Goal: Task Accomplishment & Management: Use online tool/utility

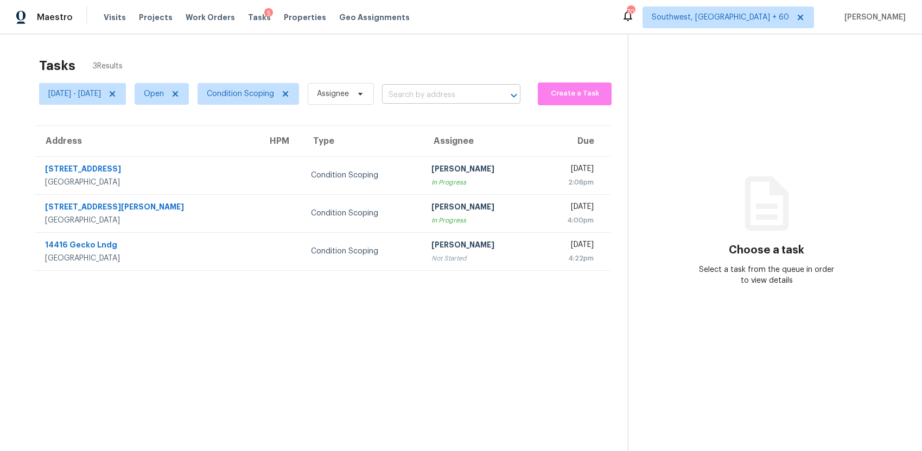
click at [479, 93] on input "text" at bounding box center [436, 95] width 108 height 17
paste input "1100 Wildflower Pt, Lebanon, TN 37087"
type input "1100 Wildflower Pt, Lebanon, TN 37087"
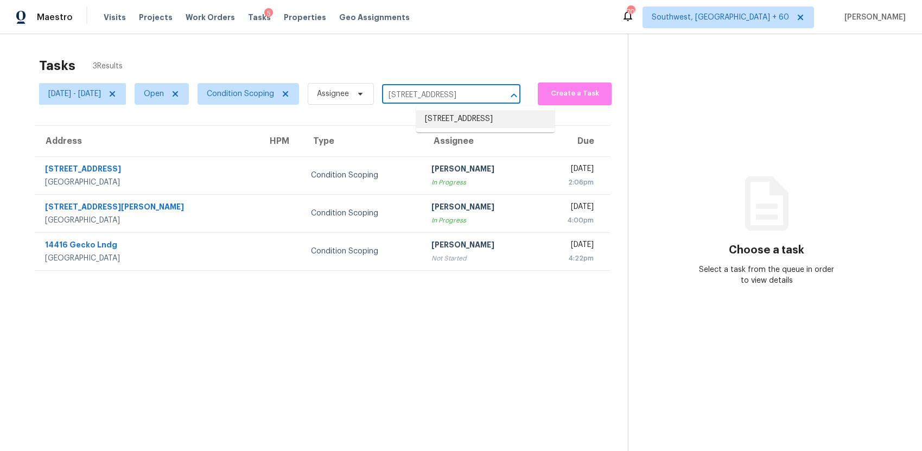
click at [465, 126] on li "1100 Wildflower Pt, Lebanon, TN 37087" at bounding box center [485, 119] width 138 height 18
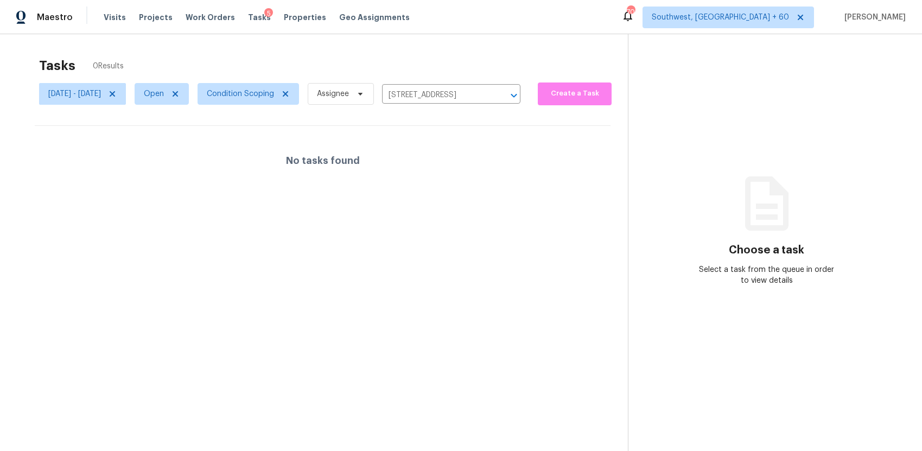
click at [302, 110] on section "Tasks 0 Results Tue, Oct 07 - Tue, Oct 07 Open Condition Scoping Assignee 1100 …" at bounding box center [322, 269] width 611 height 434
click at [274, 94] on span "Condition Scoping" at bounding box center [240, 93] width 67 height 11
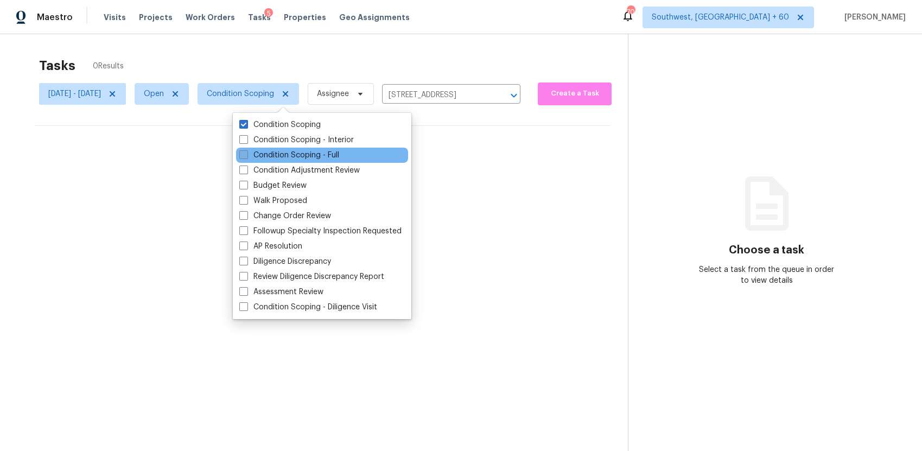
click at [316, 153] on label "Condition Scoping - Full" at bounding box center [289, 155] width 100 height 11
click at [246, 153] on input "Condition Scoping - Full" at bounding box center [242, 153] width 7 height 7
checkbox input "true"
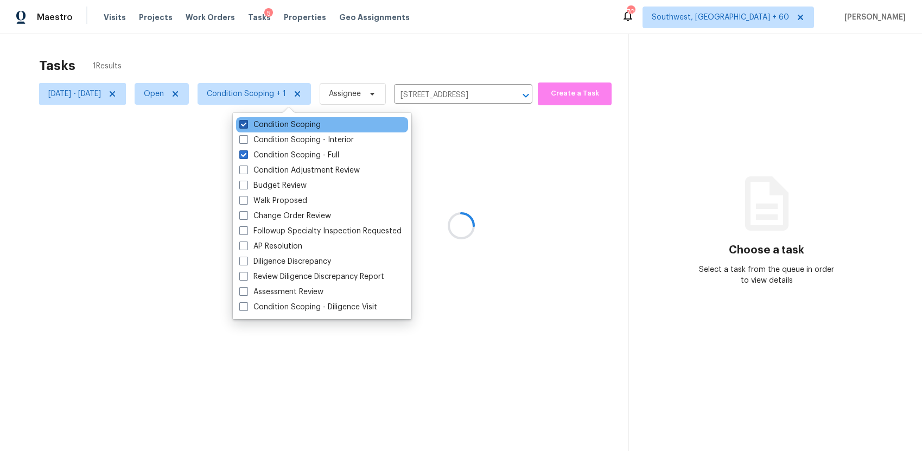
click at [311, 125] on label "Condition Scoping" at bounding box center [279, 124] width 81 height 11
click at [246, 125] on input "Condition Scoping" at bounding box center [242, 122] width 7 height 7
checkbox input "false"
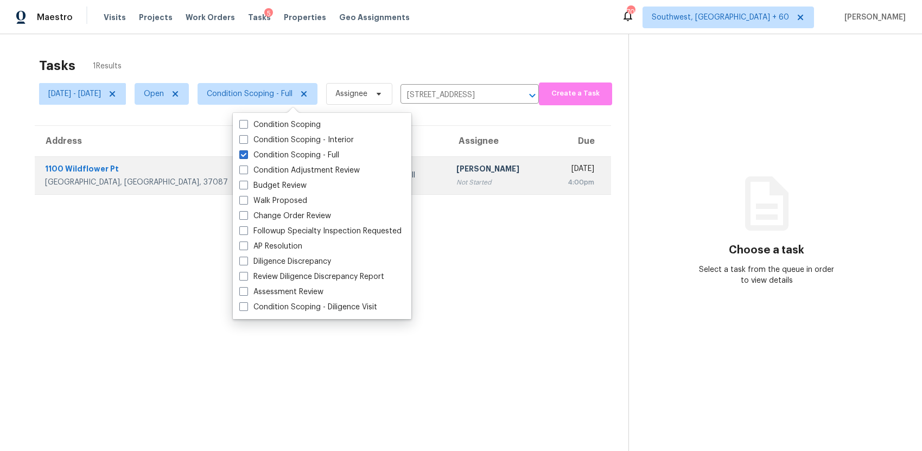
click at [457, 177] on div "Not Started" at bounding box center [497, 182] width 81 height 11
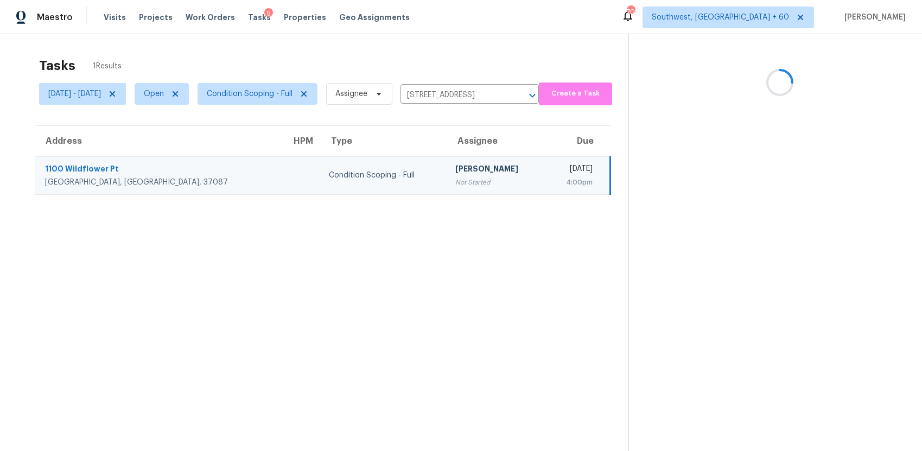
click at [456, 177] on div "Not Started" at bounding box center [496, 182] width 81 height 11
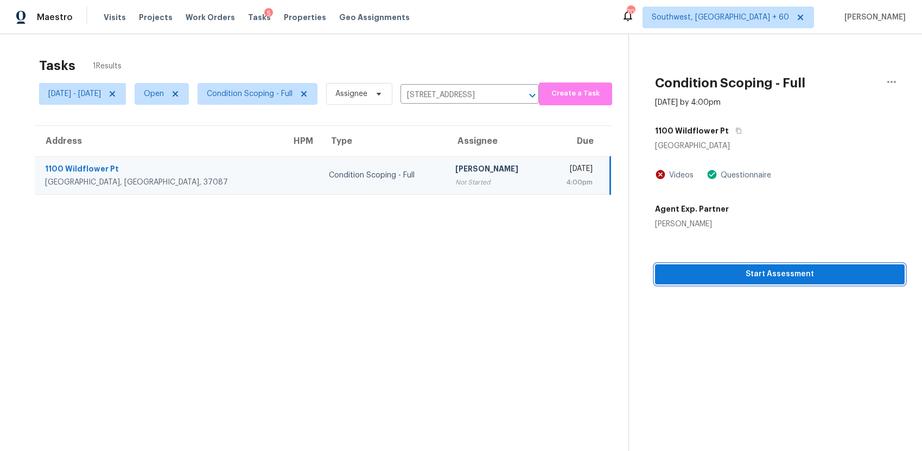
click at [833, 280] on span "Start Assessment" at bounding box center [780, 275] width 232 height 14
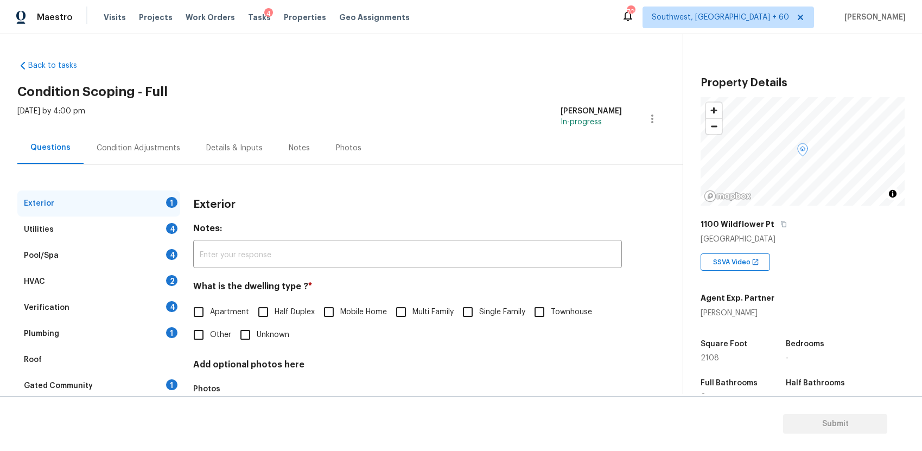
click at [484, 303] on label "Single Family" at bounding box center [491, 312] width 69 height 23
click at [479, 303] on input "Single Family" at bounding box center [468, 312] width 23 height 23
checkbox input "true"
click at [100, 223] on div "Utilities 4" at bounding box center [98, 230] width 163 height 26
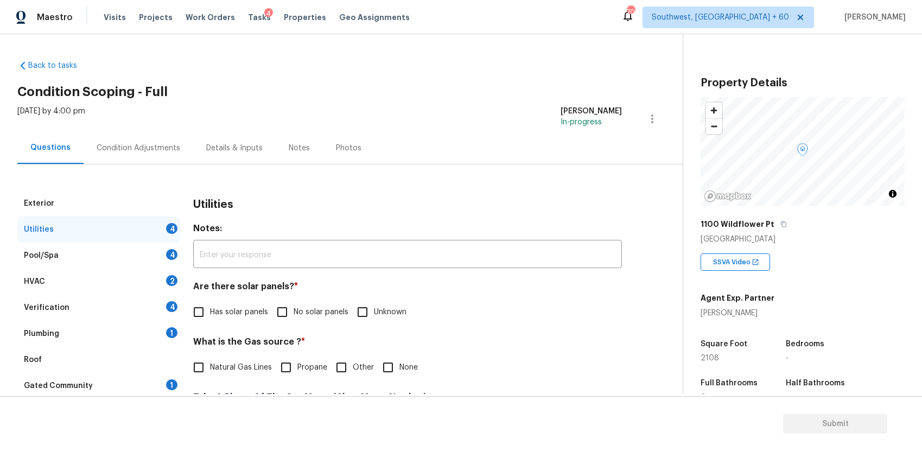
click at [281, 309] on input "No solar panels" at bounding box center [282, 312] width 23 height 23
checkbox input "true"
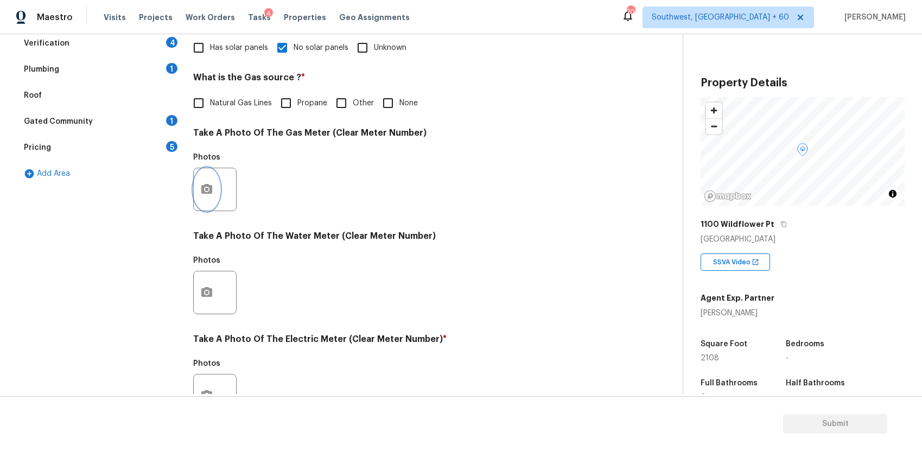
click at [205, 175] on button "button" at bounding box center [207, 189] width 26 height 42
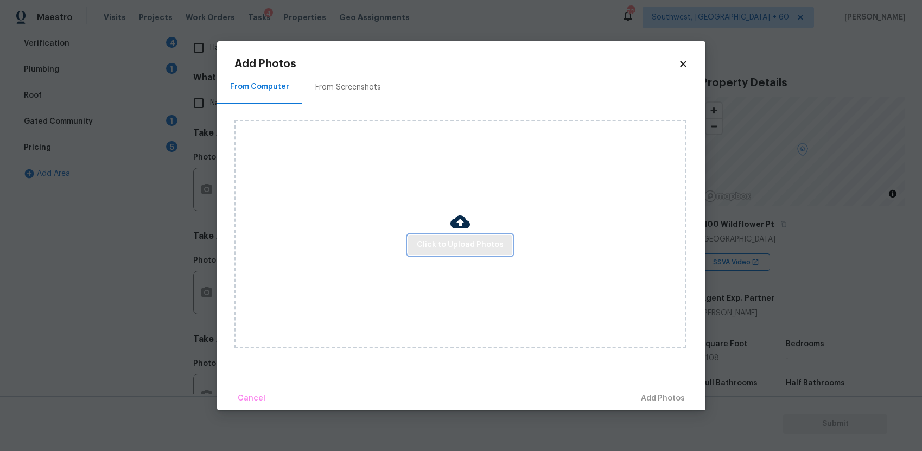
click at [460, 255] on button "Click to Upload Photos" at bounding box center [460, 245] width 104 height 20
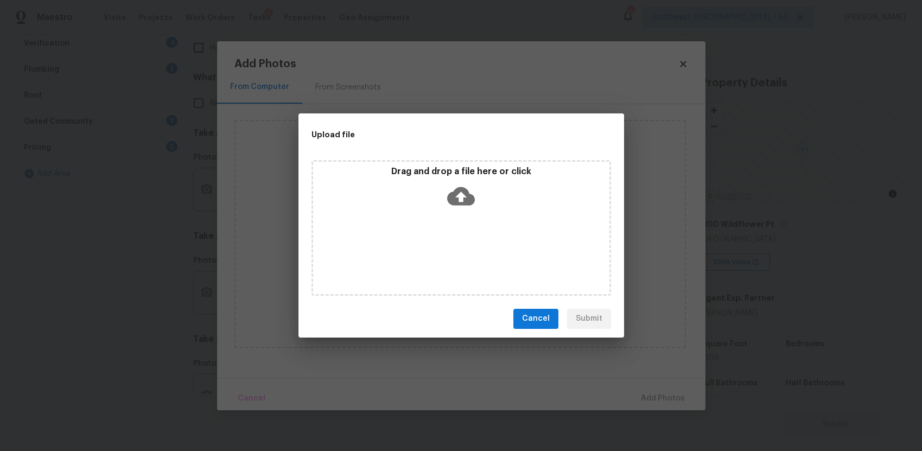
click at [463, 248] on div "Drag and drop a file here or click" at bounding box center [462, 228] width 300 height 136
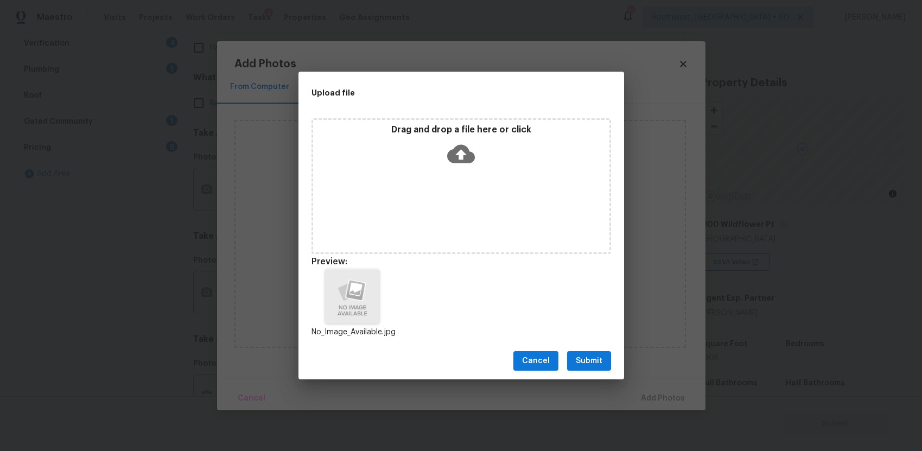
click at [590, 360] on span "Submit" at bounding box center [589, 362] width 27 height 14
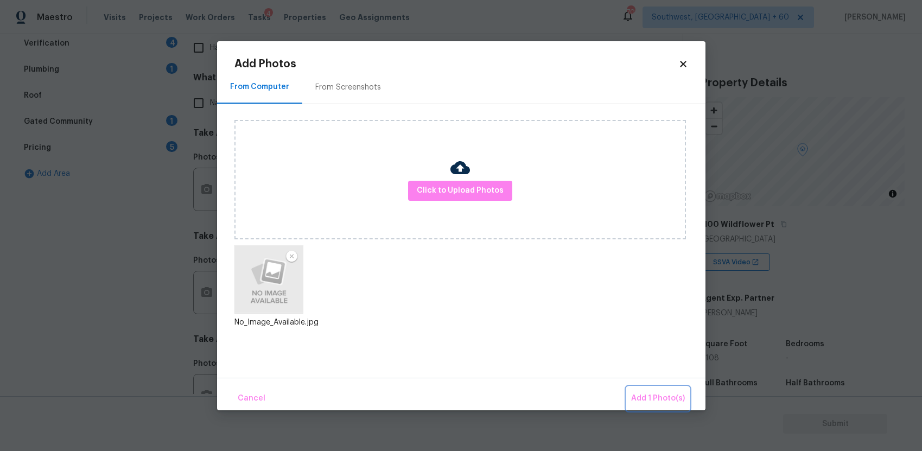
click at [661, 388] on button "Add 1 Photo(s)" at bounding box center [658, 398] width 62 height 23
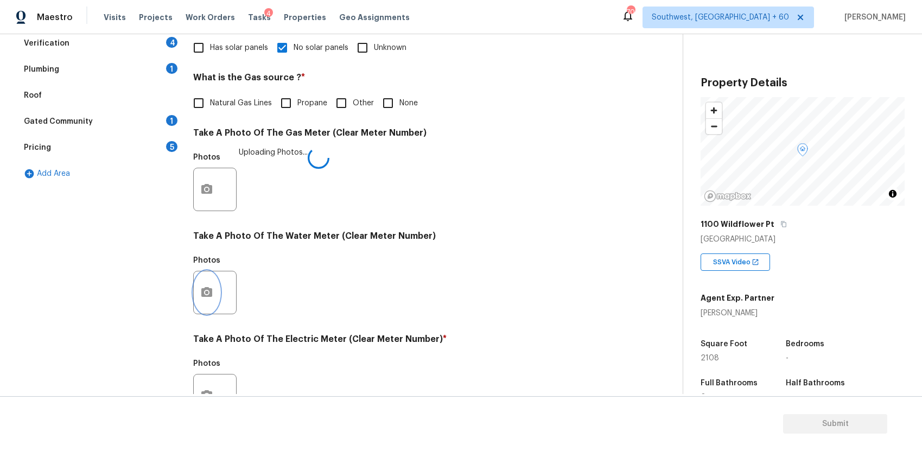
click at [212, 287] on icon "button" at bounding box center [206, 292] width 13 height 13
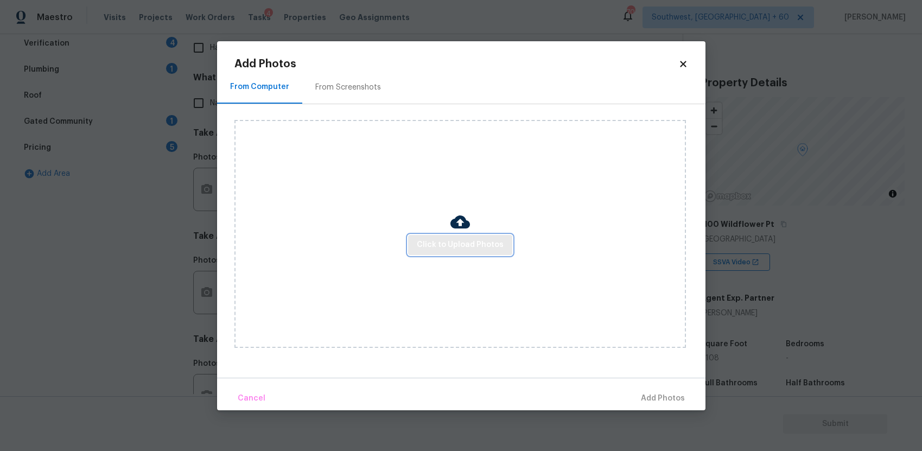
click at [471, 249] on span "Click to Upload Photos" at bounding box center [460, 245] width 87 height 14
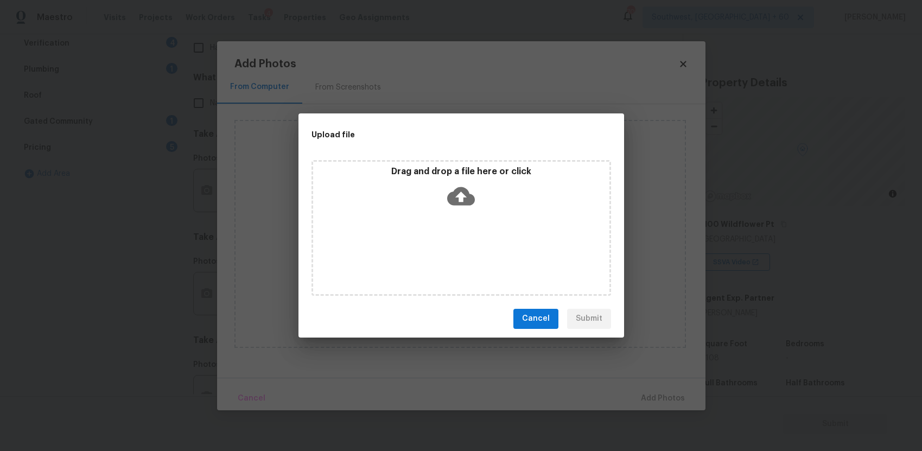
click at [471, 249] on div "Drag and drop a file here or click" at bounding box center [462, 228] width 300 height 136
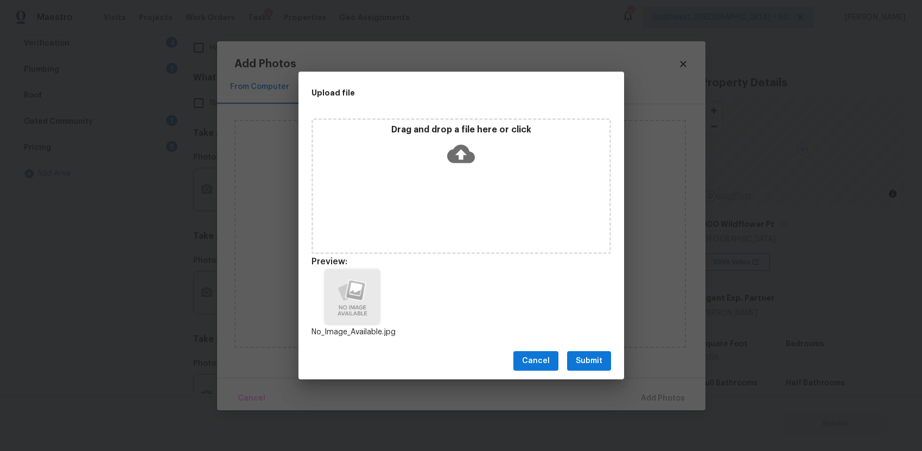
click at [606, 377] on div "Cancel Submit" at bounding box center [462, 361] width 326 height 37
click at [595, 359] on span "Submit" at bounding box center [589, 362] width 27 height 14
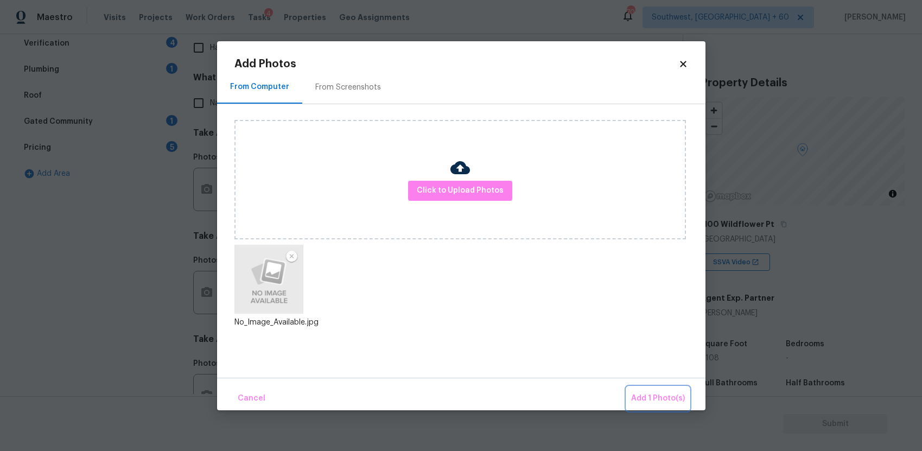
click at [651, 393] on span "Add 1 Photo(s)" at bounding box center [658, 399] width 54 height 14
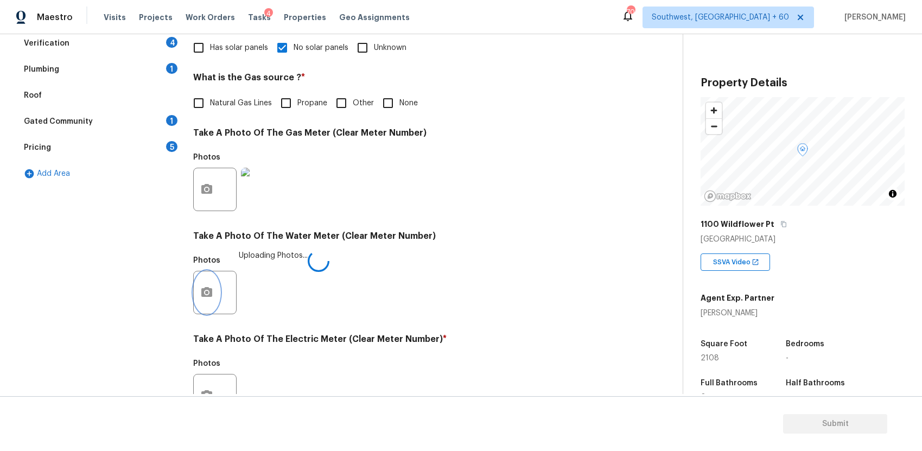
scroll to position [366, 0]
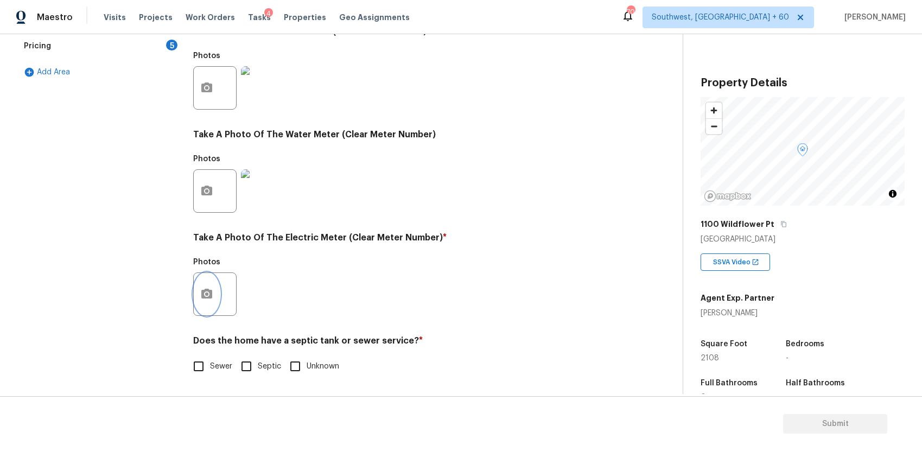
click at [208, 296] on icon "button" at bounding box center [206, 294] width 11 height 10
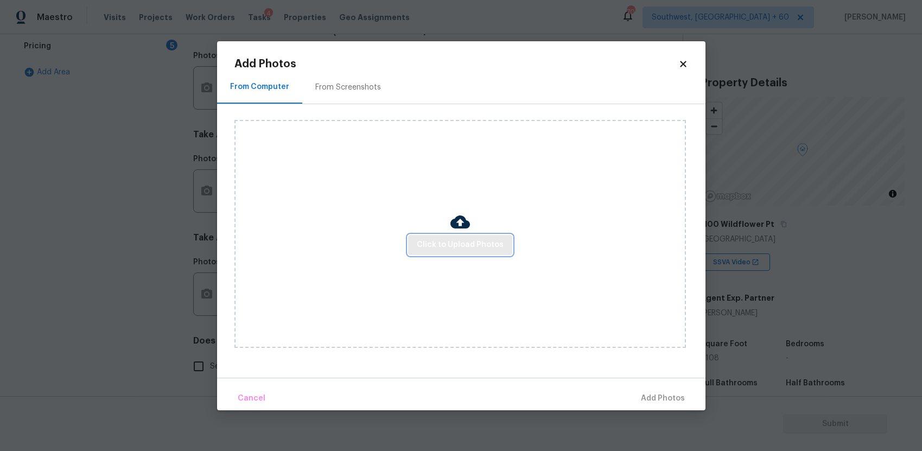
click at [470, 250] on span "Click to Upload Photos" at bounding box center [460, 245] width 87 height 14
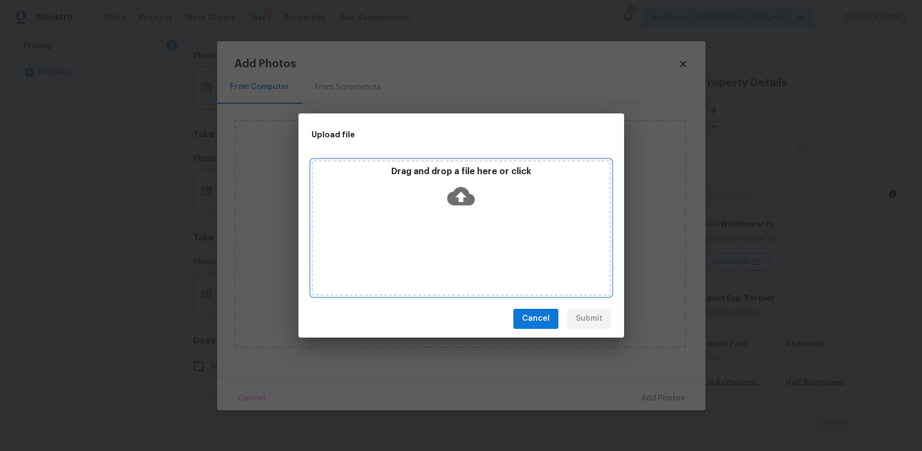
click at [470, 250] on div "Drag and drop a file here or click" at bounding box center [462, 228] width 300 height 136
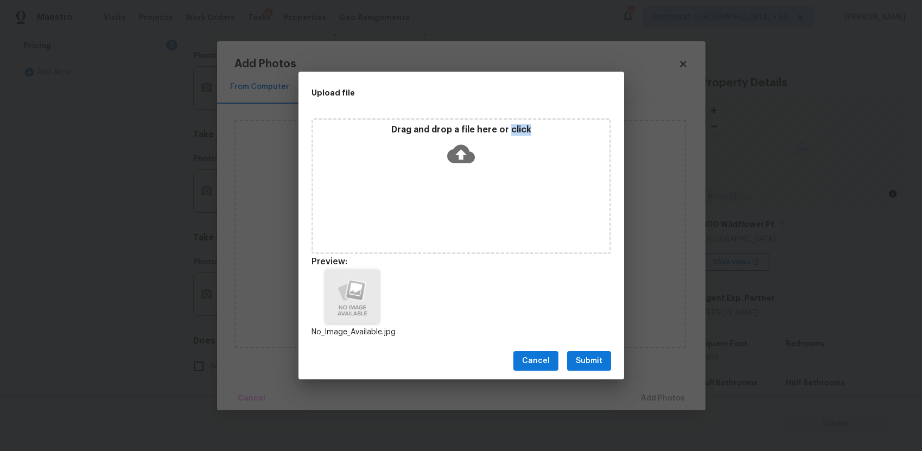
click at [595, 363] on span "Submit" at bounding box center [589, 362] width 27 height 14
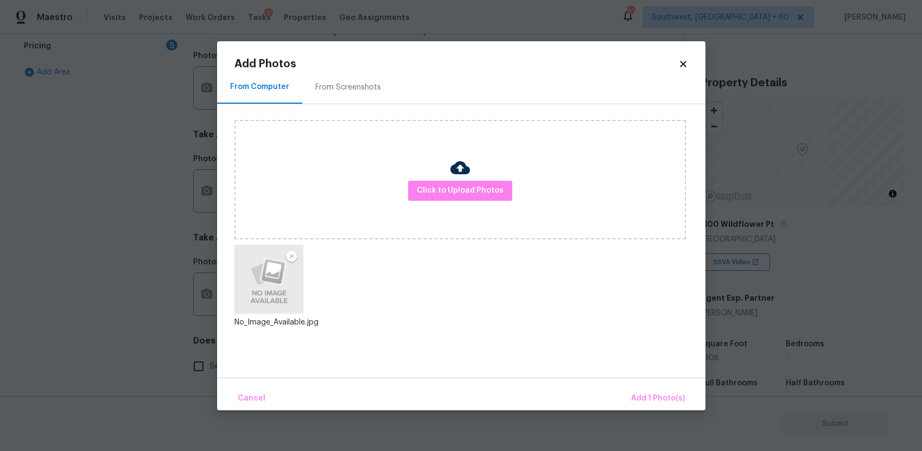
click at [634, 381] on div "Cancel Add 1 Photo(s)" at bounding box center [461, 394] width 489 height 33
click at [636, 398] on span "Add 1 Photo(s)" at bounding box center [658, 399] width 54 height 14
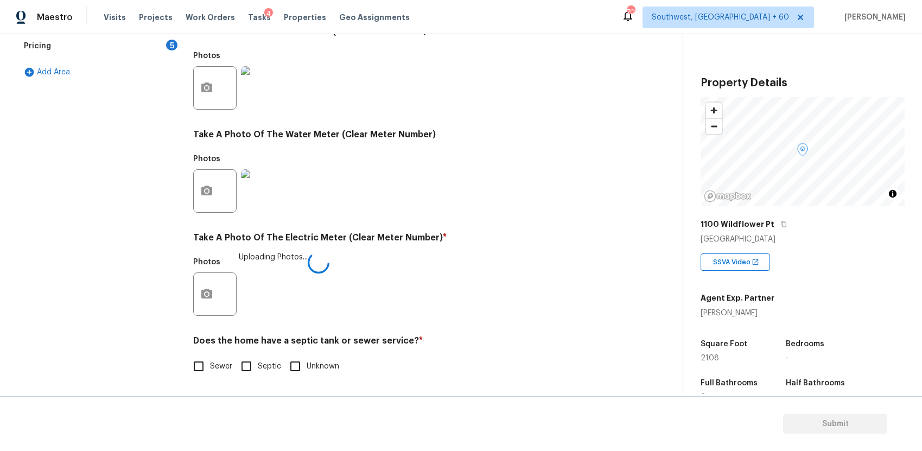
click at [192, 381] on div "Exterior Utilities 3 Pool/Spa 4 HVAC 2 Verification 4 Plumbing 1 Roof Gated Com…" at bounding box center [337, 108] width 640 height 566
click at [205, 362] on input "Sewer" at bounding box center [198, 366] width 23 height 23
checkbox input "true"
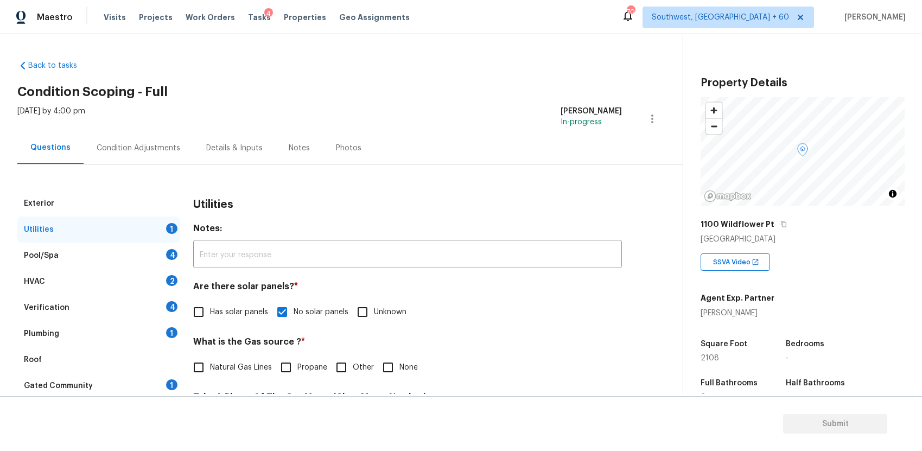
click at [152, 245] on div "Pool/Spa 4" at bounding box center [98, 256] width 163 height 26
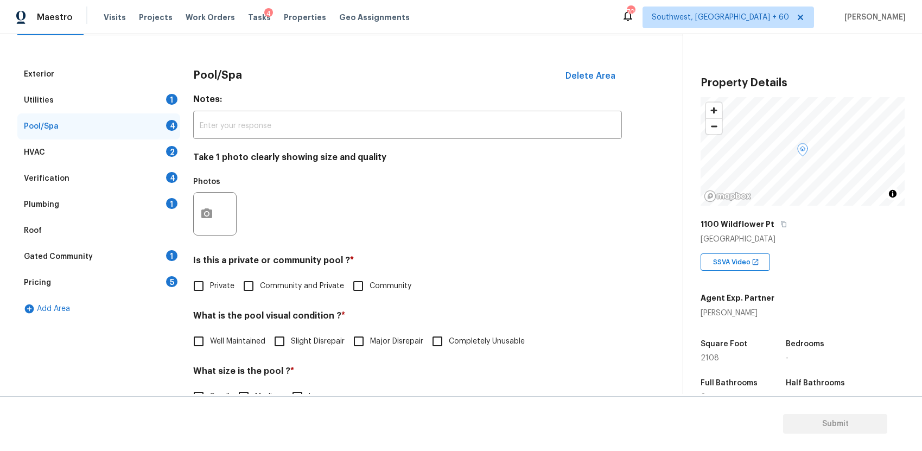
scroll to position [215, 0]
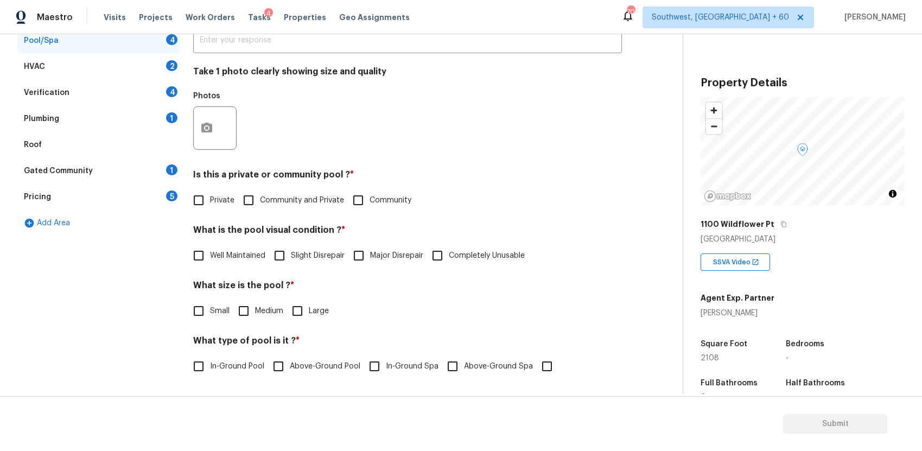
click at [209, 203] on input "Private" at bounding box center [198, 200] width 23 height 23
checkbox input "true"
click at [207, 251] on input "Well Maintained" at bounding box center [198, 255] width 23 height 23
checkbox input "true"
click at [258, 313] on span "Medium" at bounding box center [269, 311] width 28 height 11
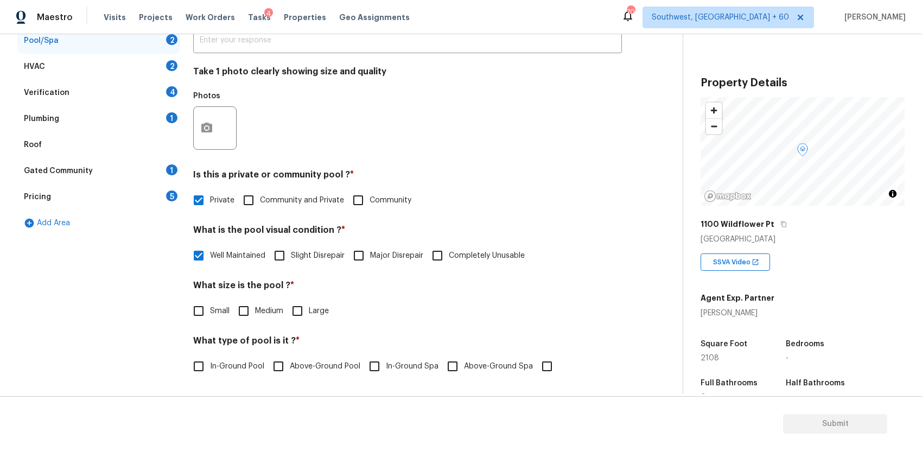
click at [255, 313] on input "Medium" at bounding box center [243, 311] width 23 height 23
checkbox input "true"
click at [256, 376] on label "In-Ground Pool" at bounding box center [225, 366] width 77 height 23
click at [210, 376] on input "In-Ground Pool" at bounding box center [198, 366] width 23 height 23
checkbox input "true"
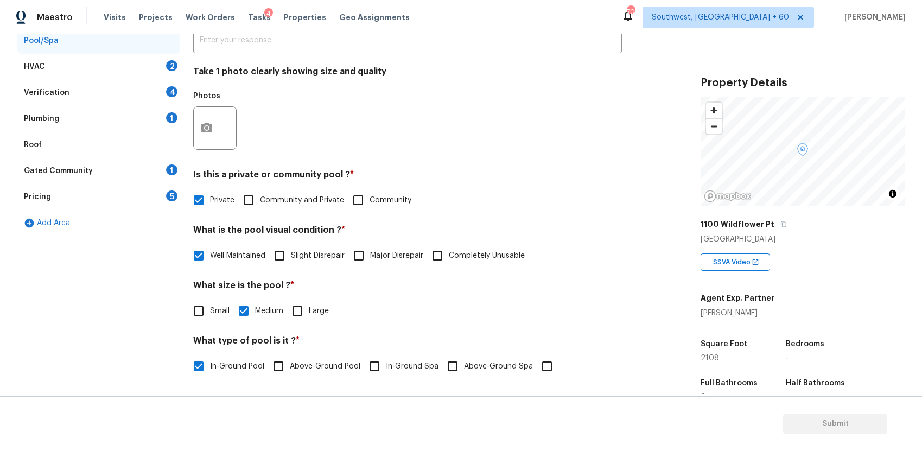
scroll to position [0, 0]
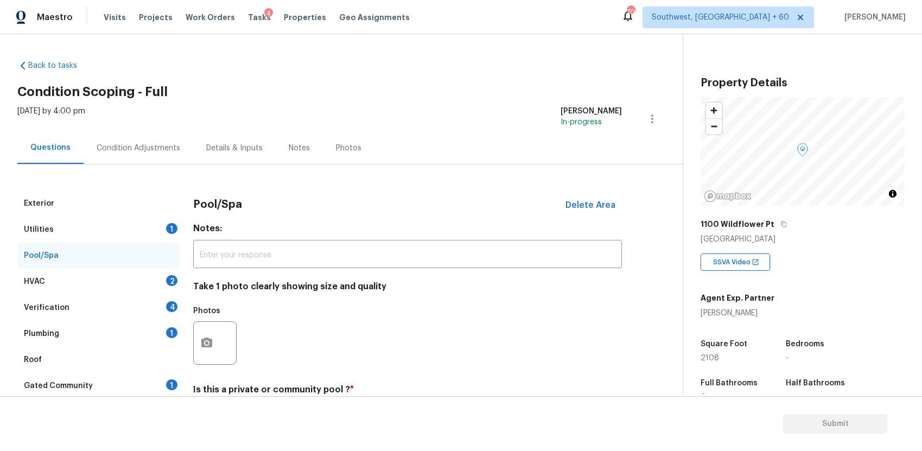
click at [116, 294] on div "HVAC 2" at bounding box center [98, 282] width 163 height 26
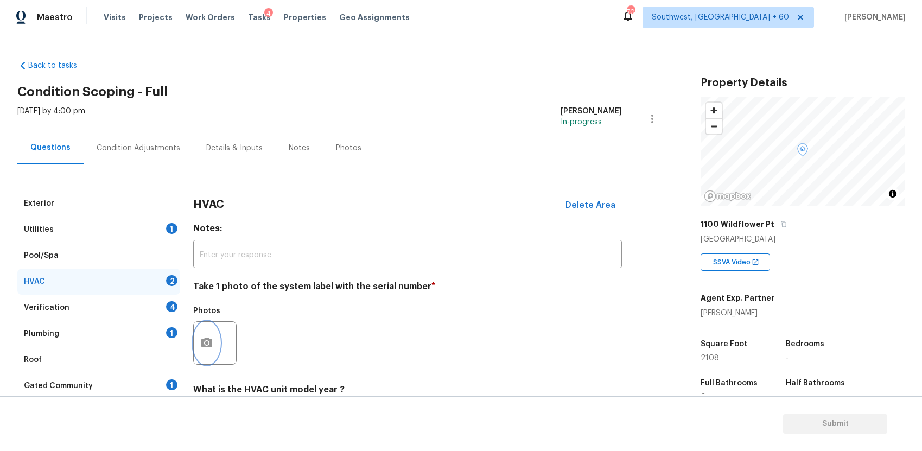
click at [208, 343] on circle "button" at bounding box center [206, 343] width 3 height 3
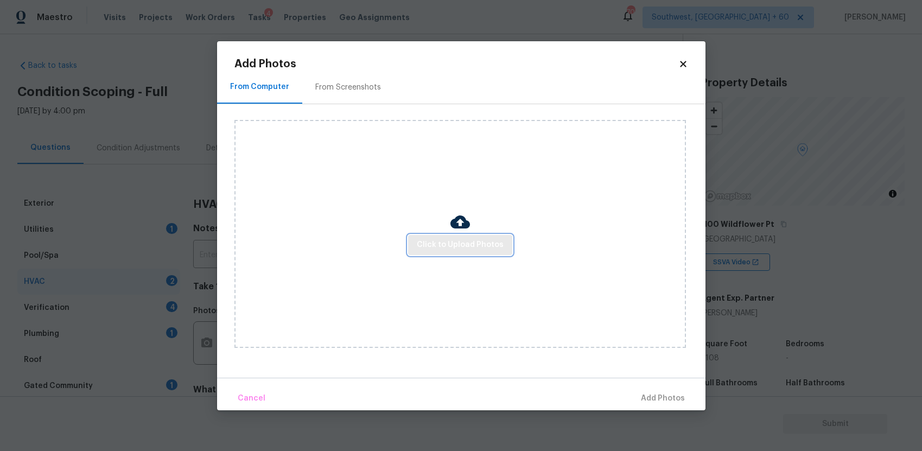
click at [481, 254] on button "Click to Upload Photos" at bounding box center [460, 245] width 104 height 20
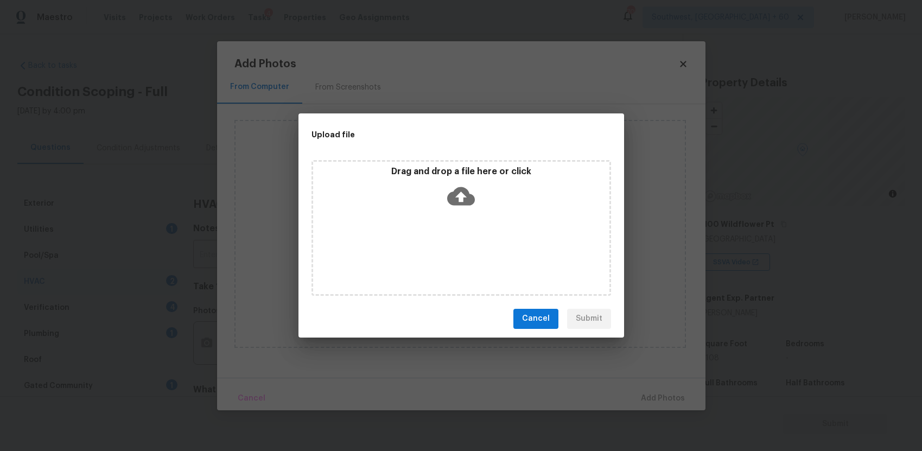
click at [481, 254] on div "Drag and drop a file here or click" at bounding box center [462, 228] width 300 height 136
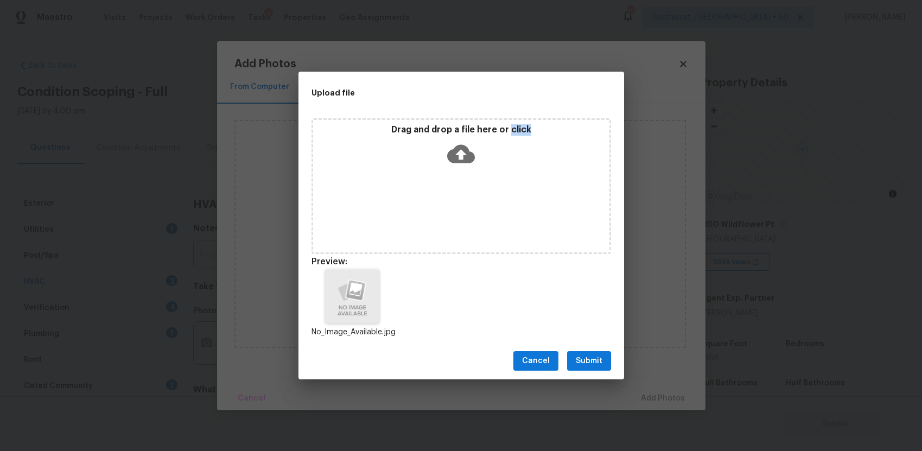
click at [579, 353] on button "Submit" at bounding box center [589, 361] width 44 height 20
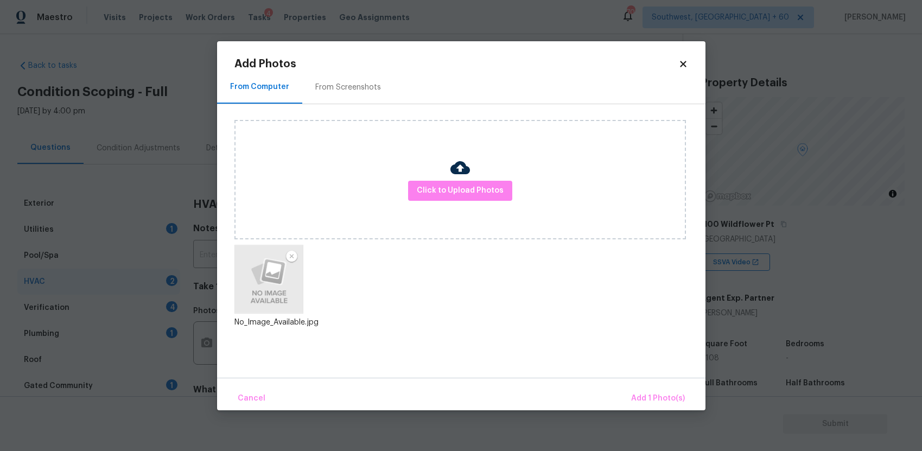
click at [690, 402] on div "Cancel Add 1 Photo(s)" at bounding box center [461, 394] width 489 height 33
click at [653, 391] on button "Add 1 Photo(s)" at bounding box center [658, 398] width 62 height 23
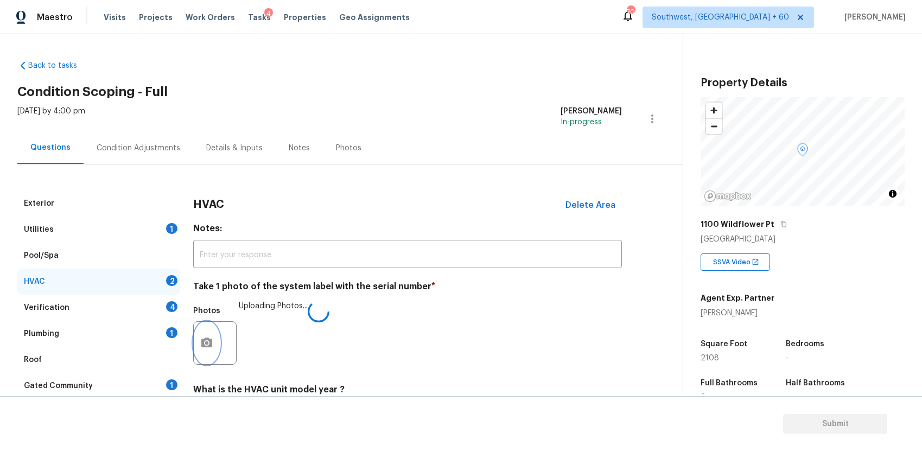
scroll to position [108, 0]
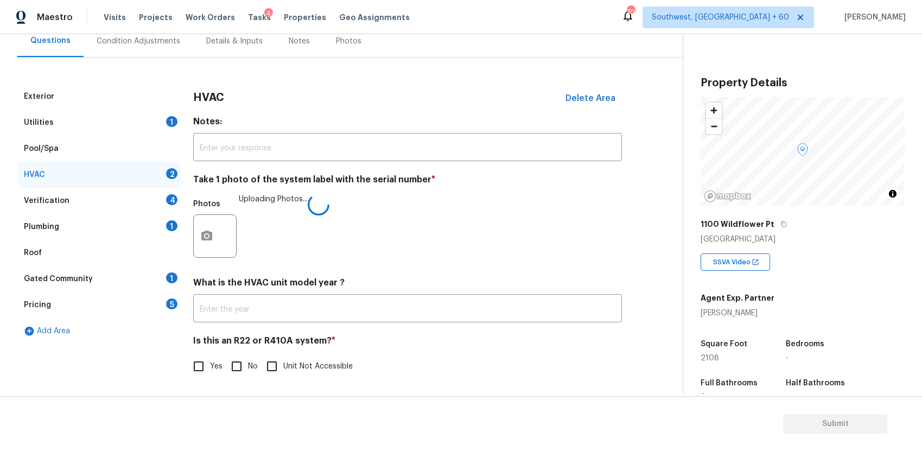
click at [228, 380] on div "HVAC Delete Area Notes: ​ Take 1 photo of the system label with the serial numb…" at bounding box center [407, 237] width 429 height 307
click at [239, 363] on input "No" at bounding box center [236, 367] width 23 height 23
checkbox input "true"
click at [169, 207] on div "Verification 4" at bounding box center [98, 201] width 163 height 26
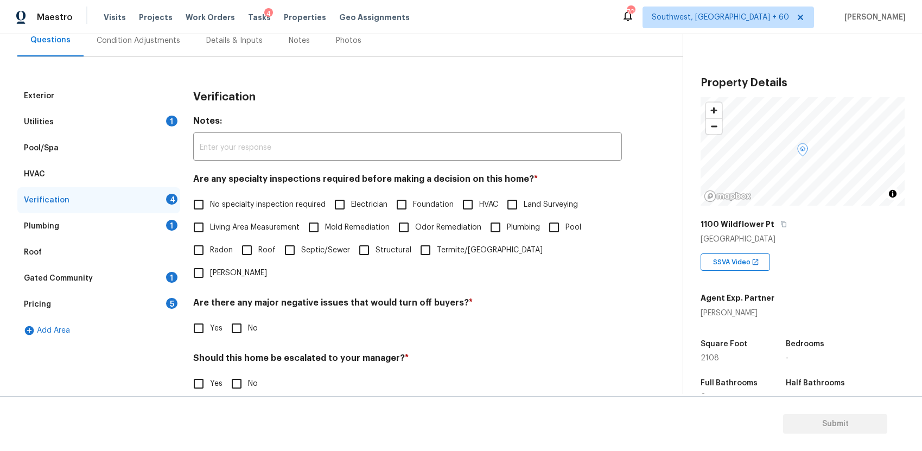
click at [190, 198] on input "No specialty inspection required" at bounding box center [198, 204] width 23 height 23
checkbox input "true"
click at [243, 317] on input "No" at bounding box center [236, 328] width 23 height 23
checkbox input "true"
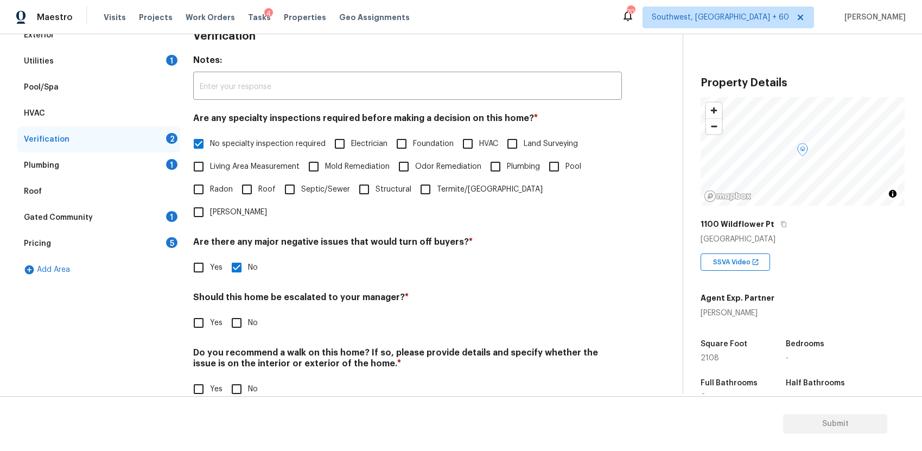
click at [236, 312] on input "No" at bounding box center [236, 323] width 23 height 23
checkbox input "true"
click at [243, 378] on input "No" at bounding box center [236, 389] width 23 height 23
checkbox input "true"
click at [142, 171] on div "Plumbing 1" at bounding box center [98, 166] width 163 height 26
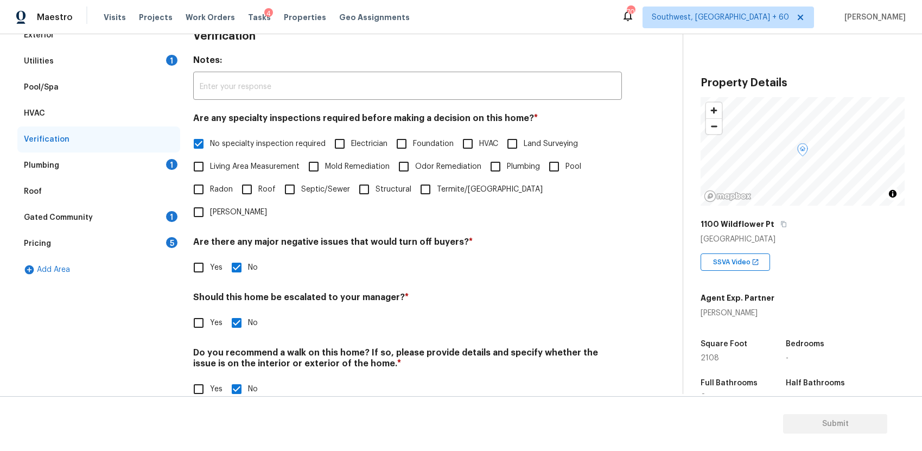
scroll to position [60, 0]
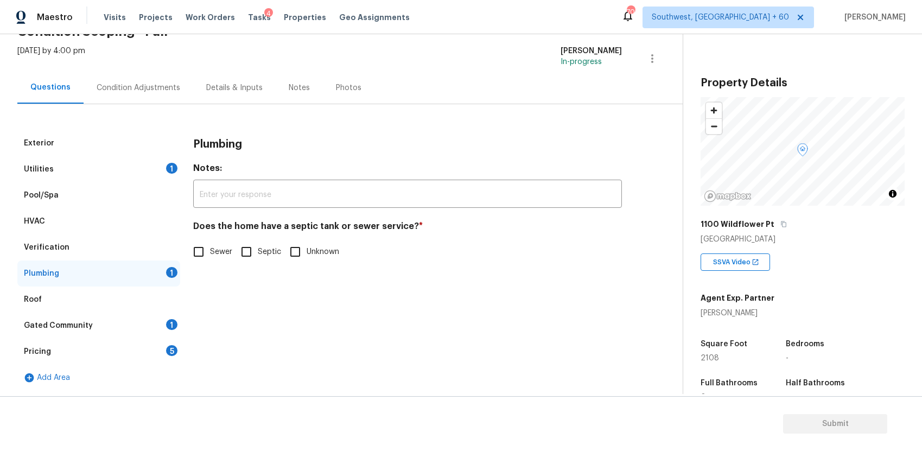
click at [203, 250] on input "Sewer" at bounding box center [198, 252] width 23 height 23
checkbox input "true"
click at [168, 327] on div "1" at bounding box center [171, 324] width 11 height 11
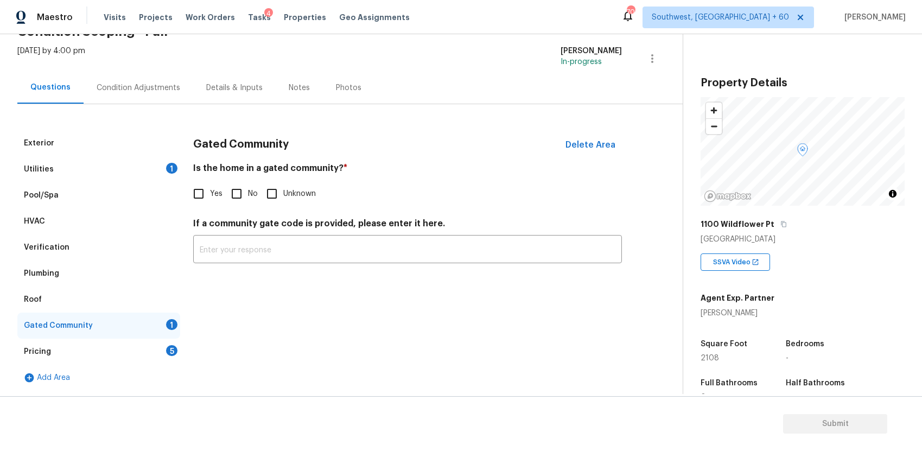
click at [168, 327] on div "1" at bounding box center [171, 324] width 11 height 11
click at [242, 189] on input "No" at bounding box center [236, 193] width 23 height 23
checkbox input "true"
click at [163, 347] on div "Pricing 5" at bounding box center [98, 352] width 163 height 26
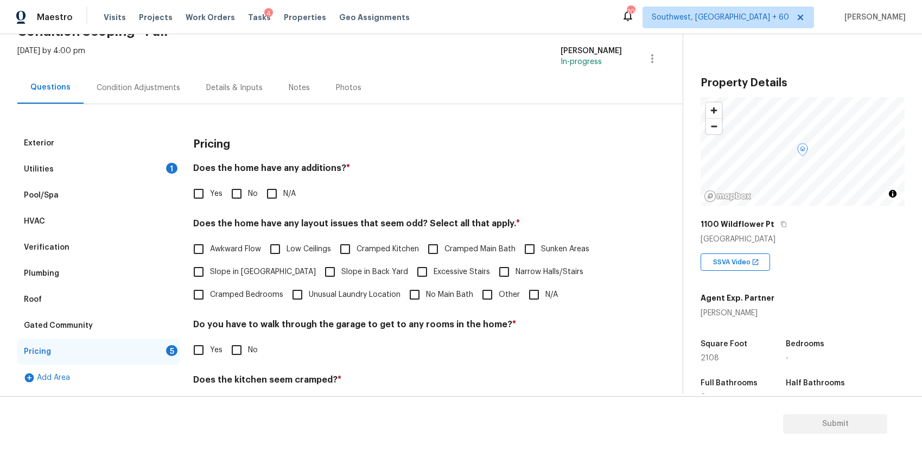
click at [275, 190] on input "N/A" at bounding box center [272, 193] width 23 height 23
checkbox input "true"
click at [532, 289] on input "N/A" at bounding box center [534, 294] width 23 height 23
checkbox input "true"
click at [239, 346] on input "No" at bounding box center [236, 350] width 23 height 23
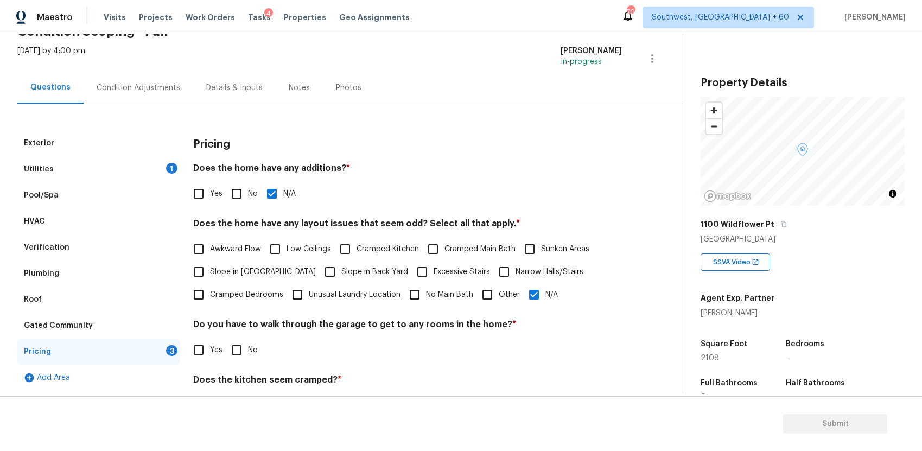
checkbox input "true"
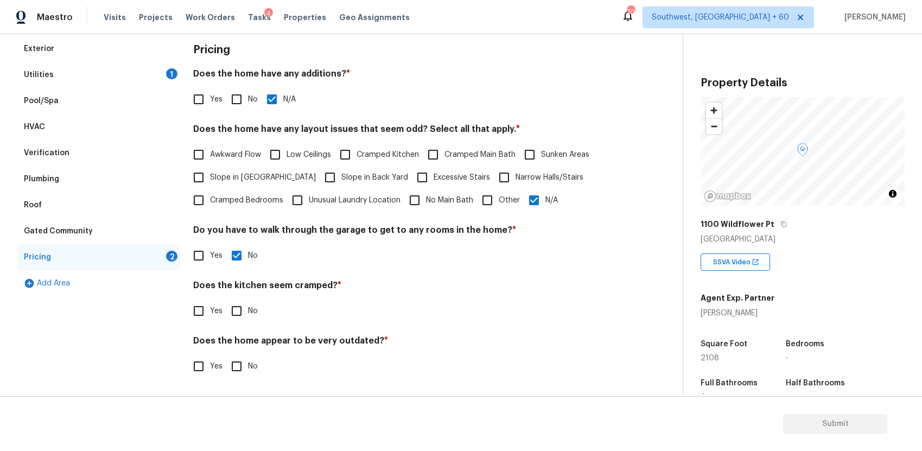
click at [251, 325] on div "Pricing Does the home have any additions? * Yes No N/A Does the home have any l…" at bounding box center [407, 213] width 429 height 355
click at [248, 315] on span "No" at bounding box center [253, 311] width 10 height 11
click at [248, 315] on input "No" at bounding box center [236, 311] width 23 height 23
checkbox input "true"
click at [251, 370] on span "No" at bounding box center [253, 366] width 10 height 11
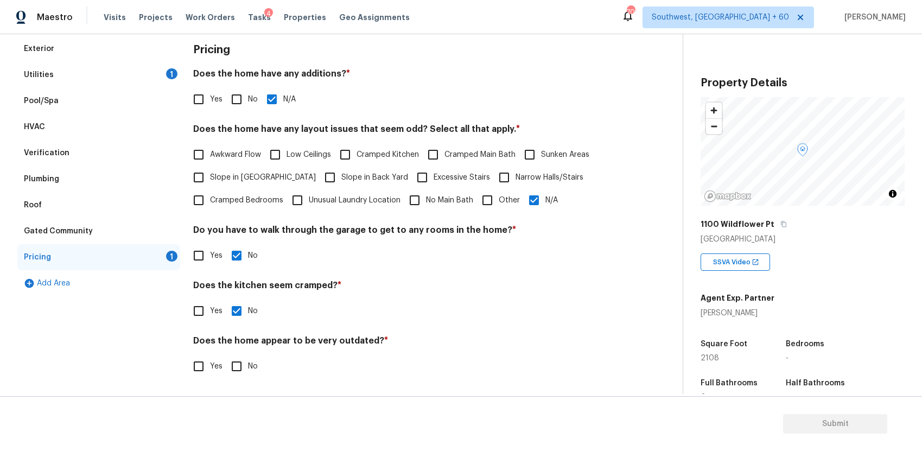
click at [248, 370] on input "No" at bounding box center [236, 366] width 23 height 23
checkbox input "true"
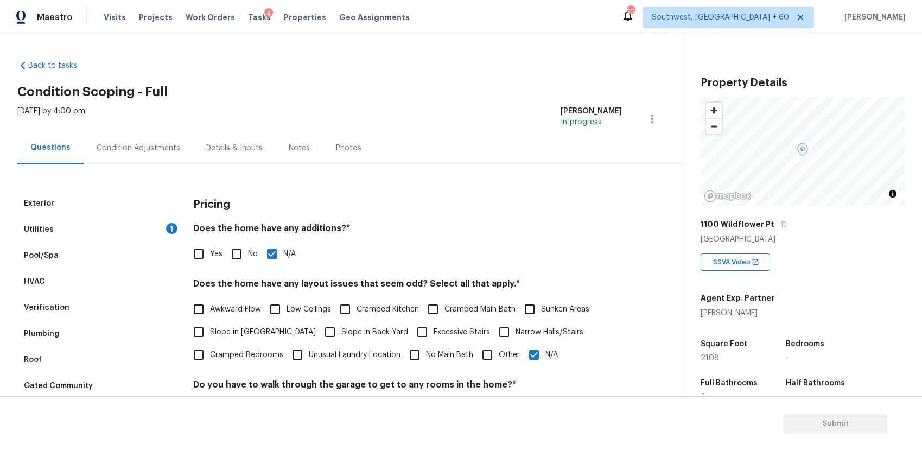
click at [162, 140] on div "Condition Adjustments" at bounding box center [139, 148] width 110 height 32
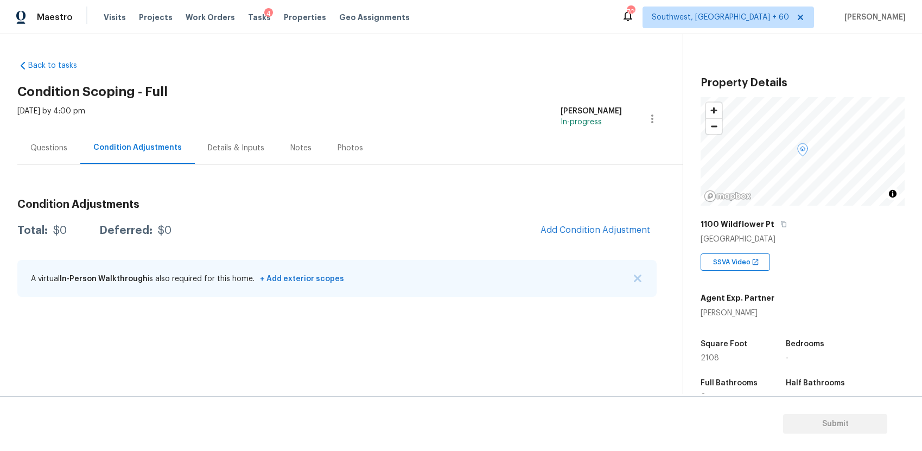
scroll to position [180, 0]
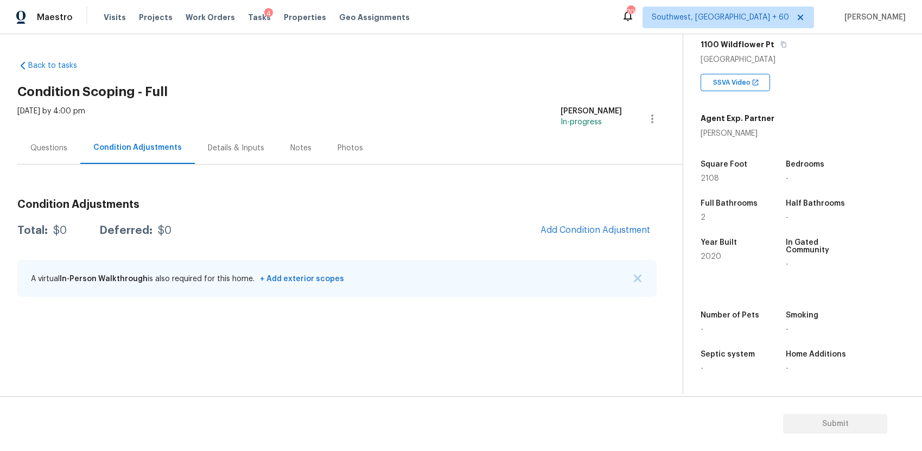
click at [641, 273] on div "A virtual In-Person Walkthrough is also required for this home. + Add exterior …" at bounding box center [337, 278] width 640 height 37
click at [637, 280] on img "button" at bounding box center [638, 279] width 8 height 8
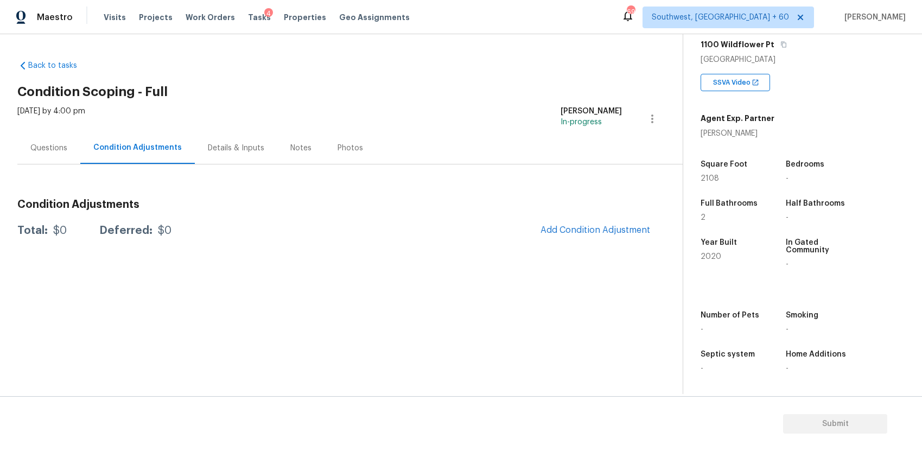
click at [54, 158] on div "Questions" at bounding box center [48, 148] width 63 height 32
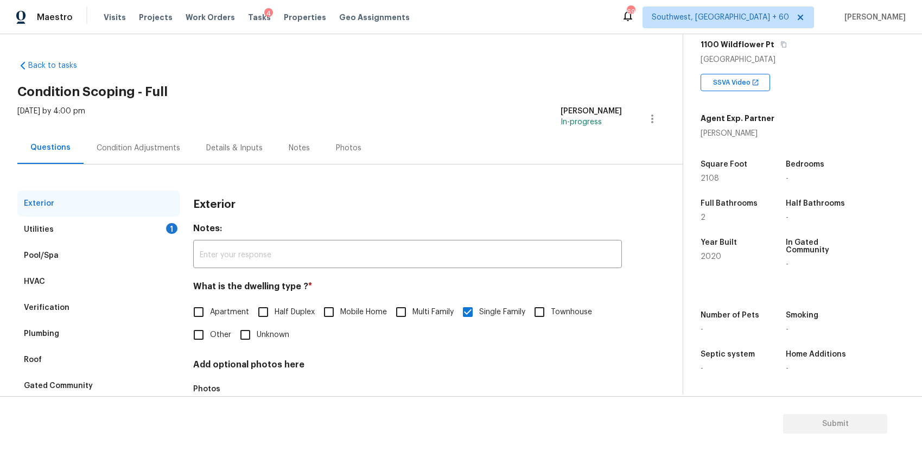
click at [141, 220] on div "Utilities 1" at bounding box center [98, 230] width 163 height 26
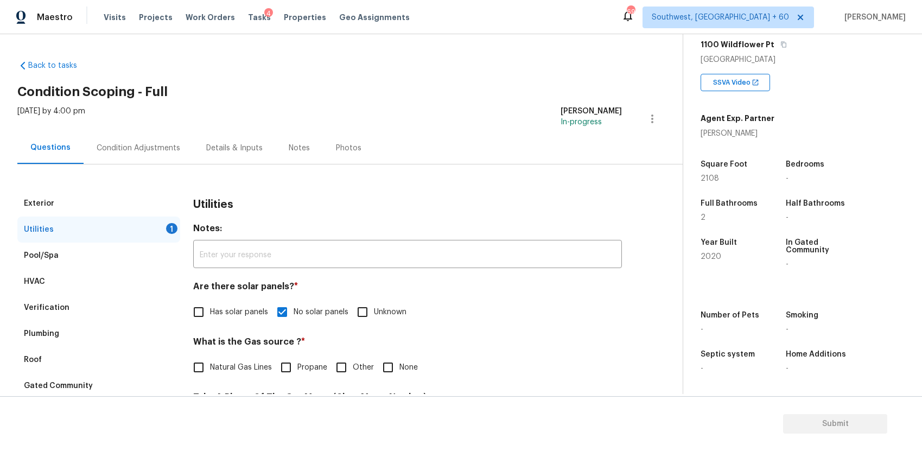
click at [128, 144] on div "Condition Adjustments" at bounding box center [139, 148] width 84 height 11
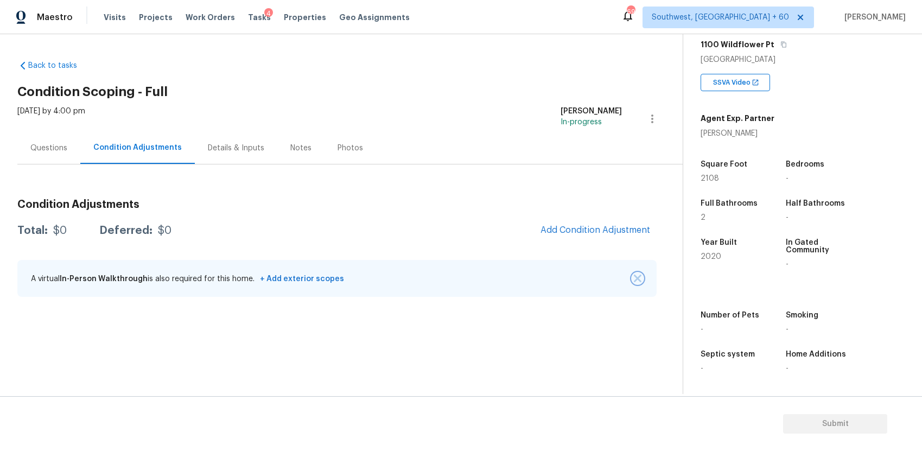
click at [634, 276] on img "button" at bounding box center [638, 279] width 8 height 8
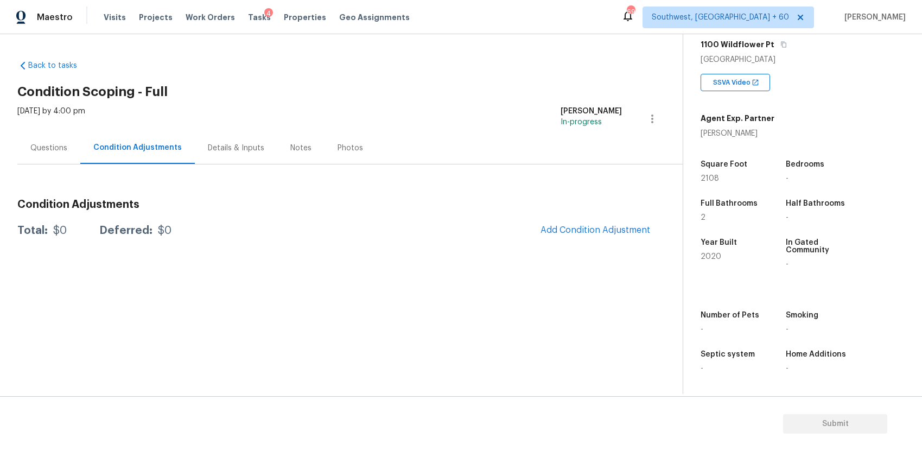
click at [621, 241] on span "Add Condition Adjustment" at bounding box center [595, 231] width 123 height 24
click at [605, 228] on span "Add Condition Adjustment" at bounding box center [596, 230] width 110 height 10
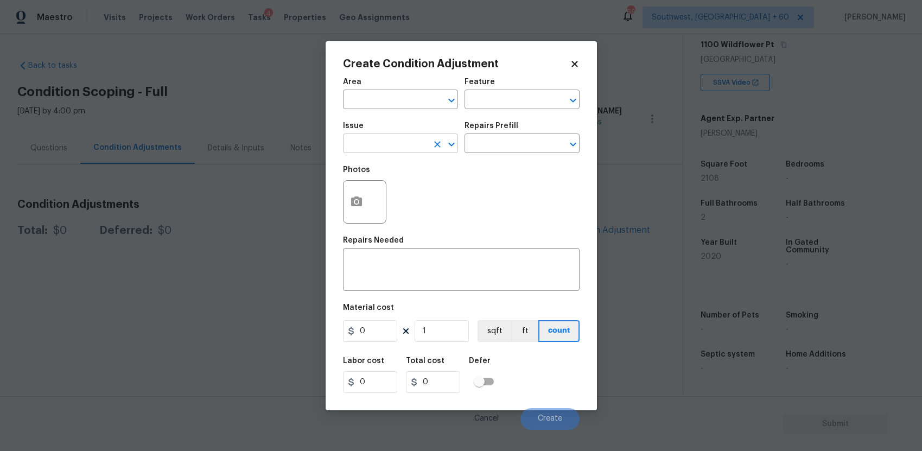
click at [364, 139] on input "text" at bounding box center [385, 144] width 85 height 17
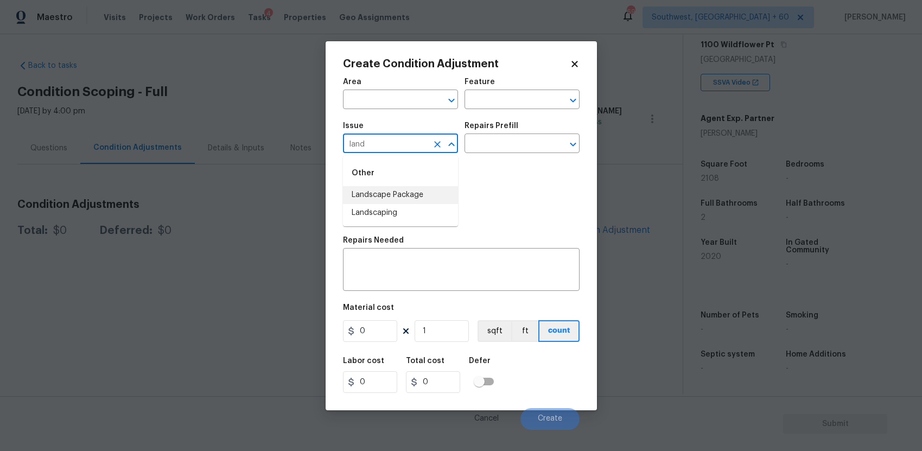
click at [385, 193] on li "Landscape Package" at bounding box center [400, 195] width 115 height 18
type input "Landscape Package"
click at [482, 146] on input "text" at bounding box center [507, 144] width 85 height 17
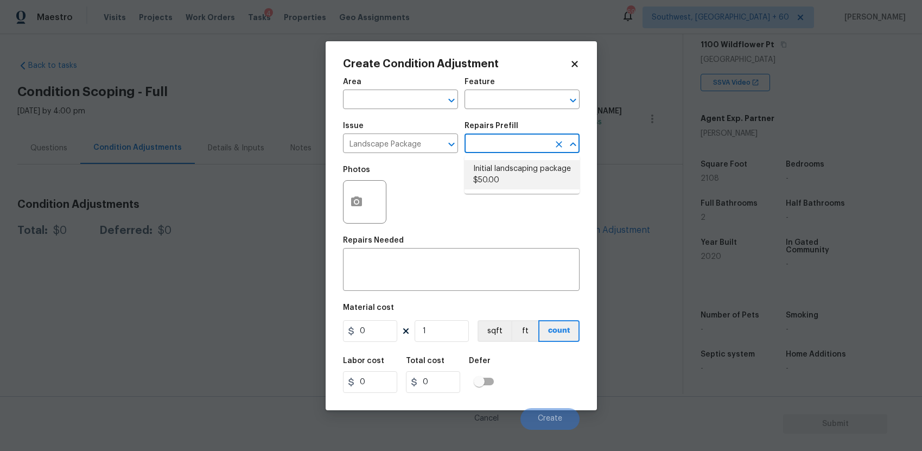
click at [545, 178] on li "Initial landscaping package $50.00" at bounding box center [522, 174] width 115 height 29
type input "Home Readiness Packages"
type textarea "Mowing of grass up to 6" in height. Mow, edge along driveways & sidewalks, trim…"
type input "50"
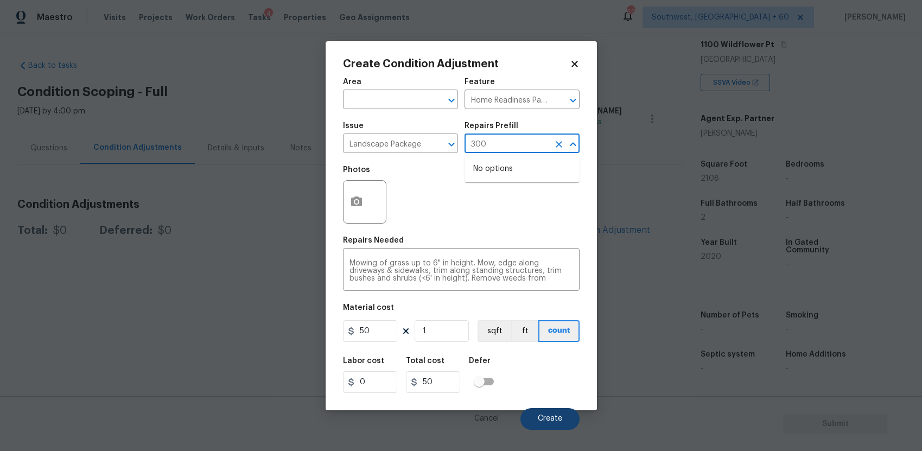
type input "300"
click at [530, 414] on button "Create" at bounding box center [550, 419] width 59 height 22
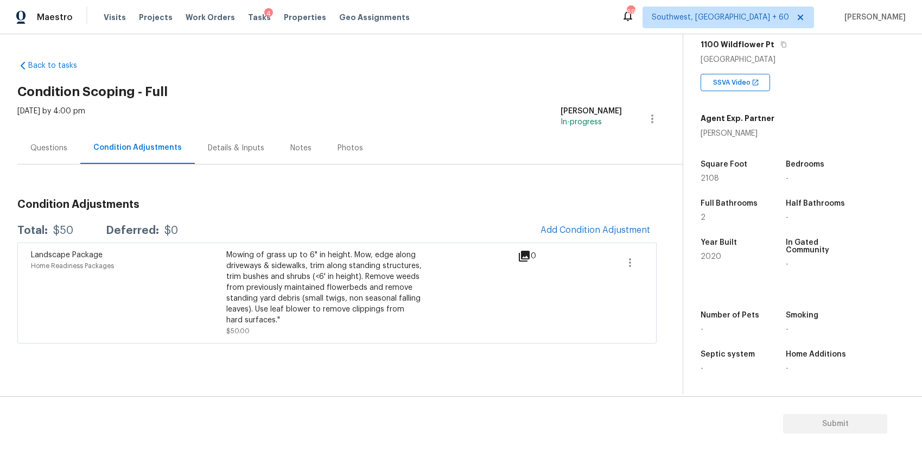
click at [61, 150] on div "Questions" at bounding box center [48, 148] width 37 height 11
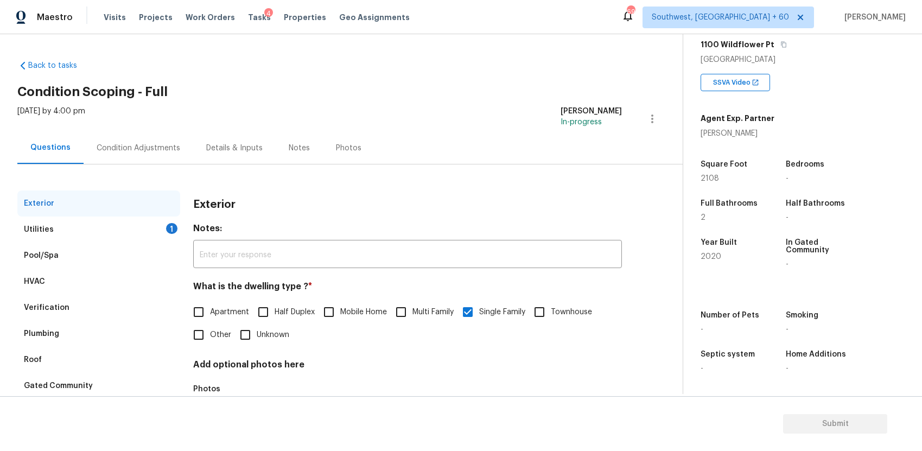
scroll to position [72, 0]
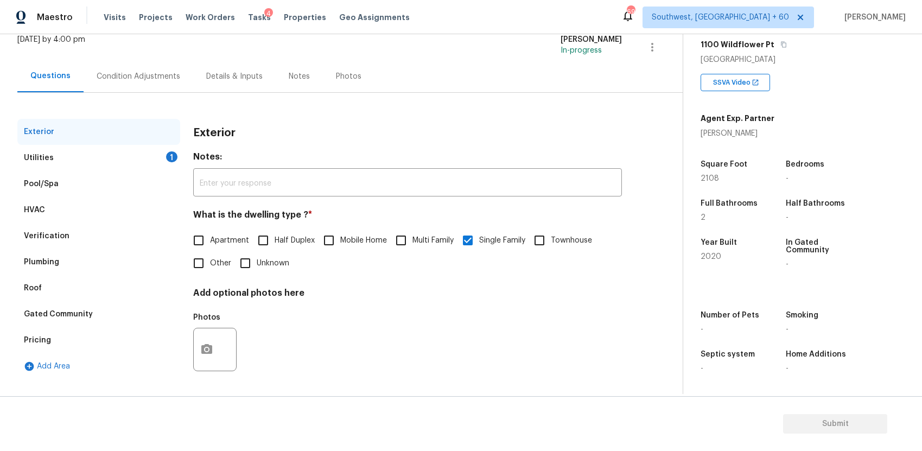
click at [156, 155] on div "Utilities 1" at bounding box center [98, 158] width 163 height 26
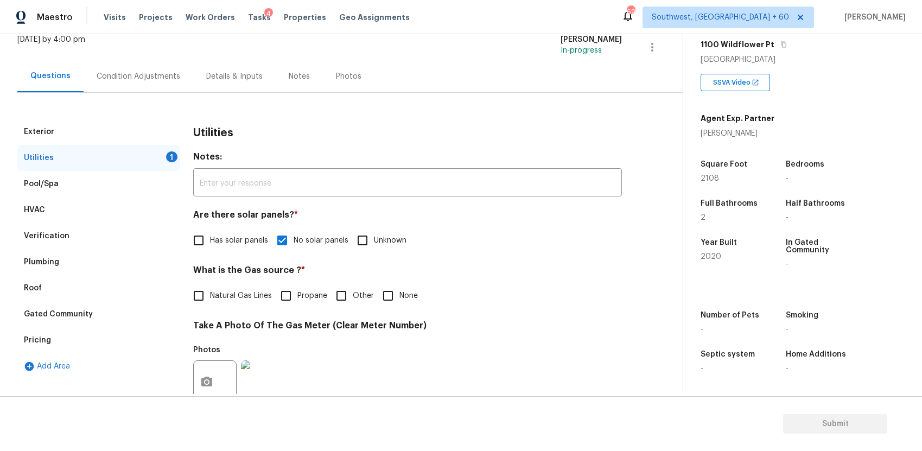
click at [161, 79] on div "Condition Adjustments" at bounding box center [139, 76] width 84 height 11
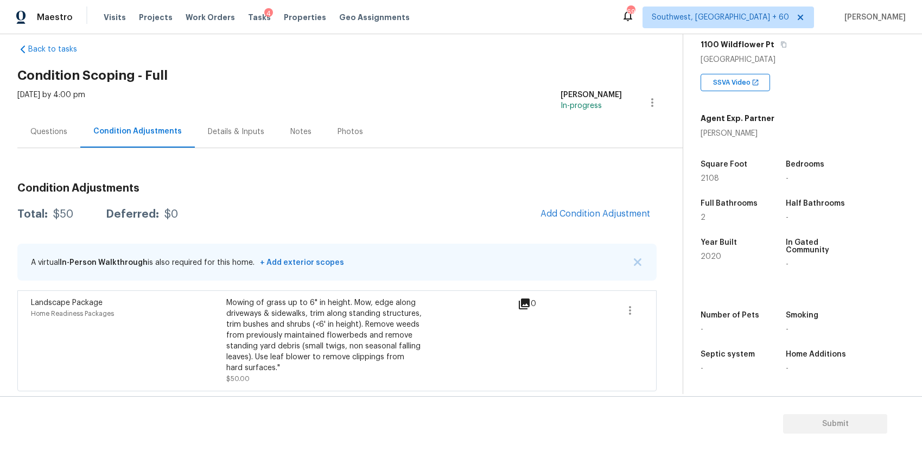
scroll to position [17, 0]
click at [589, 206] on button "Add Condition Adjustment" at bounding box center [595, 213] width 123 height 23
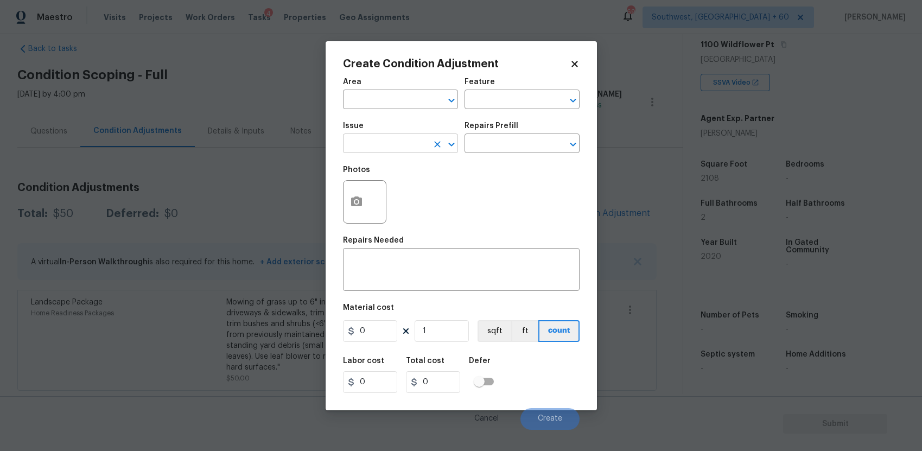
click at [427, 149] on div "​" at bounding box center [400, 144] width 115 height 17
click at [428, 150] on div "​" at bounding box center [400, 144] width 115 height 17
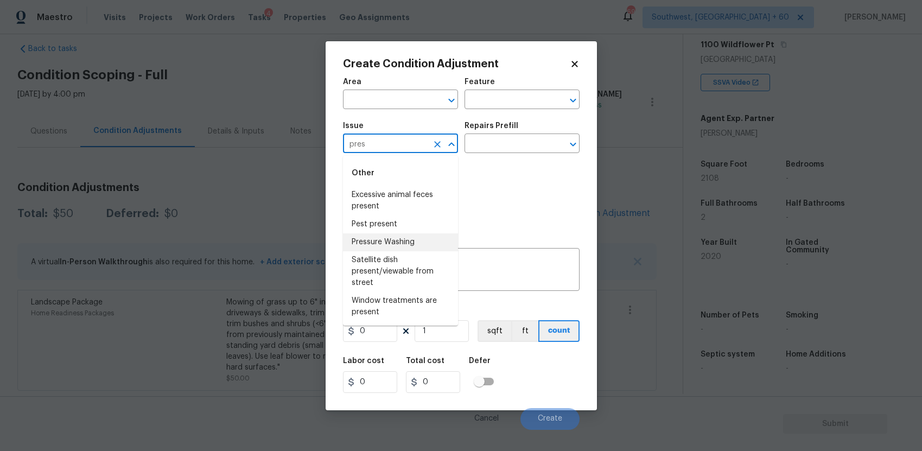
click at [408, 237] on li "Pressure Washing" at bounding box center [400, 242] width 115 height 18
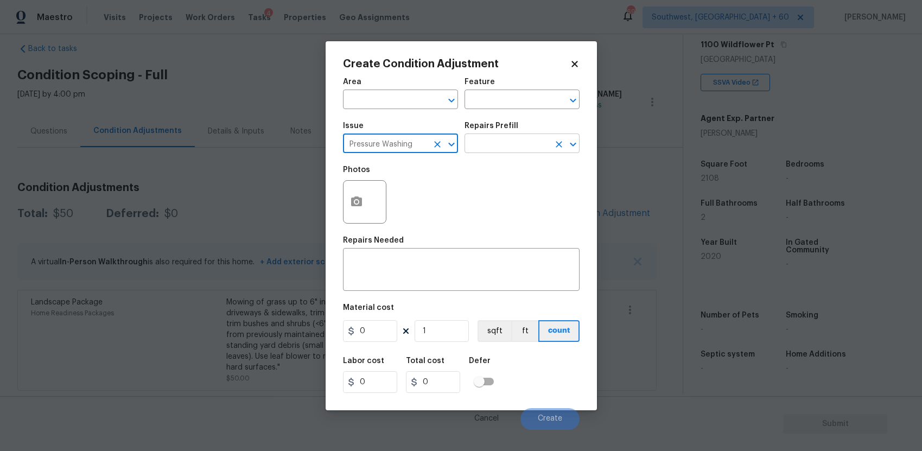
type input "Pressure Washing"
click at [516, 143] on input "text" at bounding box center [507, 144] width 85 height 17
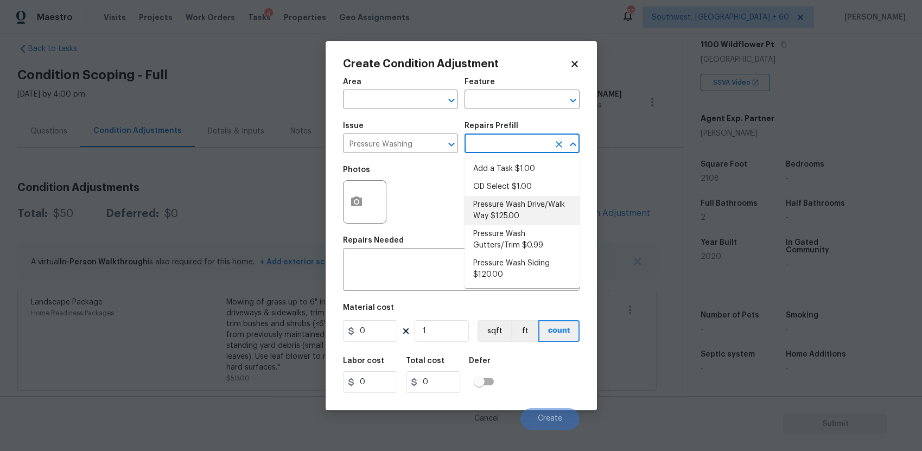
click at [535, 207] on li "Pressure Wash Drive/Walk Way $125.00" at bounding box center [522, 210] width 115 height 29
type input "Siding"
type textarea "Pressure wash the driveways/walkways as directed by the PM. Ensure that all deb…"
type input "125"
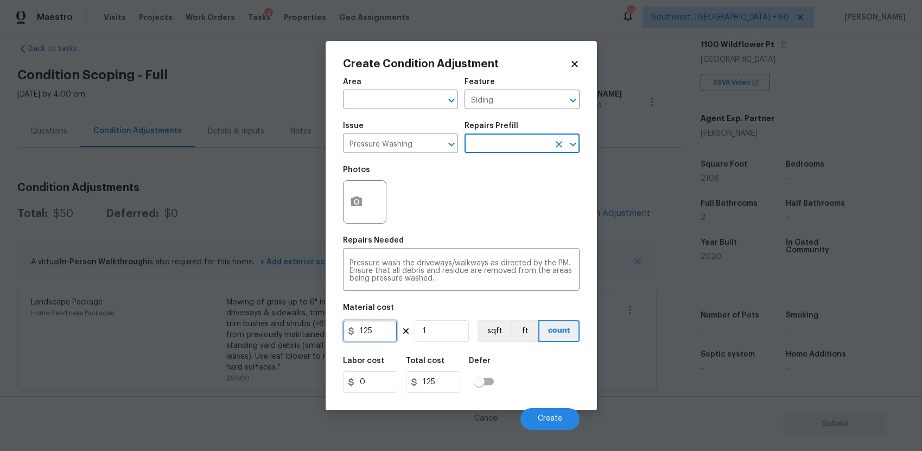
click at [380, 340] on input "125" at bounding box center [370, 331] width 54 height 22
type input "3000"
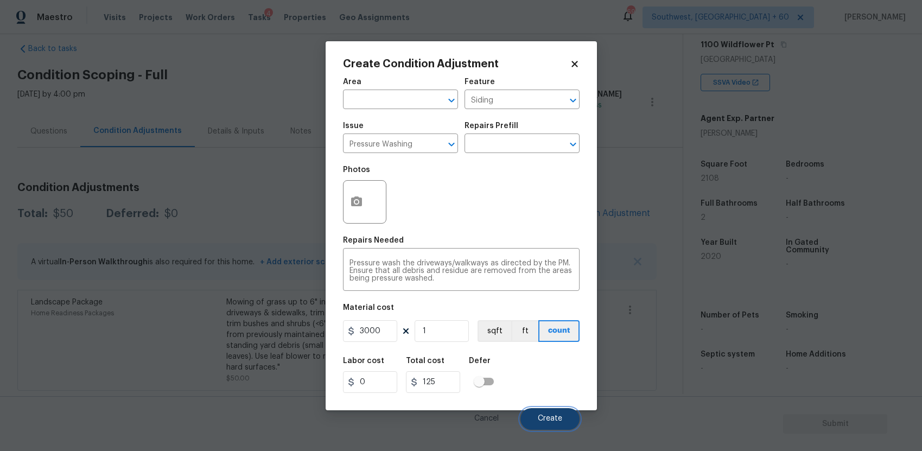
type input "3000"
drag, startPoint x: 561, startPoint y: 414, endPoint x: 352, endPoint y: 346, distance: 219.4
click at [353, 346] on div "Area ​ Feature Siding ​ Issue Pressure Washing ​ Repairs Prefill ​ Photos Repai…" at bounding box center [461, 251] width 237 height 358
click at [383, 332] on input "3000" at bounding box center [370, 331] width 54 height 22
type input "300"
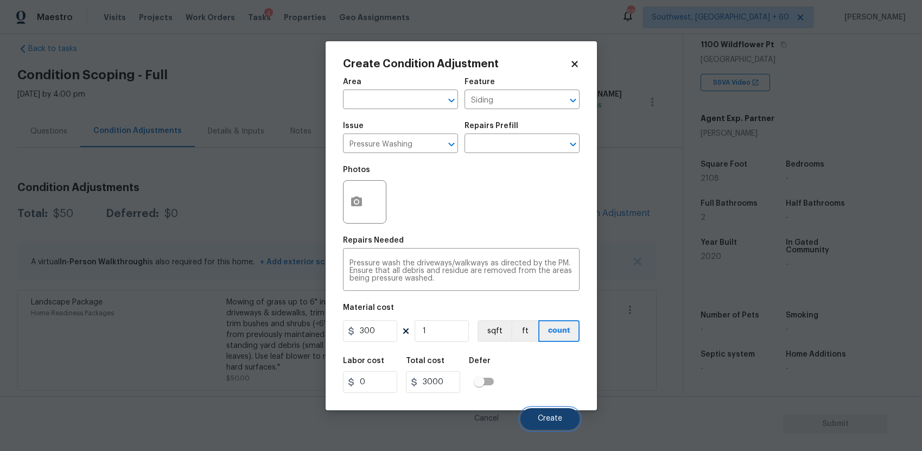
type input "300"
click at [560, 418] on span "Create" at bounding box center [550, 419] width 24 height 8
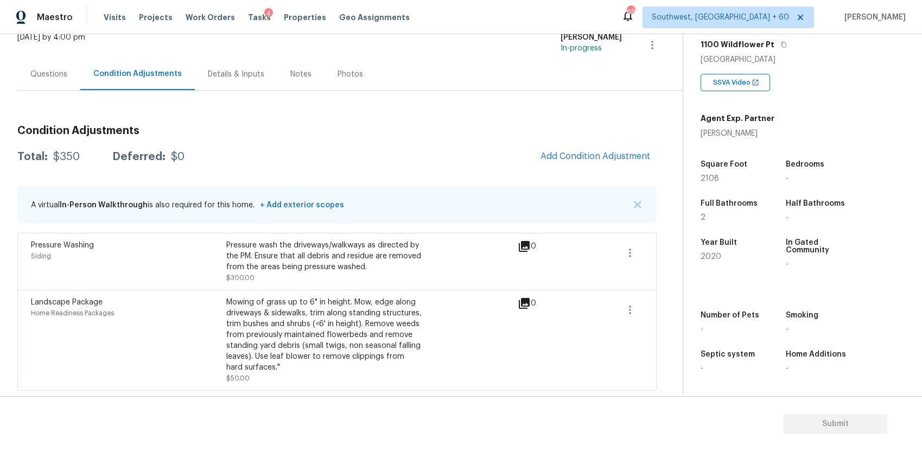
scroll to position [0, 0]
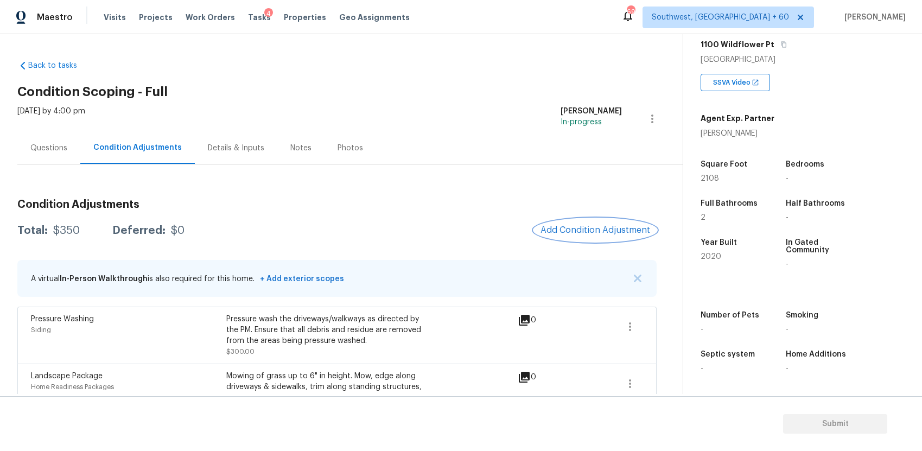
click at [571, 226] on span "Add Condition Adjustment" at bounding box center [596, 230] width 110 height 10
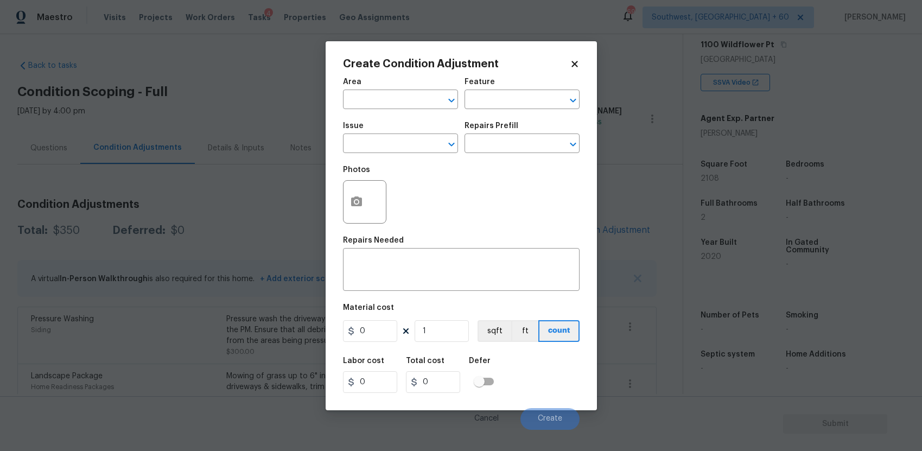
click at [392, 134] on div "Issue" at bounding box center [400, 129] width 115 height 14
click at [392, 138] on input "text" at bounding box center [385, 144] width 85 height 17
type input "b"
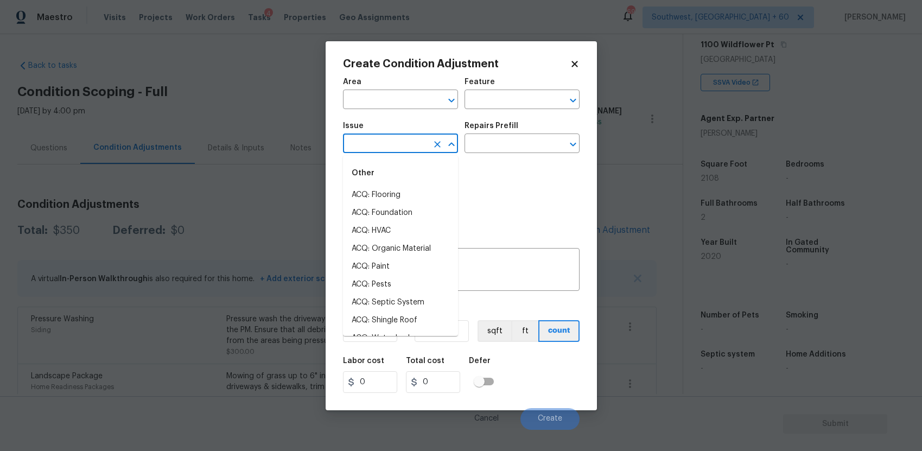
click at [484, 91] on div "Feature" at bounding box center [522, 85] width 115 height 14
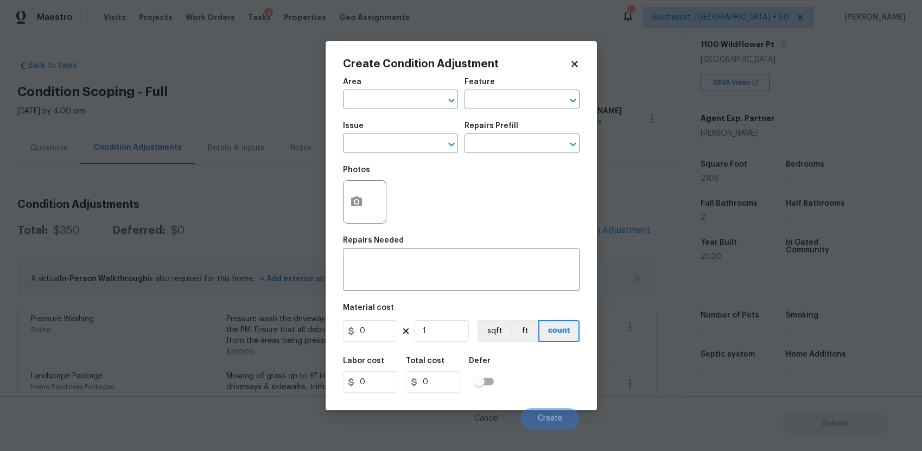
click at [484, 91] on div "Feature" at bounding box center [522, 85] width 115 height 14
click at [489, 94] on input "text" at bounding box center [507, 100] width 85 height 17
click at [501, 153] on li "Back Yard" at bounding box center [522, 151] width 115 height 18
type input "Back Yard"
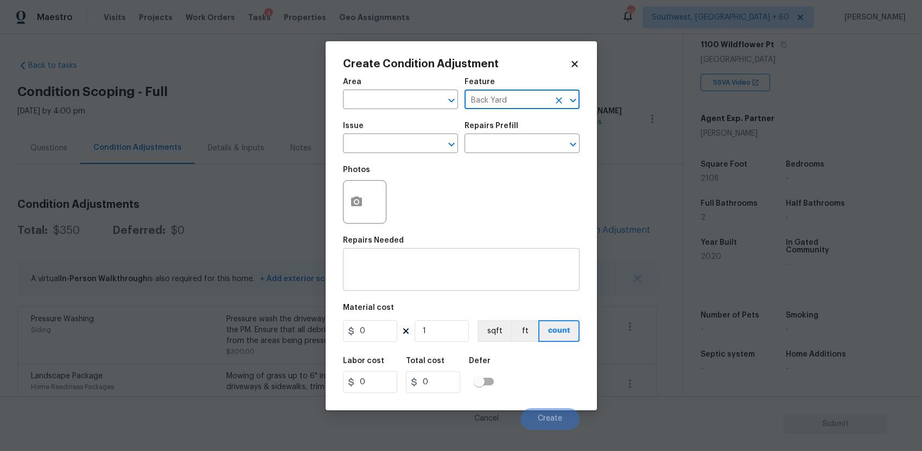
click at [453, 276] on textarea at bounding box center [462, 271] width 224 height 23
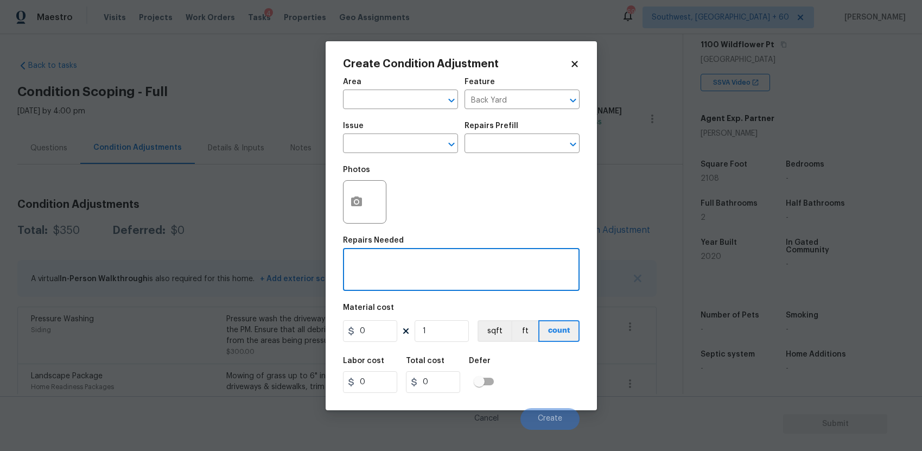
click at [498, 274] on textarea at bounding box center [462, 271] width 224 height 23
type textarea "t"
click at [356, 199] on icon "button" at bounding box center [356, 202] width 11 height 10
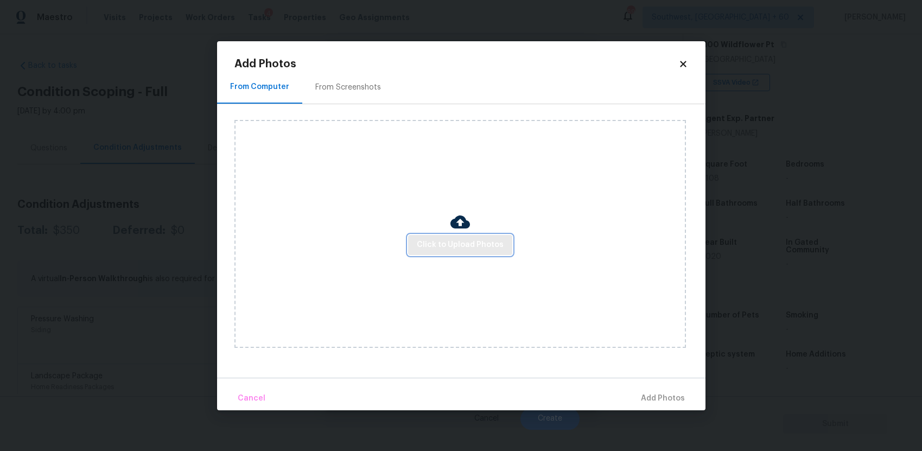
click at [501, 235] on button "Click to Upload Photos" at bounding box center [460, 245] width 104 height 20
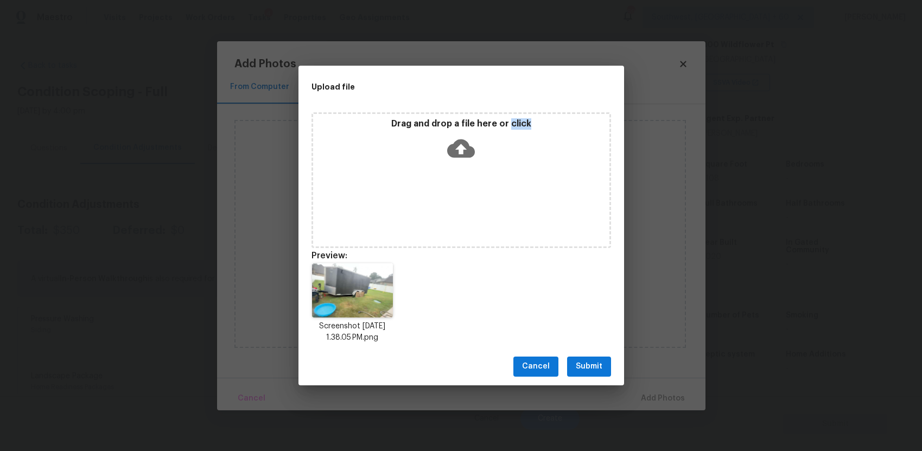
click at [580, 359] on button "Submit" at bounding box center [589, 367] width 44 height 20
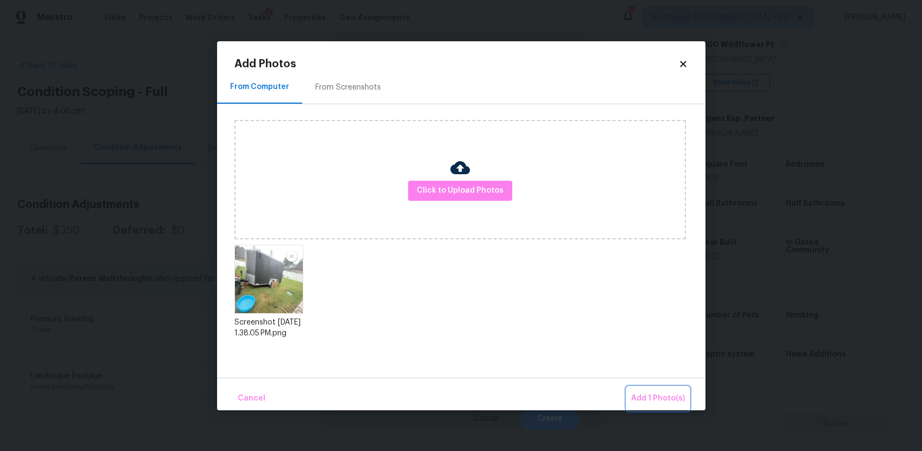
click at [661, 395] on span "Add 1 Photo(s)" at bounding box center [658, 399] width 54 height 14
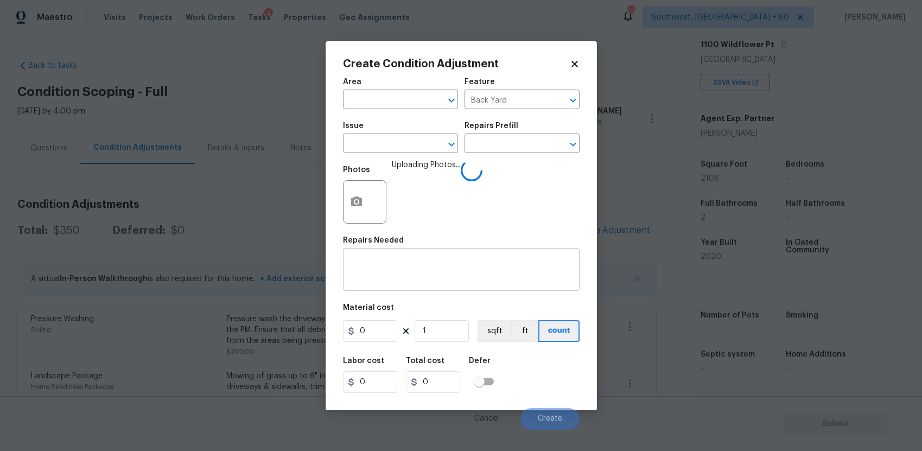
click at [434, 263] on textarea at bounding box center [462, 271] width 224 height 23
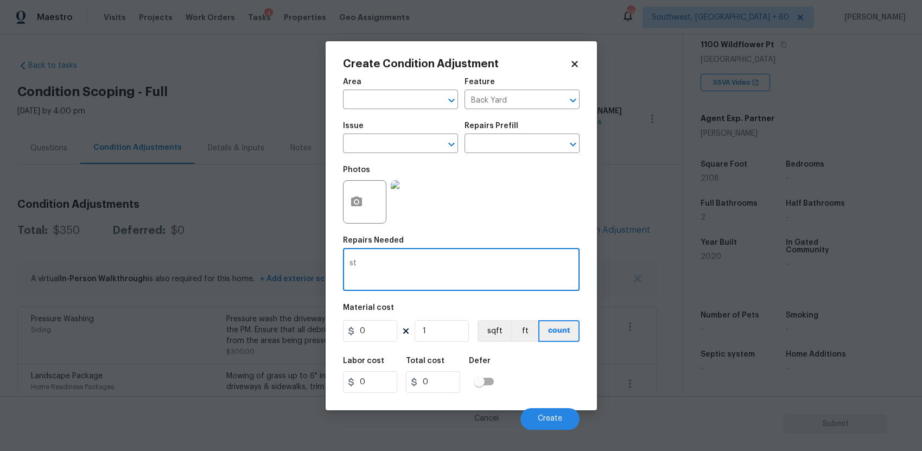
click at [465, 276] on textarea "s" at bounding box center [462, 271] width 224 height 23
click at [426, 266] on textarea "storage truck rem" at bounding box center [462, 271] width 224 height 23
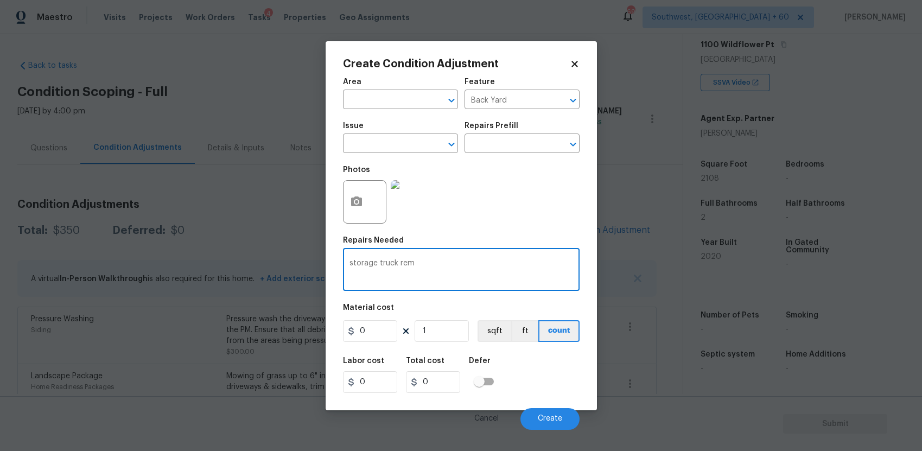
click at [426, 266] on textarea "storage truck rem" at bounding box center [462, 271] width 224 height 23
click at [408, 260] on textarea "storage truck rem" at bounding box center [462, 271] width 224 height 23
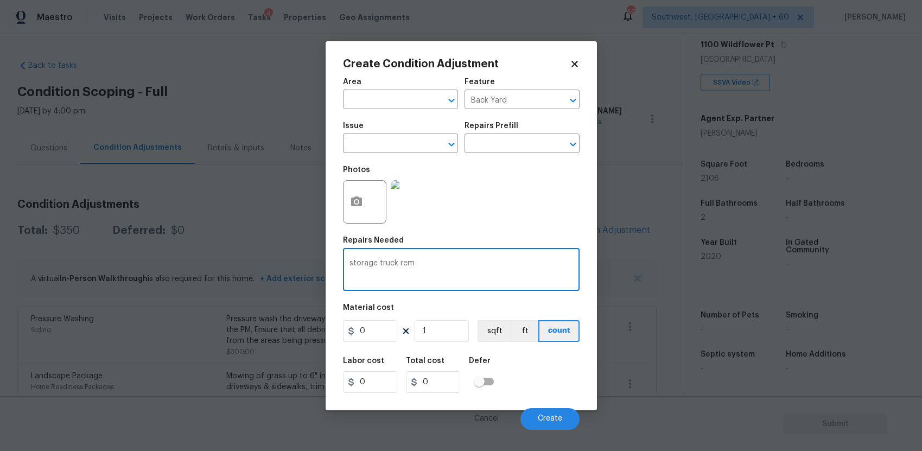
click at [433, 261] on textarea "storage truck rem" at bounding box center [462, 271] width 224 height 23
click at [405, 268] on textarea "storage truck oval" at bounding box center [462, 271] width 224 height 23
type textarea "storage truck remoavl"
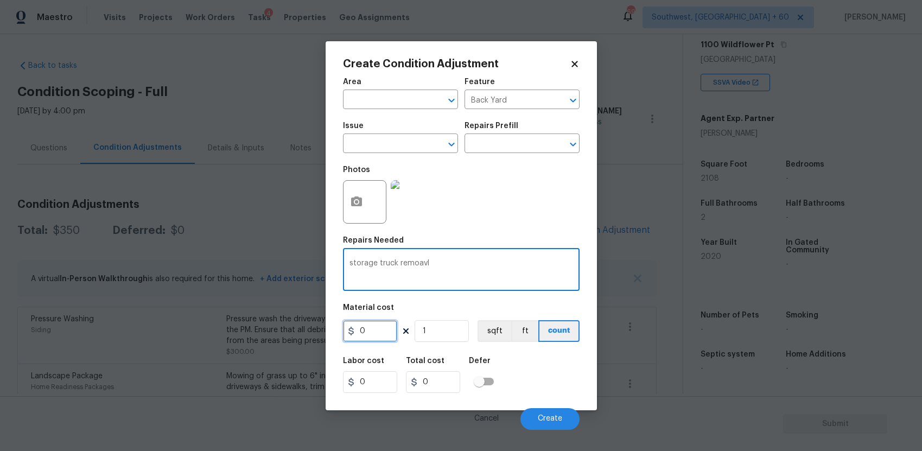
click at [365, 340] on input "0" at bounding box center [370, 331] width 54 height 22
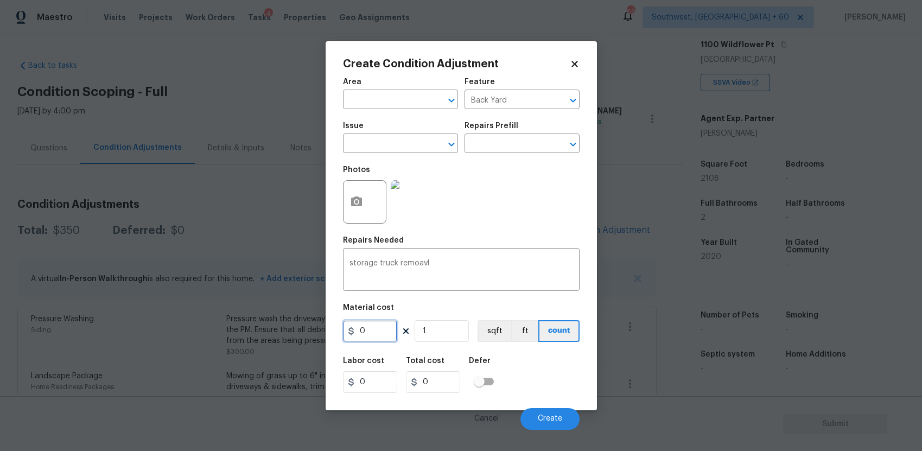
click at [365, 340] on input "0" at bounding box center [370, 331] width 54 height 22
type input "1000"
click at [550, 431] on body "Maestro Visits Projects Work Orders Tasks 4 Properties Geo Assignments 696 Sout…" at bounding box center [461, 225] width 922 height 451
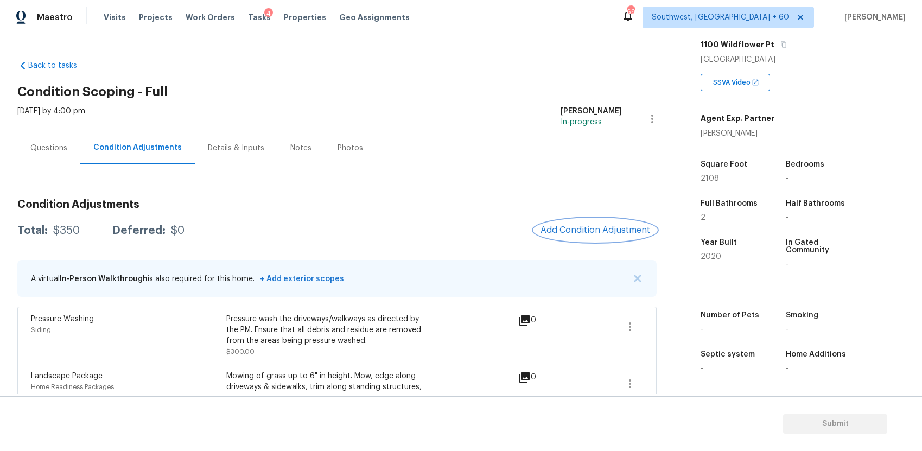
click at [595, 230] on span "Add Condition Adjustment" at bounding box center [596, 230] width 110 height 10
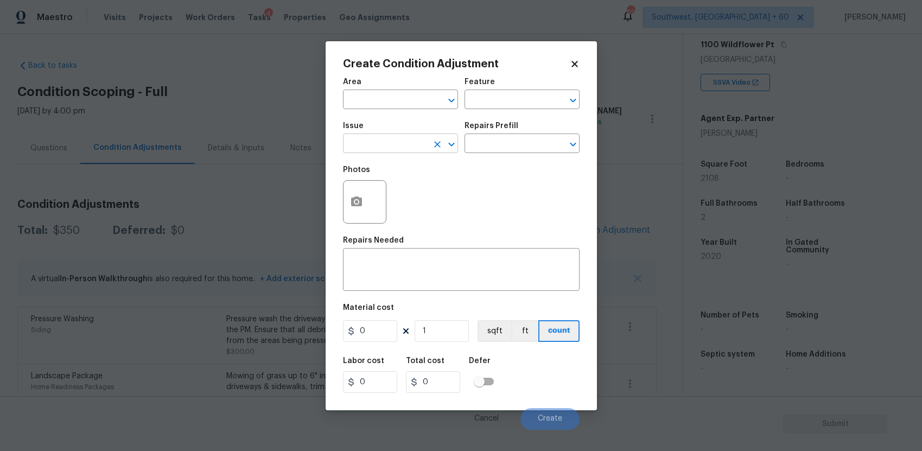
click at [392, 143] on input "text" at bounding box center [385, 144] width 85 height 17
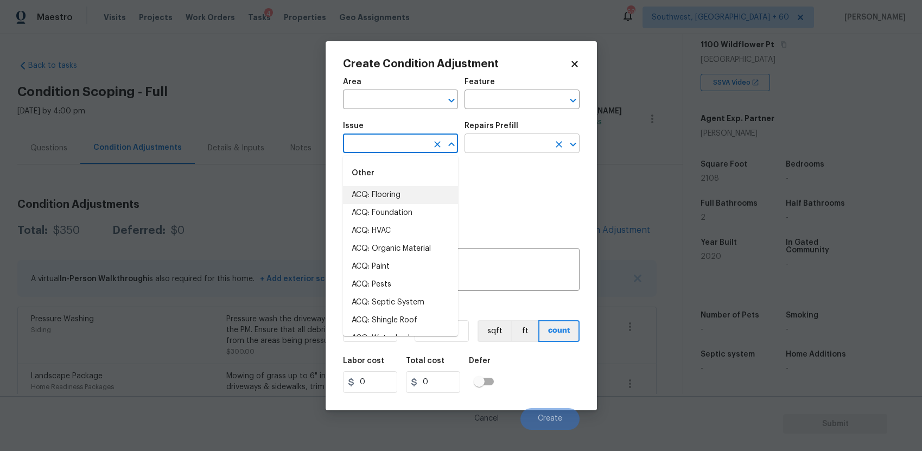
click at [538, 142] on input "text" at bounding box center [507, 144] width 85 height 17
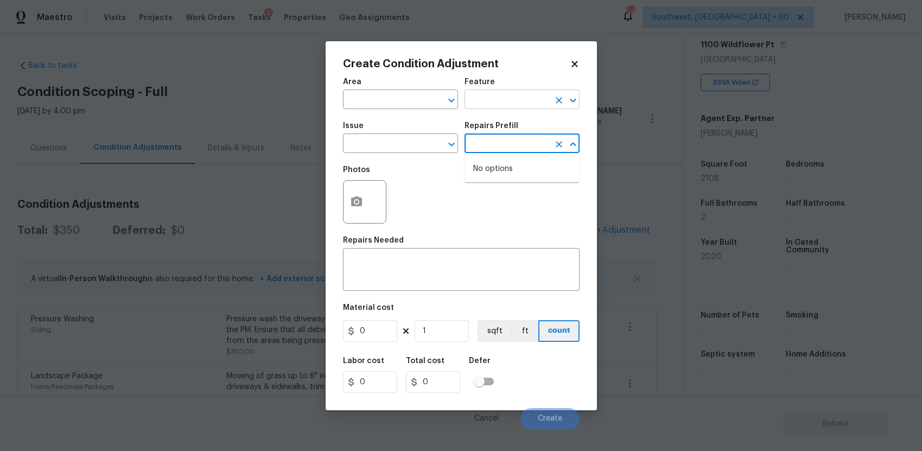
click at [512, 92] on input "text" at bounding box center [507, 100] width 85 height 17
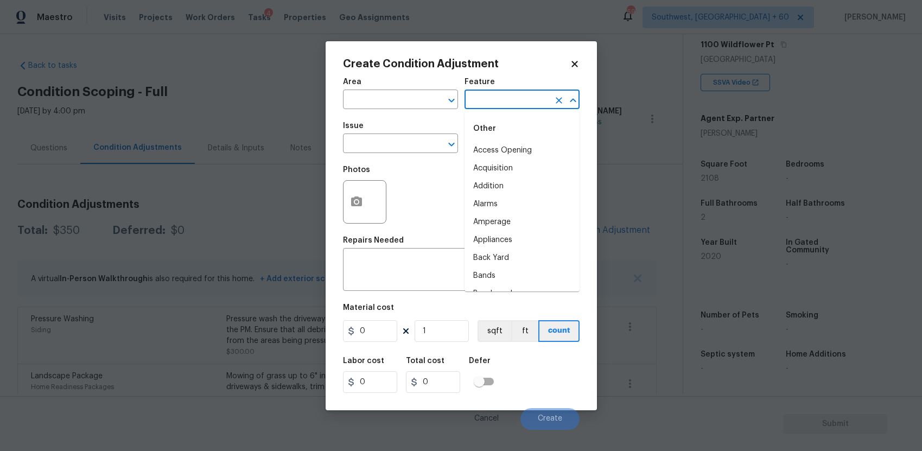
type input "v"
click at [646, 223] on body "Maestro Visits Projects Work Orders Tasks 4 Properties Geo Assignments 696 Sout…" at bounding box center [461, 225] width 922 height 451
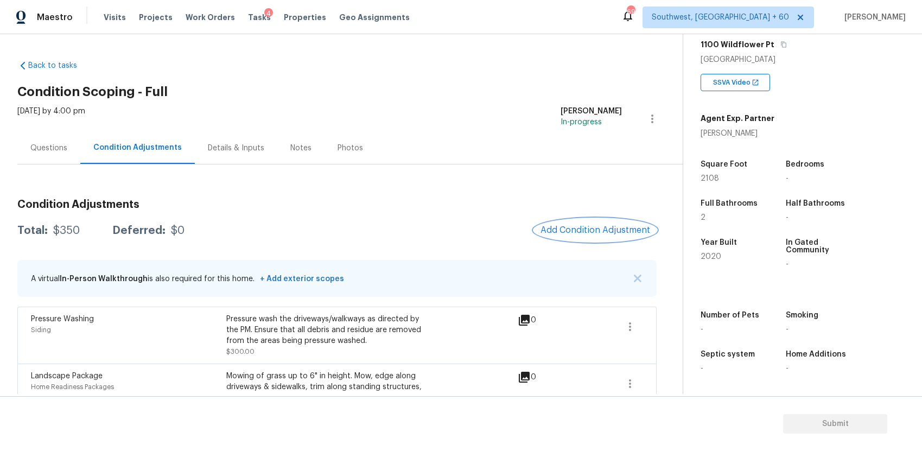
click at [646, 223] on button "Add Condition Adjustment" at bounding box center [595, 230] width 123 height 23
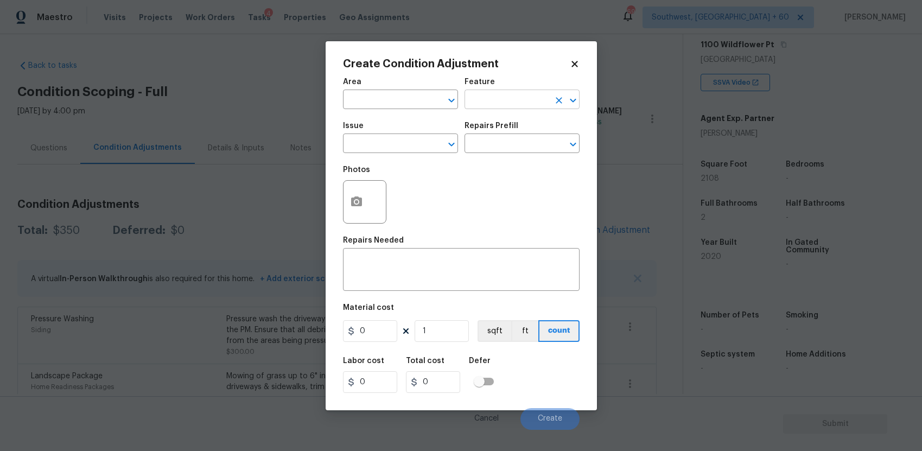
click at [505, 102] on input "text" at bounding box center [507, 100] width 85 height 17
click at [509, 154] on li "Back Yard" at bounding box center [522, 151] width 115 height 18
type input "Back Yard"
click at [400, 141] on input "text" at bounding box center [385, 144] width 85 height 17
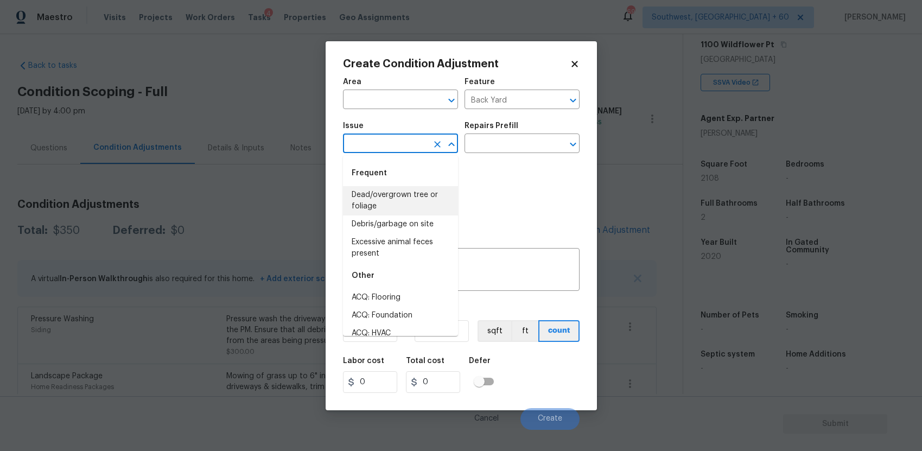
click at [345, 200] on li "Dead/overgrown tree or foliage" at bounding box center [400, 200] width 115 height 29
type input "Dead/overgrown tree or foliage"
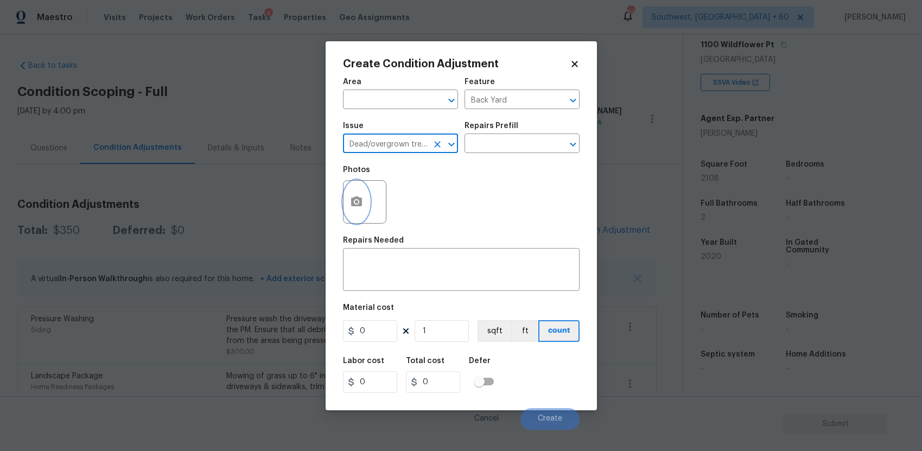
click at [347, 198] on button "button" at bounding box center [357, 202] width 26 height 42
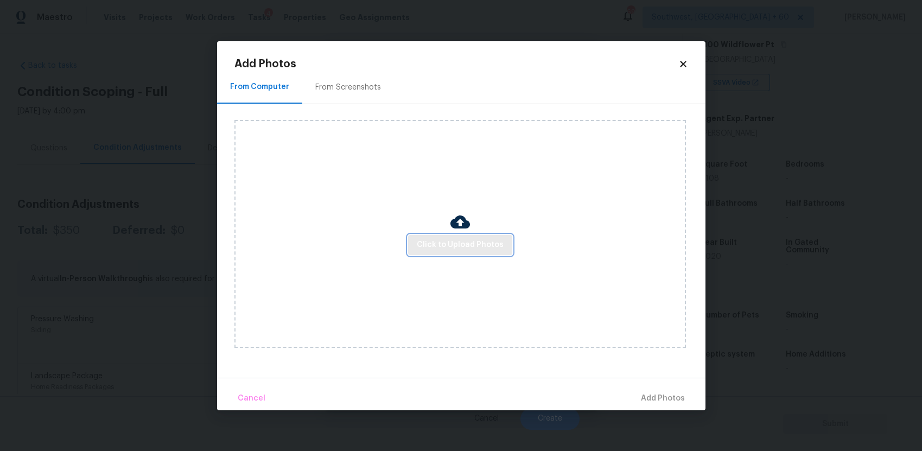
click at [464, 243] on span "Click to Upload Photos" at bounding box center [460, 245] width 87 height 14
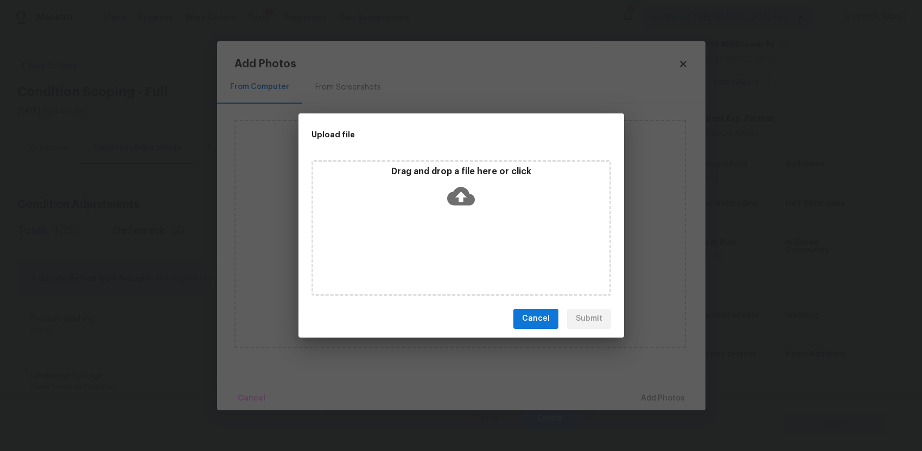
click at [464, 243] on div "Drag and drop a file here or click" at bounding box center [462, 228] width 300 height 136
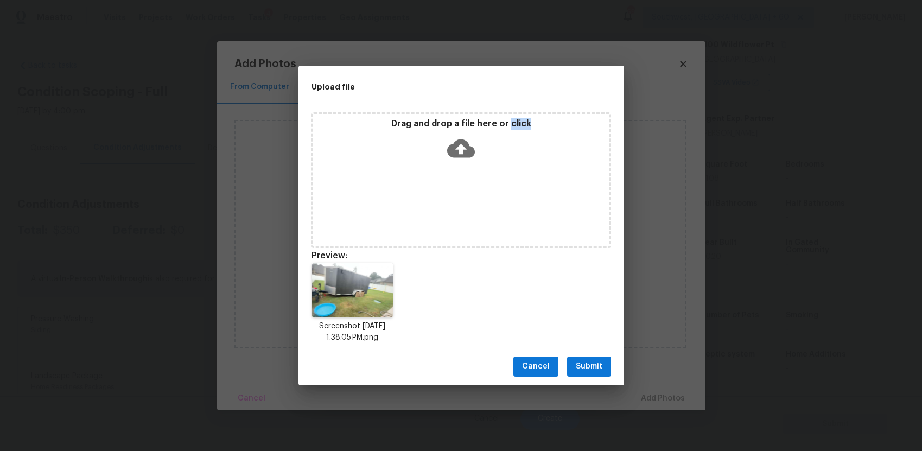
click at [586, 363] on span "Submit" at bounding box center [589, 367] width 27 height 14
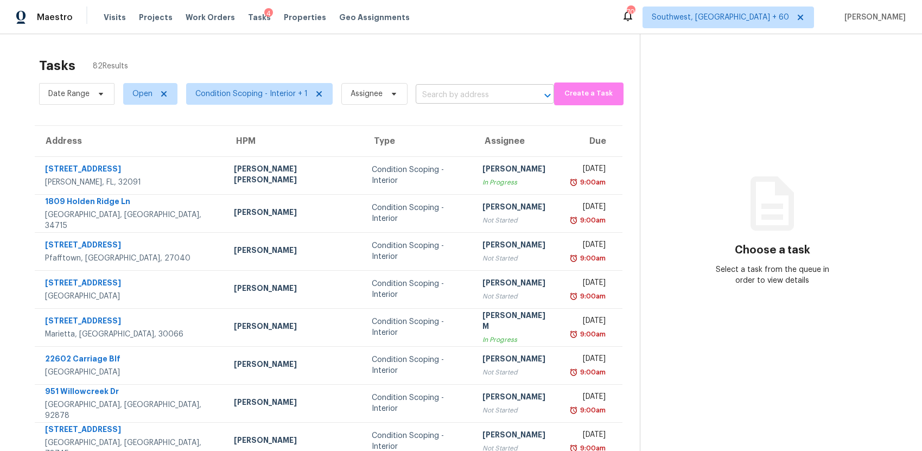
click at [431, 91] on input "text" at bounding box center [470, 95] width 108 height 17
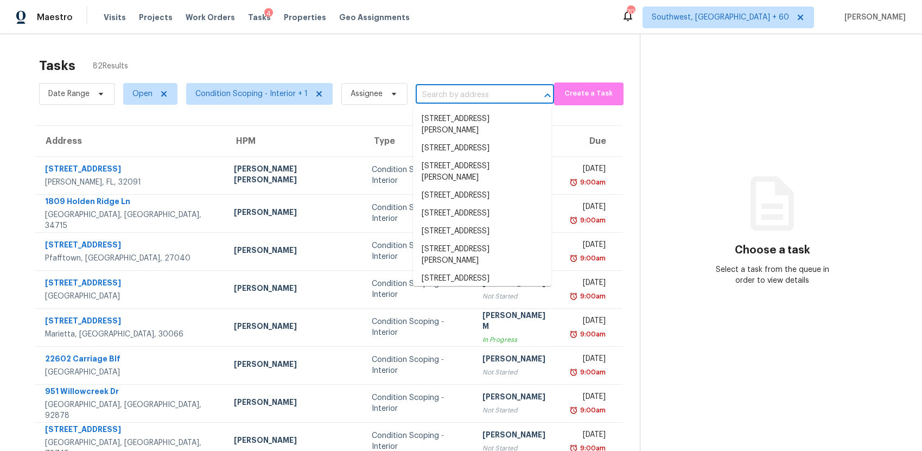
paste input "[STREET_ADDRESS]"
type input "[STREET_ADDRESS]"
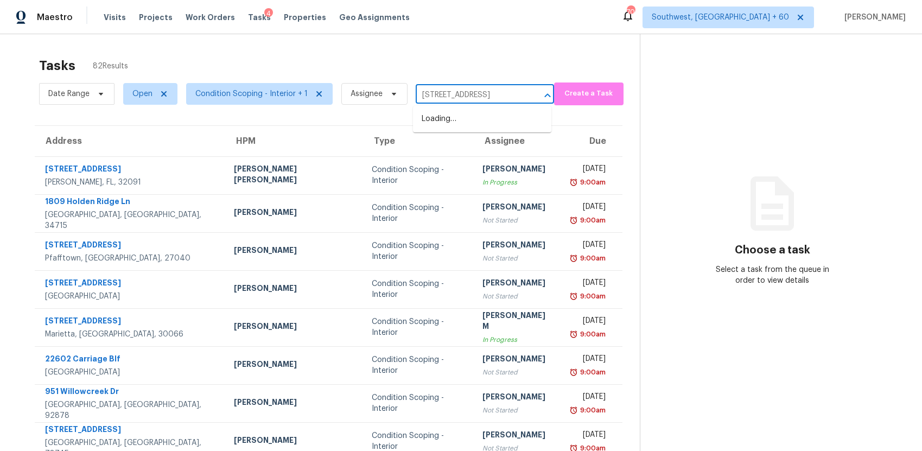
scroll to position [0, 85]
click at [493, 124] on li "[STREET_ADDRESS]" at bounding box center [482, 119] width 138 height 18
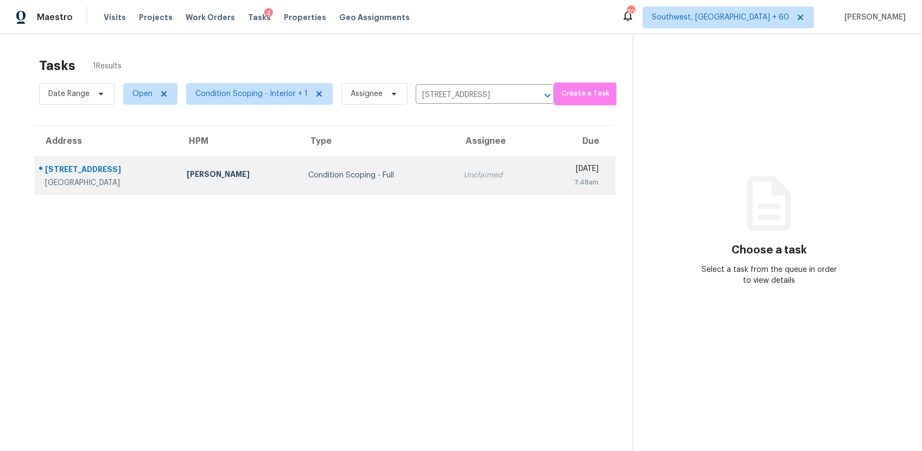
click at [549, 173] on div "Wed, Oct 8th 2025" at bounding box center [574, 170] width 50 height 14
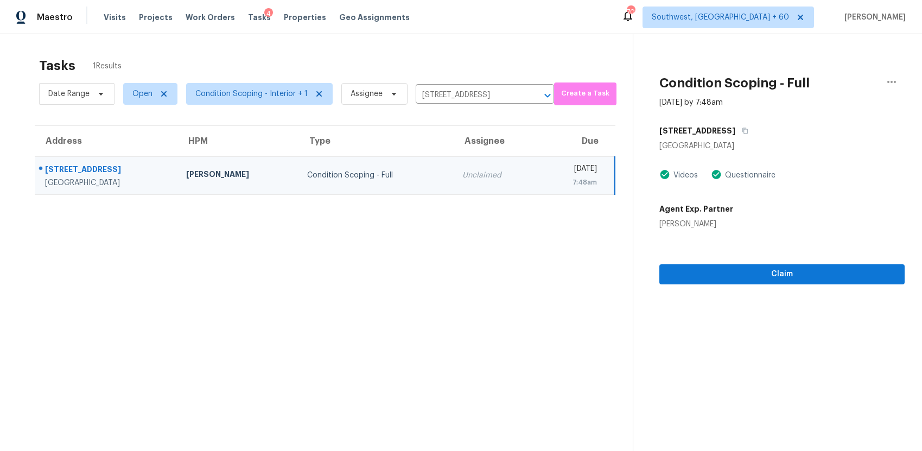
click at [795, 263] on div "Claim" at bounding box center [782, 257] width 245 height 55
click at [805, 282] on button "Claim" at bounding box center [782, 274] width 245 height 20
click at [478, 97] on input "12705 Shephards Landing Dr, Wake Forest, NC 27587" at bounding box center [470, 95] width 108 height 17
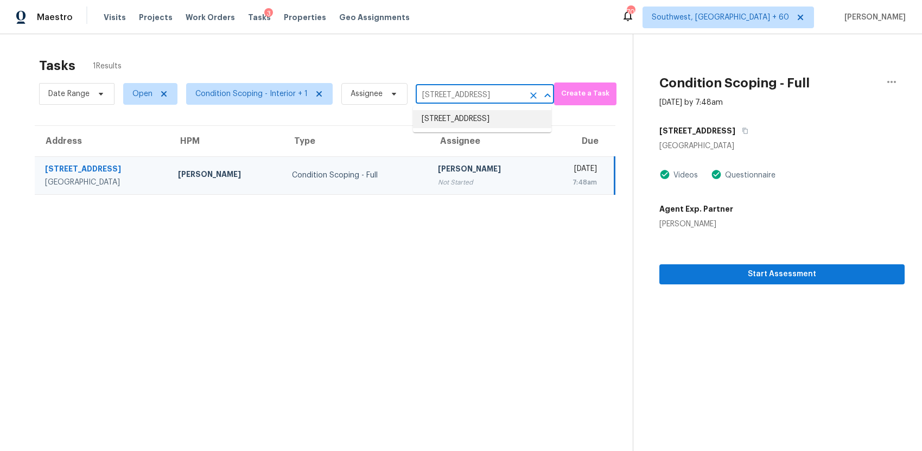
paste input "8824 Yates Ter, Brooklyn Park, MN 55443"
type input "8824 Yates Ter, Brooklyn Park, MN 55443"
click at [477, 122] on li "8824 Yates Ter, Brooklyn Park, MN 55443" at bounding box center [482, 124] width 138 height 29
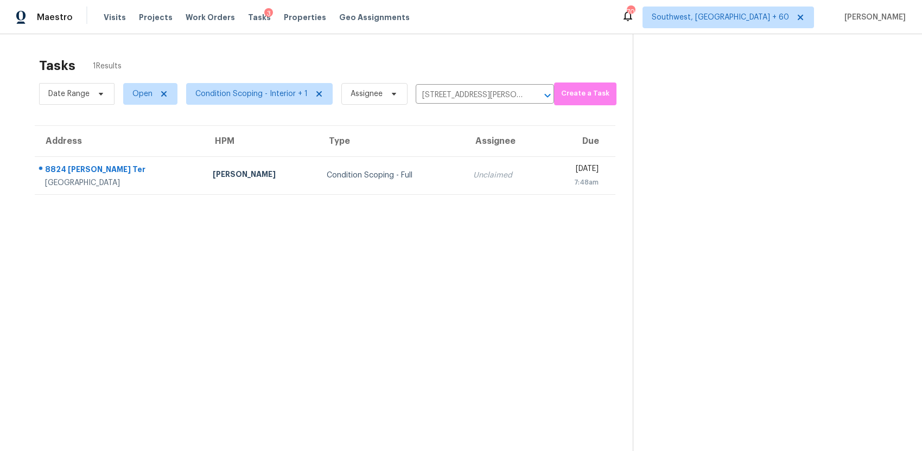
click at [465, 183] on td "Unclaimed" at bounding box center [505, 175] width 80 height 38
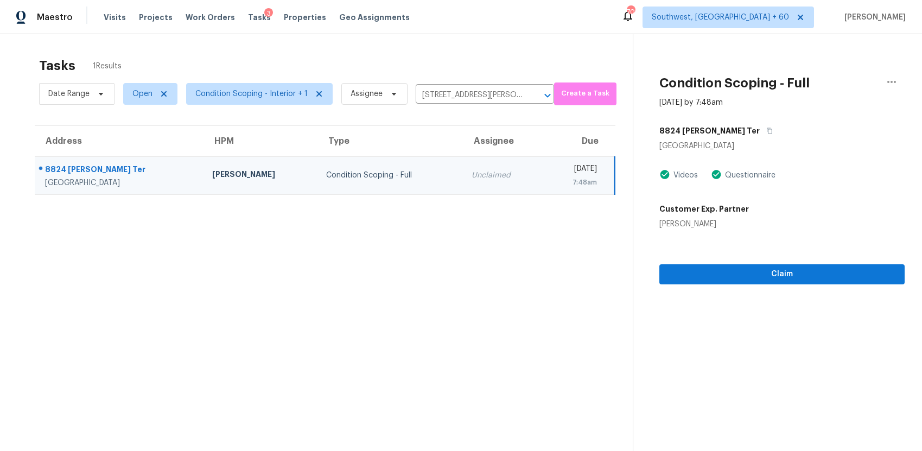
click at [782, 253] on div "Claim" at bounding box center [782, 257] width 245 height 55
click at [794, 277] on span "Claim" at bounding box center [782, 275] width 228 height 14
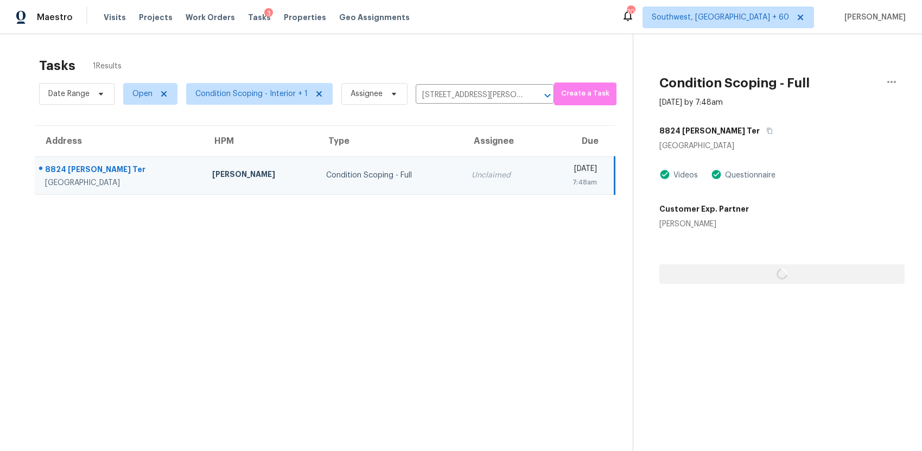
drag, startPoint x: 682, startPoint y: 232, endPoint x: 290, endPoint y: 77, distance: 421.4
click at [302, 79] on div "Tasks 1 Results Date Range Open Condition Scoping - Interior + 1 Assignee 8824 …" at bounding box center [461, 259] width 922 height 451
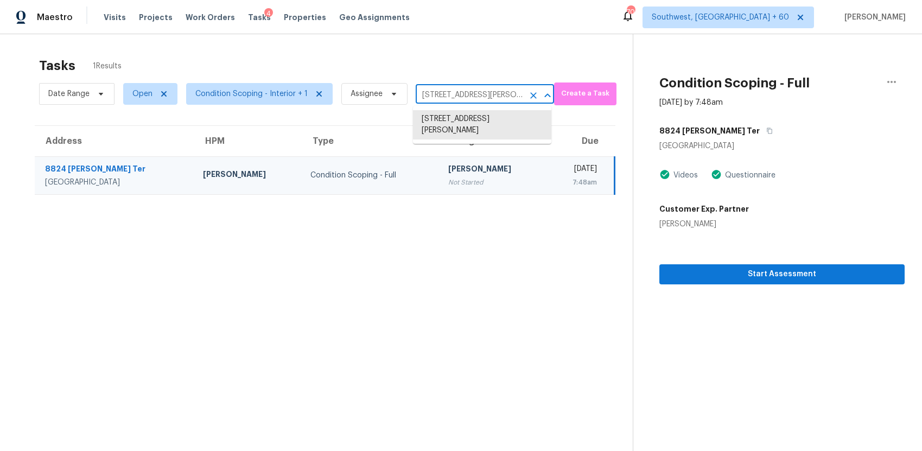
click at [484, 102] on input "8824 Yates Ter, Brooklyn Park, MN 55443" at bounding box center [470, 95] width 108 height 17
paste input "104 Blue Ridge Ct S, Hendersonville, TN 37075"
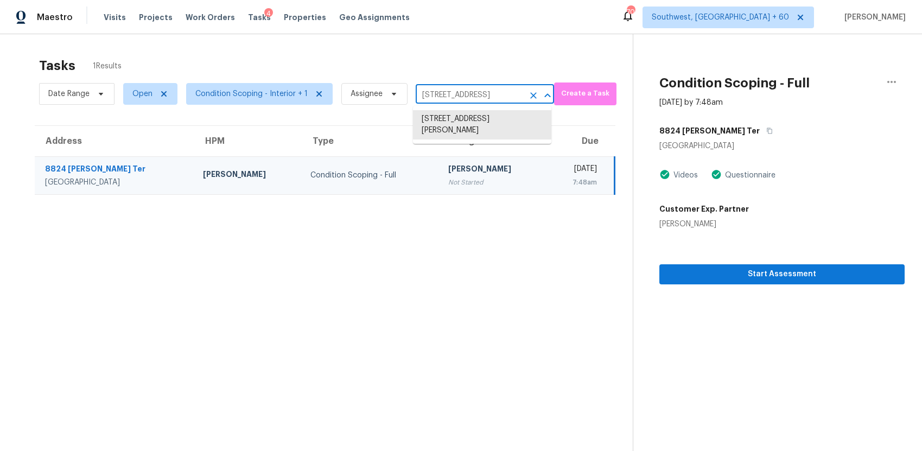
type input "104 Blue Ridge Ct S, Hendersonville, TN 37075"
click at [486, 119] on li "104 Blue Ridge Ct S, Hendersonville, TN 37075" at bounding box center [482, 119] width 138 height 18
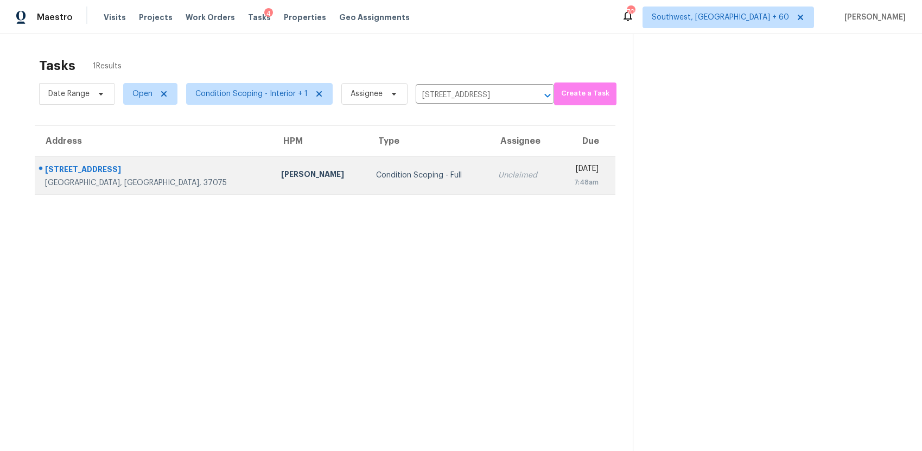
click at [381, 162] on td "Condition Scoping - Full" at bounding box center [429, 175] width 122 height 38
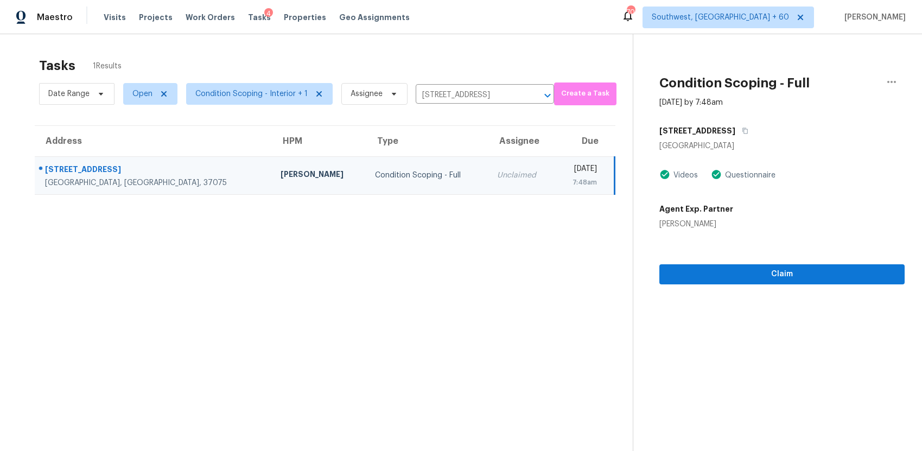
click at [815, 262] on div "Claim" at bounding box center [782, 257] width 245 height 55
click at [817, 270] on span "Claim" at bounding box center [782, 275] width 228 height 14
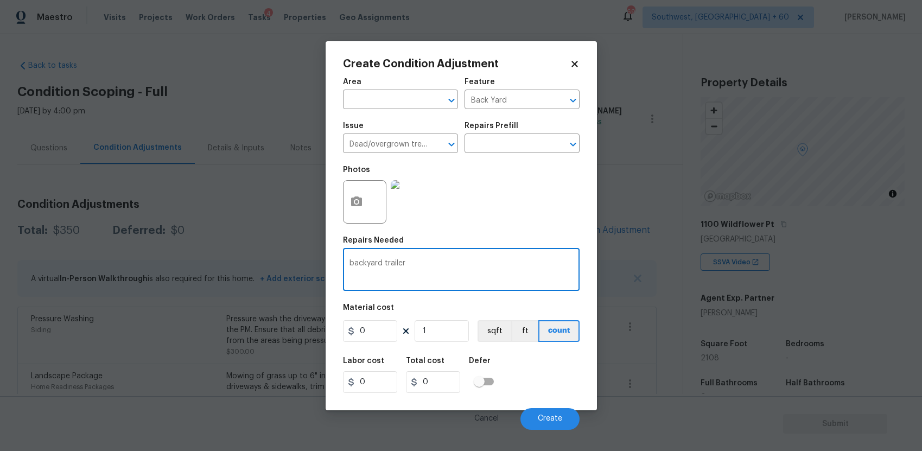
scroll to position [180, 0]
type textarea "backyard trailer"
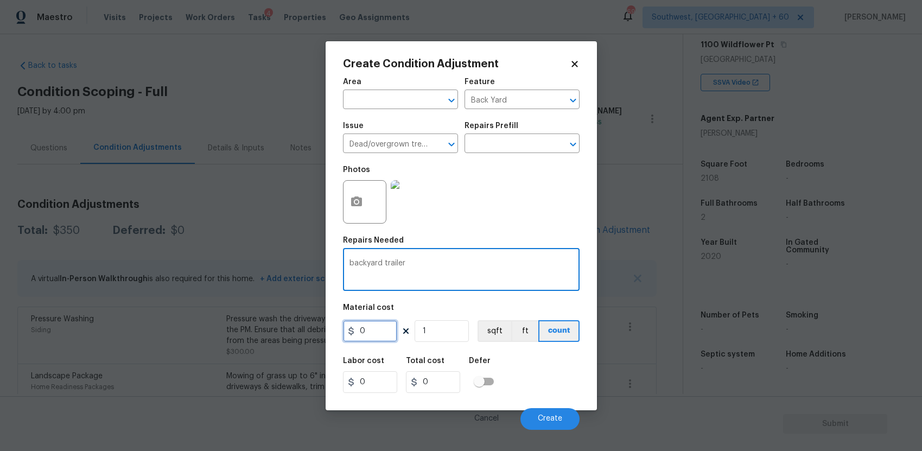
click at [362, 333] on input "0" at bounding box center [370, 331] width 54 height 22
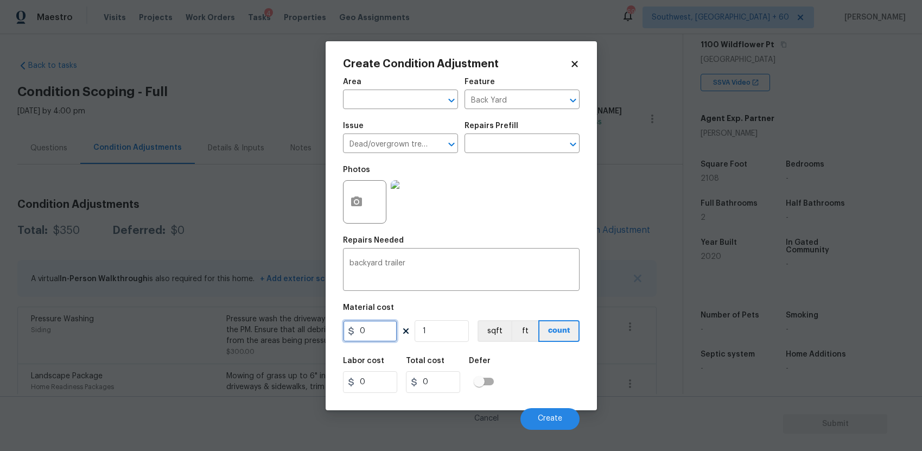
click at [362, 333] on input "0" at bounding box center [370, 331] width 54 height 22
type input "1000"
click at [561, 419] on span "Create" at bounding box center [550, 419] width 24 height 8
type input "1000"
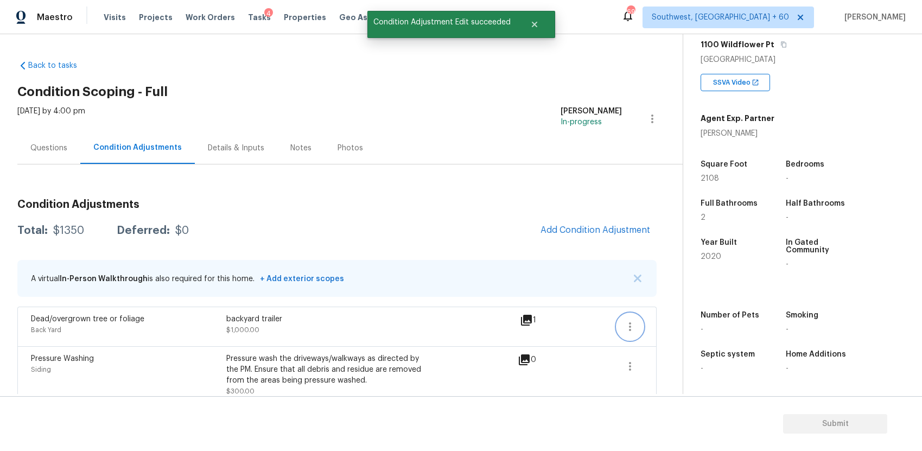
click at [630, 323] on icon "button" at bounding box center [630, 327] width 2 height 9
click at [681, 325] on div "Edit" at bounding box center [692, 324] width 85 height 11
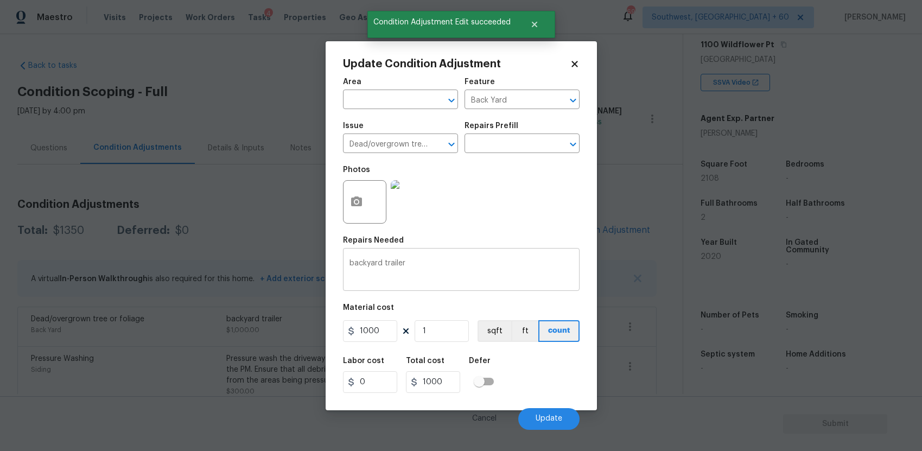
click at [406, 271] on textarea "backyard trailer" at bounding box center [462, 271] width 224 height 23
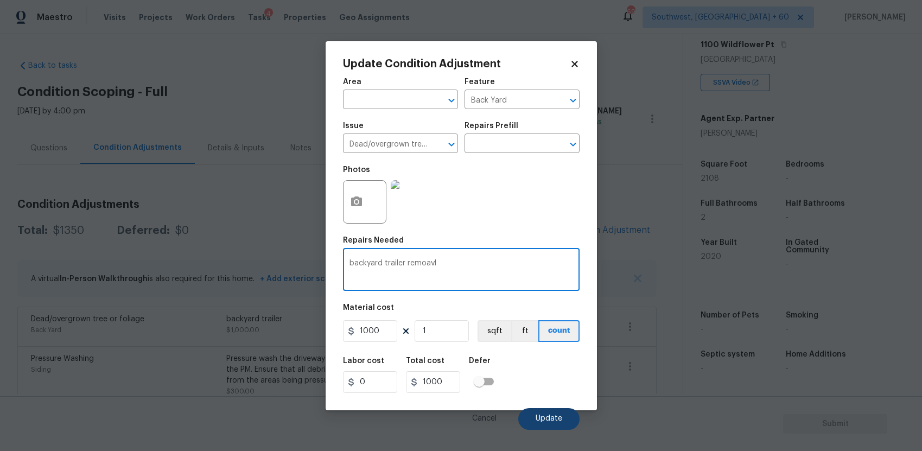
type textarea "backyard trailer remoavl"
click at [559, 423] on button "Update" at bounding box center [548, 419] width 61 height 22
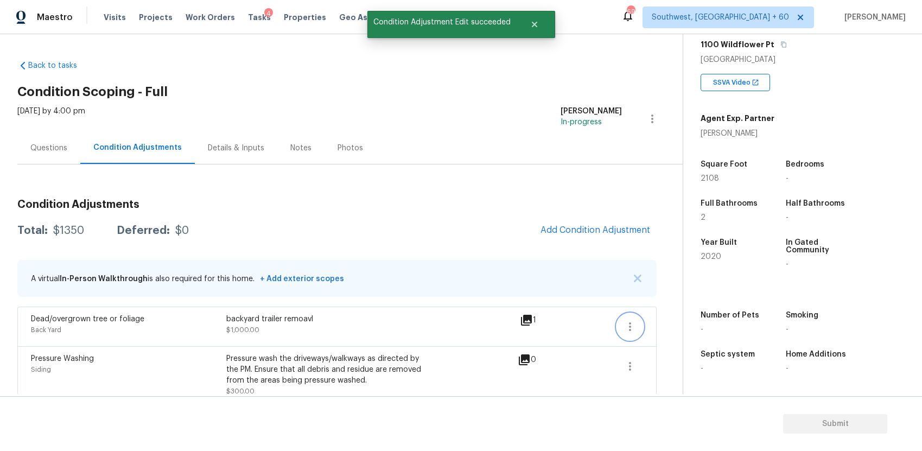
click at [625, 327] on icon "button" at bounding box center [630, 326] width 13 height 13
click at [671, 332] on link "Edit" at bounding box center [692, 325] width 92 height 16
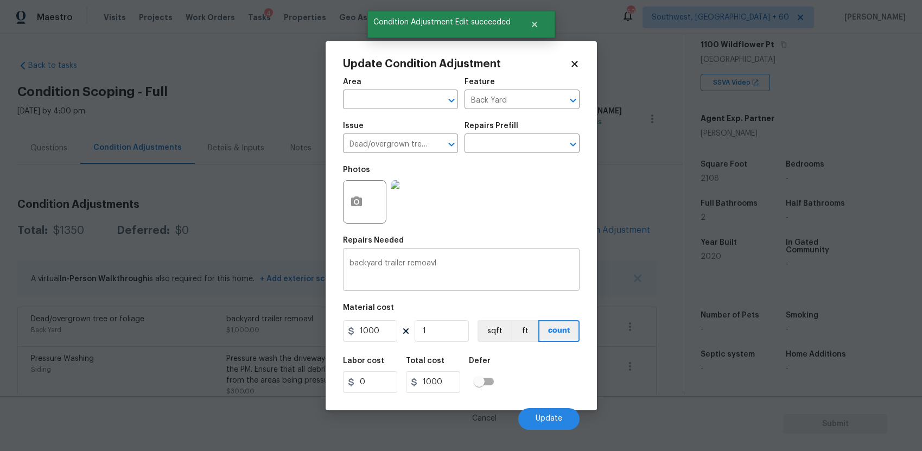
click at [416, 262] on textarea "backyard trailer remoavl" at bounding box center [462, 271] width 224 height 23
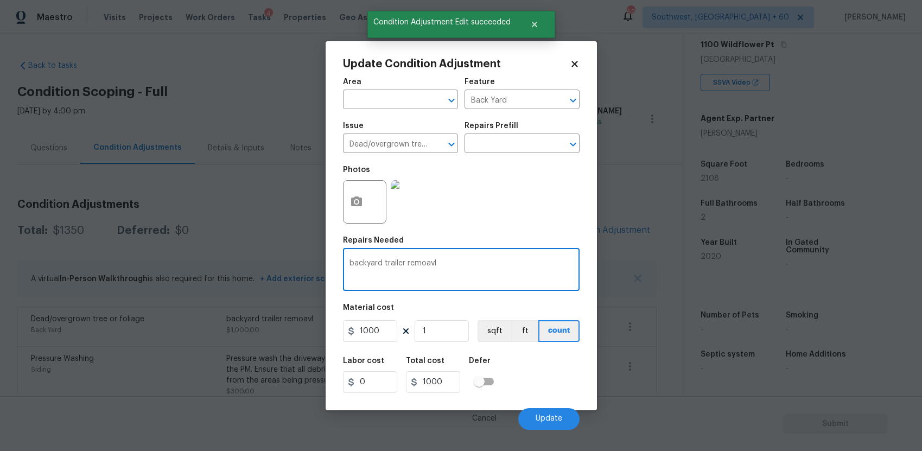
click at [416, 262] on textarea "backyard trailer remoavl" at bounding box center [462, 271] width 224 height 23
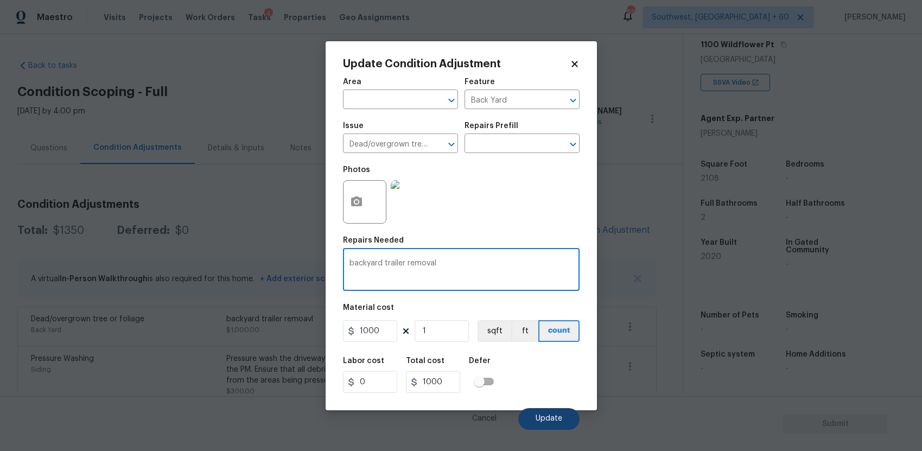
type textarea "backyard trailer removal"
click at [552, 421] on span "Update" at bounding box center [549, 419] width 27 height 8
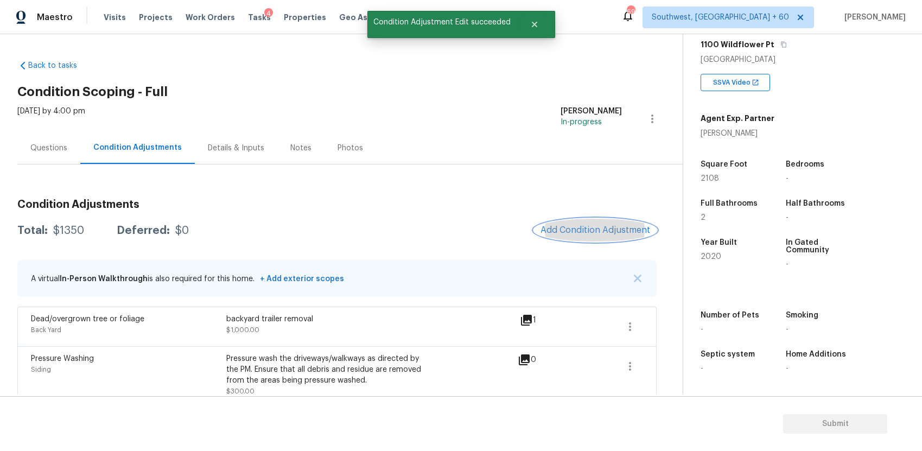
click at [629, 231] on span "Add Condition Adjustment" at bounding box center [596, 230] width 110 height 10
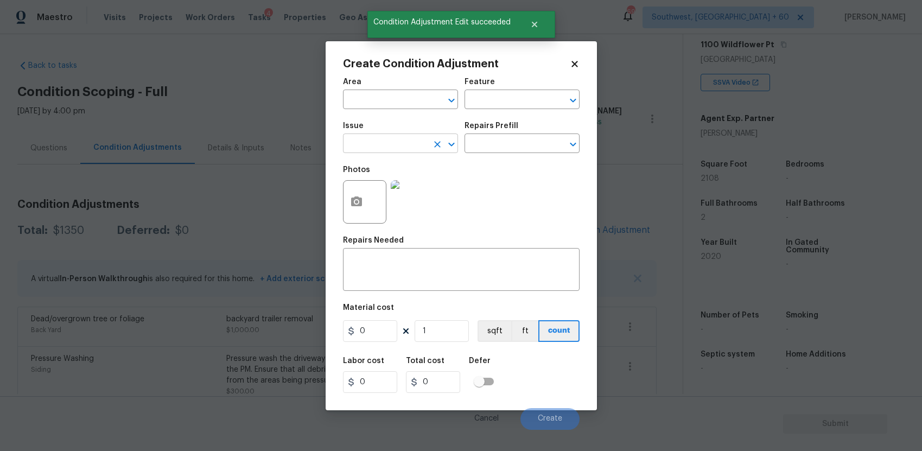
click at [380, 143] on input "text" at bounding box center [385, 144] width 85 height 17
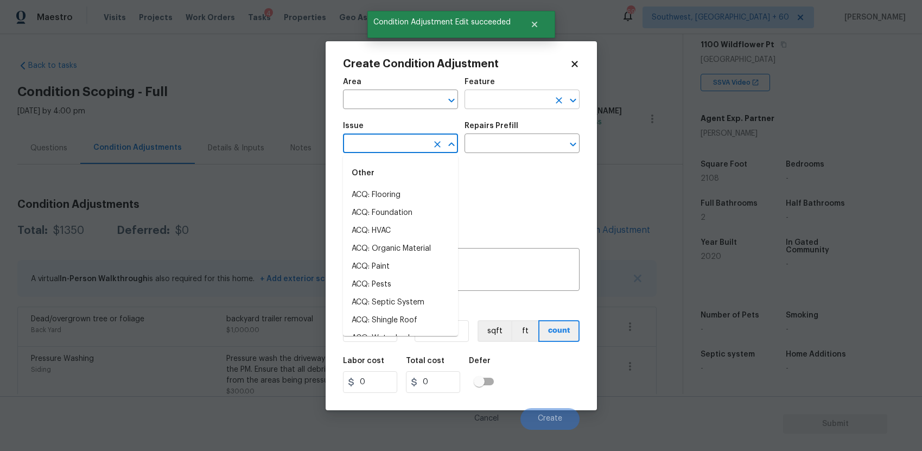
click at [490, 92] on input "text" at bounding box center [507, 100] width 85 height 17
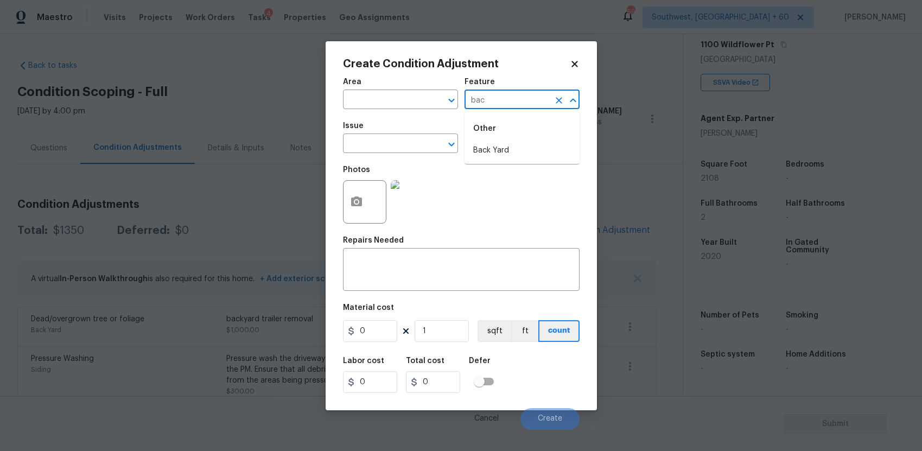
click at [511, 138] on div "Other" at bounding box center [522, 129] width 115 height 26
click at [517, 148] on li "Back Yard" at bounding box center [522, 151] width 115 height 18
type input "Back Yard"
click at [360, 200] on icon "button" at bounding box center [356, 202] width 11 height 10
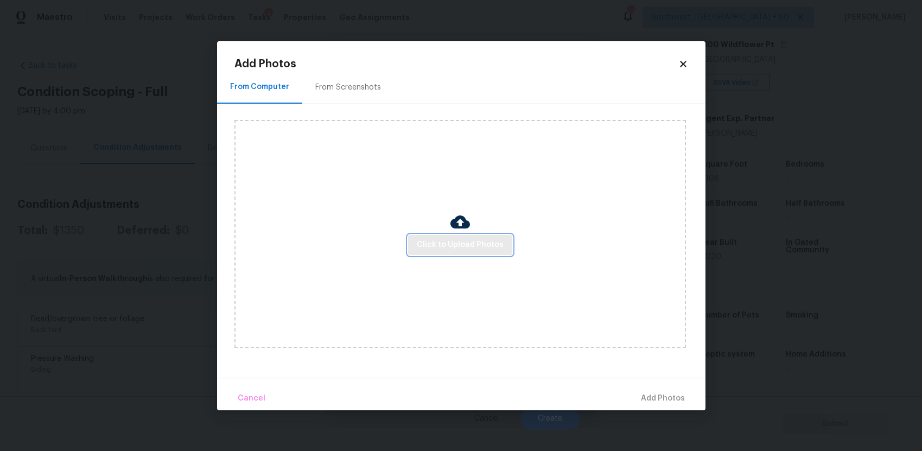
click at [463, 237] on button "Click to Upload Photos" at bounding box center [460, 245] width 104 height 20
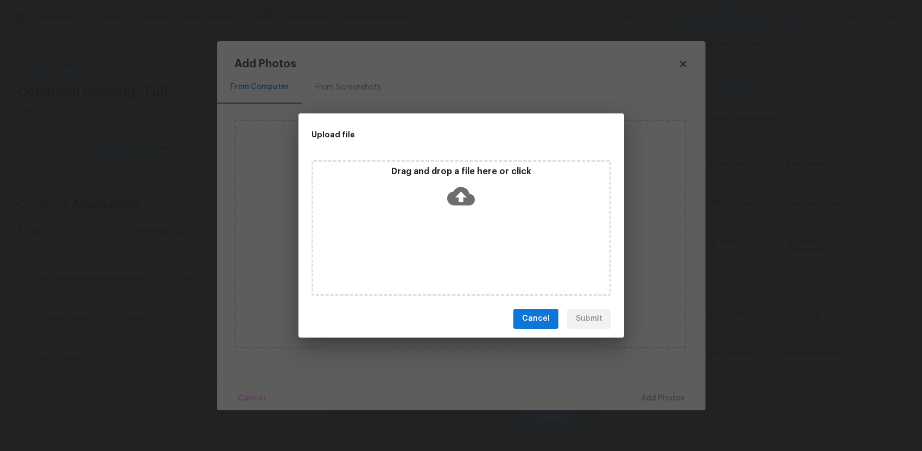
click at [463, 237] on div "Drag and drop a file here or click" at bounding box center [462, 228] width 300 height 136
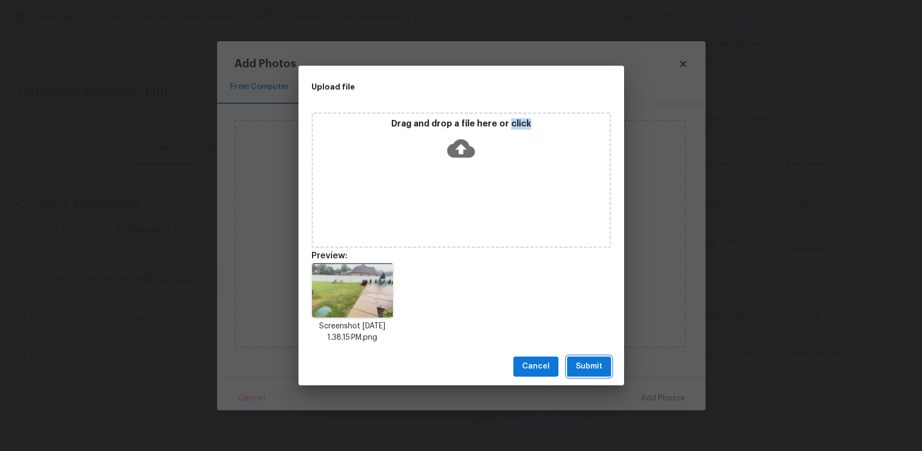
click at [608, 371] on button "Submit" at bounding box center [589, 367] width 44 height 20
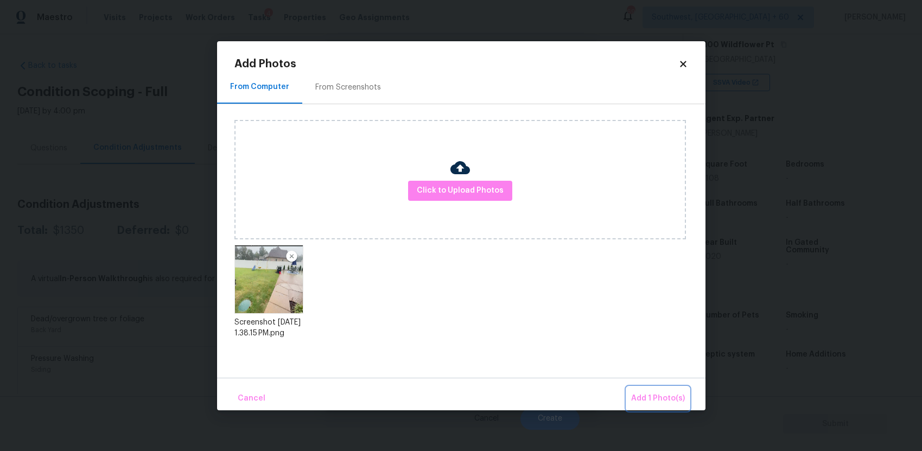
click at [671, 401] on span "Add 1 Photo(s)" at bounding box center [658, 399] width 54 height 14
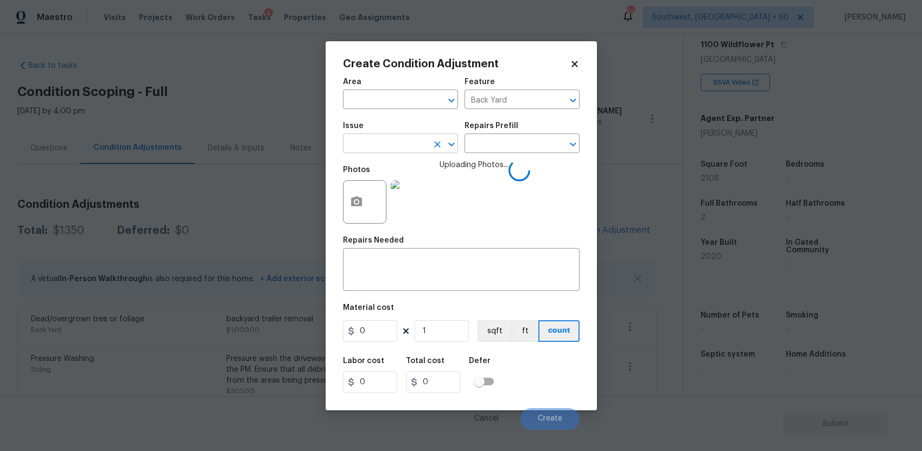
click at [408, 142] on input "text" at bounding box center [385, 144] width 85 height 17
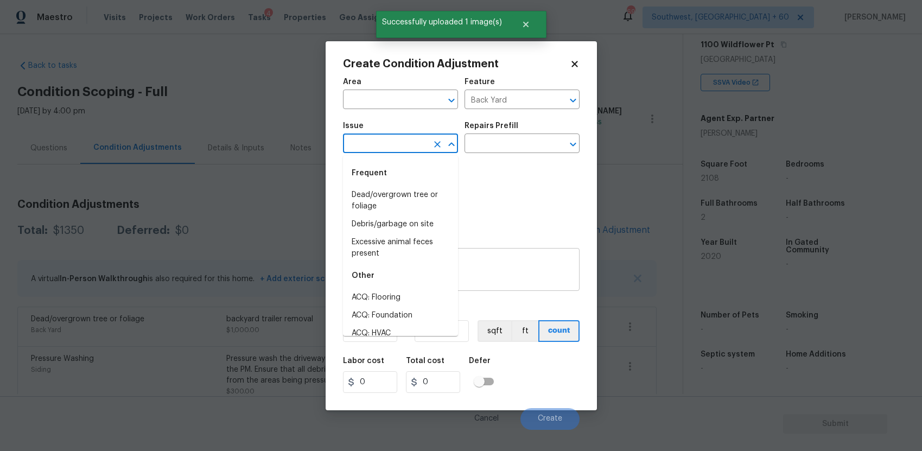
click at [510, 259] on div "x ​" at bounding box center [461, 271] width 237 height 40
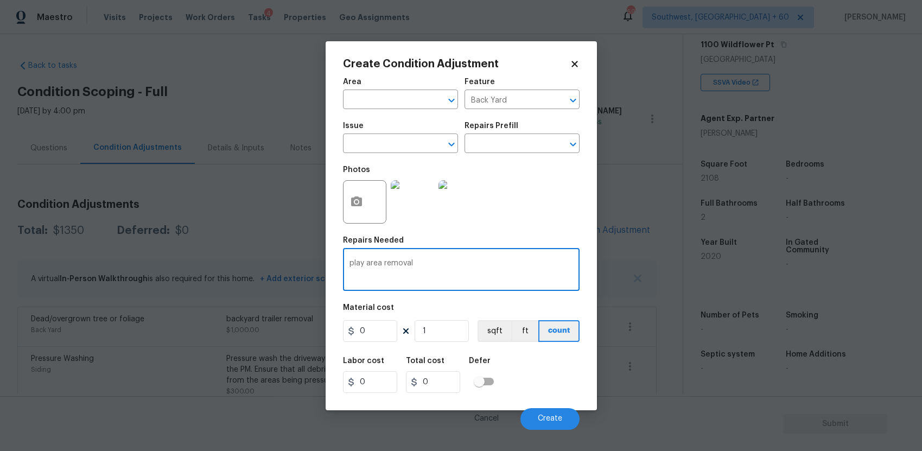
type textarea "play area removal"
click at [381, 335] on input "0" at bounding box center [370, 331] width 54 height 22
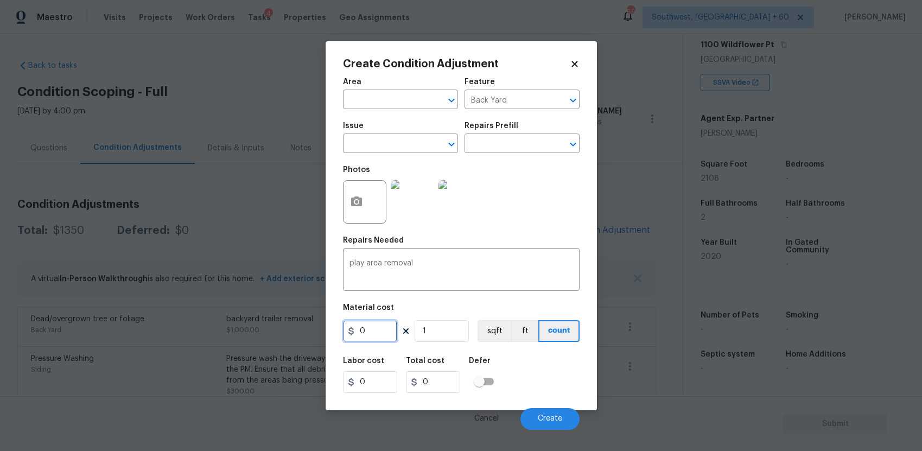
click at [381, 335] on input "0" at bounding box center [370, 331] width 54 height 22
type input "500"
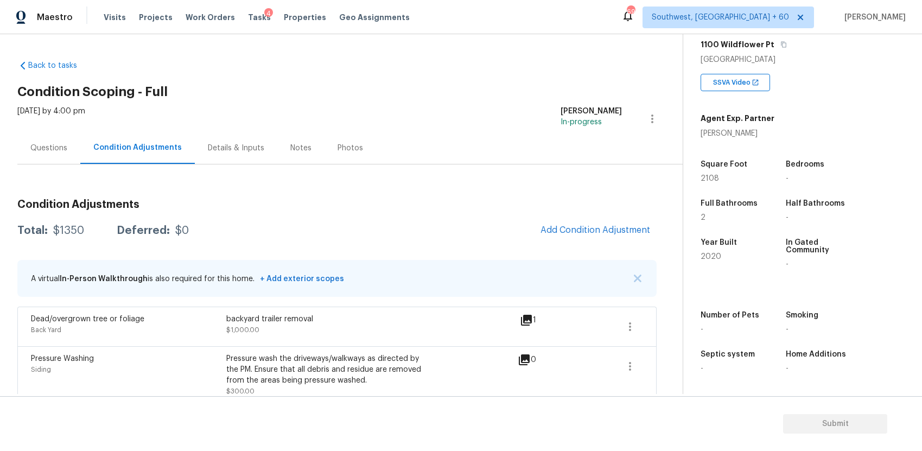
drag, startPoint x: 584, startPoint y: 426, endPoint x: 573, endPoint y: 426, distance: 11.4
click at [583, 426] on body "Maestro Visits Projects Work Orders Tasks 4 Properties Geo Assignments 693 Sout…" at bounding box center [461, 225] width 922 height 451
click at [611, 228] on span "Add Condition Adjustment" at bounding box center [596, 230] width 110 height 10
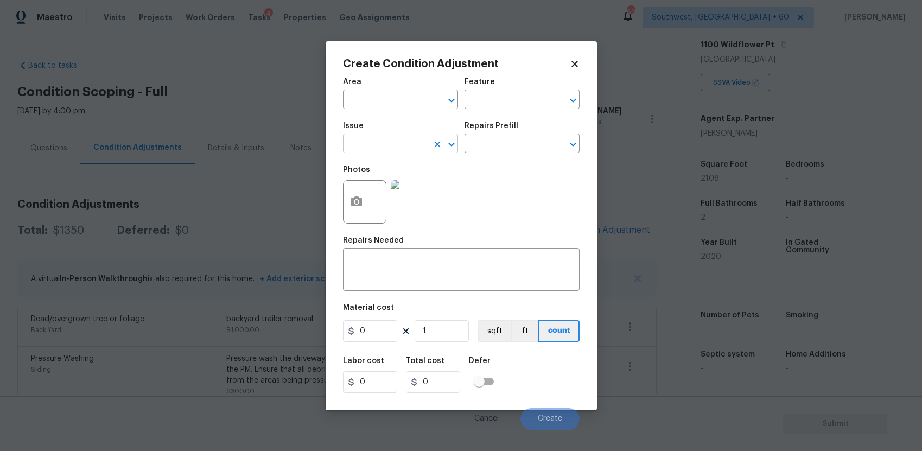
click at [409, 141] on input "text" at bounding box center [385, 144] width 85 height 17
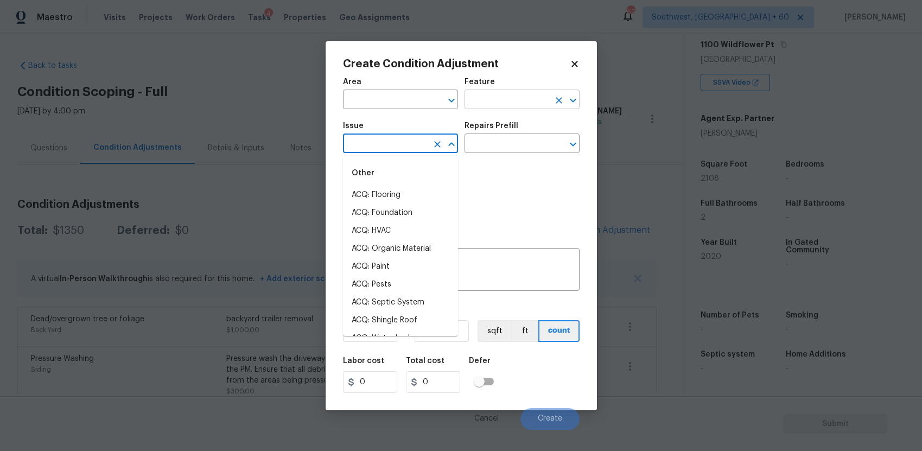
click at [490, 104] on input "text" at bounding box center [507, 100] width 85 height 17
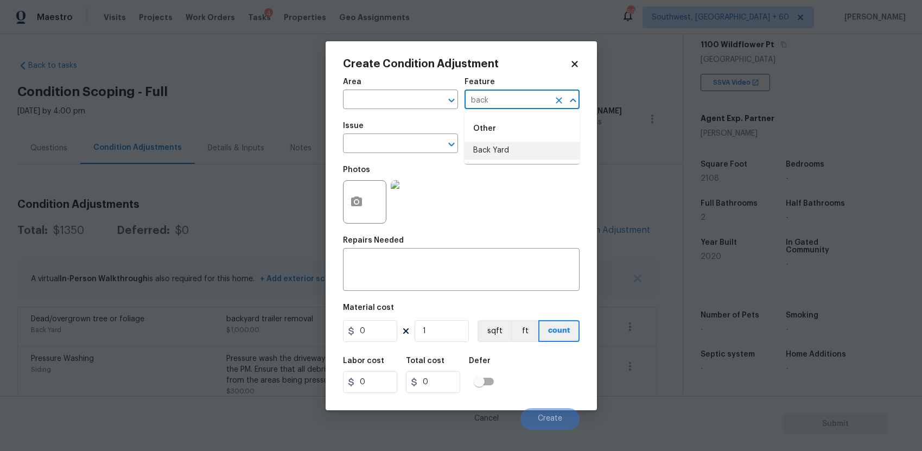
click at [510, 148] on li "Back Yard" at bounding box center [522, 151] width 115 height 18
type input "Back Yard"
click at [375, 154] on span "Issue ​" at bounding box center [400, 138] width 115 height 44
click at [393, 292] on div "Area ​ Feature Back Yard ​ Issue ​ Repairs Prefill ​ Photos Repairs Needed x ​ …" at bounding box center [461, 251] width 237 height 358
click at [409, 276] on textarea at bounding box center [462, 271] width 224 height 23
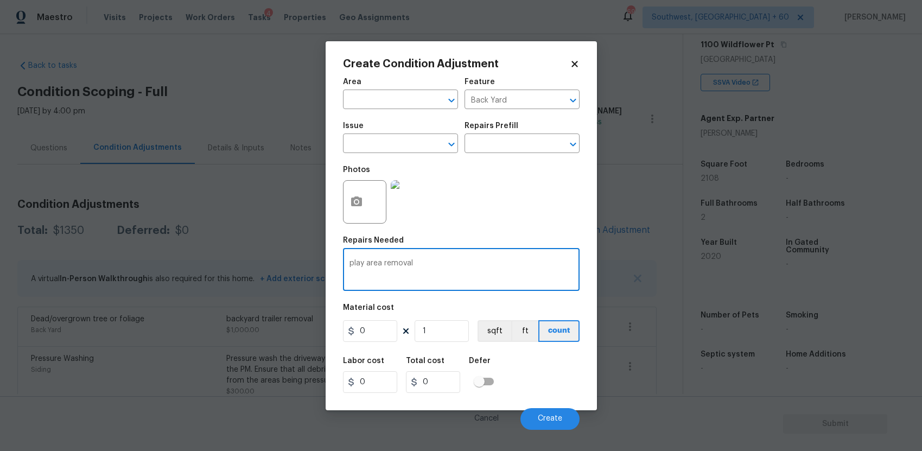
type textarea "play area removal"
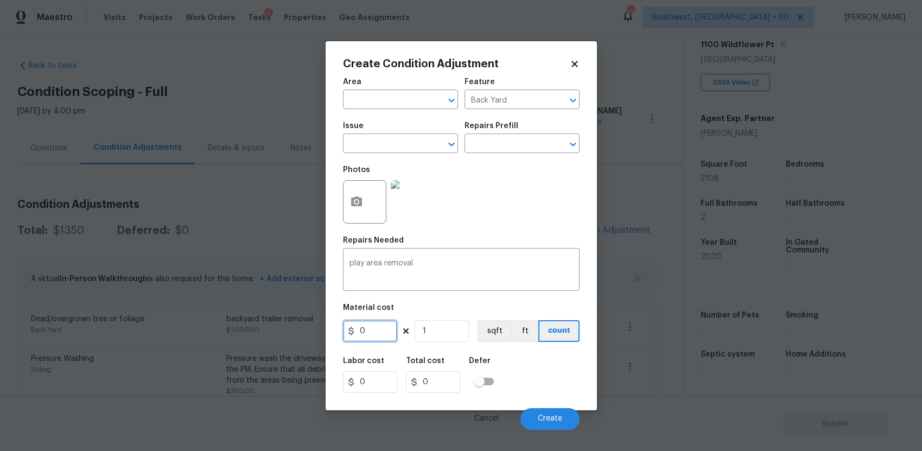
click at [370, 327] on input "0" at bounding box center [370, 331] width 54 height 22
type input "500"
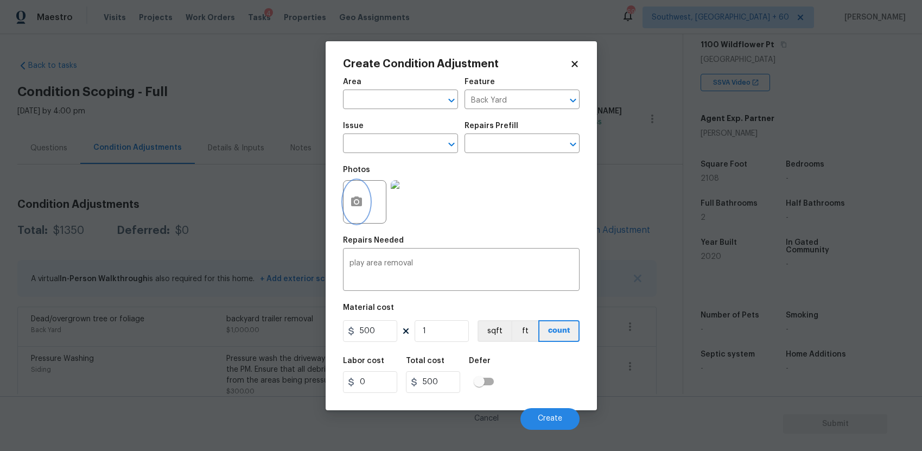
click at [346, 200] on button "button" at bounding box center [357, 202] width 26 height 42
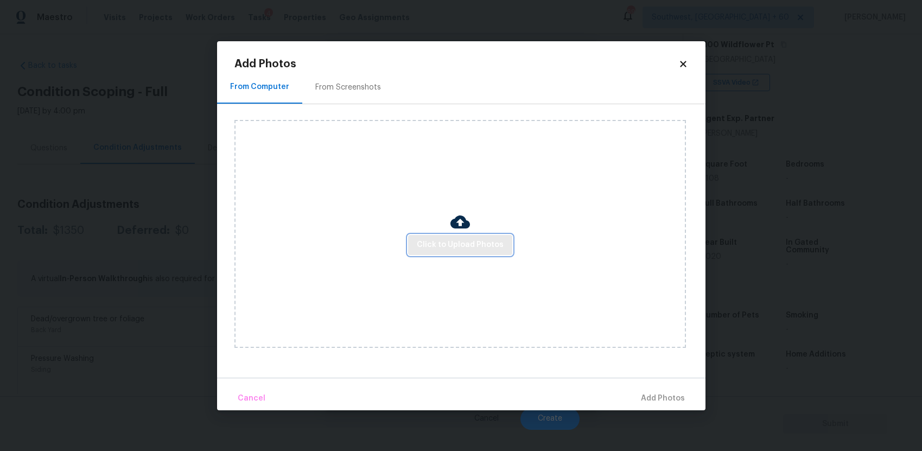
click at [436, 245] on span "Click to Upload Photos" at bounding box center [460, 245] width 87 height 14
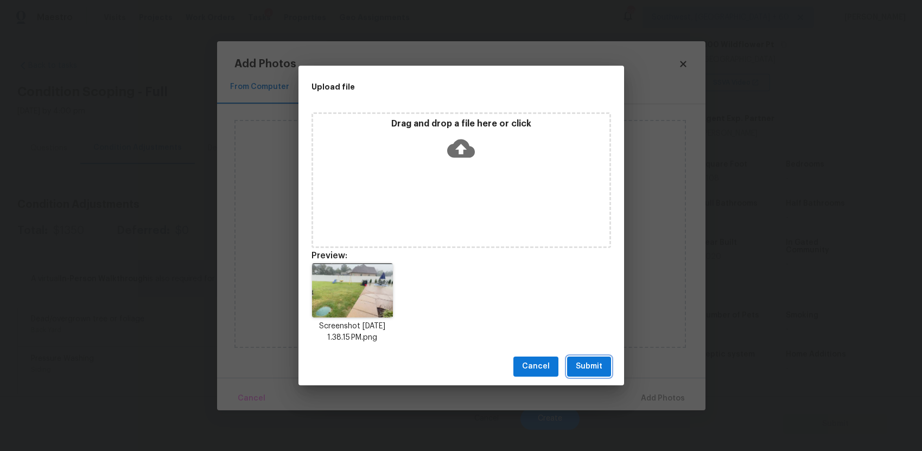
click at [590, 363] on span "Submit" at bounding box center [589, 367] width 27 height 14
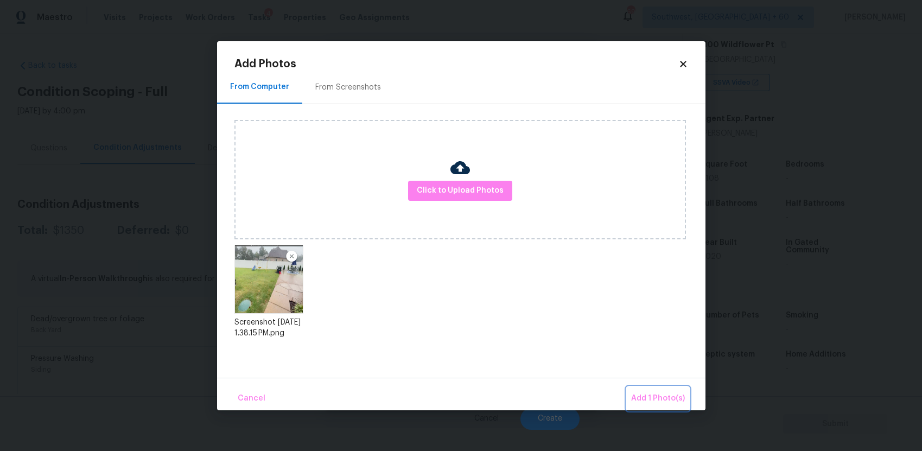
click at [638, 395] on span "Add 1 Photo(s)" at bounding box center [658, 399] width 54 height 14
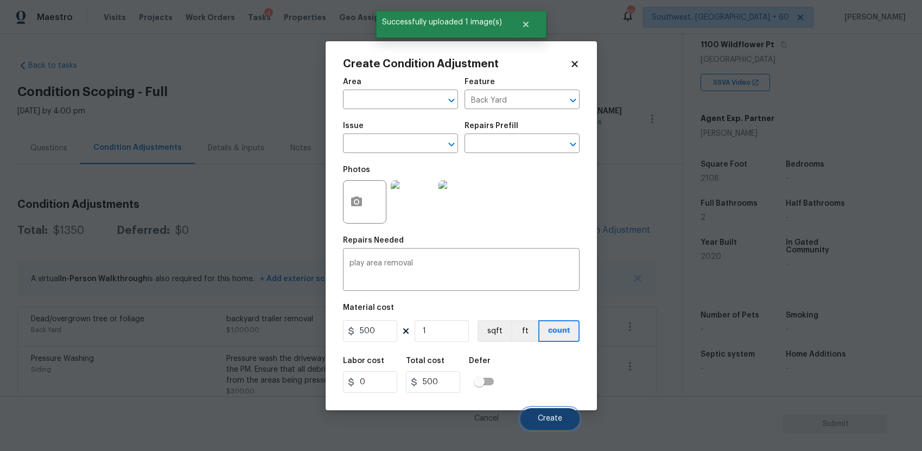
click at [546, 413] on button "Create" at bounding box center [550, 419] width 59 height 22
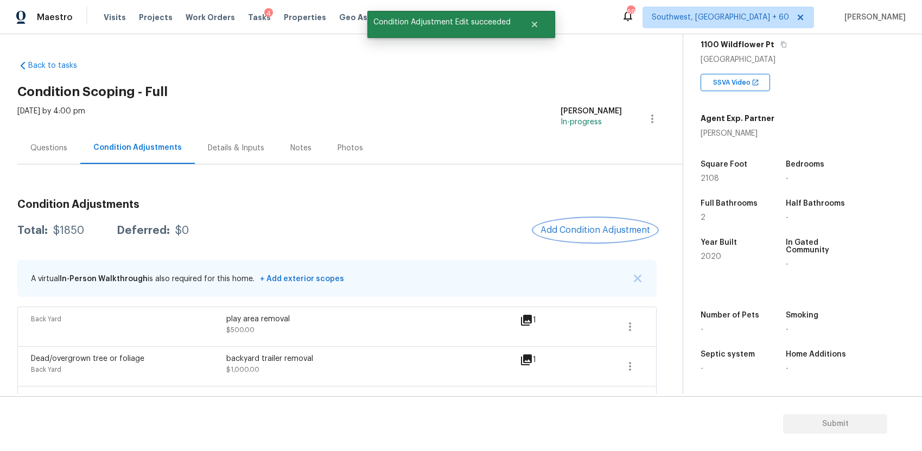
click at [612, 232] on span "Add Condition Adjustment" at bounding box center [596, 230] width 110 height 10
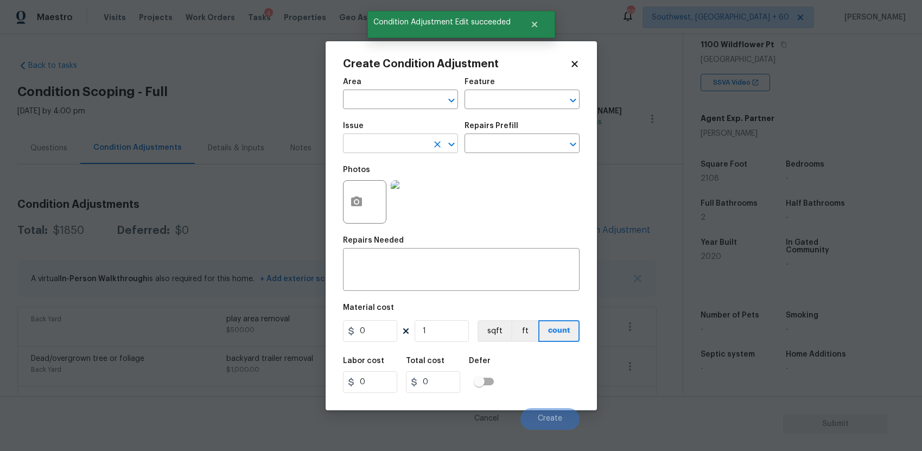
click at [389, 147] on input "text" at bounding box center [385, 144] width 85 height 17
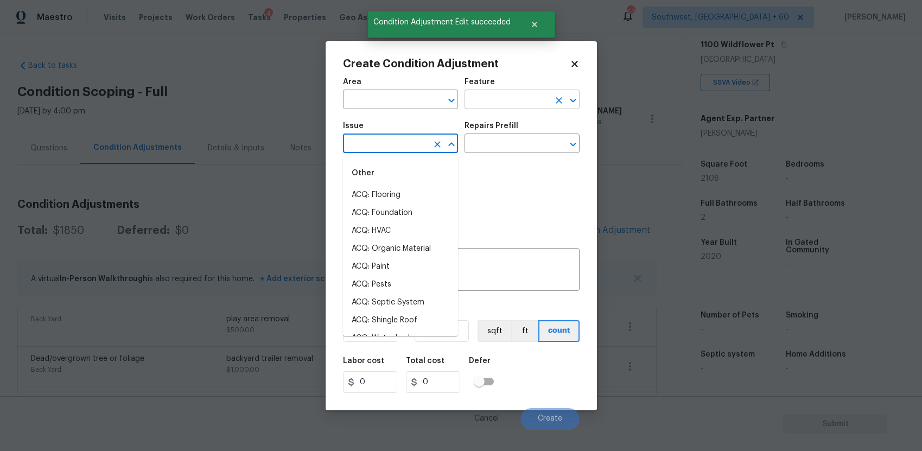
click at [506, 100] on input "text" at bounding box center [507, 100] width 85 height 17
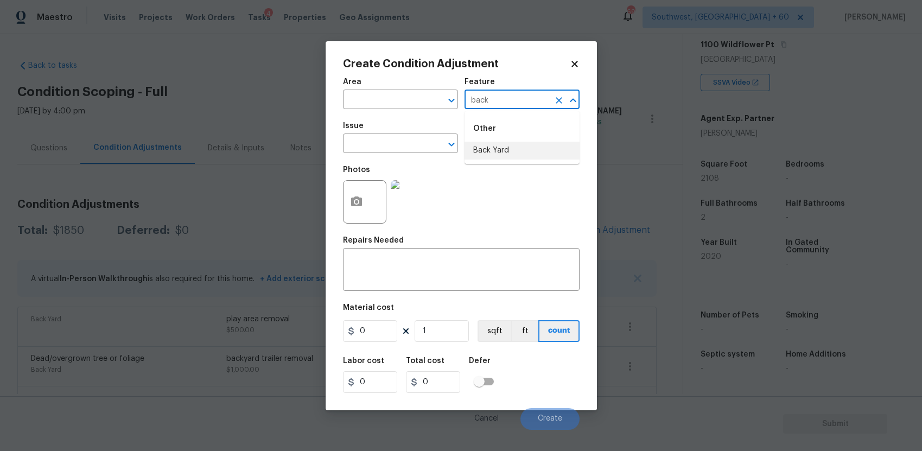
click at [502, 153] on li "Back Yard" at bounding box center [522, 151] width 115 height 18
type input "Back Yard"
click at [465, 268] on textarea at bounding box center [462, 271] width 224 height 23
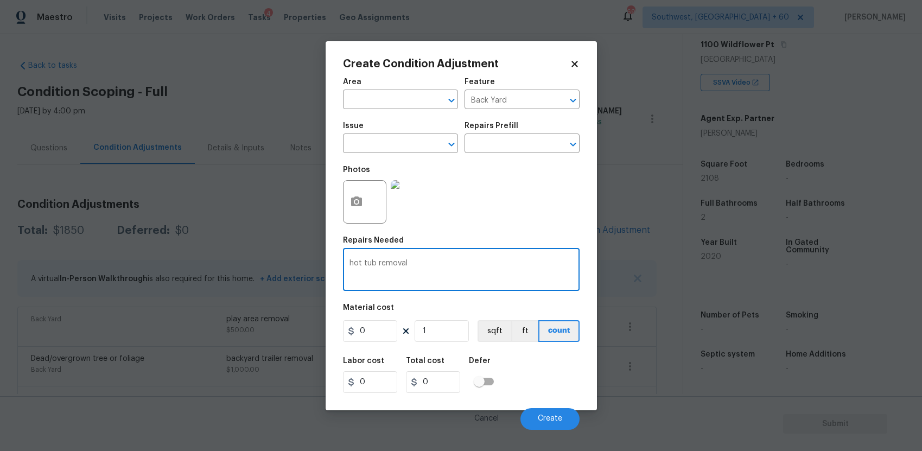
type textarea "hot tub removal"
click at [389, 325] on input "0" at bounding box center [370, 331] width 54 height 22
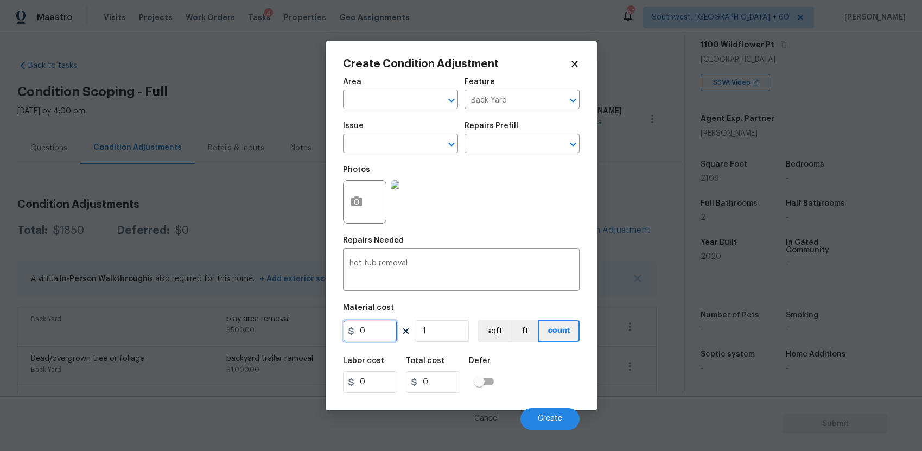
click at [389, 325] on input "0" at bounding box center [370, 331] width 54 height 22
type input "500"
click at [354, 199] on icon "button" at bounding box center [356, 202] width 11 height 10
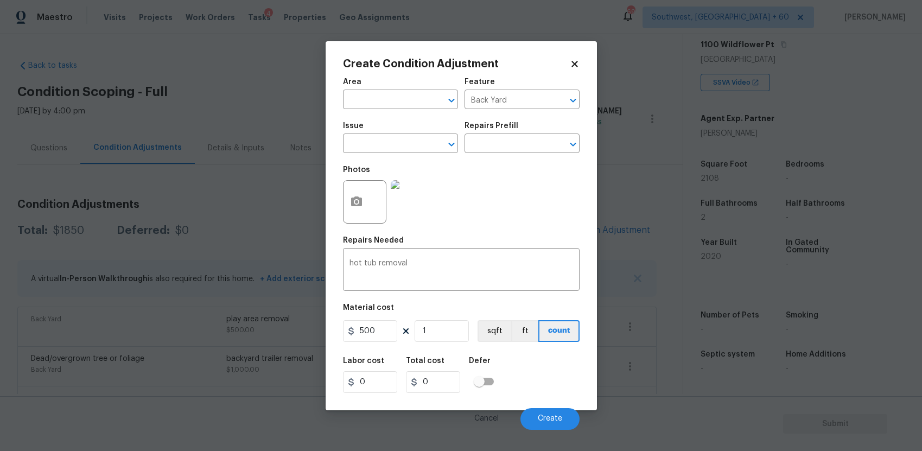
type input "500"
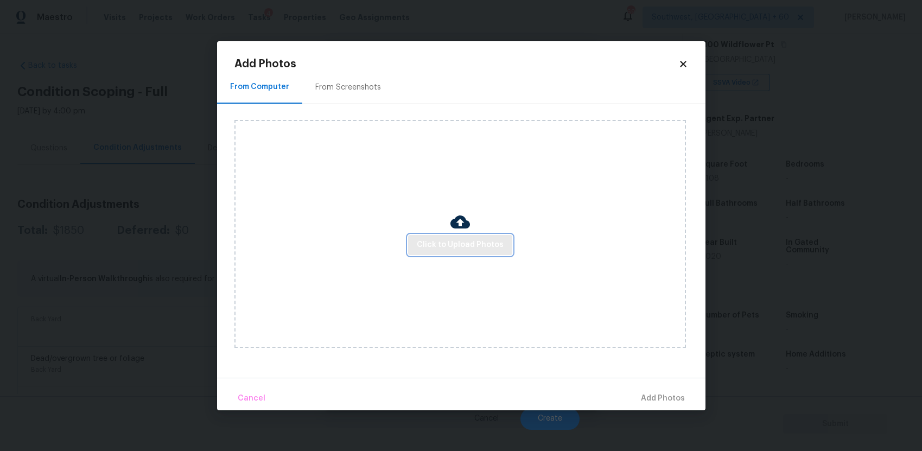
click at [464, 252] on button "Click to Upload Photos" at bounding box center [460, 245] width 104 height 20
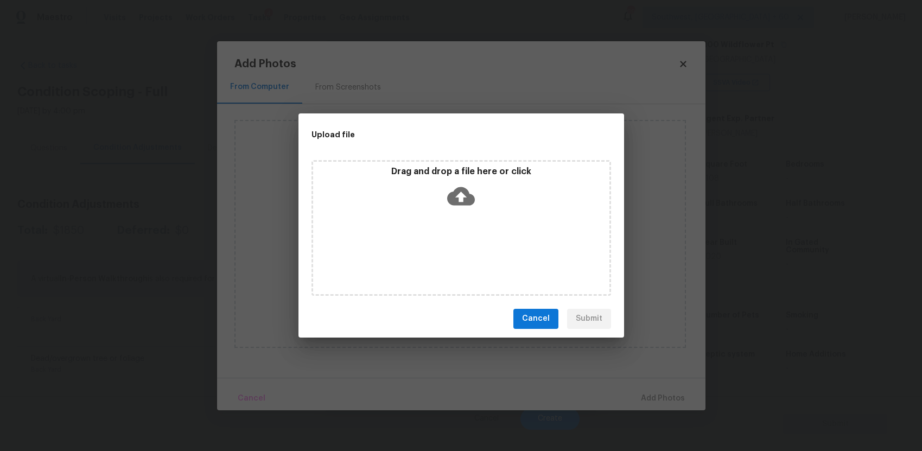
click at [464, 252] on div "Drag and drop a file here or click" at bounding box center [462, 228] width 300 height 136
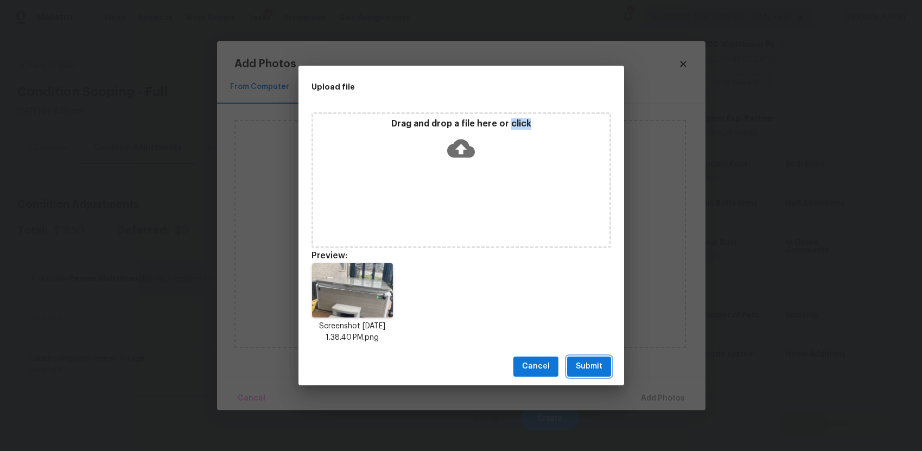
click at [587, 369] on span "Submit" at bounding box center [589, 367] width 27 height 14
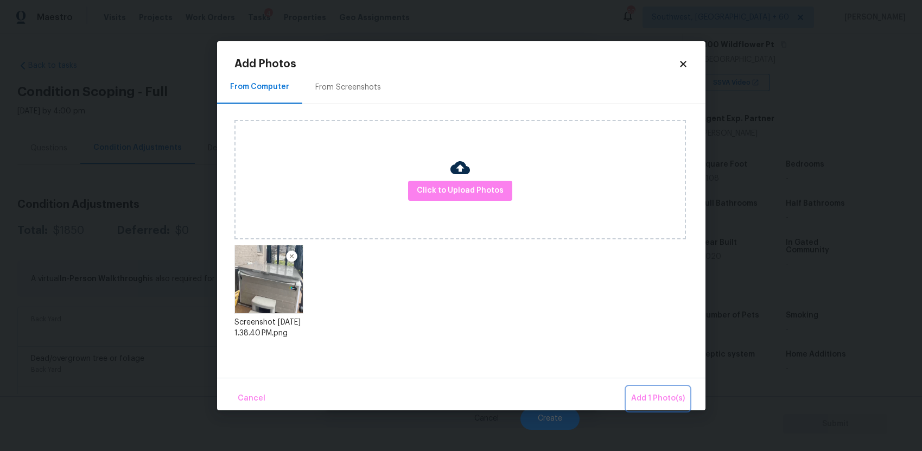
click at [638, 389] on button "Add 1 Photo(s)" at bounding box center [658, 398] width 62 height 23
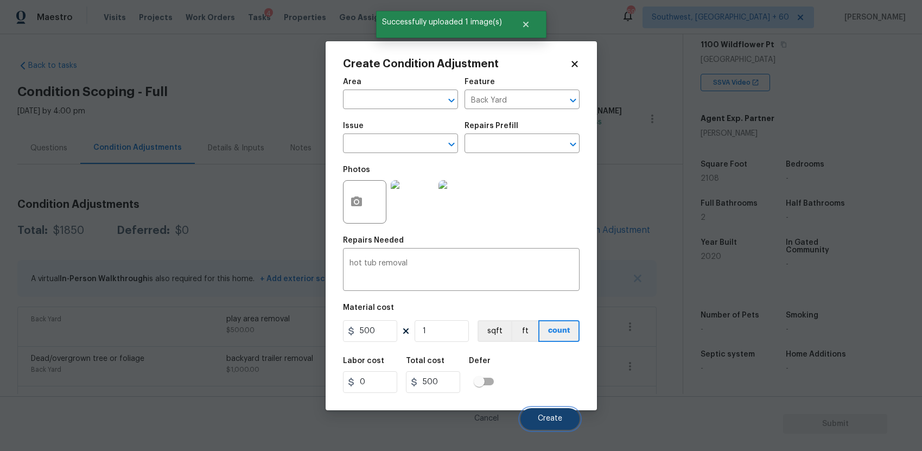
click at [560, 415] on span "Create" at bounding box center [550, 419] width 24 height 8
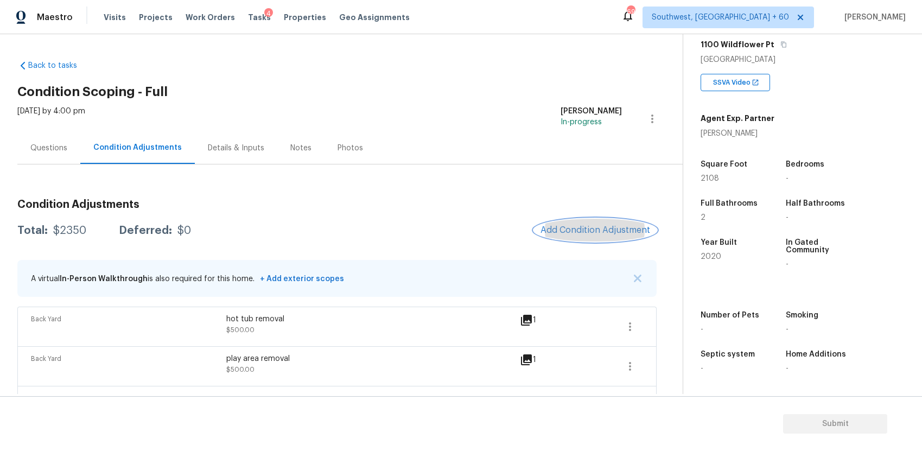
click at [605, 220] on button "Add Condition Adjustment" at bounding box center [595, 230] width 123 height 23
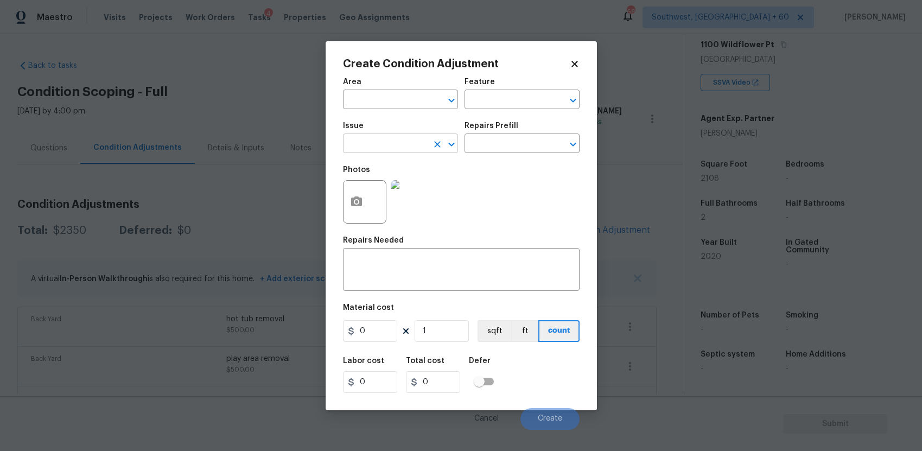
click at [383, 146] on input "text" at bounding box center [385, 144] width 85 height 17
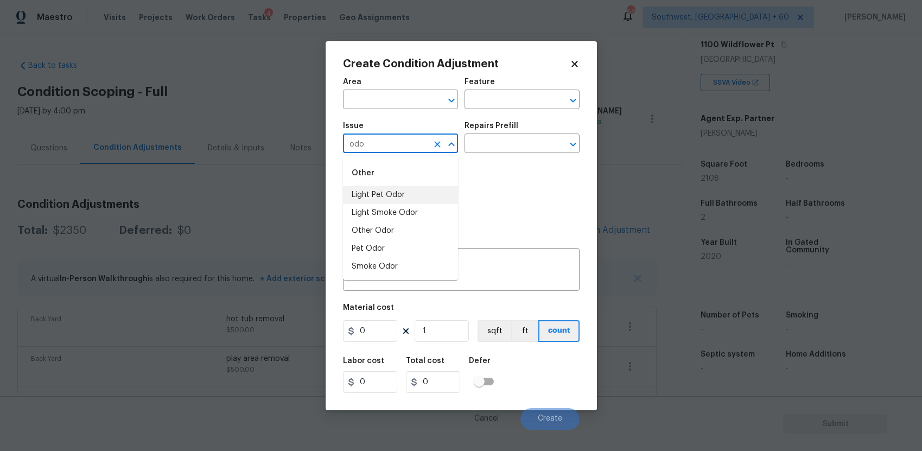
click at [407, 191] on li "Light Pet Odor" at bounding box center [400, 195] width 115 height 18
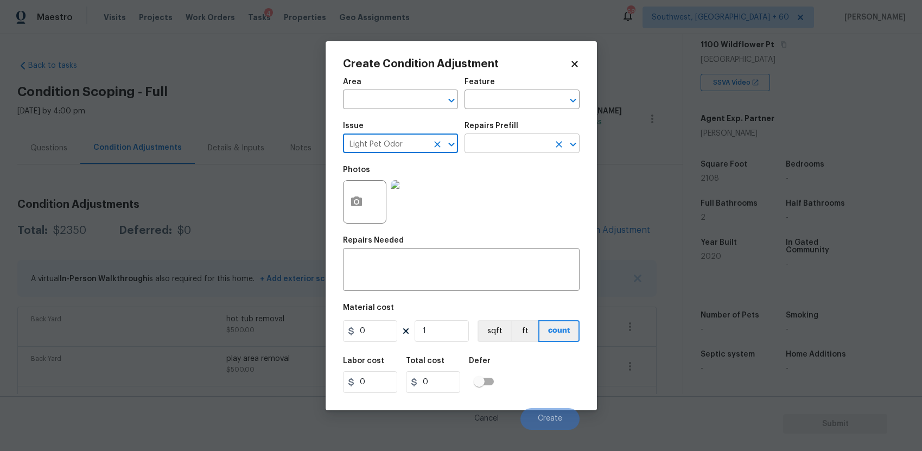
type input "Light Pet Odor"
click at [483, 146] on input "text" at bounding box center [507, 144] width 85 height 17
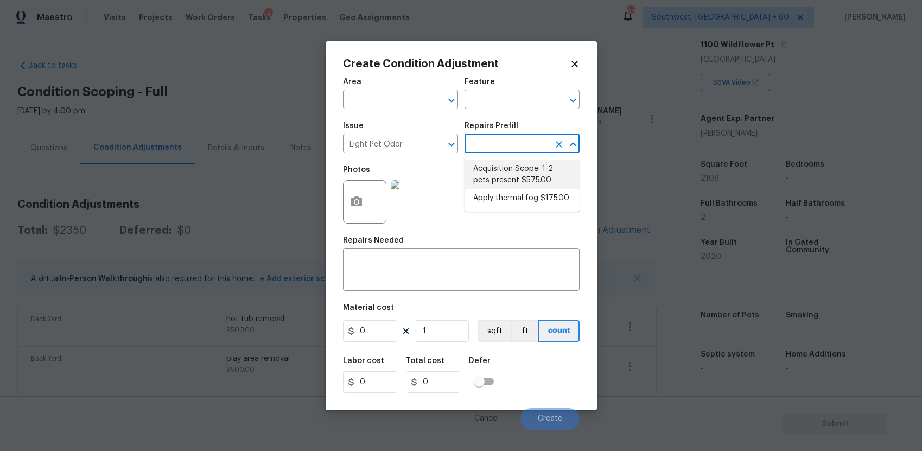
click at [523, 174] on li "Acquisition Scope: 1-2 pets present $575.00" at bounding box center [522, 174] width 115 height 29
type textarea "Acquisition Scope: 1-2 pets present"
type input "575"
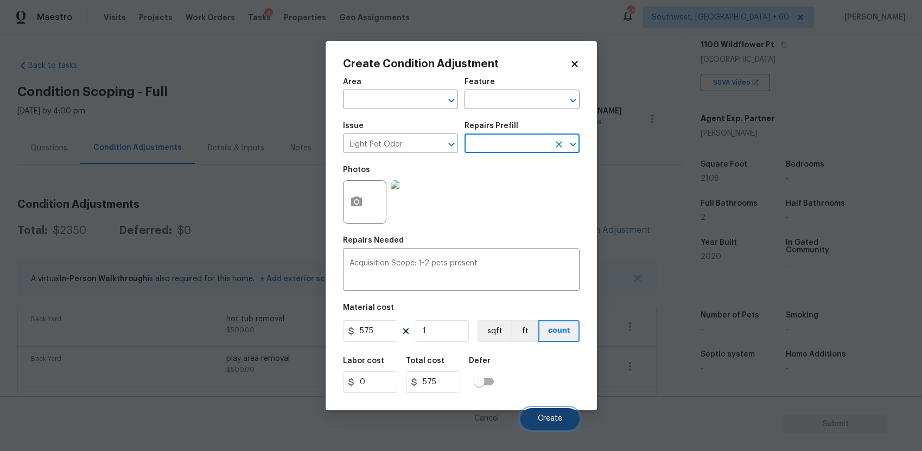
click at [560, 414] on button "Create" at bounding box center [550, 419] width 59 height 22
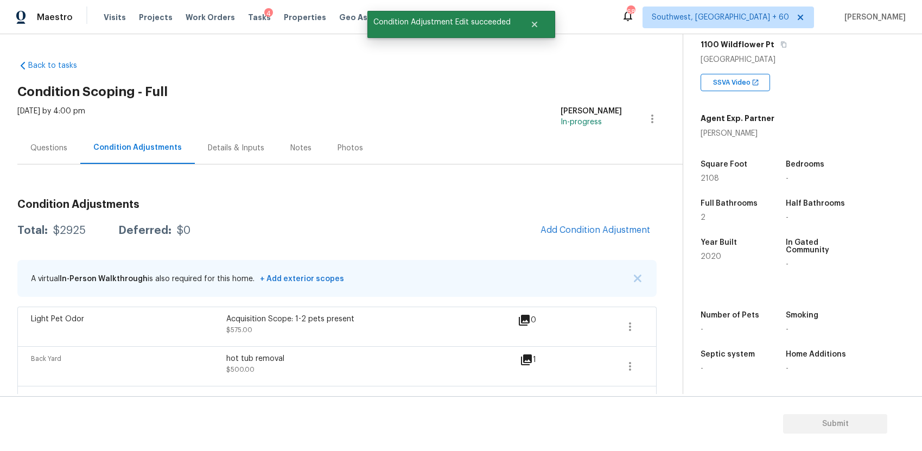
click at [68, 147] on div "Questions" at bounding box center [48, 148] width 63 height 32
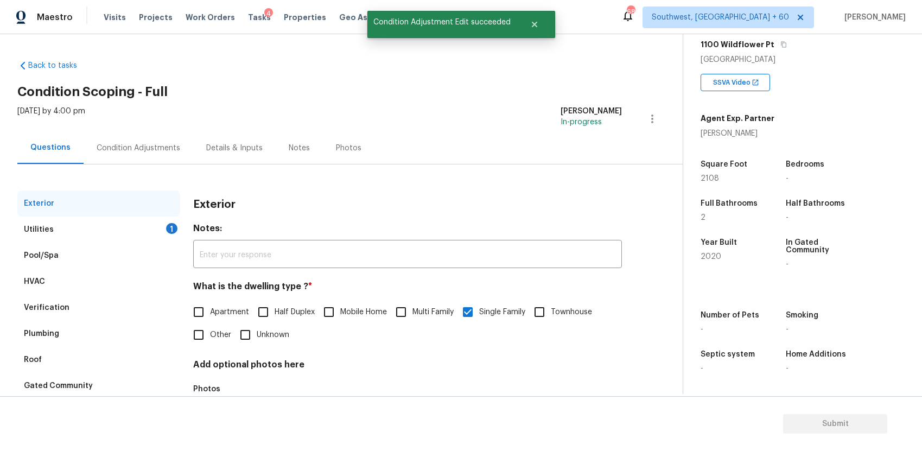
click at [75, 249] on div "Pool/Spa" at bounding box center [98, 256] width 163 height 26
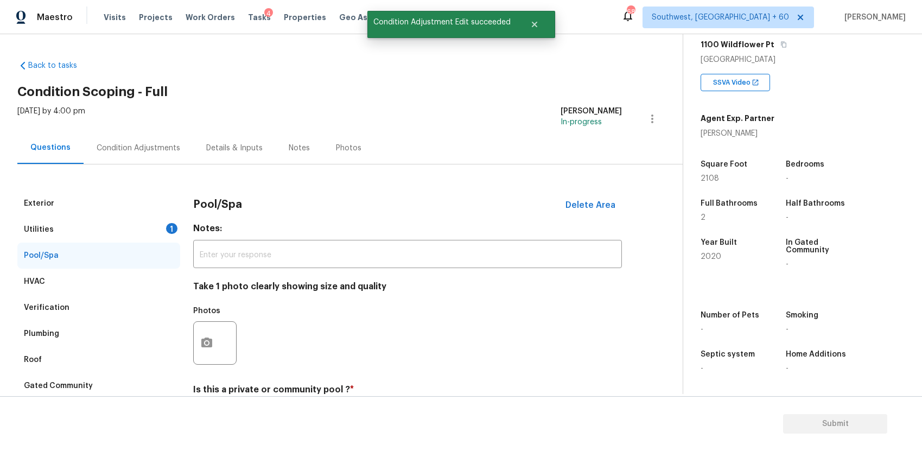
click at [91, 236] on div "Utilities 1" at bounding box center [98, 230] width 163 height 26
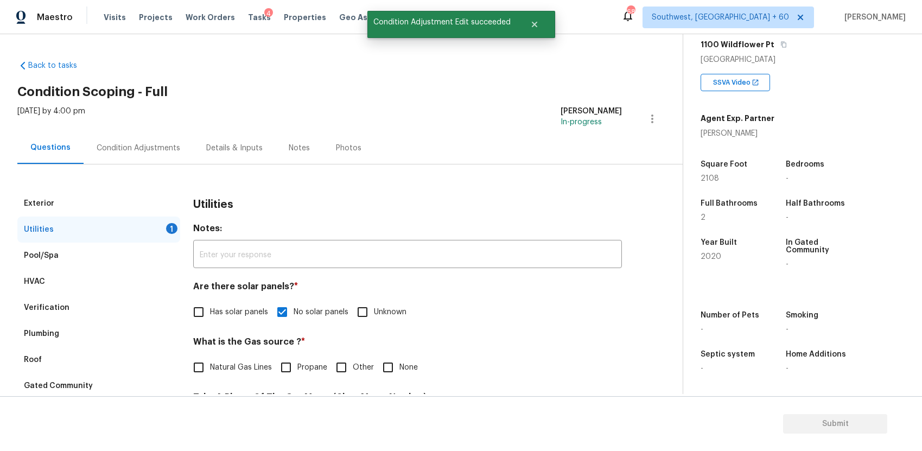
scroll to position [274, 0]
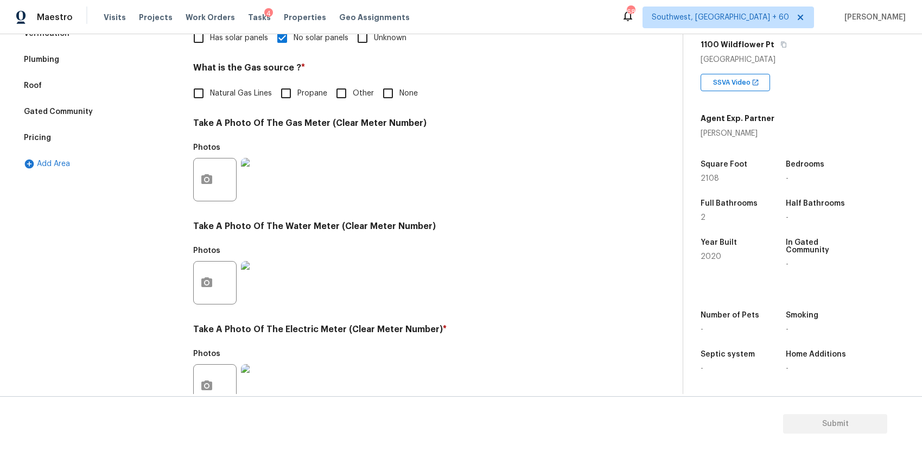
click at [384, 85] on input "None" at bounding box center [388, 93] width 23 height 23
checkbox input "true"
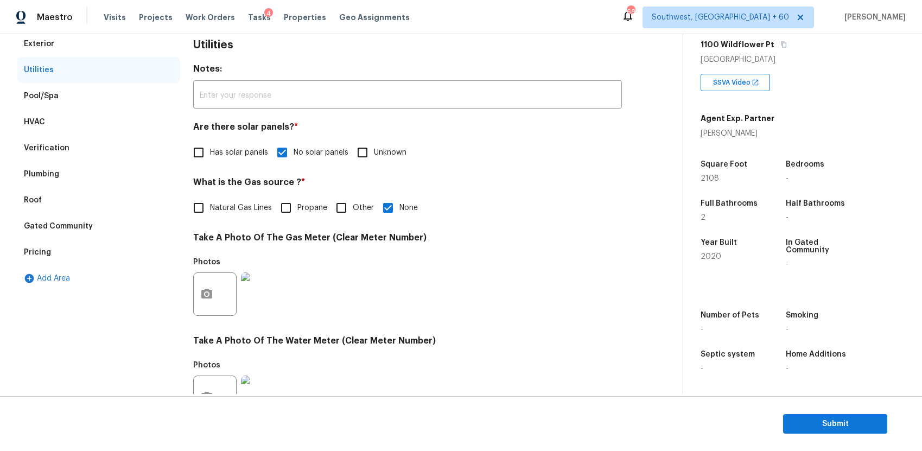
scroll to position [0, 0]
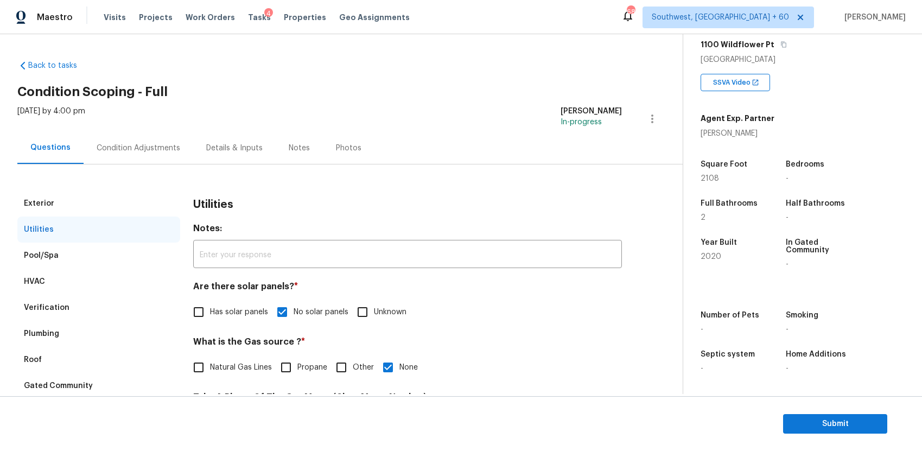
click at [136, 128] on div "Tue, Oct 07 2025 by 4:00 pm Ranjith Kumar P In-progress" at bounding box center [350, 119] width 666 height 26
click at [154, 150] on div "Condition Adjustments" at bounding box center [139, 148] width 84 height 11
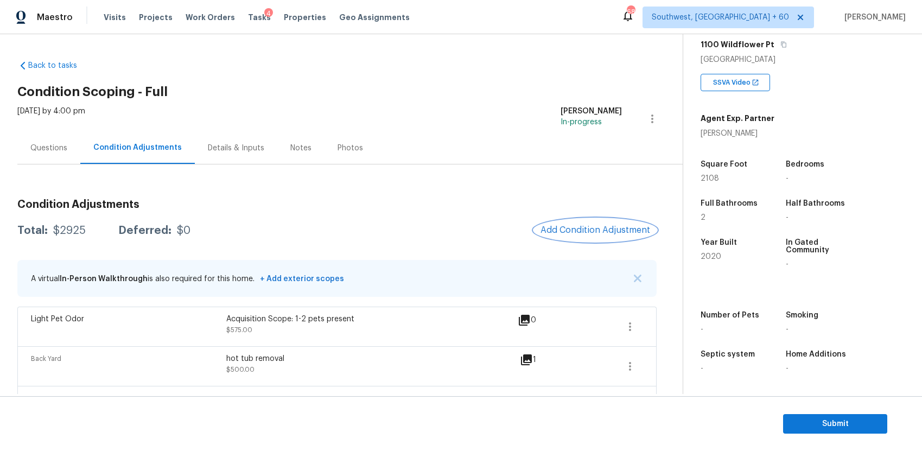
click at [578, 223] on button "Add Condition Adjustment" at bounding box center [595, 230] width 123 height 23
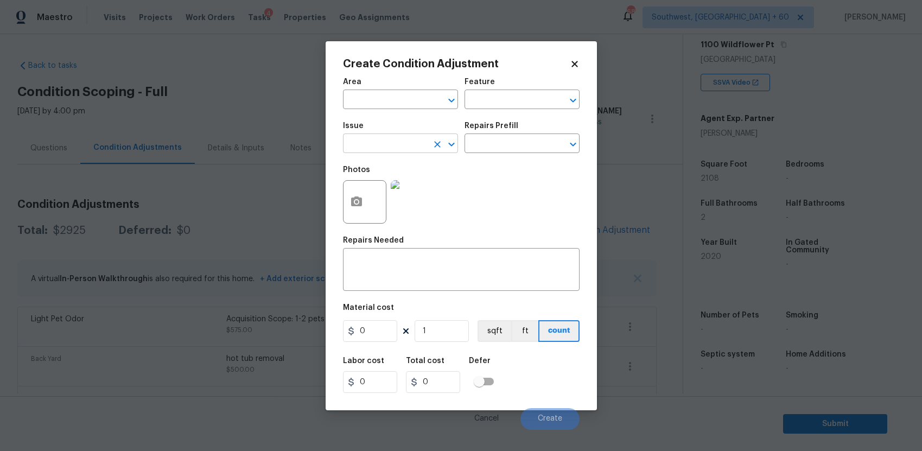
click at [401, 137] on input "text" at bounding box center [385, 144] width 85 height 17
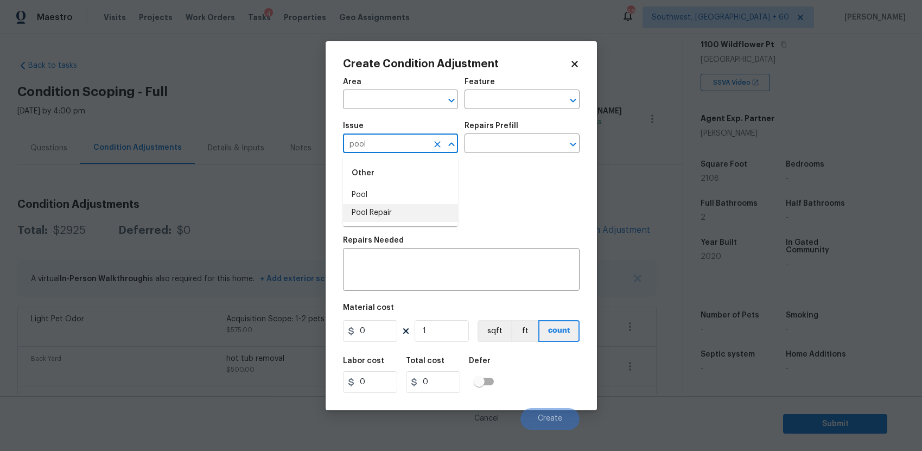
click at [408, 213] on li "Pool Repair" at bounding box center [400, 213] width 115 height 18
type input "Pool Repair"
click at [502, 138] on input "text" at bounding box center [507, 144] width 85 height 17
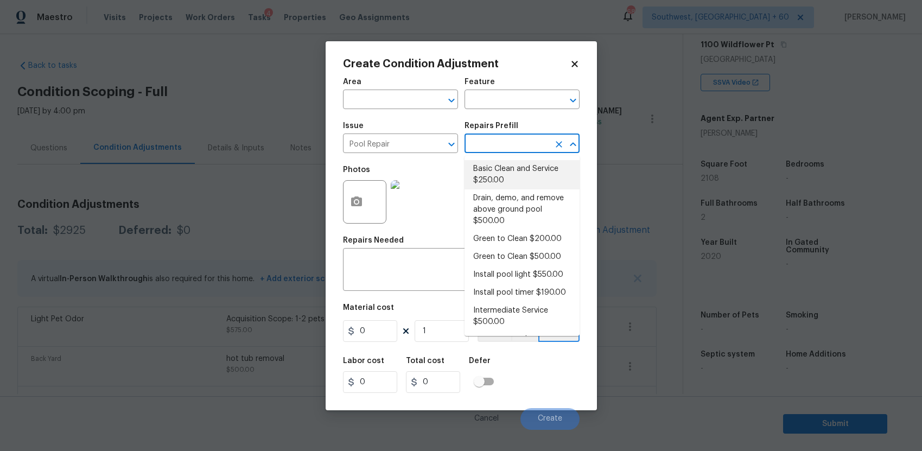
click at [539, 179] on li "Basic Clean and Service $250.00" at bounding box center [522, 174] width 115 height 29
type input "Pool"
type textarea "basic clean and service, balance chems, repair minor leaks at equipment, etc"
type input "250"
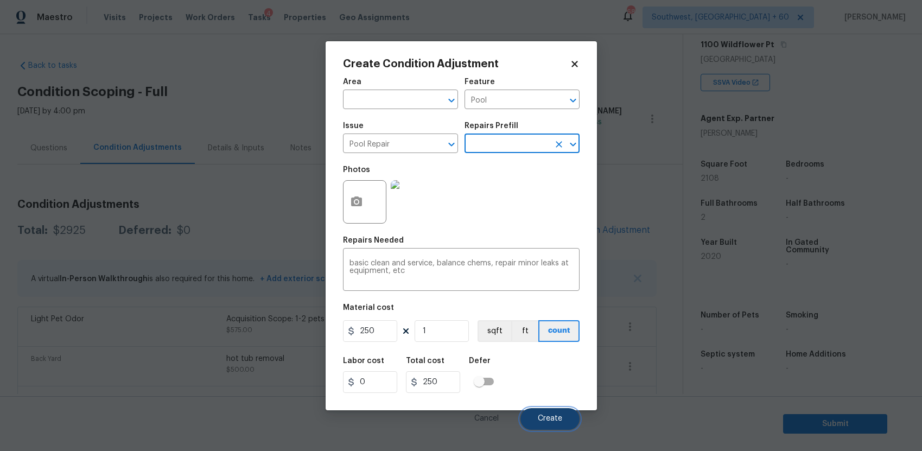
click at [555, 421] on span "Create" at bounding box center [550, 419] width 24 height 8
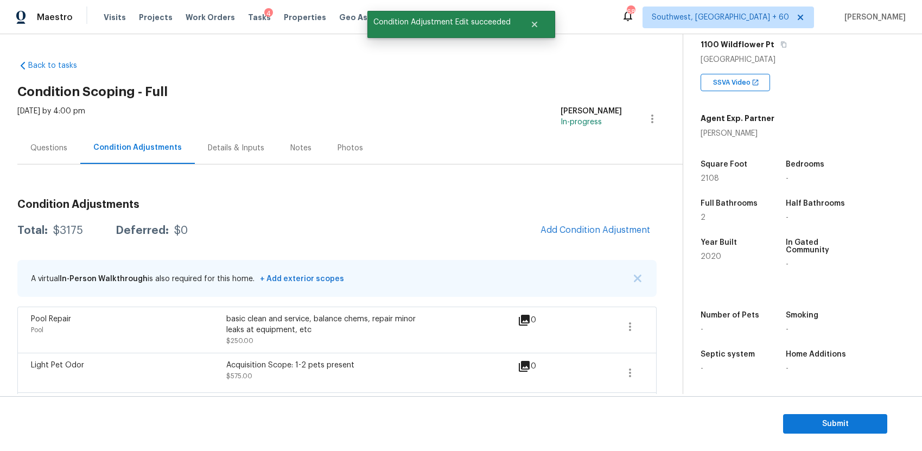
click at [593, 218] on div "Condition Adjustments Total: $3175 Deferred: $0 Add Condition Adjustment A virt…" at bounding box center [337, 430] width 640 height 479
click at [593, 226] on span "Add Condition Adjustment" at bounding box center [596, 230] width 110 height 10
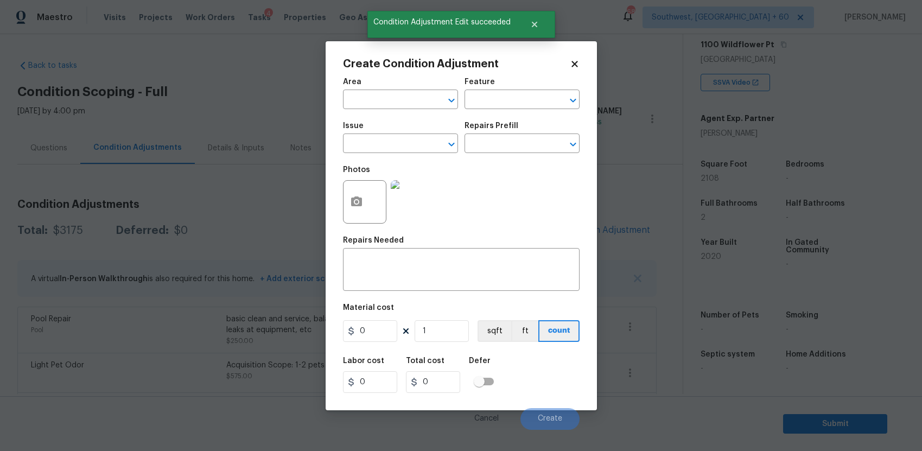
click at [188, 199] on body "Maestro Visits Projects Work Orders Tasks 4 Properties Geo Assignments 689 Sout…" at bounding box center [461, 225] width 922 height 451
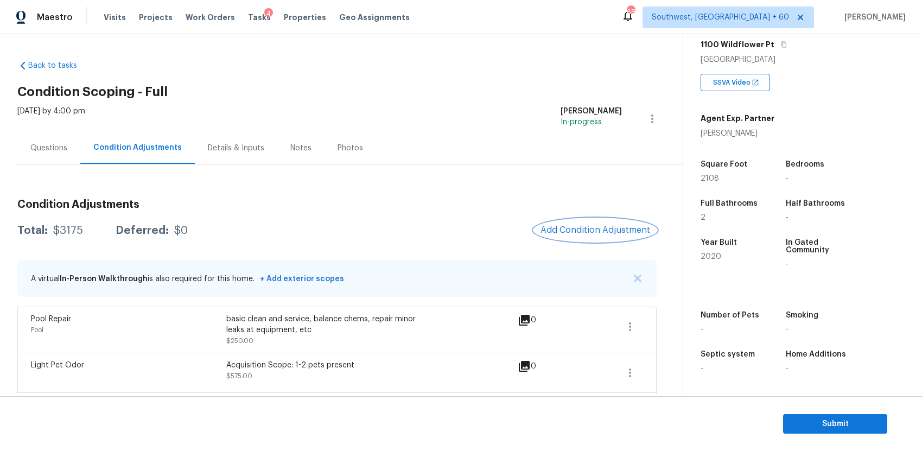
click at [615, 241] on button "Add Condition Adjustment" at bounding box center [595, 230] width 123 height 23
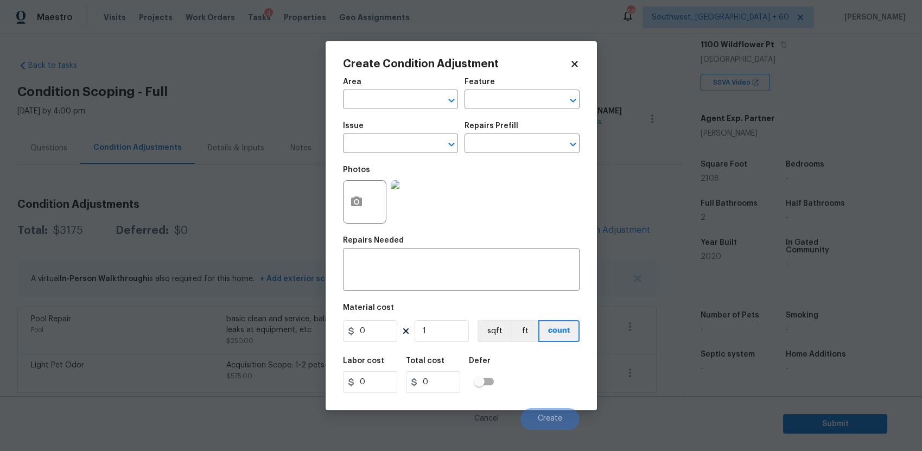
click at [201, 207] on body "Maestro Visits Projects Work Orders Tasks 4 Properties Geo Assignments 689 Sout…" at bounding box center [461, 225] width 922 height 451
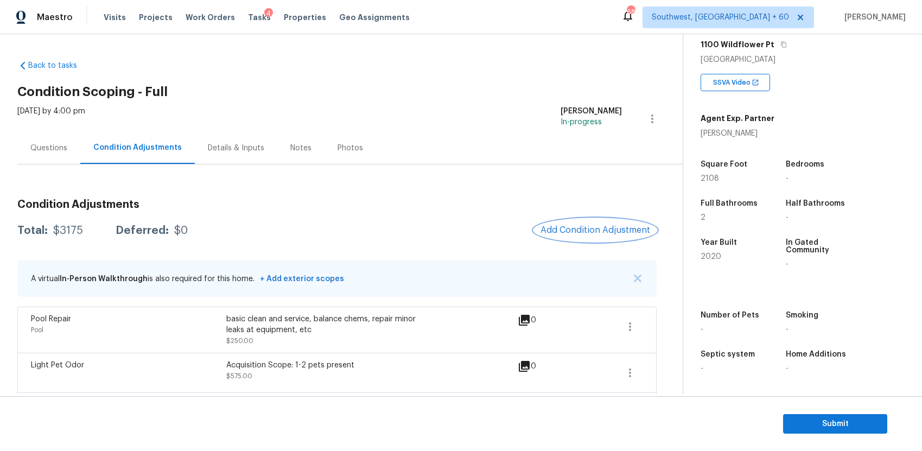
click at [576, 227] on span "Add Condition Adjustment" at bounding box center [596, 230] width 110 height 10
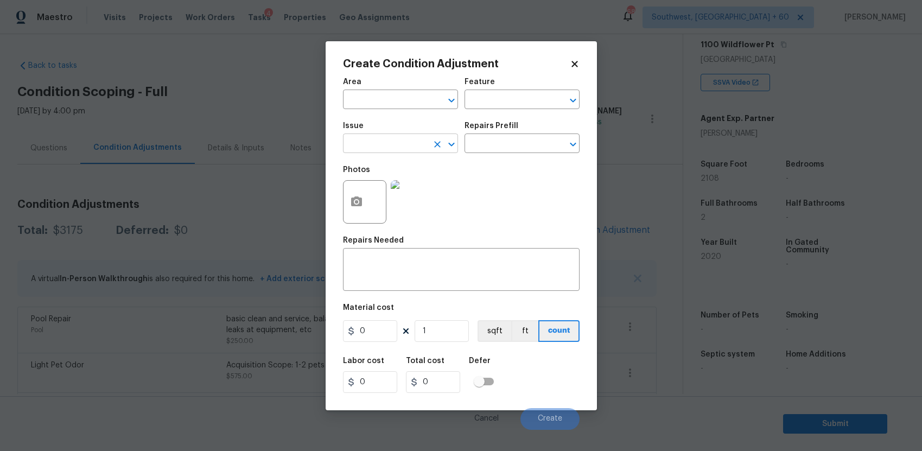
click at [387, 148] on input "text" at bounding box center [385, 144] width 85 height 17
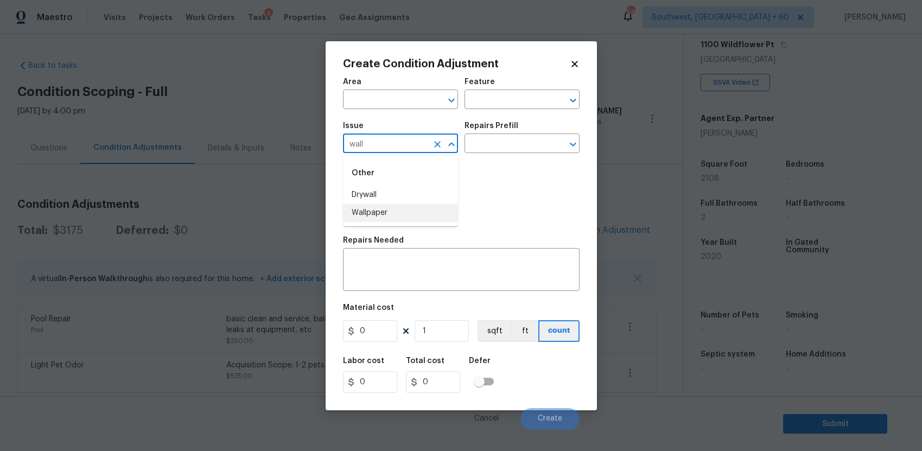
click at [406, 222] on li "Wallpaper" at bounding box center [400, 213] width 115 height 18
type input "Wallpaper"
click at [372, 203] on div at bounding box center [364, 201] width 43 height 43
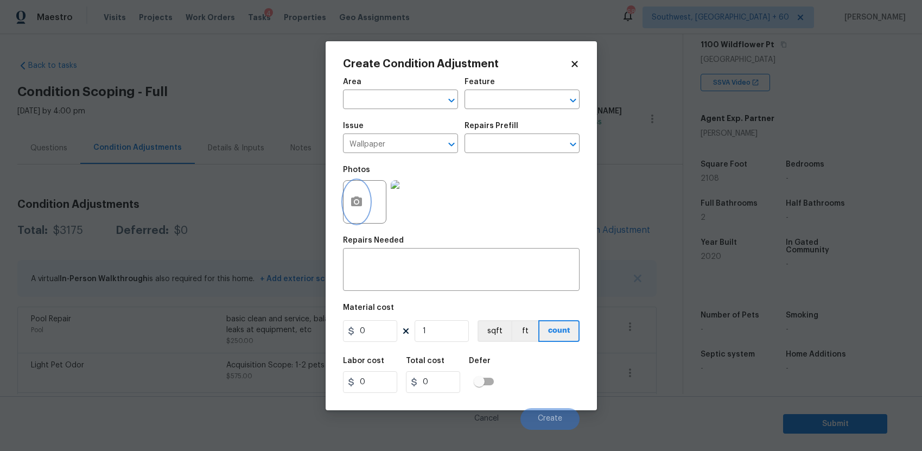
click at [352, 205] on icon "button" at bounding box center [356, 202] width 11 height 10
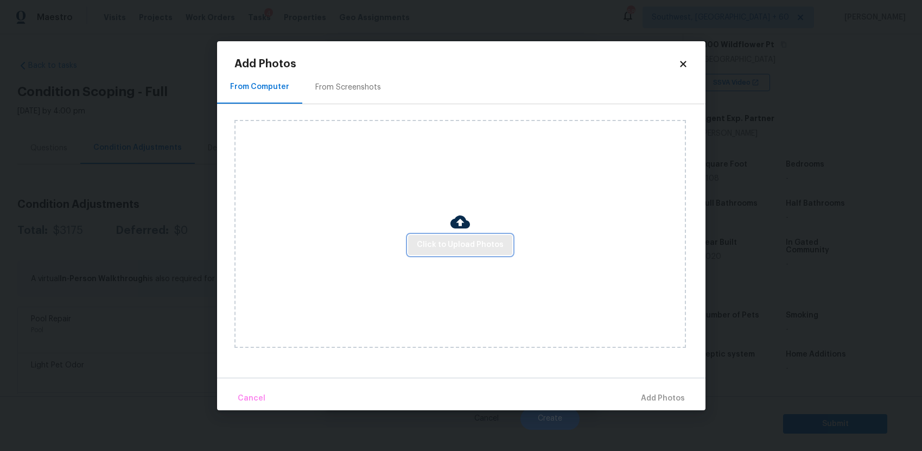
click at [500, 244] on span "Click to Upload Photos" at bounding box center [460, 245] width 87 height 14
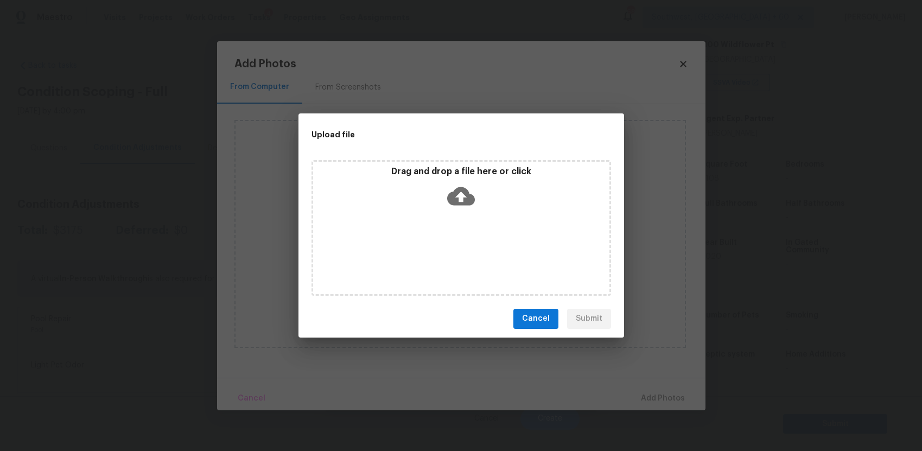
click at [500, 244] on div "Drag and drop a file here or click" at bounding box center [462, 228] width 300 height 136
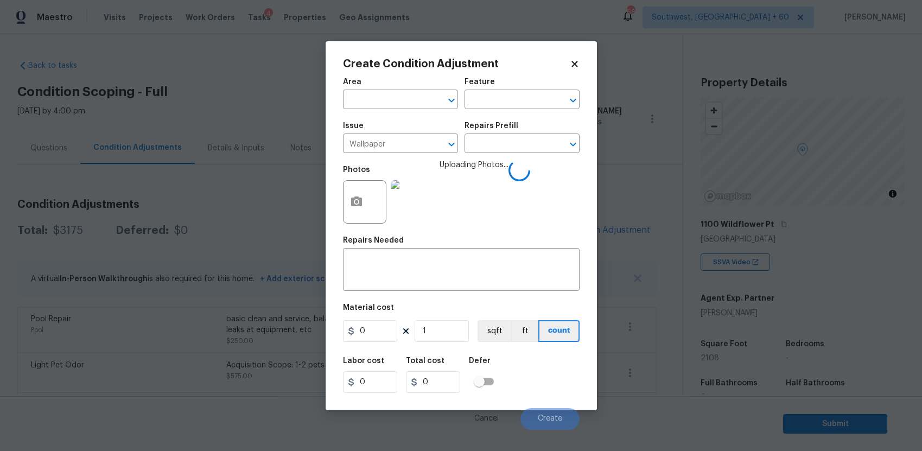
scroll to position [180, 0]
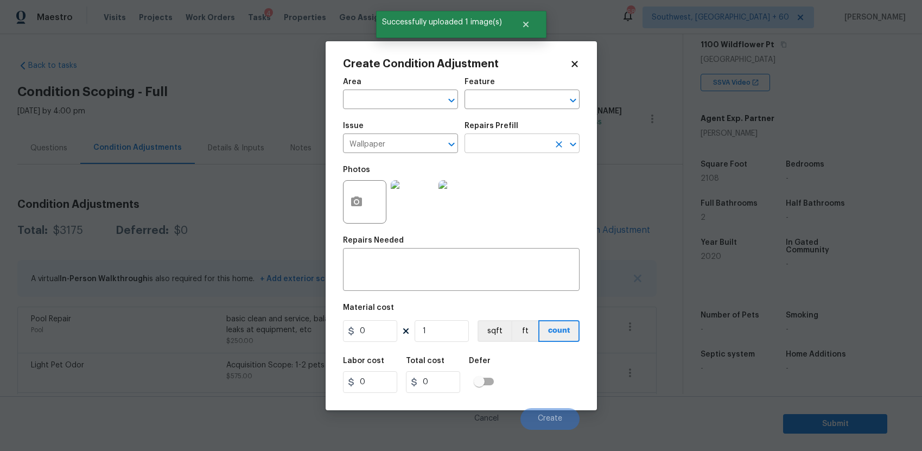
click at [502, 143] on input "text" at bounding box center [507, 144] width 85 height 17
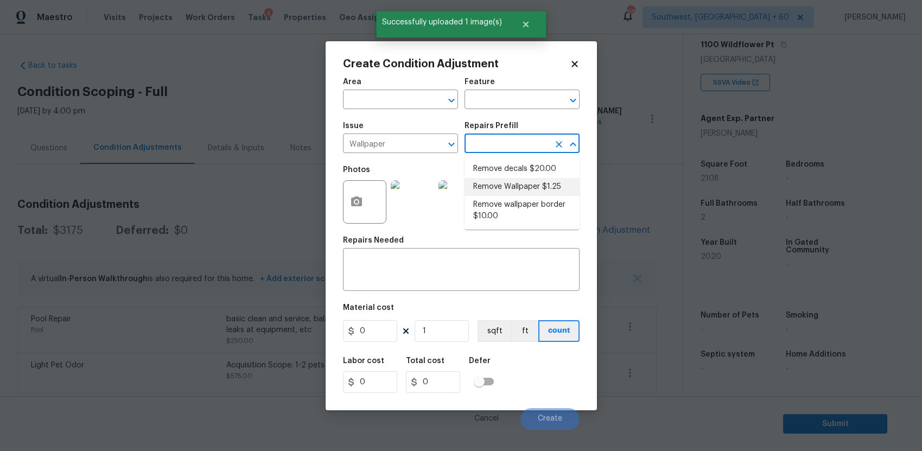
click at [527, 187] on li "Remove Wallpaper $1.25" at bounding box center [522, 187] width 115 height 18
type input "Walls and Ceiling"
type input "1.25"
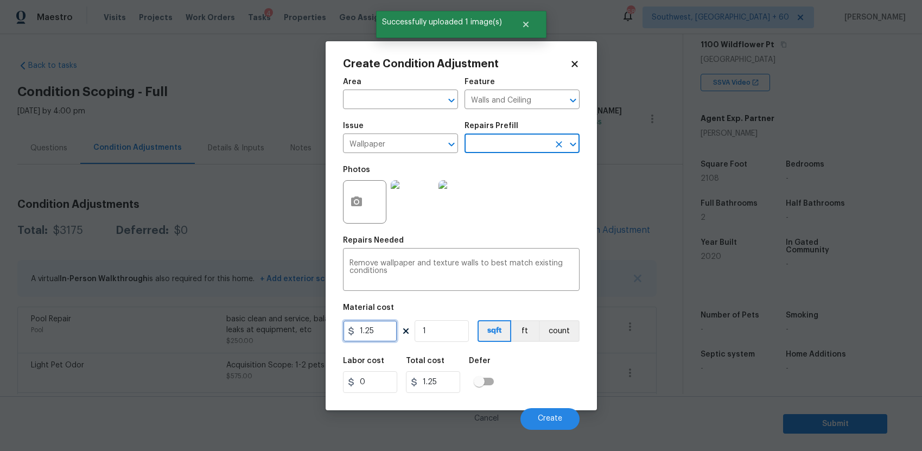
click at [385, 324] on input "1.25" at bounding box center [370, 331] width 54 height 22
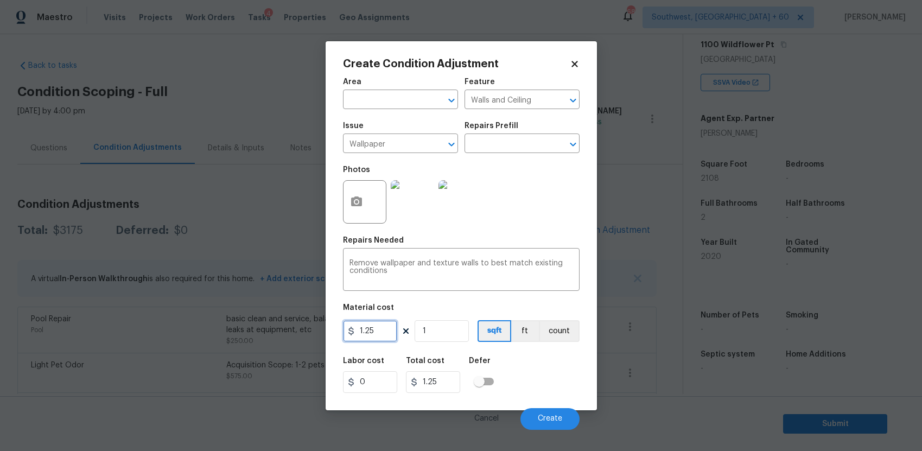
click at [385, 324] on input "1.25" at bounding box center [370, 331] width 54 height 22
type input "150"
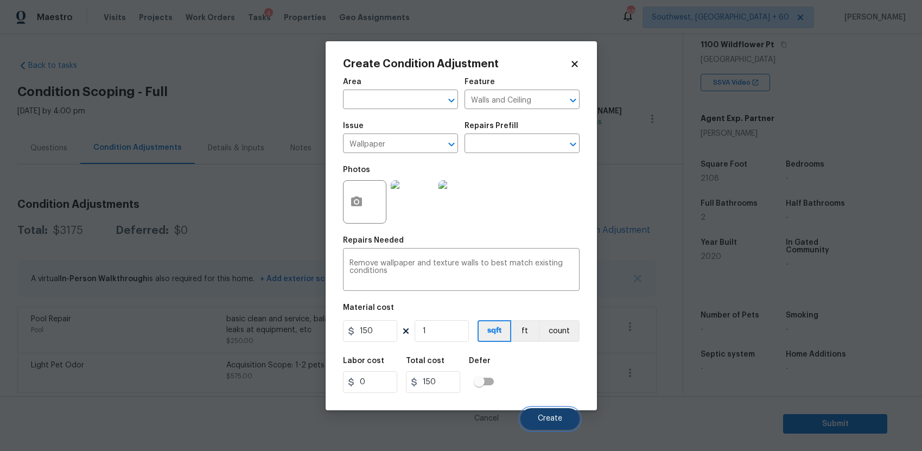
click at [541, 409] on button "Create" at bounding box center [550, 419] width 59 height 22
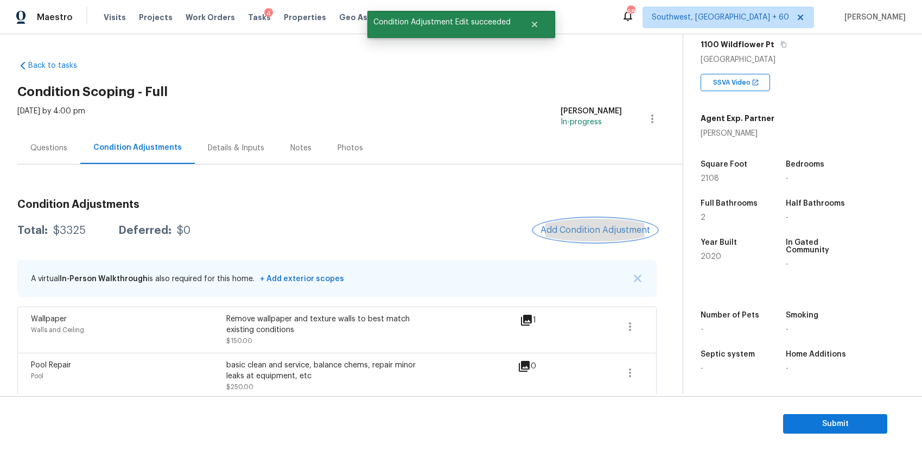
click at [595, 221] on button "Add Condition Adjustment" at bounding box center [595, 230] width 123 height 23
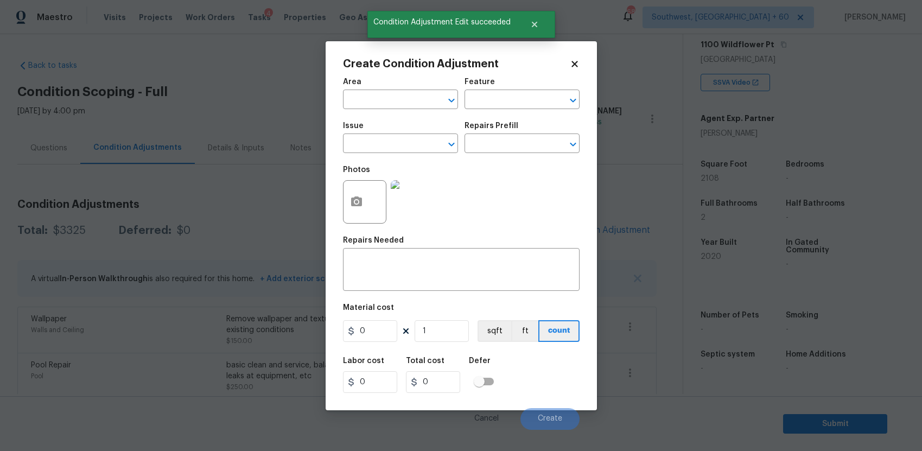
click at [385, 155] on span "Issue ​" at bounding box center [400, 138] width 115 height 44
click at [391, 149] on input "text" at bounding box center [385, 144] width 85 height 17
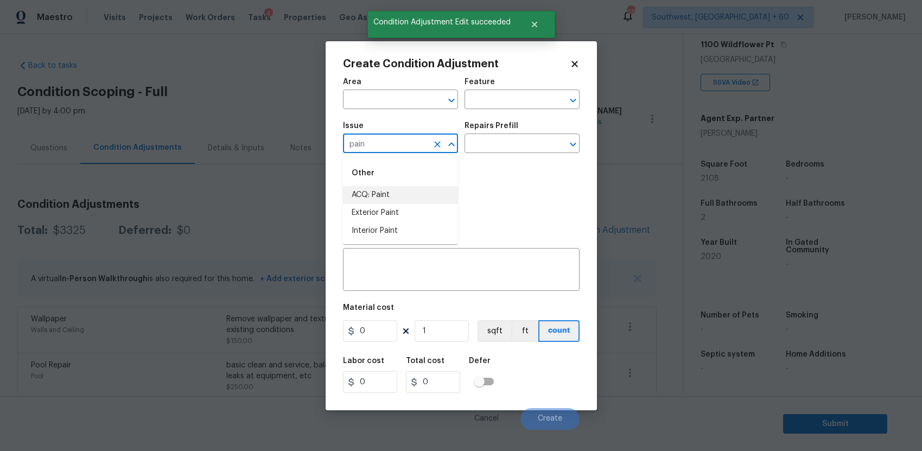
click at [439, 192] on li "ACQ: Paint" at bounding box center [400, 195] width 115 height 18
type input "ACQ: Paint"
click at [489, 139] on input "text" at bounding box center [507, 144] width 85 height 17
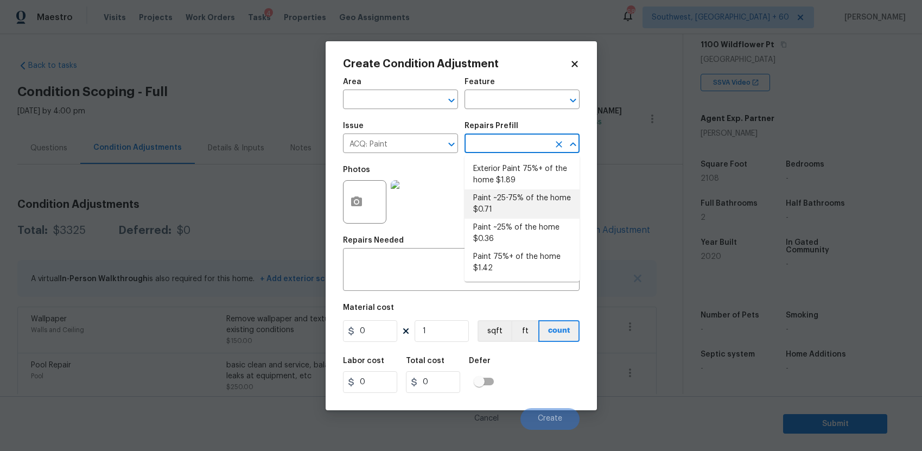
click at [524, 195] on li "Paint ~25-75% of the home $0.71" at bounding box center [522, 203] width 115 height 29
type input "Acquisition"
type textarea "Acquisition Scope: ~25 - 75% of the home needs interior paint"
type input "0.71"
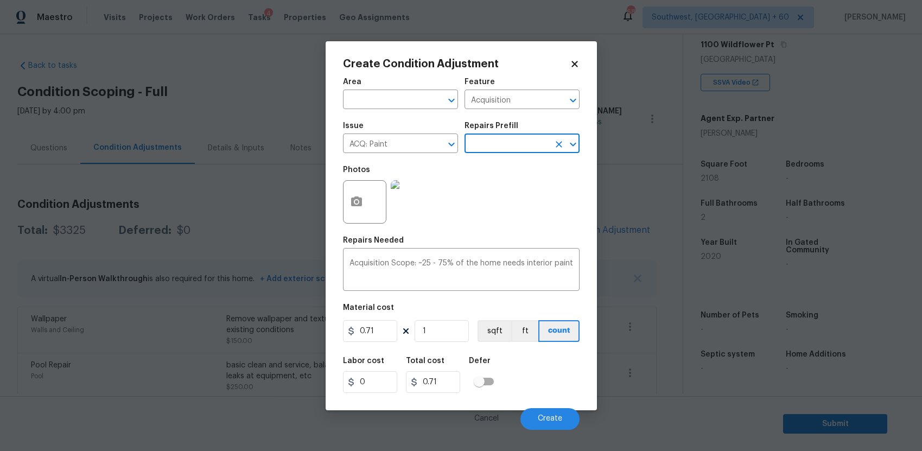
click at [433, 315] on div "Material cost" at bounding box center [461, 311] width 237 height 14
click at [444, 333] on input "1" at bounding box center [442, 331] width 54 height 22
click at [798, 35] on body "Maestro Visits Projects Work Orders Tasks 4 Properties Geo Assignments 686 Sout…" at bounding box center [461, 225] width 922 height 451
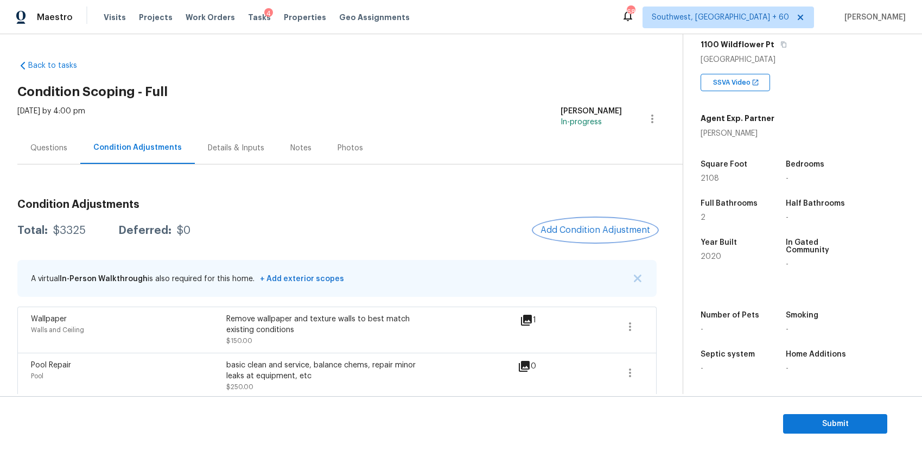
click at [602, 228] on span "Add Condition Adjustment" at bounding box center [596, 230] width 110 height 10
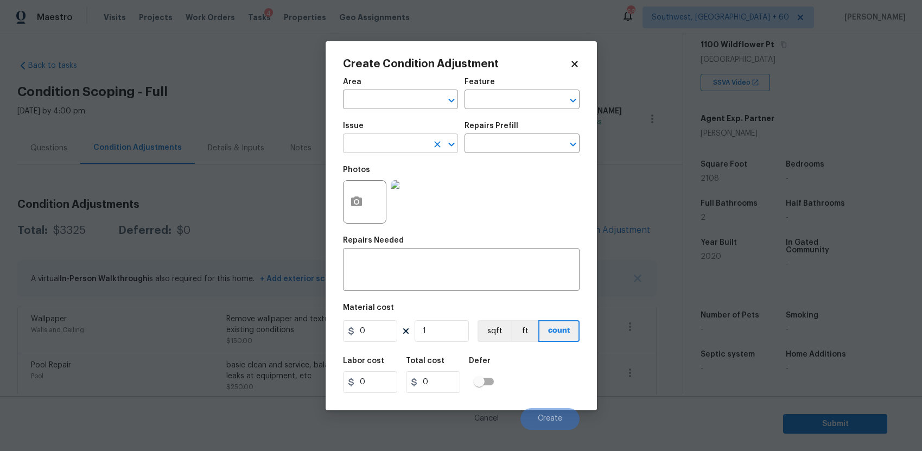
click at [399, 147] on input "text" at bounding box center [385, 144] width 85 height 17
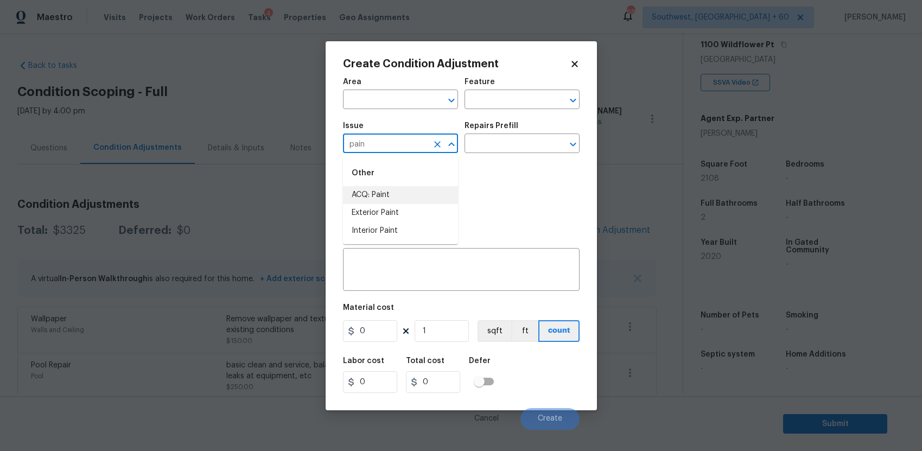
click at [421, 199] on li "ACQ: Paint" at bounding box center [400, 195] width 115 height 18
type input "ACQ: Paint"
click at [483, 152] on input "text" at bounding box center [507, 144] width 85 height 17
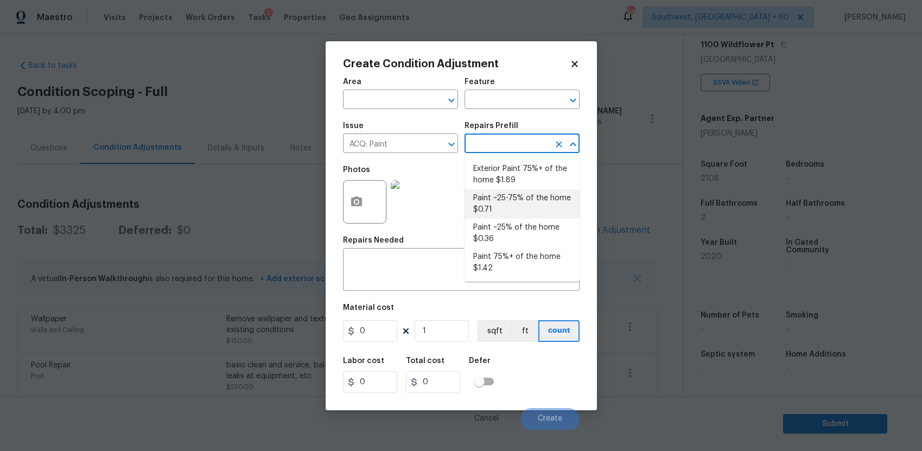
click at [536, 195] on li "Paint ~25-75% of the home $0.71" at bounding box center [522, 203] width 115 height 29
type input "Acquisition"
type textarea "Acquisition Scope: ~25 - 75% of the home needs interior paint"
type input "0.71"
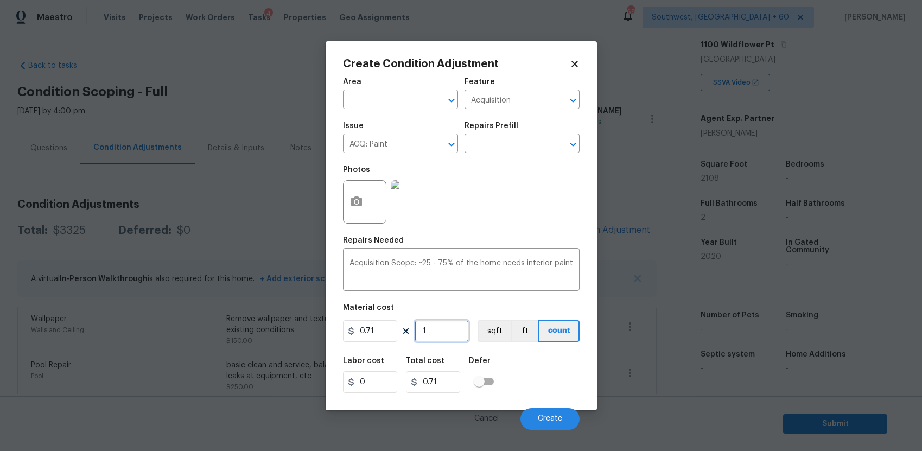
click at [431, 335] on input "1" at bounding box center [442, 331] width 54 height 22
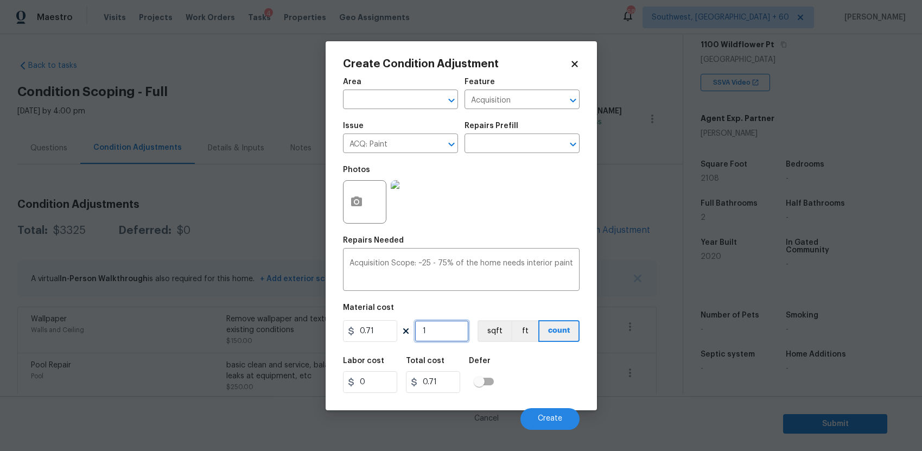
type input "2"
type input "1.42"
type input "21"
type input "14.91"
type input "210"
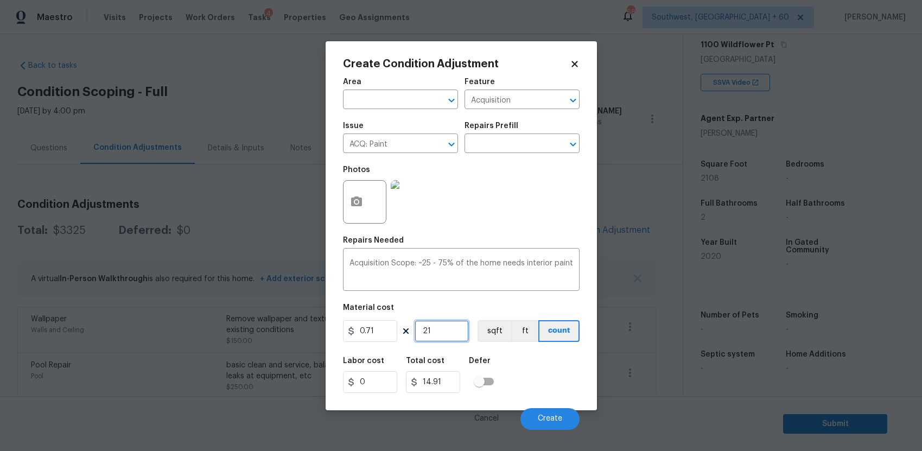
type input "149.1"
type input "2108"
type input "1496.68"
type input "2108"
click at [358, 208] on icon "button" at bounding box center [356, 201] width 13 height 13
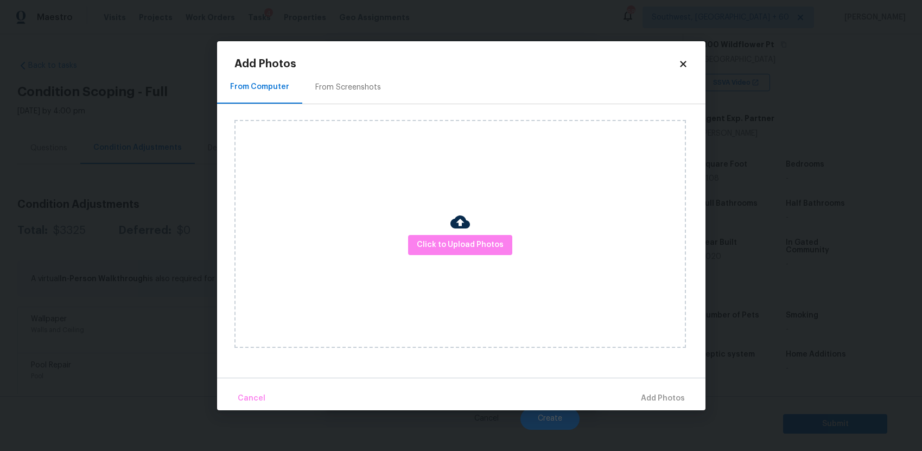
click at [456, 270] on div "Click to Upload Photos" at bounding box center [461, 234] width 452 height 228
click at [465, 254] on button "Click to Upload Photos" at bounding box center [460, 245] width 104 height 20
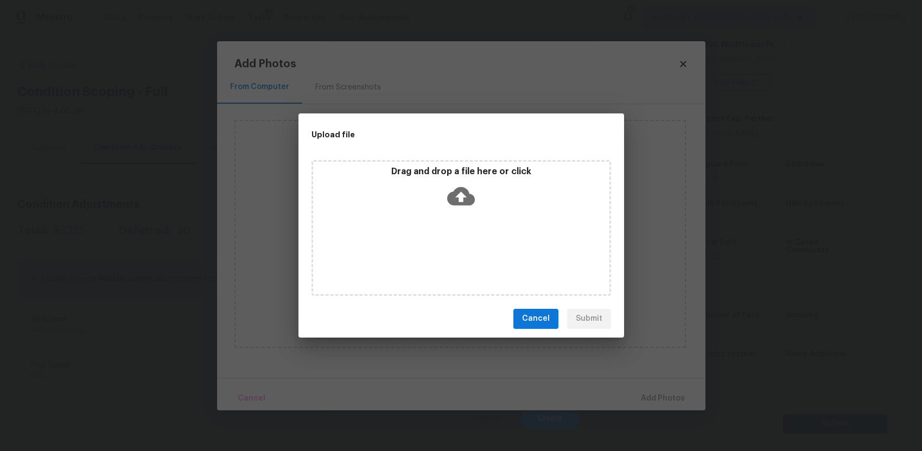
click at [465, 254] on div "Drag and drop a file here or click" at bounding box center [462, 228] width 300 height 136
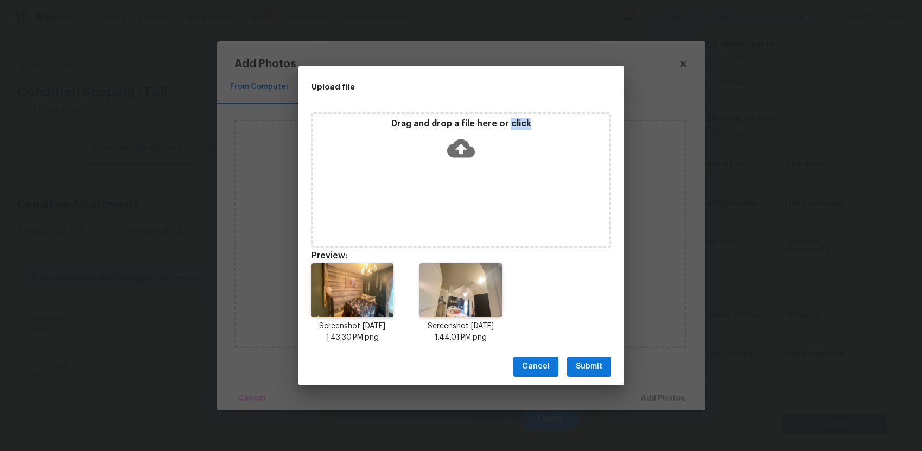
click at [584, 358] on button "Submit" at bounding box center [589, 367] width 44 height 20
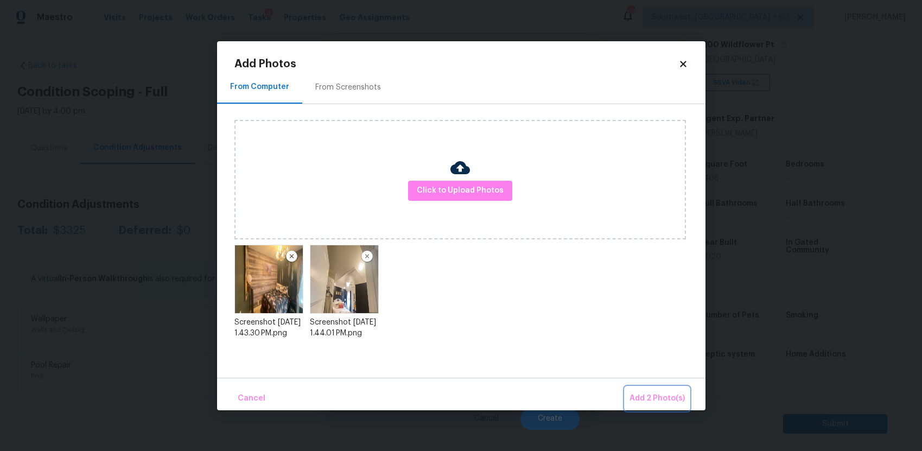
click at [656, 395] on span "Add 2 Photo(s)" at bounding box center [657, 399] width 55 height 14
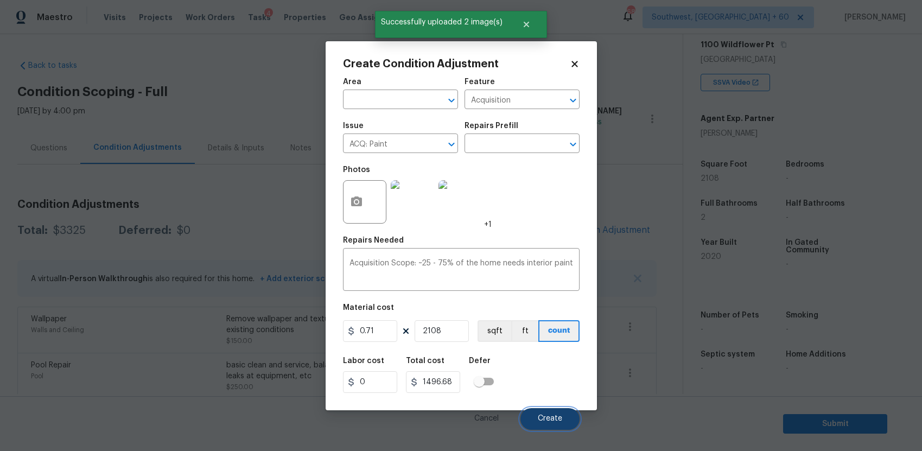
click at [547, 413] on button "Create" at bounding box center [550, 419] width 59 height 22
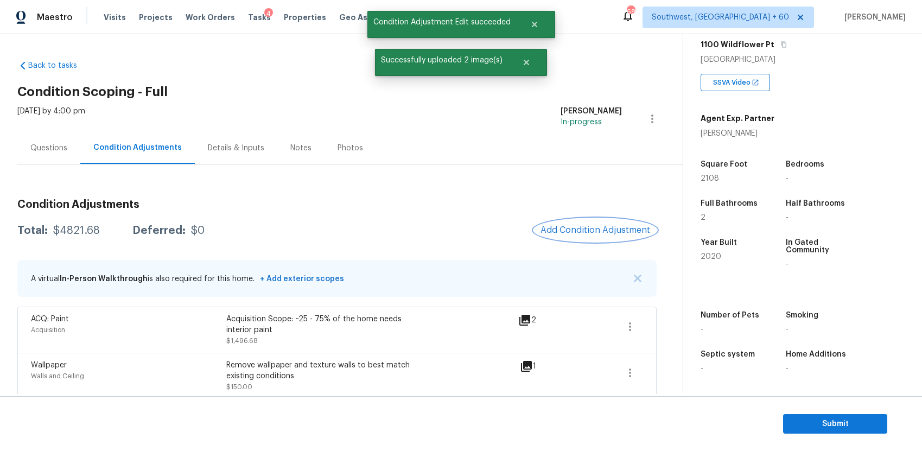
click at [592, 228] on span "Add Condition Adjustment" at bounding box center [596, 230] width 110 height 10
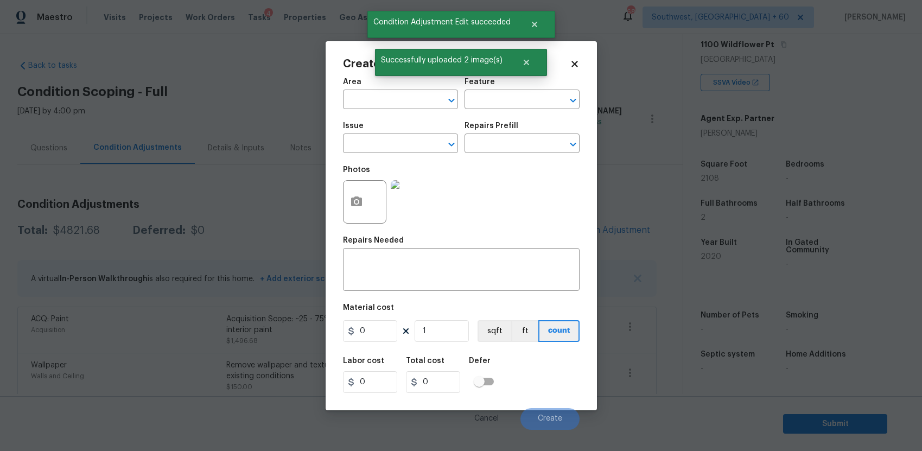
click at [402, 135] on div "Issue" at bounding box center [400, 129] width 115 height 14
click at [390, 139] on input "text" at bounding box center [385, 144] width 85 height 17
type input "d"
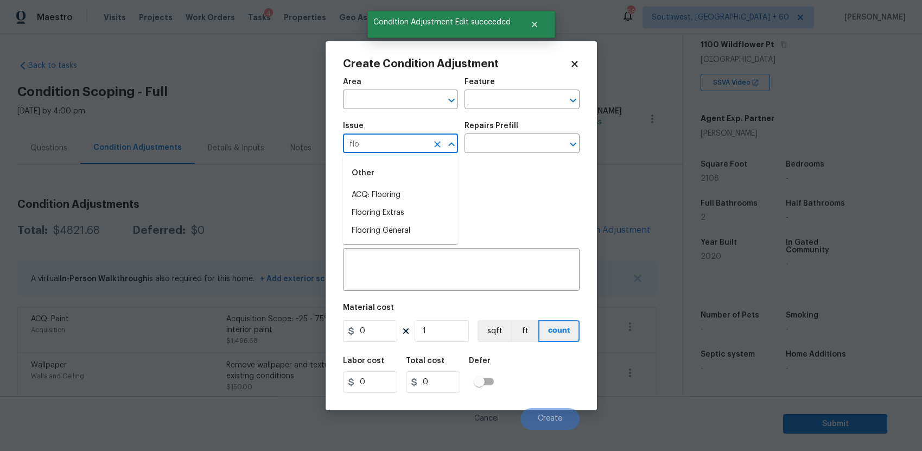
click at [349, 180] on div "Other" at bounding box center [400, 173] width 115 height 26
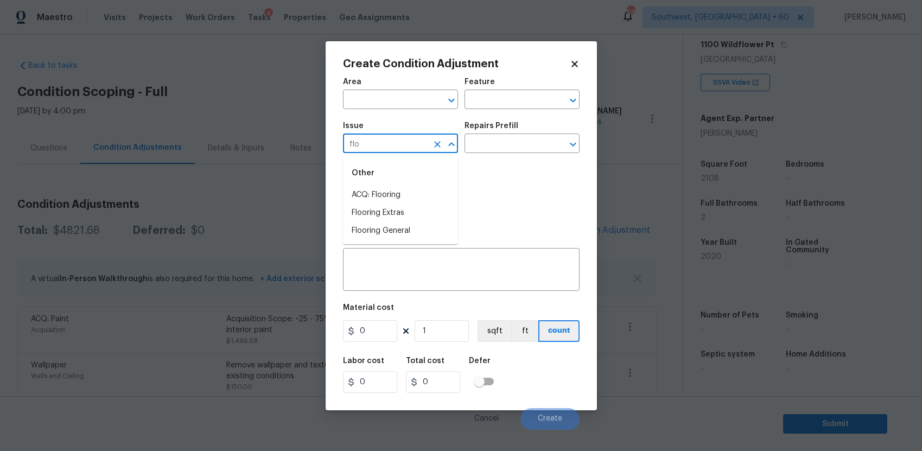
click at [378, 193] on li "ACQ: Flooring" at bounding box center [400, 195] width 115 height 18
type input "ACQ: Flooring"
click at [487, 148] on input "text" at bounding box center [507, 144] width 85 height 17
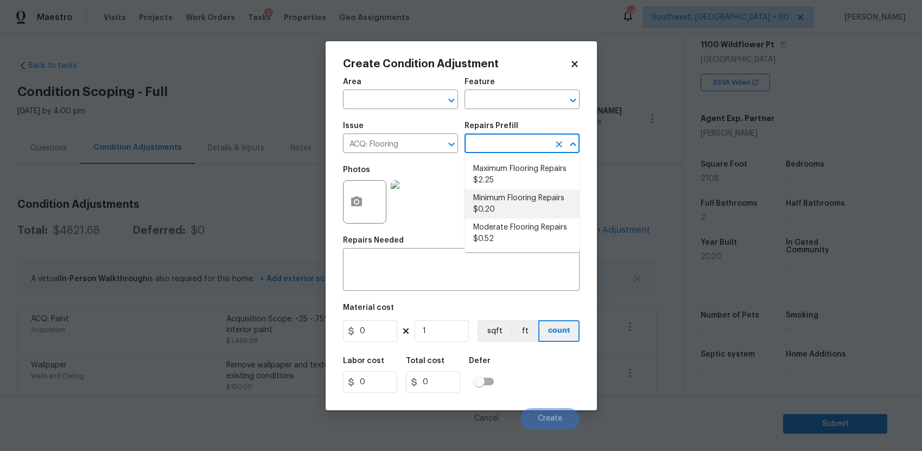
click at [531, 197] on li "Minimum Flooring Repairs $0.20" at bounding box center [522, 203] width 115 height 29
type input "Acquisition"
type textarea "Acquisition Scope: Minimum flooring repairs"
type input "0.2"
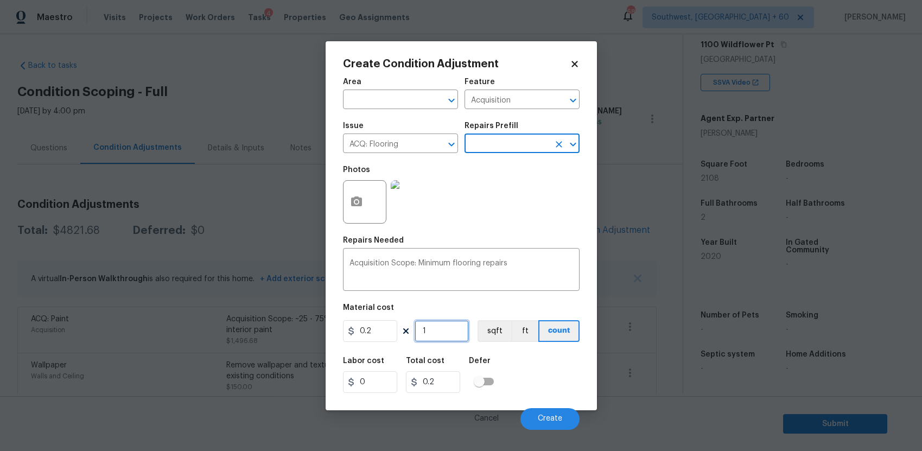
click at [447, 333] on input "1" at bounding box center [442, 331] width 54 height 22
type input "0"
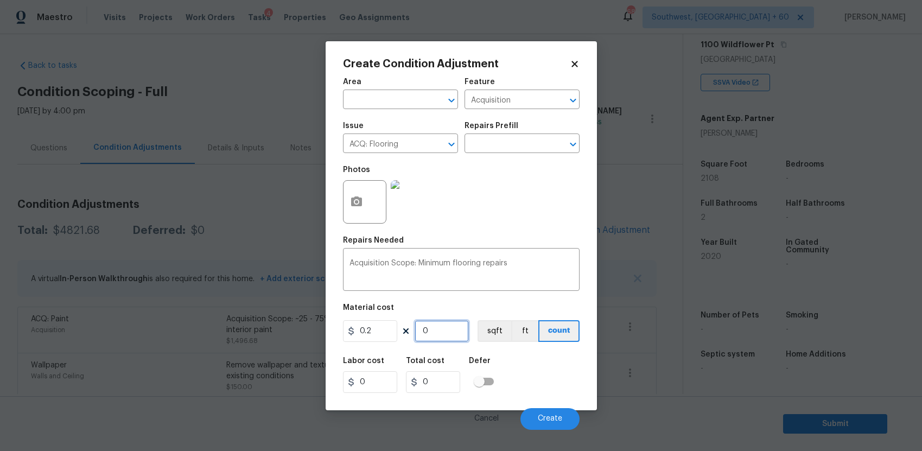
type input "2"
type input "0.4"
type input "21"
type input "4.2"
type input "210"
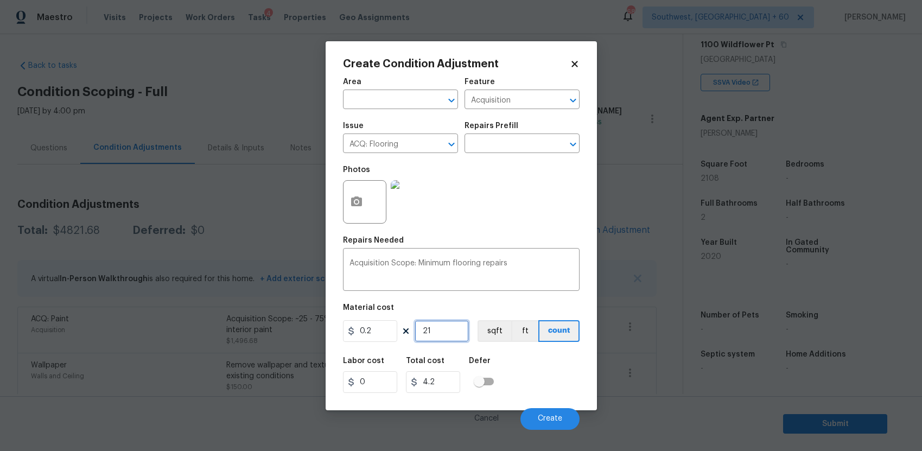
type input "42"
type input "2108"
type input "421.6"
type input "2108"
click at [549, 418] on span "Create" at bounding box center [550, 419] width 24 height 8
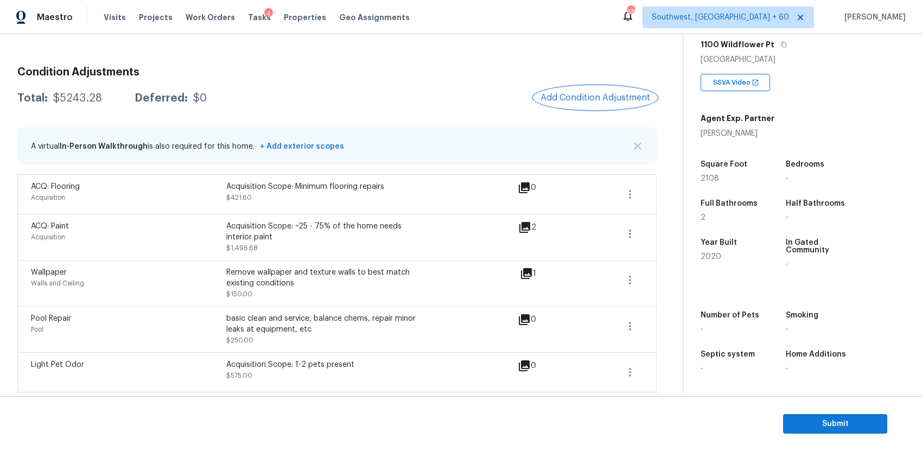
scroll to position [134, 0]
click at [583, 110] on div "Condition Adjustments Total: $5243.28 Deferred: $0 Add Condition Adjustment A v…" at bounding box center [337, 362] width 640 height 611
click at [588, 102] on button "Add Condition Adjustment" at bounding box center [595, 96] width 123 height 23
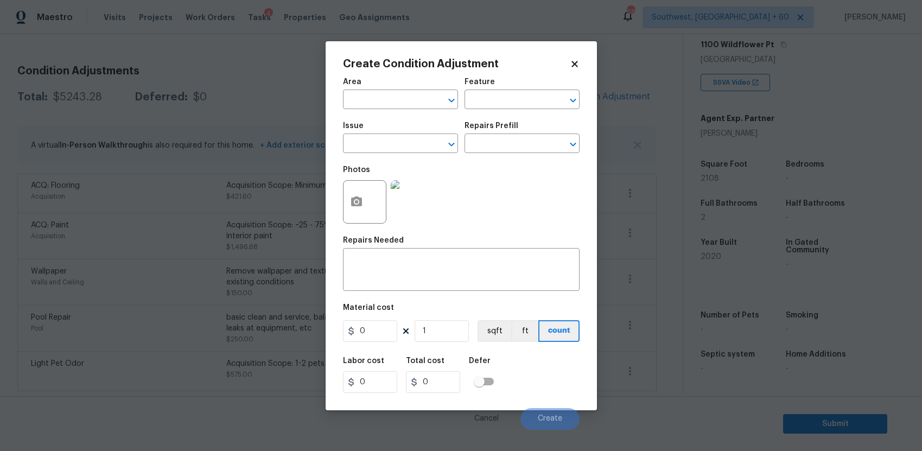
click at [345, 132] on div "Issue" at bounding box center [400, 129] width 115 height 14
click at [364, 140] on input "text" at bounding box center [385, 144] width 85 height 17
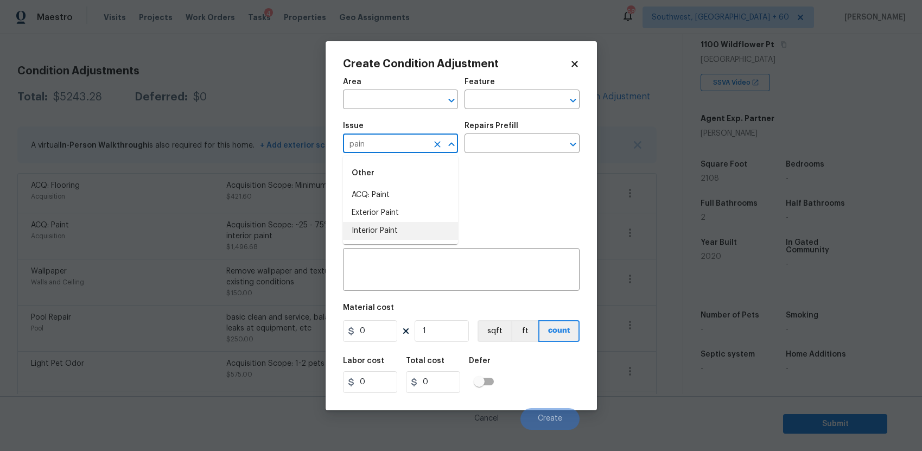
click at [406, 226] on li "Interior Paint" at bounding box center [400, 231] width 115 height 18
type input "Interior Paint"
click at [510, 144] on input "text" at bounding box center [507, 144] width 85 height 17
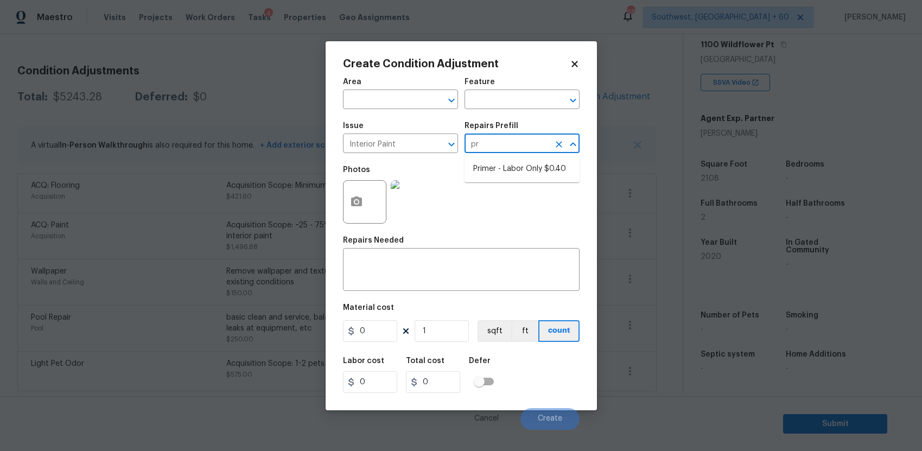
type input "pri"
click at [541, 167] on li "Primer - Labor Only $0.40" at bounding box center [522, 169] width 115 height 18
type input "Overall Paint"
type textarea "Interior primer - PRIMER PROVIDED BY OPENDOOR - All nails, screws, drywall anch…"
type input "0.4"
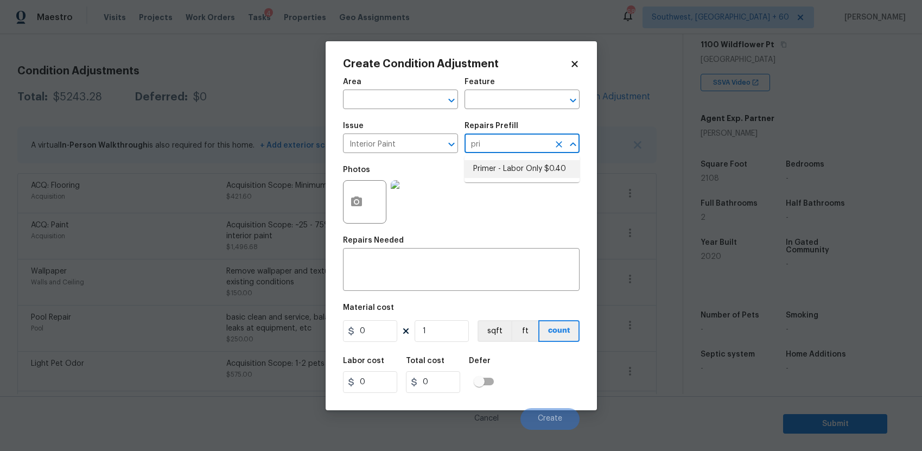
type input "0.4"
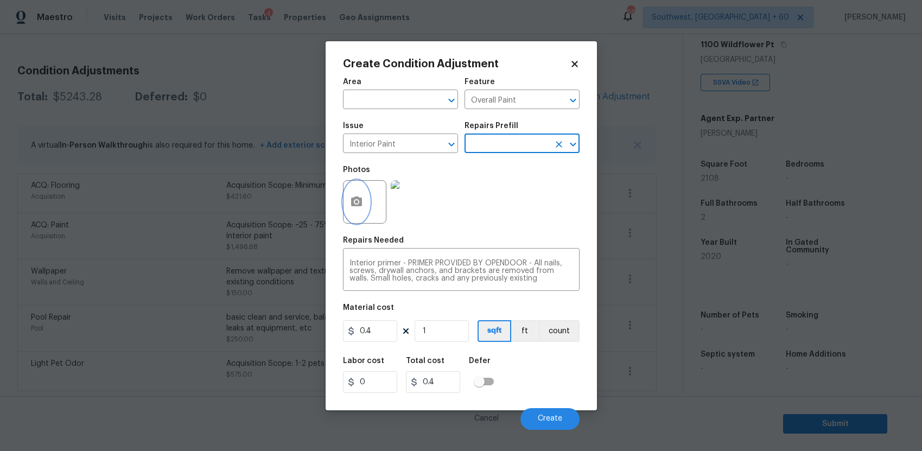
click at [353, 203] on icon "button" at bounding box center [356, 202] width 11 height 10
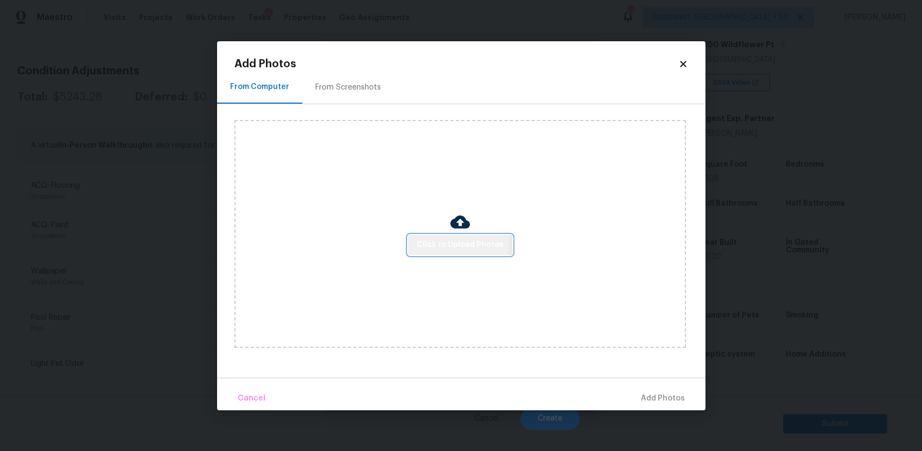
click at [430, 239] on span "Click to Upload Photos" at bounding box center [460, 245] width 87 height 14
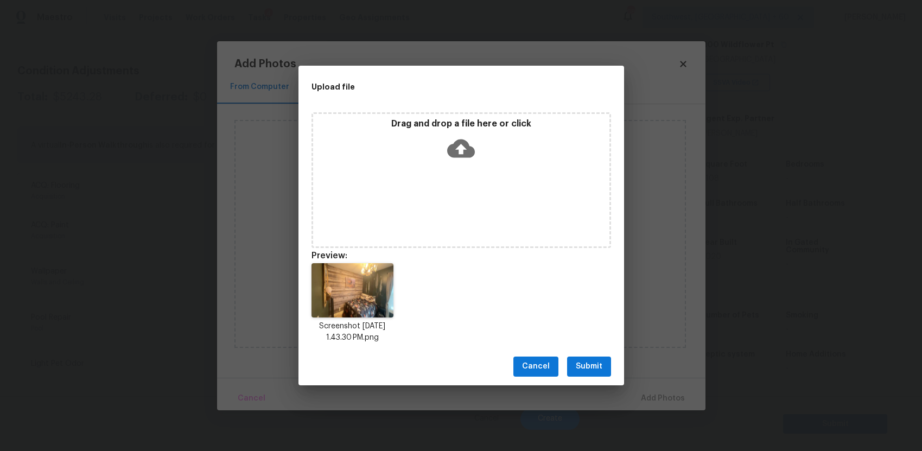
click at [594, 370] on span "Submit" at bounding box center [589, 367] width 27 height 14
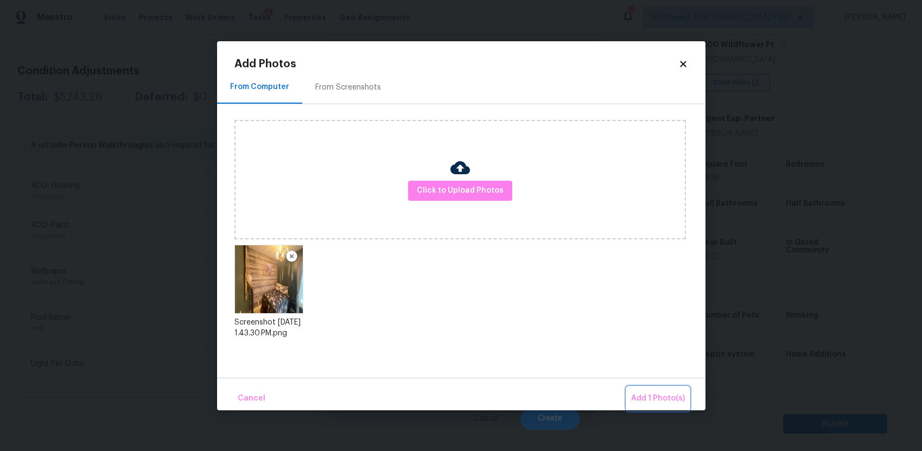
click at [652, 392] on span "Add 1 Photo(s)" at bounding box center [658, 399] width 54 height 14
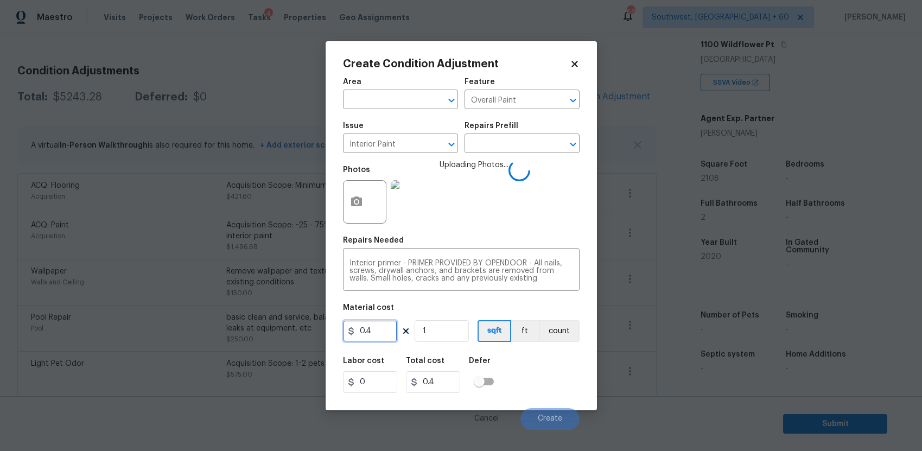
click at [374, 329] on input "0.4" at bounding box center [370, 331] width 54 height 22
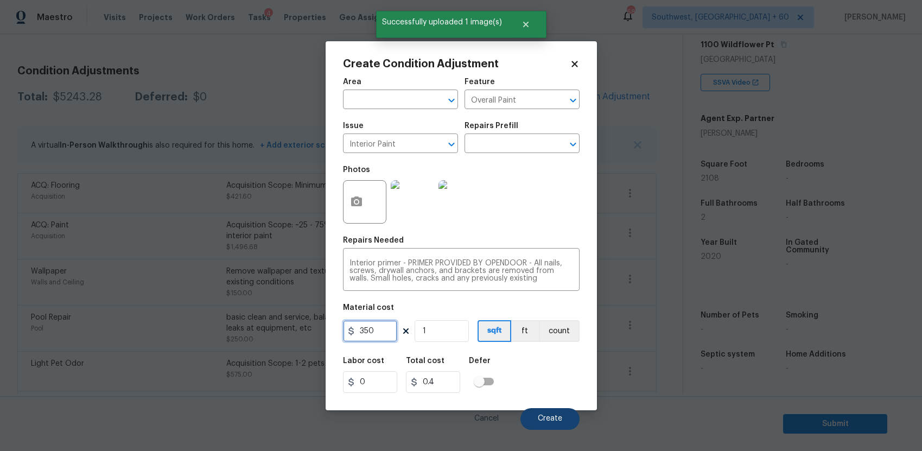
type input "350"
click at [561, 410] on button "Create" at bounding box center [550, 419] width 59 height 22
type input "350"
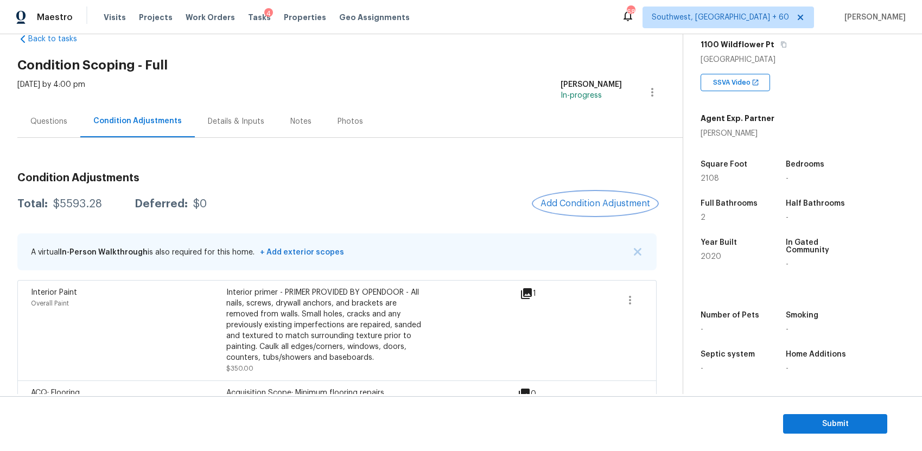
scroll to position [0, 0]
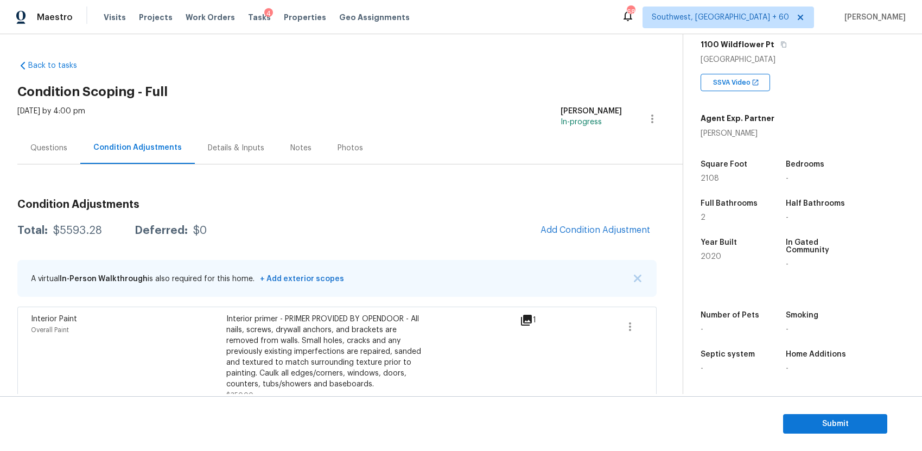
click at [59, 141] on div "Questions" at bounding box center [48, 148] width 63 height 32
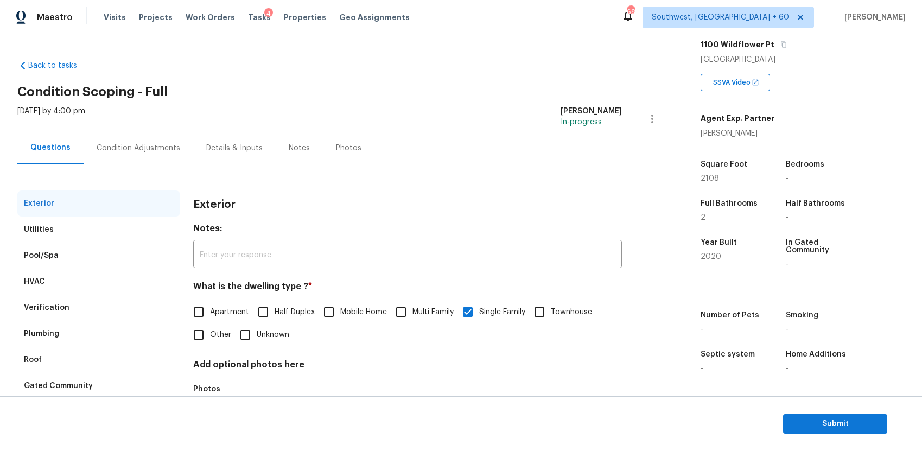
click at [122, 139] on div "Condition Adjustments" at bounding box center [139, 148] width 110 height 32
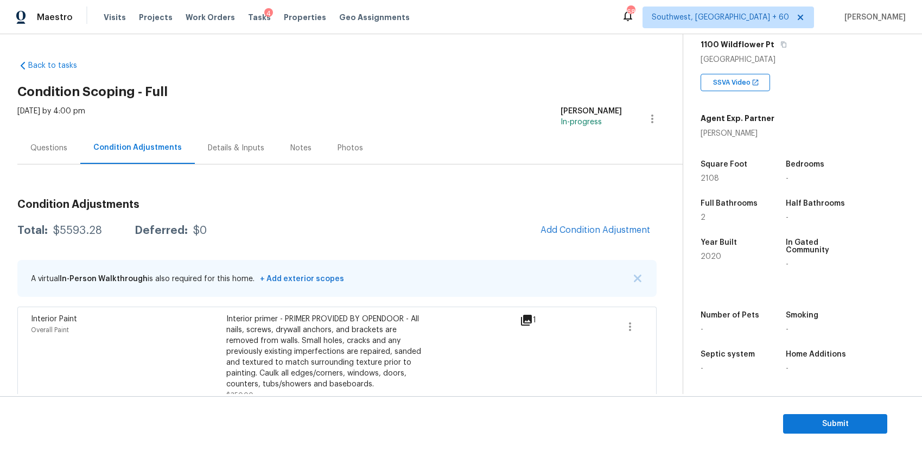
click at [45, 157] on div "Questions" at bounding box center [48, 148] width 63 height 32
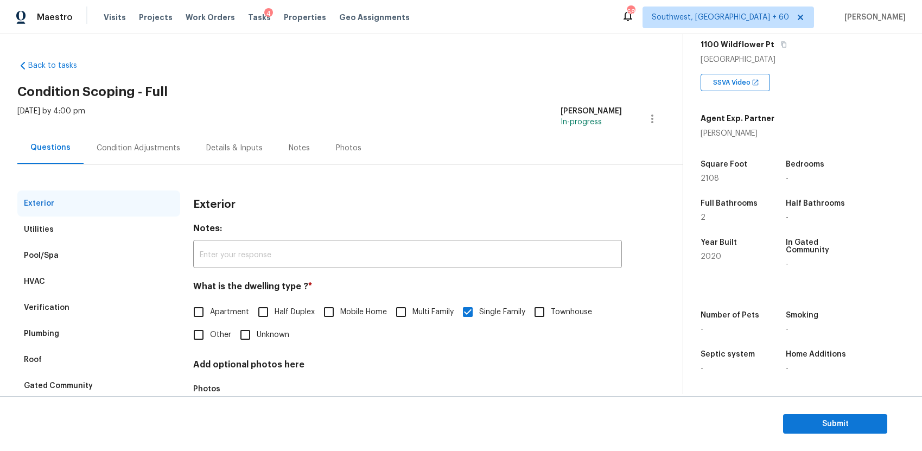
click at [134, 152] on div "Condition Adjustments" at bounding box center [139, 148] width 84 height 11
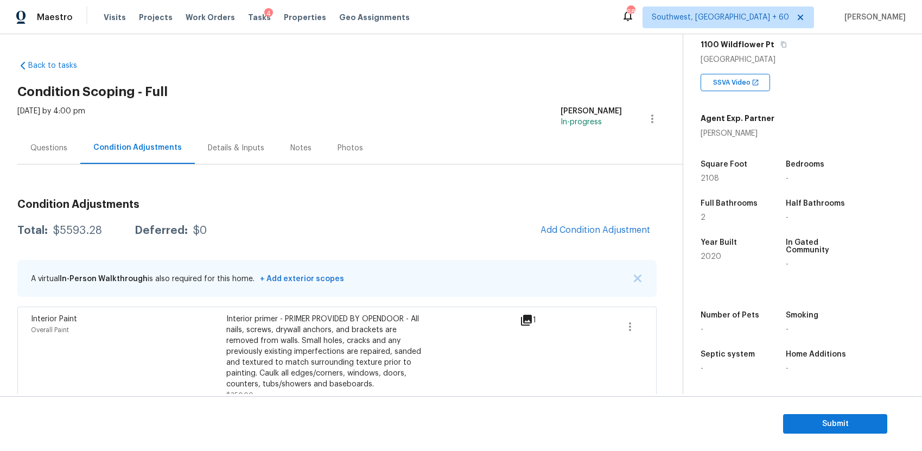
click at [65, 219] on div "Total: $5593.28 Deferred: $0 Add Condition Adjustment" at bounding box center [337, 231] width 640 height 24
click at [78, 231] on div "$5593.28" at bounding box center [77, 230] width 49 height 11
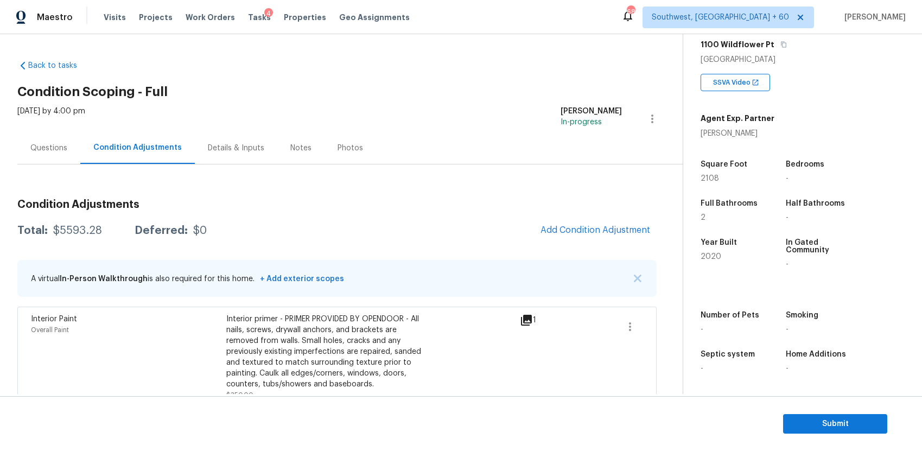
click at [78, 231] on div "$5593.28" at bounding box center [77, 230] width 49 height 11
copy div "$5593.28"
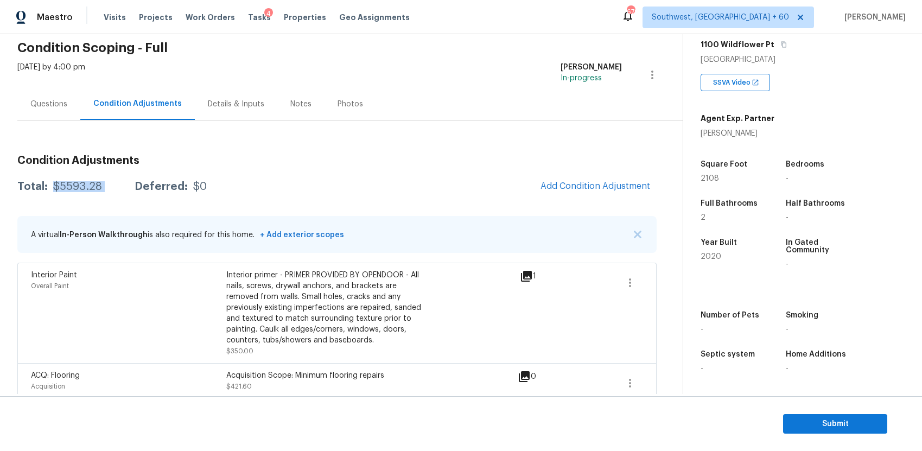
click at [359, 161] on h3 "Condition Adjustments" at bounding box center [337, 160] width 640 height 11
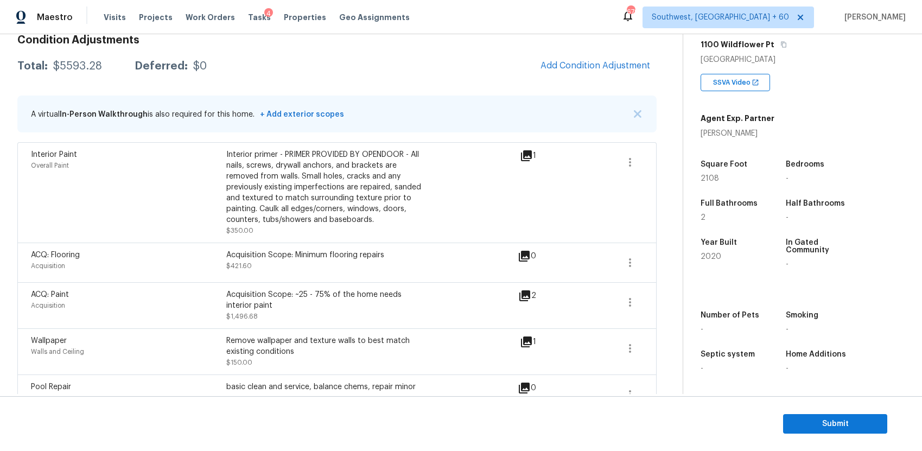
scroll to position [141, 0]
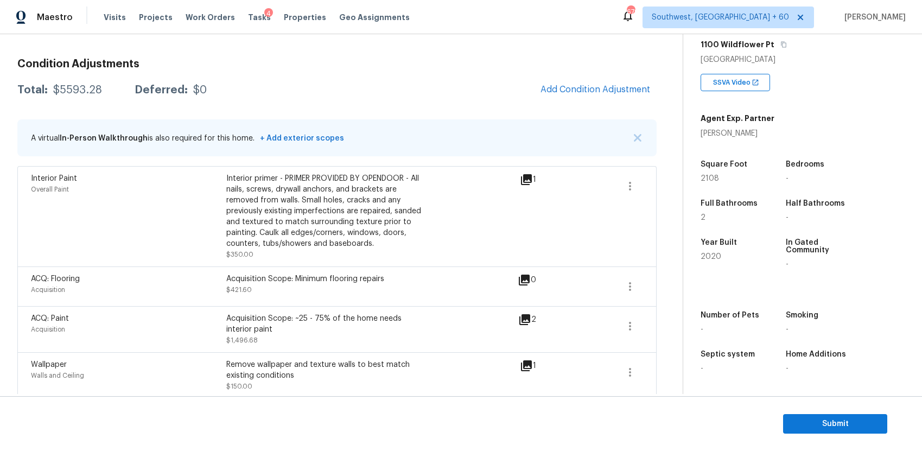
click at [102, 91] on div "Total: $5593.28 Deferred: $0" at bounding box center [111, 90] width 189 height 11
copy div "$5593.28"
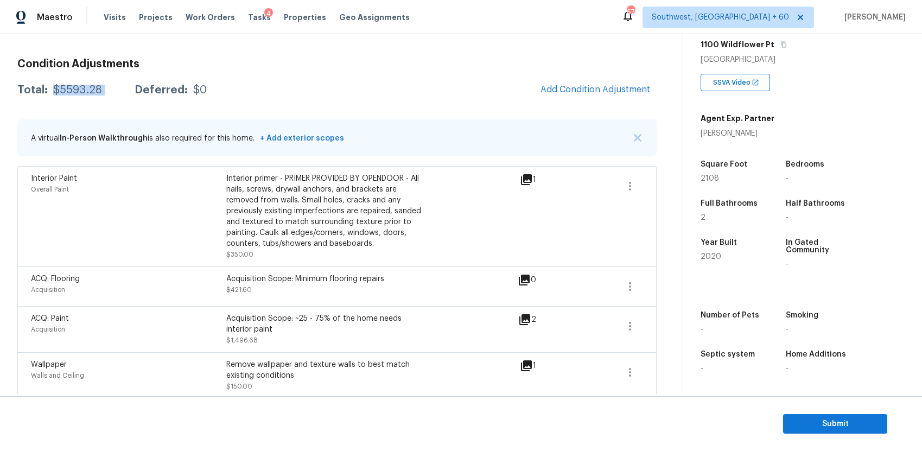
scroll to position [0, 0]
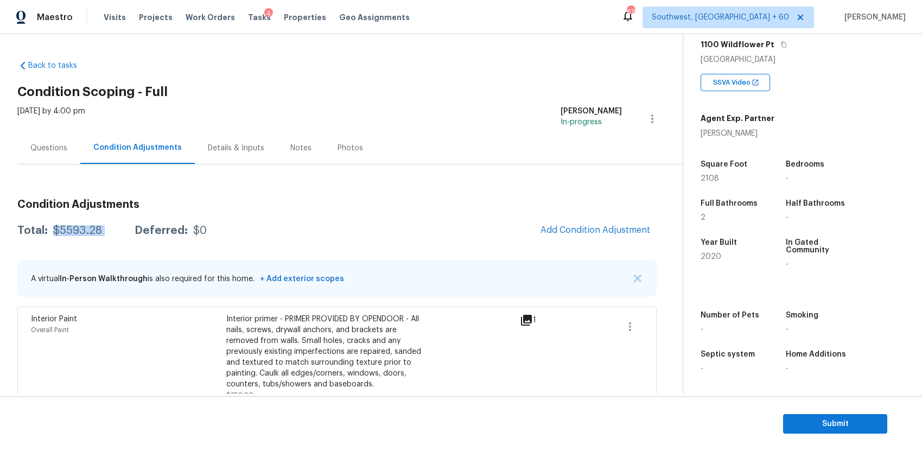
click at [23, 159] on div "Questions" at bounding box center [48, 148] width 63 height 32
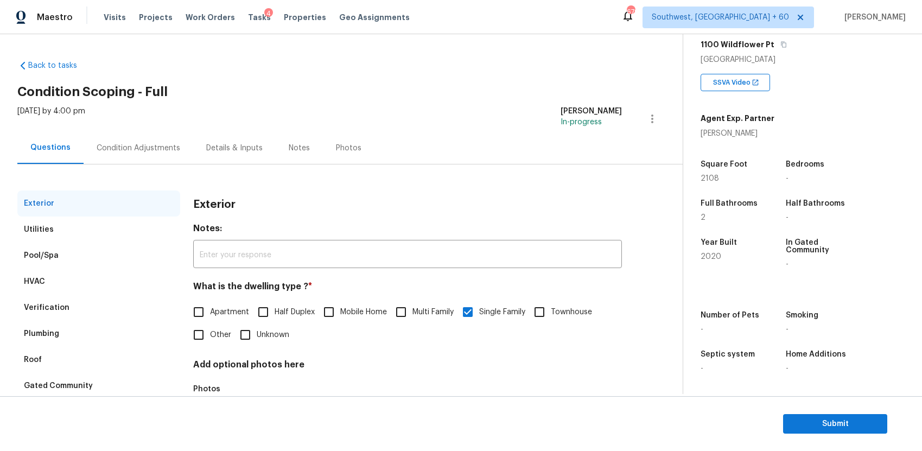
click at [116, 146] on div "Condition Adjustments" at bounding box center [139, 148] width 84 height 11
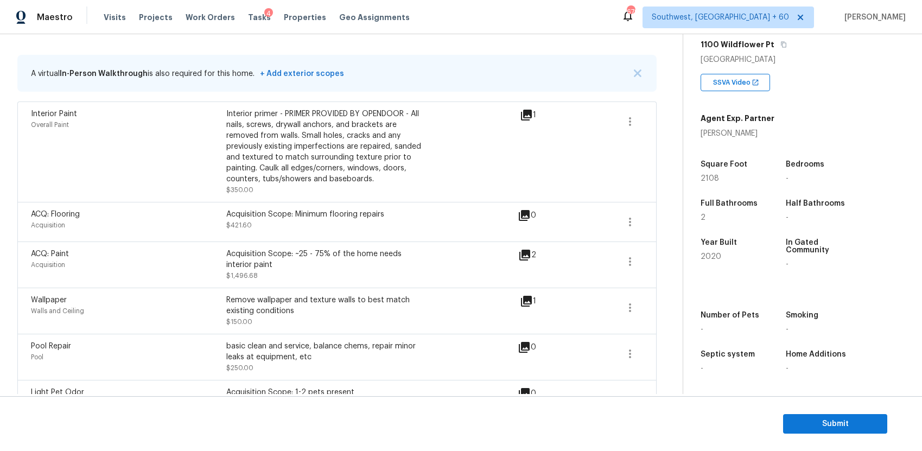
scroll to position [513, 0]
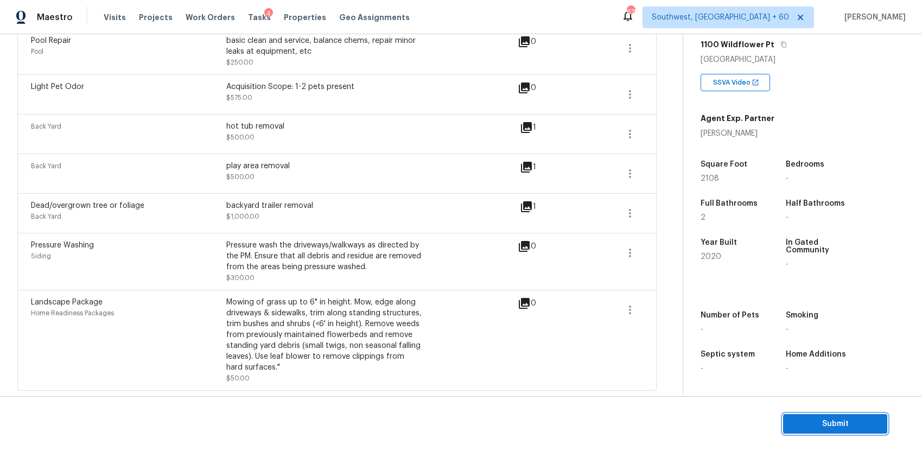
click at [847, 422] on span "Submit" at bounding box center [835, 425] width 87 height 14
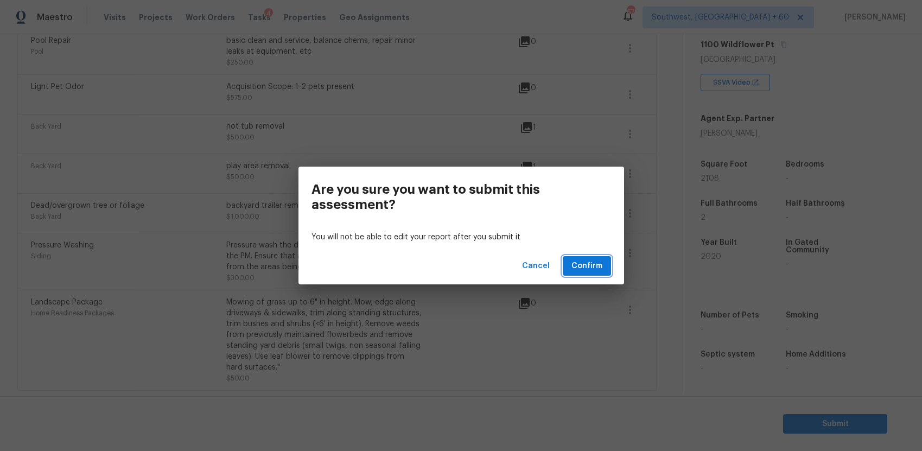
click at [589, 264] on span "Confirm" at bounding box center [587, 267] width 31 height 14
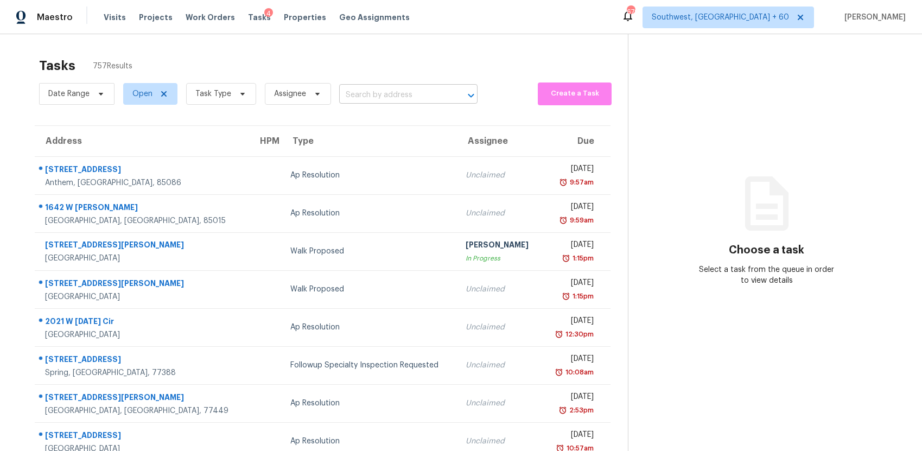
click at [394, 101] on input "text" at bounding box center [393, 95] width 108 height 17
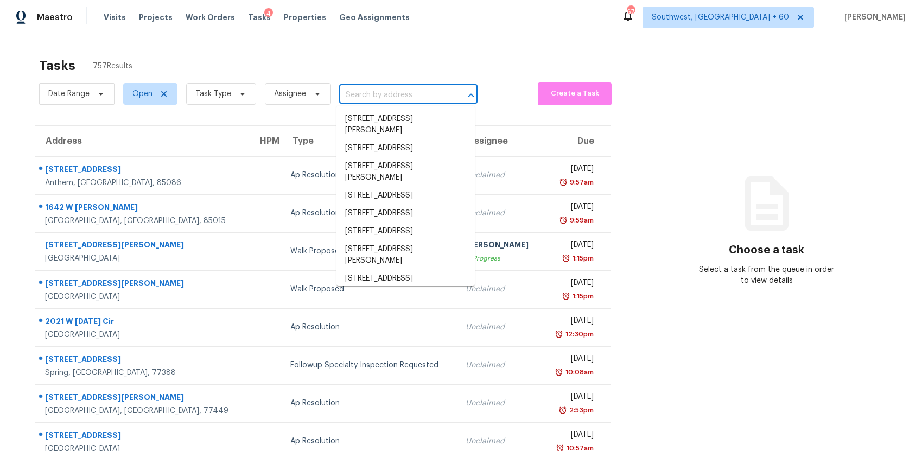
paste input "2929 N Steele St, Denver, CO 80205"
type input "2929 N Steele St, Denver, CO 80205"
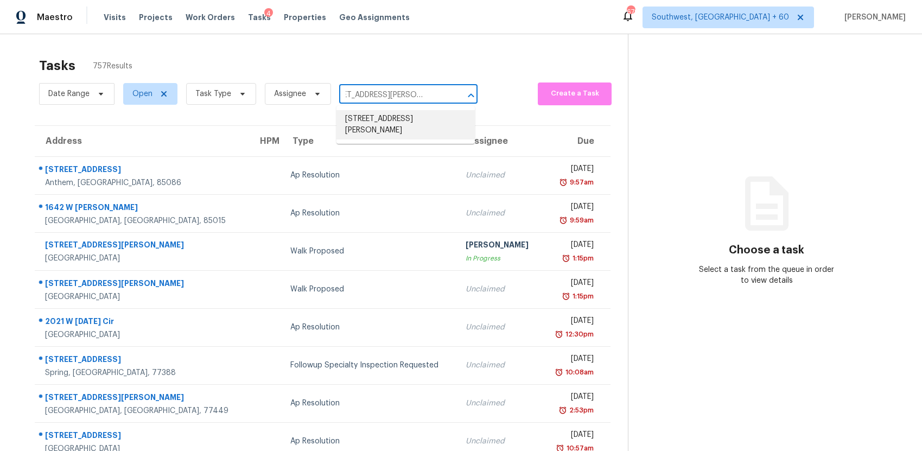
click at [400, 117] on li "2929 N Steele St, Denver, CO 80205" at bounding box center [406, 124] width 138 height 29
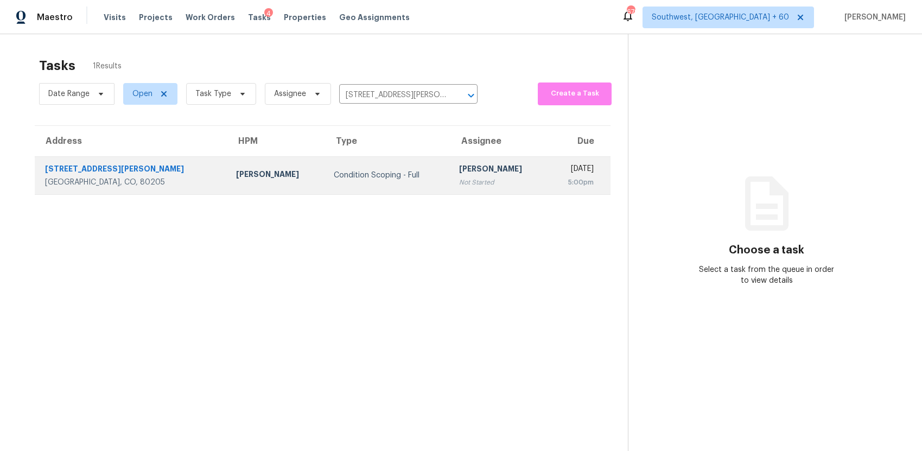
click at [461, 165] on div "[PERSON_NAME]" at bounding box center [499, 170] width 80 height 14
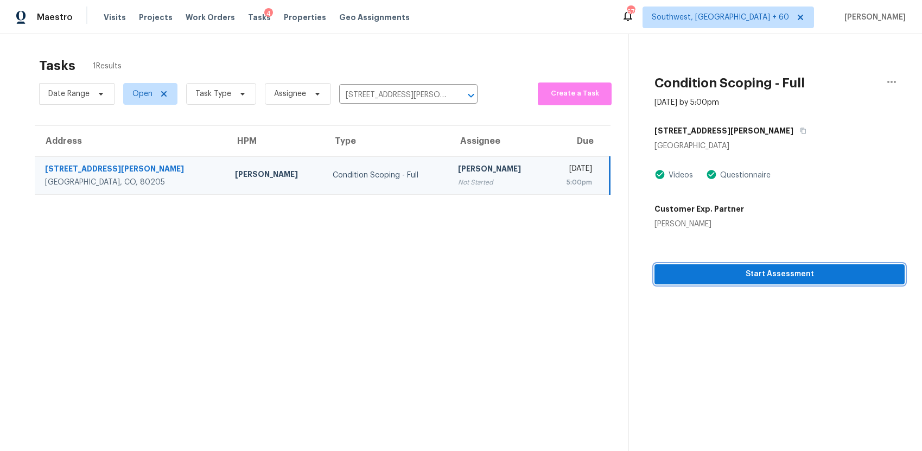
click at [792, 274] on span "Start Assessment" at bounding box center [779, 275] width 233 height 14
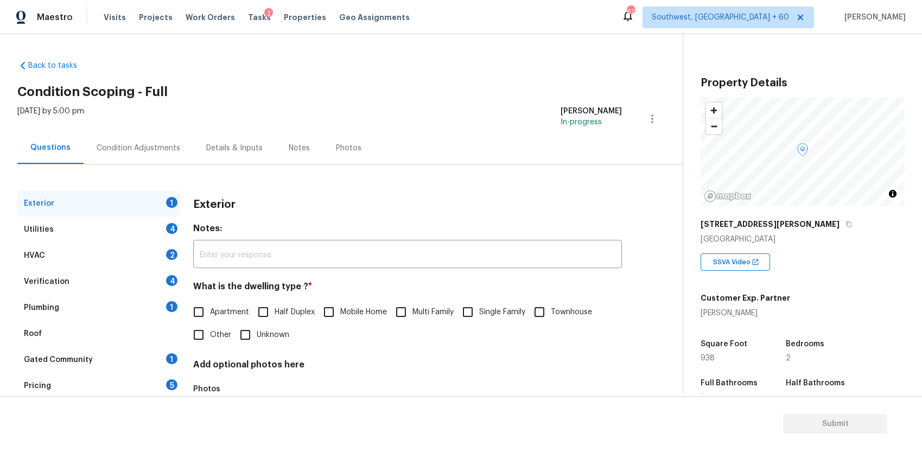
scroll to position [72, 0]
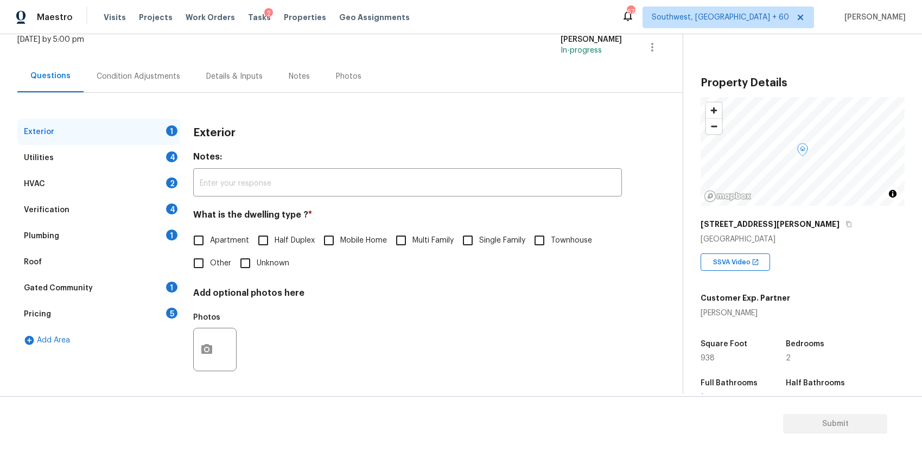
click at [106, 319] on div "Pricing 5" at bounding box center [98, 314] width 163 height 26
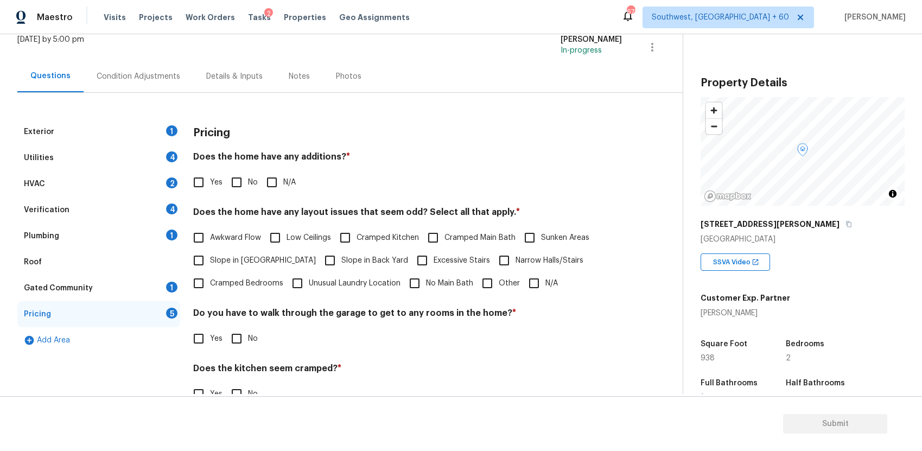
click at [199, 185] on input "Yes" at bounding box center [198, 182] width 23 height 23
checkbox input "true"
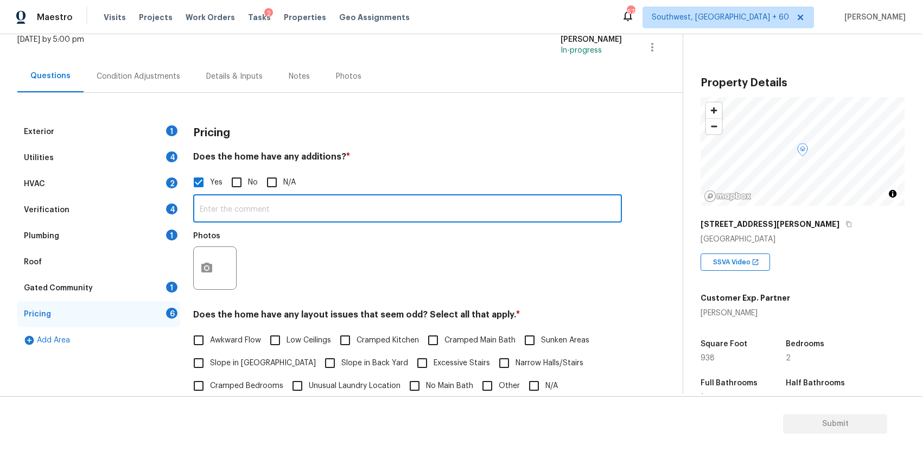
click at [371, 220] on input "text" at bounding box center [407, 210] width 429 height 26
type input "room adddition"
click at [211, 269] on icon "button" at bounding box center [206, 268] width 11 height 10
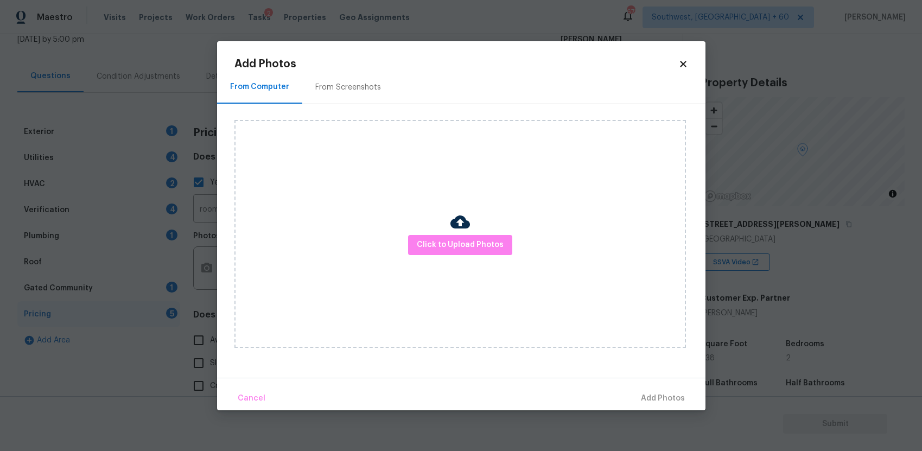
click at [471, 234] on div "Click to Upload Photos" at bounding box center [461, 234] width 452 height 228
click at [476, 245] on span "Click to Upload Photos" at bounding box center [460, 245] width 87 height 14
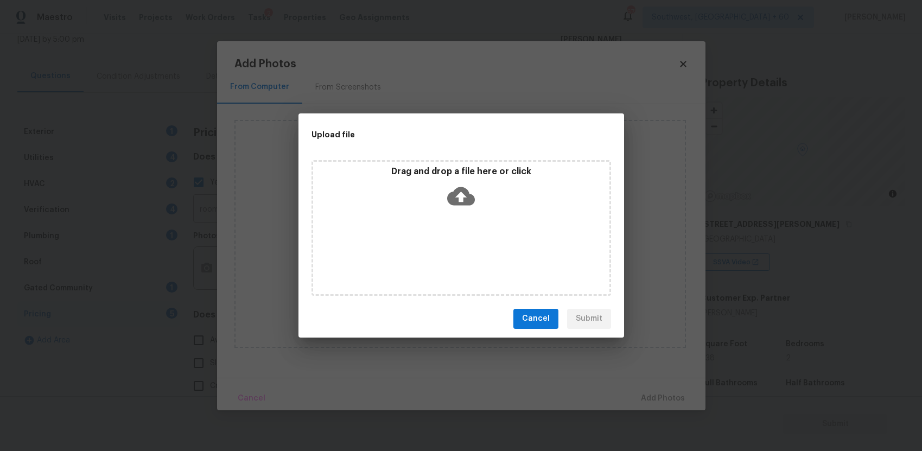
click at [476, 245] on div "Drag and drop a file here or click" at bounding box center [462, 228] width 300 height 136
click at [547, 321] on span "Cancel" at bounding box center [536, 319] width 28 height 14
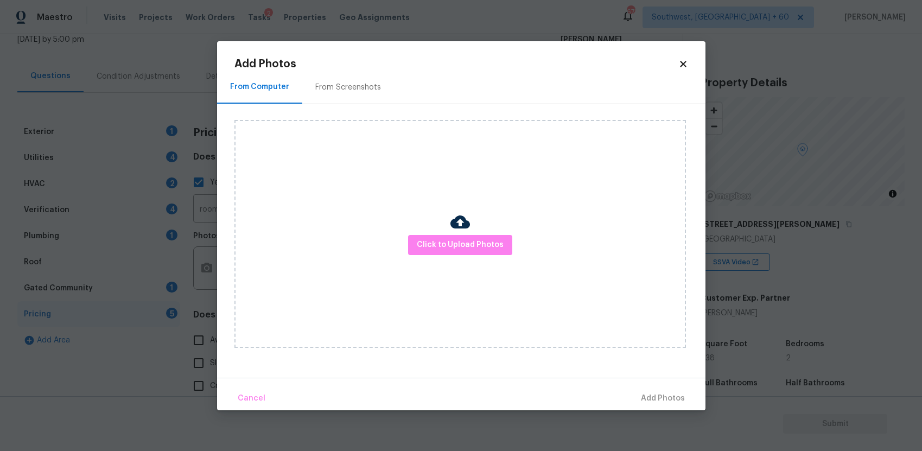
click at [743, 354] on body "Maestro Visits Projects Work Orders Tasks 2 Properties Geo Assignments 673 Sout…" at bounding box center [461, 225] width 922 height 451
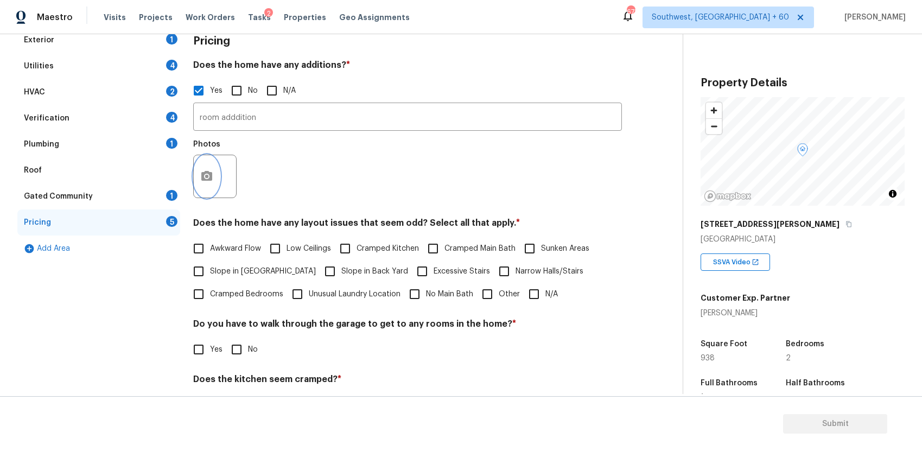
scroll to position [183, 0]
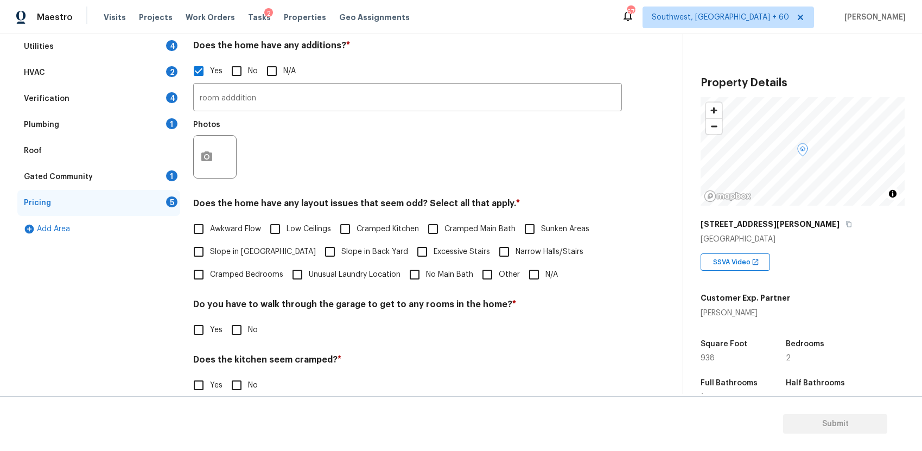
click at [496, 279] on input "Other" at bounding box center [487, 274] width 23 height 23
checkbox input "true"
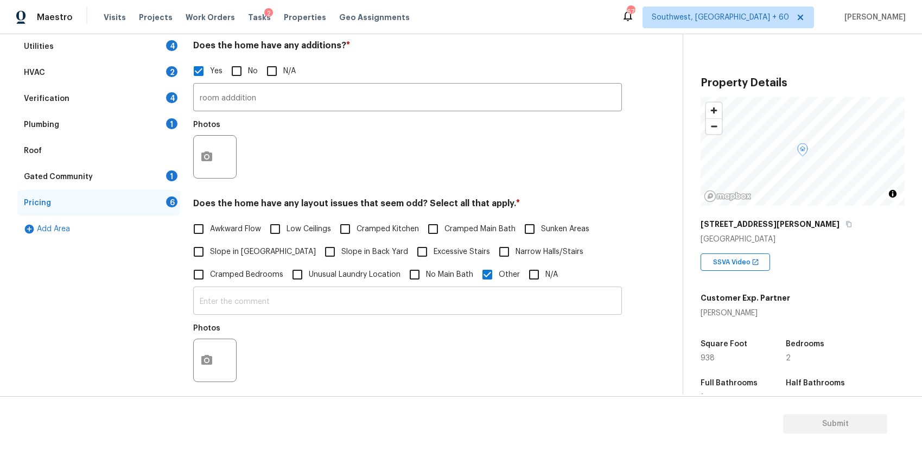
click at [426, 310] on input "text" at bounding box center [407, 302] width 429 height 26
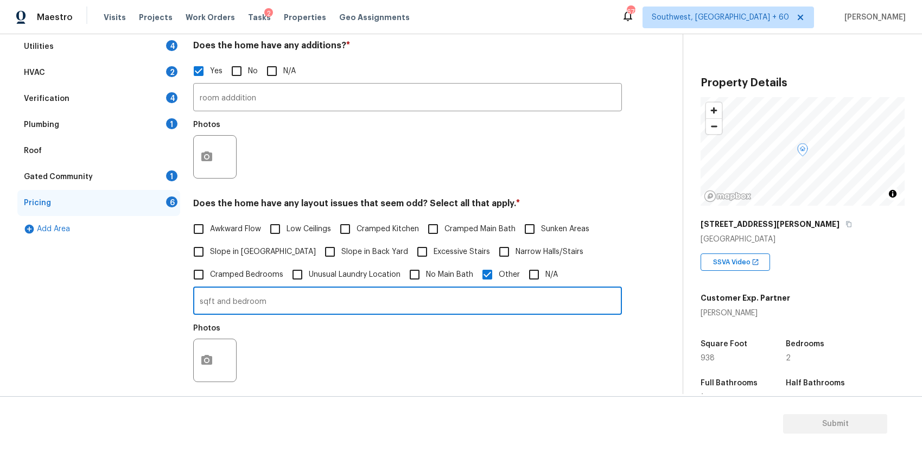
type input "sqft and bedroom"
click at [216, 354] on button "button" at bounding box center [207, 360] width 26 height 42
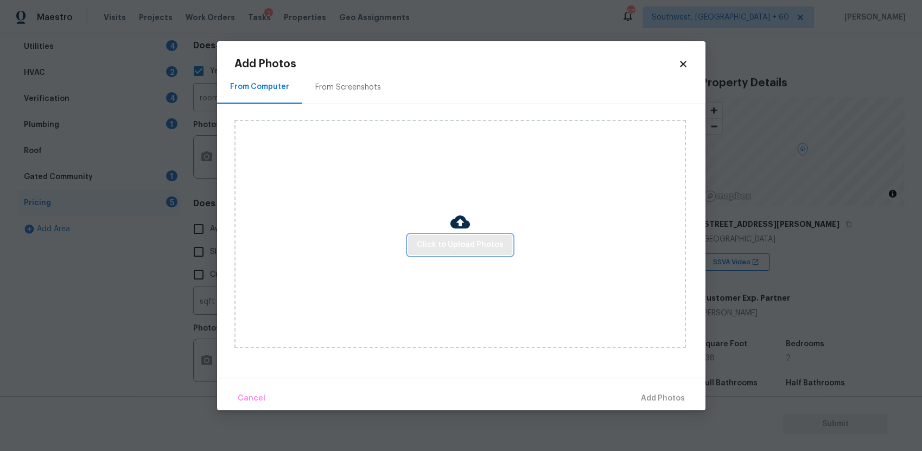
click at [479, 244] on span "Click to Upload Photos" at bounding box center [460, 245] width 87 height 14
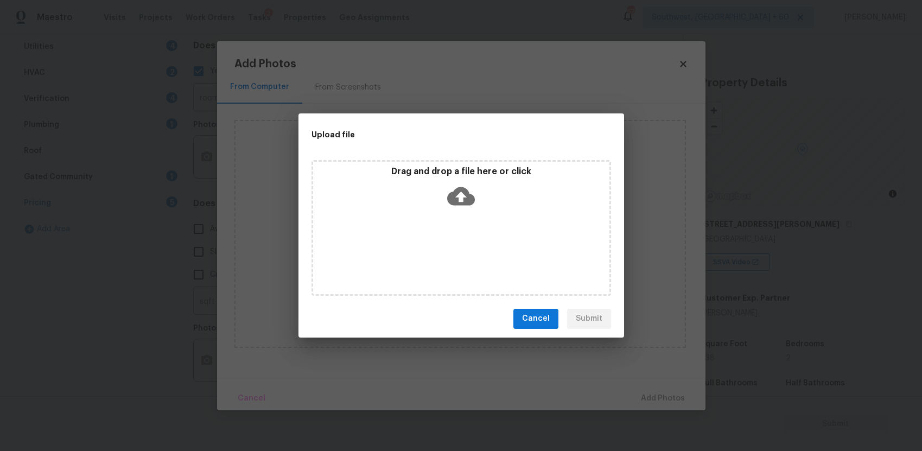
click at [479, 244] on div "Drag and drop a file here or click" at bounding box center [462, 228] width 300 height 136
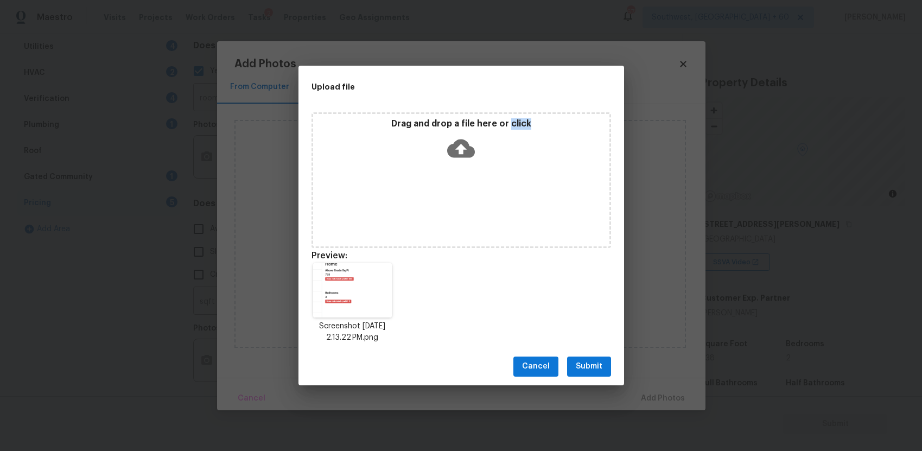
click at [597, 365] on span "Submit" at bounding box center [589, 367] width 27 height 14
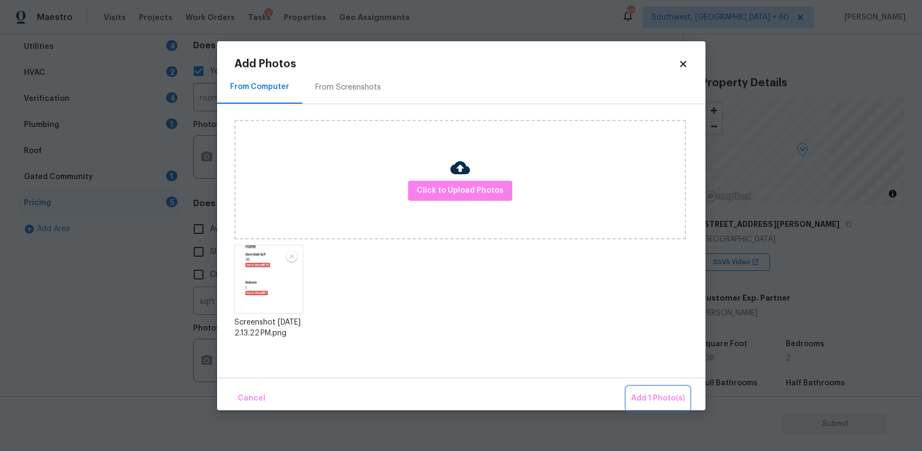
click at [672, 392] on span "Add 1 Photo(s)" at bounding box center [658, 399] width 54 height 14
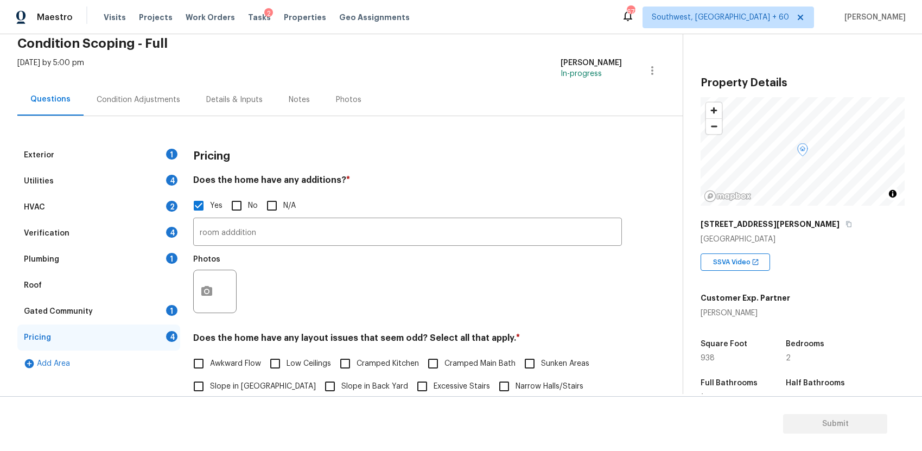
scroll to position [180, 0]
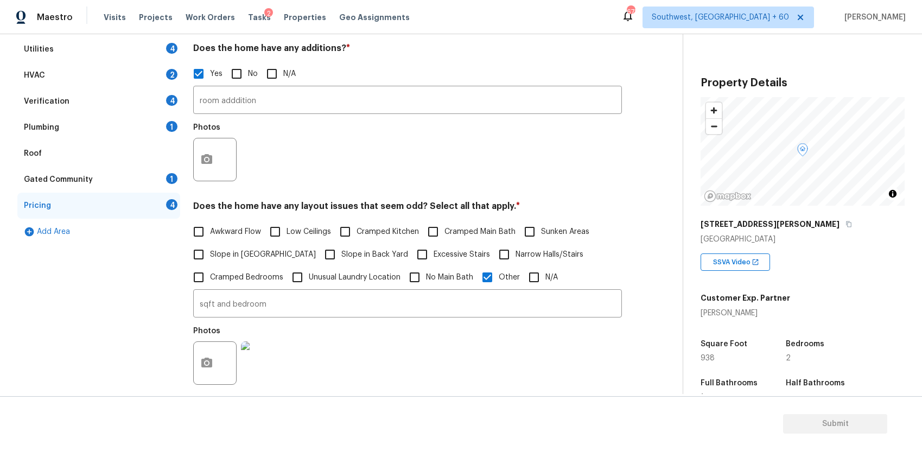
click at [711, 361] on span "938" at bounding box center [708, 359] width 14 height 8
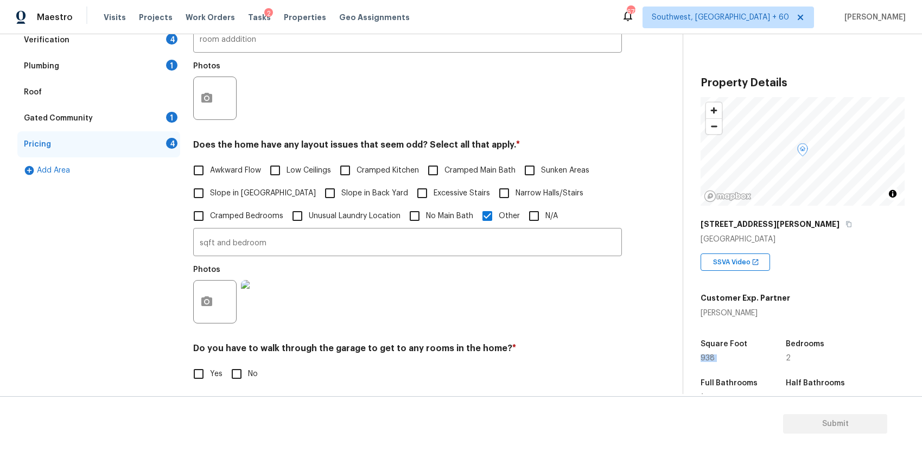
scroll to position [361, 0]
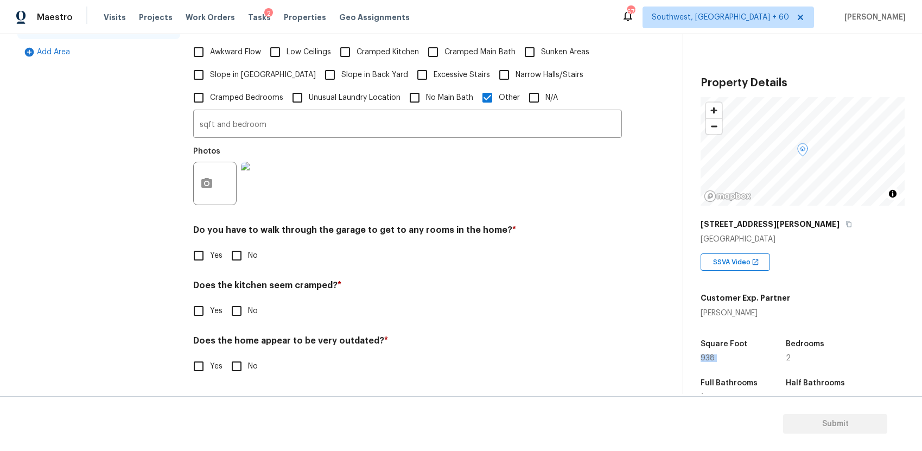
click at [231, 250] on input "No" at bounding box center [236, 255] width 23 height 23
checkbox input "true"
click at [216, 311] on span "Yes" at bounding box center [216, 311] width 12 height 11
click at [210, 311] on input "Yes" at bounding box center [198, 311] width 23 height 23
checkbox input "true"
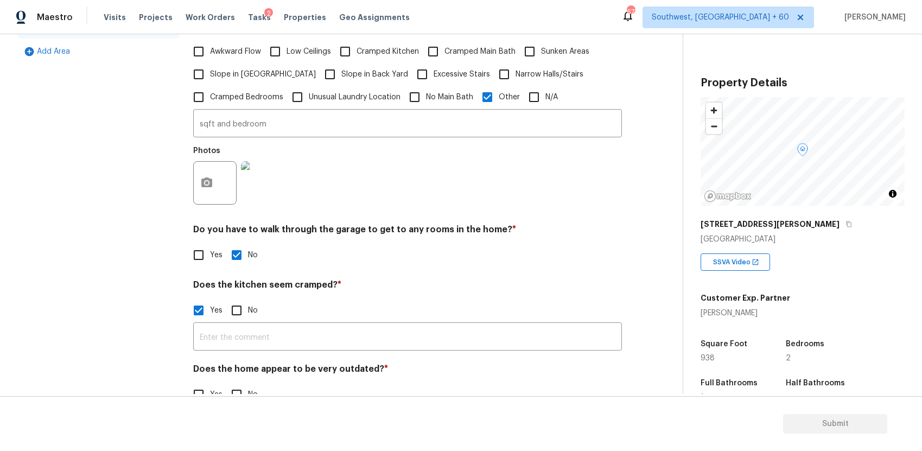
scroll to position [180, 0]
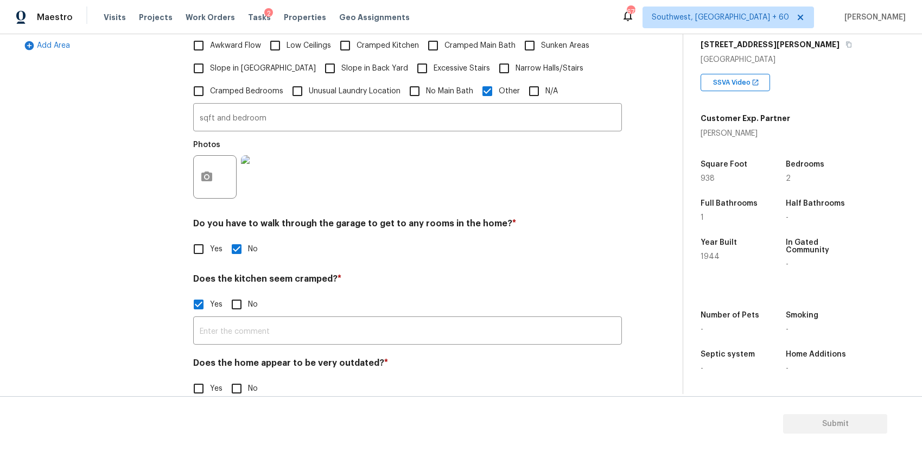
click at [235, 305] on input "No" at bounding box center [236, 304] width 23 height 23
checkbox input "true"
checkbox input "false"
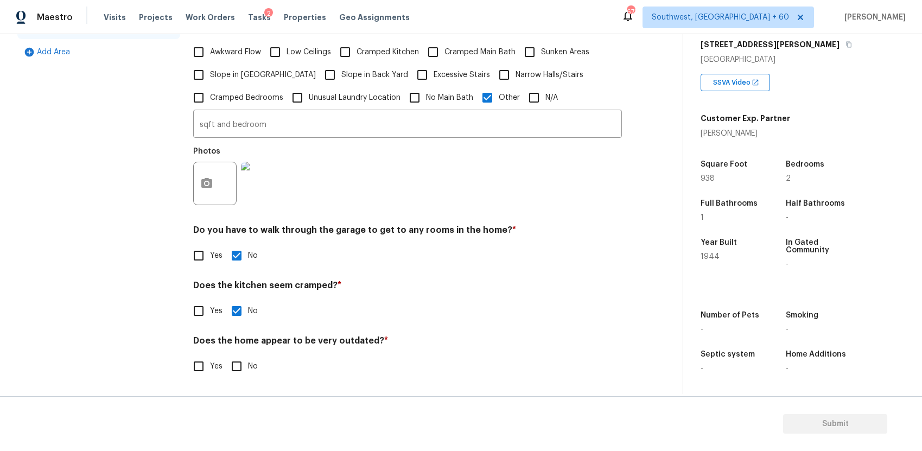
scroll to position [361, 0]
click at [711, 256] on span "1944" at bounding box center [710, 257] width 19 height 8
click at [201, 363] on input "Yes" at bounding box center [198, 366] width 23 height 23
checkbox input "true"
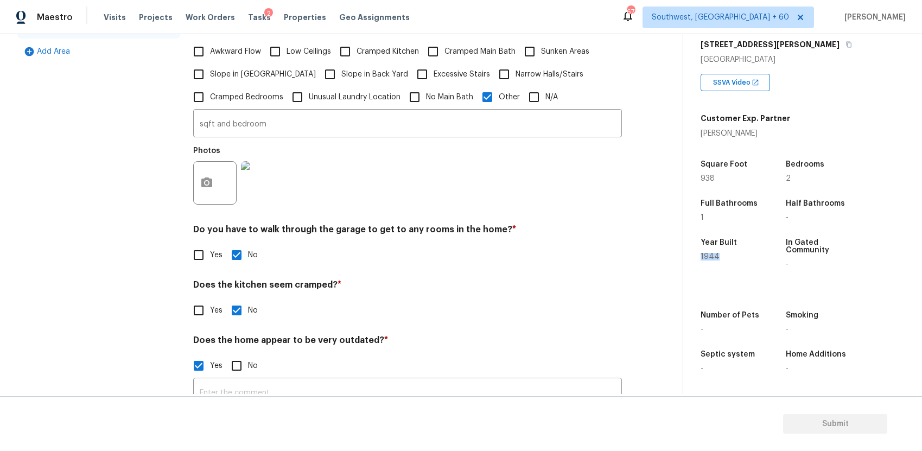
scroll to position [389, 0]
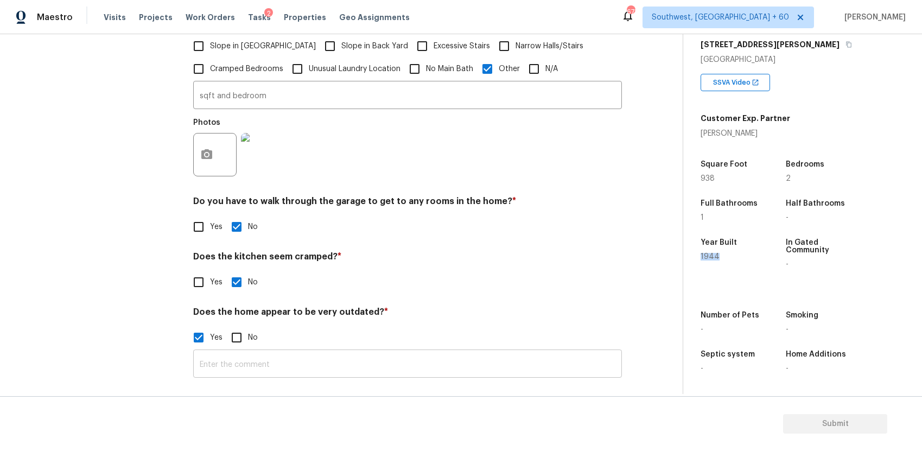
click at [331, 357] on input "text" at bounding box center [407, 365] width 429 height 26
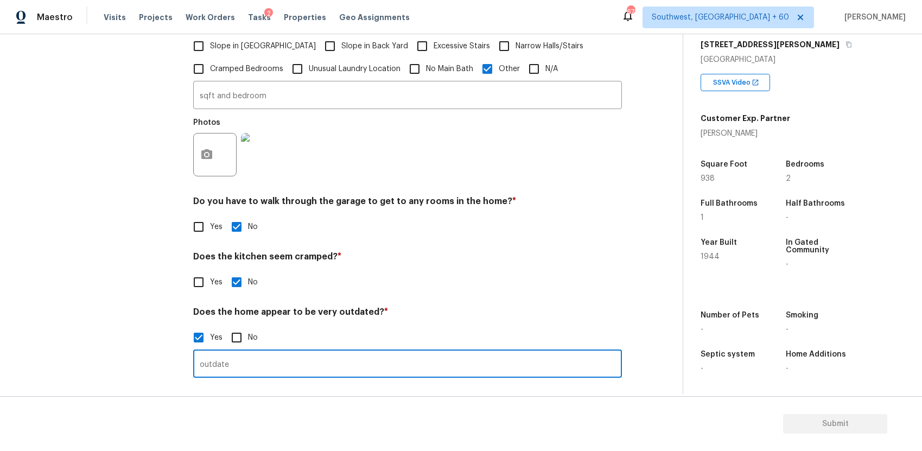
type input "outdated"
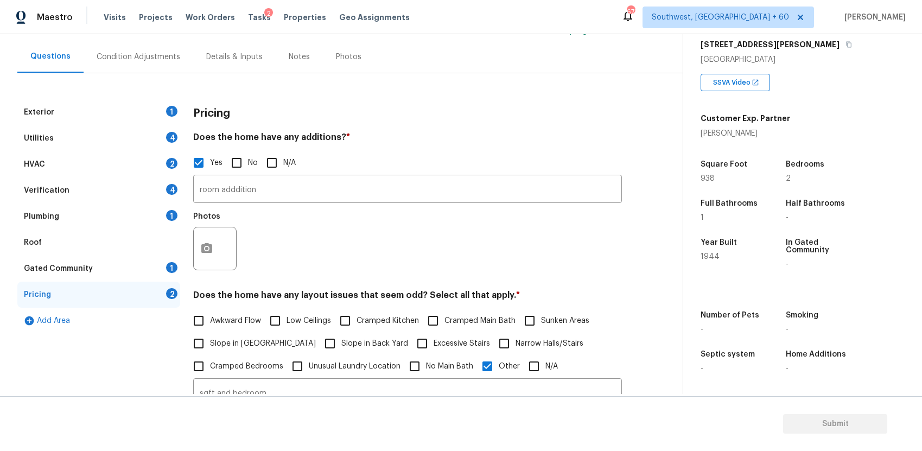
scroll to position [0, 0]
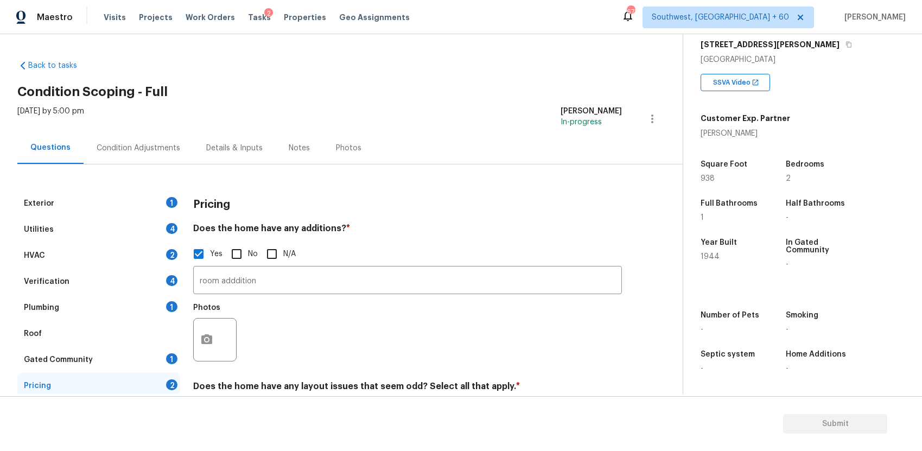
click at [143, 216] on div "Exterior 1" at bounding box center [98, 204] width 163 height 26
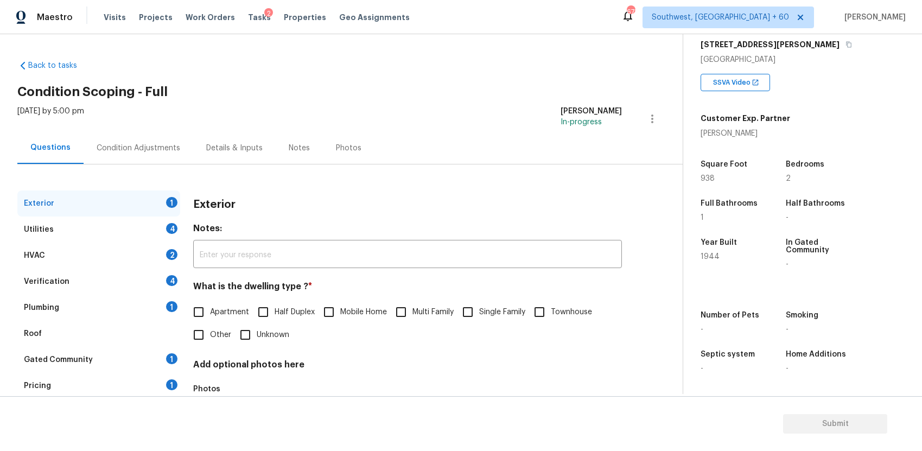
scroll to position [72, 0]
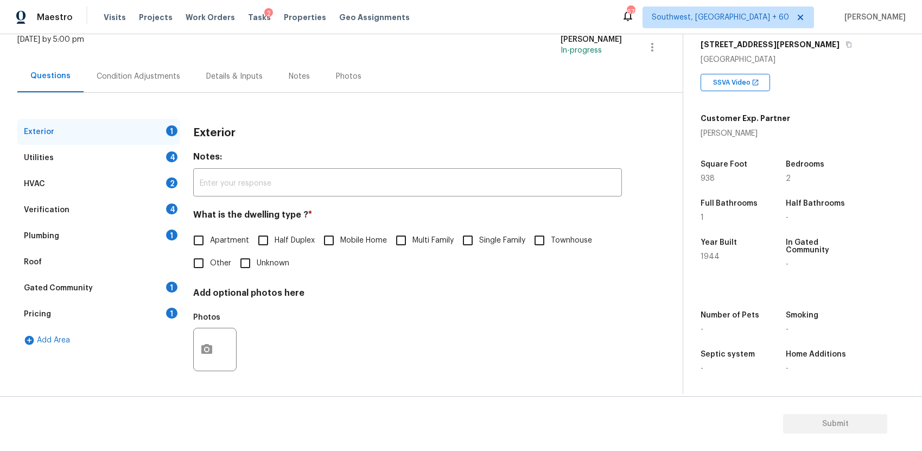
click at [508, 235] on span "Single Family" at bounding box center [502, 240] width 46 height 11
click at [479, 235] on input "Single Family" at bounding box center [468, 240] width 23 height 23
checkbox input "true"
click at [104, 163] on div "Utilities 4" at bounding box center [98, 158] width 163 height 26
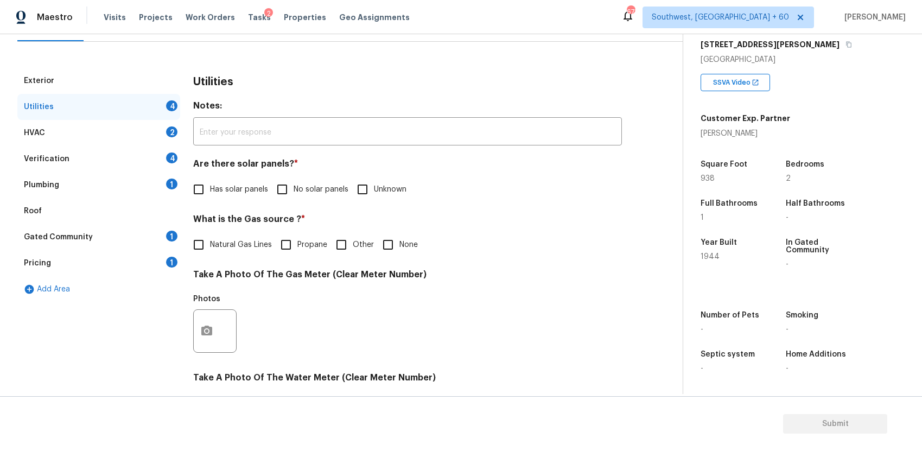
scroll to position [161, 0]
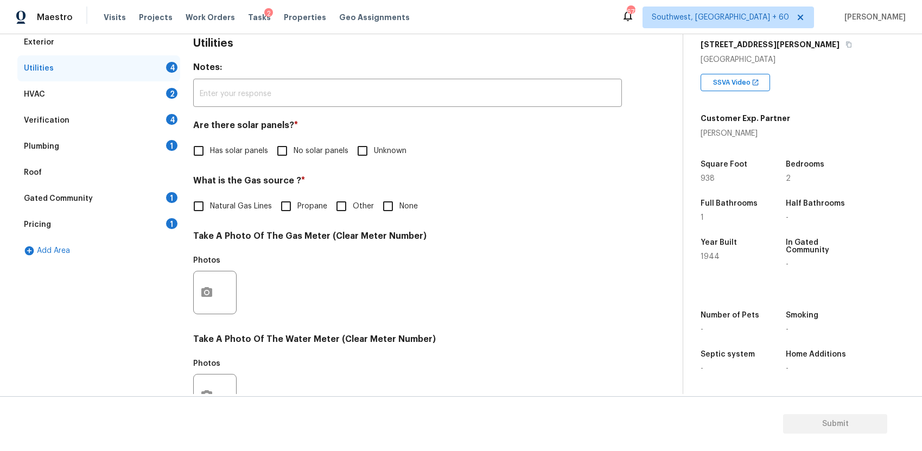
click at [301, 157] on label "No solar panels" at bounding box center [310, 151] width 78 height 23
click at [294, 157] on input "No solar panels" at bounding box center [282, 151] width 23 height 23
checkbox input "true"
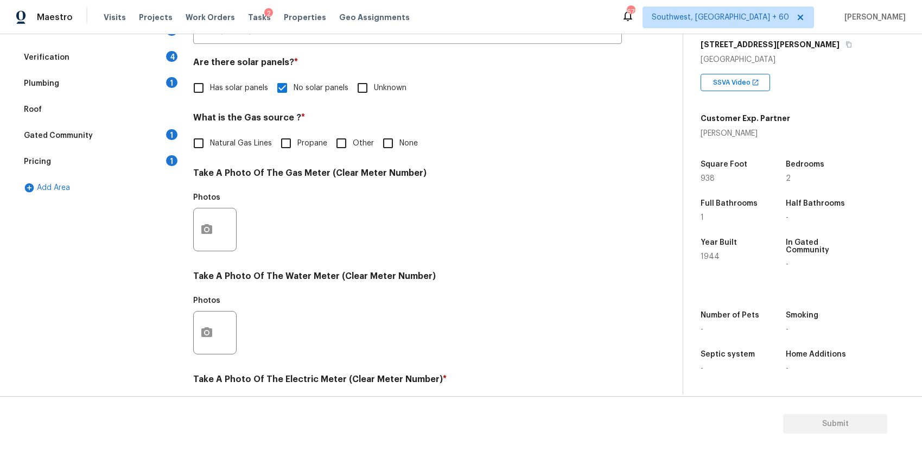
click at [223, 237] on div at bounding box center [214, 229] width 43 height 43
click at [214, 231] on button "button" at bounding box center [207, 229] width 26 height 42
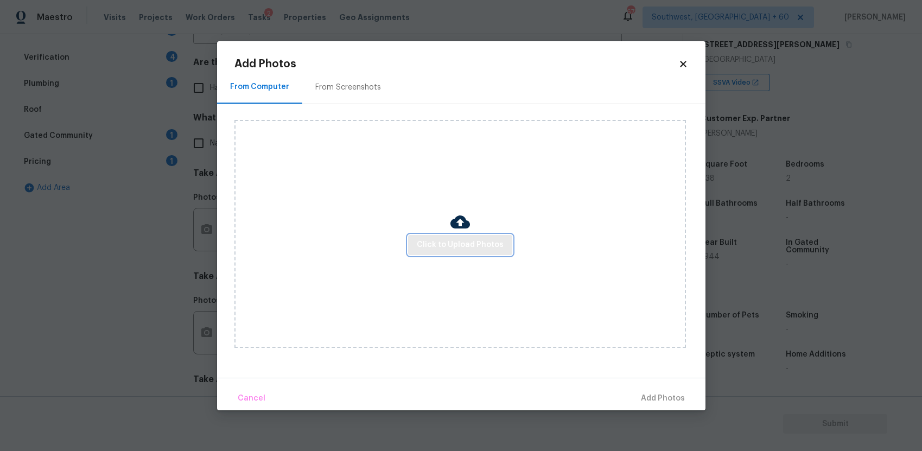
click at [453, 251] on span "Click to Upload Photos" at bounding box center [460, 245] width 87 height 14
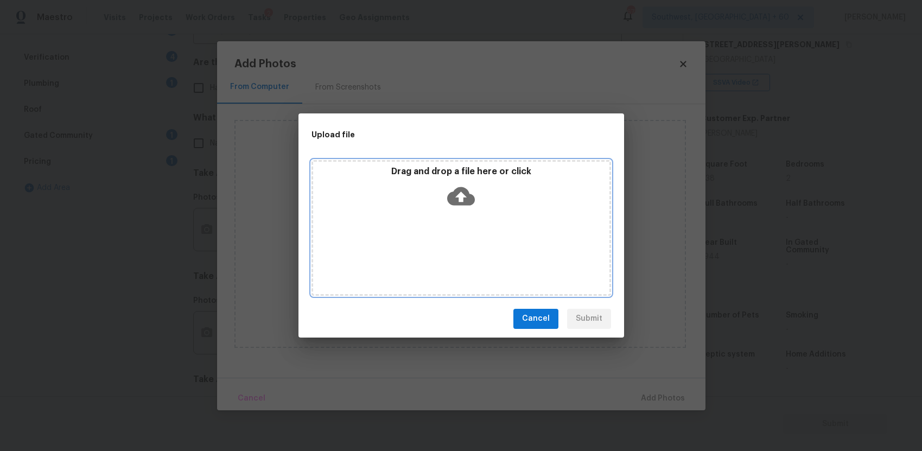
click at [453, 251] on div "Drag and drop a file here or click" at bounding box center [462, 228] width 300 height 136
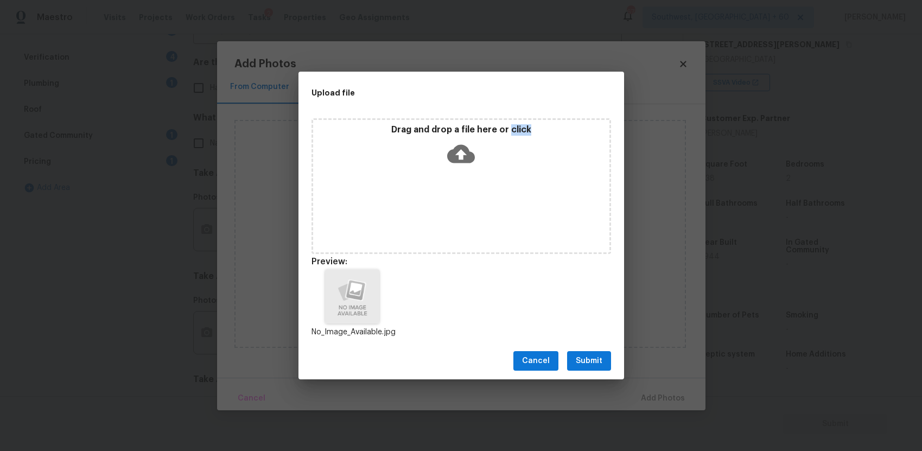
click at [584, 370] on button "Submit" at bounding box center [589, 361] width 44 height 20
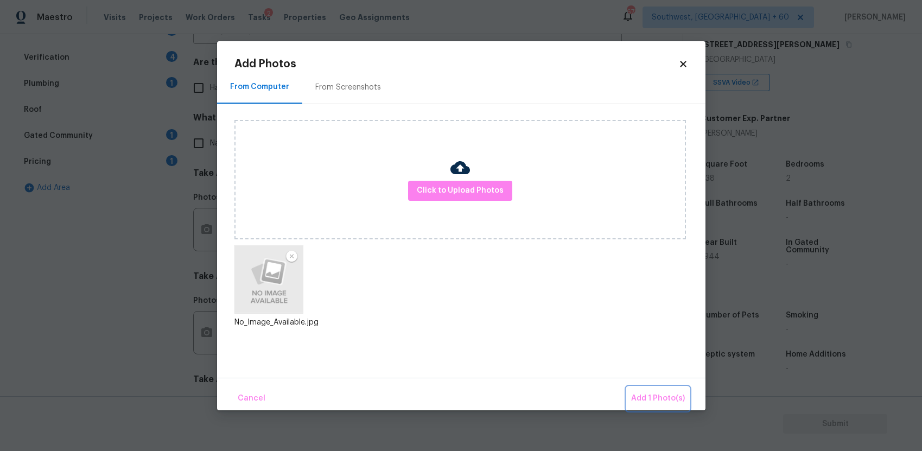
click at [654, 390] on button "Add 1 Photo(s)" at bounding box center [658, 398] width 62 height 23
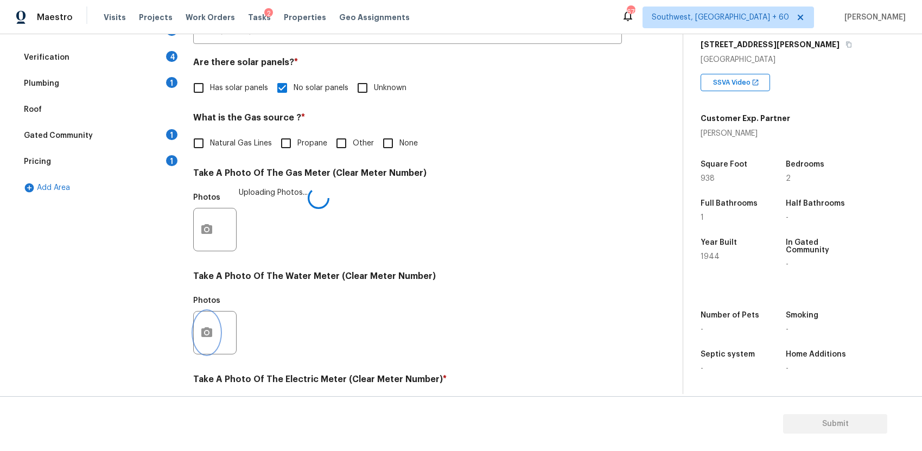
click at [198, 331] on button "button" at bounding box center [207, 333] width 26 height 42
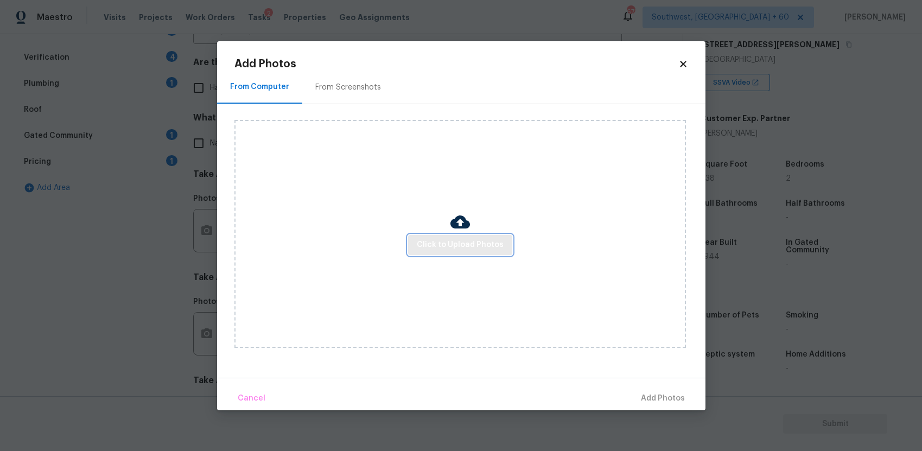
click at [479, 238] on span "Click to Upload Photos" at bounding box center [460, 245] width 87 height 14
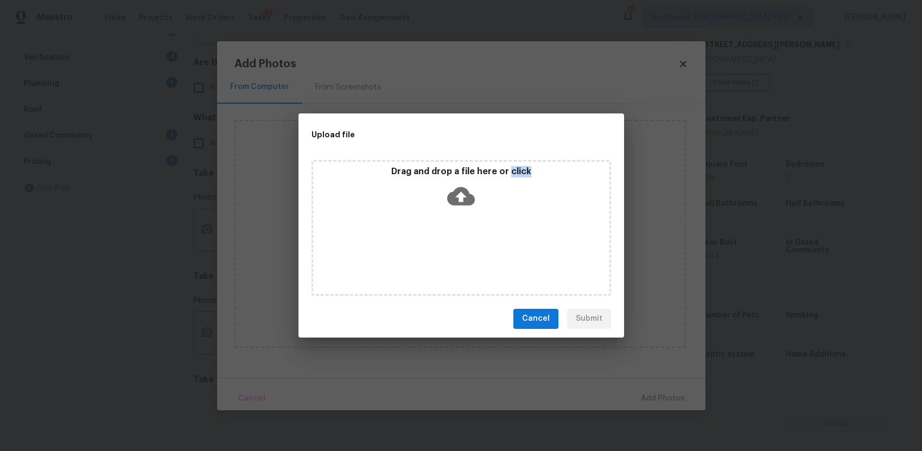
click at [479, 238] on div "Drag and drop a file here or click" at bounding box center [462, 228] width 300 height 136
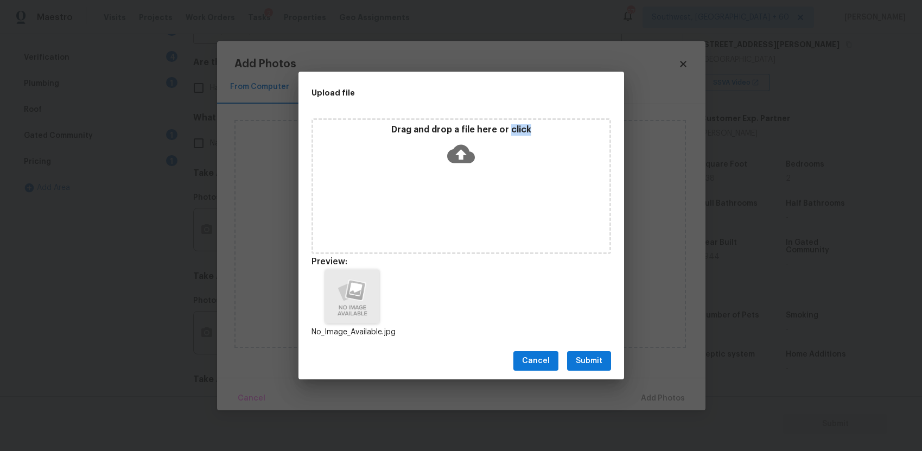
click at [601, 359] on span "Submit" at bounding box center [589, 362] width 27 height 14
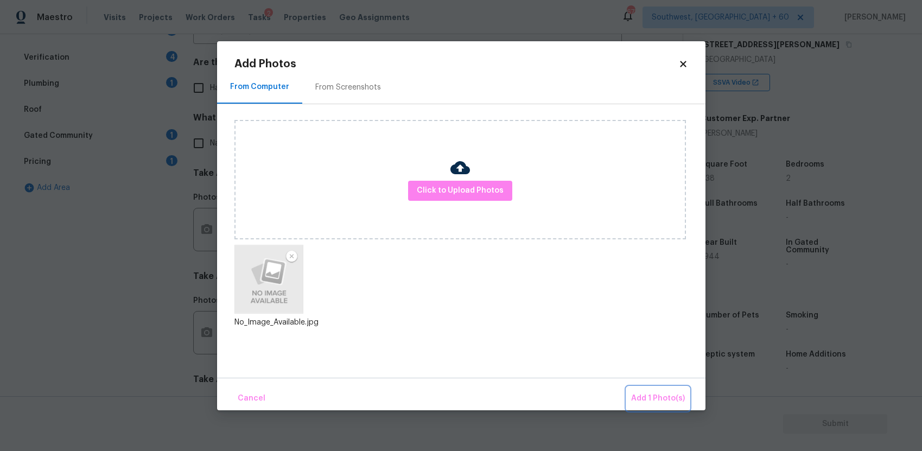
click at [659, 389] on button "Add 1 Photo(s)" at bounding box center [658, 398] width 62 height 23
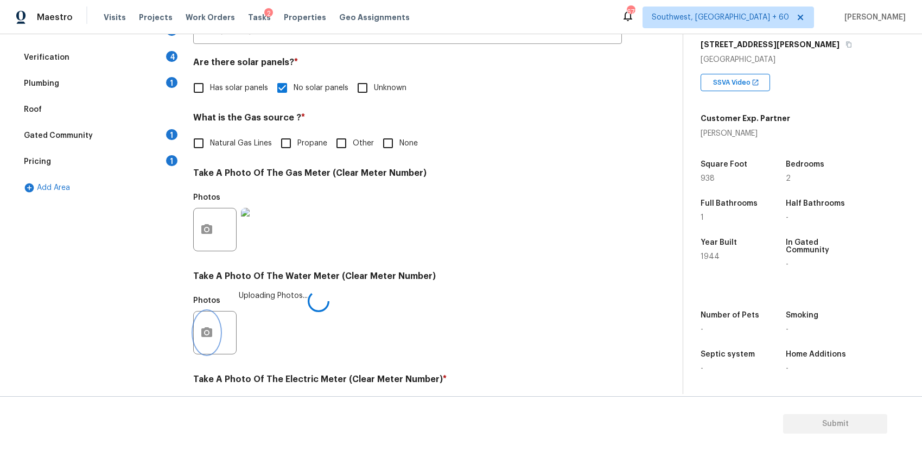
scroll to position [364, 0]
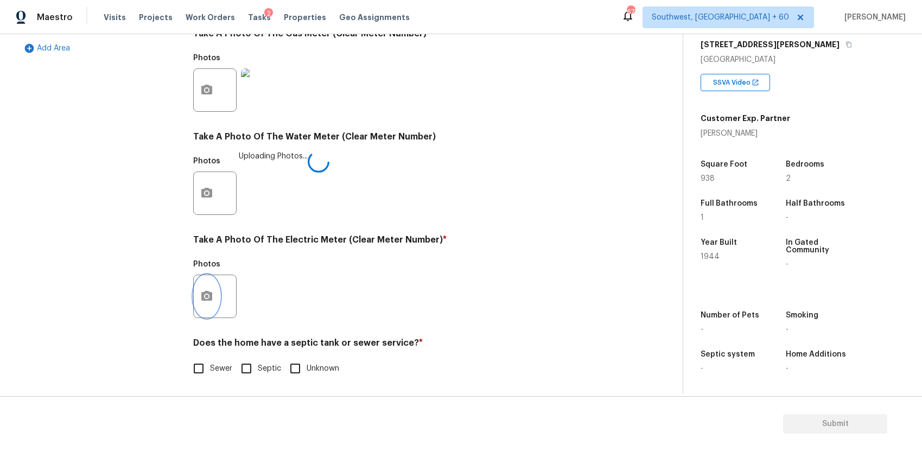
click at [206, 296] on circle "button" at bounding box center [206, 296] width 3 height 3
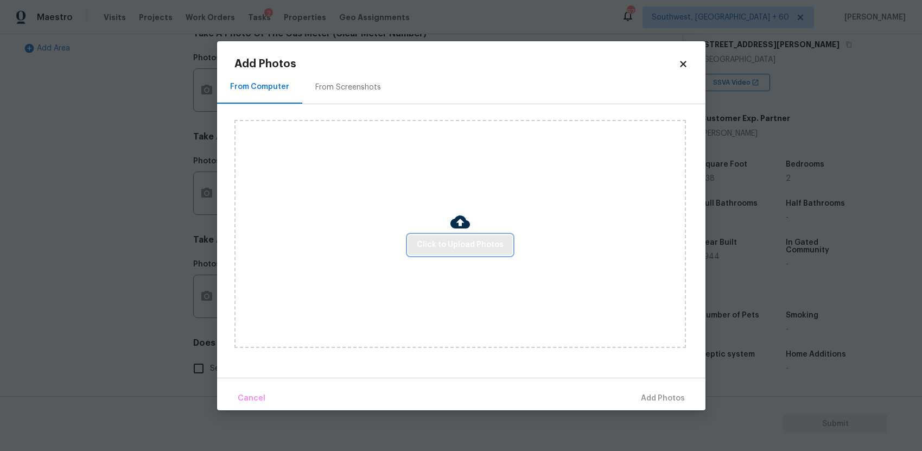
click at [452, 246] on span "Click to Upload Photos" at bounding box center [460, 245] width 87 height 14
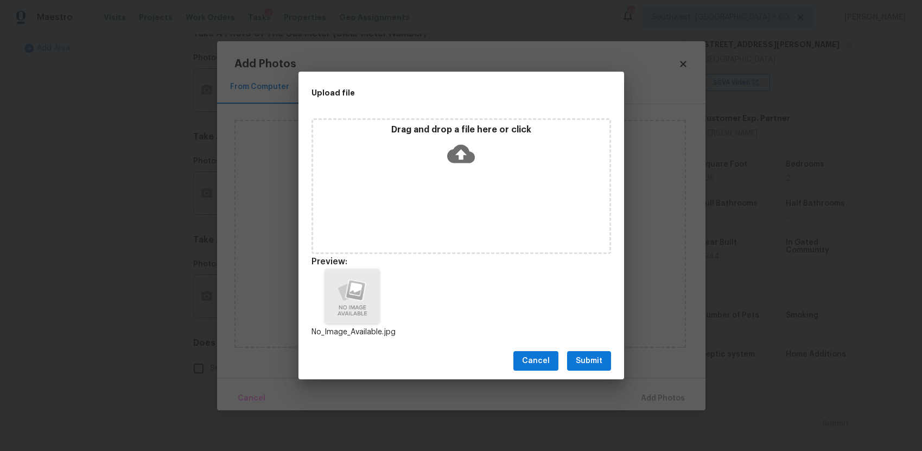
click at [580, 355] on span "Submit" at bounding box center [589, 362] width 27 height 14
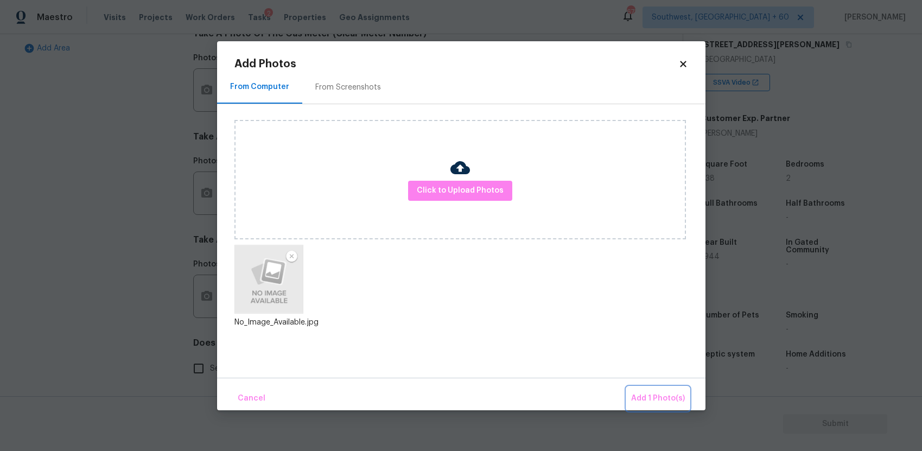
click at [663, 396] on span "Add 1 Photo(s)" at bounding box center [658, 399] width 54 height 14
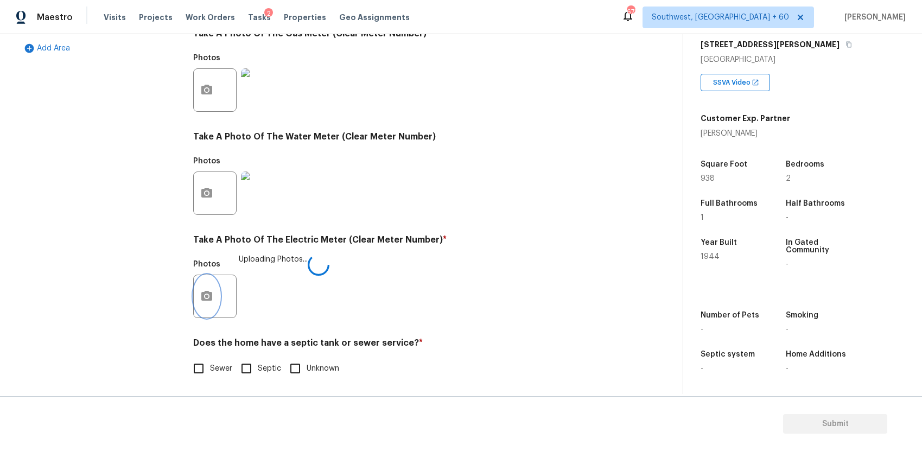
scroll to position [366, 0]
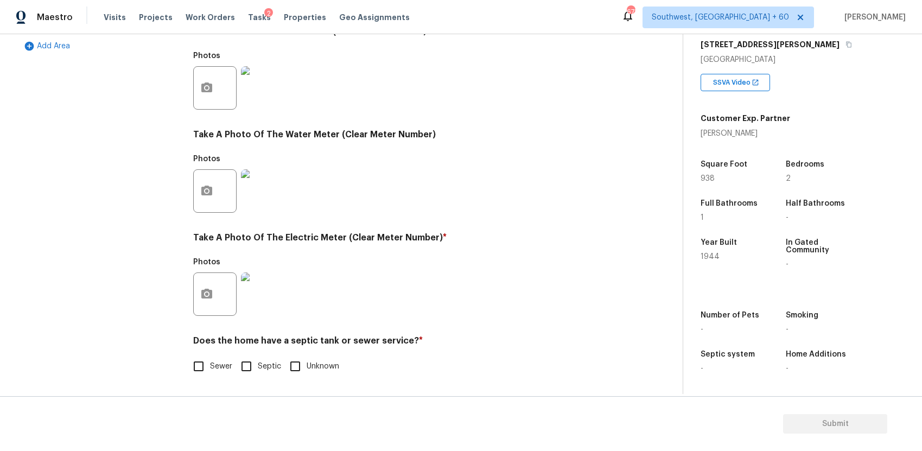
click at [181, 359] on div "Exterior Utilities 2 HVAC 2 Verification 4 Plumbing 1 Roof Gated Community 1 Pr…" at bounding box center [337, 108] width 640 height 566
click at [215, 365] on span "Sewer" at bounding box center [221, 366] width 22 height 11
click at [210, 365] on input "Sewer" at bounding box center [198, 366] width 23 height 23
checkbox input "true"
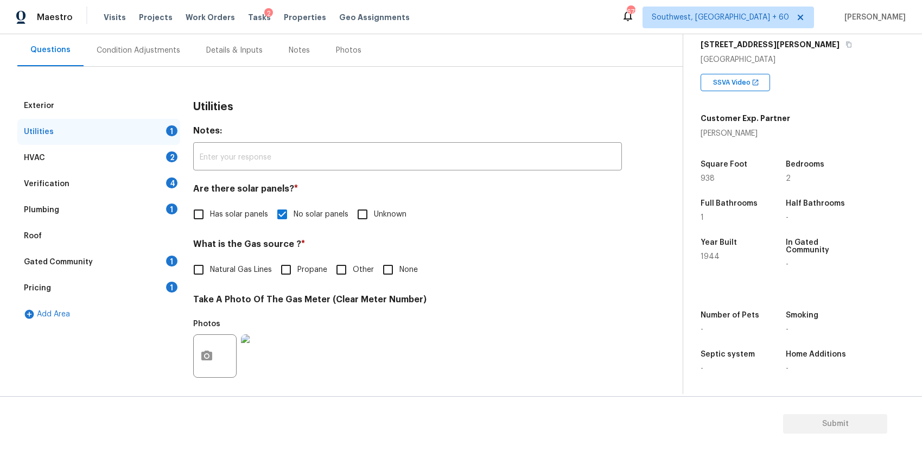
scroll to position [0, 0]
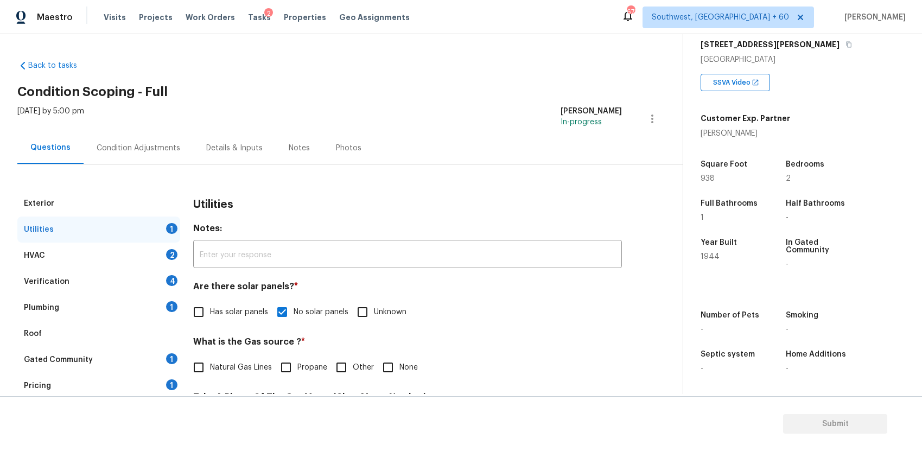
click at [152, 265] on div "HVAC 2" at bounding box center [98, 256] width 163 height 26
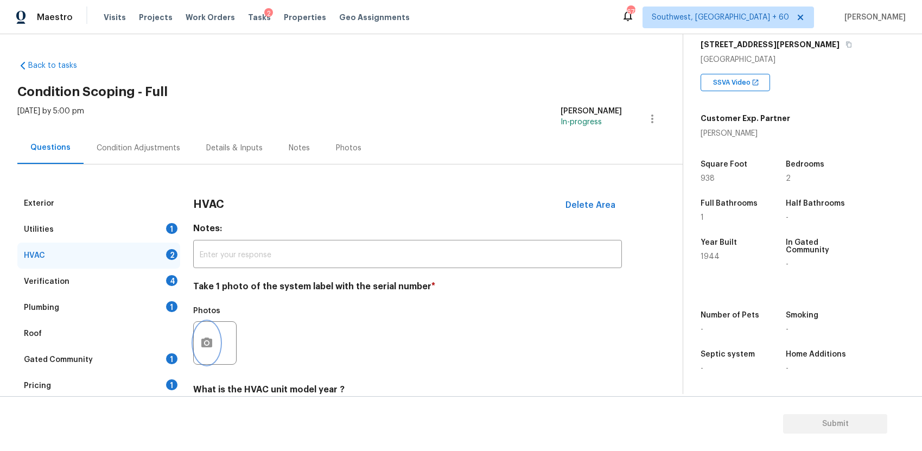
click at [205, 344] on circle "button" at bounding box center [206, 343] width 3 height 3
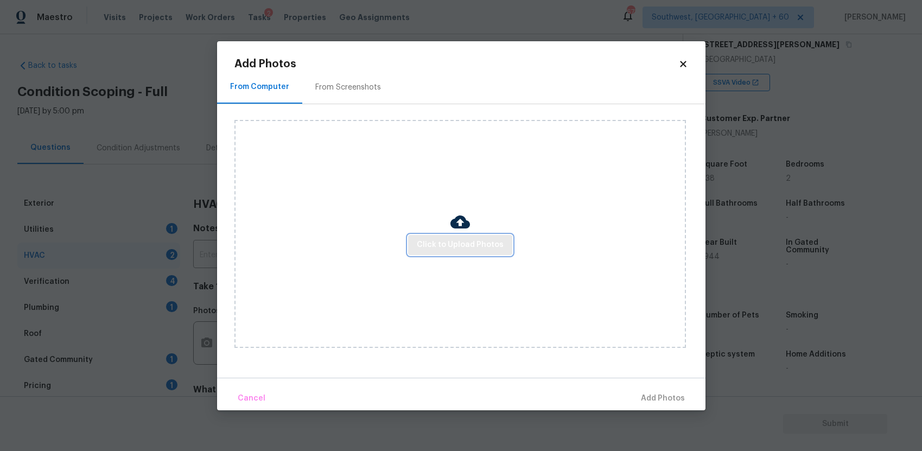
click at [478, 252] on button "Click to Upload Photos" at bounding box center [460, 245] width 104 height 20
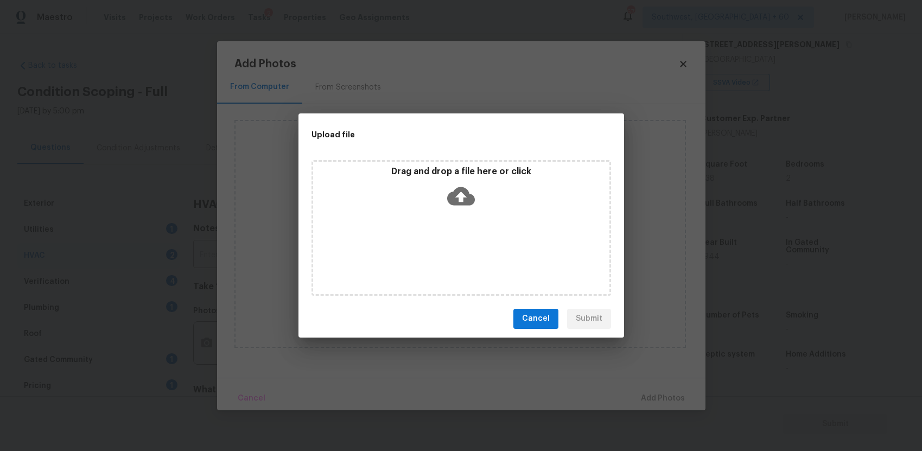
click at [478, 252] on div "Drag and drop a file here or click" at bounding box center [462, 228] width 300 height 136
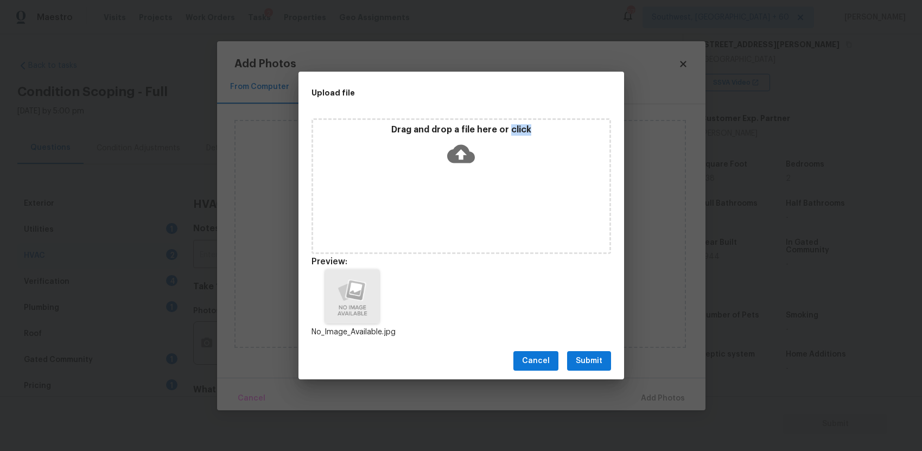
click at [591, 350] on div "Cancel Submit" at bounding box center [462, 361] width 326 height 37
click at [590, 349] on div "Cancel Submit" at bounding box center [462, 361] width 326 height 37
click at [603, 355] on button "Submit" at bounding box center [589, 361] width 44 height 20
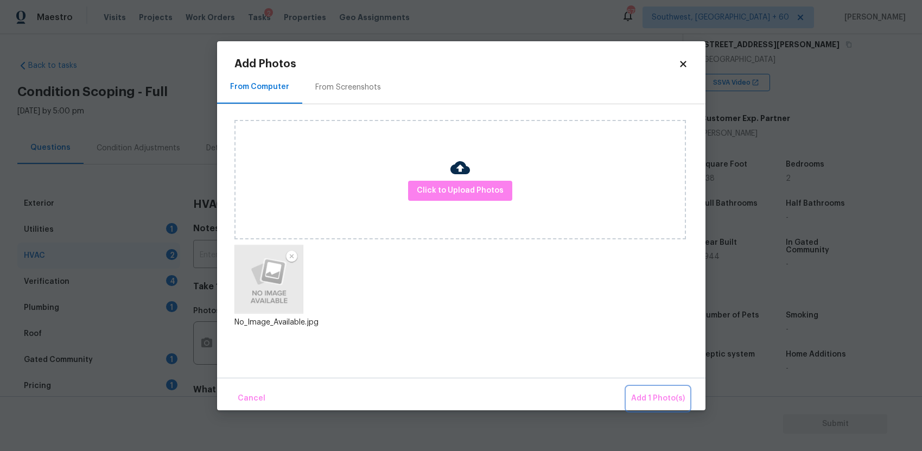
click at [659, 395] on span "Add 1 Photo(s)" at bounding box center [658, 399] width 54 height 14
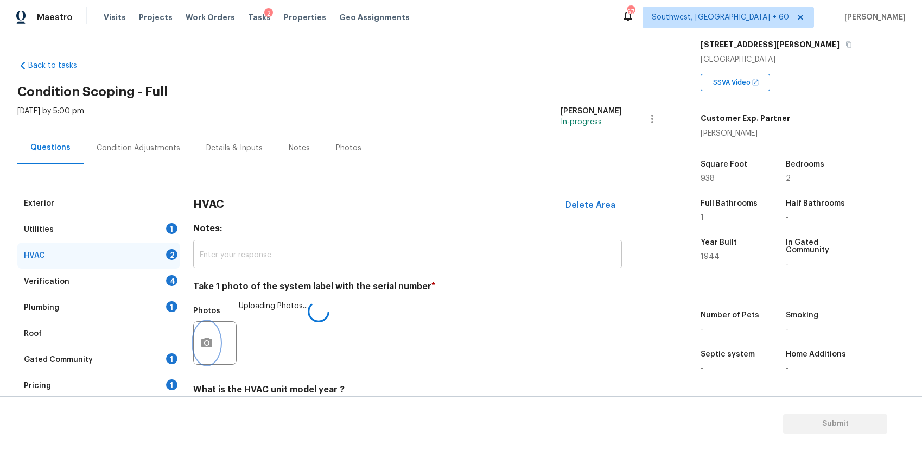
scroll to position [108, 0]
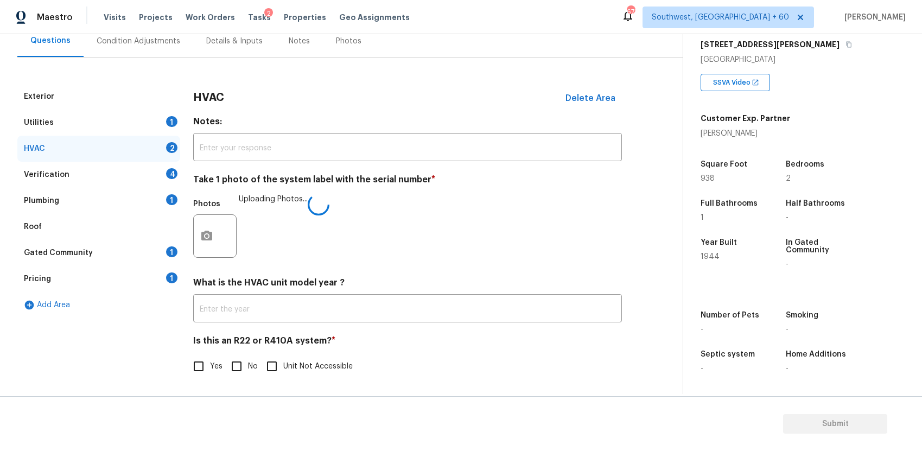
click at [243, 374] on input "No" at bounding box center [236, 366] width 23 height 23
checkbox input "false"
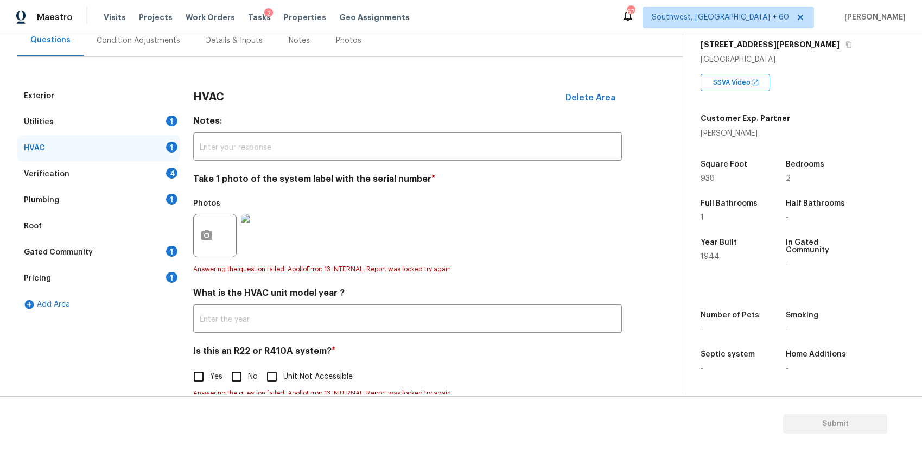
scroll to position [0, 0]
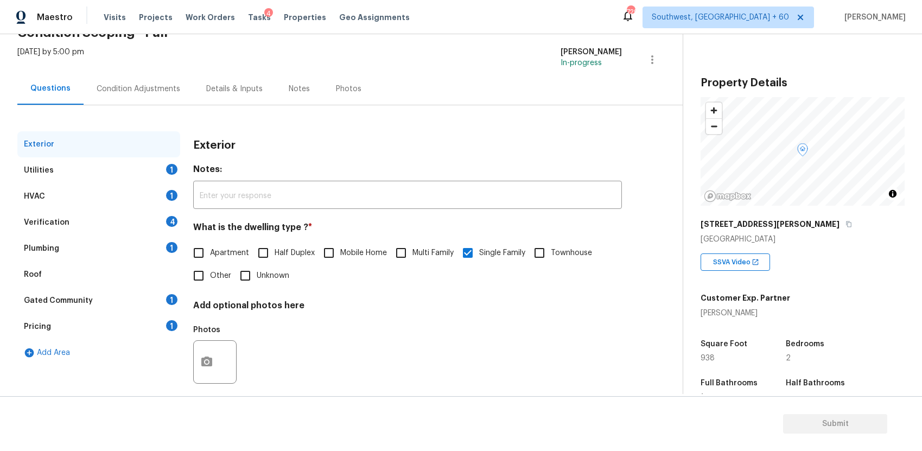
scroll to position [72, 0]
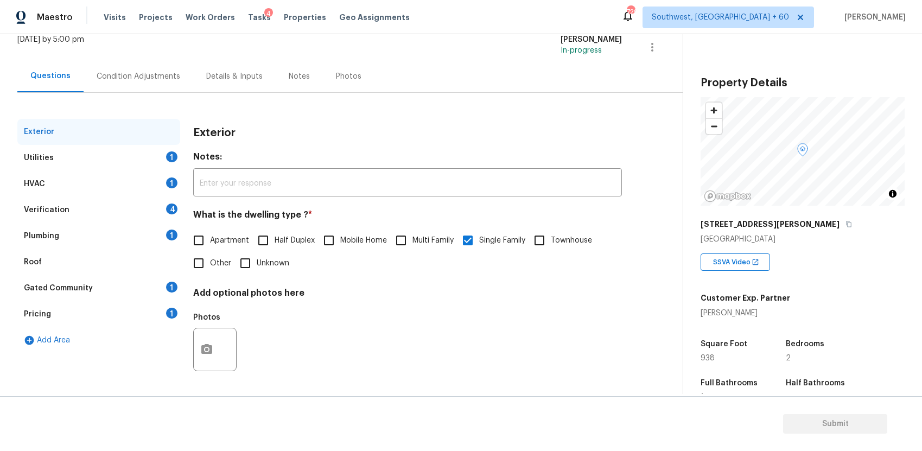
click at [128, 173] on div "HVAC 1" at bounding box center [98, 184] width 163 height 26
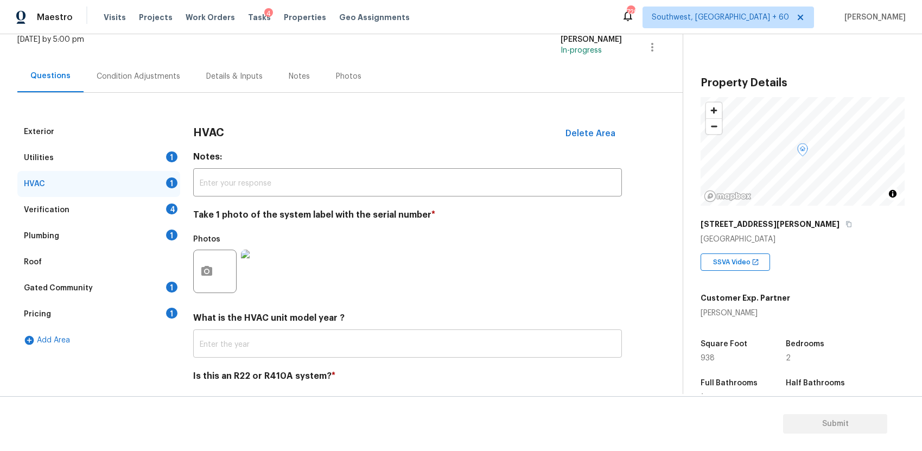
scroll to position [108, 0]
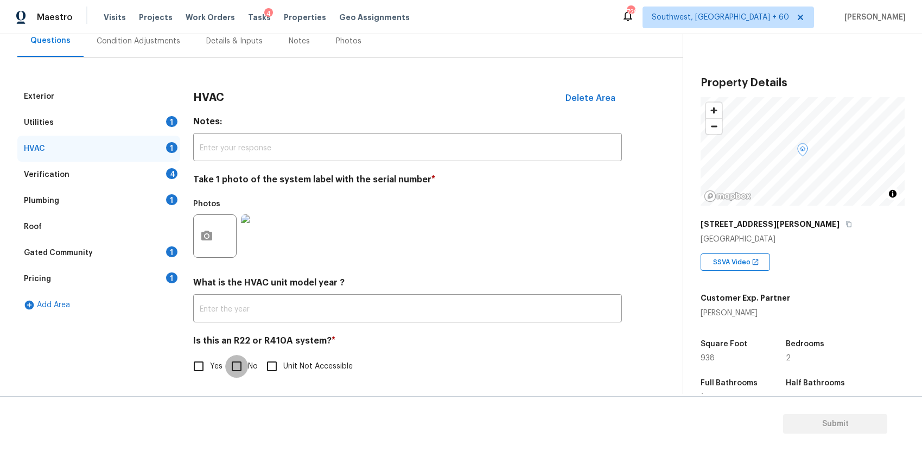
click at [236, 372] on input "No" at bounding box center [236, 366] width 23 height 23
checkbox input "true"
click at [159, 175] on div "Verification 4" at bounding box center [98, 175] width 163 height 26
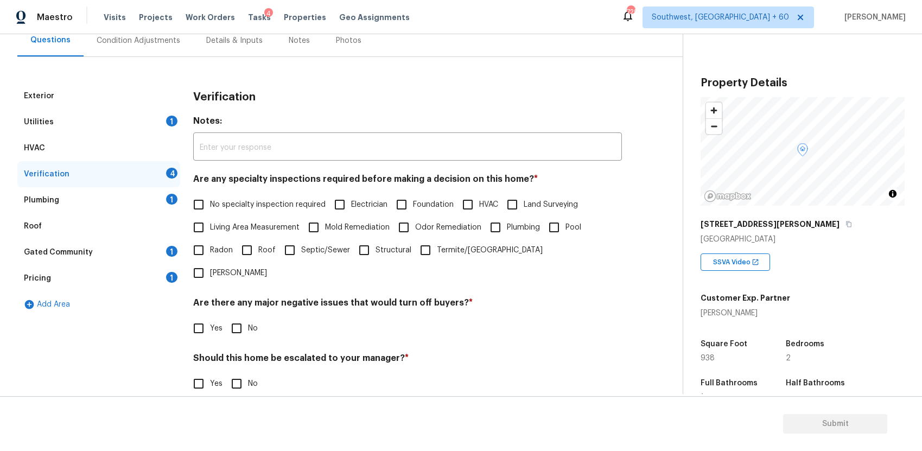
click at [286, 212] on label "No specialty inspection required" at bounding box center [256, 204] width 138 height 23
click at [210, 212] on input "No specialty inspection required" at bounding box center [198, 204] width 23 height 23
checkbox input "true"
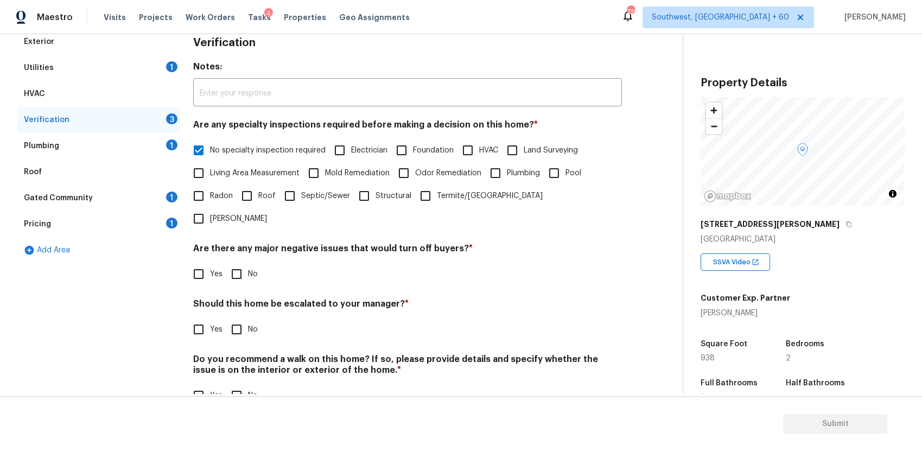
scroll to position [168, 0]
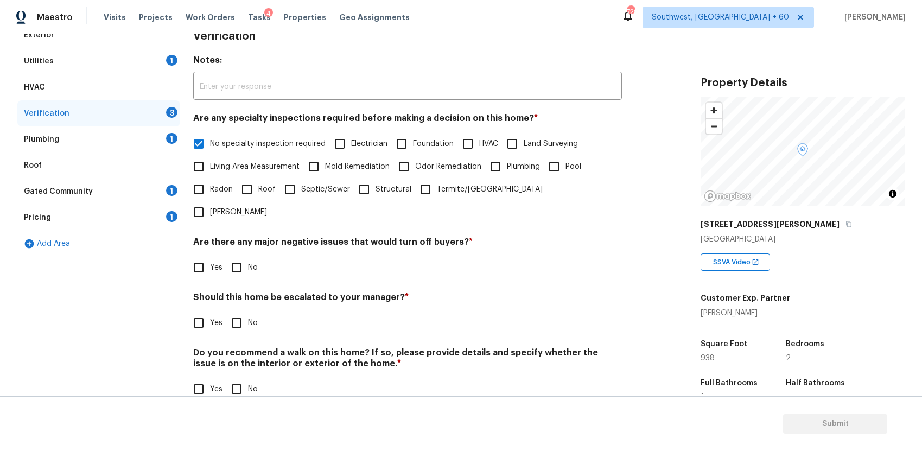
click at [246, 256] on input "No" at bounding box center [236, 267] width 23 height 23
checkbox input "true"
click at [244, 313] on input "No" at bounding box center [236, 324] width 23 height 23
checkbox input "true"
click at [251, 384] on span "No" at bounding box center [253, 389] width 10 height 11
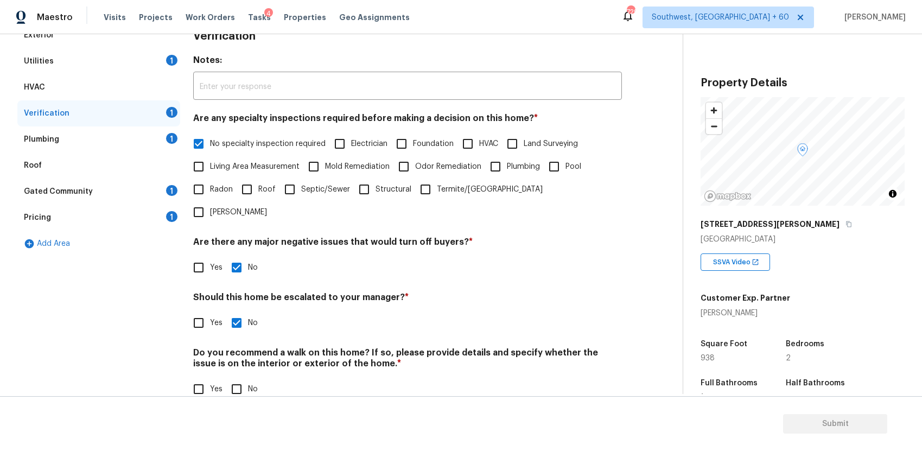
click at [248, 378] on input "No" at bounding box center [236, 389] width 23 height 23
checkbox input "true"
click at [160, 130] on div "Plumbing 1" at bounding box center [98, 140] width 163 height 26
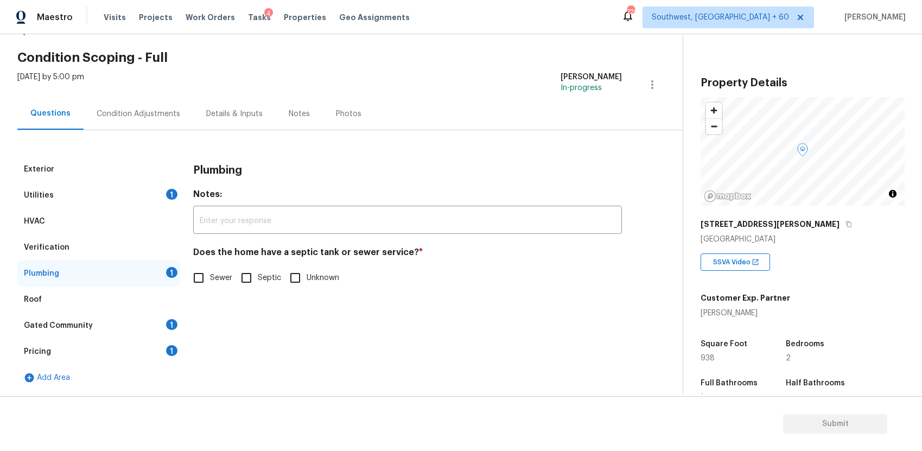
scroll to position [34, 0]
click at [218, 288] on label "Sewer" at bounding box center [209, 278] width 45 height 23
click at [210, 288] on input "Sewer" at bounding box center [198, 278] width 23 height 23
checkbox input "true"
click at [128, 319] on div "Gated Community 1" at bounding box center [98, 326] width 163 height 26
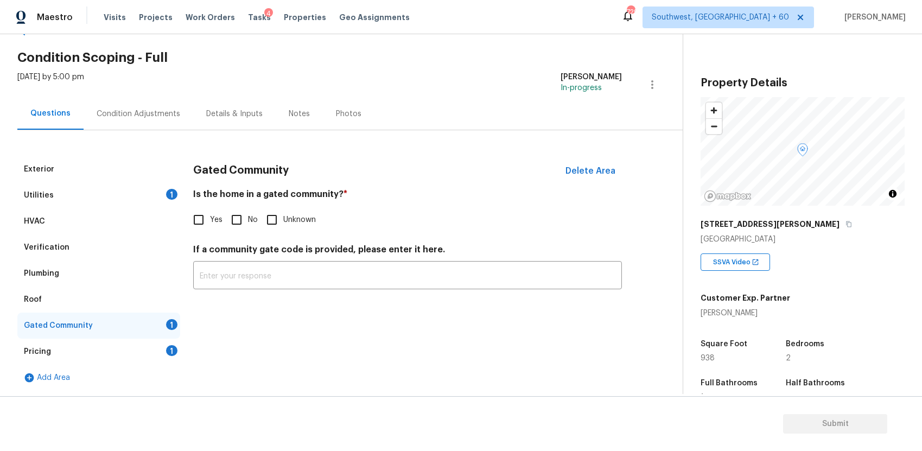
click at [236, 204] on div "Is the home in a gated community? * Yes No Unknown" at bounding box center [407, 210] width 429 height 42
click at [249, 217] on span "No" at bounding box center [253, 219] width 10 height 11
click at [248, 217] on input "No" at bounding box center [236, 219] width 23 height 23
checkbox input "true"
click at [168, 352] on div "1" at bounding box center [171, 350] width 11 height 11
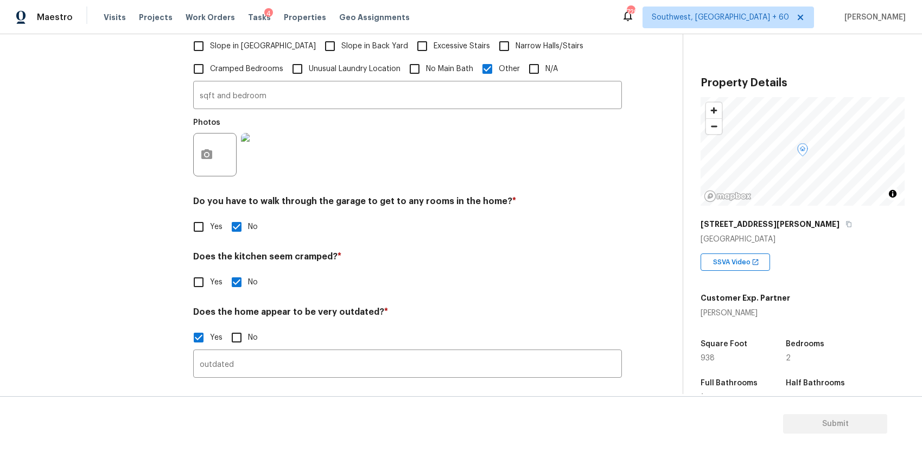
scroll to position [0, 0]
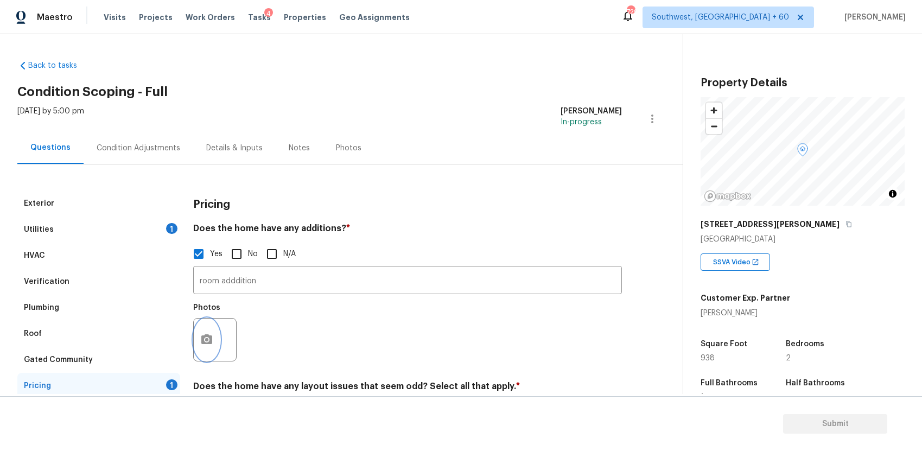
click at [207, 333] on icon "button" at bounding box center [206, 339] width 13 height 13
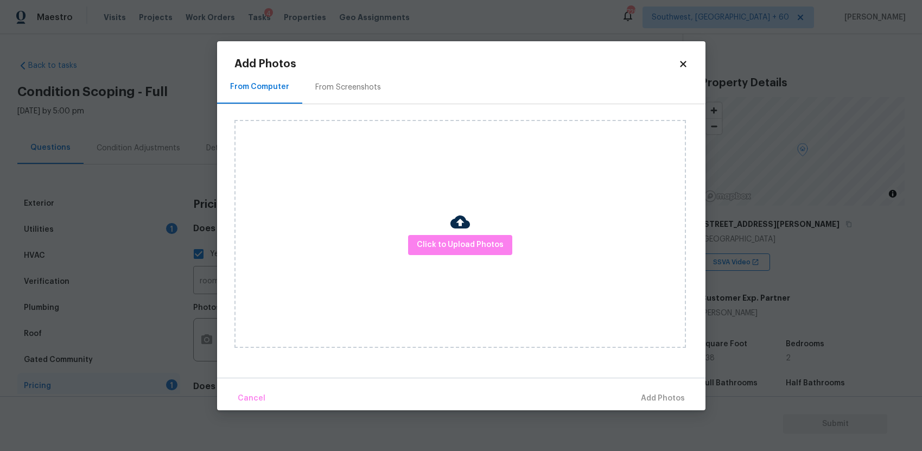
click at [456, 221] on img at bounding box center [461, 222] width 20 height 20
click at [461, 247] on span "Click to Upload Photos" at bounding box center [460, 245] width 87 height 14
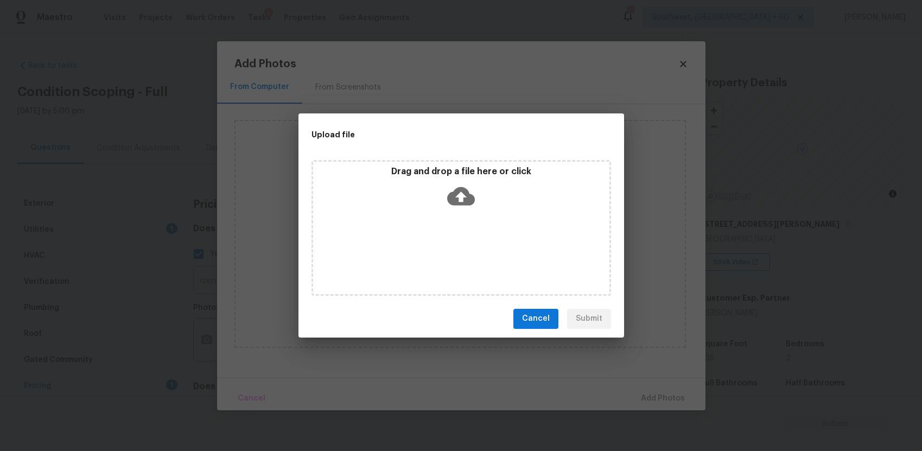
click at [461, 247] on div "Drag and drop a file here or click" at bounding box center [462, 228] width 300 height 136
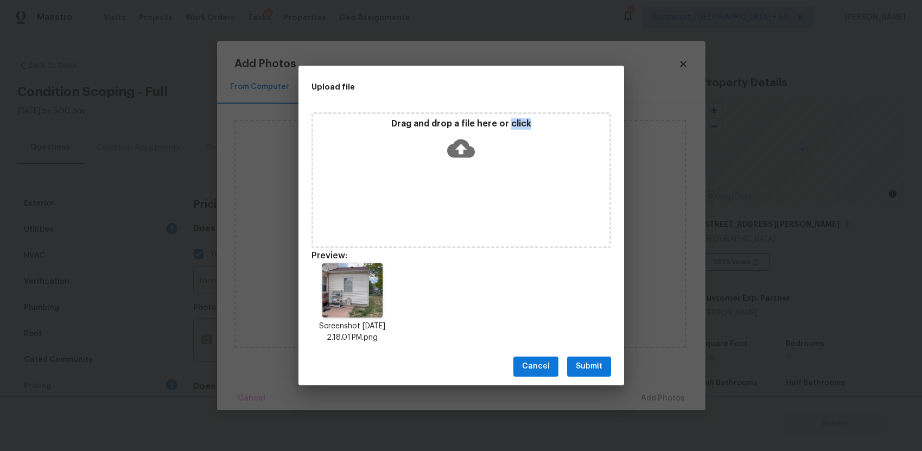
click at [593, 361] on span "Submit" at bounding box center [589, 367] width 27 height 14
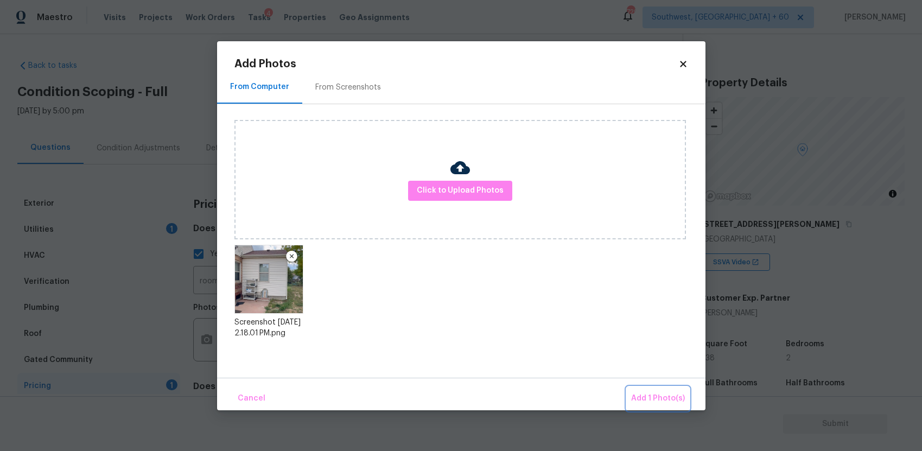
click at [657, 397] on span "Add 1 Photo(s)" at bounding box center [658, 399] width 54 height 14
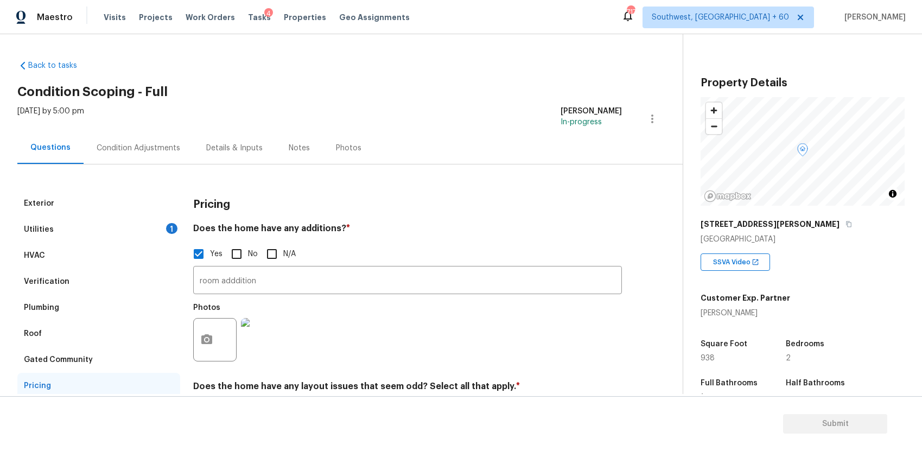
click at [158, 161] on div "Condition Adjustments" at bounding box center [139, 148] width 110 height 32
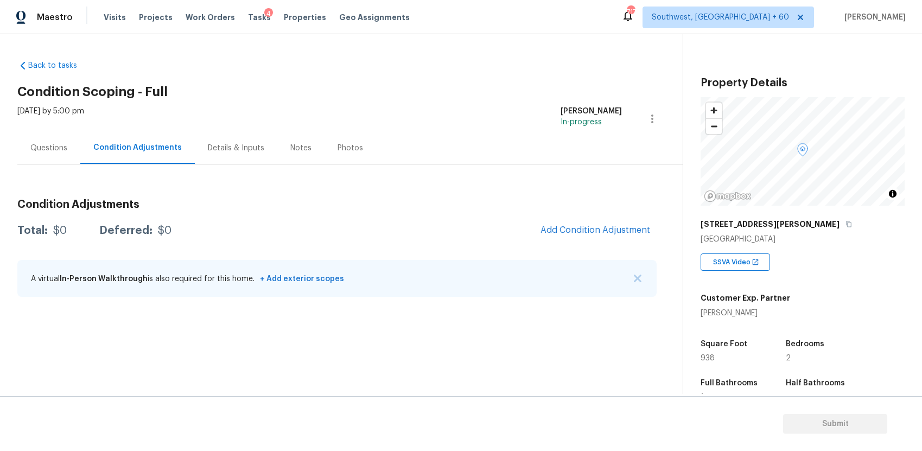
click at [639, 283] on div "A virtual In-Person Walkthrough is also required for this home. + Add exterior …" at bounding box center [337, 278] width 640 height 37
click at [637, 279] on img "button" at bounding box center [638, 279] width 8 height 8
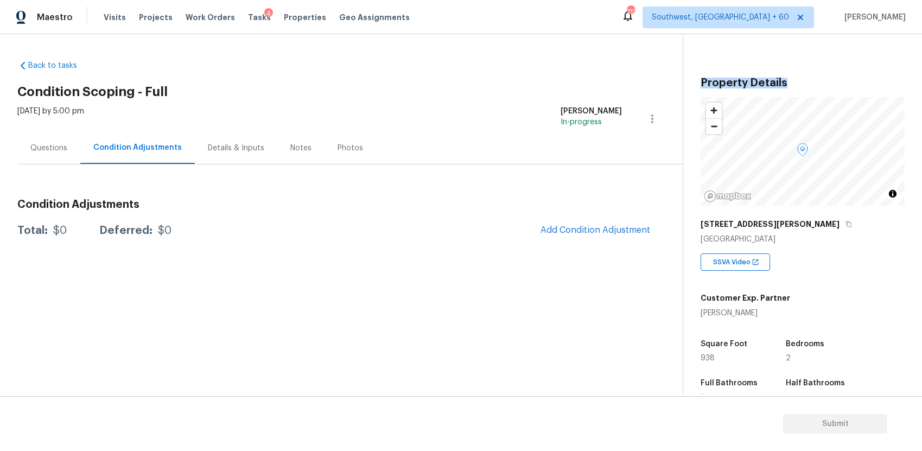
click at [637, 279] on section "Back to tasks Condition Scoping - Full Tue, Oct 07 2025 by 5:00 pm Ranjith Kuma…" at bounding box center [350, 223] width 666 height 343
click at [577, 232] on span "Add Condition Adjustment" at bounding box center [596, 230] width 110 height 10
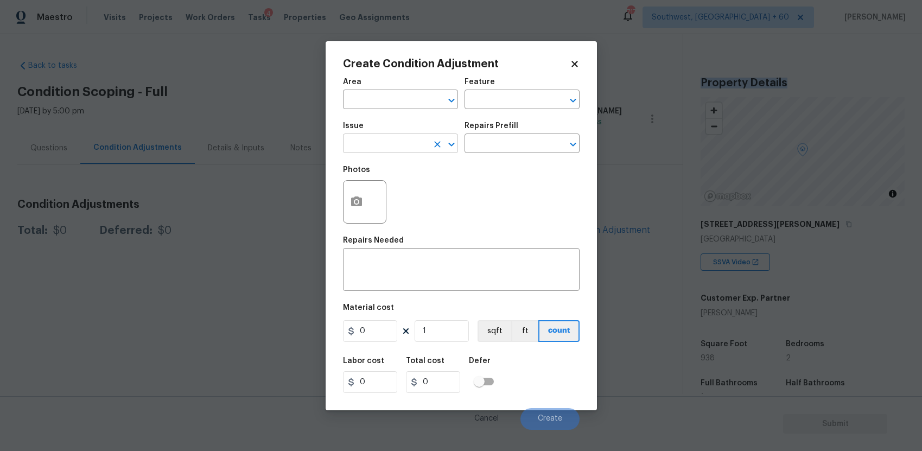
click at [372, 138] on input "text" at bounding box center [385, 144] width 85 height 17
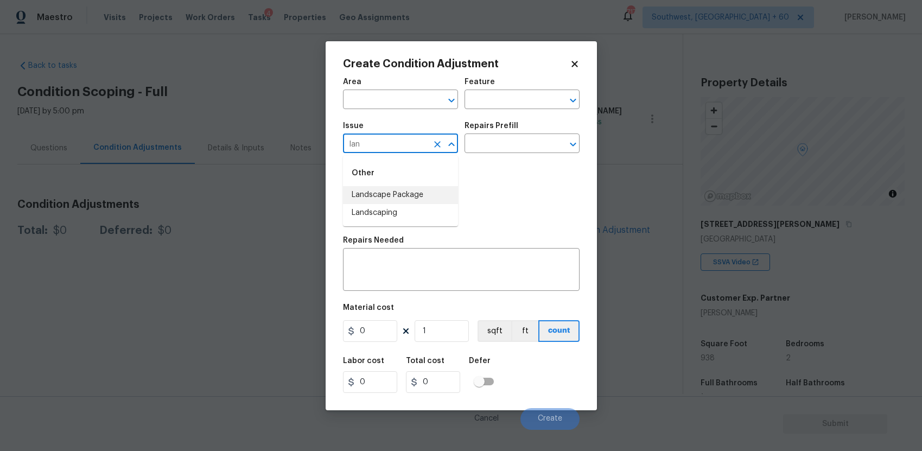
click at [433, 192] on li "Landscape Package" at bounding box center [400, 195] width 115 height 18
type input "Landscape Package"
click at [499, 131] on div "Repairs Prefill" at bounding box center [522, 129] width 115 height 14
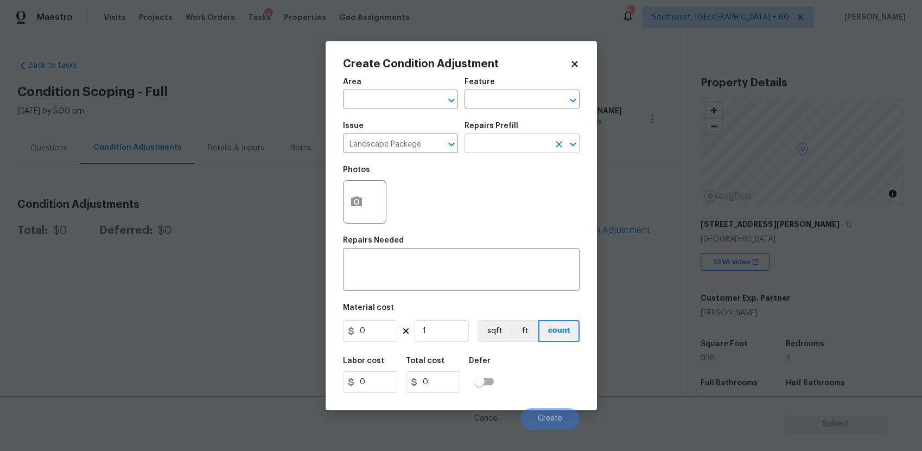
click at [511, 141] on input "text" at bounding box center [507, 144] width 85 height 17
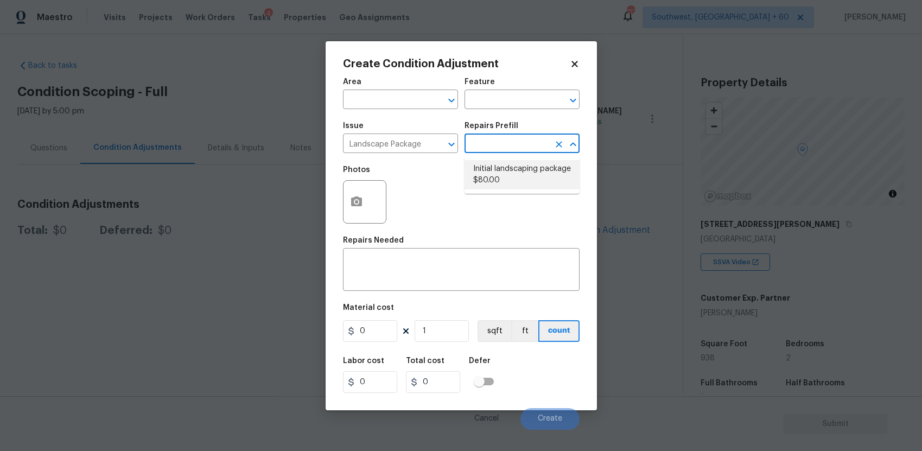
click at [545, 174] on li "Initial landscaping package $80.00" at bounding box center [522, 174] width 115 height 29
type input "Home Readiness Packages"
type textarea "Mowing of grass up to 6" in height. Mow, edge along driveways & sidewalks, trim…"
type input "80"
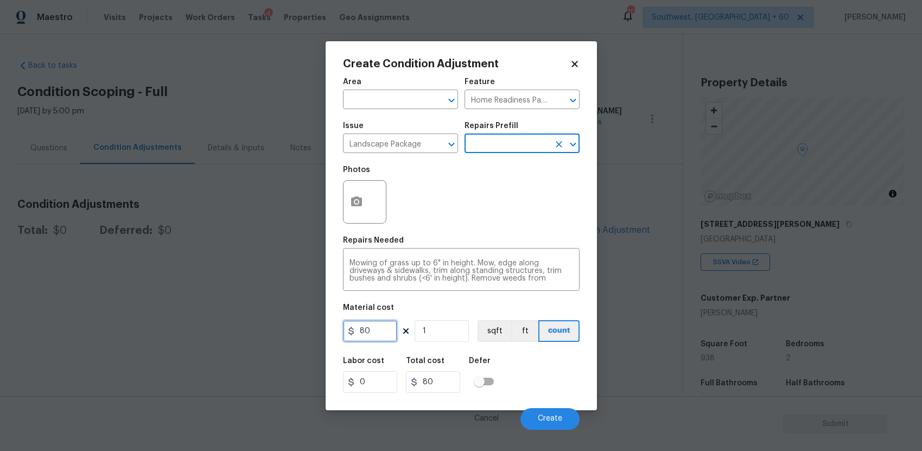
click at [379, 339] on input "80" at bounding box center [370, 331] width 54 height 22
type input "2000"
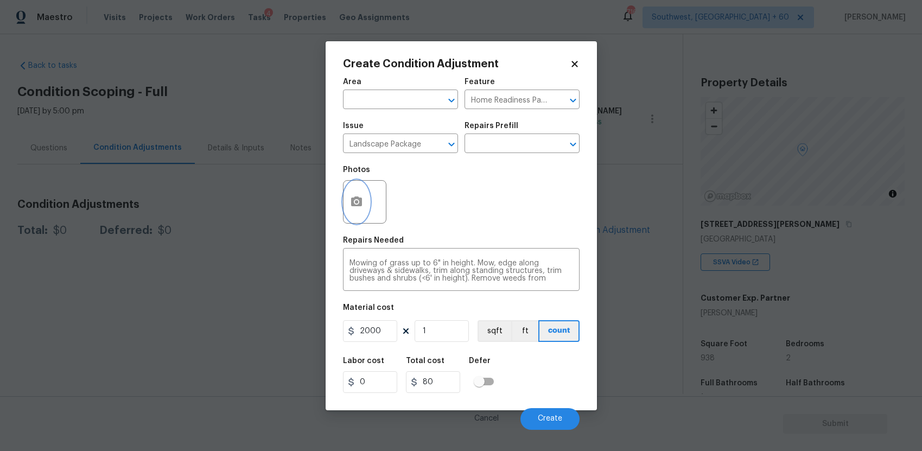
click at [362, 199] on icon "button" at bounding box center [356, 202] width 11 height 10
type input "2000"
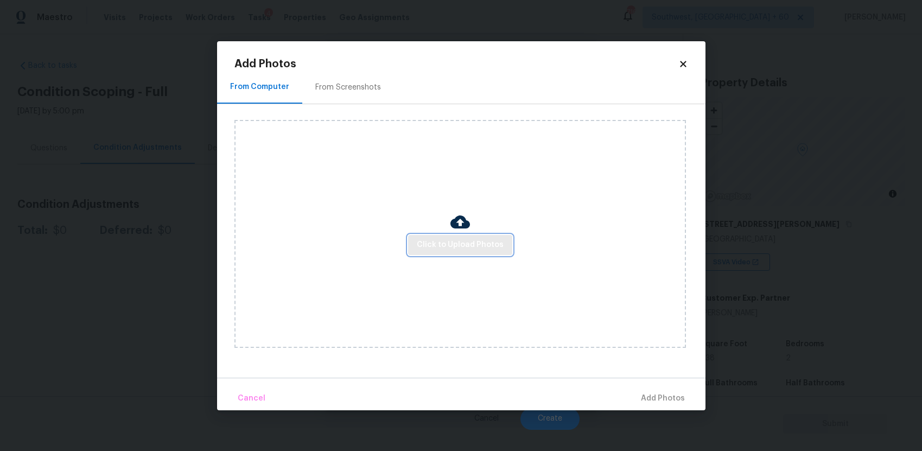
click at [470, 244] on span "Click to Upload Photos" at bounding box center [460, 245] width 87 height 14
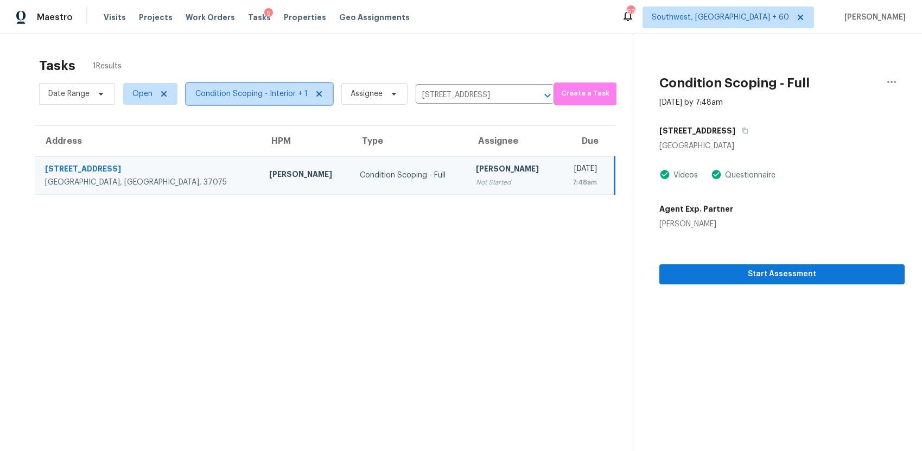
click at [274, 90] on span "Condition Scoping - Interior + 1" at bounding box center [251, 93] width 112 height 11
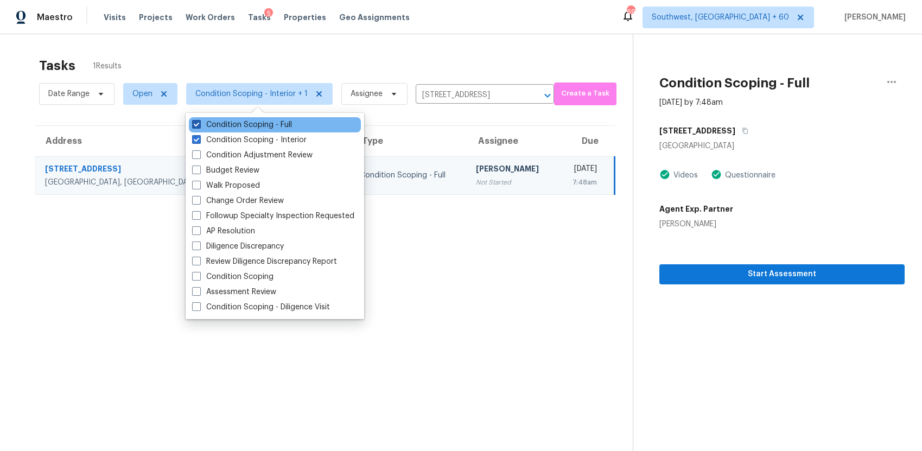
click at [283, 122] on label "Condition Scoping - Full" at bounding box center [242, 124] width 100 height 11
click at [199, 122] on input "Condition Scoping - Full" at bounding box center [195, 122] width 7 height 7
checkbox input "false"
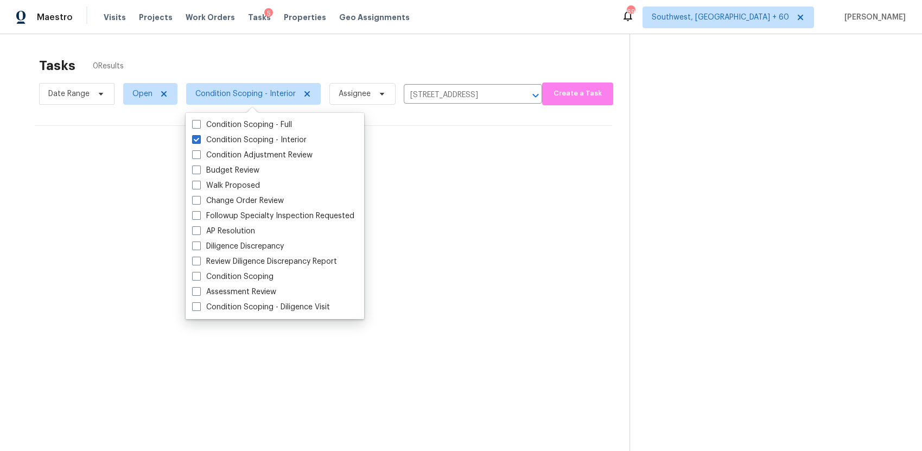
click at [337, 69] on div "Tasks 0 Results" at bounding box center [334, 66] width 591 height 28
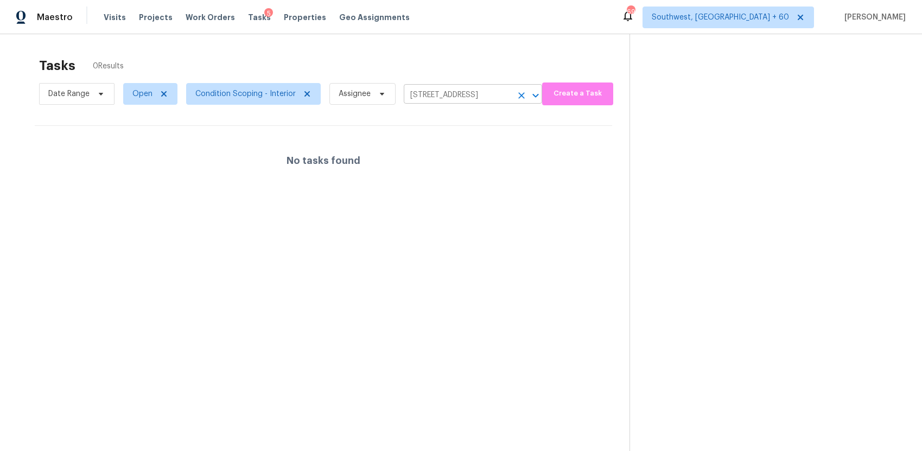
click at [516, 100] on icon "Clear" at bounding box center [521, 95] width 11 height 11
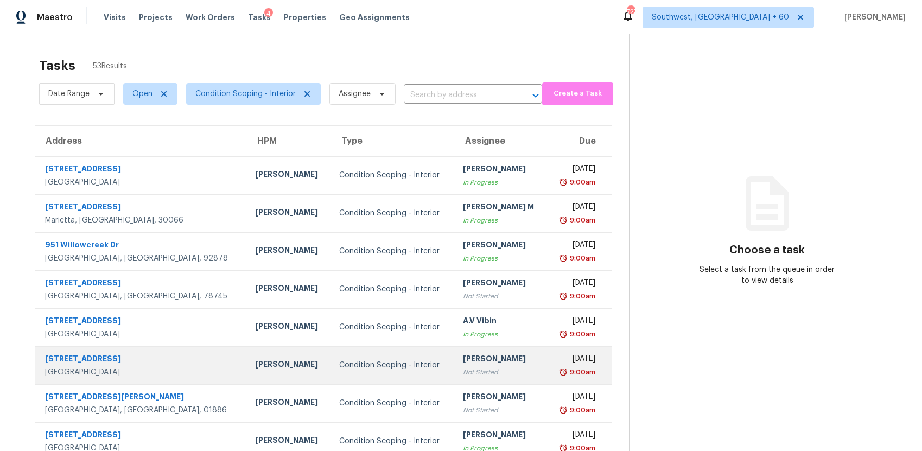
scroll to position [114, 0]
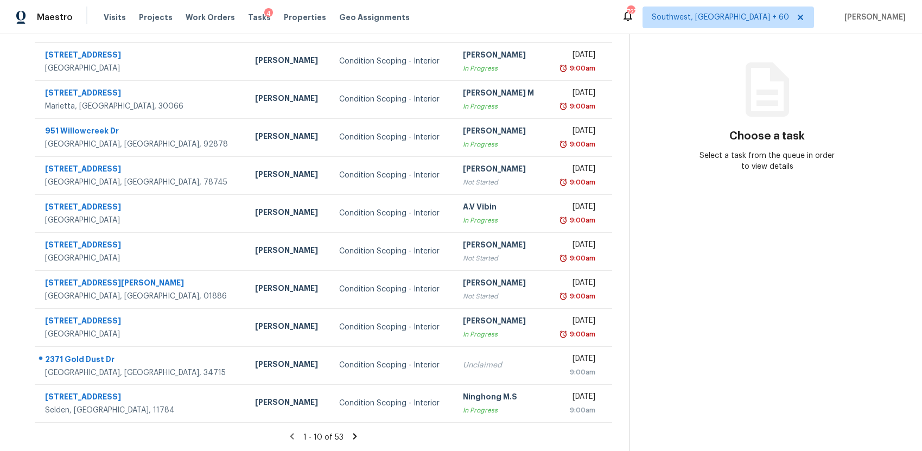
click at [352, 436] on icon at bounding box center [355, 437] width 10 height 10
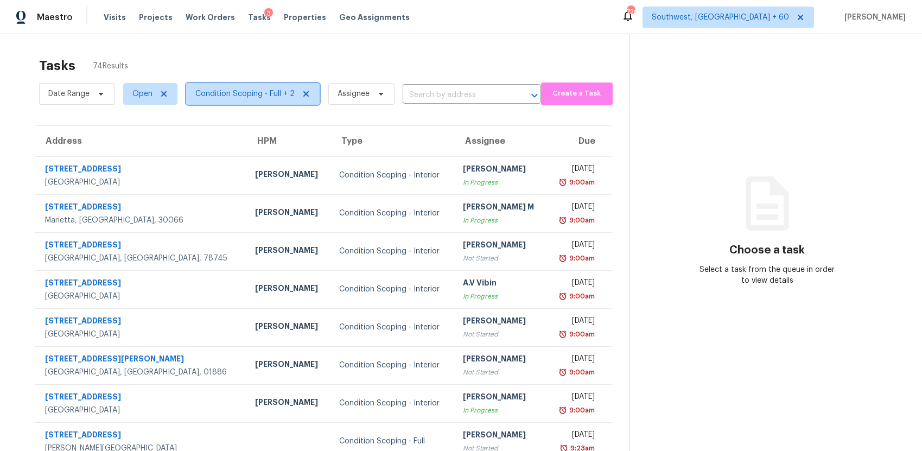
click at [261, 93] on span "Condition Scoping - Full + 2" at bounding box center [244, 93] width 99 height 11
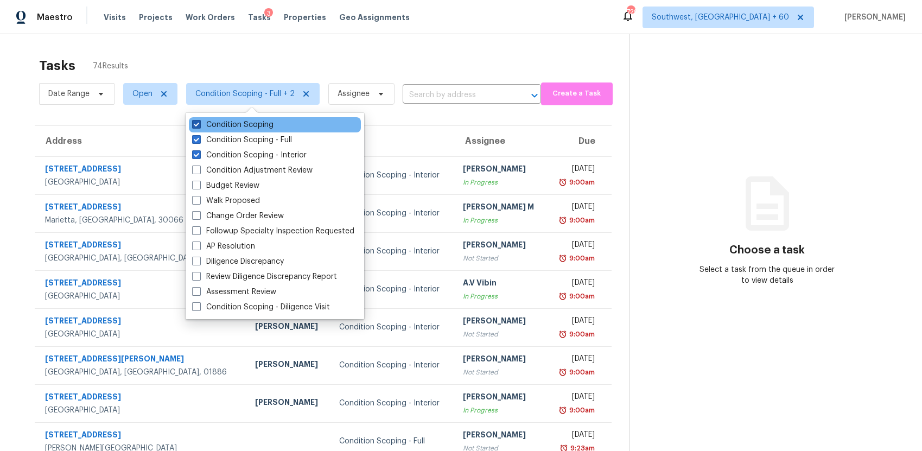
click at [256, 123] on label "Condition Scoping" at bounding box center [232, 124] width 81 height 11
click at [199, 123] on input "Condition Scoping" at bounding box center [195, 122] width 7 height 7
checkbox input "false"
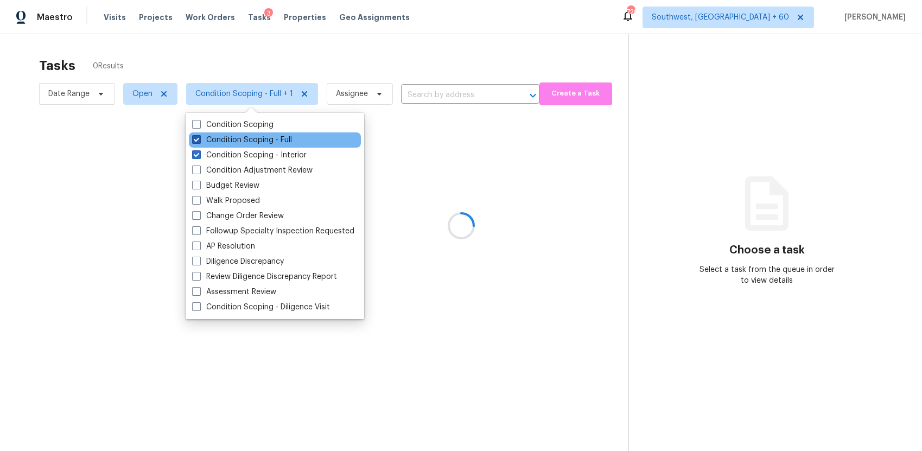
click at [275, 142] on label "Condition Scoping - Full" at bounding box center [242, 140] width 100 height 11
click at [199, 142] on input "Condition Scoping - Full" at bounding box center [195, 138] width 7 height 7
checkbox input "false"
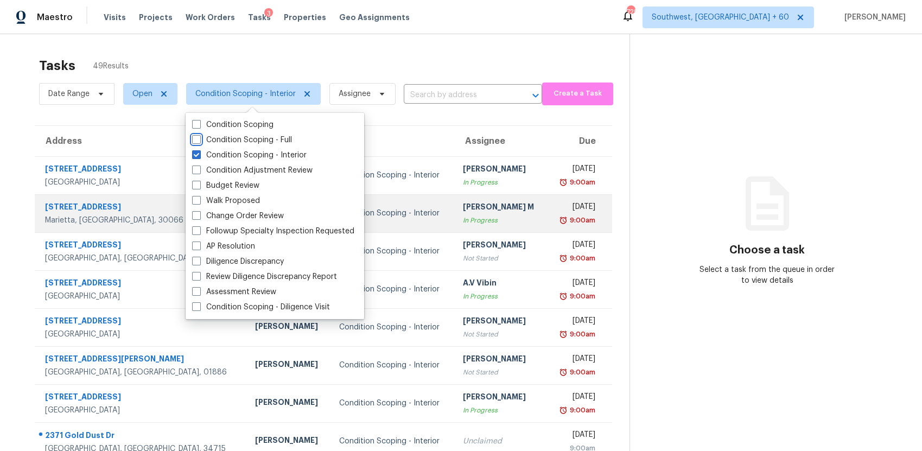
scroll to position [114, 0]
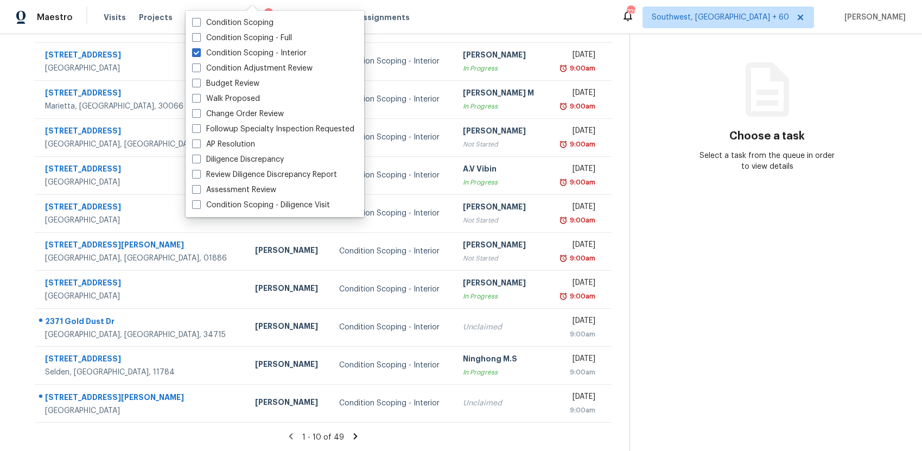
click at [354, 434] on icon at bounding box center [356, 436] width 4 height 6
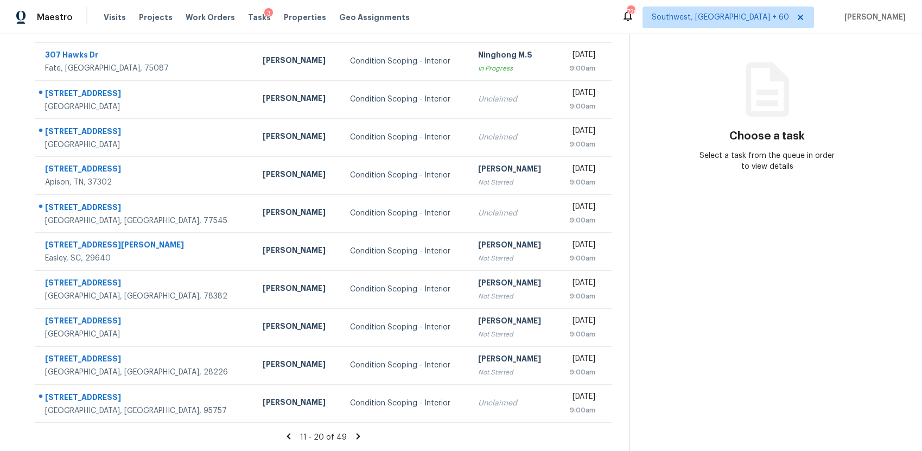
click at [350, 431] on section "Tasks 49 Results Date Range Open Condition Scoping - Interior Assignee ​ Create…" at bounding box center [323, 195] width 612 height 514
click at [353, 434] on icon at bounding box center [358, 437] width 10 height 10
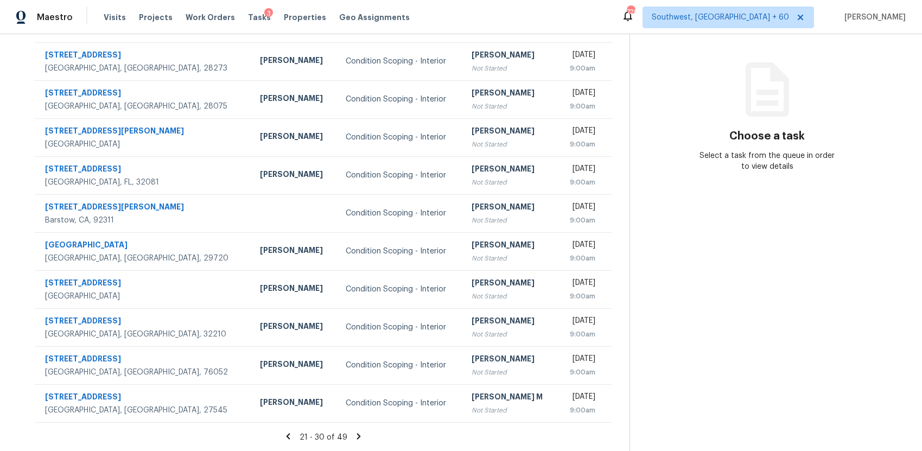
click at [351, 437] on div "21 - 30 of 49" at bounding box center [323, 437] width 612 height 11
click at [354, 434] on icon at bounding box center [359, 437] width 10 height 10
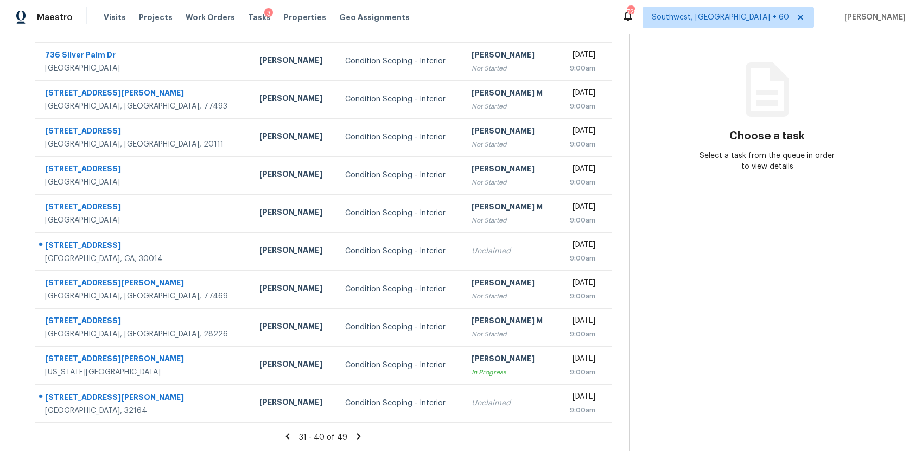
click at [355, 435] on icon at bounding box center [359, 437] width 10 height 10
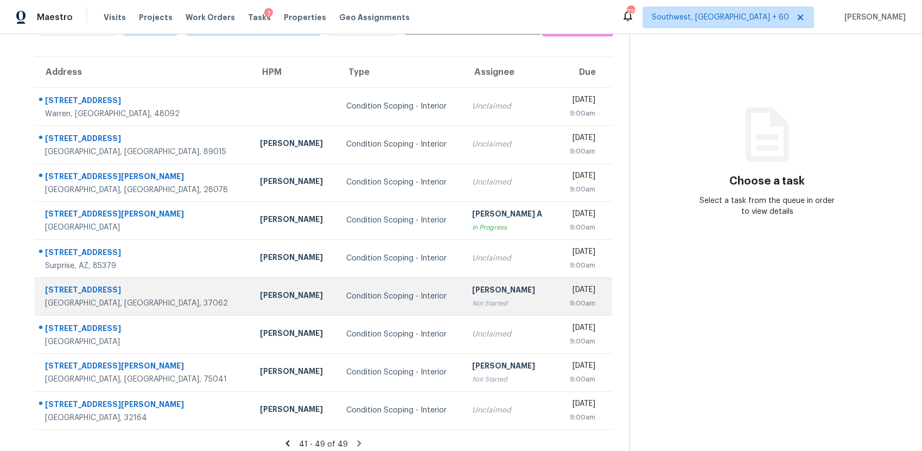
scroll to position [76, 0]
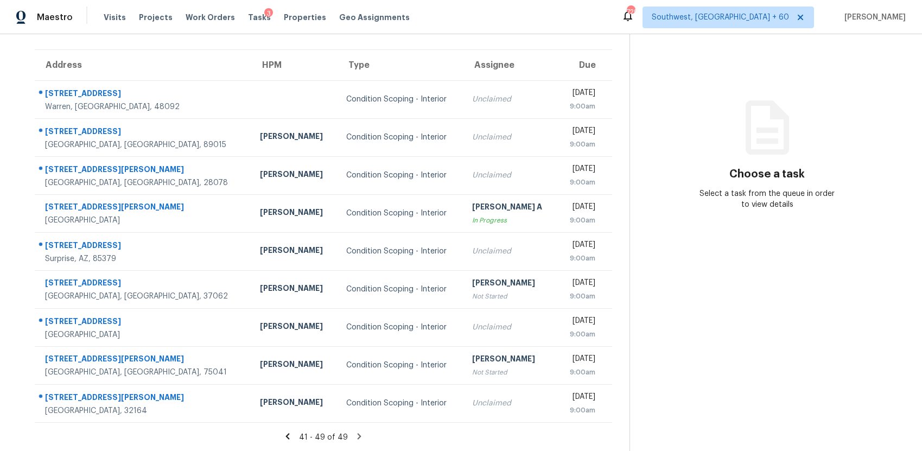
click at [356, 432] on icon at bounding box center [360, 437] width 10 height 10
click at [355, 437] on icon at bounding box center [360, 437] width 10 height 10
click at [355, 435] on icon at bounding box center [360, 437] width 10 height 10
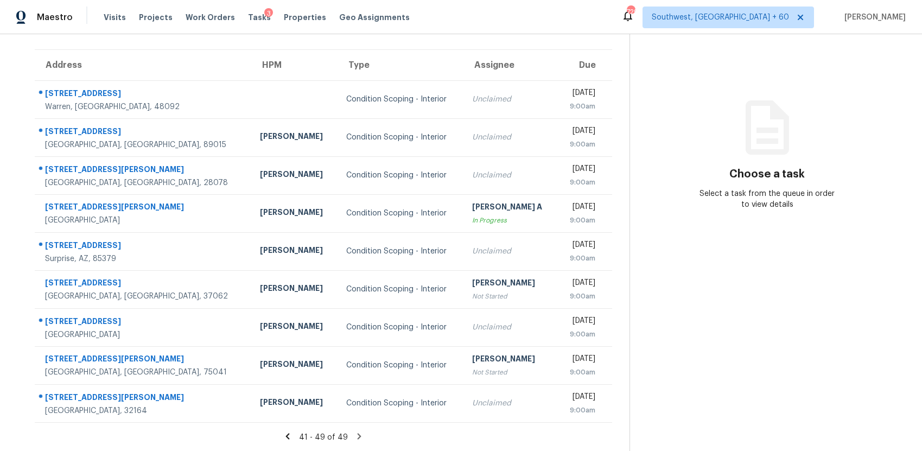
click at [678, 347] on section "Choose a task Select a task from the queue in order to view details" at bounding box center [767, 205] width 275 height 494
click at [361, 441] on div "41 - 49 of 49" at bounding box center [323, 437] width 612 height 11
click at [359, 440] on icon at bounding box center [360, 437] width 10 height 10
click at [355, 432] on icon at bounding box center [360, 437] width 10 height 10
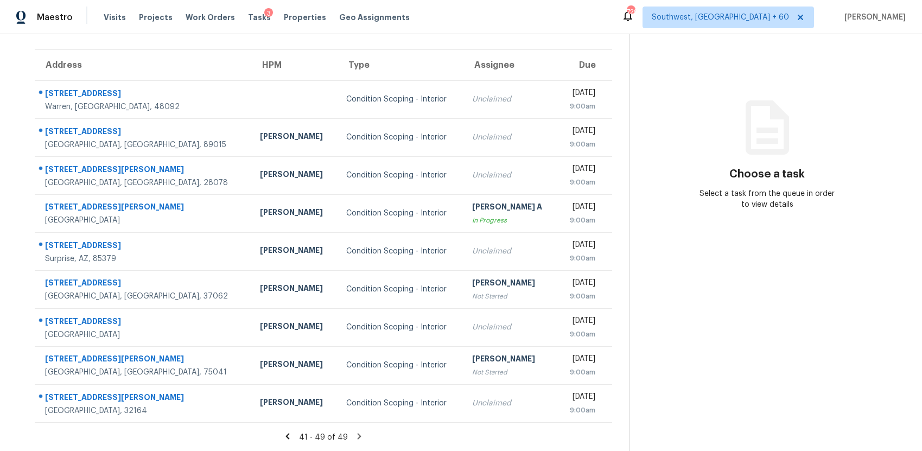
click at [355, 432] on icon at bounding box center [360, 437] width 10 height 10
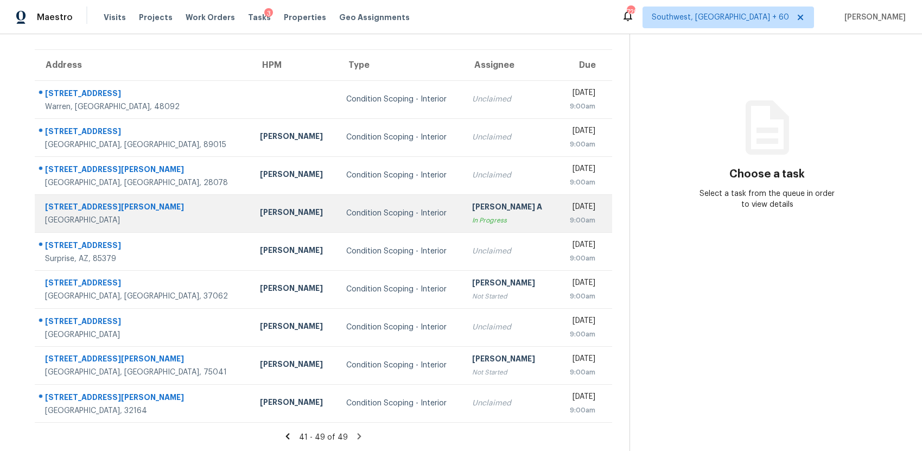
scroll to position [0, 0]
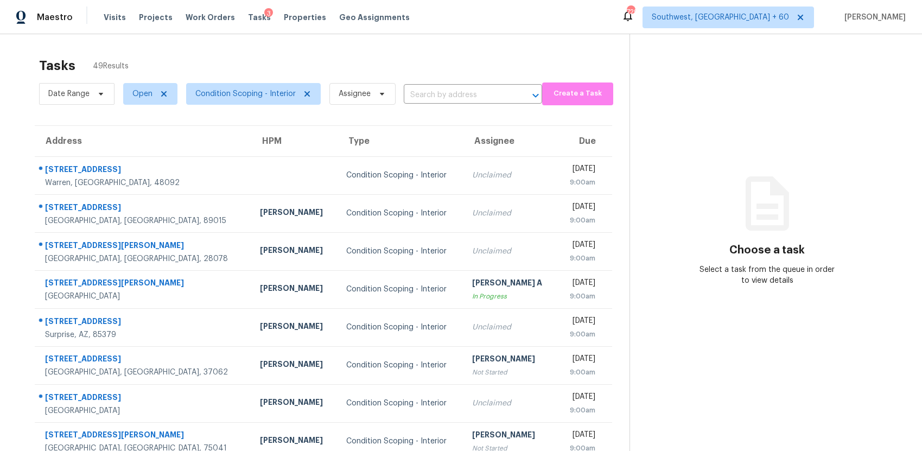
click at [441, 81] on div "Date Range Open Condition Scoping - Interior Assignee ​" at bounding box center [290, 94] width 503 height 28
click at [448, 91] on input "text" at bounding box center [458, 95] width 108 height 17
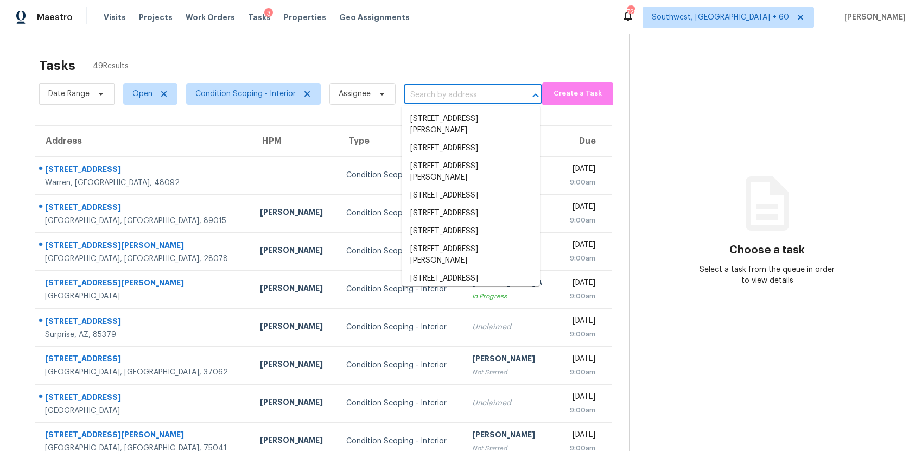
paste input "12705 Shephards Landing Dr, Wake Forest, NC 27587"
type input "12705 Shephards Landing Dr, Wake Forest, NC 27587"
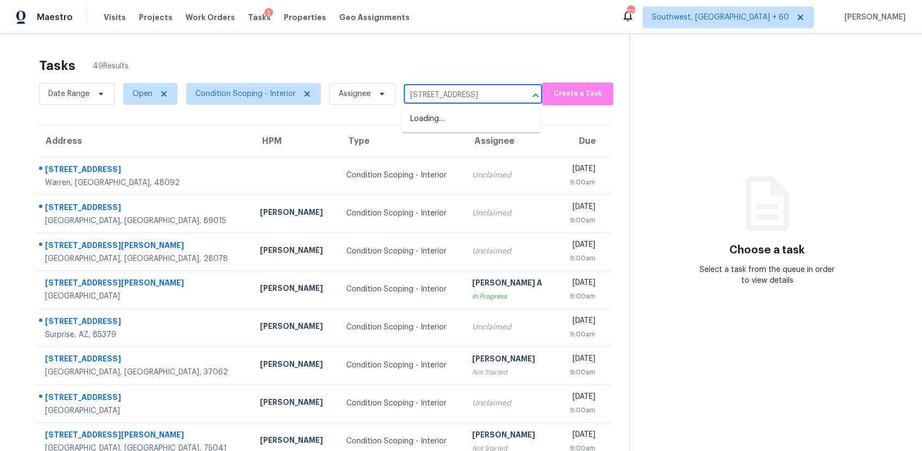
scroll to position [0, 85]
click at [456, 117] on li "12705 Shephards Landing Dr, Wake Forest, NC 27587" at bounding box center [471, 119] width 138 height 18
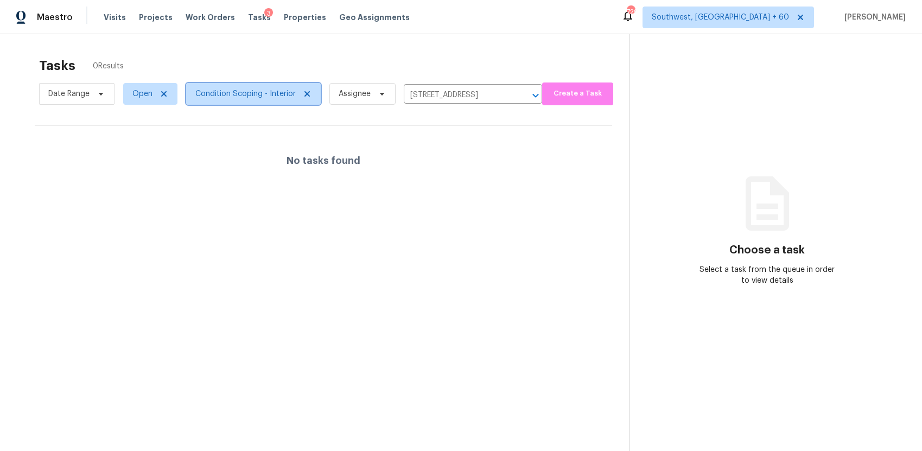
click at [246, 88] on span "Condition Scoping - Interior" at bounding box center [245, 93] width 100 height 11
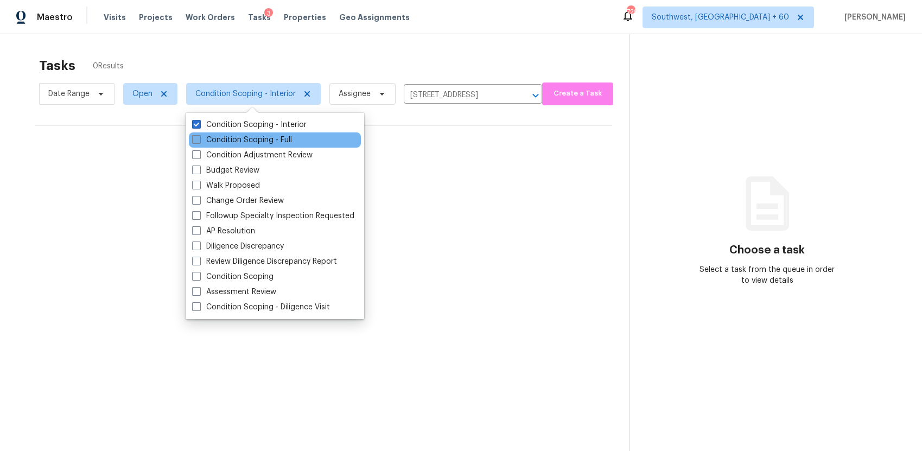
click at [275, 138] on label "Condition Scoping - Full" at bounding box center [242, 140] width 100 height 11
click at [199, 138] on input "Condition Scoping - Full" at bounding box center [195, 138] width 7 height 7
checkbox input "true"
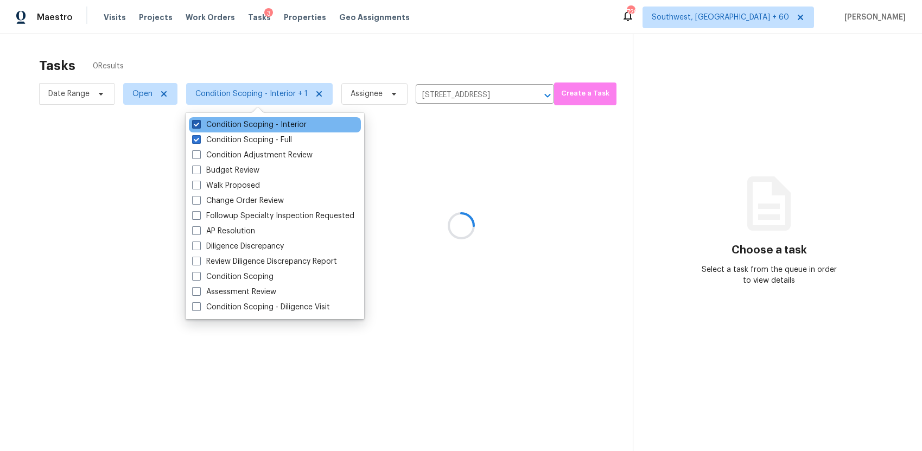
click at [256, 128] on label "Condition Scoping - Interior" at bounding box center [249, 124] width 115 height 11
click at [199, 127] on input "Condition Scoping - Interior" at bounding box center [195, 122] width 7 height 7
checkbox input "false"
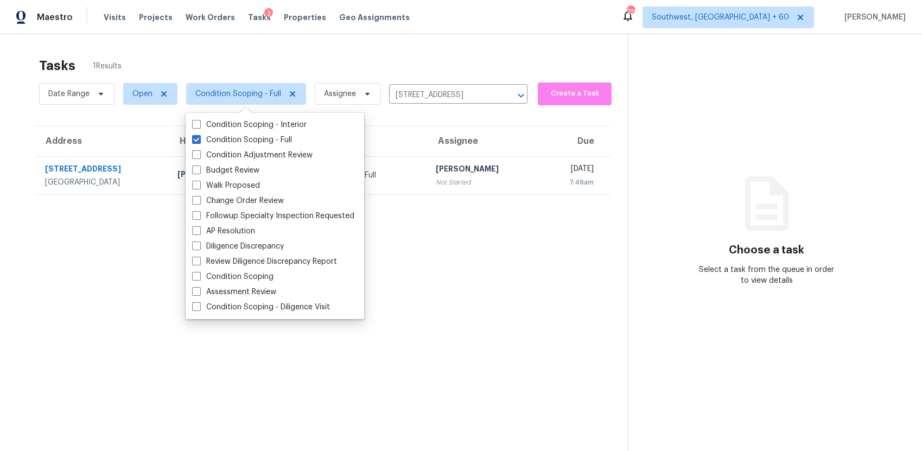
click at [479, 67] on div "Tasks 1 Results" at bounding box center [333, 66] width 589 height 28
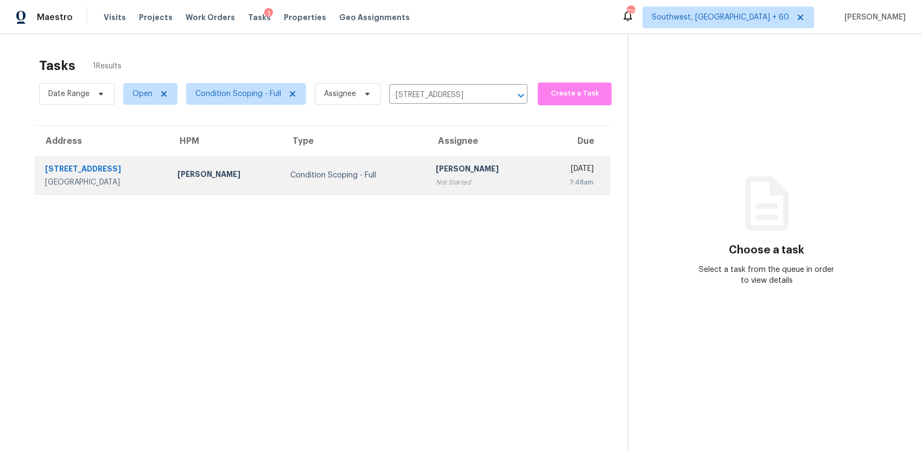
click at [484, 179] on div "Not Started" at bounding box center [484, 182] width 96 height 11
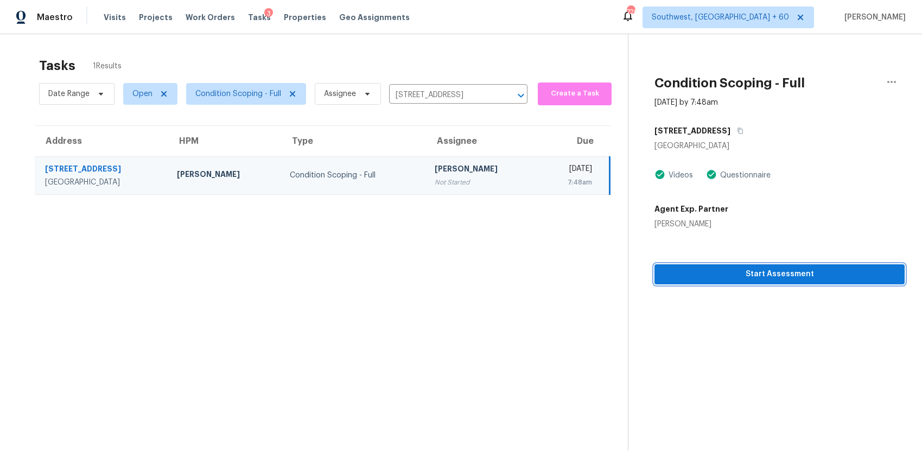
click at [788, 275] on span "Start Assessment" at bounding box center [779, 275] width 233 height 14
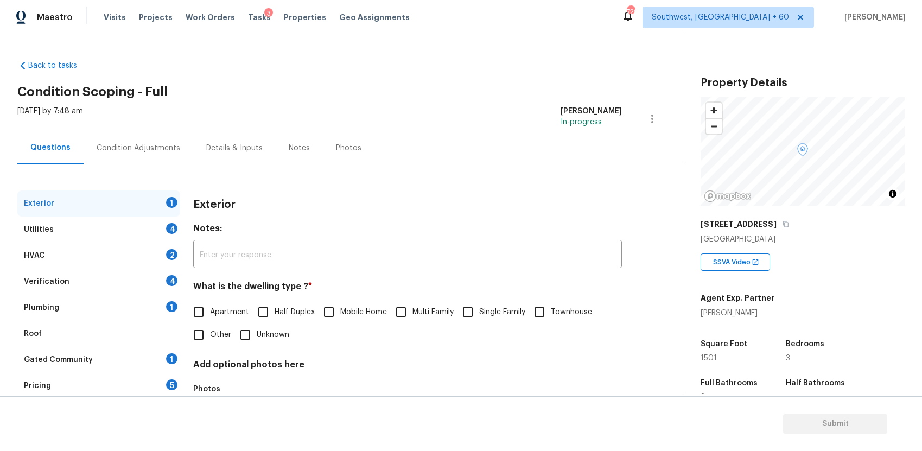
click at [811, 217] on div "12705 Shephards Landing Dr" at bounding box center [803, 224] width 204 height 20
click at [789, 225] on icon "button" at bounding box center [786, 224] width 7 height 7
click at [151, 142] on div "Condition Adjustments" at bounding box center [139, 148] width 110 height 32
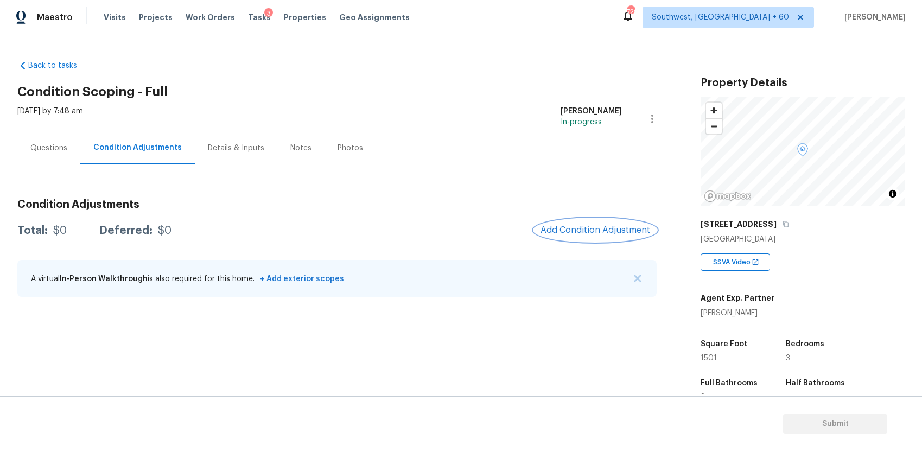
click at [597, 227] on span "Add Condition Adjustment" at bounding box center [596, 230] width 110 height 10
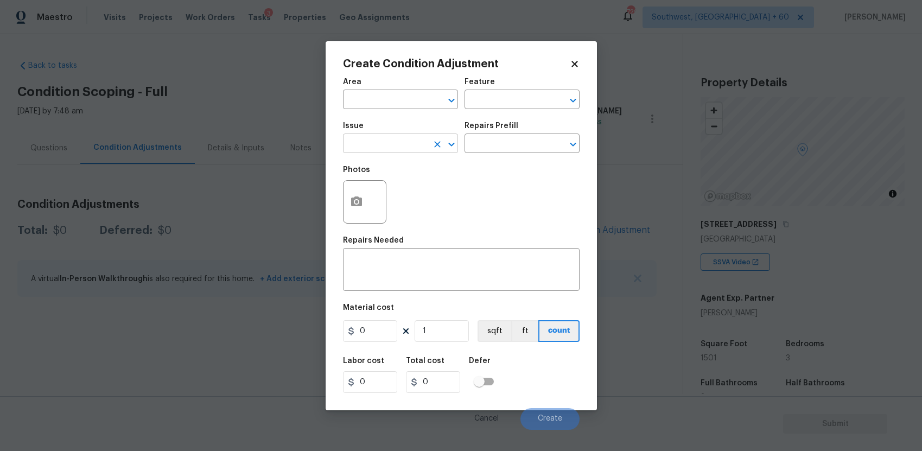
click at [425, 144] on input "text" at bounding box center [385, 144] width 85 height 17
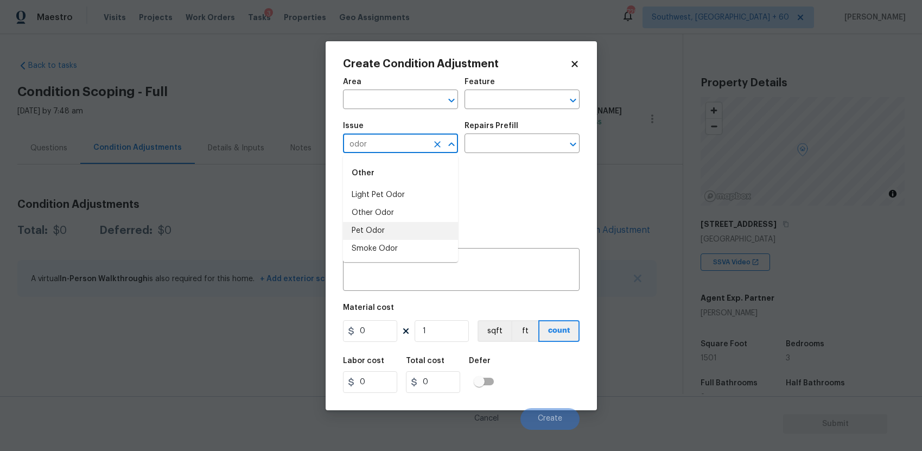
click at [392, 228] on li "Pet Odor" at bounding box center [400, 231] width 115 height 18
type input "Pet Odor"
click at [434, 148] on icon "Clear" at bounding box center [437, 144] width 11 height 11
click at [389, 137] on input "text" at bounding box center [385, 144] width 85 height 17
click at [405, 196] on li "Light Pet Odor" at bounding box center [400, 195] width 115 height 18
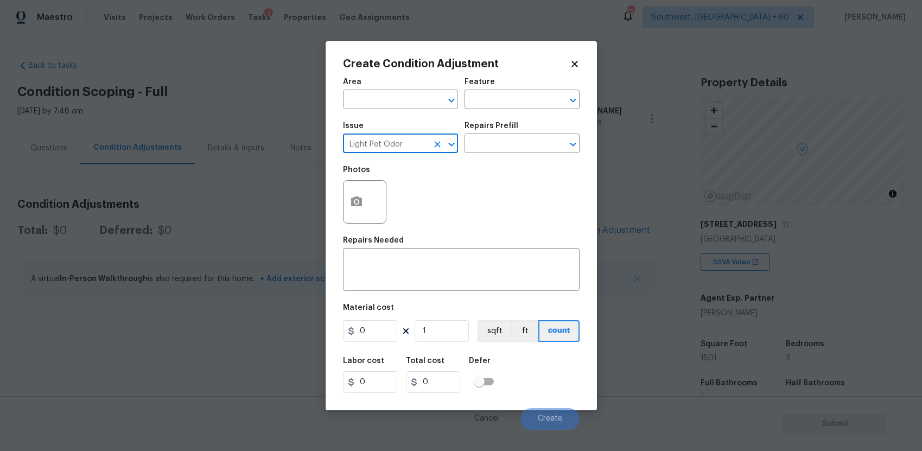
type input "Light Pet Odor"
click at [469, 155] on div "Issue Light Pet Odor ​ Repairs Prefill ​" at bounding box center [461, 138] width 237 height 44
click at [500, 138] on input "text" at bounding box center [507, 144] width 85 height 17
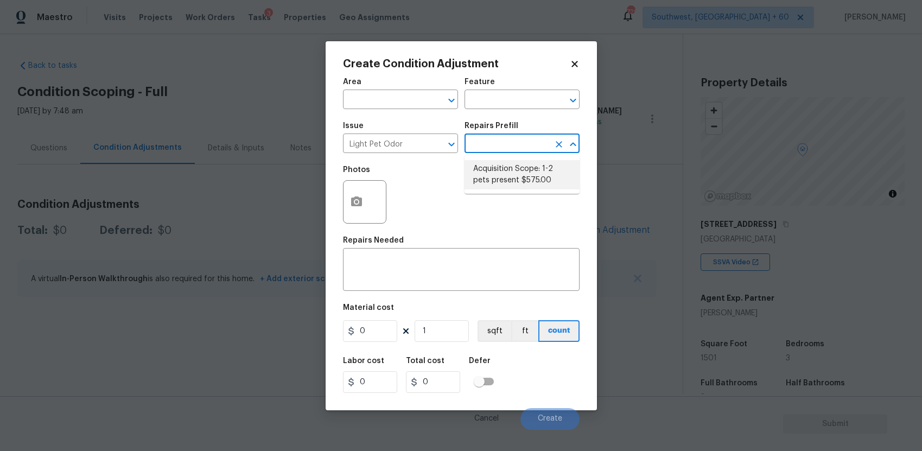
click at [502, 168] on li "Acquisition Scope: 1-2 pets present $575.00" at bounding box center [522, 174] width 115 height 29
type textarea "Acquisition Scope: 1-2 pets present"
type input "575"
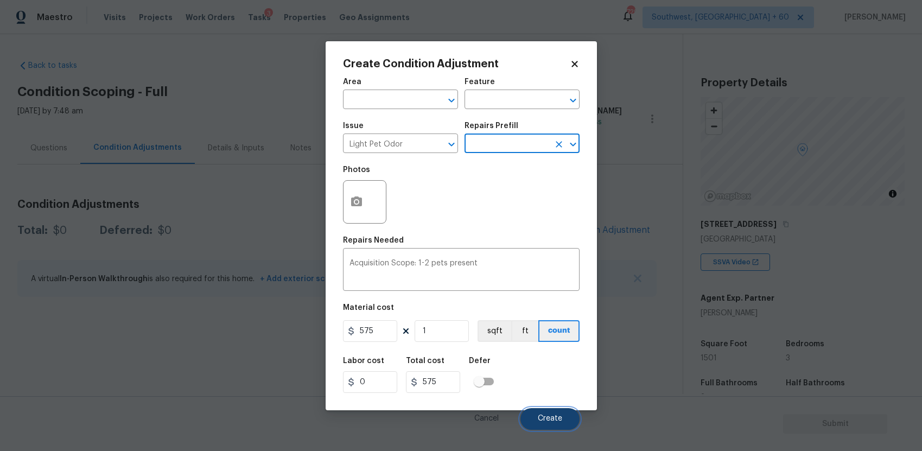
click at [552, 419] on span "Create" at bounding box center [550, 419] width 24 height 8
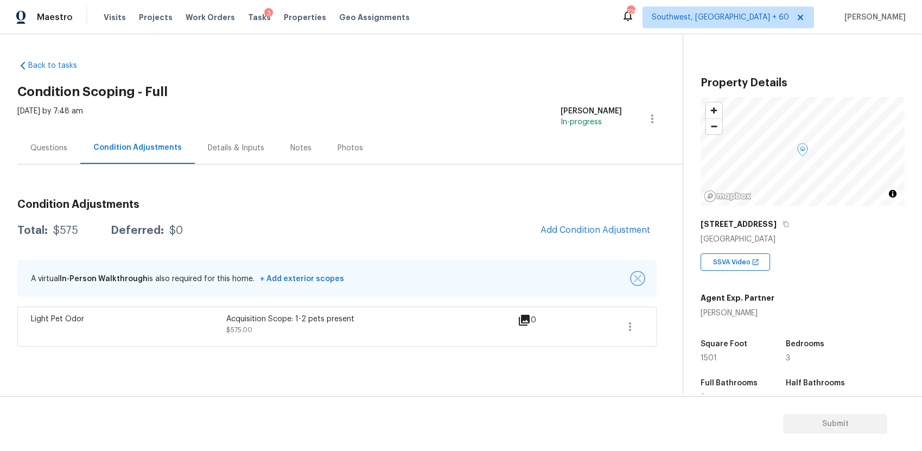
click at [637, 275] on img "button" at bounding box center [638, 279] width 8 height 8
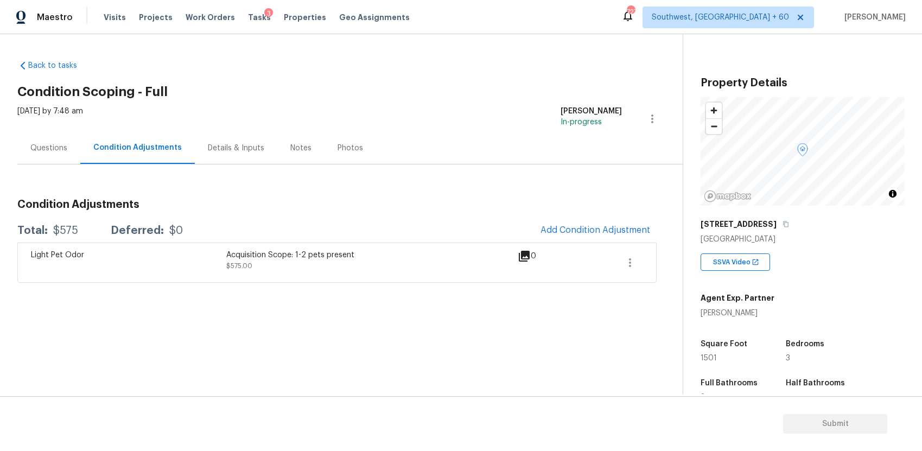
scroll to position [180, 0]
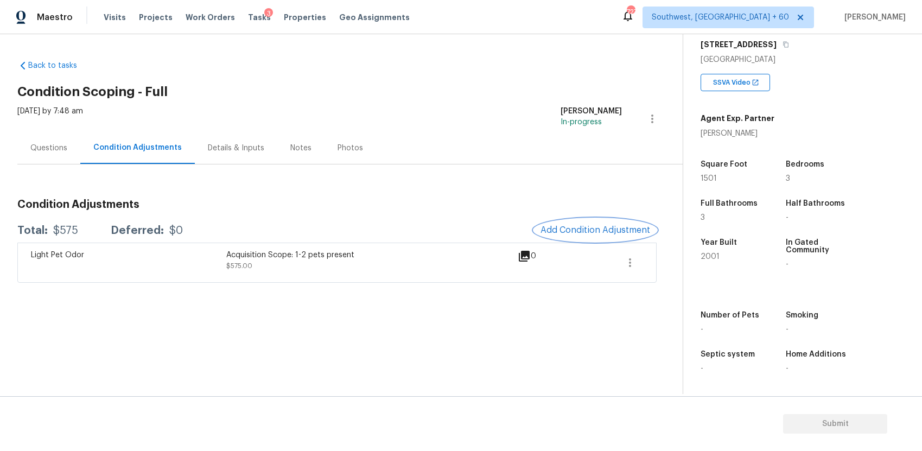
click at [572, 230] on span "Add Condition Adjustment" at bounding box center [596, 230] width 110 height 10
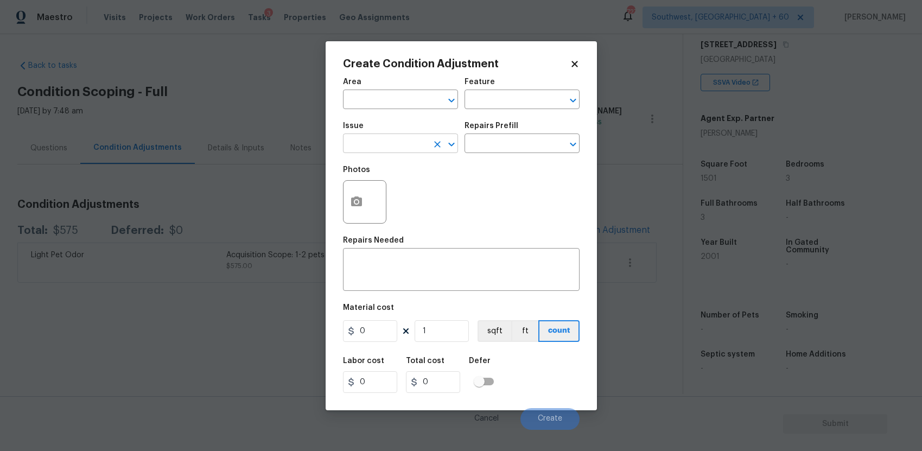
click at [397, 151] on input "text" at bounding box center [385, 144] width 85 height 17
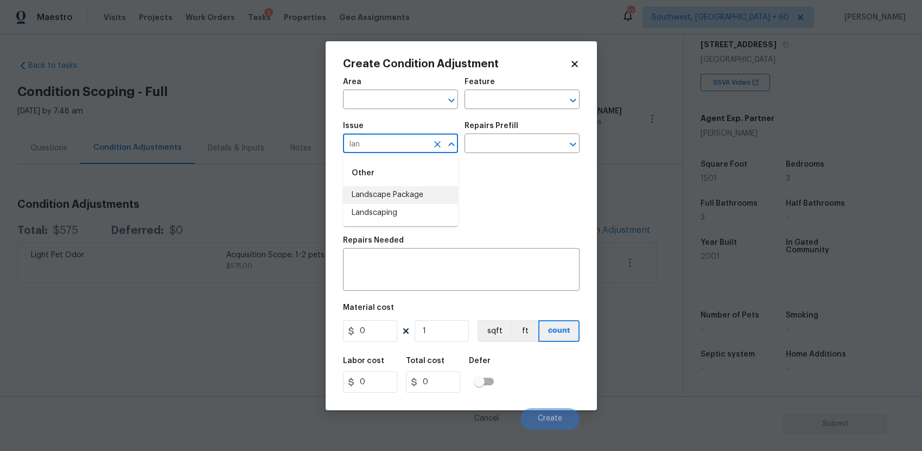
type input "lan"
click at [534, 132] on div "Repairs Prefill" at bounding box center [522, 129] width 115 height 14
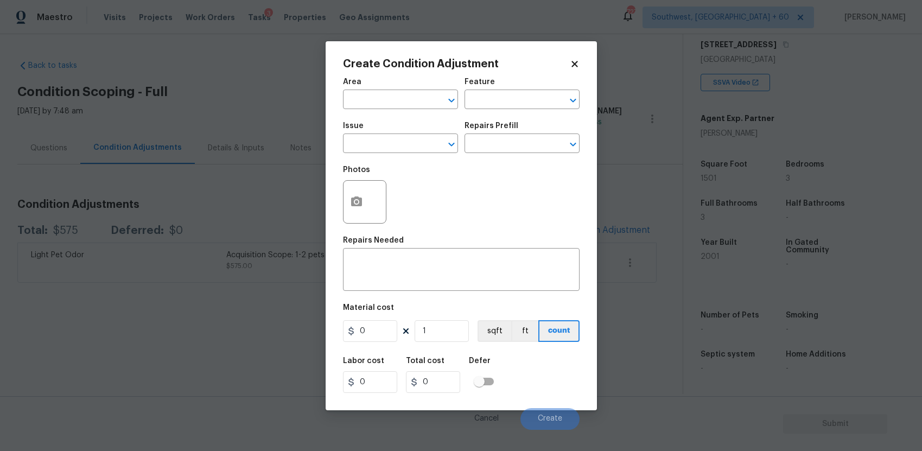
click at [421, 155] on span "Issue ​" at bounding box center [400, 138] width 115 height 44
click at [420, 148] on input "text" at bounding box center [385, 144] width 85 height 17
click at [434, 186] on div "Other" at bounding box center [400, 173] width 115 height 26
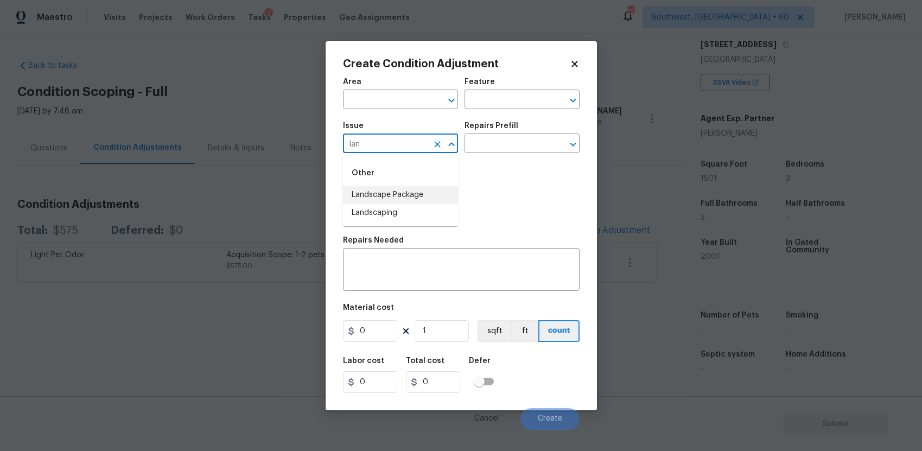
click at [429, 195] on li "Landscape Package" at bounding box center [400, 195] width 115 height 18
type input "Landscape Package"
click at [501, 136] on input "text" at bounding box center [507, 144] width 85 height 17
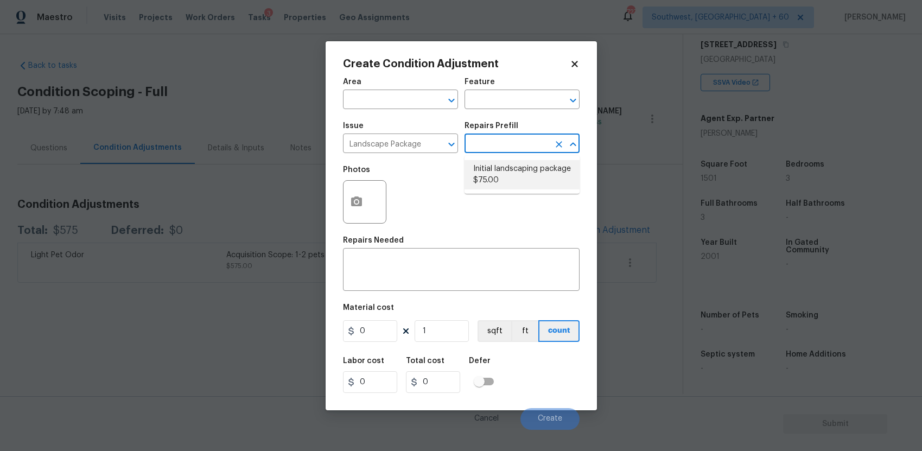
click at [520, 171] on li "Initial landscaping package $75.00" at bounding box center [522, 174] width 115 height 29
type input "Home Readiness Packages"
type textarea "Mowing of grass up to 6" in height. Mow, edge along driveways & sidewalks, trim…"
type input "75"
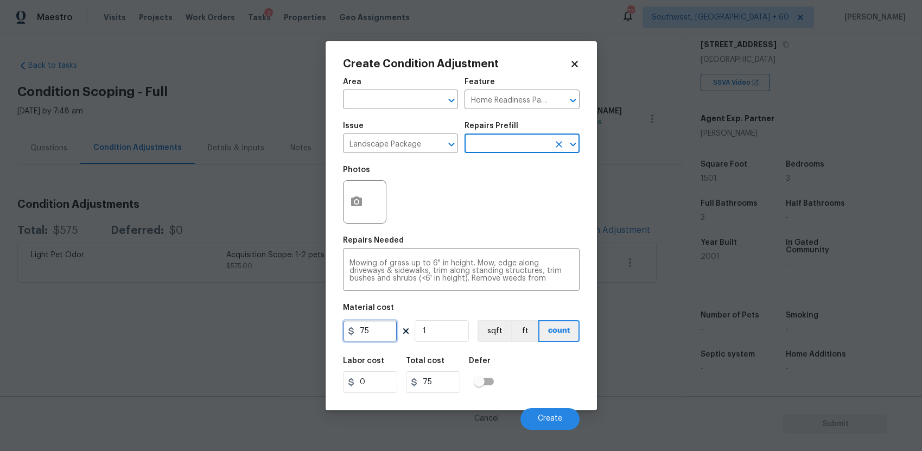
click at [372, 334] on input "75" at bounding box center [370, 331] width 54 height 22
type input "300"
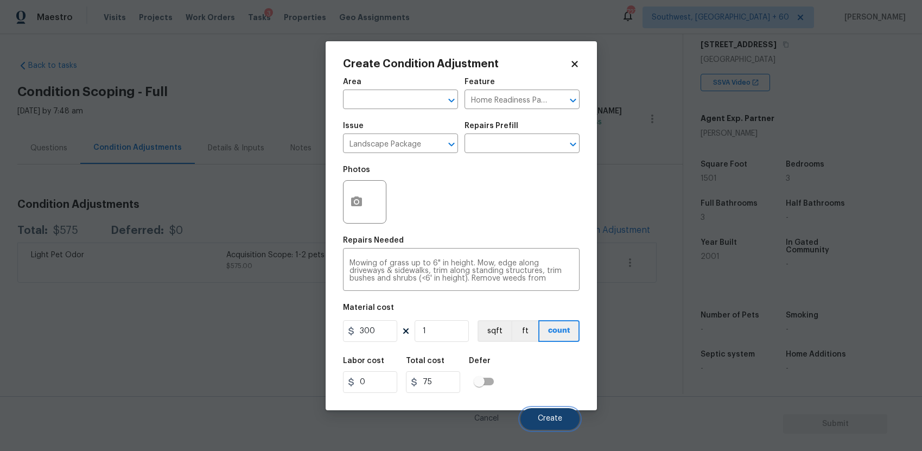
click at [552, 412] on button "Create" at bounding box center [550, 419] width 59 height 22
type input "300"
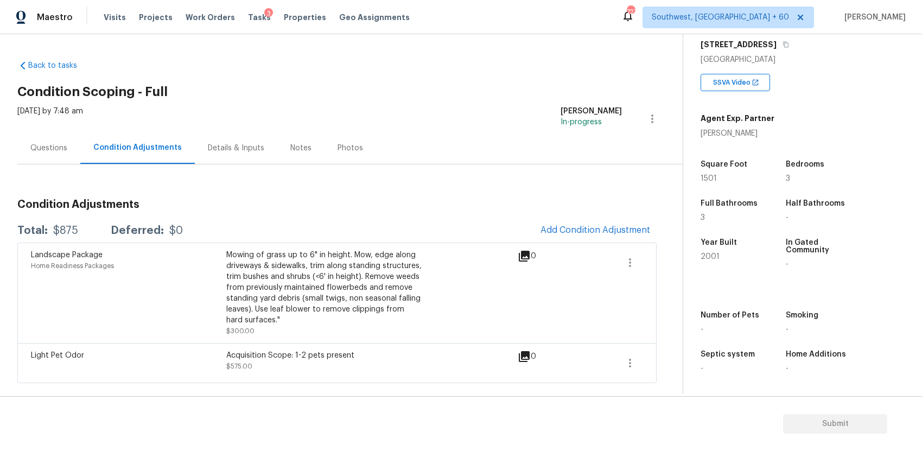
click at [589, 206] on h3 "Condition Adjustments" at bounding box center [337, 204] width 640 height 11
click at [615, 231] on span "Add Condition Adjustment" at bounding box center [596, 230] width 110 height 10
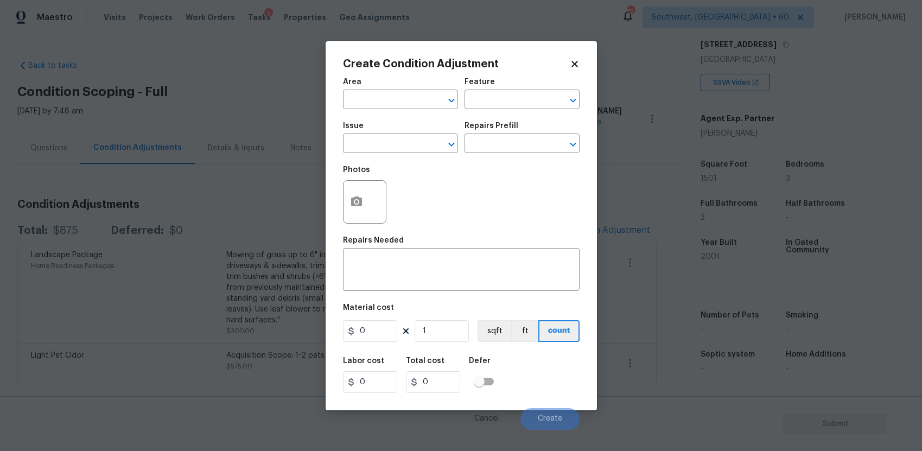
click at [396, 130] on div "Issue" at bounding box center [400, 129] width 115 height 14
click at [396, 143] on input "text" at bounding box center [385, 144] width 85 height 17
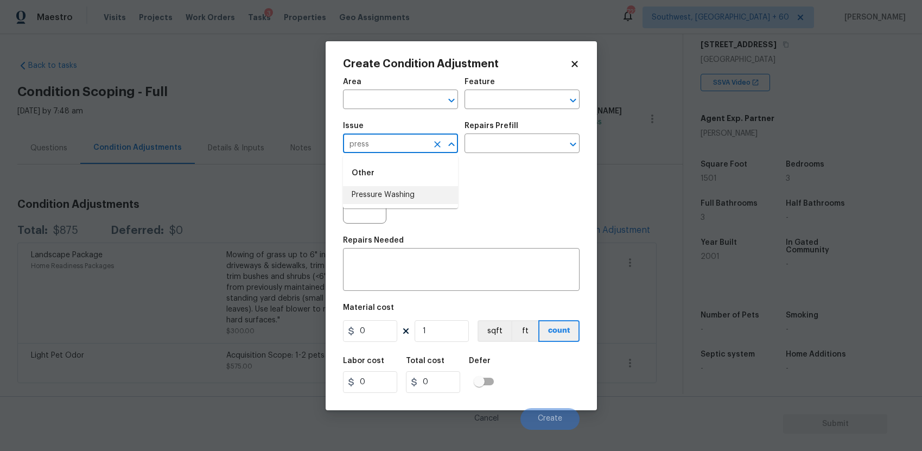
click at [395, 195] on li "Pressure Washing" at bounding box center [400, 195] width 115 height 18
type input "Pressure Washing"
click at [518, 135] on div "Repairs Prefill" at bounding box center [522, 129] width 115 height 14
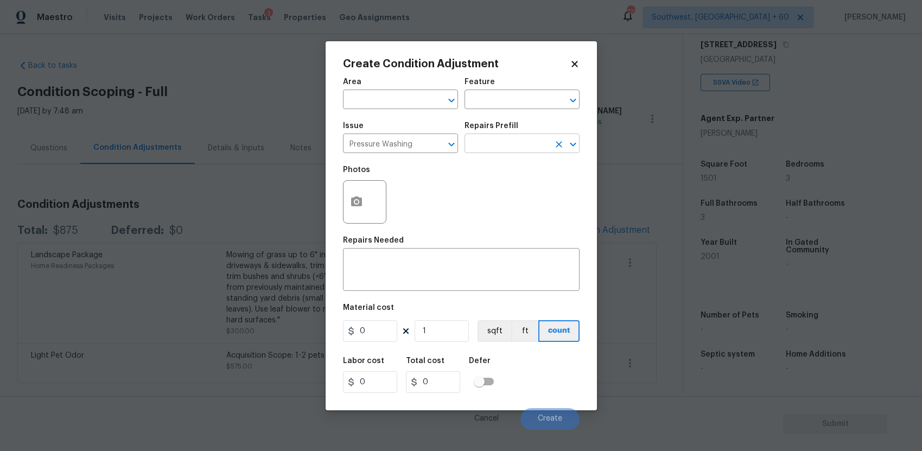
click at [530, 148] on input "text" at bounding box center [507, 144] width 85 height 17
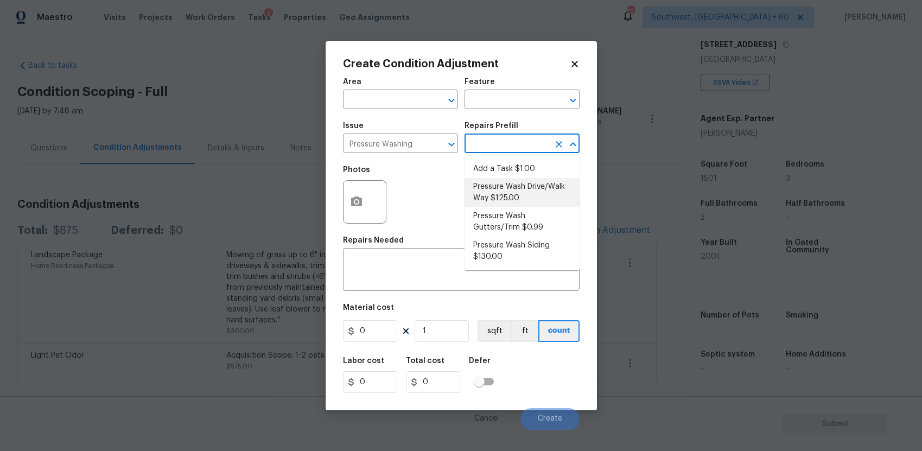
click at [542, 195] on li "Pressure Wash Drive/Walk Way $125.00" at bounding box center [522, 192] width 115 height 29
type input "Siding"
type textarea "Pressure wash the driveways/walkways as directed by the PM. Ensure that all deb…"
type input "125"
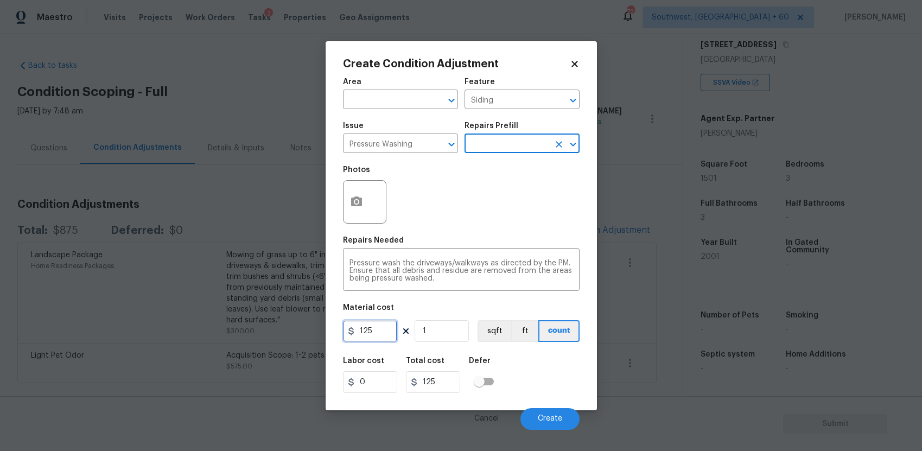
click at [387, 331] on input "125" at bounding box center [370, 331] width 54 height 22
drag, startPoint x: 387, startPoint y: 331, endPoint x: 523, endPoint y: 359, distance: 139.1
click at [391, 331] on input "300" at bounding box center [370, 331] width 54 height 22
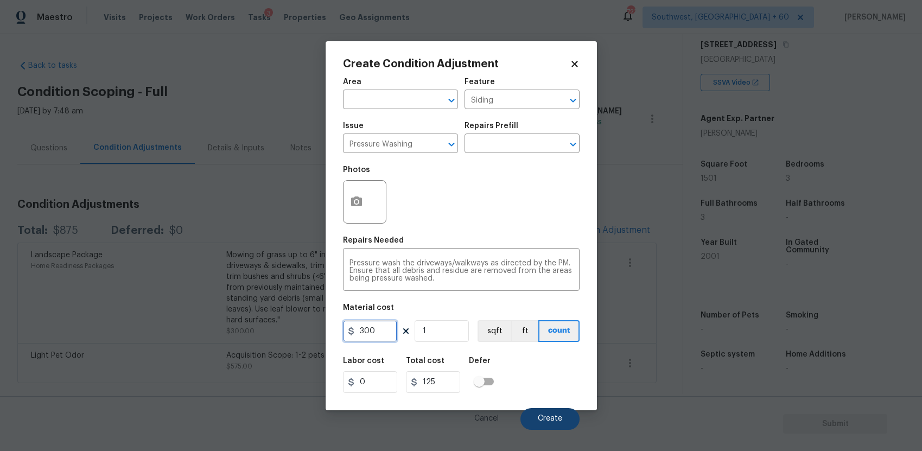
type input "300"
click at [552, 413] on button "Create" at bounding box center [550, 419] width 59 height 22
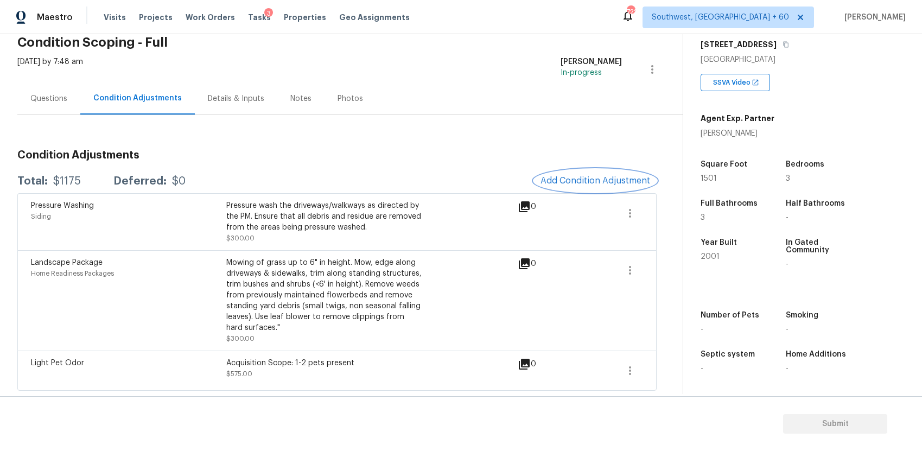
scroll to position [0, 0]
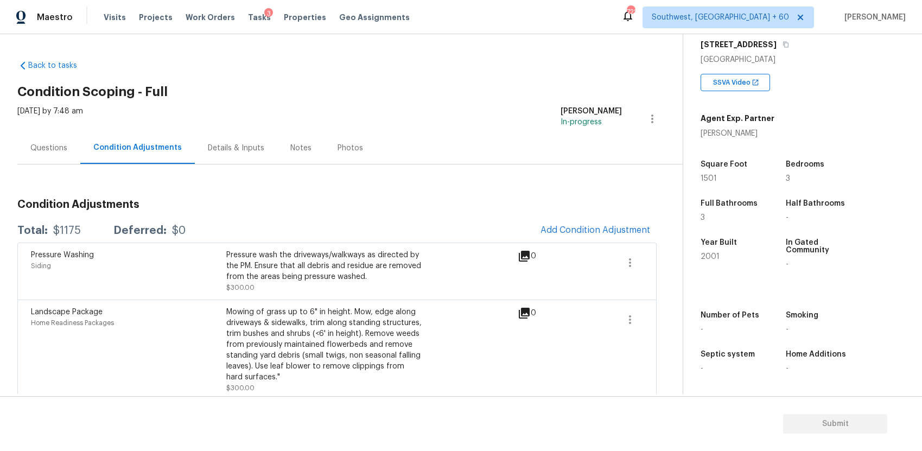
click at [62, 148] on div "Questions" at bounding box center [48, 148] width 37 height 11
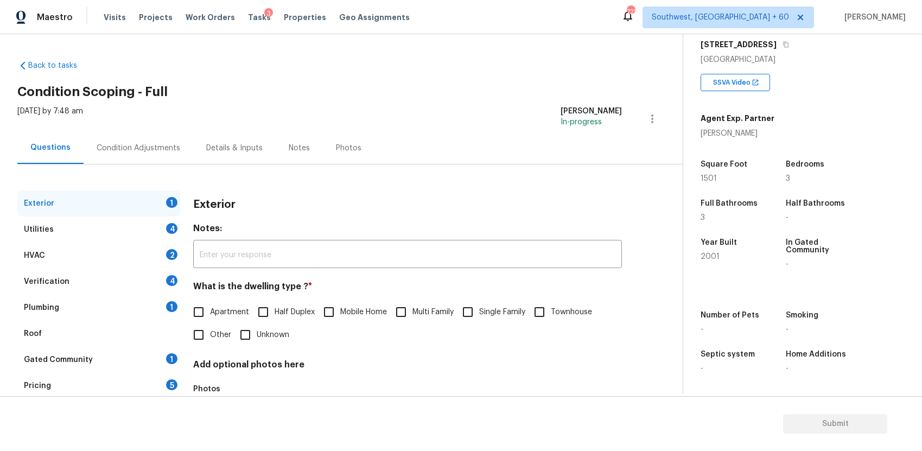
click at [327, 180] on div "Exterior 1 Utilities 4 HVAC 2 Verification 4 Plumbing 1 Roof Gated Community 1 …" at bounding box center [337, 314] width 640 height 298
click at [473, 318] on input "Single Family" at bounding box center [468, 312] width 23 height 23
checkbox input "true"
click at [138, 244] on div "HVAC 2" at bounding box center [98, 256] width 163 height 26
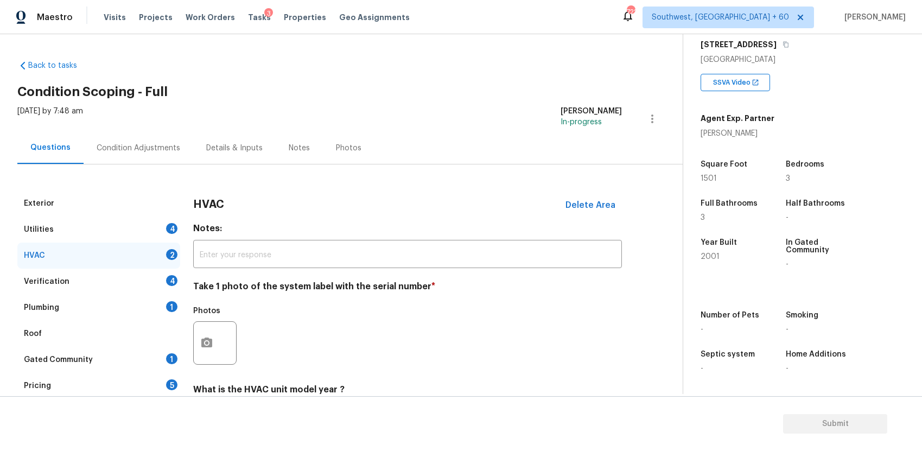
click at [149, 228] on div "Utilities 4" at bounding box center [98, 230] width 163 height 26
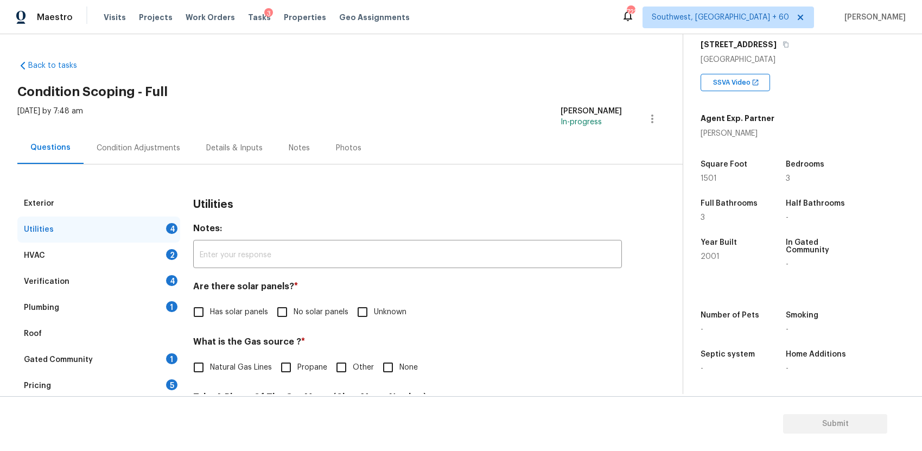
click at [320, 307] on span "No solar panels" at bounding box center [321, 312] width 55 height 11
click at [294, 307] on input "No solar panels" at bounding box center [282, 312] width 23 height 23
checkbox input "true"
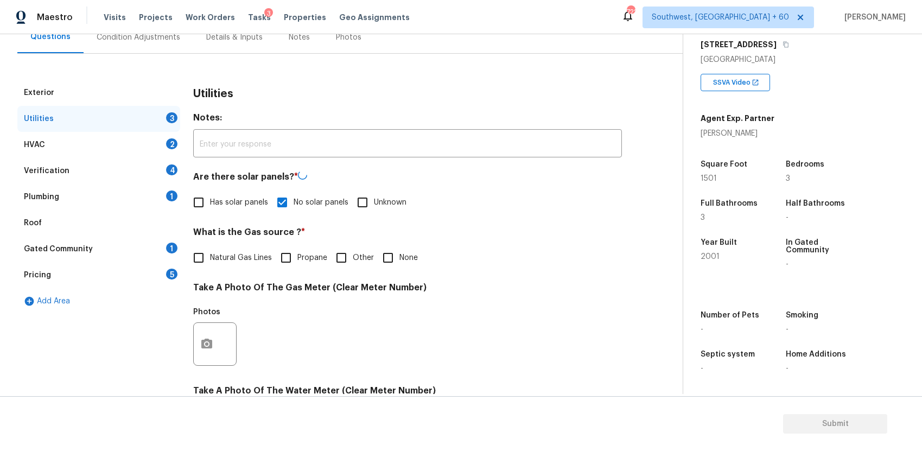
scroll to position [180, 0]
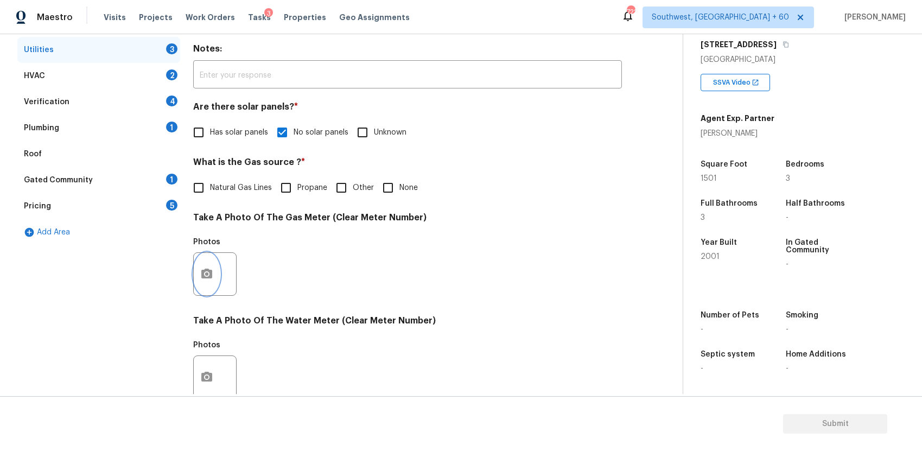
click at [211, 280] on icon "button" at bounding box center [206, 274] width 13 height 13
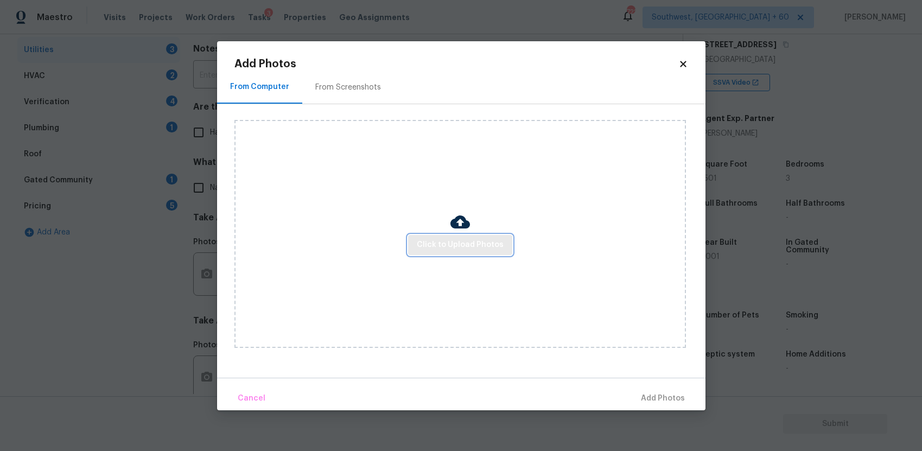
click at [487, 248] on span "Click to Upload Photos" at bounding box center [460, 245] width 87 height 14
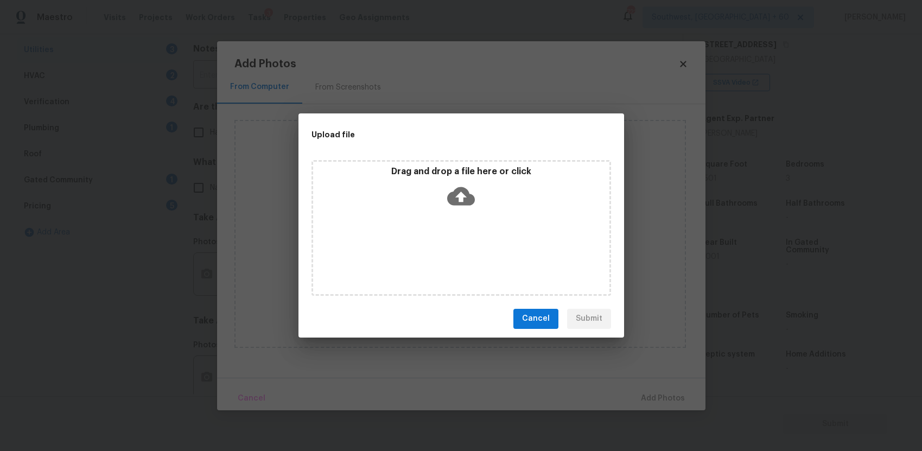
click at [487, 248] on div "Drag and drop a file here or click" at bounding box center [462, 228] width 300 height 136
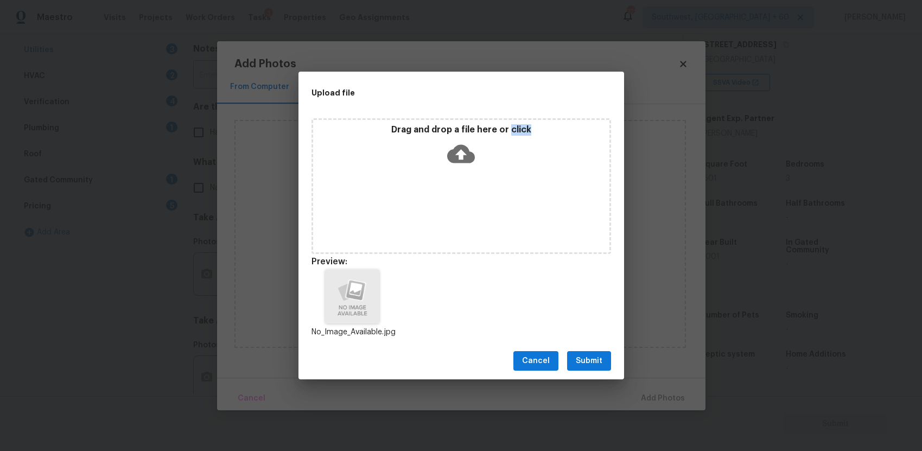
click at [597, 352] on button "Submit" at bounding box center [589, 361] width 44 height 20
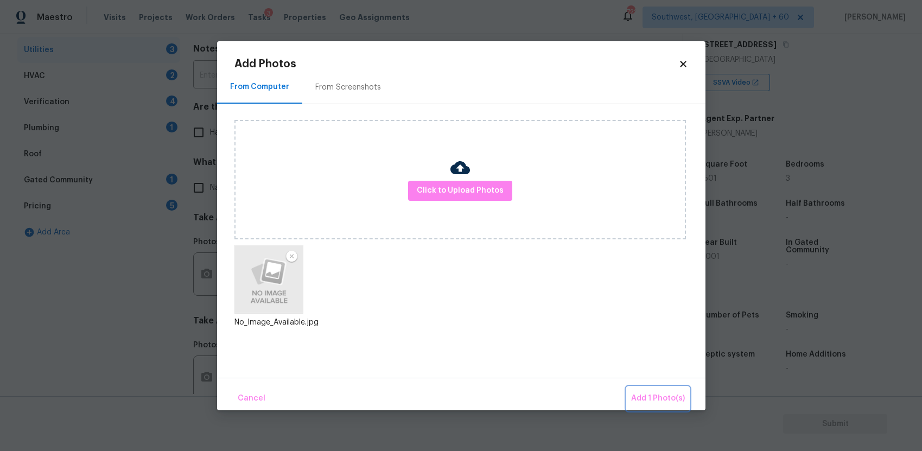
click at [650, 396] on span "Add 1 Photo(s)" at bounding box center [658, 399] width 54 height 14
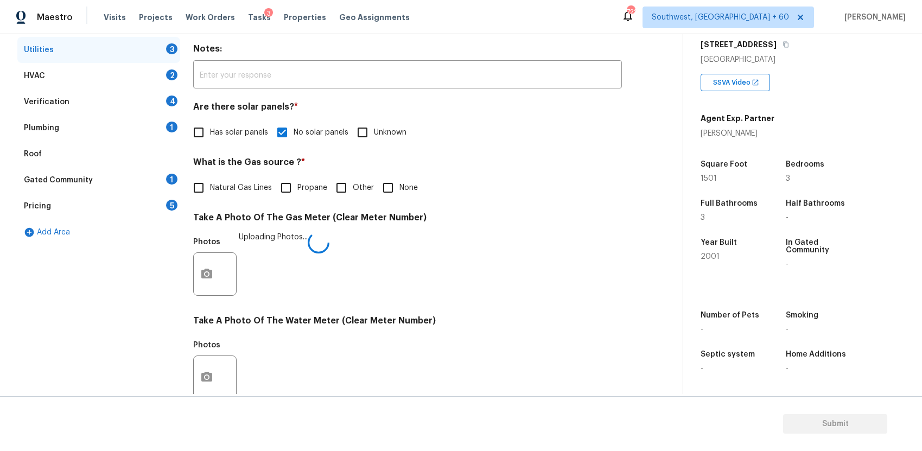
click at [650, 396] on section "Submit" at bounding box center [461, 423] width 922 height 55
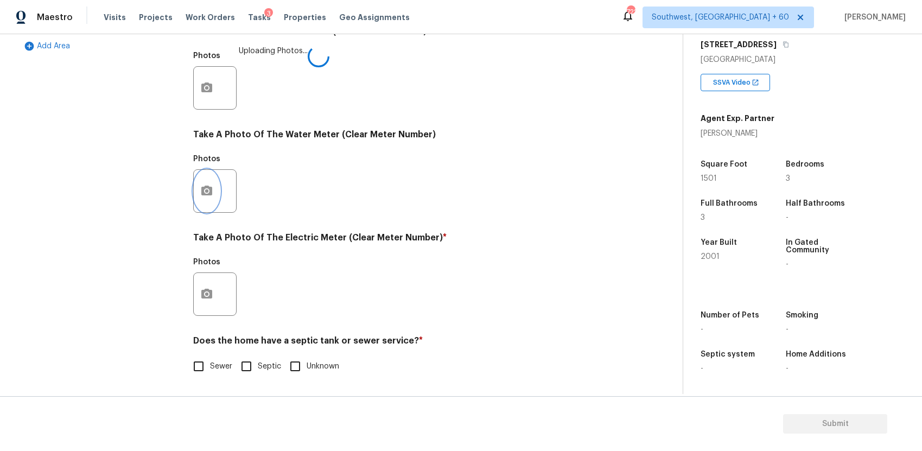
click at [207, 197] on icon "button" at bounding box center [206, 191] width 13 height 13
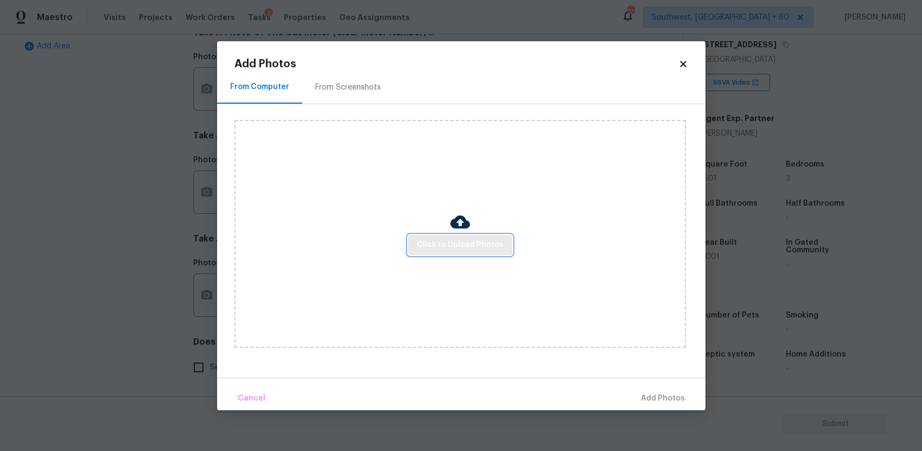
click at [478, 236] on button "Click to Upload Photos" at bounding box center [460, 245] width 104 height 20
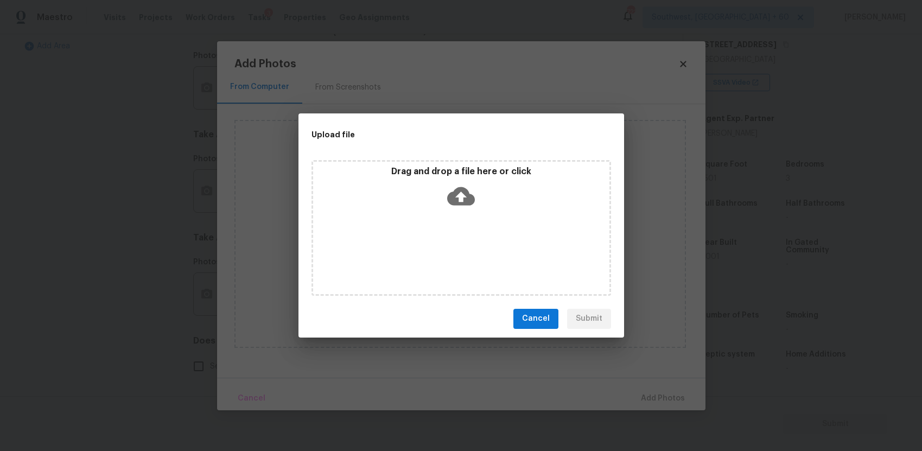
click at [478, 236] on div "Drag and drop a file here or click" at bounding box center [462, 228] width 300 height 136
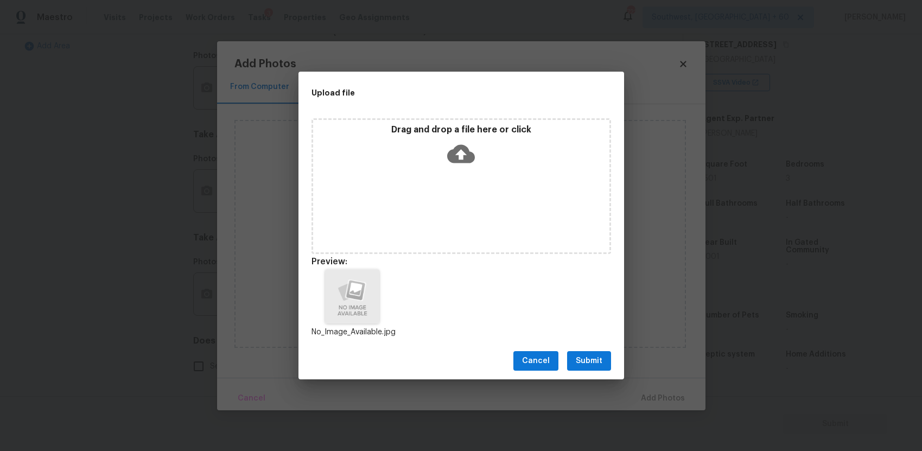
click at [581, 353] on button "Submit" at bounding box center [589, 361] width 44 height 20
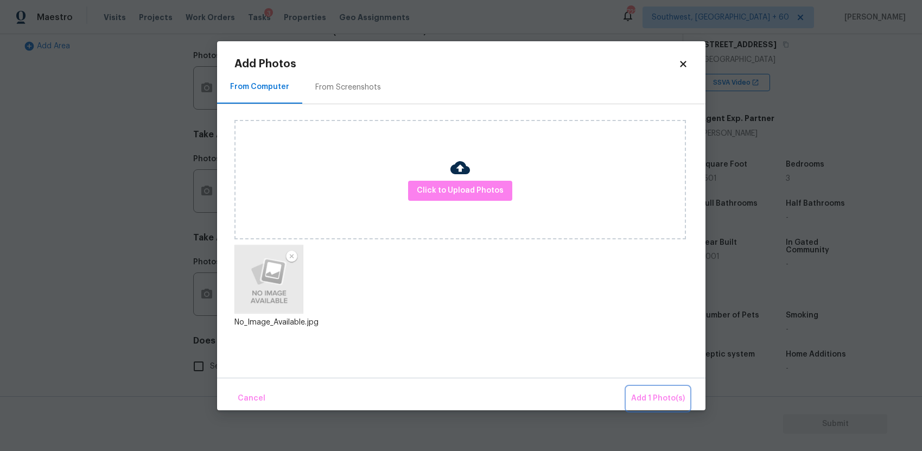
click at [650, 395] on span "Add 1 Photo(s)" at bounding box center [658, 399] width 54 height 14
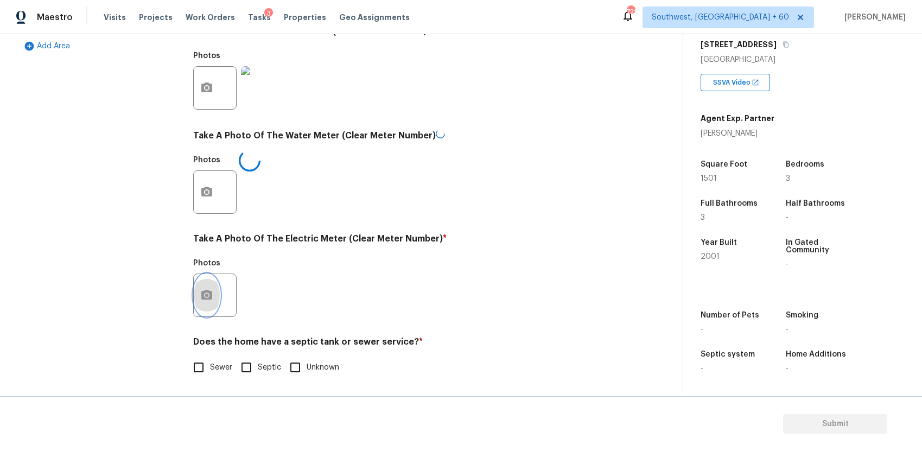
click at [214, 298] on button "button" at bounding box center [207, 295] width 26 height 42
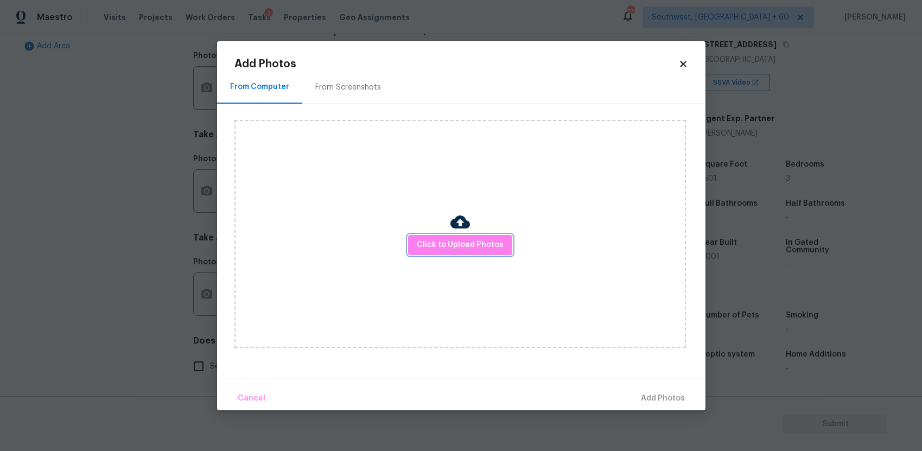
click at [478, 236] on button "Click to Upload Photos" at bounding box center [460, 245] width 104 height 20
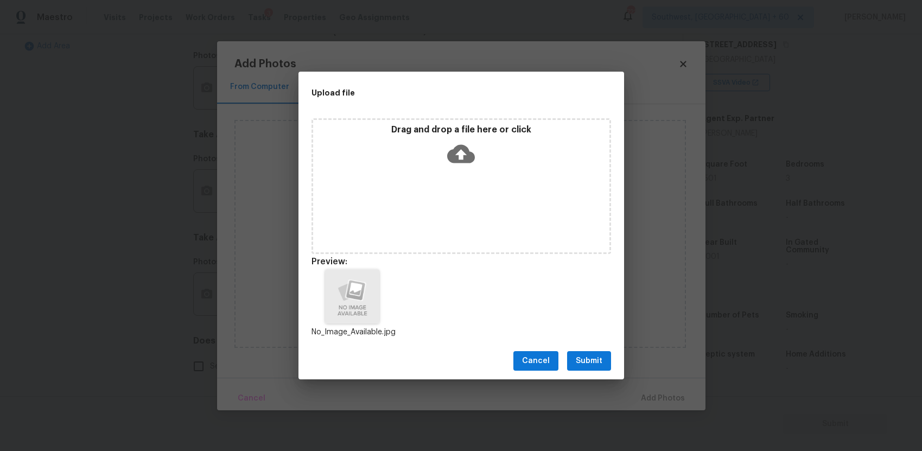
click at [593, 374] on div "Cancel Submit" at bounding box center [462, 361] width 326 height 37
click at [592, 358] on span "Submit" at bounding box center [589, 362] width 27 height 14
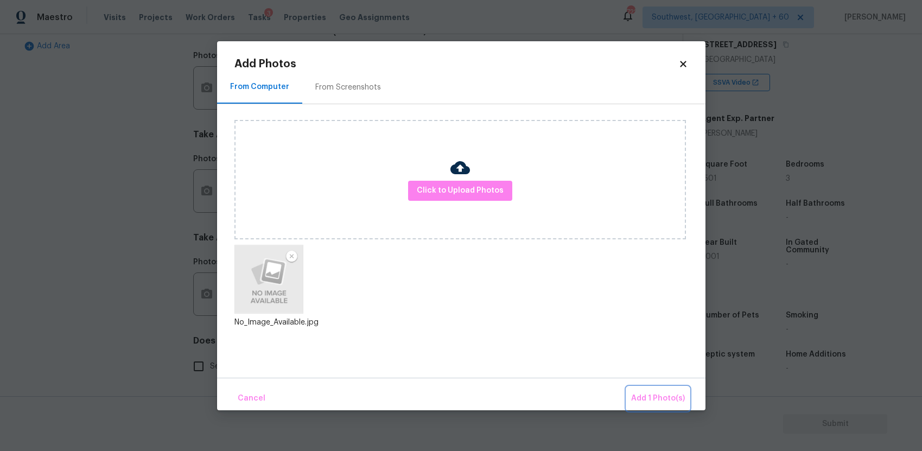
click at [662, 406] on button "Add 1 Photo(s)" at bounding box center [658, 398] width 62 height 23
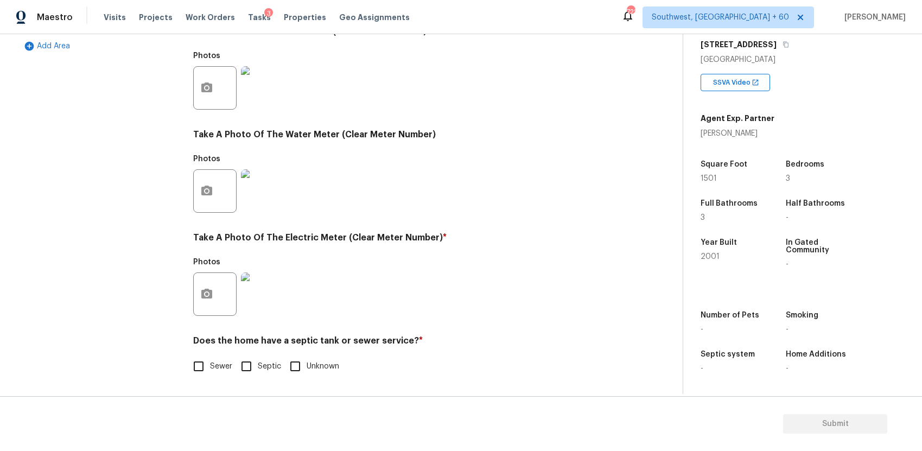
click at [206, 369] on input "Sewer" at bounding box center [198, 366] width 23 height 23
checkbox input "true"
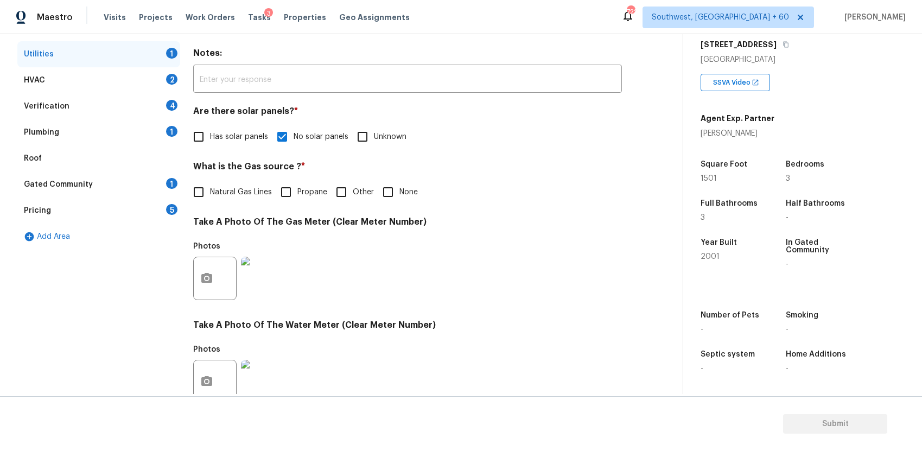
scroll to position [0, 0]
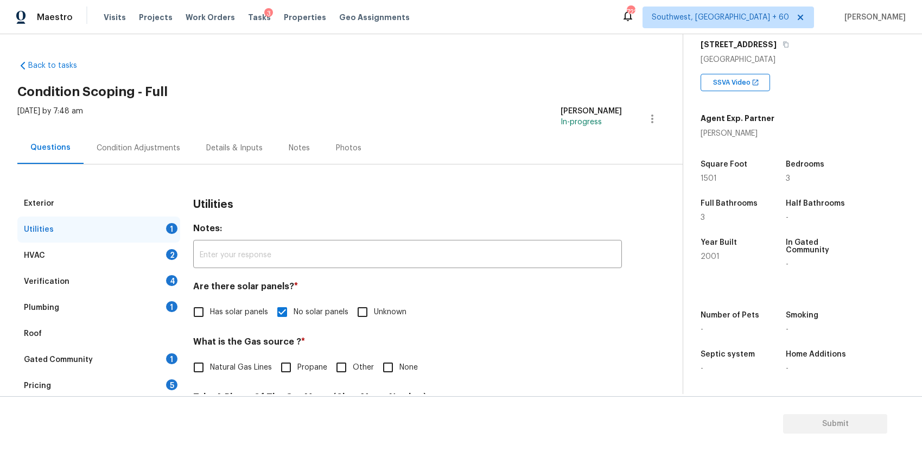
click at [141, 255] on div "HVAC 2" at bounding box center [98, 256] width 163 height 26
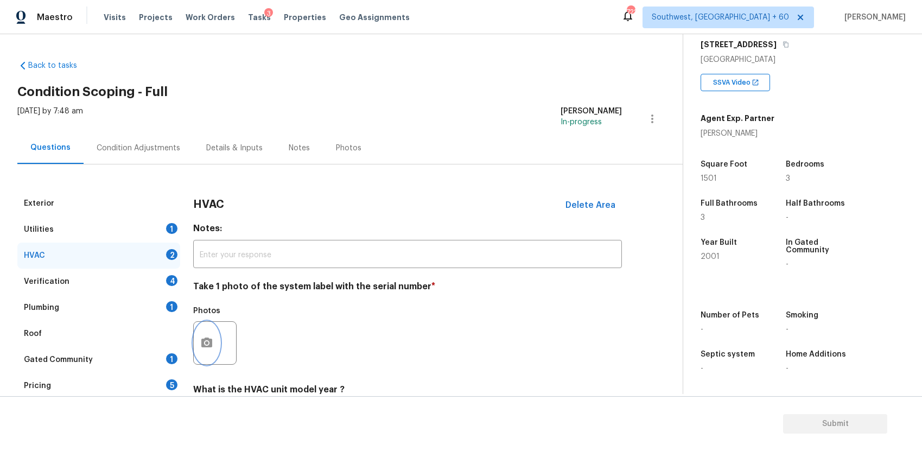
click at [205, 346] on icon "button" at bounding box center [206, 343] width 11 height 10
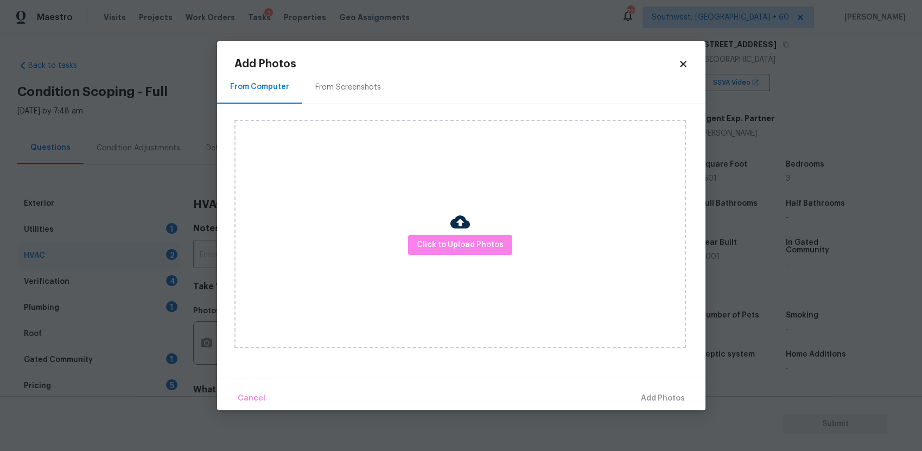
click at [487, 256] on div "Click to Upload Photos" at bounding box center [461, 234] width 452 height 228
click at [475, 244] on span "Click to Upload Photos" at bounding box center [460, 245] width 87 height 14
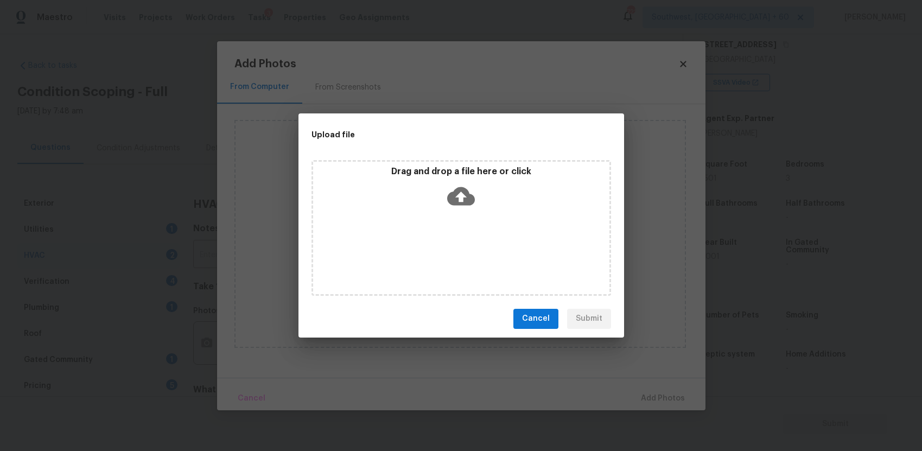
click at [475, 244] on div "Drag and drop a file here or click" at bounding box center [462, 228] width 300 height 136
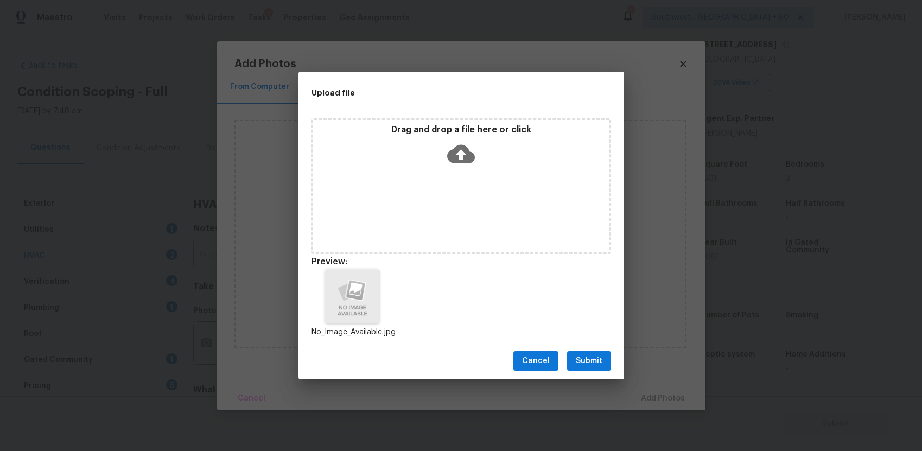
click at [600, 364] on span "Submit" at bounding box center [589, 362] width 27 height 14
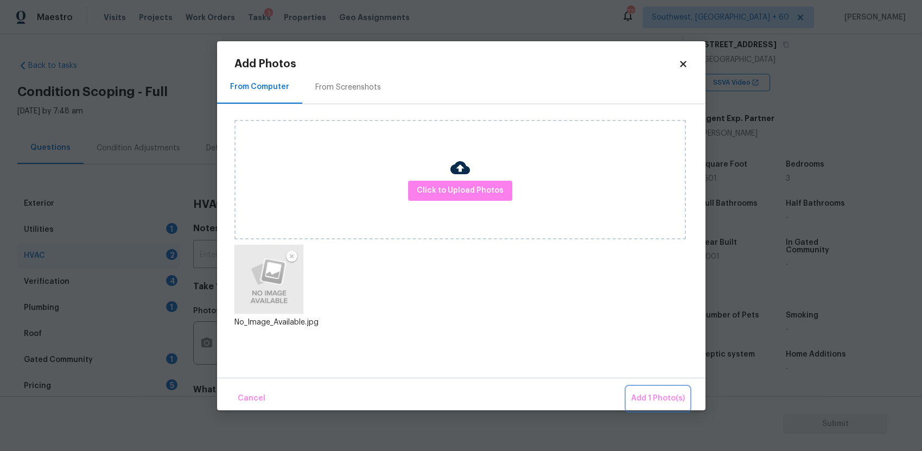
click at [652, 393] on span "Add 1 Photo(s)" at bounding box center [658, 399] width 54 height 14
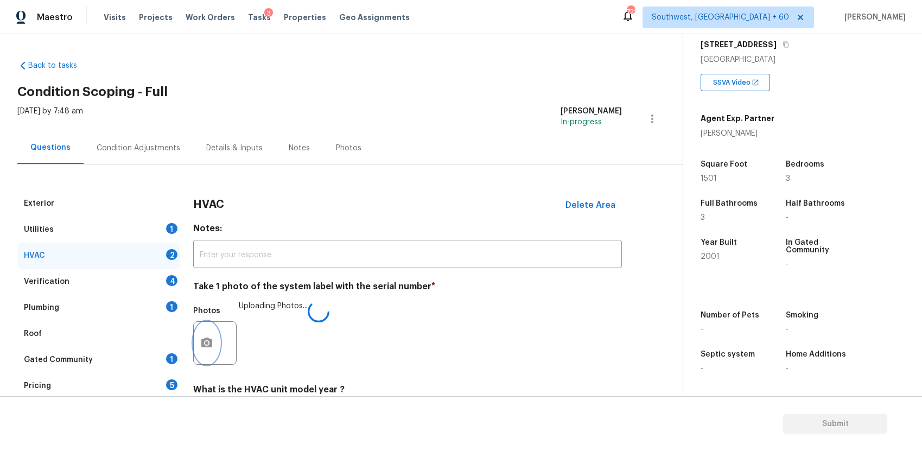
scroll to position [108, 0]
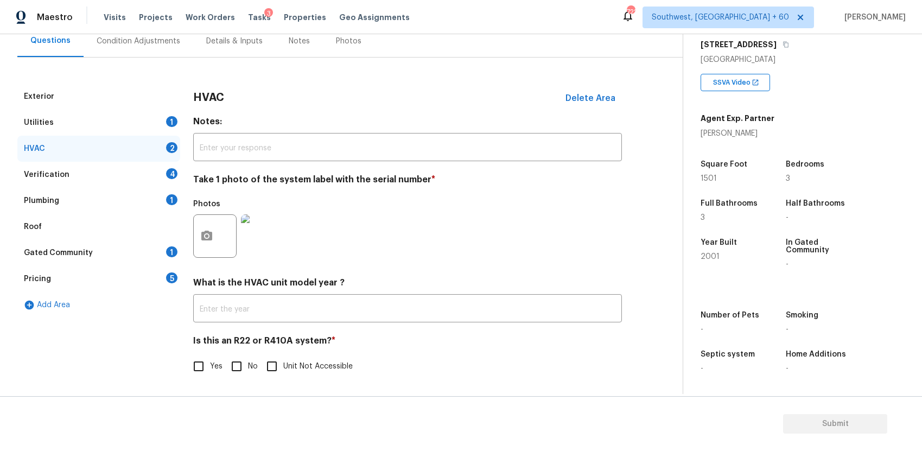
click at [237, 369] on input "No" at bounding box center [236, 366] width 23 height 23
checkbox input "true"
click at [163, 168] on div "Verification 4" at bounding box center [98, 175] width 163 height 26
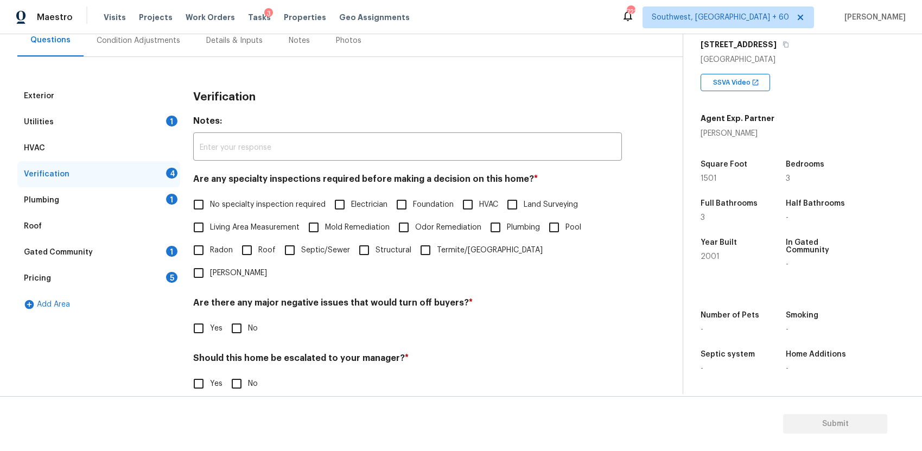
click at [236, 188] on h4 "Are any specialty inspections required before making a decision on this home? *" at bounding box center [407, 181] width 429 height 15
click at [245, 198] on label "No specialty inspection required" at bounding box center [256, 204] width 138 height 23
click at [210, 198] on input "No specialty inspection required" at bounding box center [198, 204] width 23 height 23
checkbox input "true"
click at [246, 298] on h4 "Are there any major negative issues that would turn off buyers? *" at bounding box center [407, 305] width 429 height 15
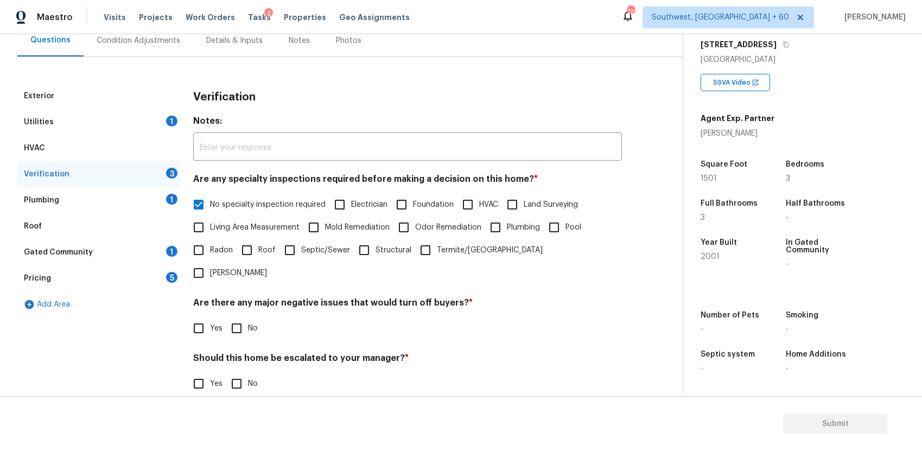
click at [239, 317] on input "No" at bounding box center [236, 328] width 23 height 23
checkbox input "true"
click at [226, 374] on input "No" at bounding box center [236, 385] width 23 height 23
checkbox input "true"
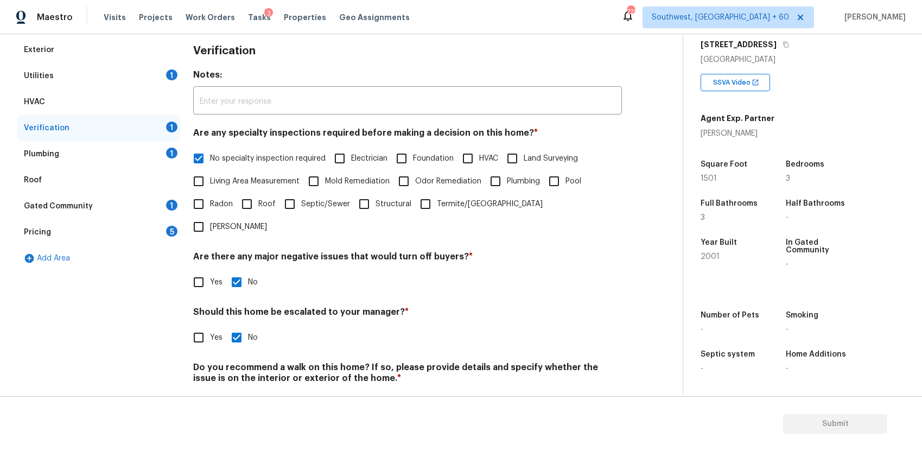
scroll to position [168, 0]
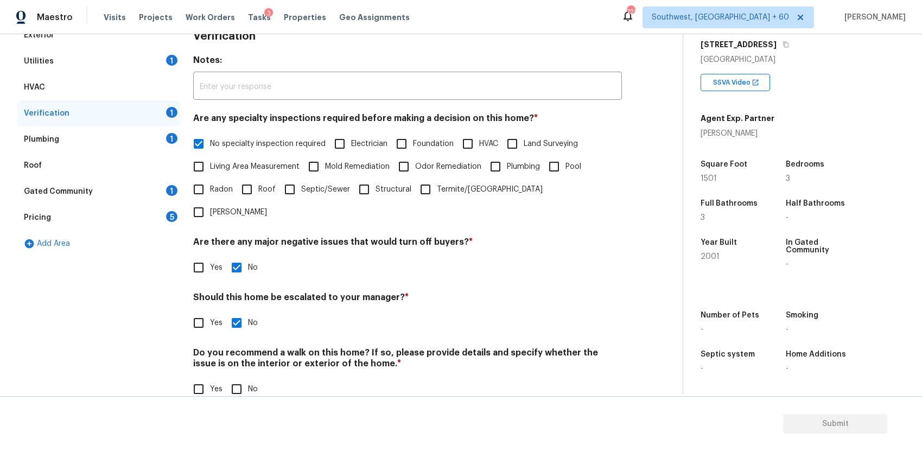
click at [238, 378] on input "No" at bounding box center [236, 389] width 23 height 23
checkbox input "true"
click at [162, 138] on div "Plumbing 1" at bounding box center [98, 140] width 163 height 26
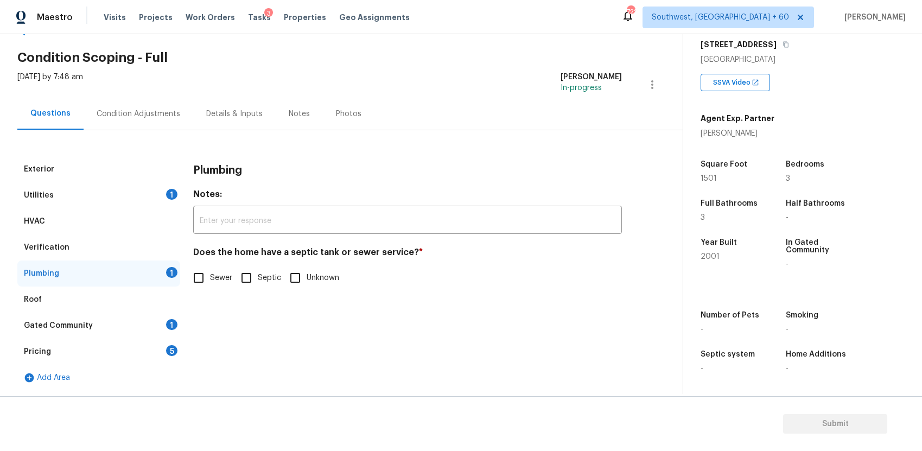
click at [219, 268] on label "Sewer" at bounding box center [209, 278] width 45 height 23
click at [210, 268] on input "Sewer" at bounding box center [198, 278] width 23 height 23
checkbox input "true"
click at [138, 321] on div "Gated Community 1" at bounding box center [98, 326] width 163 height 26
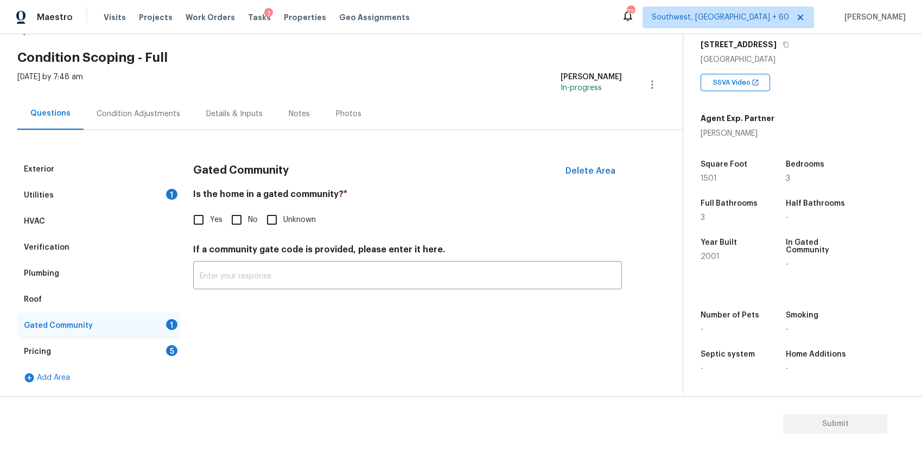
click at [229, 225] on input "No" at bounding box center [236, 219] width 23 height 23
checkbox input "true"
click at [166, 318] on div "Gated Community" at bounding box center [98, 326] width 163 height 26
click at [165, 350] on div "Pricing 5" at bounding box center [98, 352] width 163 height 26
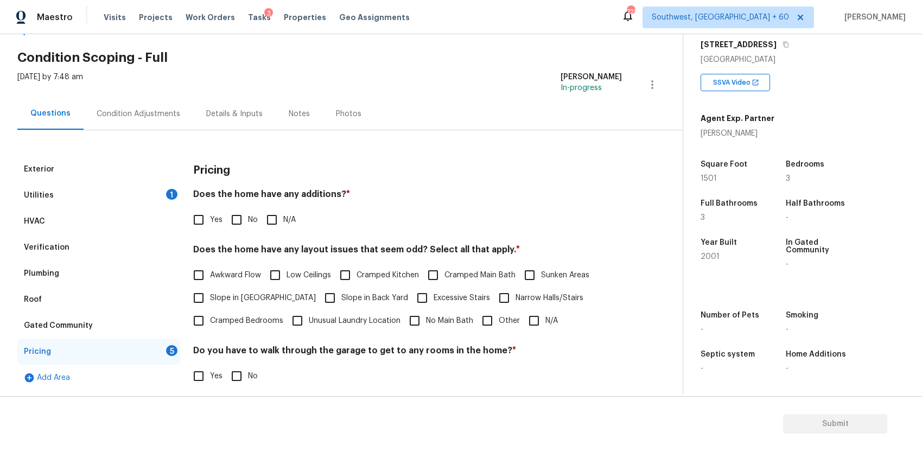
click at [302, 218] on div "Yes No N/A" at bounding box center [407, 219] width 429 height 23
click at [274, 205] on div "Does the home have any additions? * Yes No N/A" at bounding box center [407, 210] width 429 height 42
click at [286, 214] on span "N/A" at bounding box center [289, 219] width 12 height 11
click at [283, 214] on input "N/A" at bounding box center [272, 219] width 23 height 23
checkbox input "true"
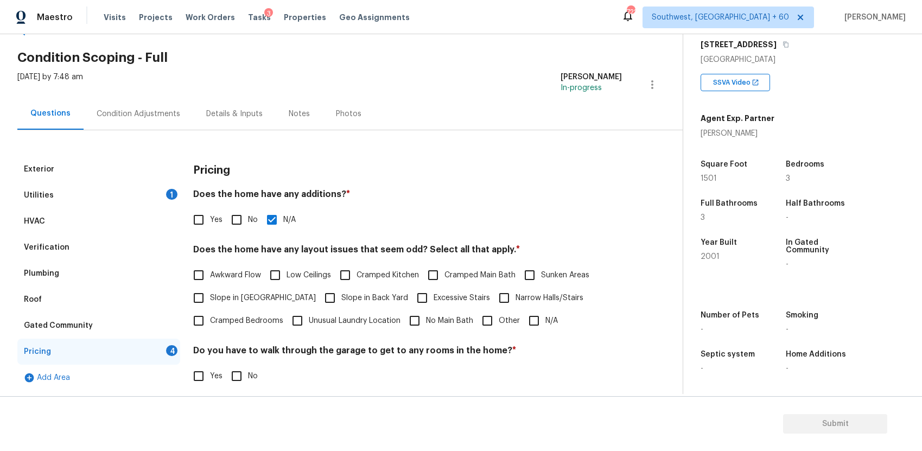
click at [534, 313] on input "N/A" at bounding box center [534, 320] width 23 height 23
checkbox input "true"
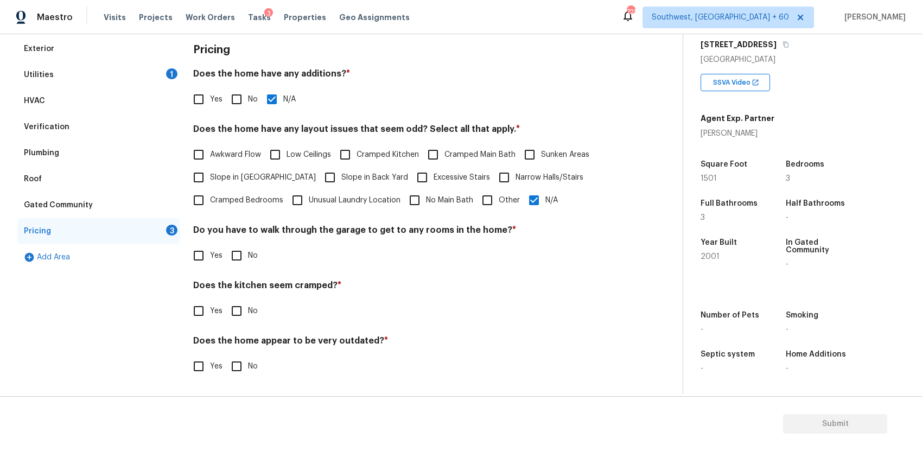
click at [246, 255] on input "No" at bounding box center [236, 255] width 23 height 23
checkbox input "true"
click at [243, 309] on input "No" at bounding box center [236, 311] width 23 height 23
checkbox input "true"
click at [255, 360] on label "No" at bounding box center [241, 367] width 33 height 23
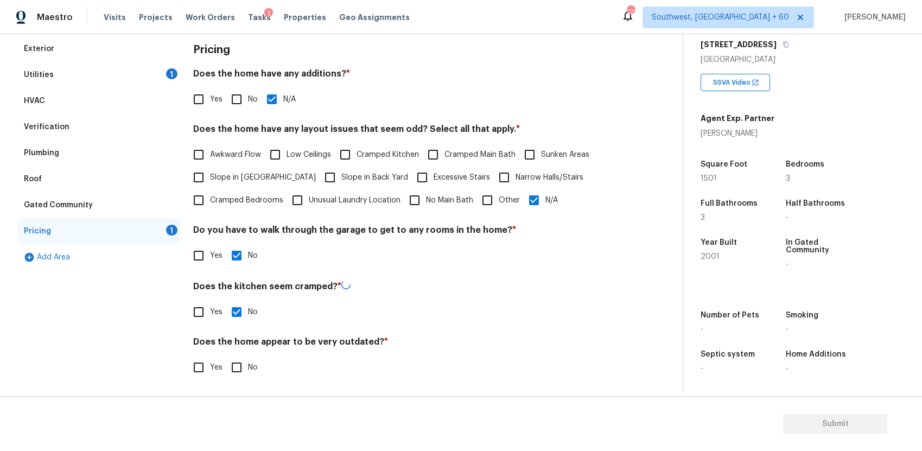
click at [248, 360] on input "No" at bounding box center [236, 367] width 23 height 23
checkbox input "true"
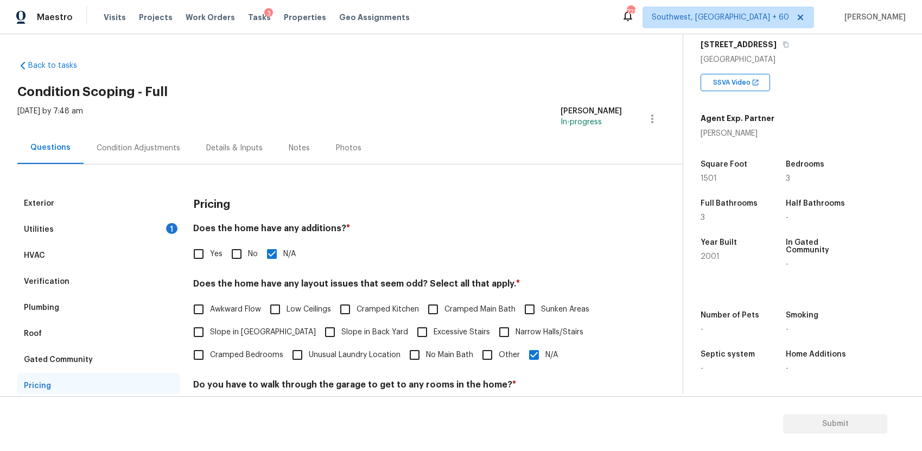
click at [144, 135] on div "Condition Adjustments" at bounding box center [139, 148] width 110 height 32
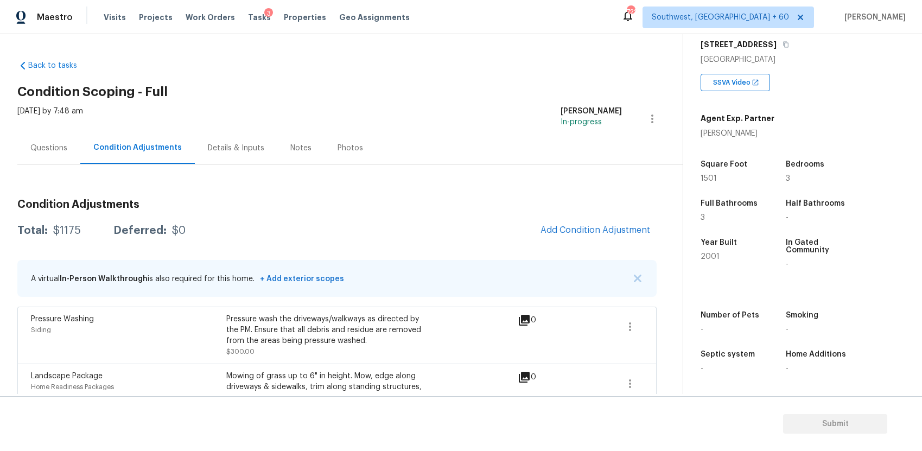
scroll to position [114, 0]
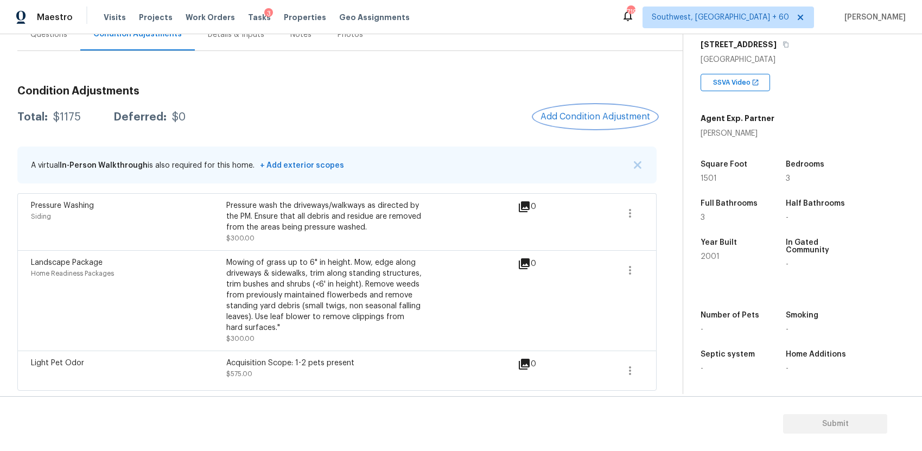
click at [595, 115] on span "Add Condition Adjustment" at bounding box center [596, 117] width 110 height 10
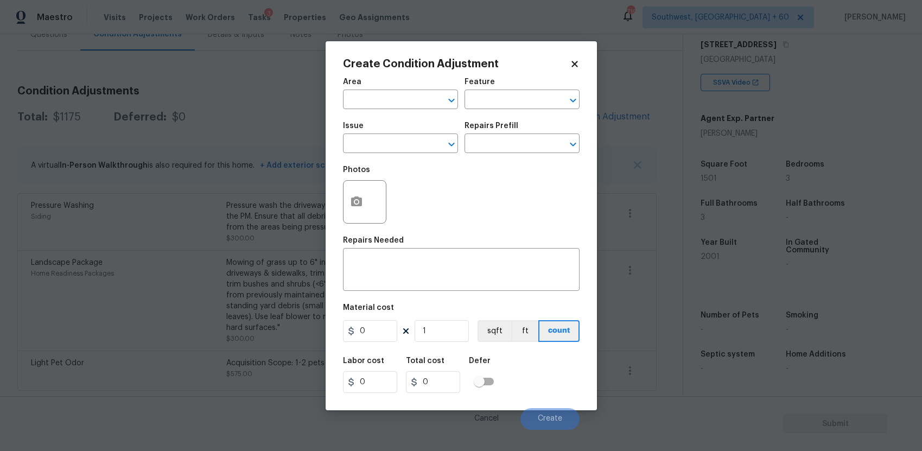
click at [284, 164] on body "Maestro Visits Projects Work Orders Tasks 3 Properties Geo Assignments 719 Sout…" at bounding box center [461, 225] width 922 height 451
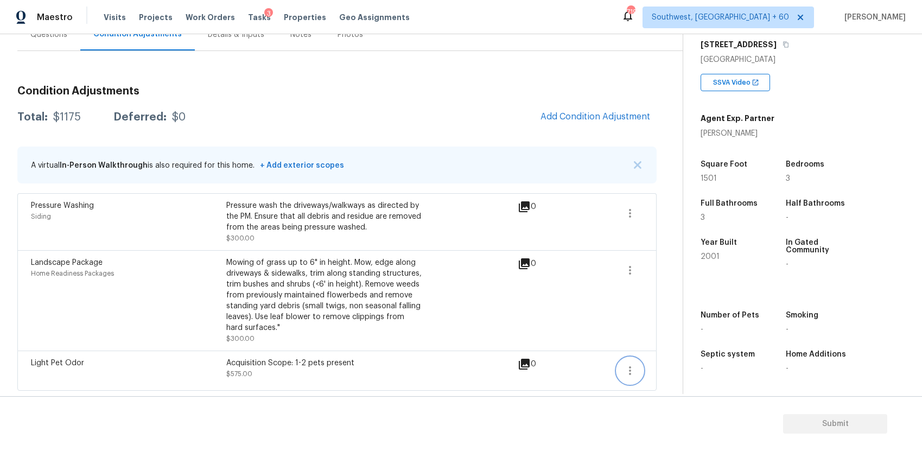
click at [640, 362] on button "button" at bounding box center [630, 371] width 26 height 26
click at [677, 358] on ul "Edit" at bounding box center [692, 369] width 98 height 22
click at [673, 364] on div "Edit" at bounding box center [692, 368] width 85 height 11
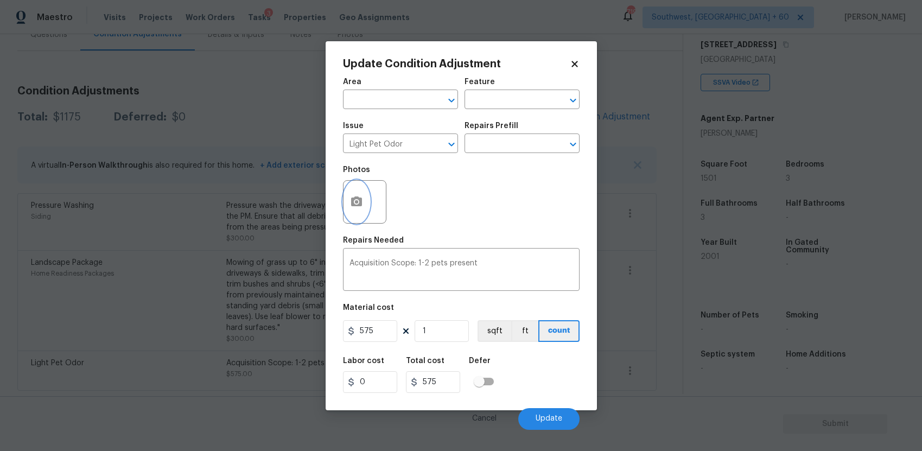
click at [358, 195] on icon "button" at bounding box center [356, 201] width 13 height 13
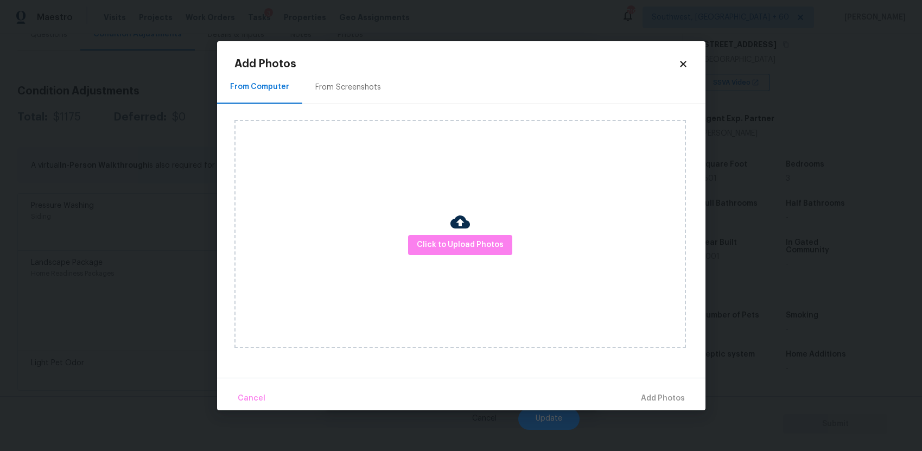
click at [478, 231] on div "Click to Upload Photos" at bounding box center [461, 234] width 452 height 228
click at [482, 243] on span "Click to Upload Photos" at bounding box center [460, 245] width 87 height 14
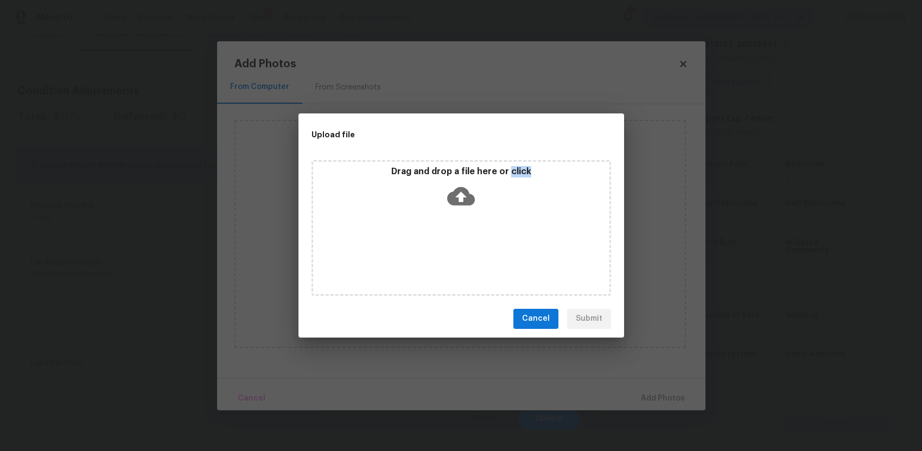
click at [482, 243] on div "Drag and drop a file here or click" at bounding box center [462, 228] width 300 height 136
click at [773, 340] on div "Upload file Drag and drop a file here or click Cancel Submit" at bounding box center [461, 225] width 922 height 451
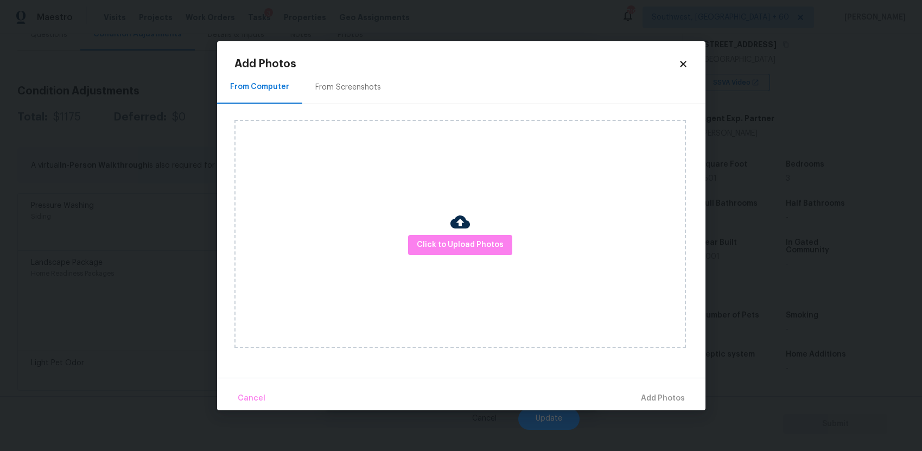
click at [768, 353] on body "Maestro Visits Projects Work Orders Tasks 3 Properties Geo Assignments 719 Sout…" at bounding box center [461, 225] width 922 height 451
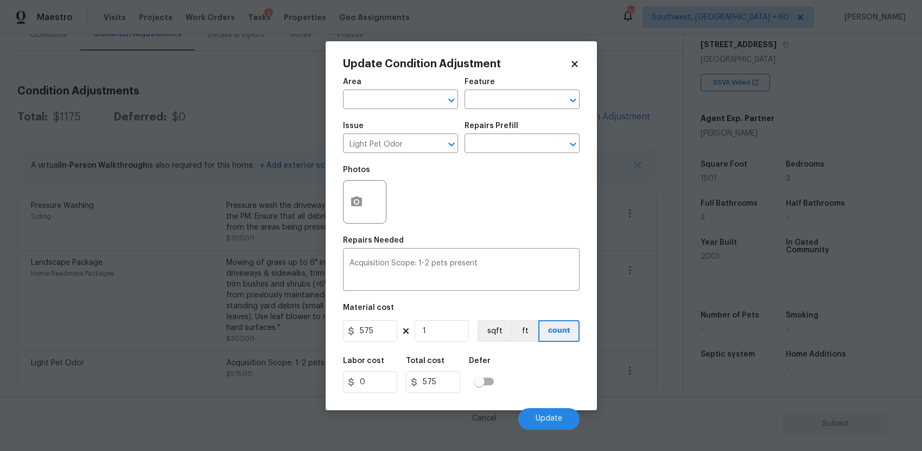
click at [434, 130] on div "Issue" at bounding box center [400, 129] width 115 height 14
click at [416, 141] on input "Light Pet Odor" at bounding box center [385, 144] width 85 height 17
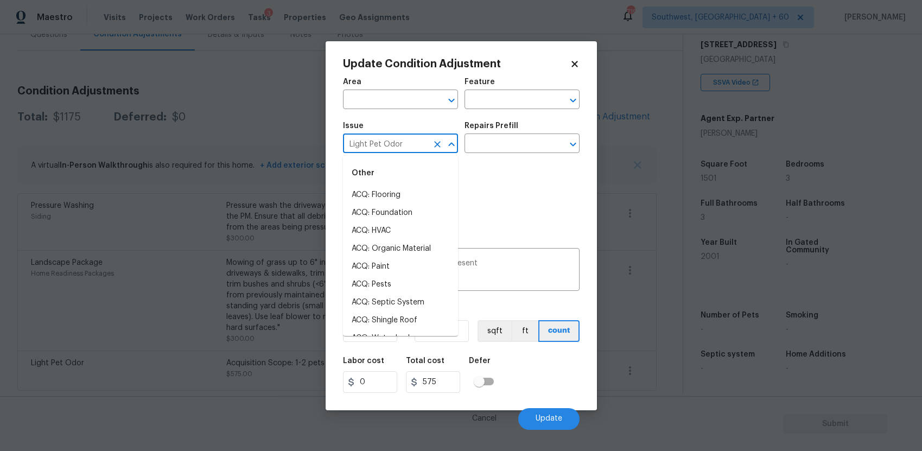
click at [416, 141] on input "Light Pet Odor" at bounding box center [385, 144] width 85 height 17
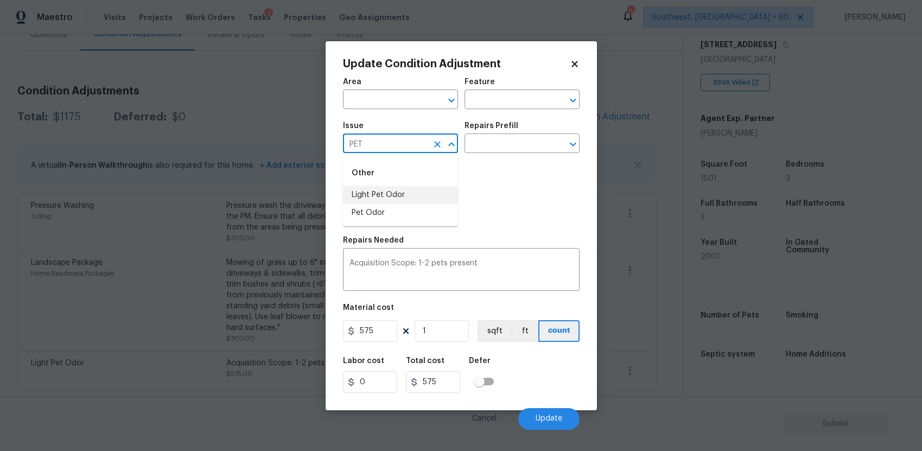
click at [519, 123] on div "Repairs Prefill" at bounding box center [522, 129] width 115 height 14
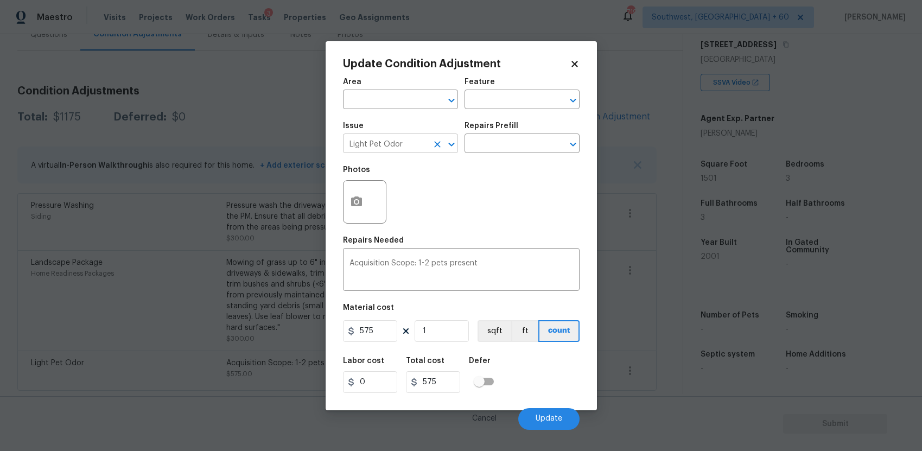
click at [447, 139] on icon "Open" at bounding box center [451, 144] width 13 height 13
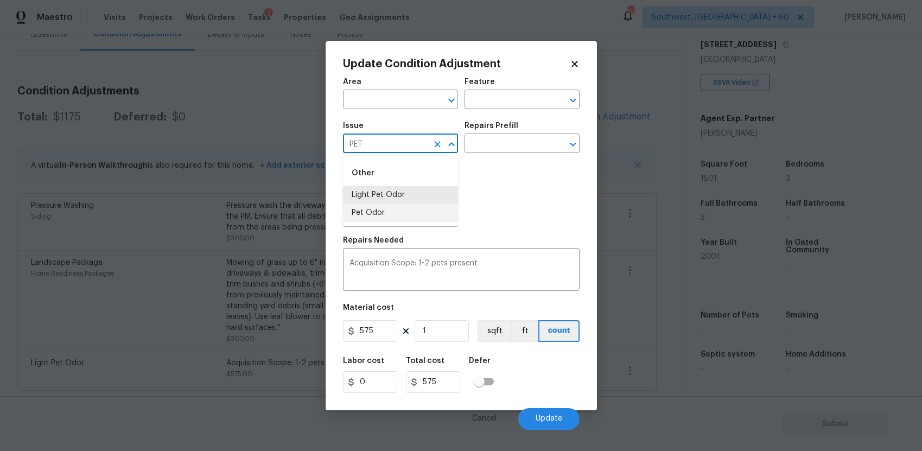
click at [420, 214] on li "Pet Odor" at bounding box center [400, 213] width 115 height 18
type input "Pet Odor"
click at [527, 130] on div "Repairs Prefill" at bounding box center [522, 129] width 115 height 14
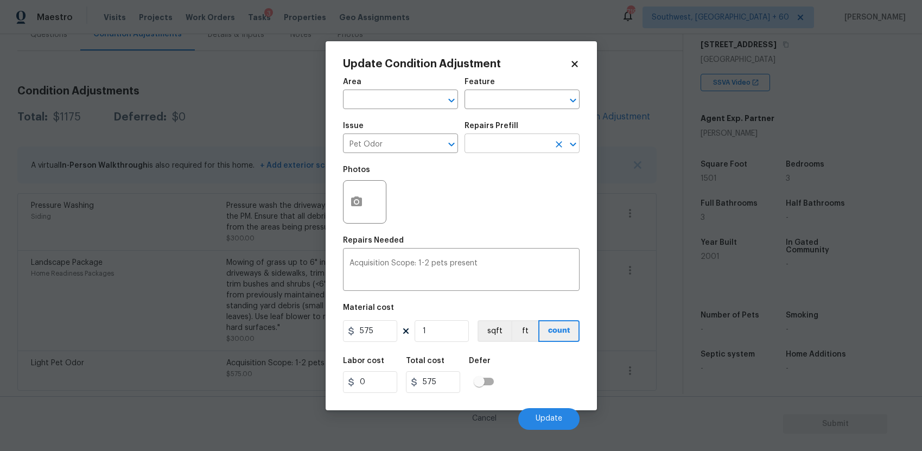
click at [529, 140] on input "text" at bounding box center [507, 144] width 85 height 17
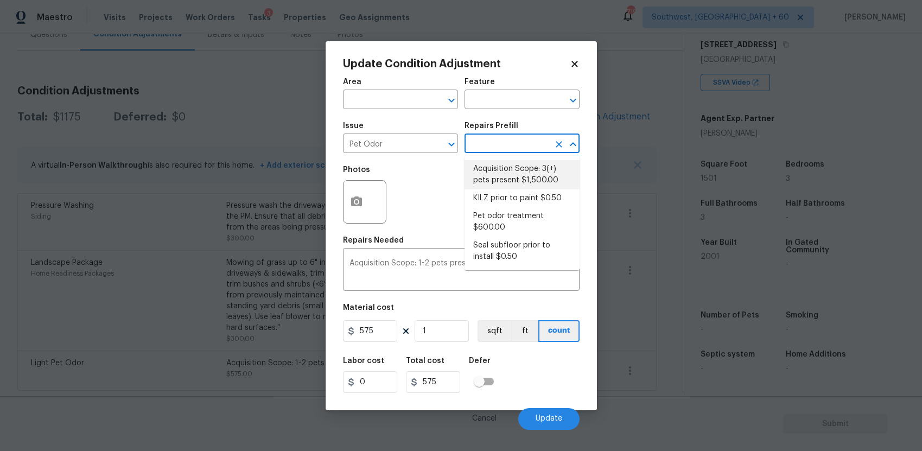
click at [534, 169] on li "Acquisition Scope: 3(+) pets present $1,500.00" at bounding box center [522, 174] width 115 height 29
type textarea "Acquisition Scope: 3(+) pets present"
type input "1500"
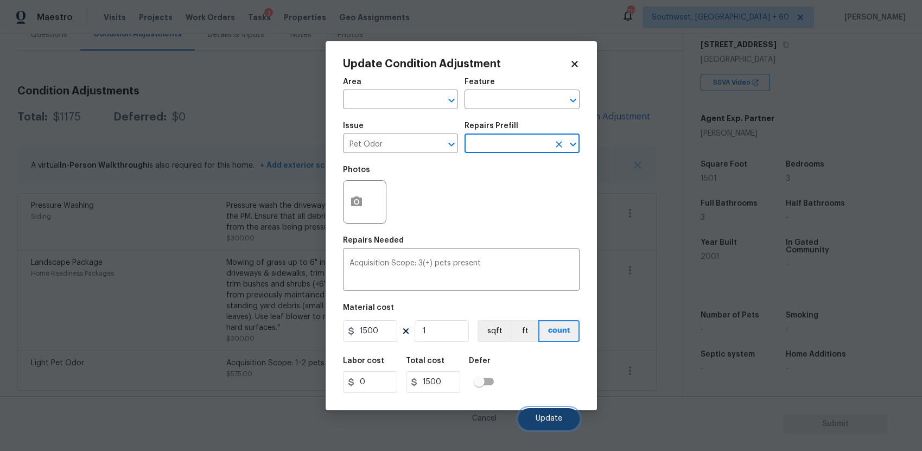
click at [547, 413] on button "Update" at bounding box center [548, 419] width 61 height 22
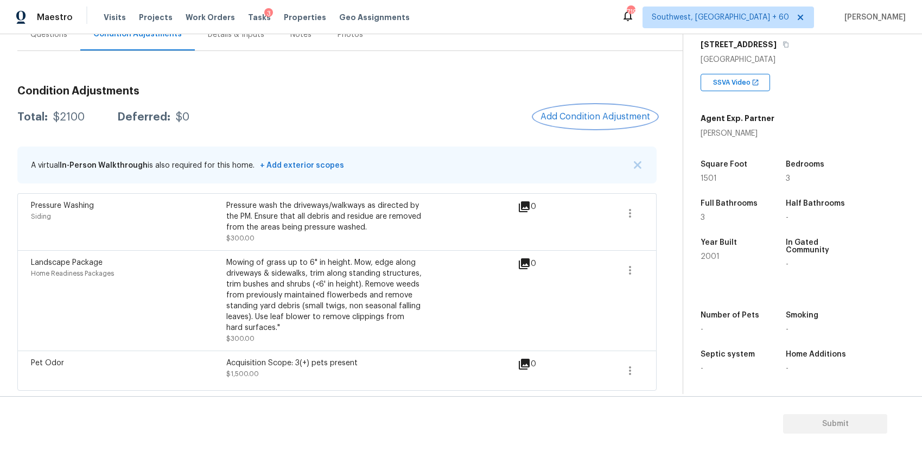
click at [594, 110] on button "Add Condition Adjustment" at bounding box center [595, 116] width 123 height 23
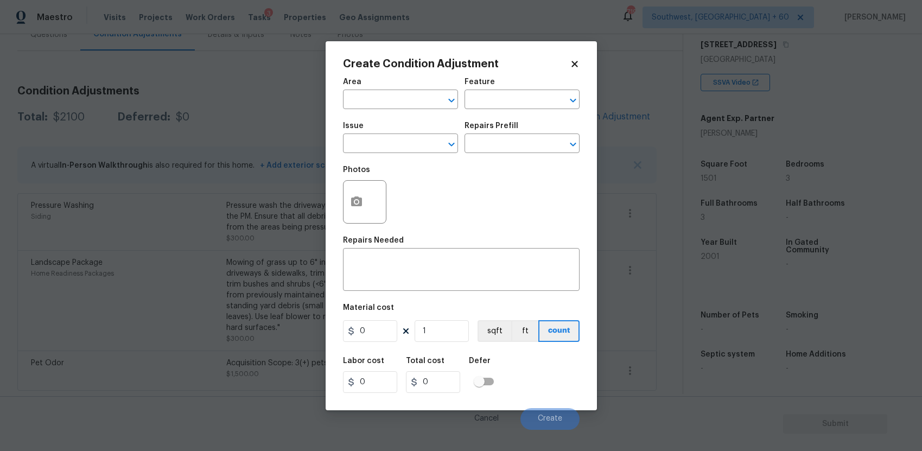
click at [657, 171] on body "Maestro Visits Projects Work Orders Tasks 3 Properties Geo Assignments 719 Sout…" at bounding box center [461, 225] width 922 height 451
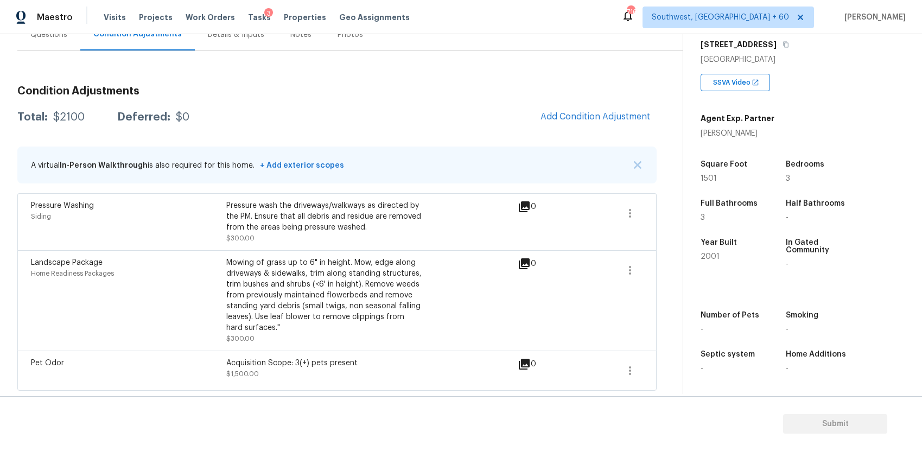
scroll to position [0, 0]
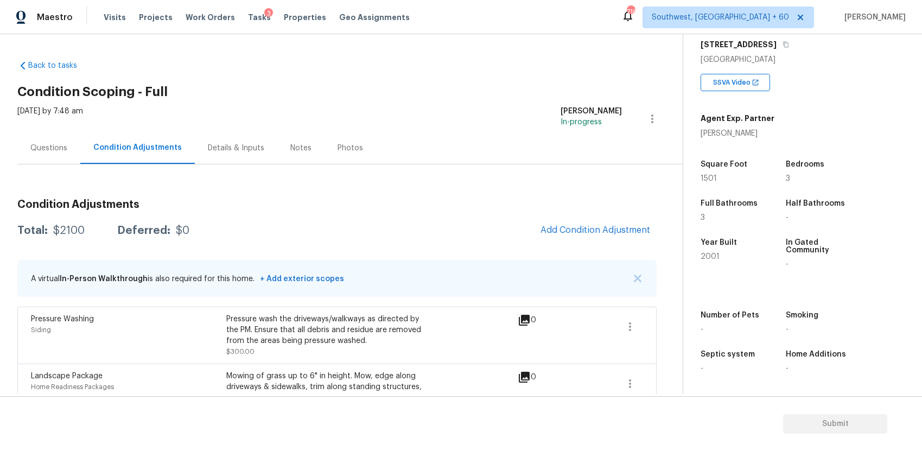
click at [643, 213] on div "Condition Adjustments Total: $2100 Deferred: $0 Add Condition Adjustment A virt…" at bounding box center [337, 348] width 640 height 314
click at [599, 223] on button "Add Condition Adjustment" at bounding box center [595, 230] width 123 height 23
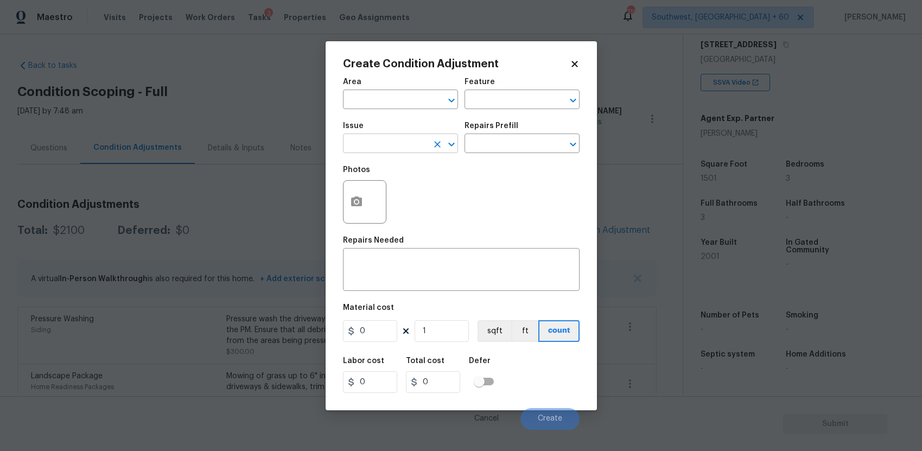
click at [381, 150] on input "text" at bounding box center [385, 144] width 85 height 17
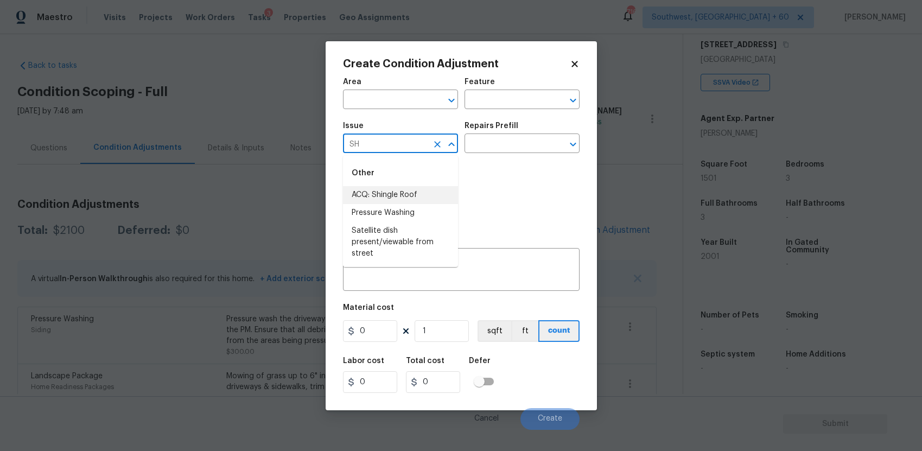
type input "S"
click at [400, 197] on li "Debris/garbage on site" at bounding box center [400, 195] width 115 height 18
type input "Debris/garbage on site"
click at [416, 264] on textarea at bounding box center [462, 271] width 224 height 23
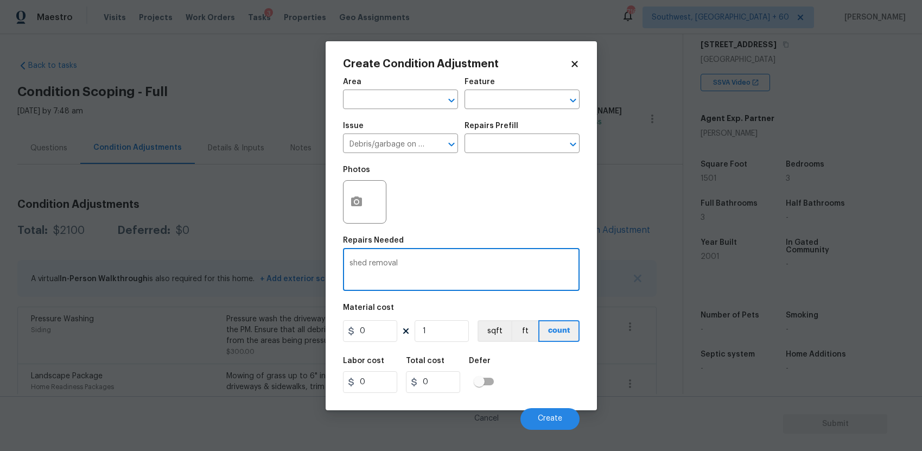
type textarea "shed removal"
click at [360, 310] on h5 "Material cost" at bounding box center [368, 308] width 51 height 8
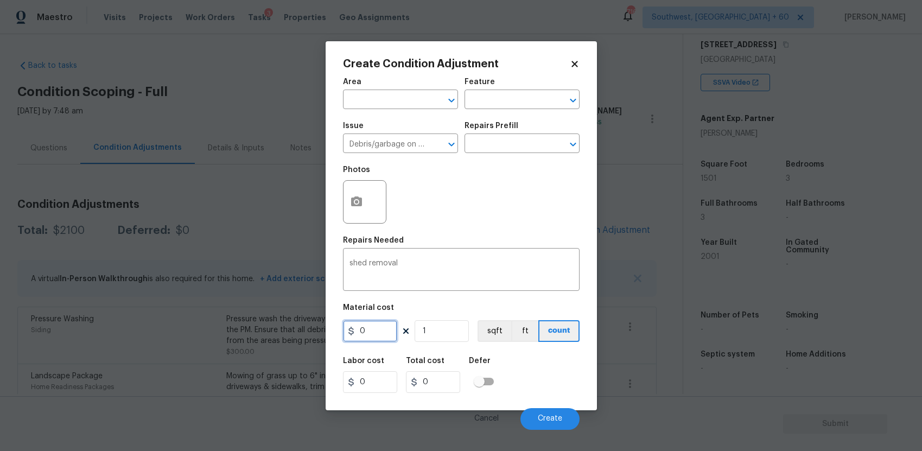
click at [377, 328] on input "0" at bounding box center [370, 331] width 54 height 22
type input "2500"
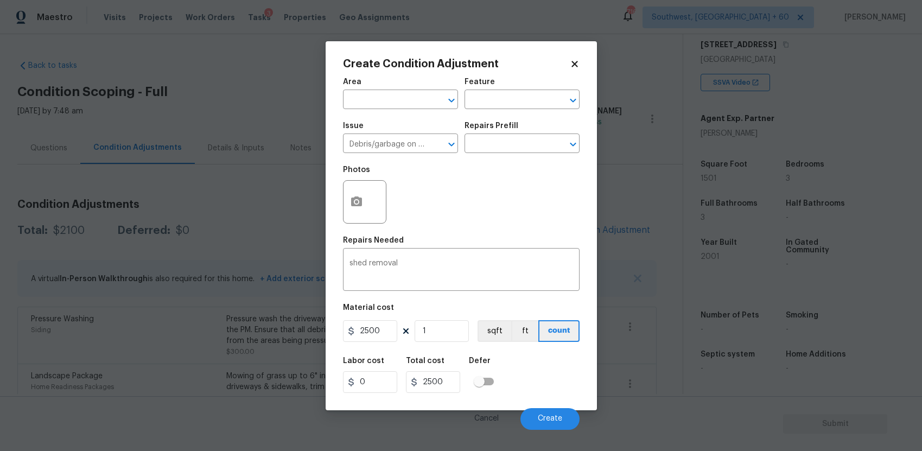
type input "2500"
click at [357, 210] on button "button" at bounding box center [357, 202] width 26 height 42
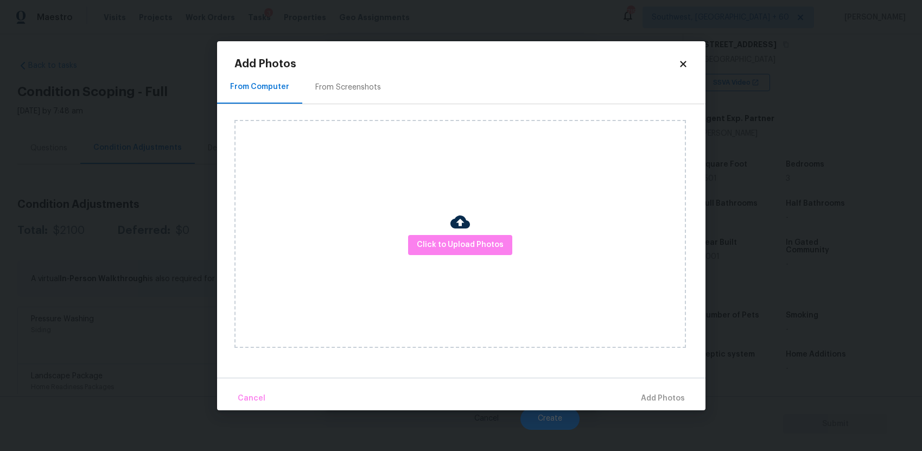
click at [448, 234] on div "Click to Upload Photos" at bounding box center [461, 234] width 452 height 228
click at [454, 243] on span "Click to Upload Photos" at bounding box center [460, 245] width 87 height 14
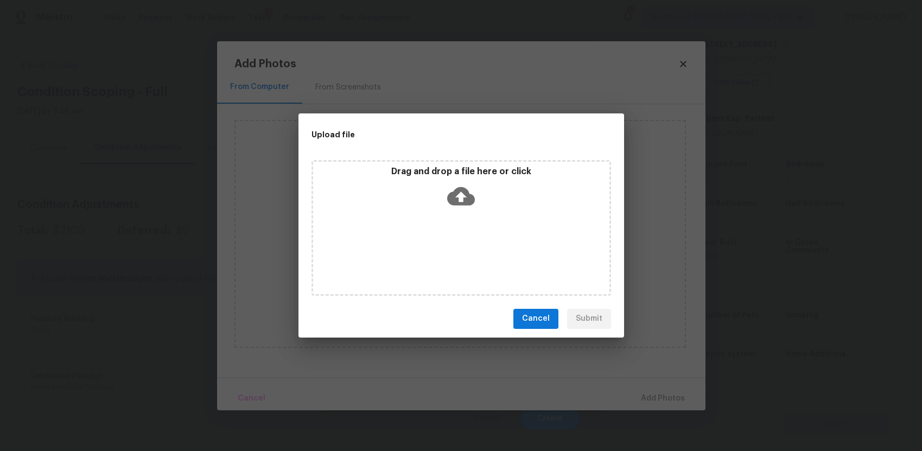
click at [454, 243] on div "Drag and drop a file here or click" at bounding box center [462, 228] width 300 height 136
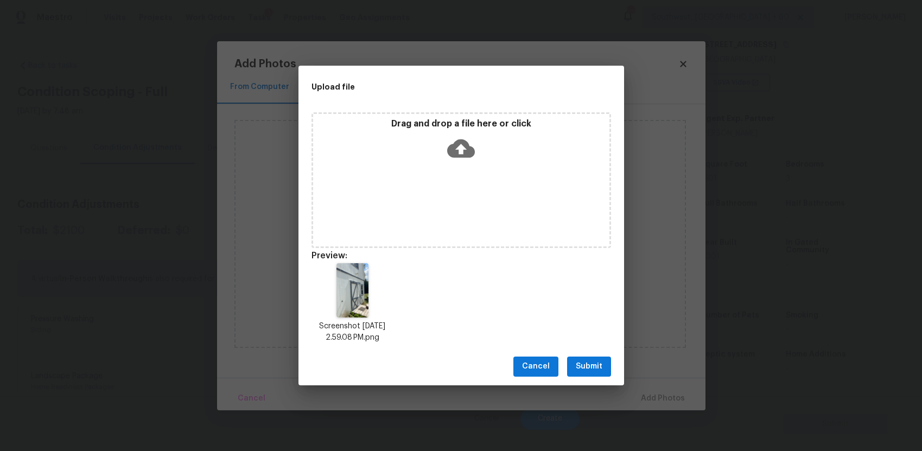
click at [594, 354] on div "Cancel Submit" at bounding box center [462, 366] width 326 height 37
click at [594, 363] on span "Submit" at bounding box center [589, 367] width 27 height 14
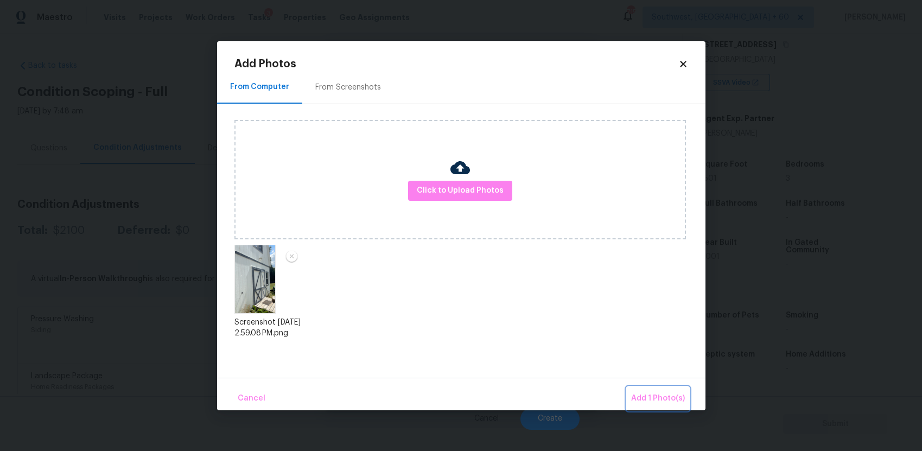
click at [666, 393] on span "Add 1 Photo(s)" at bounding box center [658, 399] width 54 height 14
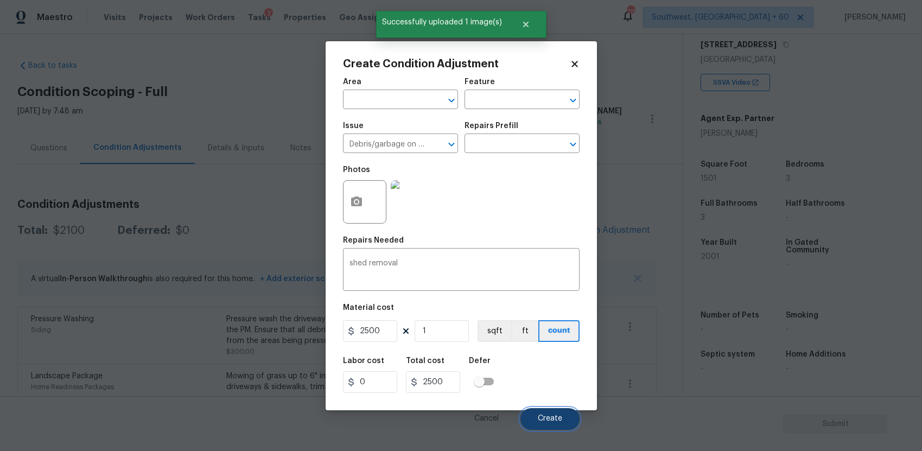
click at [549, 411] on button "Create" at bounding box center [550, 419] width 59 height 22
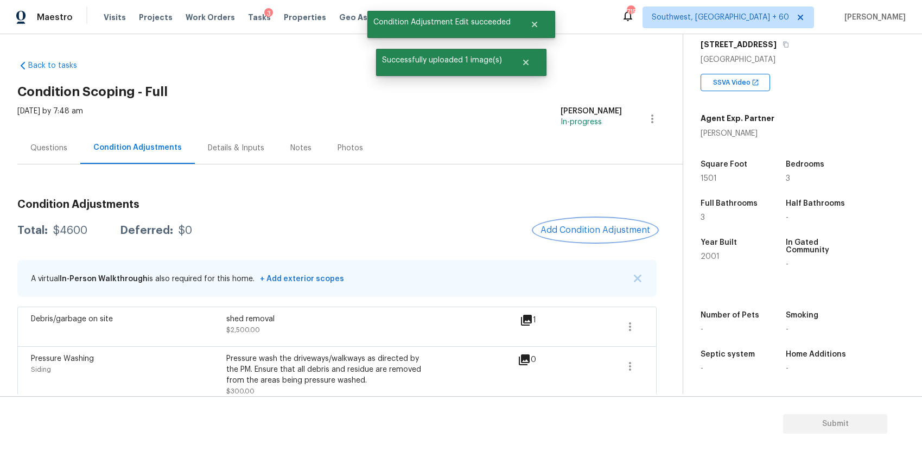
click at [593, 229] on span "Add Condition Adjustment" at bounding box center [596, 230] width 110 height 10
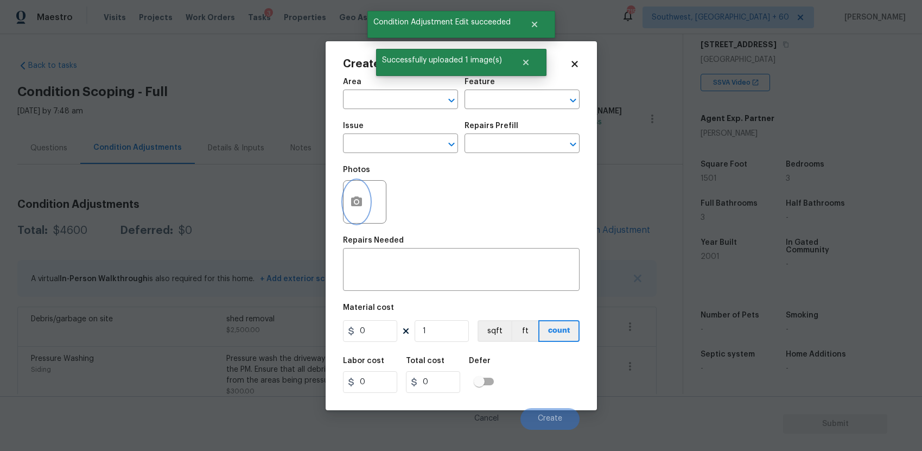
click at [356, 196] on icon "button" at bounding box center [356, 201] width 13 height 13
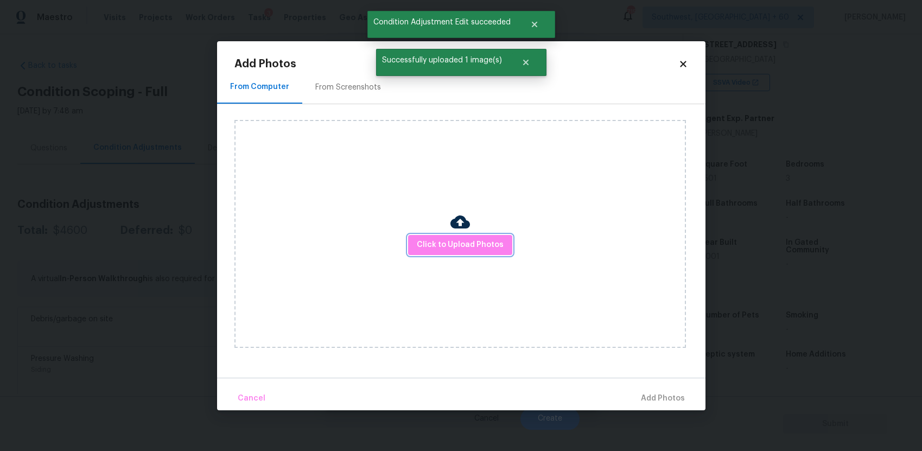
click at [431, 235] on button "Click to Upload Photos" at bounding box center [460, 245] width 104 height 20
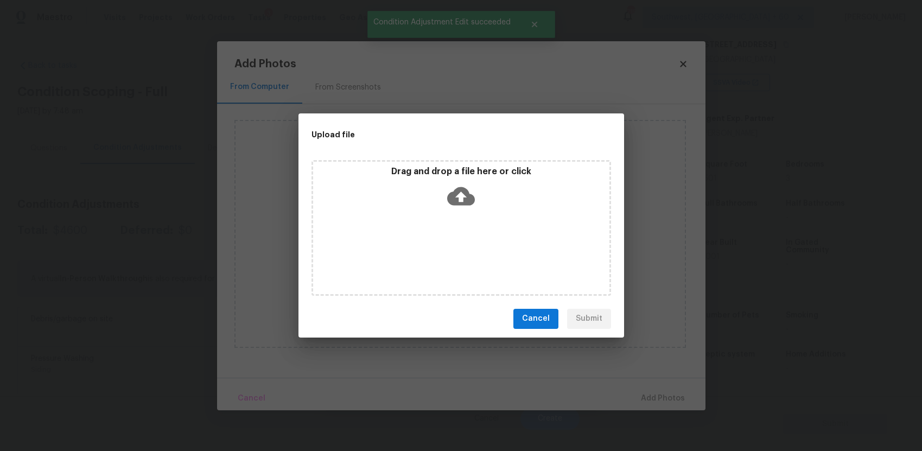
click at [431, 235] on div "Drag and drop a file here or click" at bounding box center [462, 228] width 300 height 136
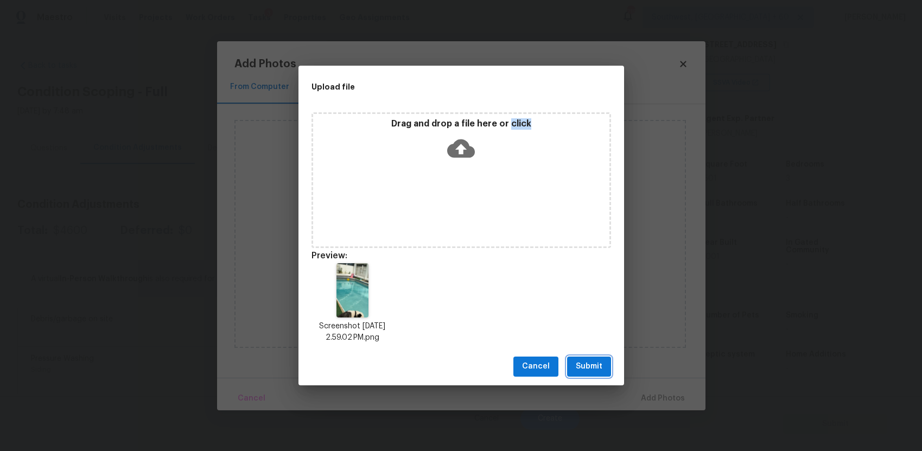
click at [584, 370] on span "Submit" at bounding box center [589, 367] width 27 height 14
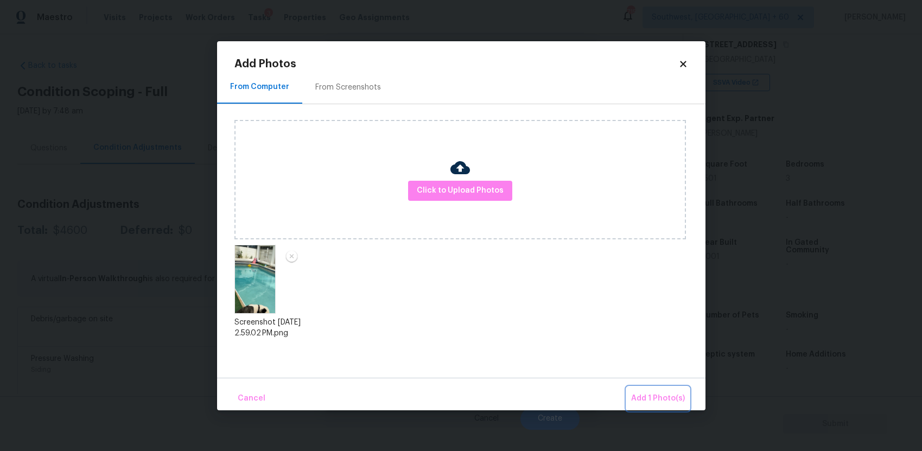
click at [638, 388] on button "Add 1 Photo(s)" at bounding box center [658, 398] width 62 height 23
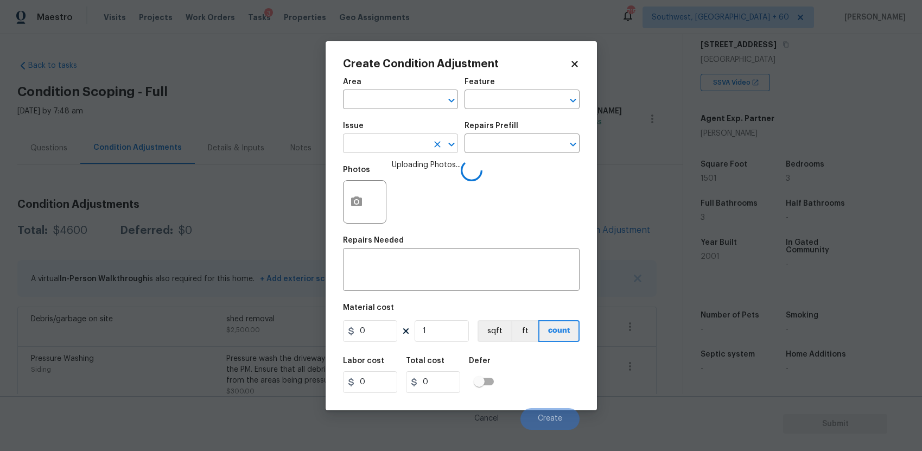
click at [408, 147] on input "text" at bounding box center [385, 144] width 85 height 17
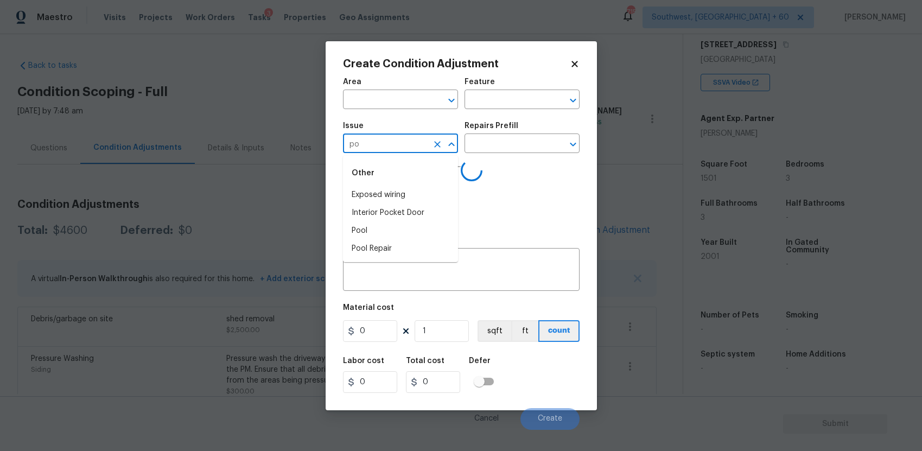
type input "poo"
type input "l"
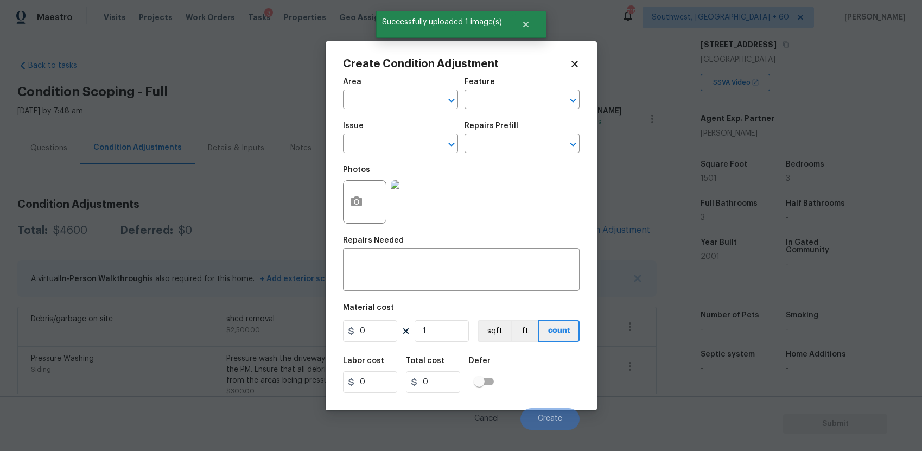
click at [401, 155] on span "Issue ​" at bounding box center [400, 138] width 115 height 44
click at [406, 136] on input "text" at bounding box center [385, 144] width 85 height 17
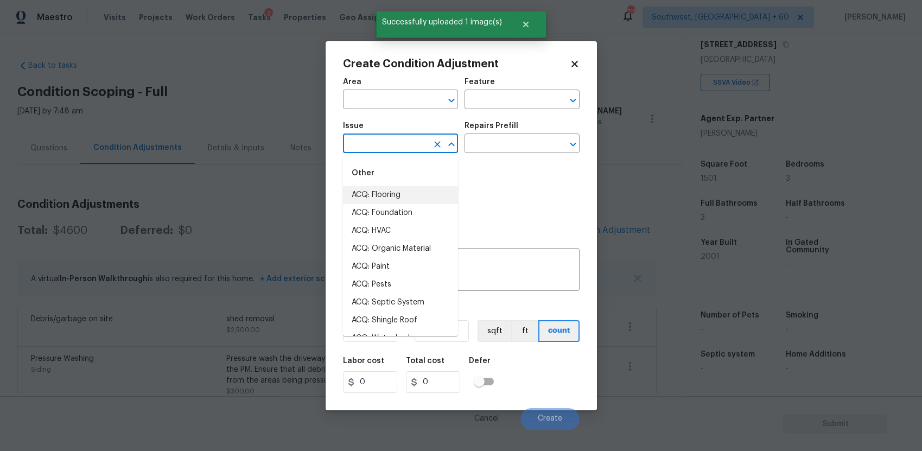
click at [541, 154] on div "Issue ​ Repairs Prefill ​" at bounding box center [461, 138] width 237 height 44
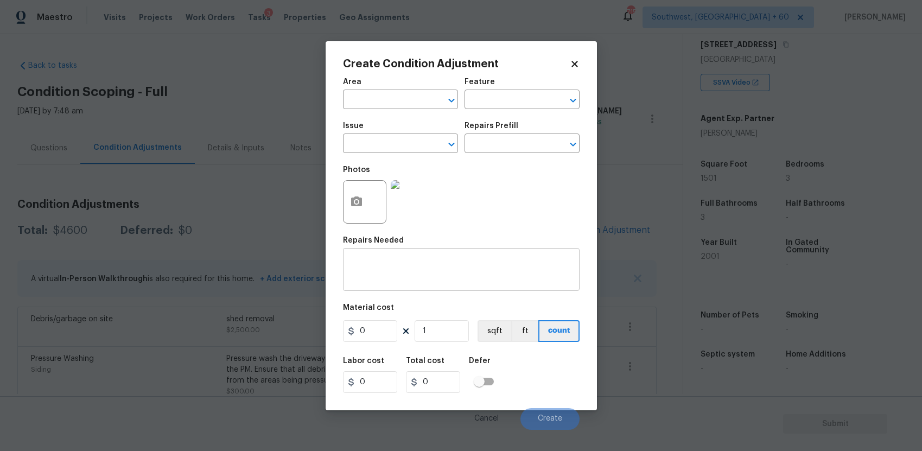
click at [428, 283] on div "x ​" at bounding box center [461, 271] width 237 height 40
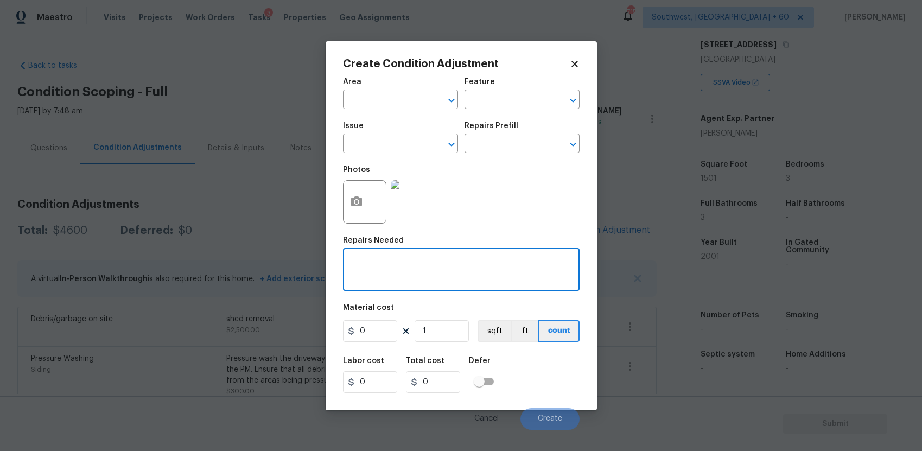
click at [426, 157] on span "Issue ​" at bounding box center [400, 138] width 115 height 44
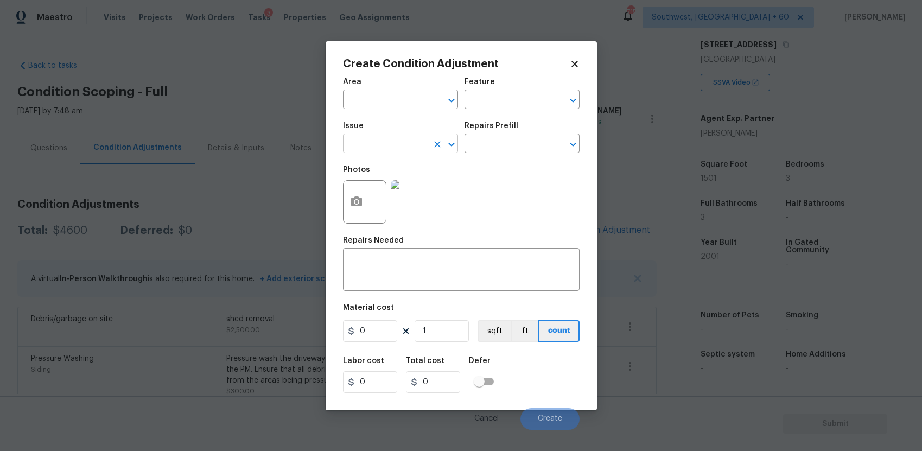
click at [431, 146] on button "Clear" at bounding box center [437, 144] width 15 height 15
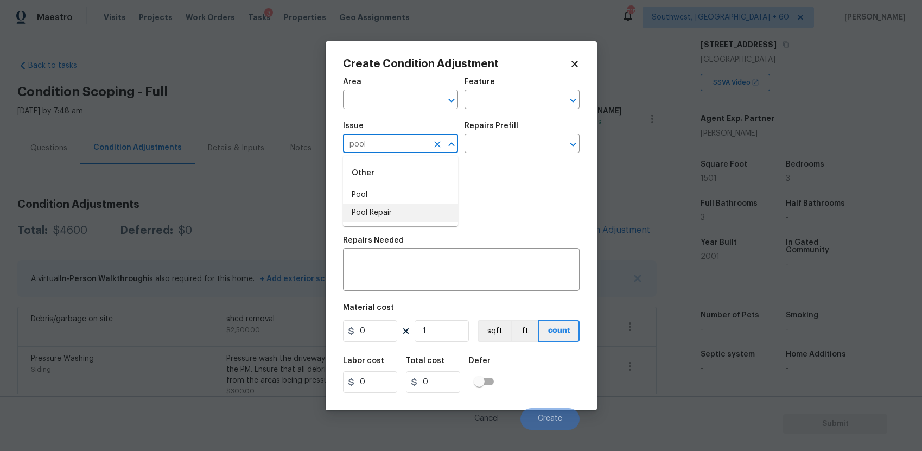
click at [384, 218] on li "Pool Repair" at bounding box center [400, 213] width 115 height 18
type input "Pool Repair"
click at [474, 157] on div "Issue Pool Repair ​ Repairs Prefill ​" at bounding box center [461, 138] width 237 height 44
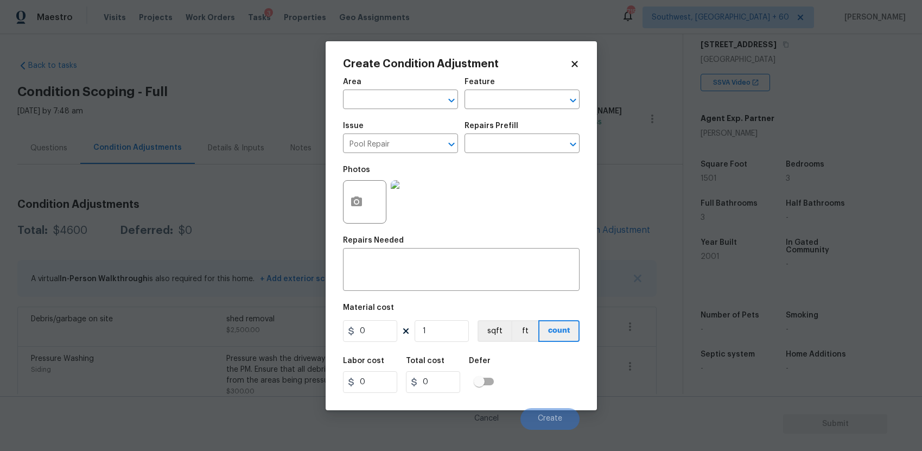
click at [515, 134] on div "Repairs Prefill" at bounding box center [522, 129] width 115 height 14
click at [518, 139] on input "text" at bounding box center [507, 144] width 85 height 17
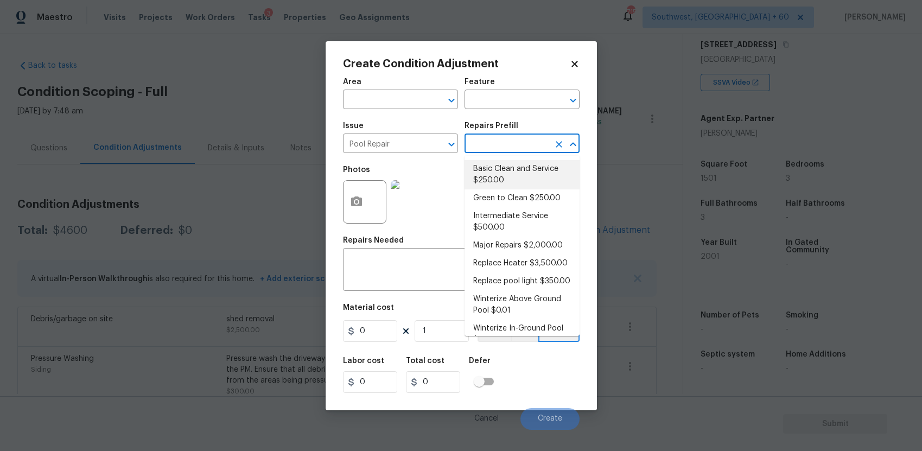
click at [536, 180] on li "Basic Clean and Service $250.00" at bounding box center [522, 174] width 115 height 29
type input "Pool"
type textarea "basic clean and service, balance chems, repair minor leaks at equipment, etc"
type input "250"
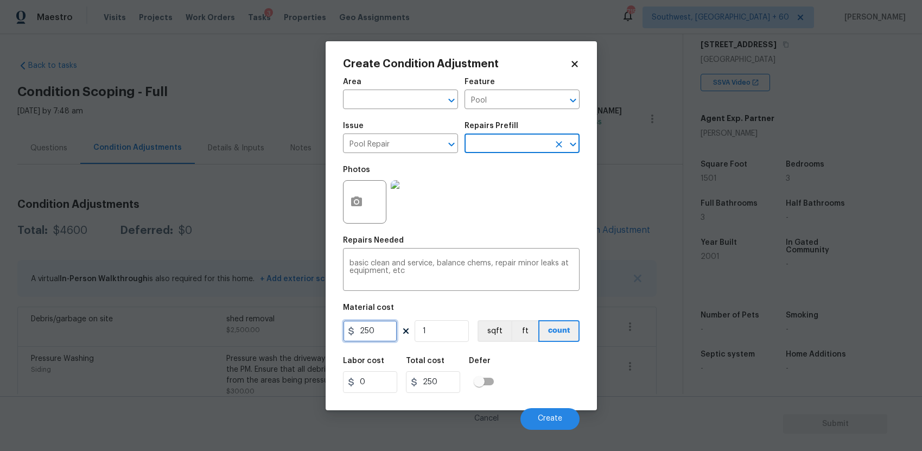
click at [366, 335] on input "250" at bounding box center [370, 331] width 54 height 22
type input "600"
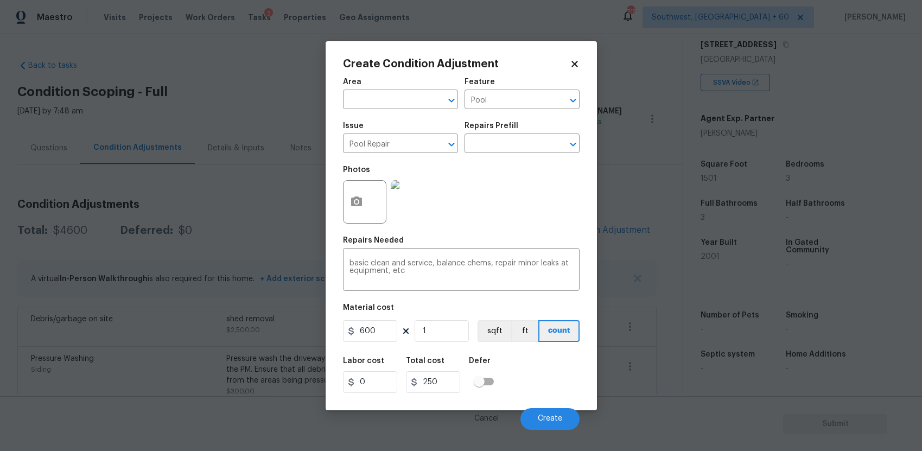
type input "600"
click at [532, 402] on div "Cancel Create" at bounding box center [461, 415] width 237 height 30
click at [538, 416] on button "Create" at bounding box center [550, 419] width 59 height 22
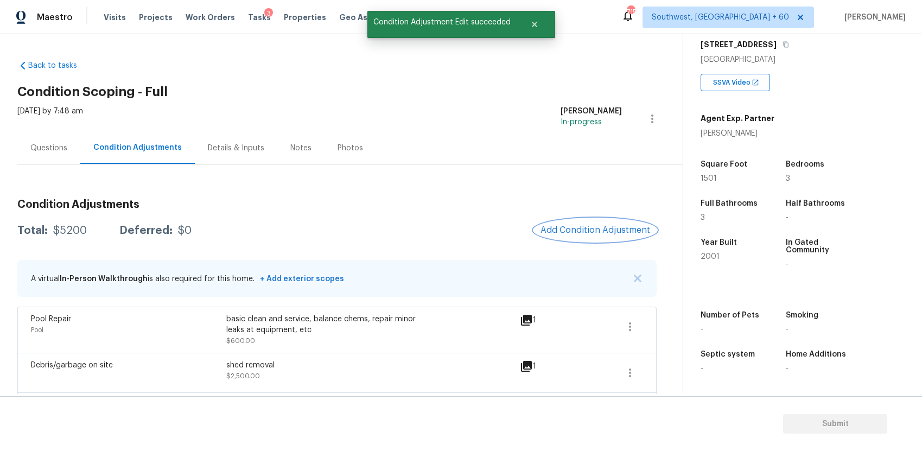
click at [560, 237] on button "Add Condition Adjustment" at bounding box center [595, 230] width 123 height 23
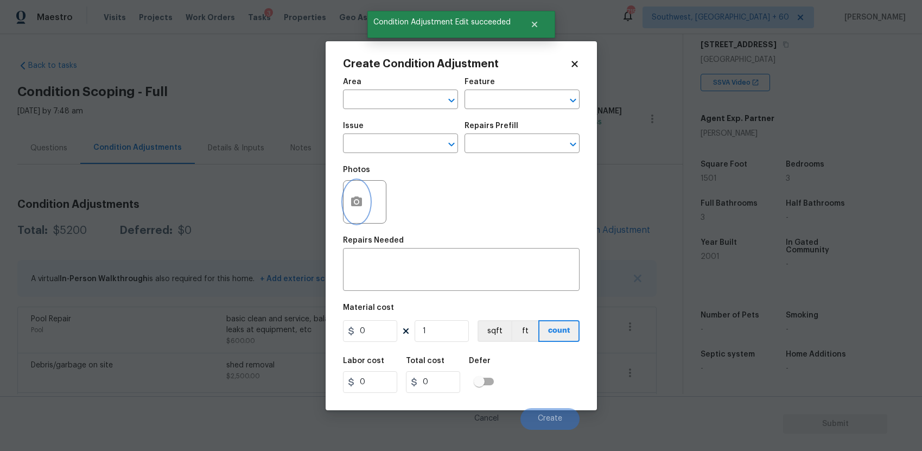
click at [364, 200] on button "button" at bounding box center [357, 202] width 26 height 42
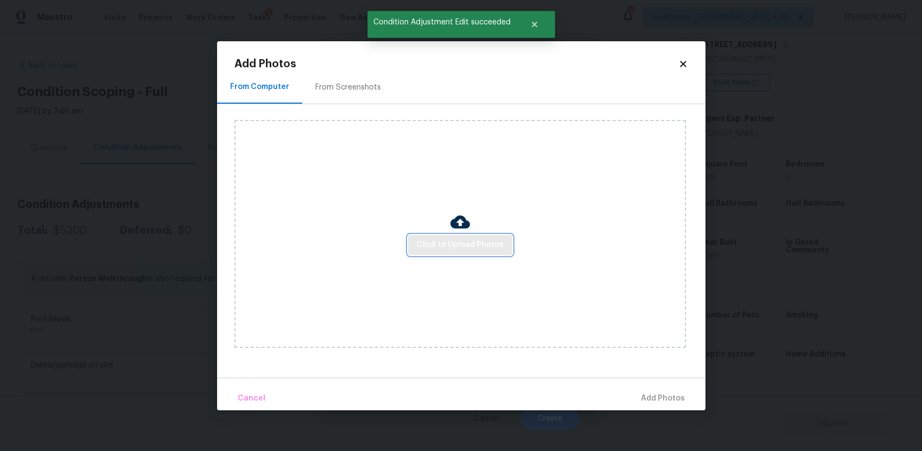
click at [476, 238] on span "Click to Upload Photos" at bounding box center [460, 245] width 87 height 14
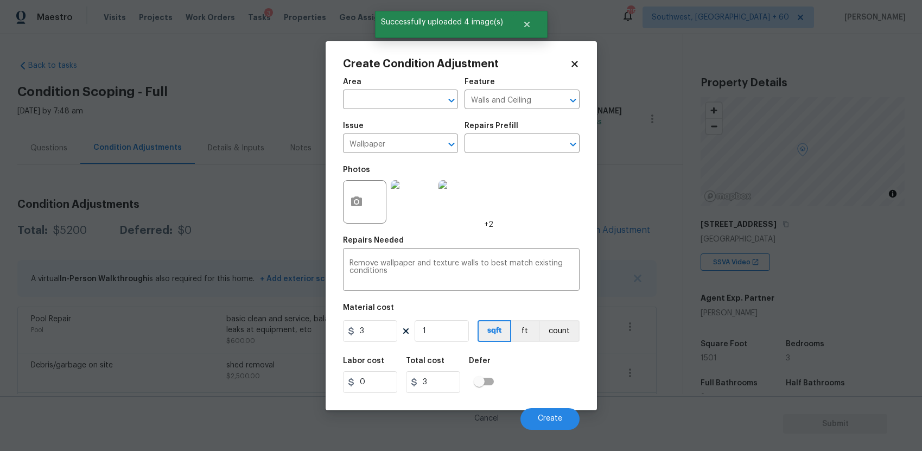
scroll to position [180, 0]
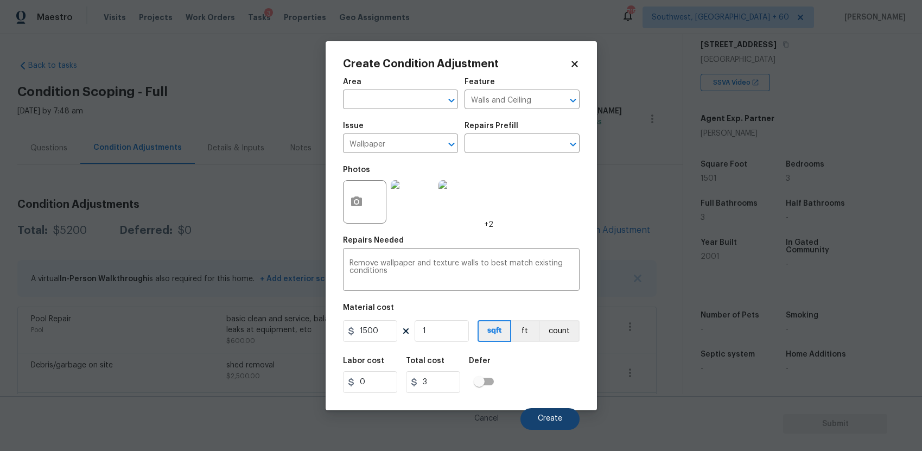
type input "1500"
click at [566, 414] on button "Create" at bounding box center [550, 419] width 59 height 22
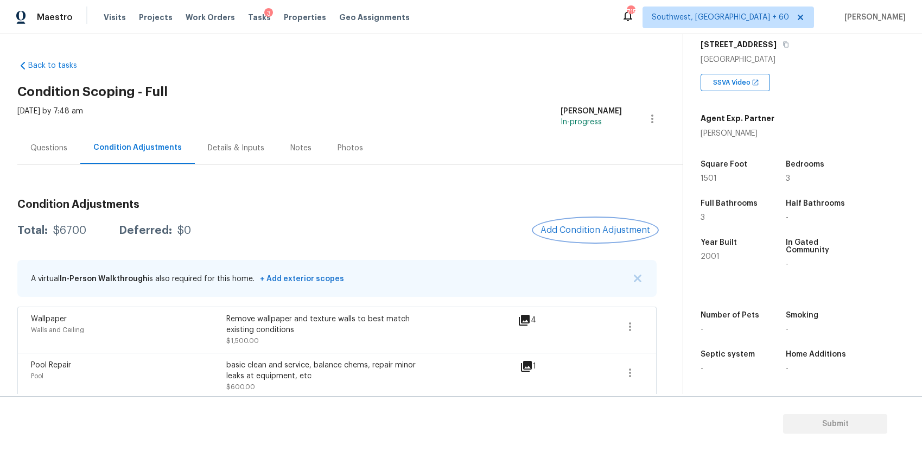
click at [599, 226] on span "Add Condition Adjustment" at bounding box center [596, 230] width 110 height 10
click at [599, 226] on body "Maestro Visits Projects Work Orders Tasks 3 Properties Geo Assignments 715 Sout…" at bounding box center [461, 225] width 922 height 451
click at [584, 207] on h3 "Condition Adjustments" at bounding box center [337, 204] width 640 height 11
click at [600, 229] on span "Add Condition Adjustment" at bounding box center [596, 230] width 110 height 10
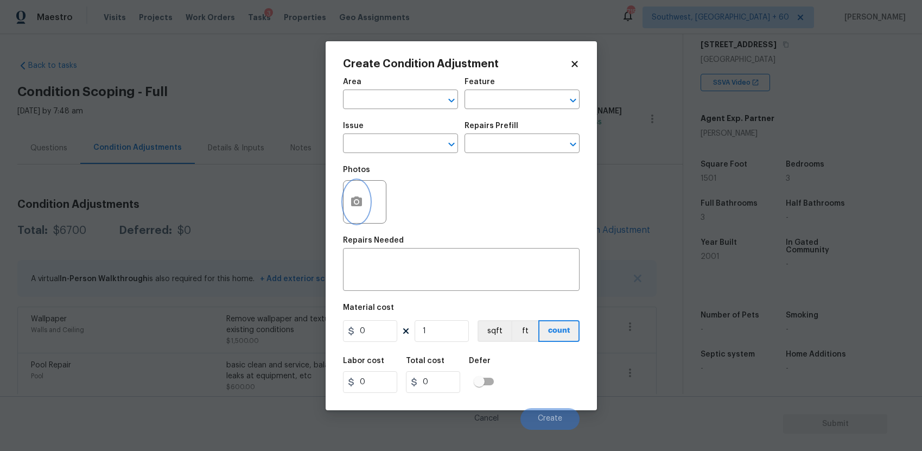
click at [352, 202] on icon "button" at bounding box center [356, 202] width 11 height 10
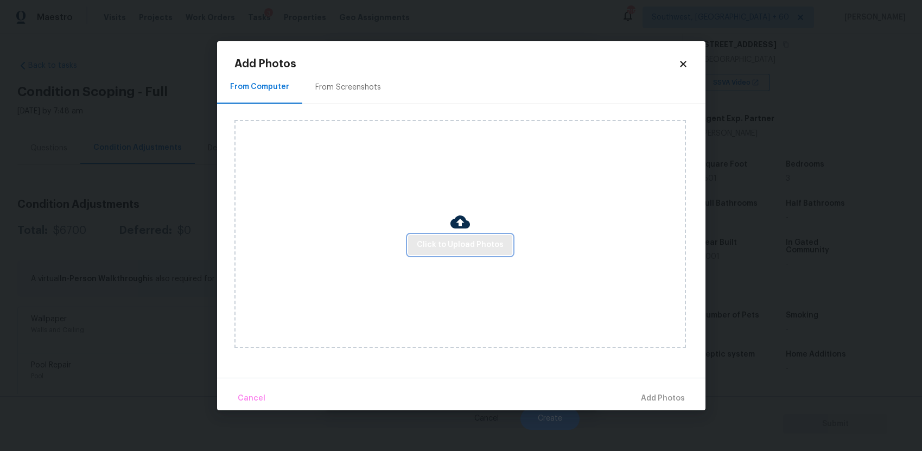
click at [505, 242] on button "Click to Upload Photos" at bounding box center [460, 245] width 104 height 20
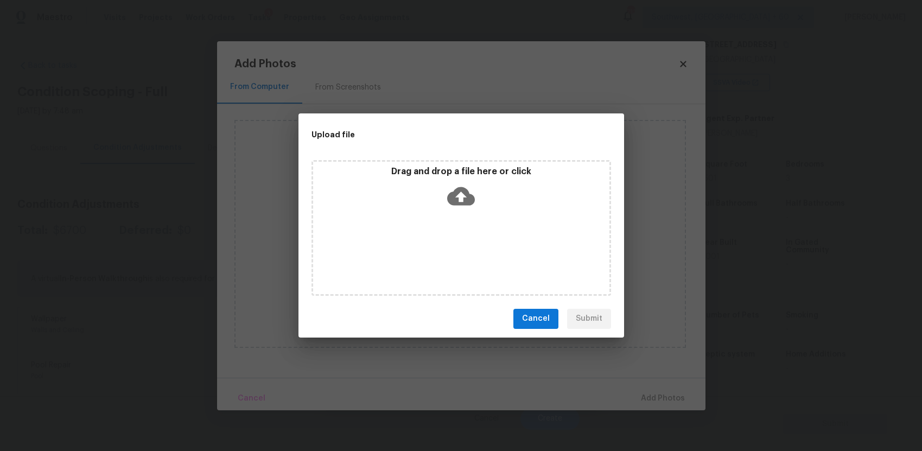
click at [469, 176] on p "Drag and drop a file here or click" at bounding box center [461, 171] width 296 height 11
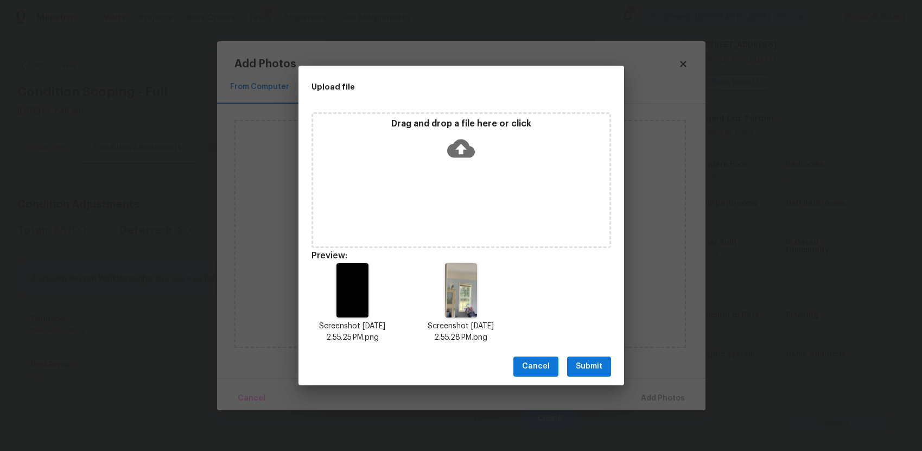
click at [418, 228] on div "Drag and drop a file here or click" at bounding box center [462, 180] width 300 height 136
click at [595, 361] on span "Submit" at bounding box center [589, 367] width 27 height 14
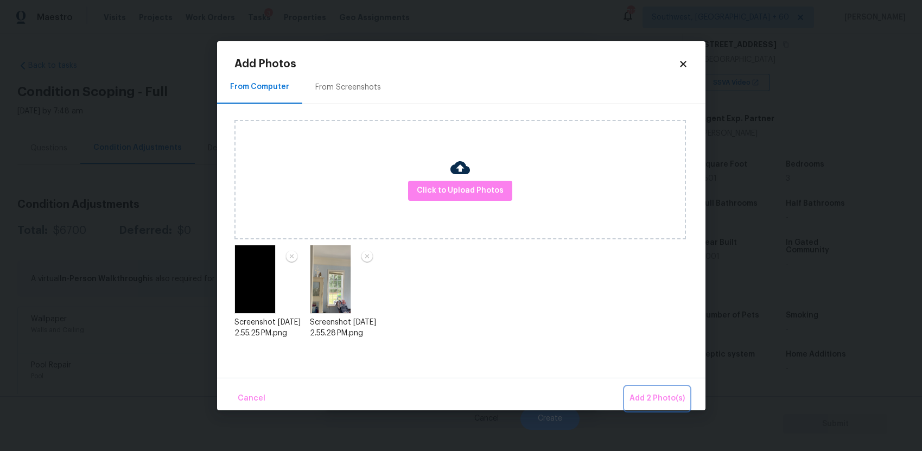
click at [663, 395] on span "Add 2 Photo(s)" at bounding box center [657, 399] width 55 height 14
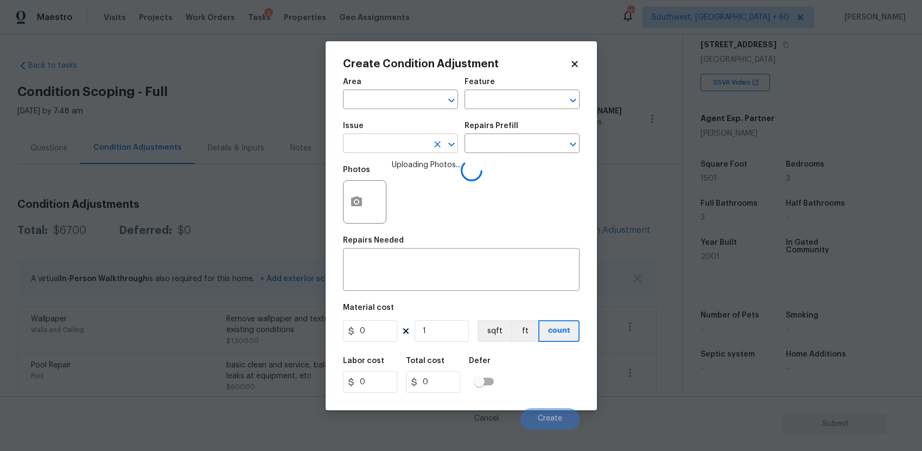
click at [378, 143] on input "text" at bounding box center [385, 144] width 85 height 17
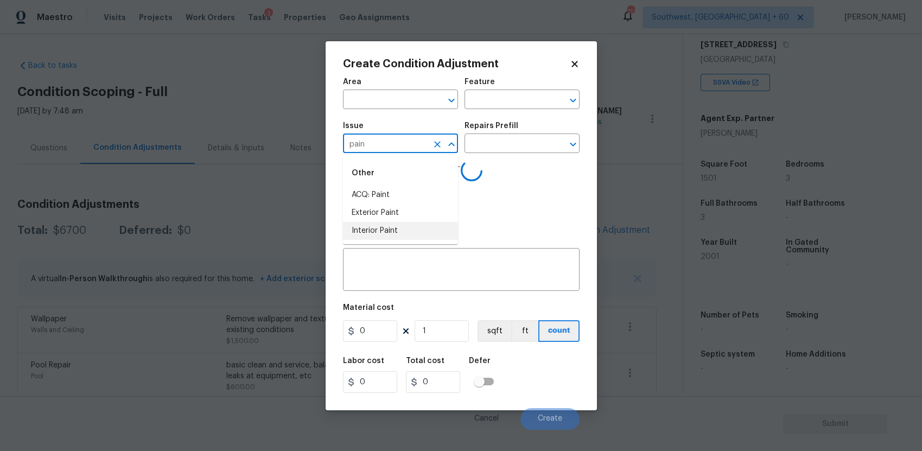
click at [402, 231] on li "Interior Paint" at bounding box center [400, 231] width 115 height 18
type input "Interior Paint"
click at [486, 137] on input "text" at bounding box center [507, 144] width 85 height 17
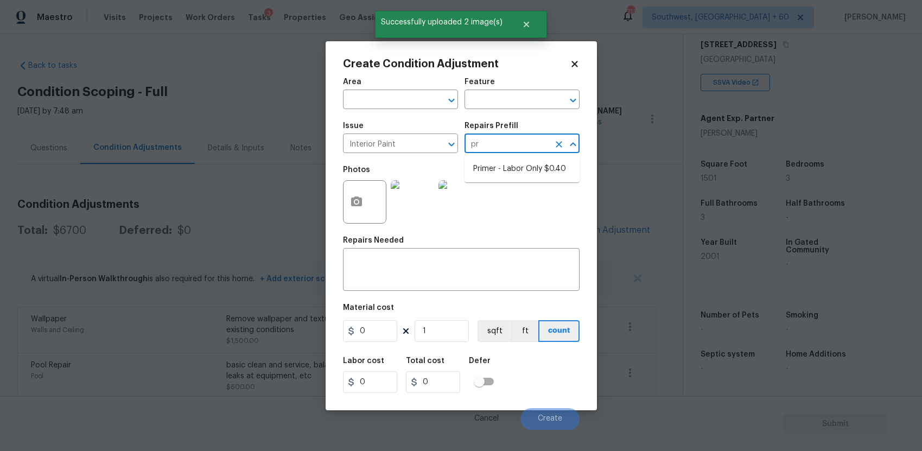
type input "pri"
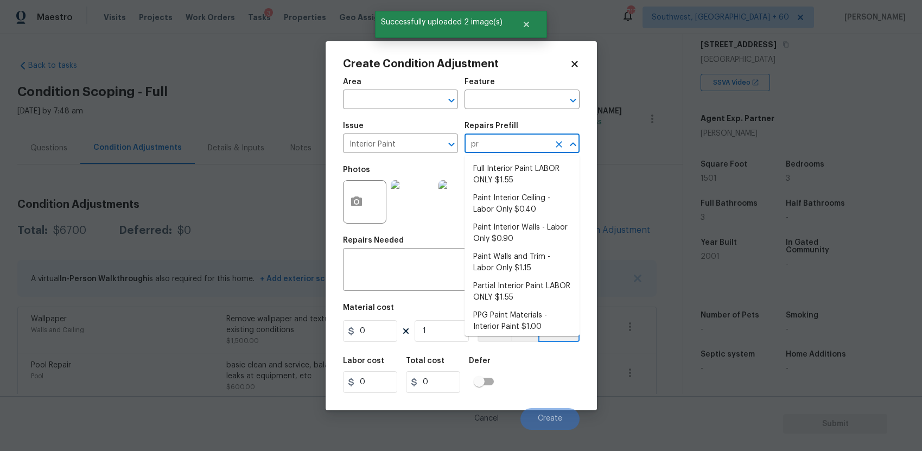
type input "pri"
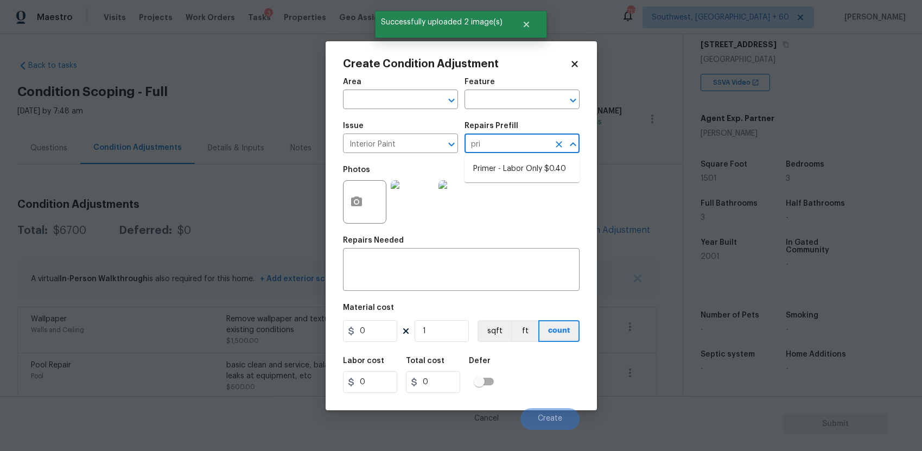
click at [530, 159] on ul "Primer - Labor Only $0.40" at bounding box center [522, 169] width 115 height 27
click at [549, 166] on li "Primer - Labor Only $0.40" at bounding box center [522, 169] width 115 height 18
type input "Overall Paint"
type textarea "Interior primer - PRIMER PROVIDED BY OPENDOOR - All nails, screws, drywall anch…"
type input "0.4"
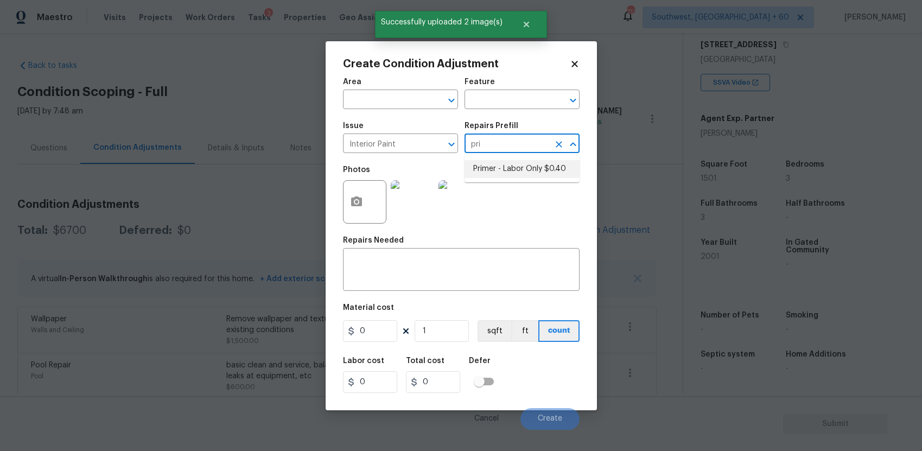
type input "0.4"
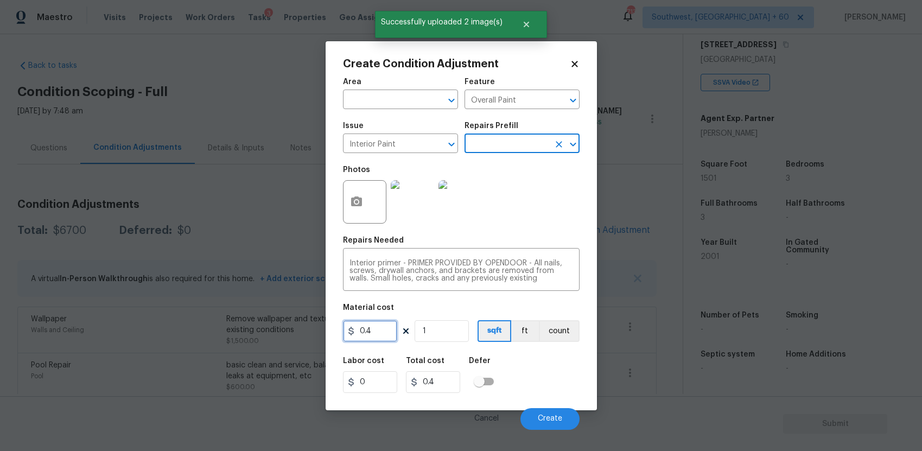
click at [382, 333] on input "0.4" at bounding box center [370, 331] width 54 height 22
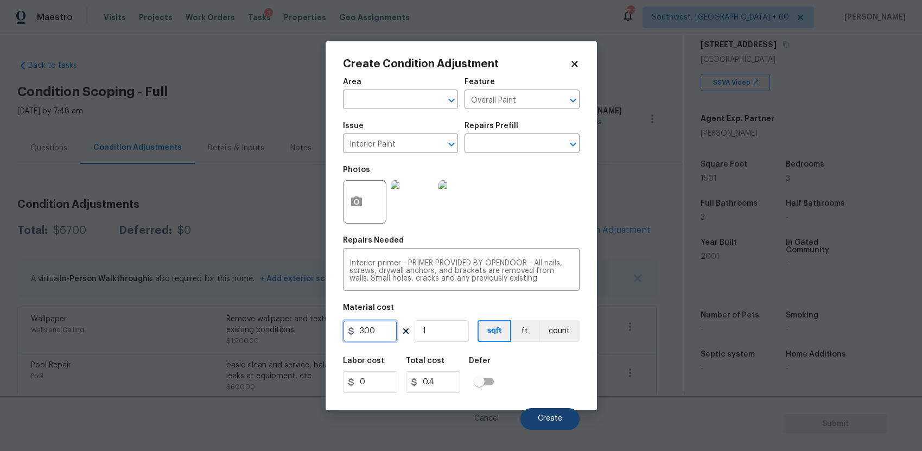
type input "300"
click at [534, 416] on button "Create" at bounding box center [550, 419] width 59 height 22
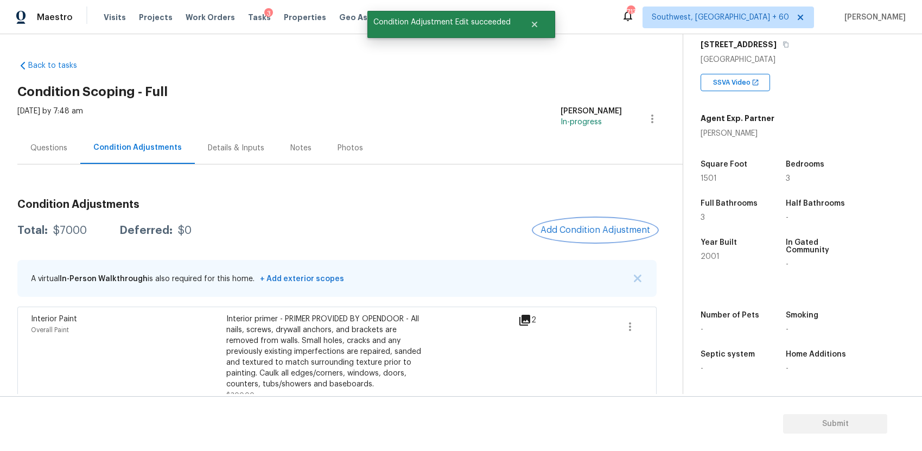
click at [597, 229] on span "Add Condition Adjustment" at bounding box center [596, 230] width 110 height 10
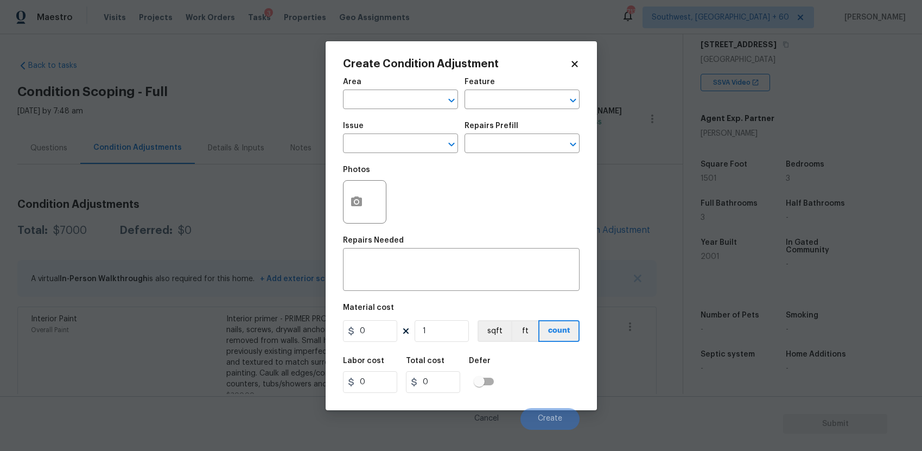
click at [340, 207] on div "Create Condition Adjustment Area ​ Feature ​ Issue ​ Repairs Prefill ​ Photos R…" at bounding box center [461, 225] width 271 height 369
click at [366, 206] on button "button" at bounding box center [357, 202] width 26 height 42
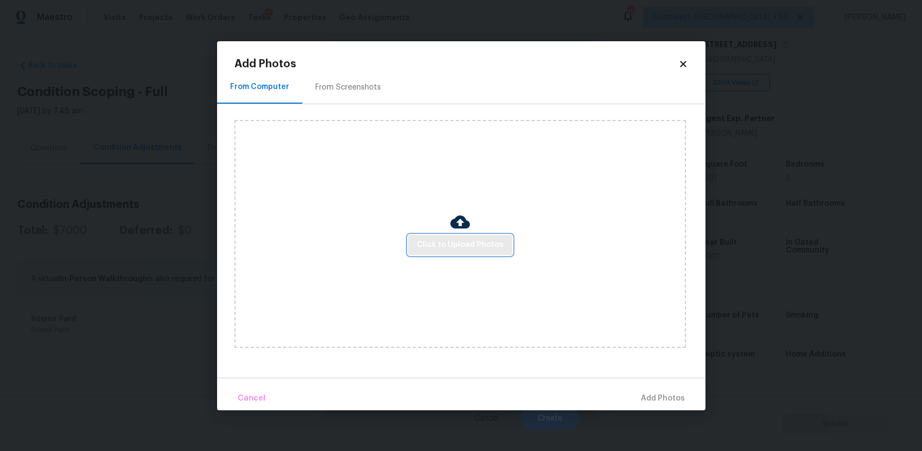
click at [508, 237] on button "Click to Upload Photos" at bounding box center [460, 245] width 104 height 20
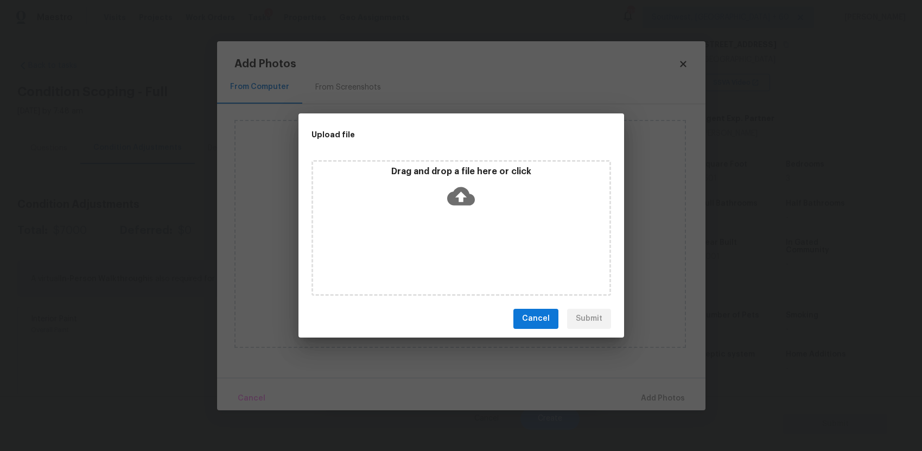
click at [508, 237] on div "Drag and drop a file here or click" at bounding box center [462, 228] width 300 height 136
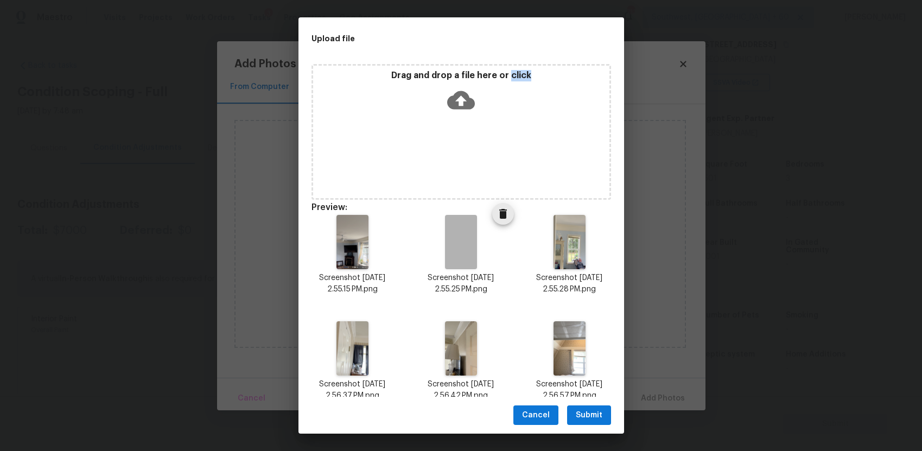
click at [494, 220] on span "Delete" at bounding box center [503, 213] width 22 height 13
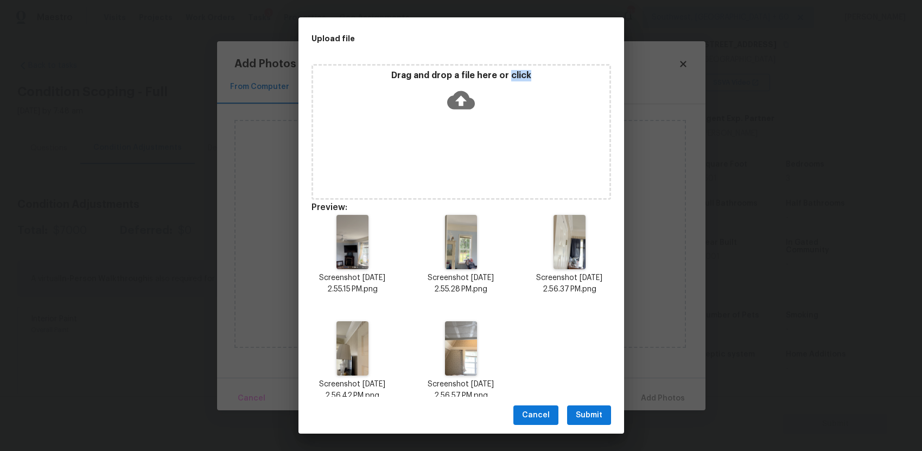
click at [603, 409] on button "Submit" at bounding box center [589, 416] width 44 height 20
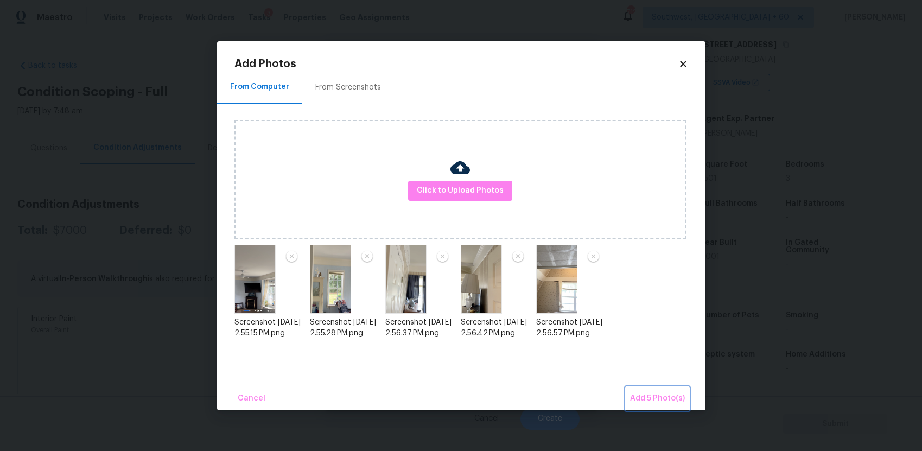
click at [668, 395] on span "Add 5 Photo(s)" at bounding box center [657, 399] width 55 height 14
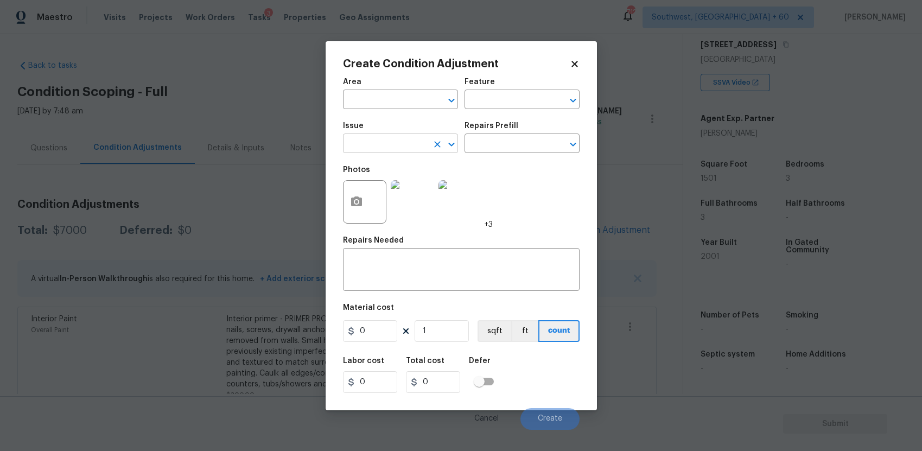
click at [418, 149] on input "text" at bounding box center [385, 144] width 85 height 17
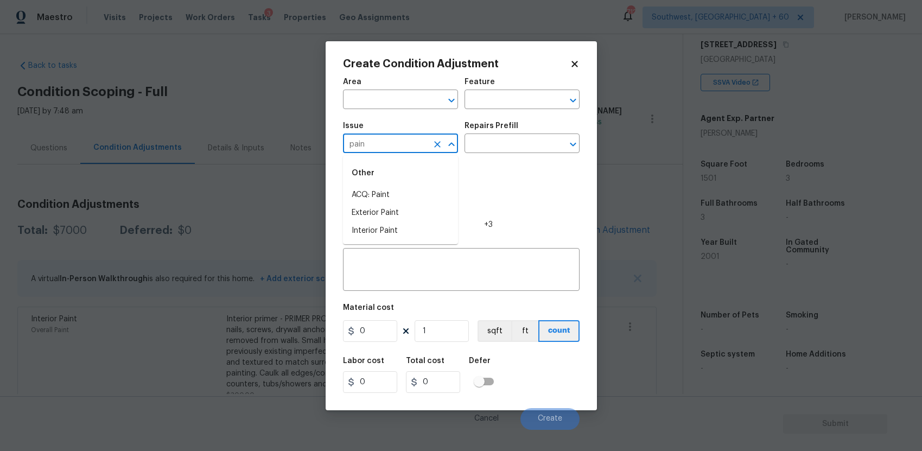
click at [418, 188] on li "ACQ: Paint" at bounding box center [400, 195] width 115 height 18
type input "ACQ: Paint"
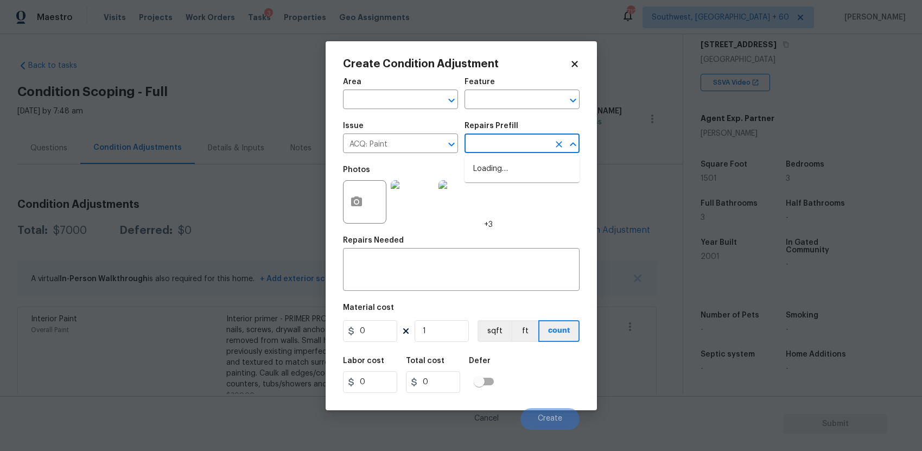
click at [497, 150] on input "text" at bounding box center [507, 144] width 85 height 17
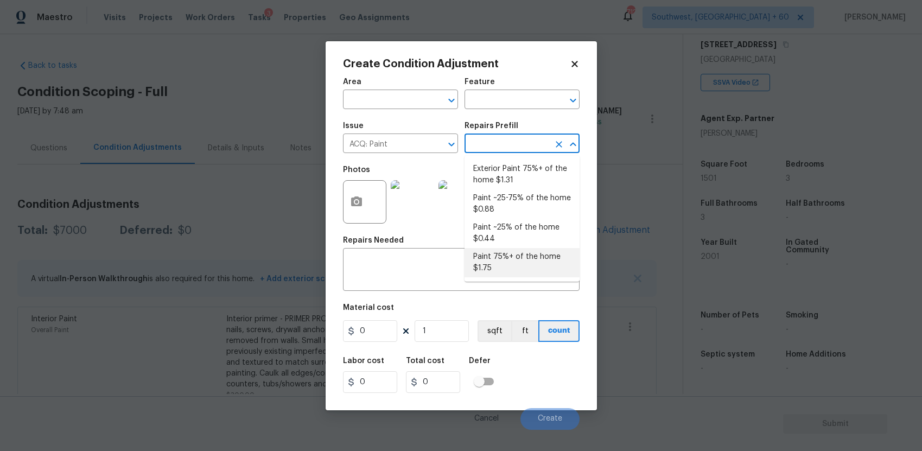
click at [513, 254] on li "Paint 75%+ of the home $1.75" at bounding box center [522, 262] width 115 height 29
type input "Acquisition"
type textarea "Acquisition Scope: 75%+ of the home will likely require interior paint"
type input "1.75"
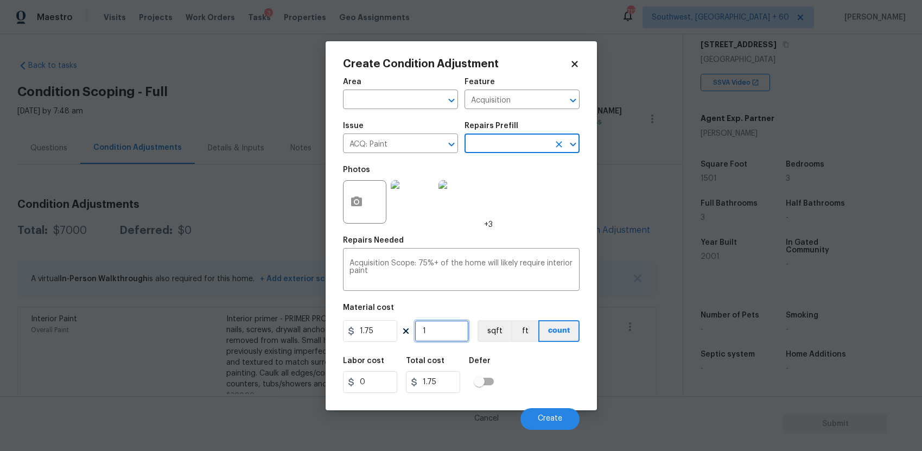
click at [453, 325] on input "1" at bounding box center [442, 331] width 54 height 22
type input "15"
type input "26.25"
type input "150"
type input "262.5"
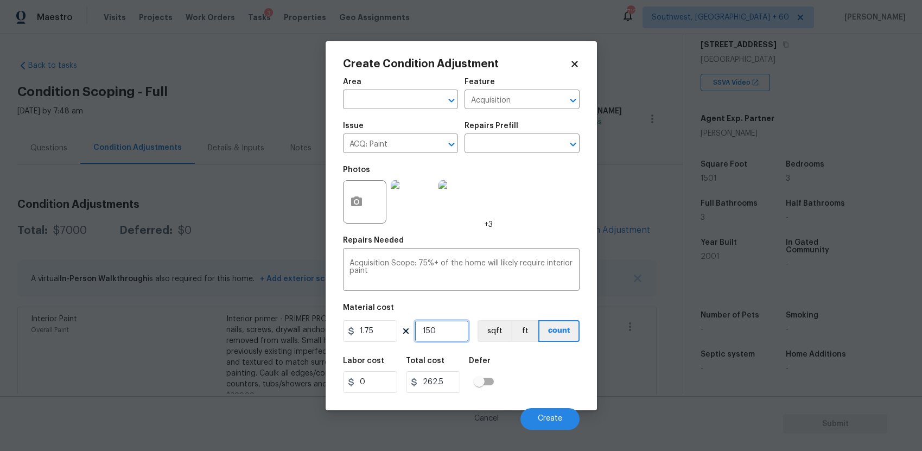
type input "1502"
type input "2628.5"
type input "150"
type input "262.5"
type input "1502"
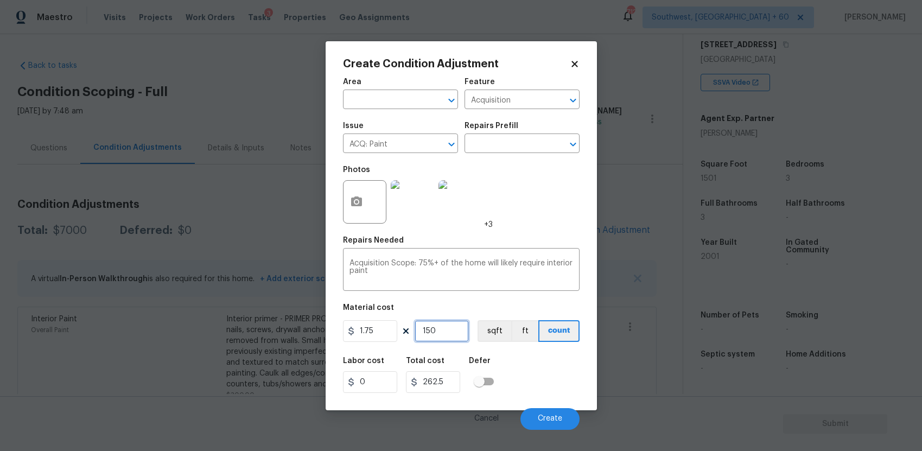
type input "2628.5"
type input "150"
type input "262.5"
type input "1501"
type input "2626.75"
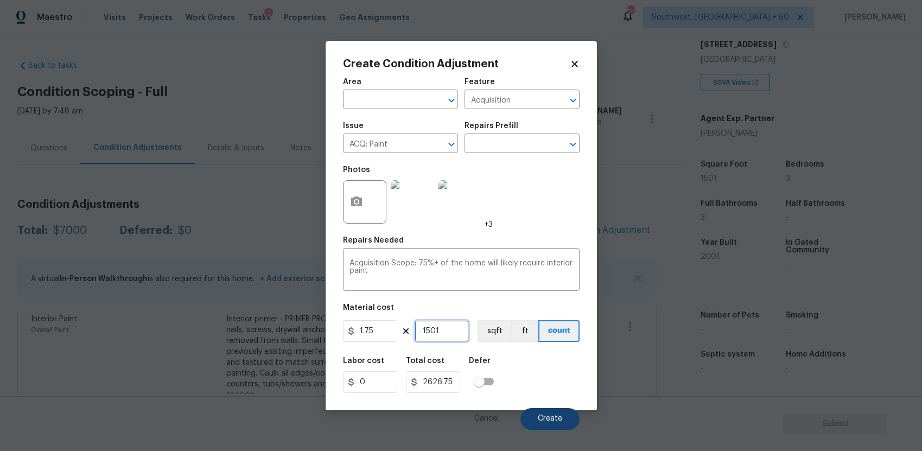
type input "1501"
click at [565, 422] on button "Create" at bounding box center [550, 419] width 59 height 22
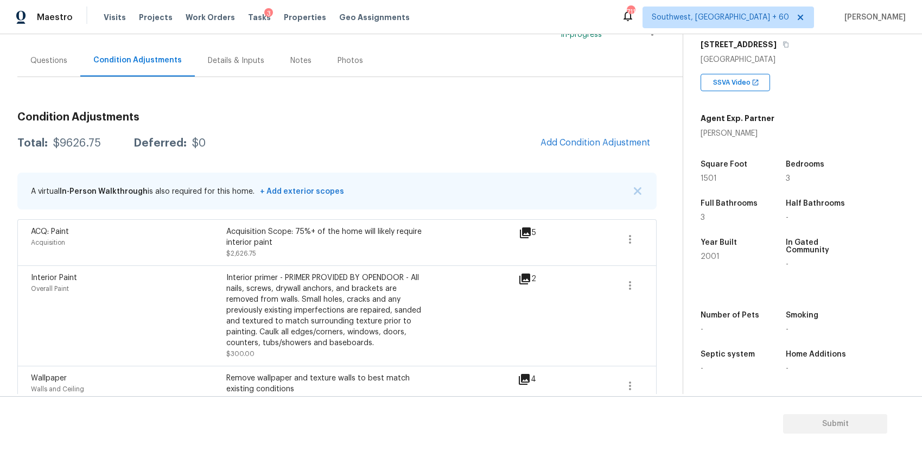
scroll to position [394, 0]
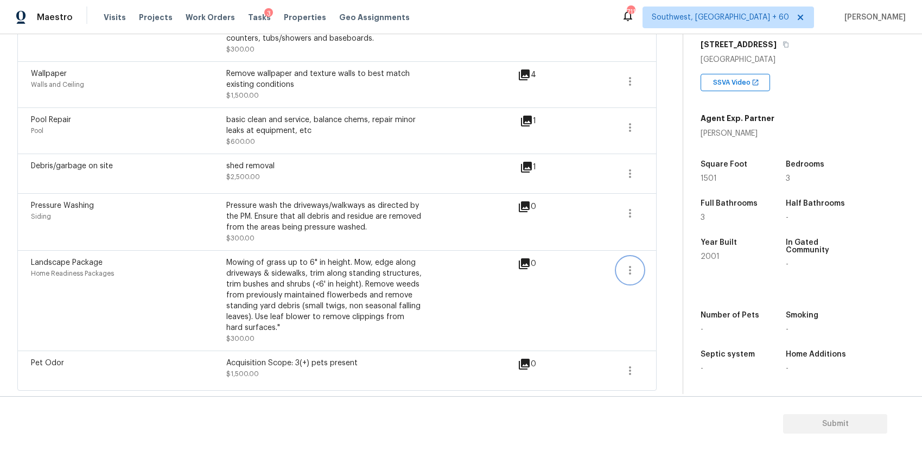
click at [628, 268] on icon "button" at bounding box center [630, 270] width 13 height 13
click at [670, 272] on div "Edit" at bounding box center [692, 268] width 85 height 11
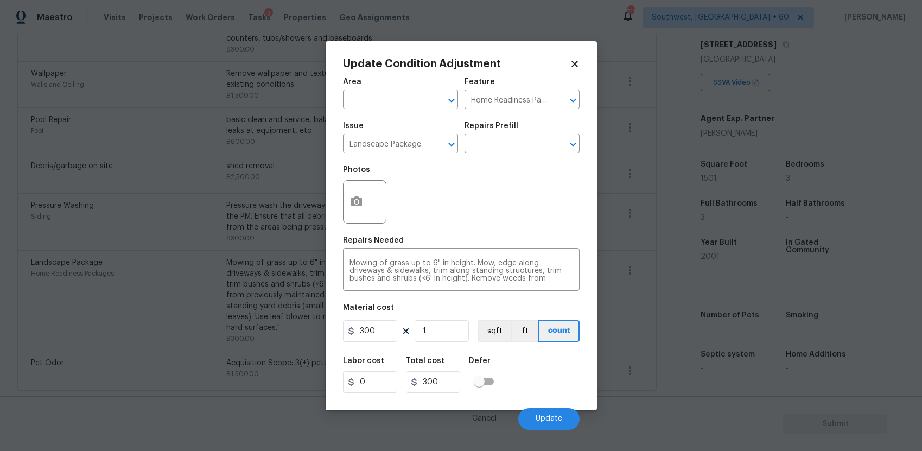
click at [388, 343] on figure "Material cost 300 1 sqft ft count" at bounding box center [461, 324] width 237 height 40
click at [388, 339] on input "300" at bounding box center [370, 331] width 54 height 22
type input "1000"
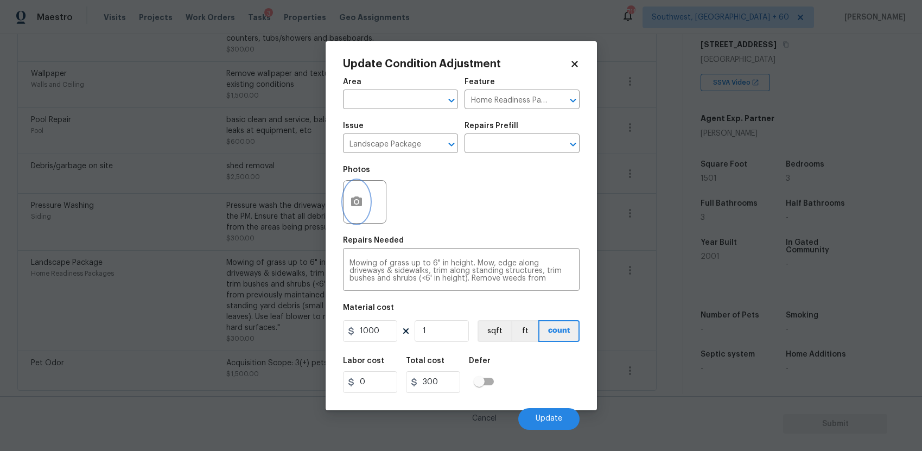
type input "1000"
click at [357, 199] on icon "button" at bounding box center [356, 202] width 11 height 10
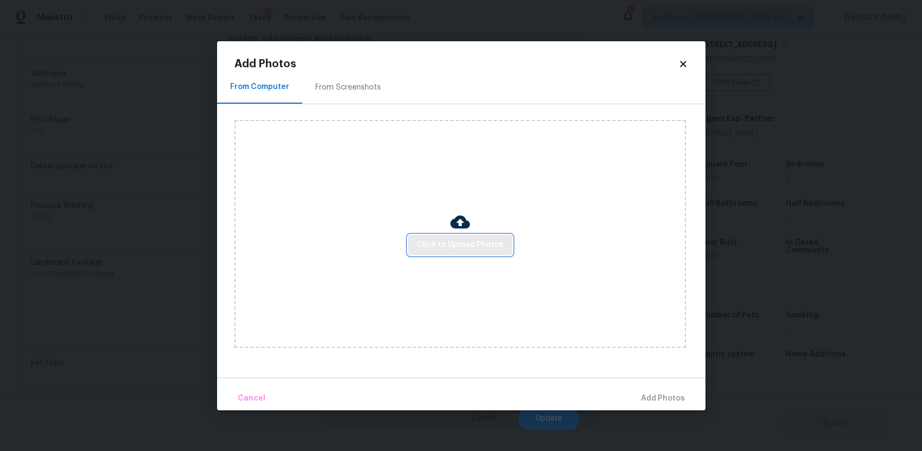
click at [467, 241] on span "Click to Upload Photos" at bounding box center [460, 245] width 87 height 14
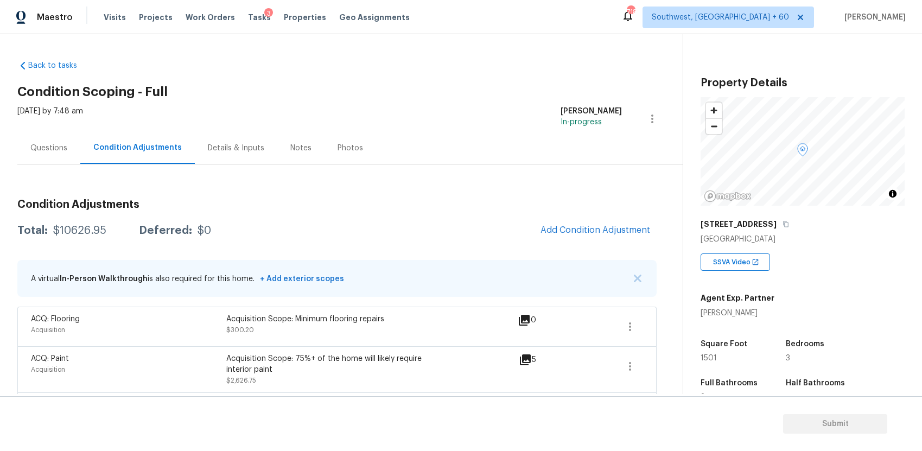
click at [75, 153] on div "Questions" at bounding box center [48, 148] width 63 height 32
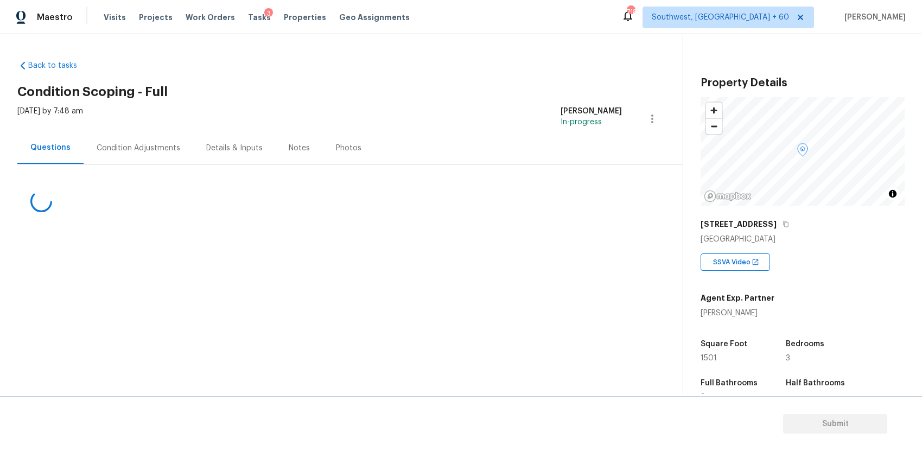
click at [75, 153] on div "Questions" at bounding box center [50, 148] width 66 height 32
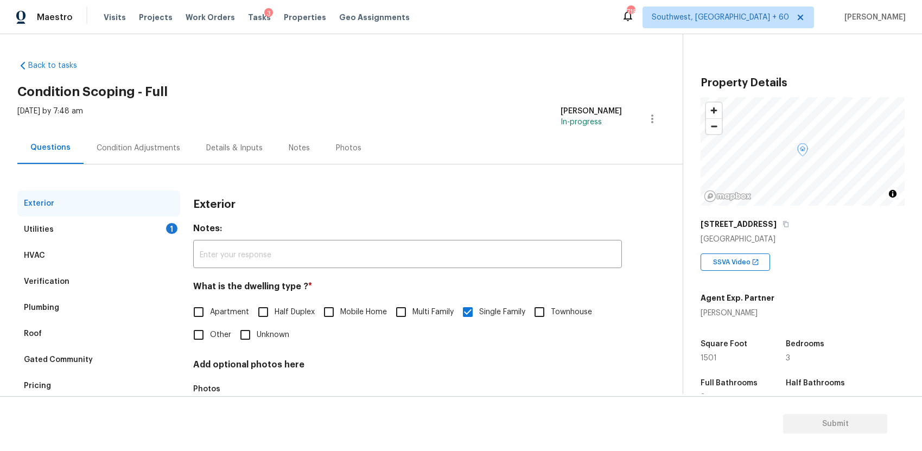
click at [108, 238] on div "Utilities 1" at bounding box center [98, 230] width 163 height 26
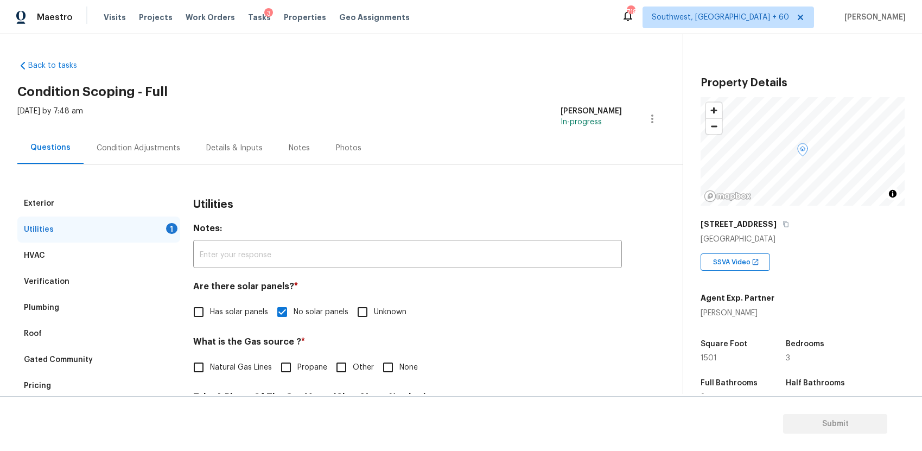
click at [407, 374] on label "None" at bounding box center [397, 367] width 41 height 23
click at [400, 374] on input "None" at bounding box center [388, 367] width 23 height 23
checkbox input "true"
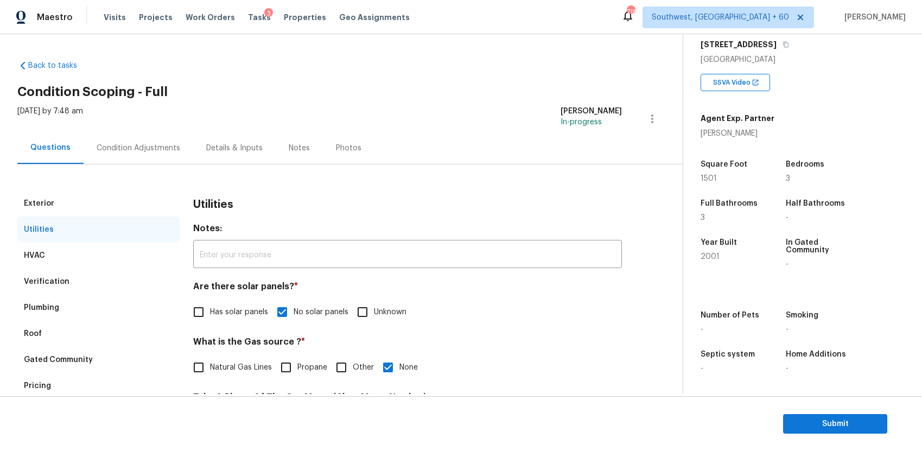
click at [134, 150] on div "Condition Adjustments" at bounding box center [139, 148] width 84 height 11
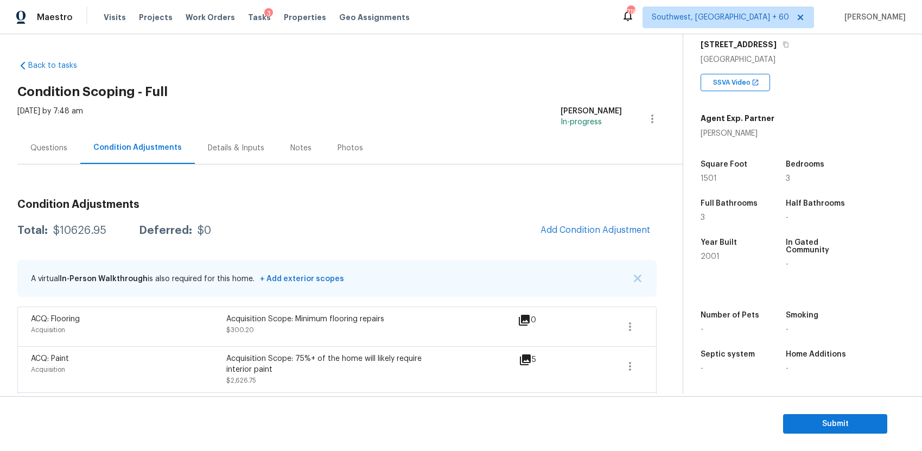
click at [71, 234] on div "$10626.95" at bounding box center [79, 230] width 53 height 11
copy div "$10626.95"
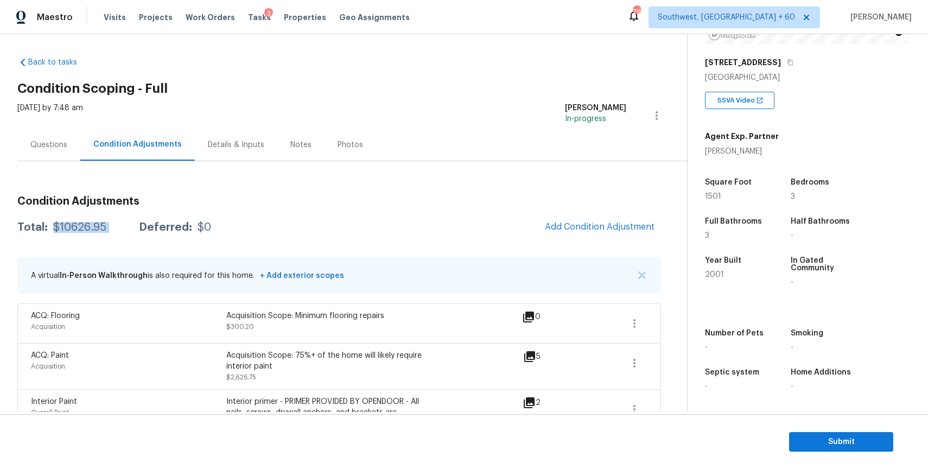
scroll to position [162, 0]
click at [66, 131] on div "Questions" at bounding box center [48, 145] width 63 height 32
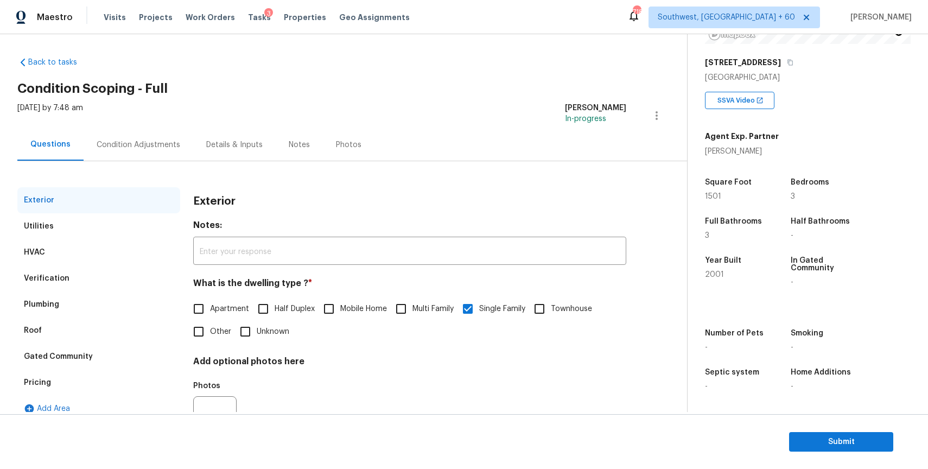
click at [141, 140] on div "Condition Adjustments" at bounding box center [139, 145] width 84 height 11
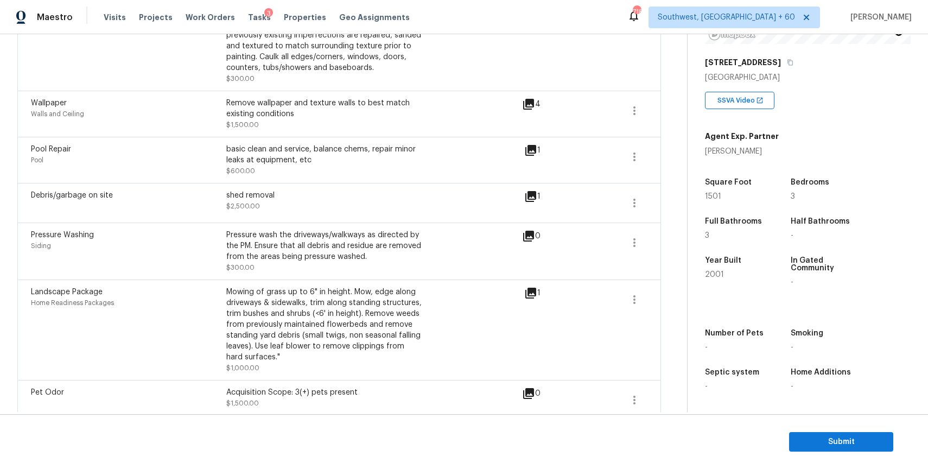
scroll to position [415, 0]
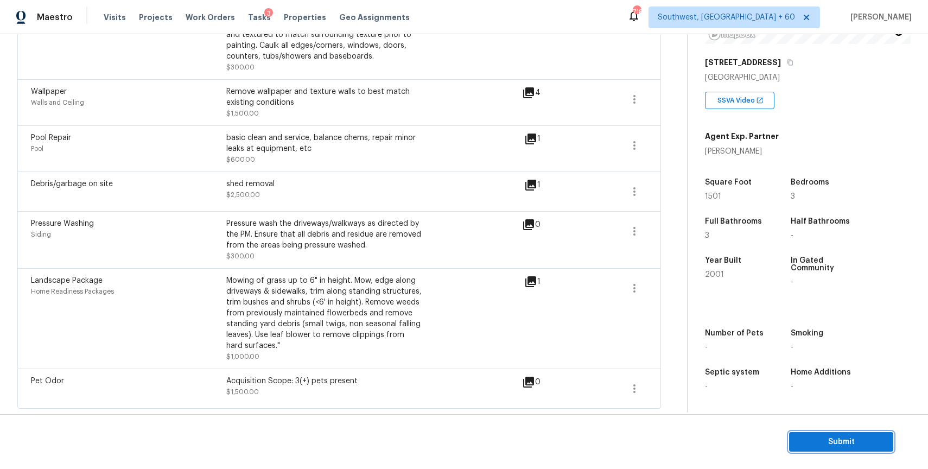
click at [843, 449] on button "Submit" at bounding box center [841, 442] width 104 height 20
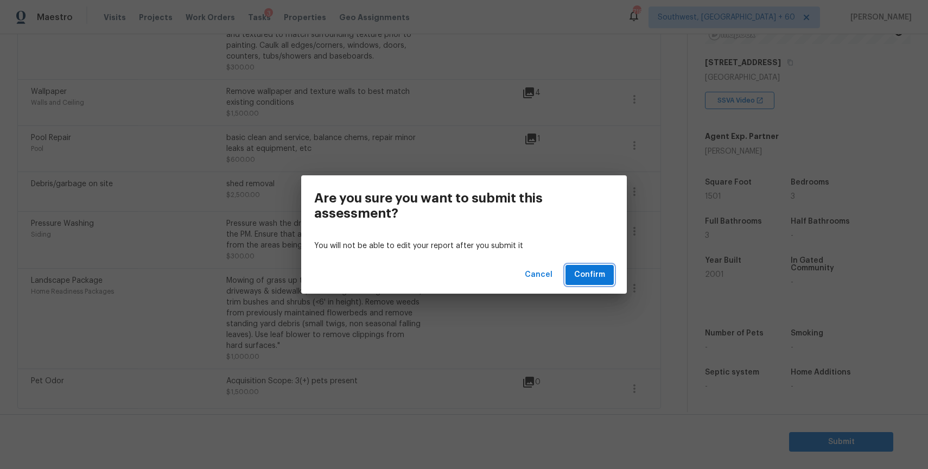
click at [601, 272] on span "Confirm" at bounding box center [589, 275] width 31 height 14
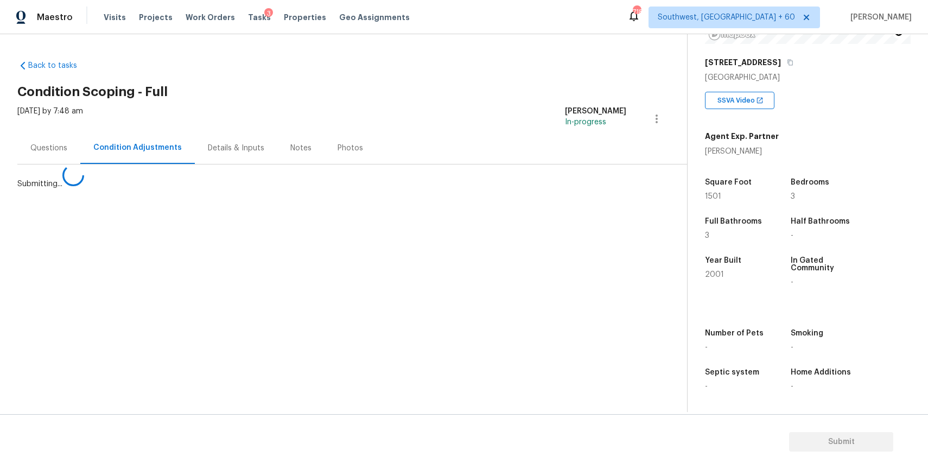
scroll to position [0, 0]
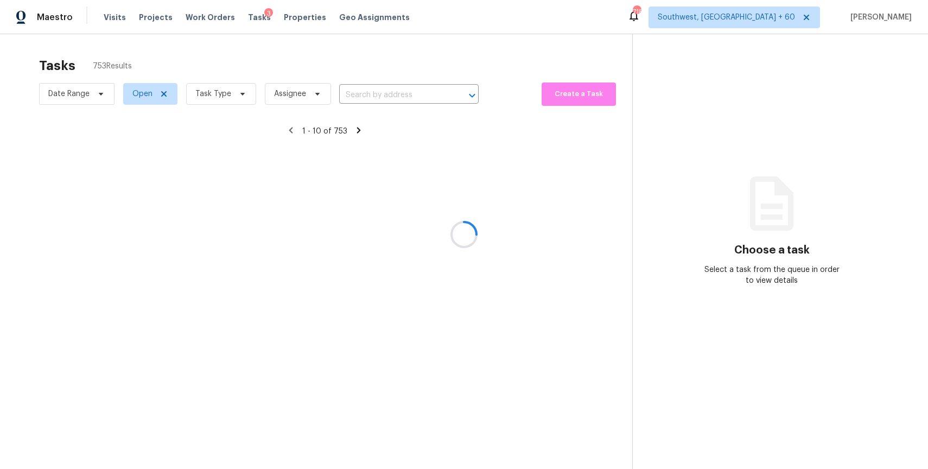
click at [395, 109] on div at bounding box center [464, 234] width 928 height 469
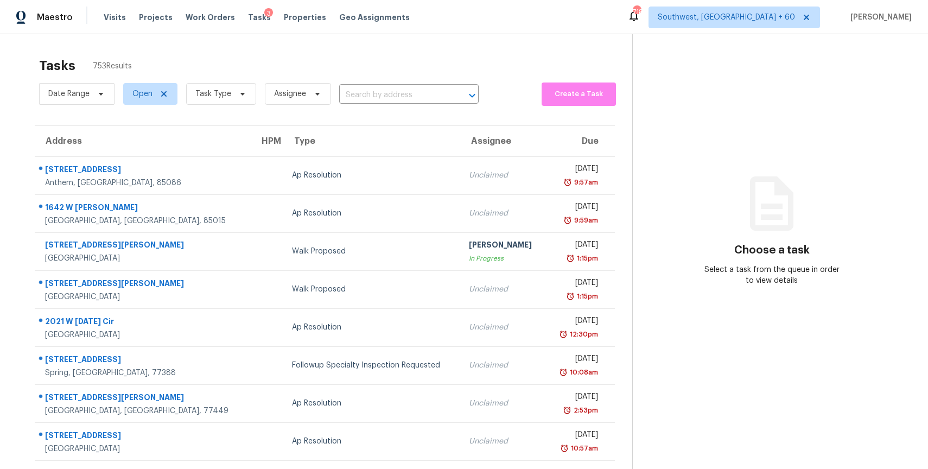
click at [401, 102] on input "text" at bounding box center [393, 95] width 109 height 17
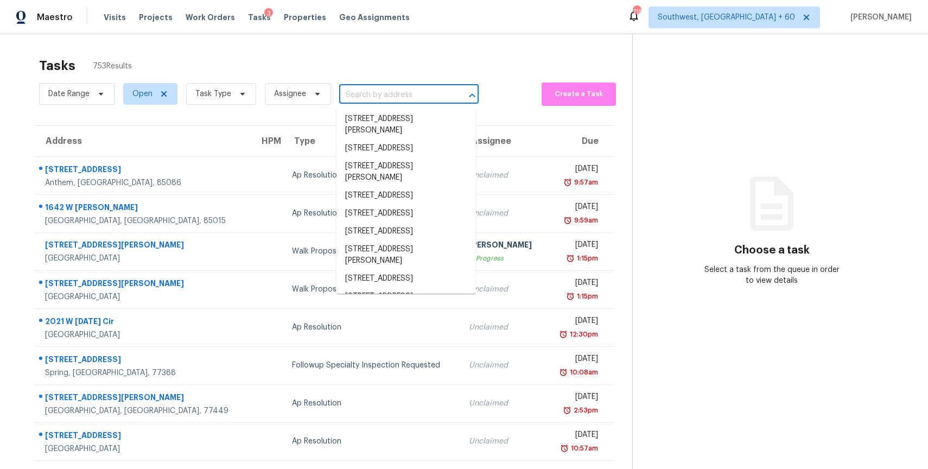
click at [401, 102] on input "text" at bounding box center [393, 95] width 109 height 17
paste input "[STREET_ADDRESS][PERSON_NAME]"
type input "[STREET_ADDRESS][PERSON_NAME]"
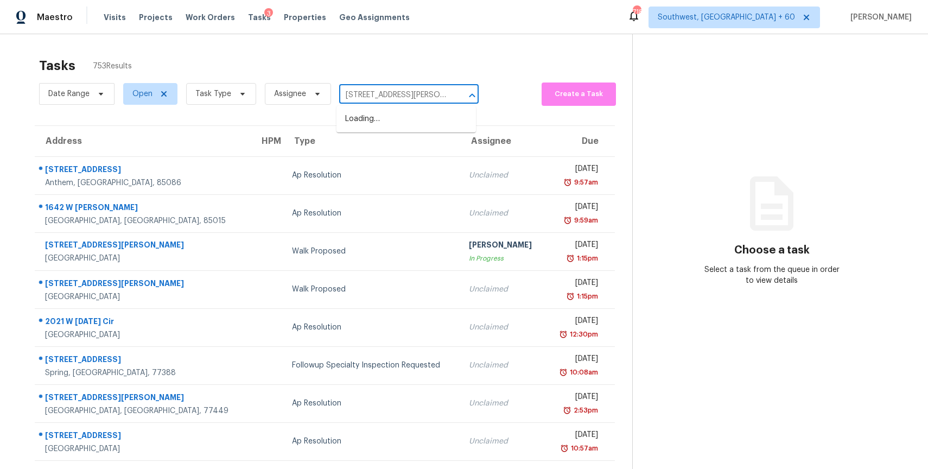
scroll to position [0, 42]
click at [431, 117] on li "[STREET_ADDRESS][PERSON_NAME]" at bounding box center [407, 124] width 140 height 29
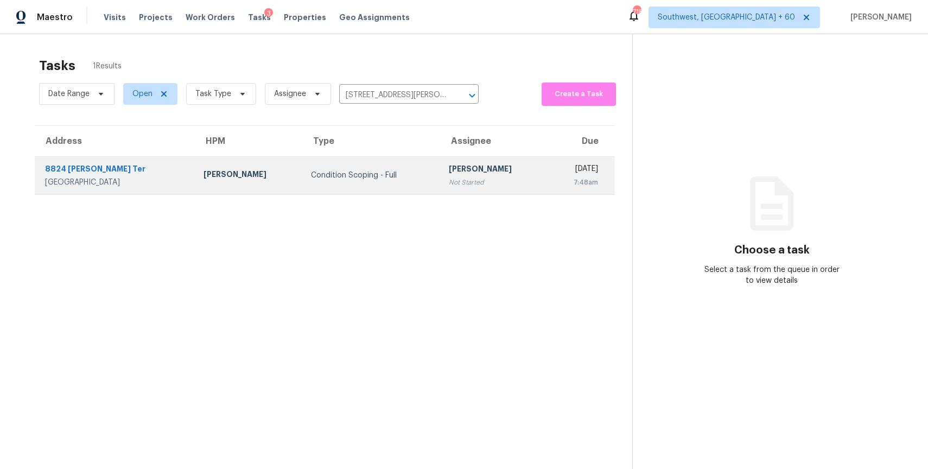
click at [461, 179] on div "Not Started" at bounding box center [494, 182] width 90 height 11
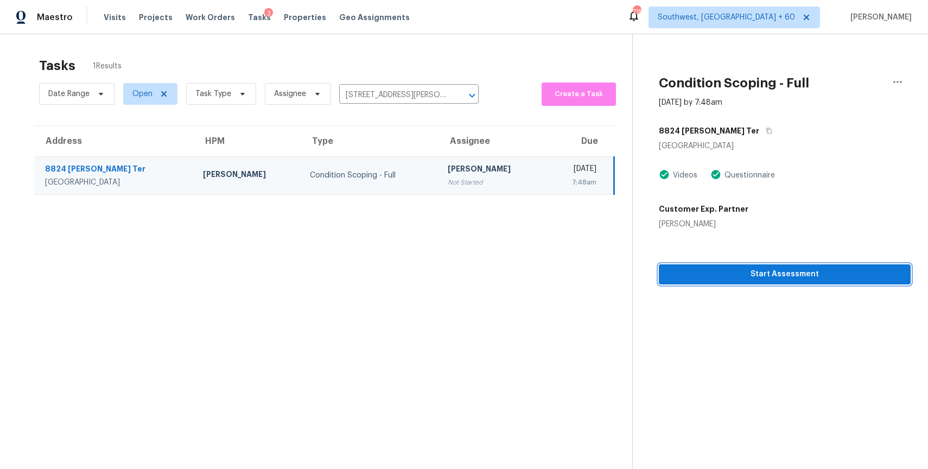
click at [769, 268] on span "Start Assessment" at bounding box center [785, 275] width 235 height 14
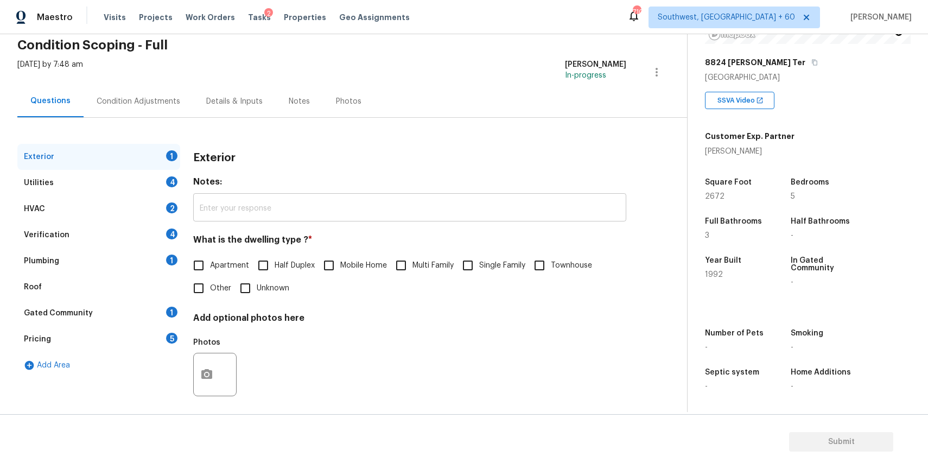
scroll to position [54, 0]
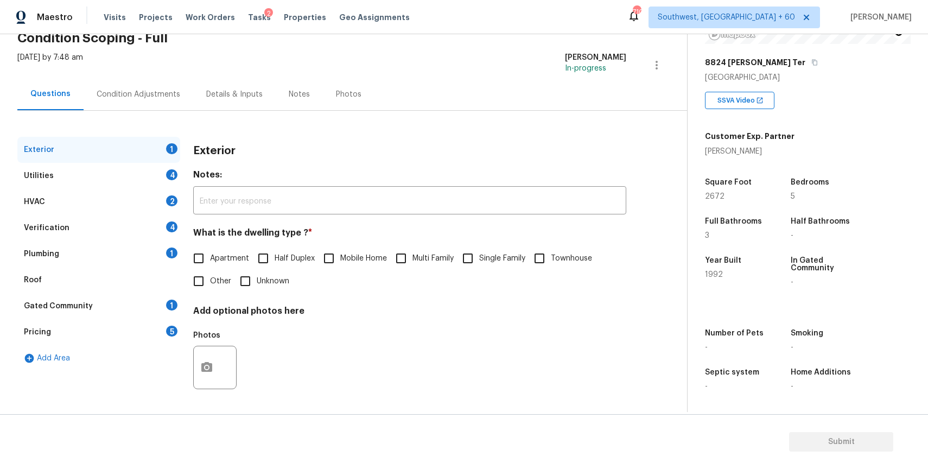
click at [528, 307] on h4 "Add optional photos here" at bounding box center [409, 313] width 433 height 15
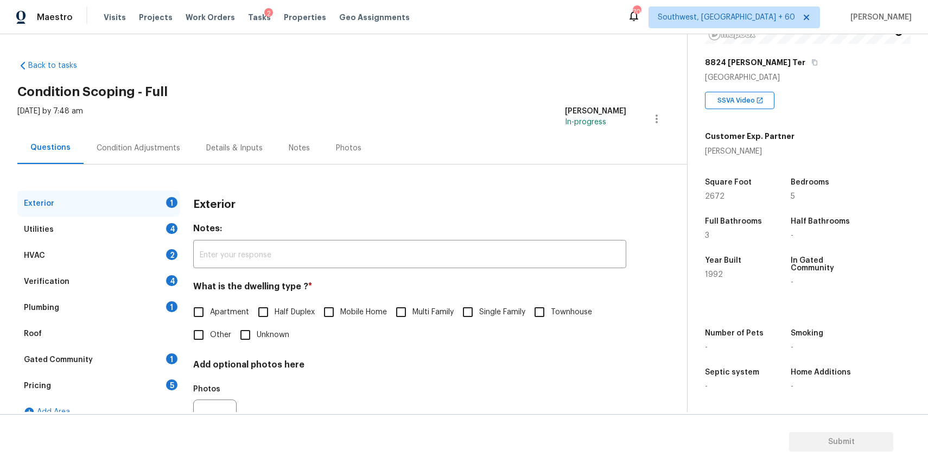
click at [694, 244] on div "Property Details © Mapbox © OpenStreetMap Improve this map [STREET_ADDRESS][PER…" at bounding box center [799, 142] width 223 height 540
click at [650, 245] on div "Exterior 1 Utilities 4 HVAC 2 Verification 4 Plumbing 1 Roof Gated Community 1 …" at bounding box center [339, 327] width 644 height 272
click at [894, 151] on div "Customer Exp. Partner [PERSON_NAME]" at bounding box center [808, 142] width 206 height 30
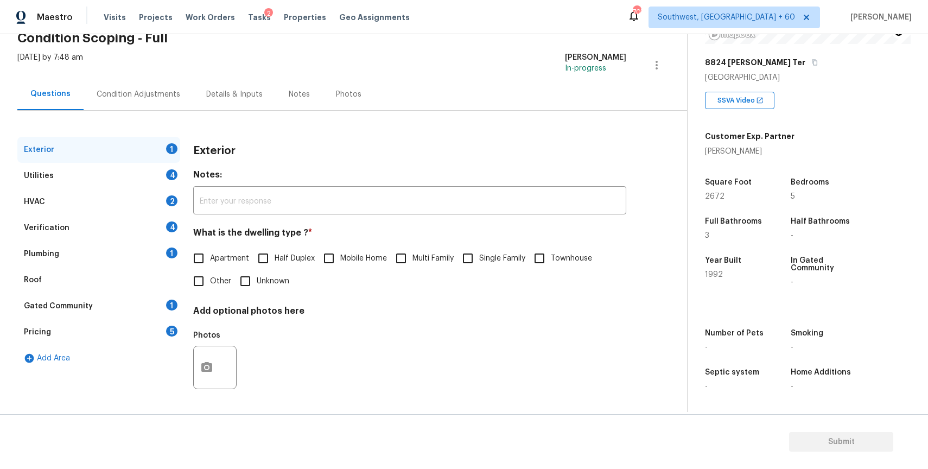
click at [145, 114] on div "Exterior 1 Utilities 4 HVAC 2 Verification 4 Plumbing 1 Roof Gated Community 1 …" at bounding box center [339, 260] width 644 height 298
click at [162, 99] on div "Condition Adjustments" at bounding box center [139, 94] width 110 height 32
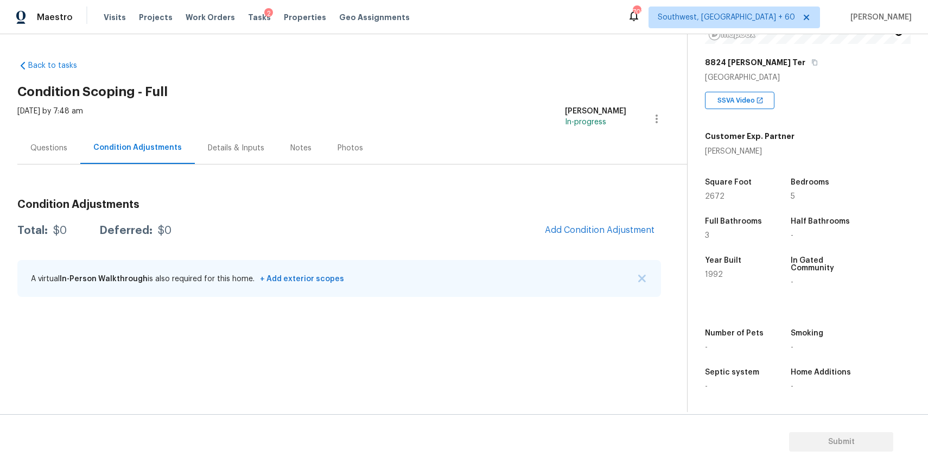
click at [49, 156] on div "Questions" at bounding box center [48, 148] width 63 height 32
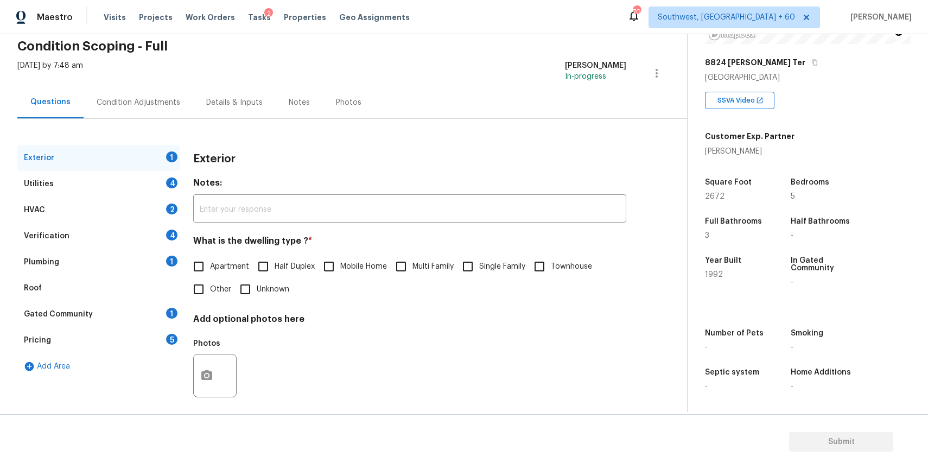
scroll to position [54, 0]
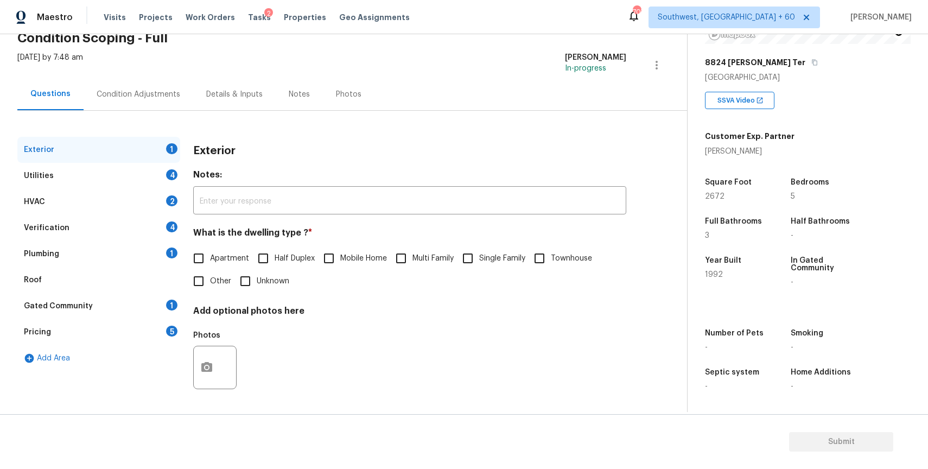
click at [478, 275] on div "Apartment Half Duplex Mobile Home Multi Family Single Family Townhouse Other Un…" at bounding box center [409, 270] width 433 height 46
click at [473, 254] on input "Single Family" at bounding box center [468, 258] width 23 height 23
checkbox input "true"
click at [125, 174] on div "Utilities 4" at bounding box center [98, 176] width 163 height 26
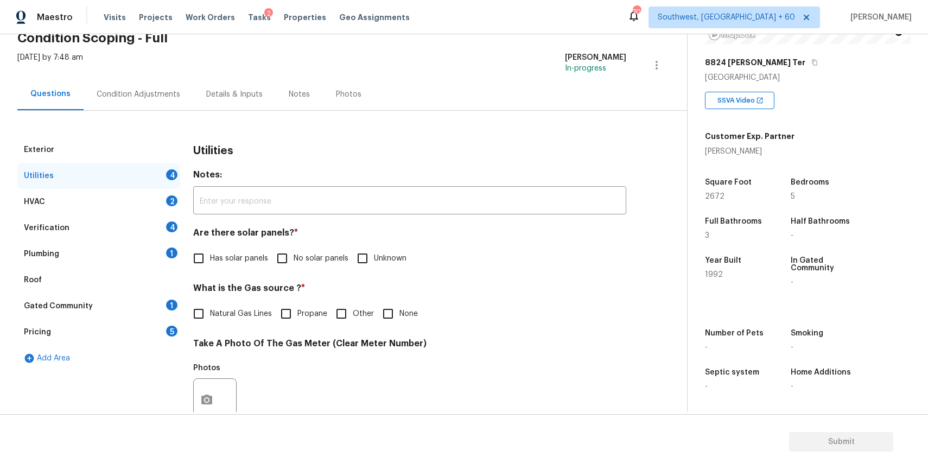
click at [319, 257] on span "No solar panels" at bounding box center [321, 258] width 55 height 11
click at [294, 257] on input "No solar panels" at bounding box center [282, 258] width 23 height 23
checkbox input "true"
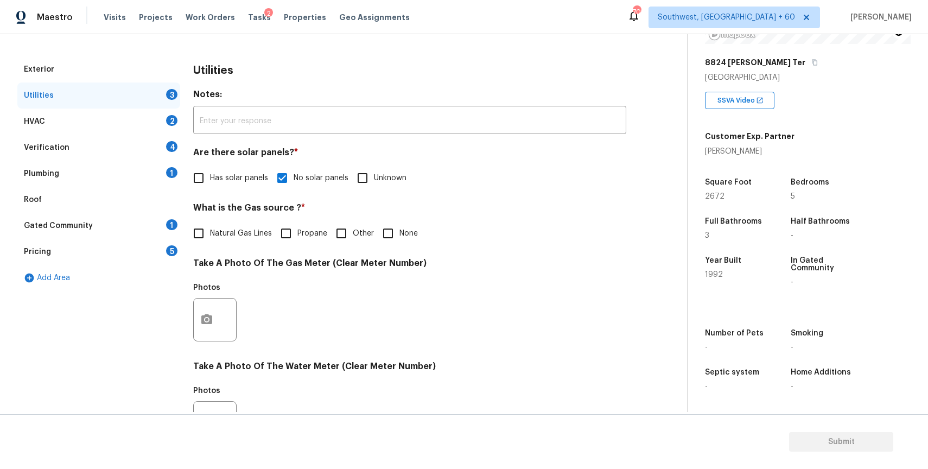
scroll to position [150, 0]
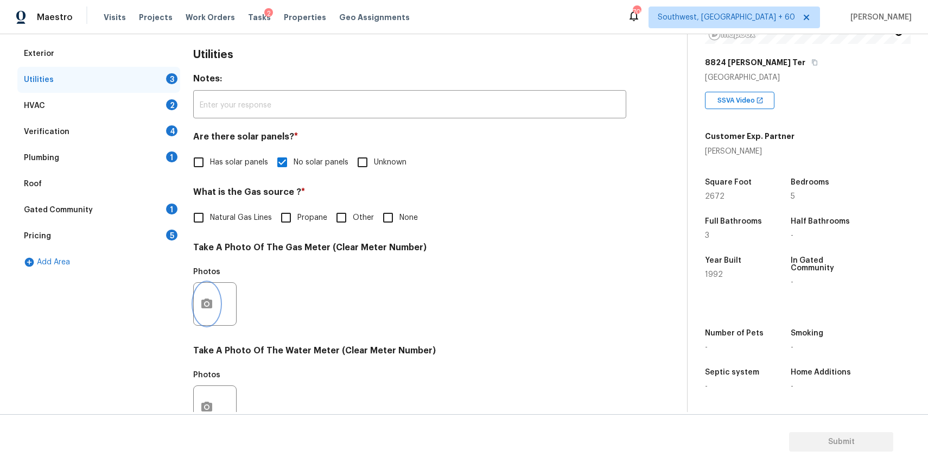
click at [210, 302] on icon "button" at bounding box center [206, 304] width 11 height 10
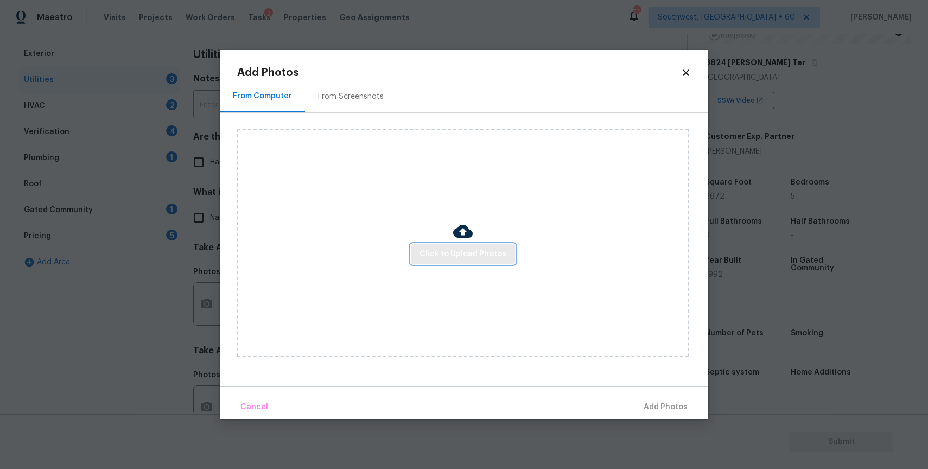
click at [452, 256] on span "Click to Upload Photos" at bounding box center [463, 255] width 87 height 14
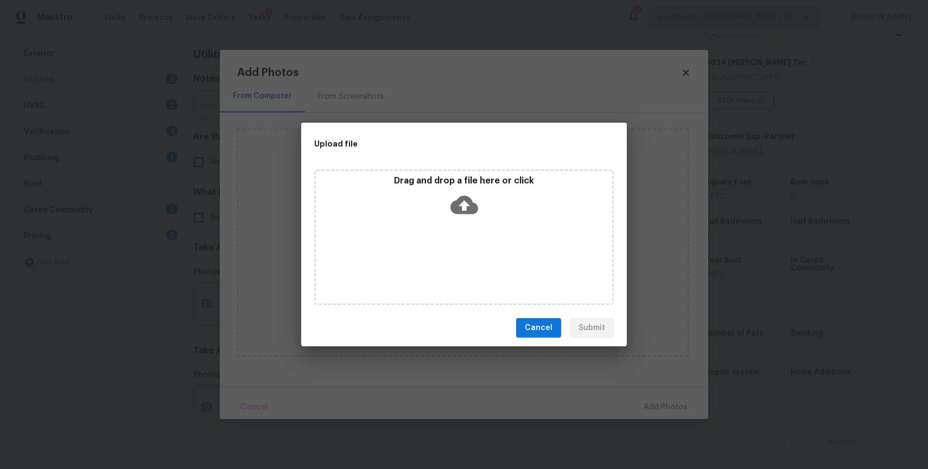
click at [452, 256] on div "Drag and drop a file here or click" at bounding box center [464, 237] width 300 height 136
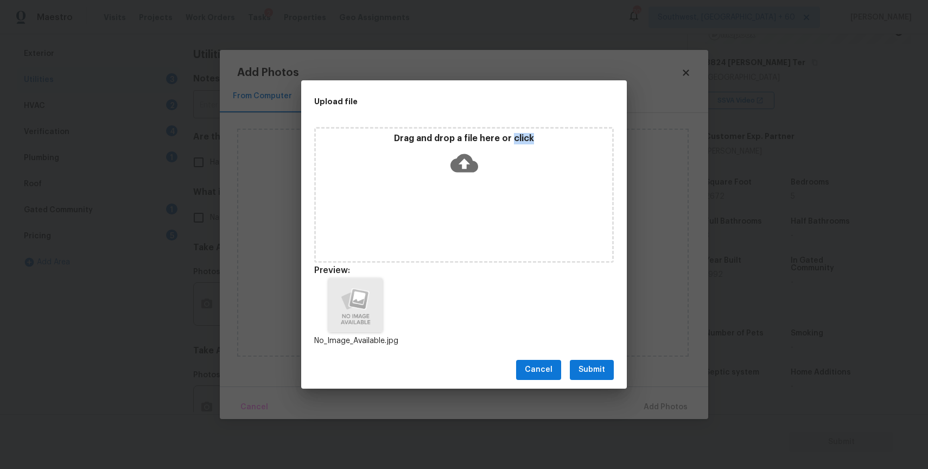
click at [595, 378] on button "Submit" at bounding box center [592, 370] width 44 height 20
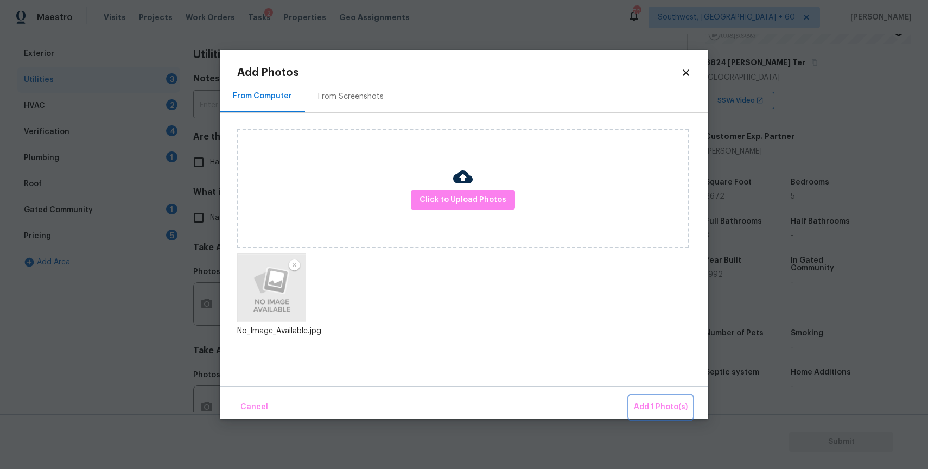
click at [683, 411] on span "Add 1 Photo(s)" at bounding box center [661, 408] width 54 height 14
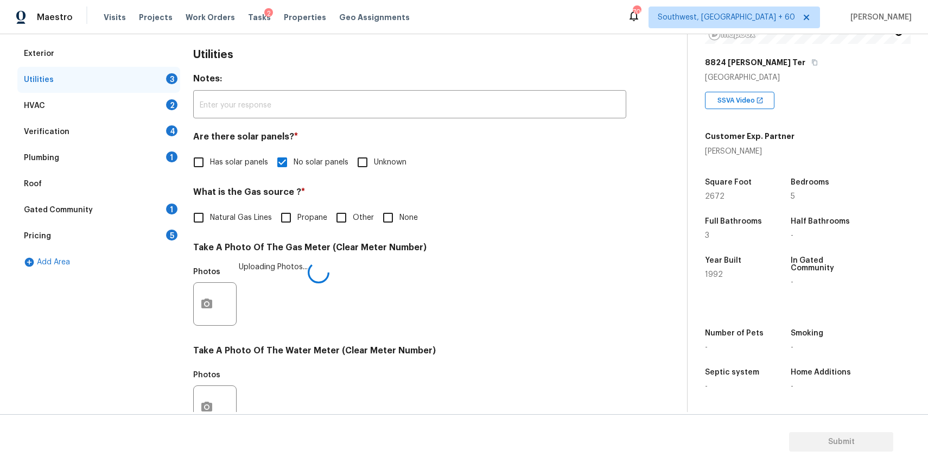
click at [683, 411] on div "Back to tasks Condition Scoping - Full Wed, Oct 08 2025 by 7:48 am Ranjith Kuma…" at bounding box center [352, 256] width 670 height 709
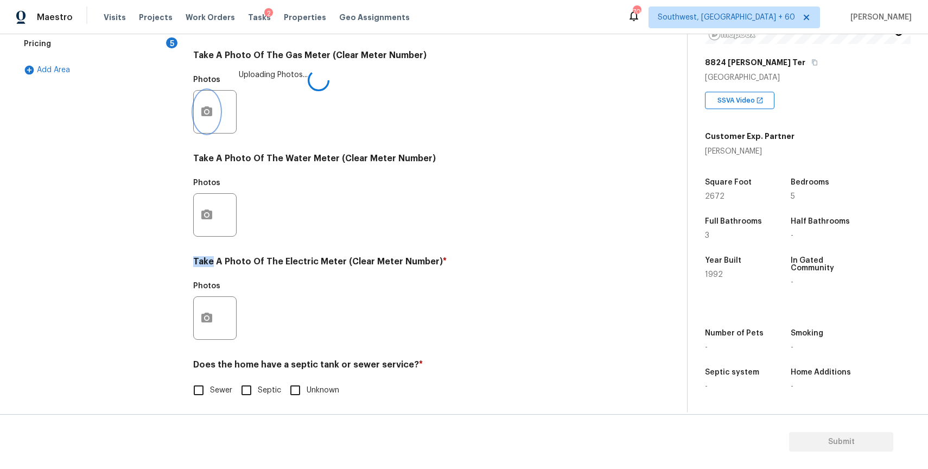
scroll to position [348, 0]
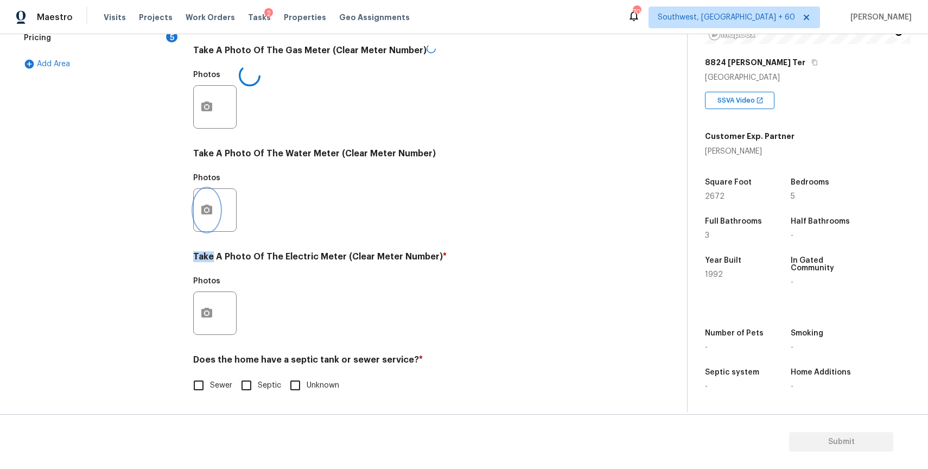
click at [200, 204] on button "button" at bounding box center [207, 210] width 26 height 42
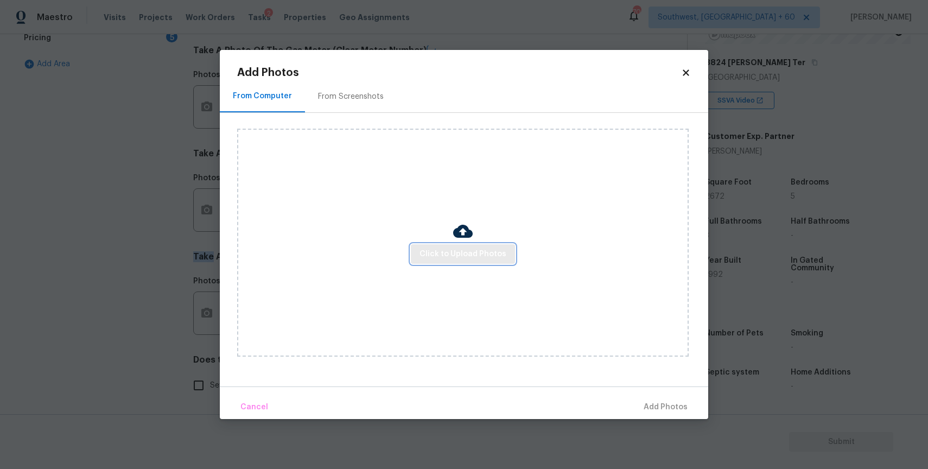
click at [432, 253] on span "Click to Upload Photos" at bounding box center [463, 255] width 87 height 14
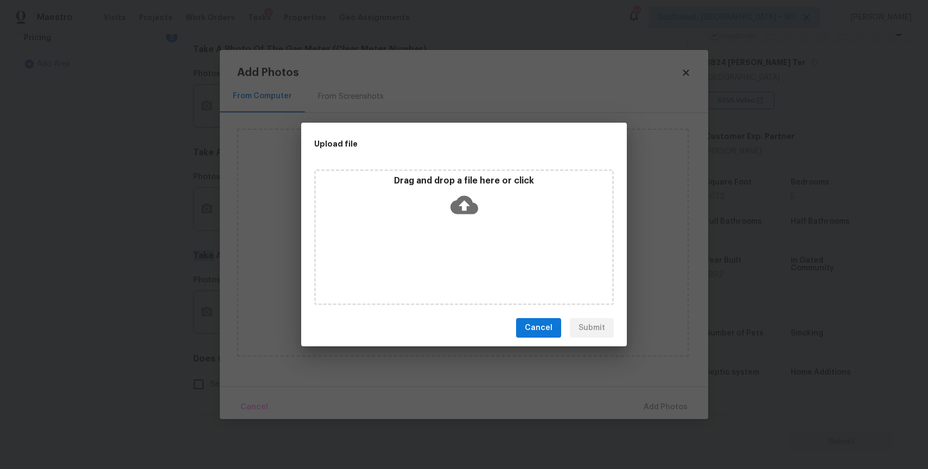
click at [432, 253] on div "Drag and drop a file here or click" at bounding box center [464, 237] width 300 height 136
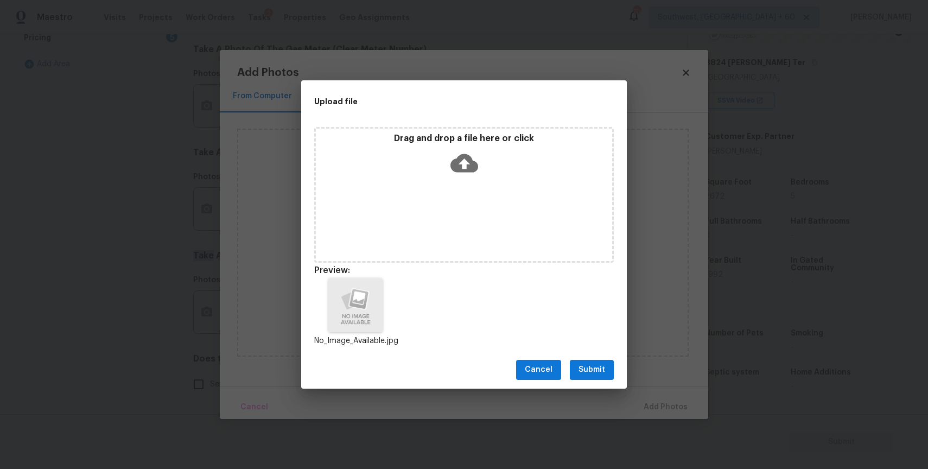
click at [605, 368] on button "Submit" at bounding box center [592, 370] width 44 height 20
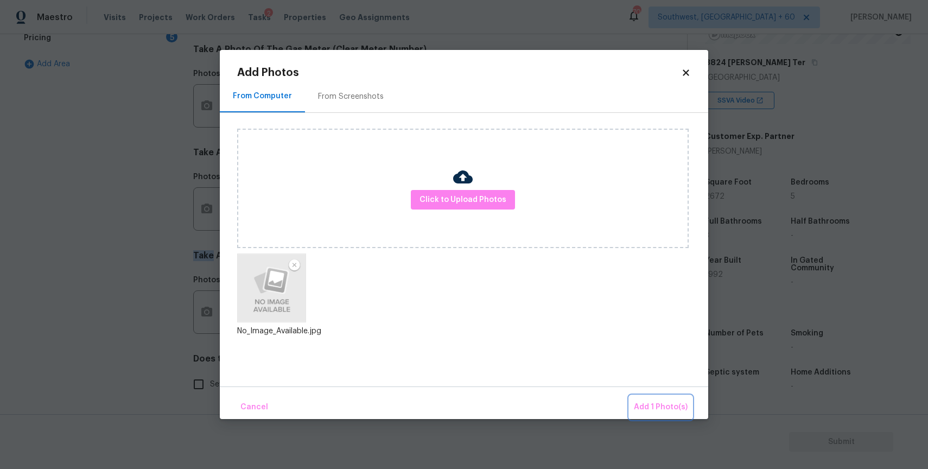
click at [661, 412] on span "Add 1 Photo(s)" at bounding box center [661, 408] width 54 height 14
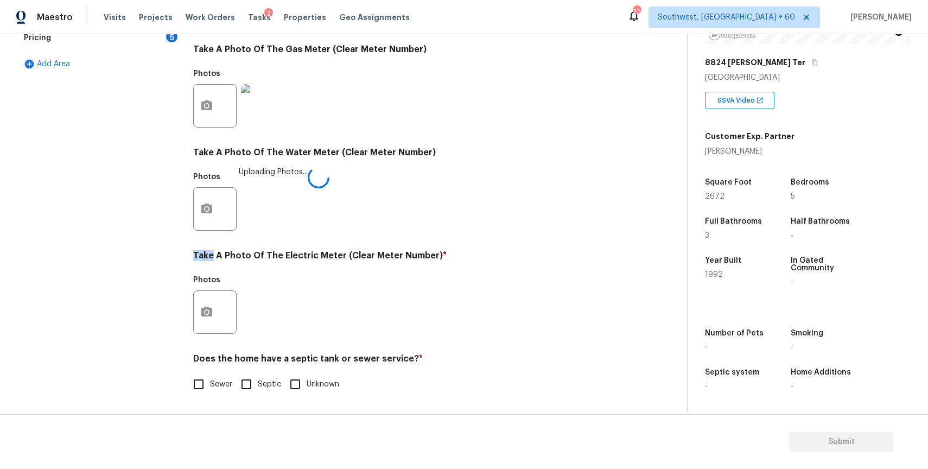
click at [661, 412] on div "Back to tasks Condition Scoping - Full Wed, Oct 08 2025 by 7:48 am Ranjith Kuma…" at bounding box center [352, 58] width 670 height 709
click at [189, 316] on div "Exterior Utilities 3 HVAC 2 Verification 4 Plumbing 1 Roof Gated Community 1 Pr…" at bounding box center [339, 126] width 644 height 566
click at [203, 315] on icon "button" at bounding box center [206, 313] width 11 height 10
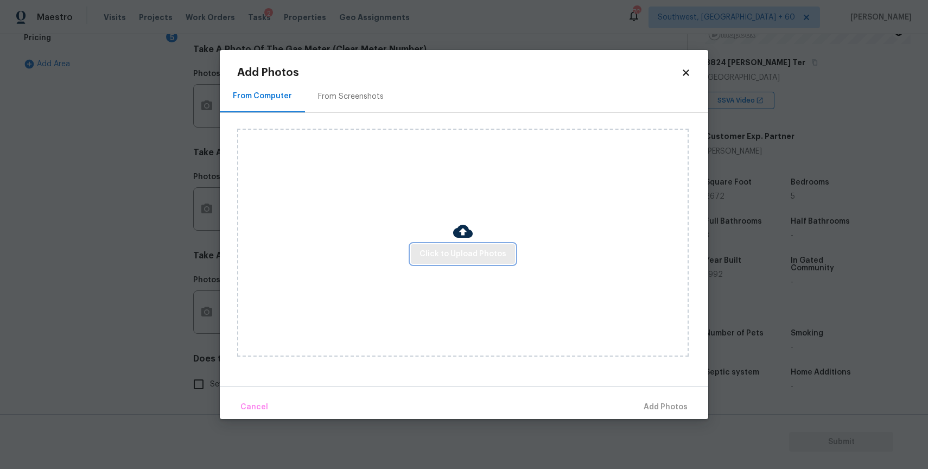
click at [453, 261] on button "Click to Upload Photos" at bounding box center [463, 254] width 104 height 20
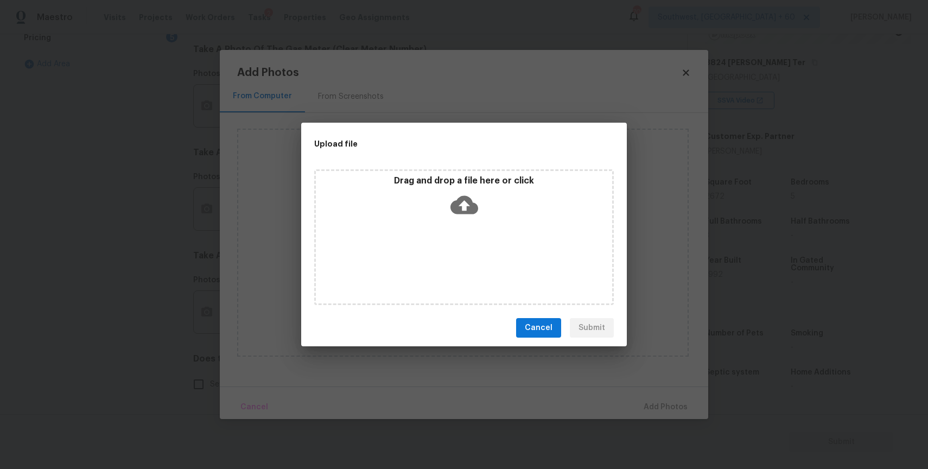
click at [453, 261] on div "Drag and drop a file here or click" at bounding box center [464, 237] width 300 height 136
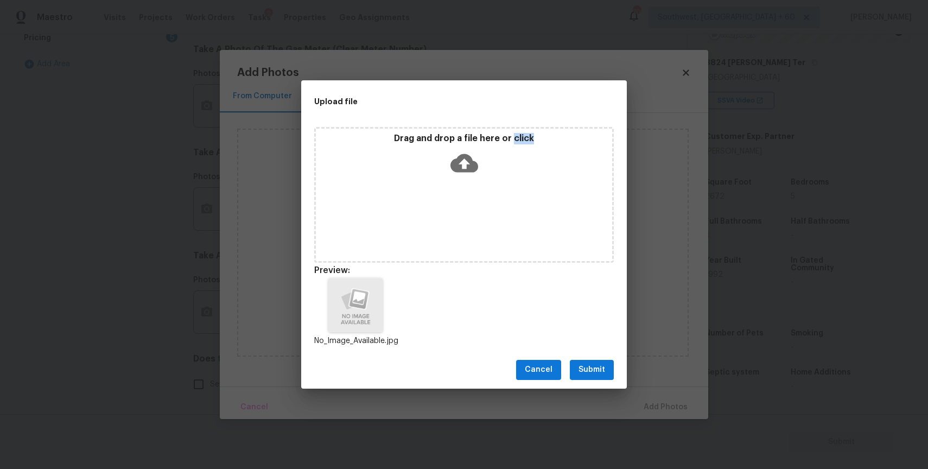
click at [573, 370] on button "Submit" at bounding box center [592, 370] width 44 height 20
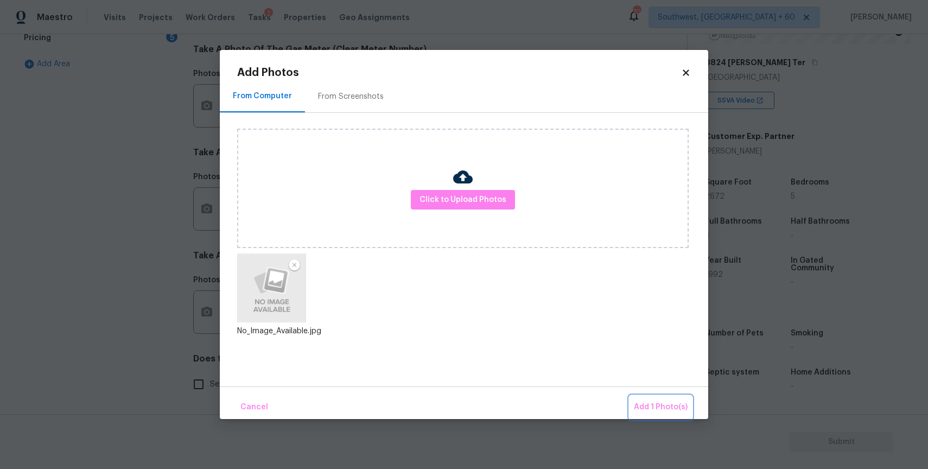
click at [641, 401] on span "Add 1 Photo(s)" at bounding box center [661, 408] width 54 height 14
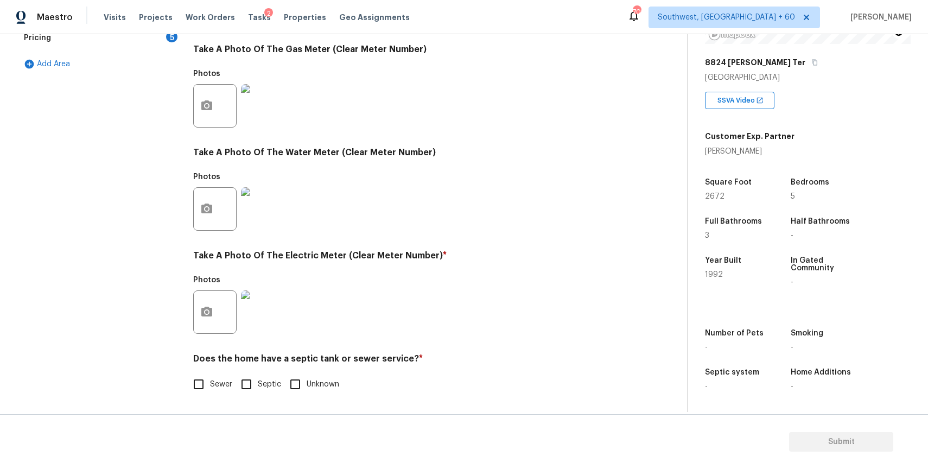
click at [210, 379] on span "Sewer" at bounding box center [221, 384] width 22 height 11
click at [210, 379] on input "Sewer" at bounding box center [198, 384] width 23 height 23
checkbox input "true"
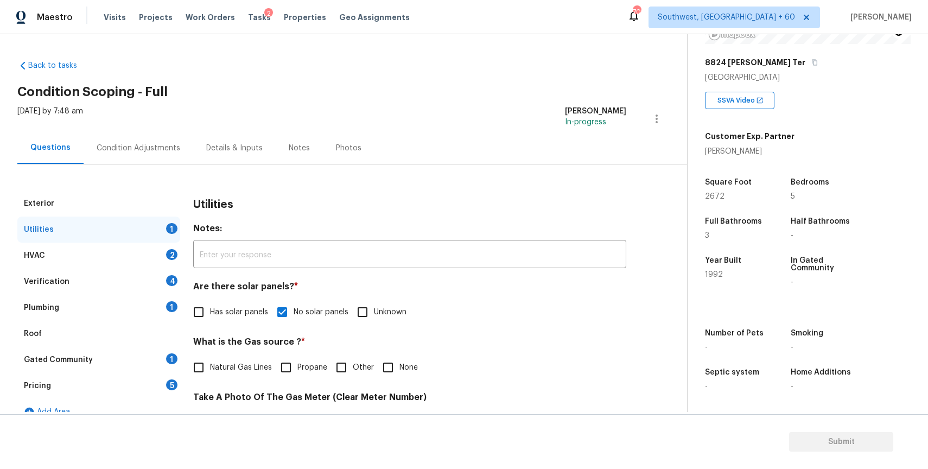
click at [142, 255] on div "HVAC 2" at bounding box center [98, 256] width 163 height 26
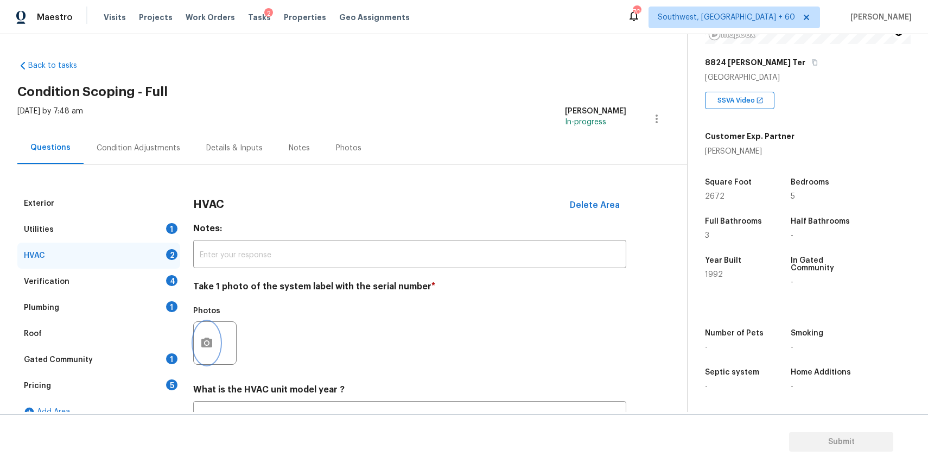
click at [206, 341] on icon "button" at bounding box center [206, 343] width 13 height 13
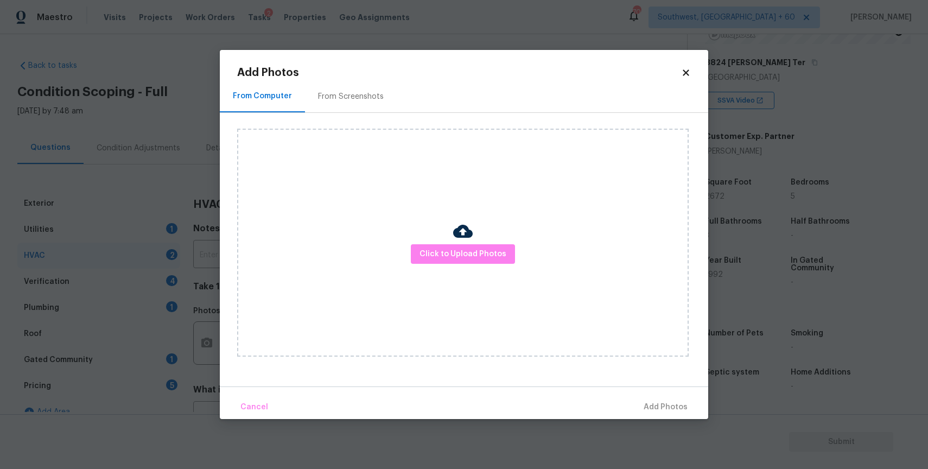
click at [531, 252] on div "Click to Upload Photos" at bounding box center [463, 243] width 452 height 228
click at [480, 252] on span "Click to Upload Photos" at bounding box center [463, 255] width 87 height 14
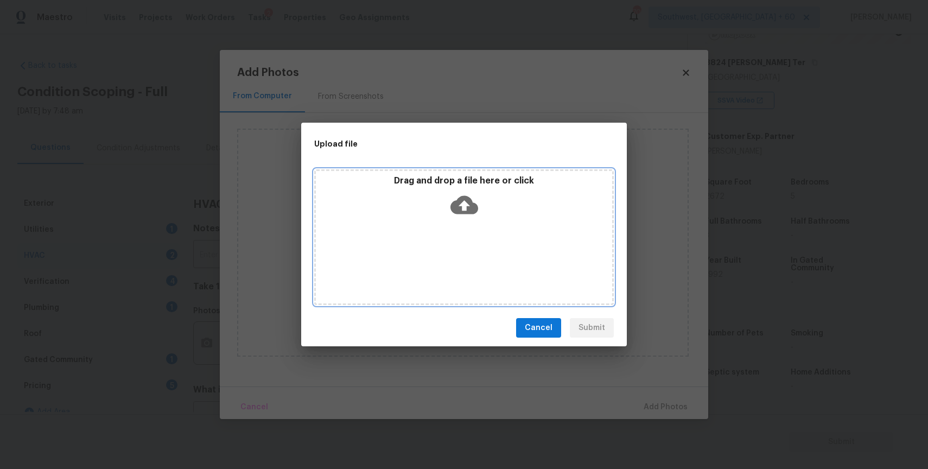
click at [480, 252] on div "Drag and drop a file here or click" at bounding box center [464, 237] width 300 height 136
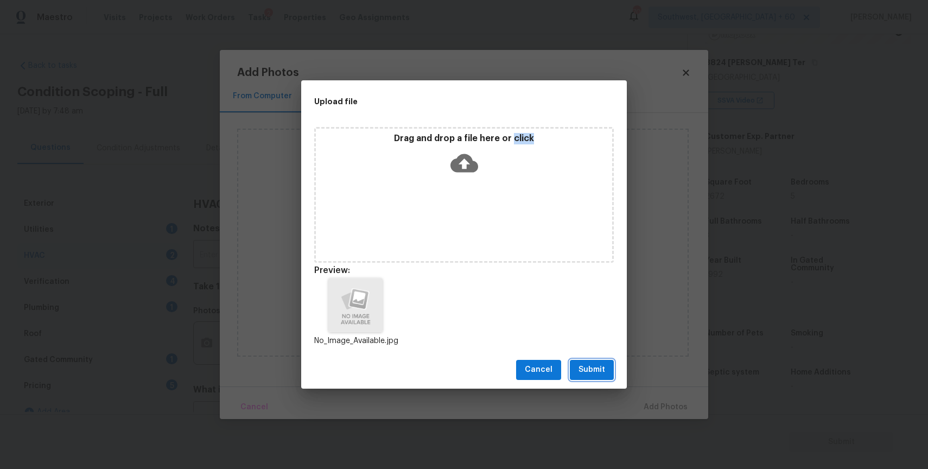
click at [591, 367] on span "Submit" at bounding box center [592, 370] width 27 height 14
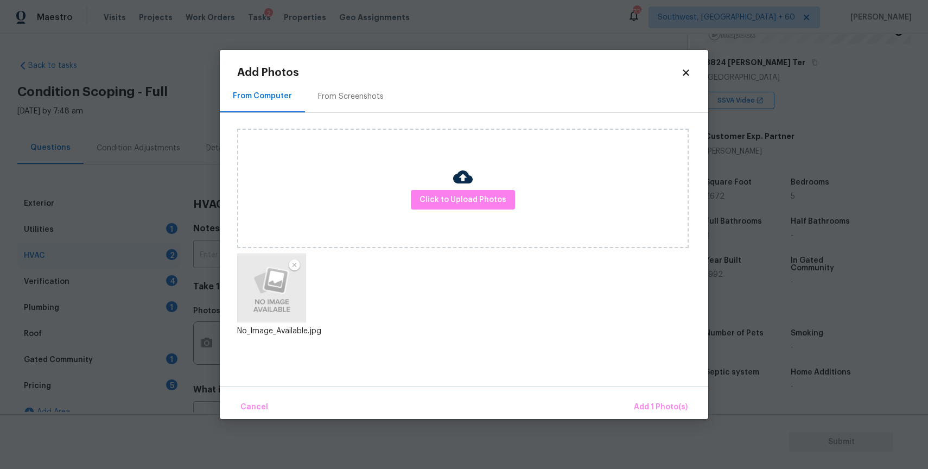
click at [650, 393] on div "Cancel Add 1 Photo(s)" at bounding box center [464, 403] width 489 height 33
click at [656, 402] on span "Add 1 Photo(s)" at bounding box center [661, 408] width 54 height 14
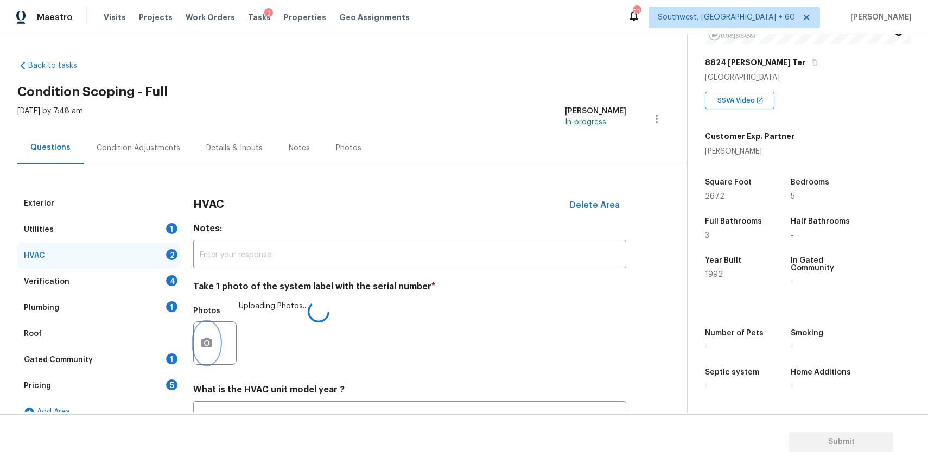
scroll to position [90, 0]
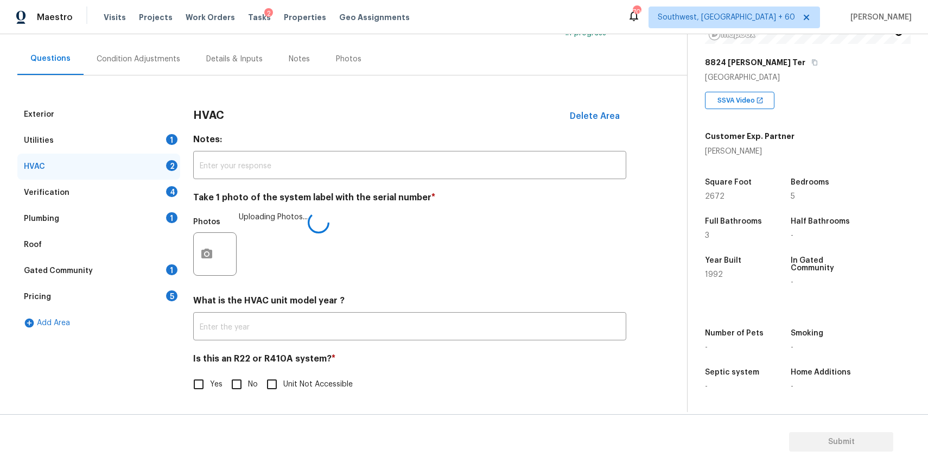
click at [236, 374] on input "No" at bounding box center [236, 384] width 23 height 23
checkbox input "true"
click at [156, 193] on div "Verification 4" at bounding box center [98, 193] width 163 height 26
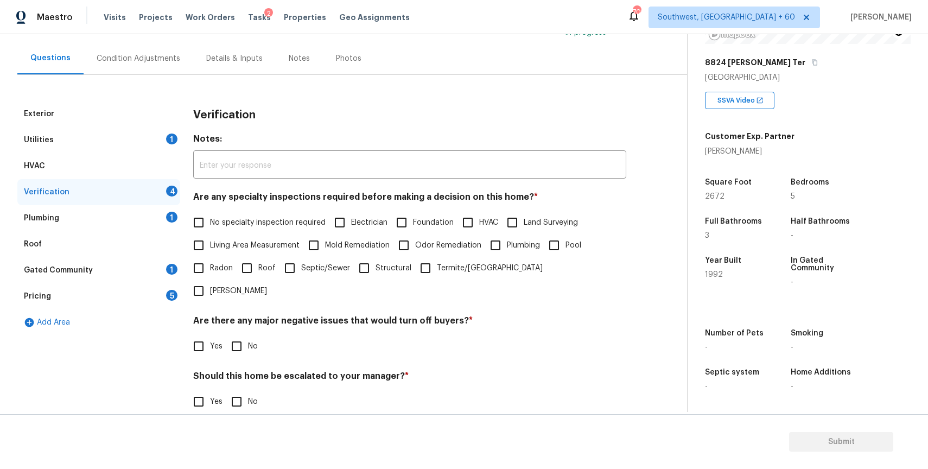
click at [249, 227] on span "No specialty inspection required" at bounding box center [268, 222] width 116 height 11
click at [210, 227] on input "No specialty inspection required" at bounding box center [198, 222] width 23 height 23
checkbox input "true"
click at [260, 317] on h4 "Are there any major negative issues that would turn off buyers? *" at bounding box center [409, 324] width 433 height 15
click at [245, 335] on input "No" at bounding box center [236, 346] width 23 height 23
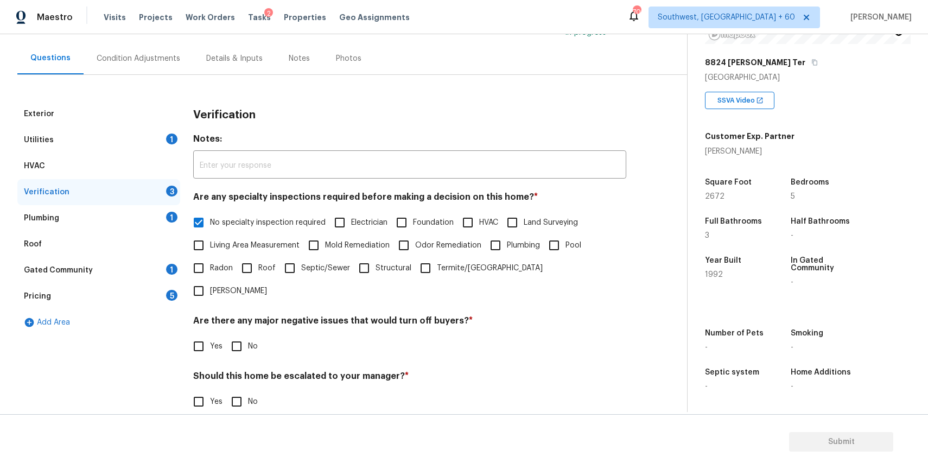
checkbox input "true"
click at [260, 391] on div "Yes No" at bounding box center [409, 402] width 433 height 23
click at [250, 396] on span "No" at bounding box center [253, 401] width 10 height 11
click at [248, 390] on input "No" at bounding box center [236, 401] width 23 height 23
checkbox input "true"
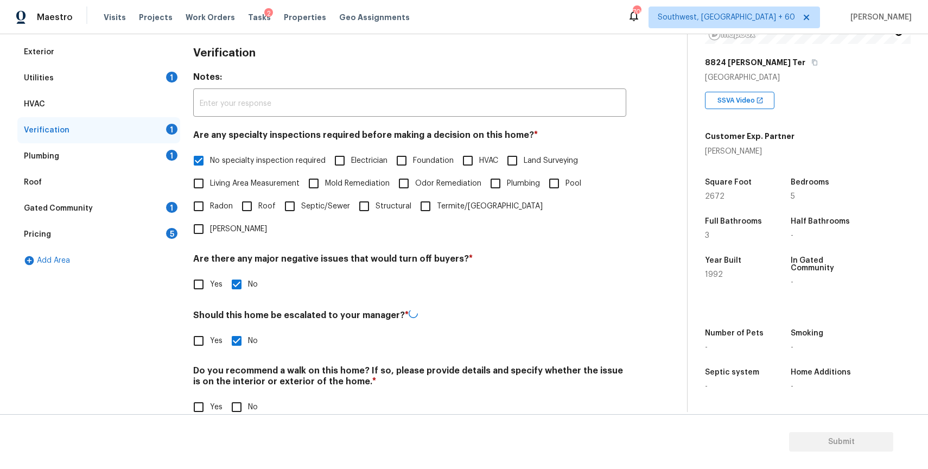
scroll to position [150, 0]
click at [252, 396] on label "No" at bounding box center [241, 407] width 33 height 23
click at [248, 396] on input "No" at bounding box center [236, 407] width 23 height 23
checkbox input "true"
click at [141, 163] on div "Plumbing 1" at bounding box center [98, 157] width 163 height 26
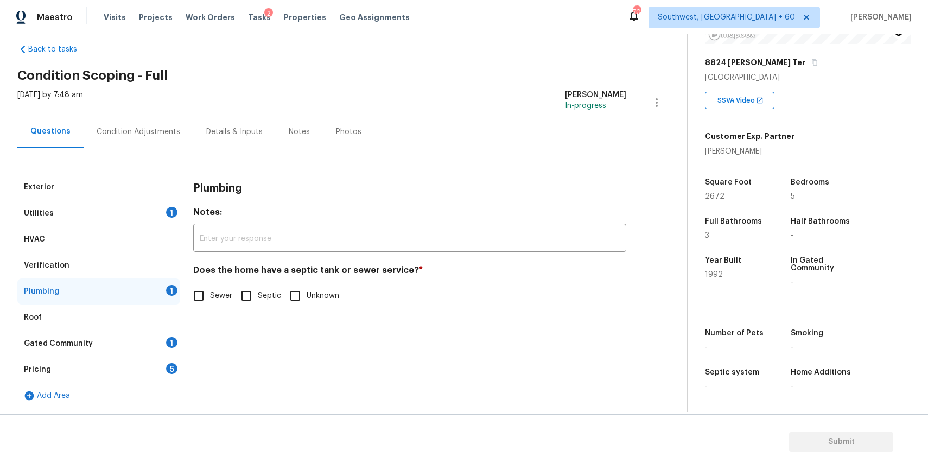
scroll to position [16, 0]
click at [206, 298] on input "Sewer" at bounding box center [198, 295] width 23 height 23
checkbox input "true"
click at [143, 351] on div "Gated Community 1" at bounding box center [98, 344] width 163 height 26
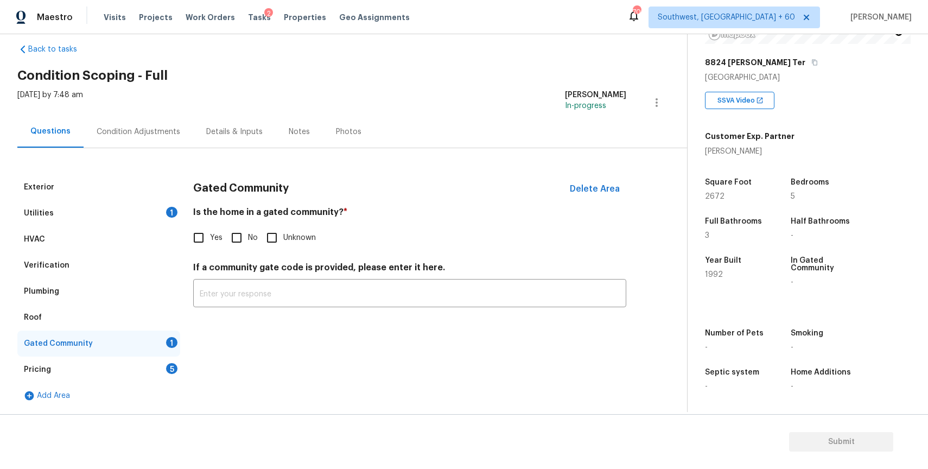
click at [229, 248] on input "No" at bounding box center [236, 237] width 23 height 23
checkbox input "true"
click at [142, 361] on div "Pricing 5" at bounding box center [98, 370] width 163 height 26
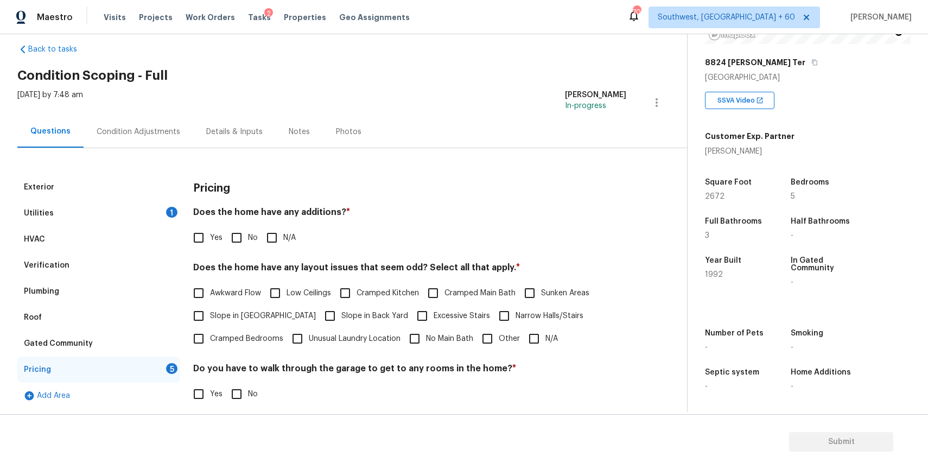
click at [262, 243] on input "N/A" at bounding box center [272, 237] width 23 height 23
checkbox input "true"
click at [546, 331] on label "N/A" at bounding box center [540, 338] width 35 height 23
click at [546, 331] on input "N/A" at bounding box center [534, 338] width 23 height 23
checkbox input "true"
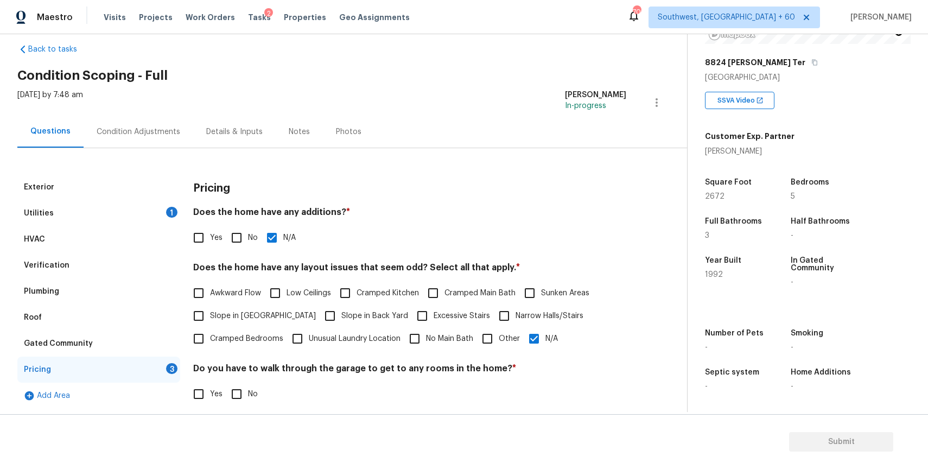
scroll to position [137, 0]
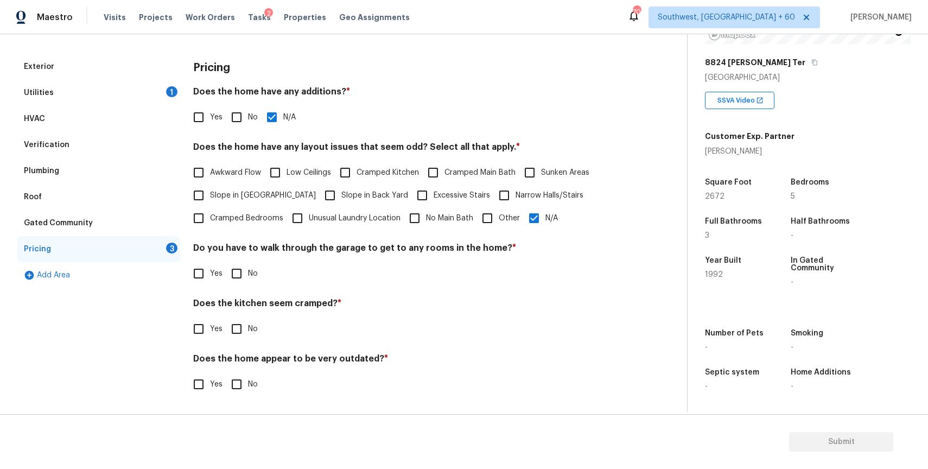
click at [256, 278] on span "No" at bounding box center [253, 273] width 10 height 11
click at [248, 278] on input "No" at bounding box center [236, 273] width 23 height 23
checkbox input "true"
click at [231, 343] on div "Pricing Does the home have any additions? * Yes No N/A Does the home have any l…" at bounding box center [409, 232] width 433 height 356
click at [249, 329] on span "No" at bounding box center [253, 329] width 10 height 11
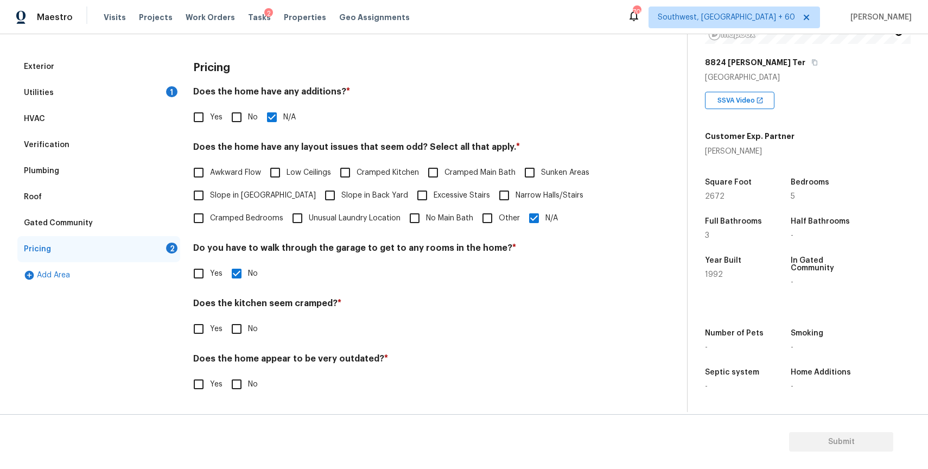
click at [248, 329] on input "No" at bounding box center [236, 329] width 23 height 23
checkbox input "true"
click at [256, 391] on label "No" at bounding box center [241, 385] width 33 height 23
click at [248, 391] on input "No" at bounding box center [236, 385] width 23 height 23
checkbox input "true"
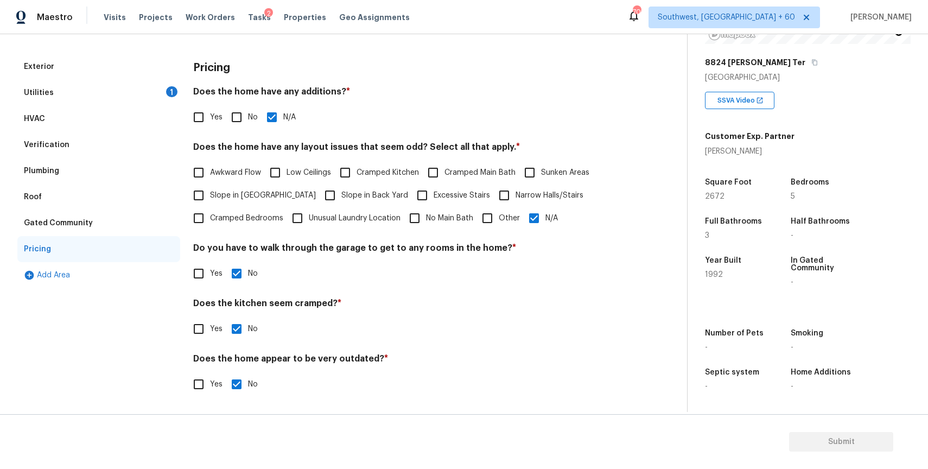
scroll to position [0, 0]
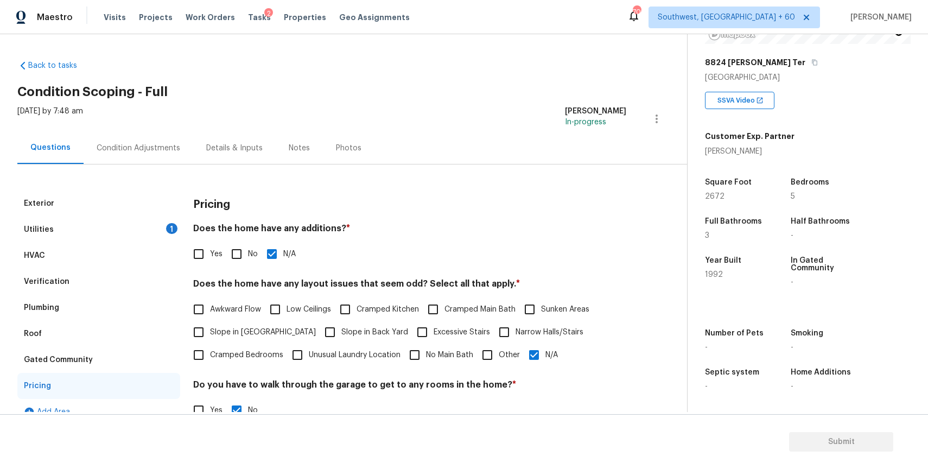
click at [131, 133] on div "Condition Adjustments" at bounding box center [139, 148] width 110 height 32
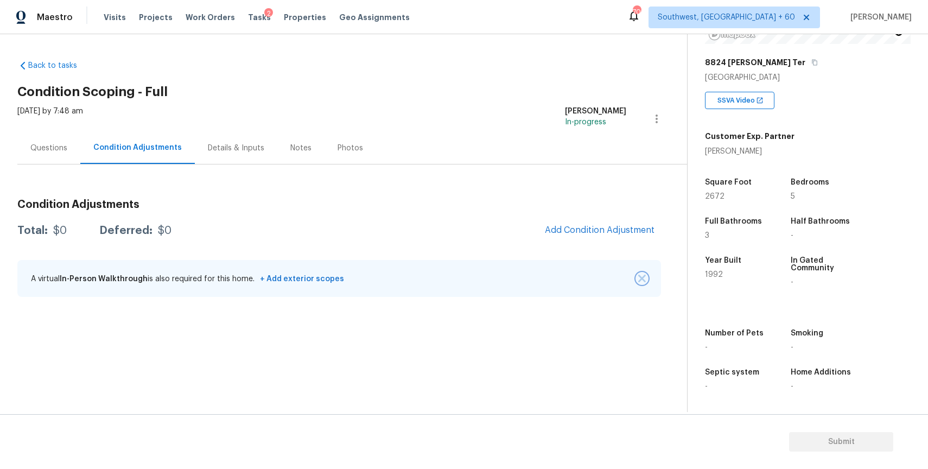
click at [645, 275] on img "button" at bounding box center [642, 279] width 8 height 8
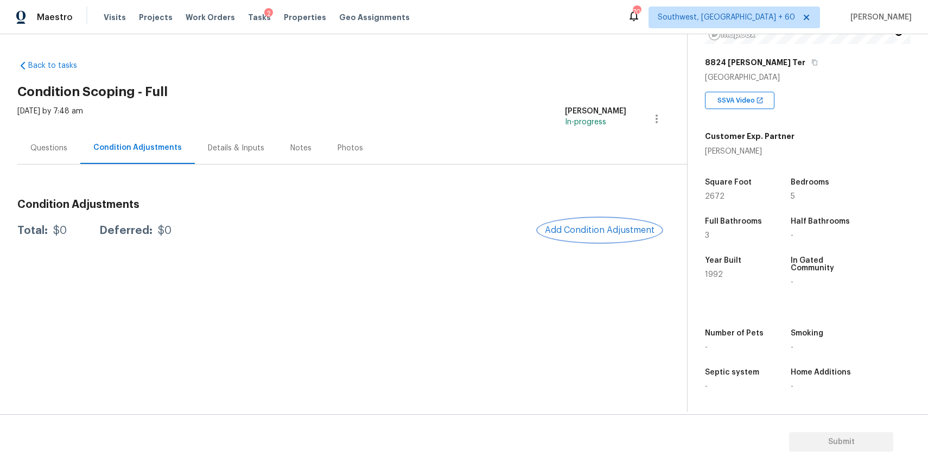
click at [586, 229] on span "Add Condition Adjustment" at bounding box center [600, 230] width 110 height 10
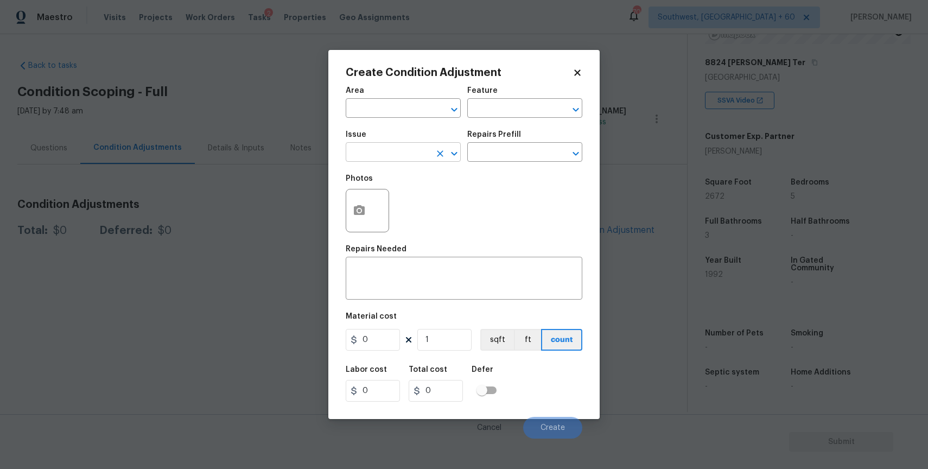
click at [384, 159] on input "text" at bounding box center [388, 153] width 85 height 17
click at [438, 204] on li "ACQ: HVAC" at bounding box center [403, 204] width 115 height 18
type input "ACQ: HVAC"
click at [536, 151] on input "text" at bounding box center [509, 153] width 85 height 17
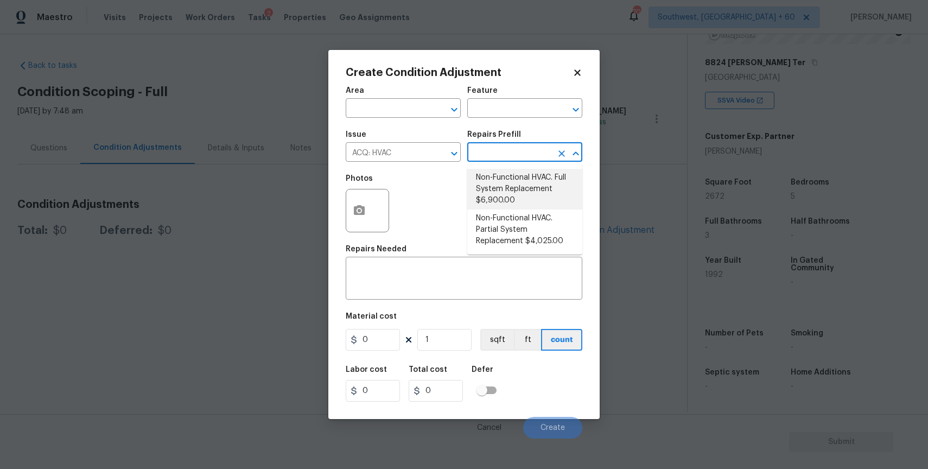
click at [530, 182] on li "Non-Functional HVAC. Full System Replacement $6,900.00" at bounding box center [524, 189] width 115 height 41
type input "Acquisition"
type textarea "Acquisition Scope: Full System Replacement"
type input "6900"
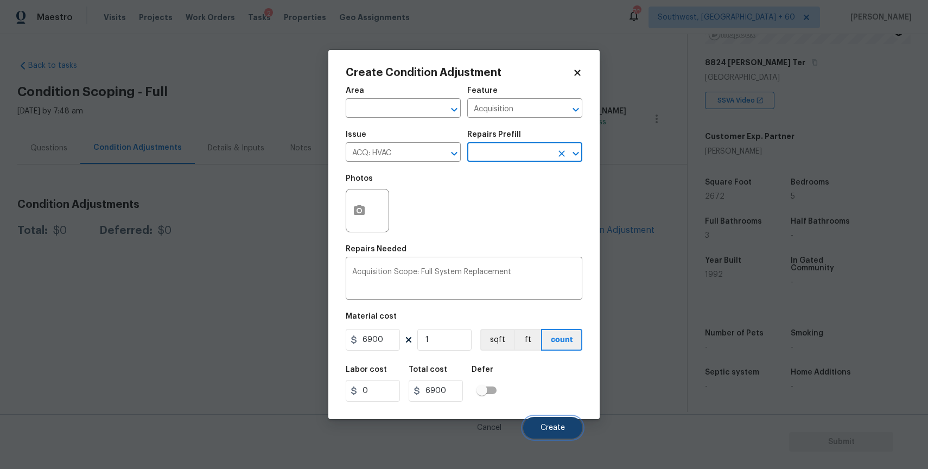
click at [564, 421] on button "Create" at bounding box center [552, 428] width 59 height 22
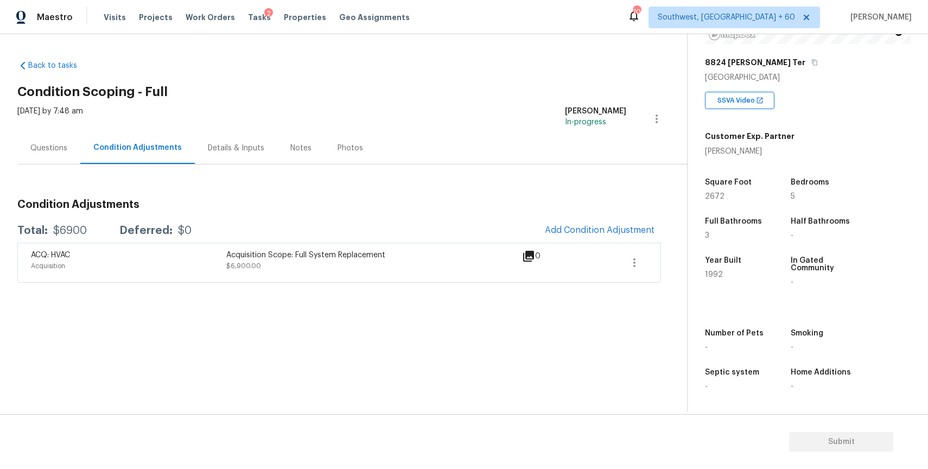
click at [74, 157] on div "Questions" at bounding box center [48, 148] width 63 height 32
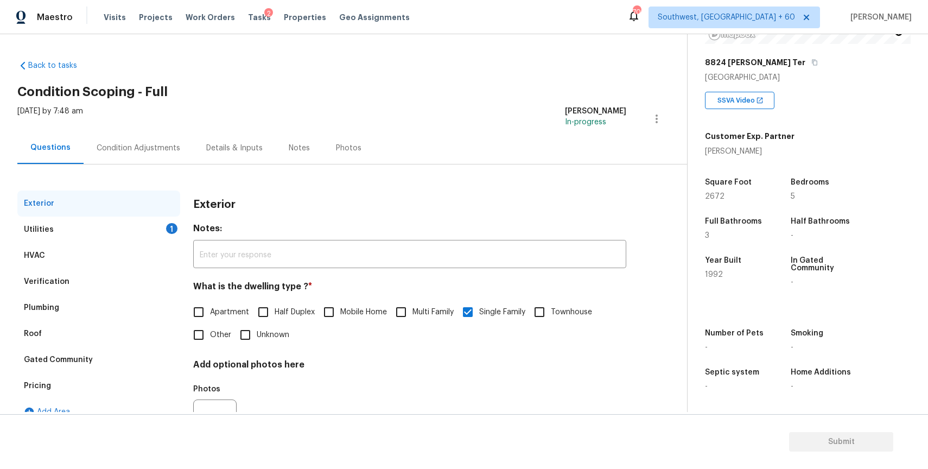
scroll to position [54, 0]
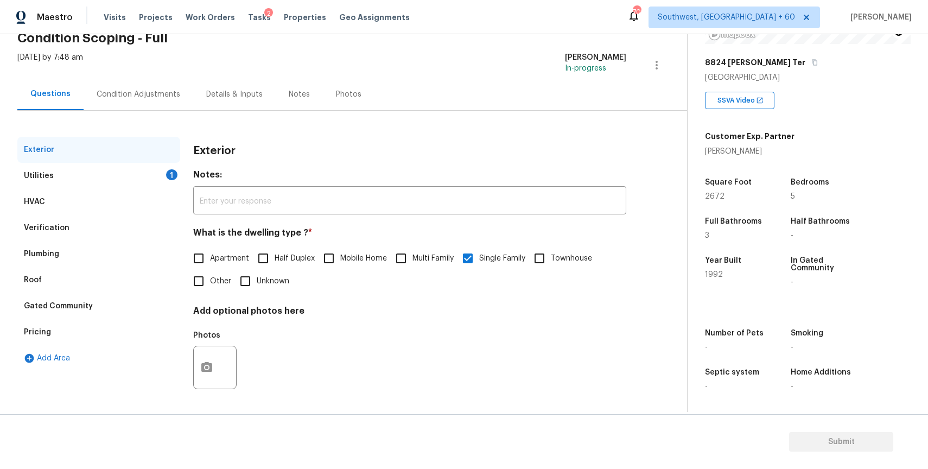
click at [79, 343] on div "Pricing" at bounding box center [98, 332] width 163 height 26
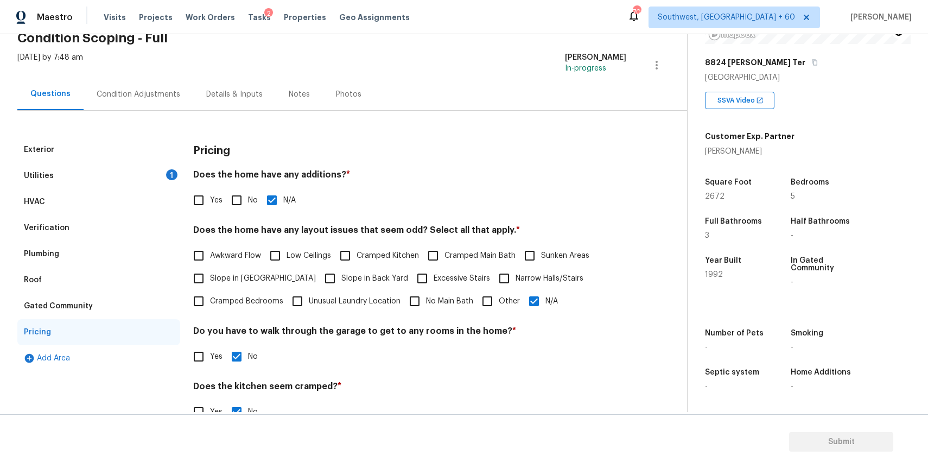
click at [266, 276] on span "Slope in Front Yard" at bounding box center [263, 278] width 106 height 11
click at [210, 276] on input "Slope in Front Yard" at bounding box center [198, 278] width 23 height 23
checkbox input "true"
click at [342, 275] on span "Slope in Back Yard" at bounding box center [375, 279] width 67 height 11
click at [324, 275] on input "Slope in Back Yard" at bounding box center [330, 279] width 23 height 23
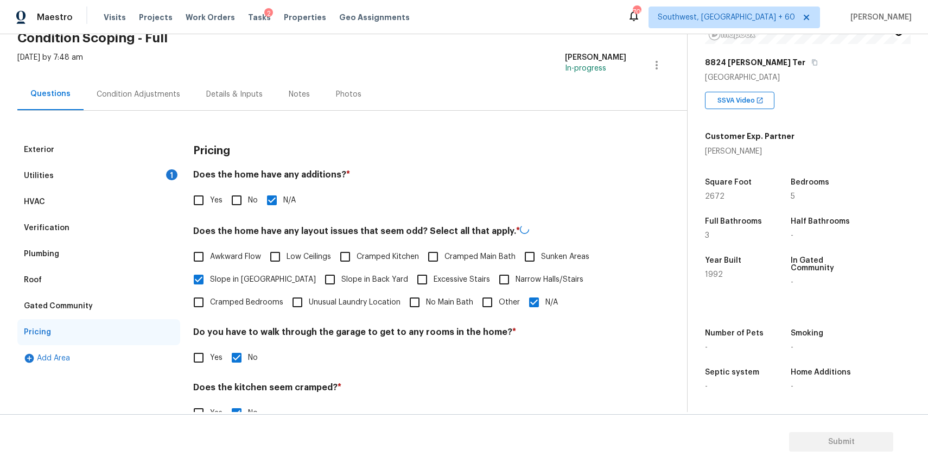
checkbox input "true"
click at [151, 102] on div "Condition Adjustments" at bounding box center [139, 94] width 110 height 32
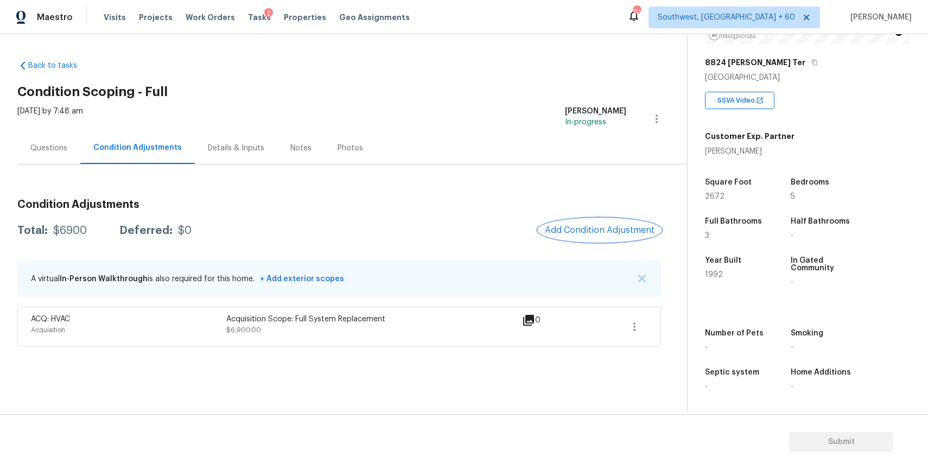
click at [606, 236] on button "Add Condition Adjustment" at bounding box center [600, 230] width 123 height 23
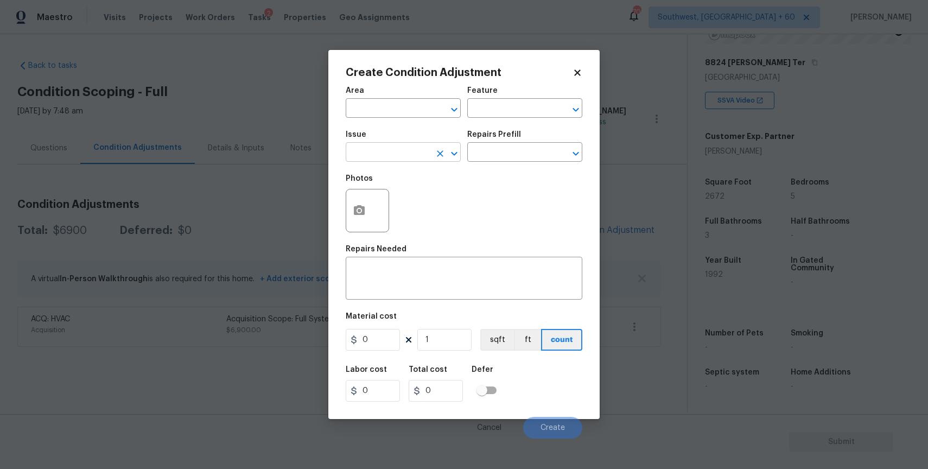
click at [378, 157] on input "text" at bounding box center [388, 153] width 85 height 17
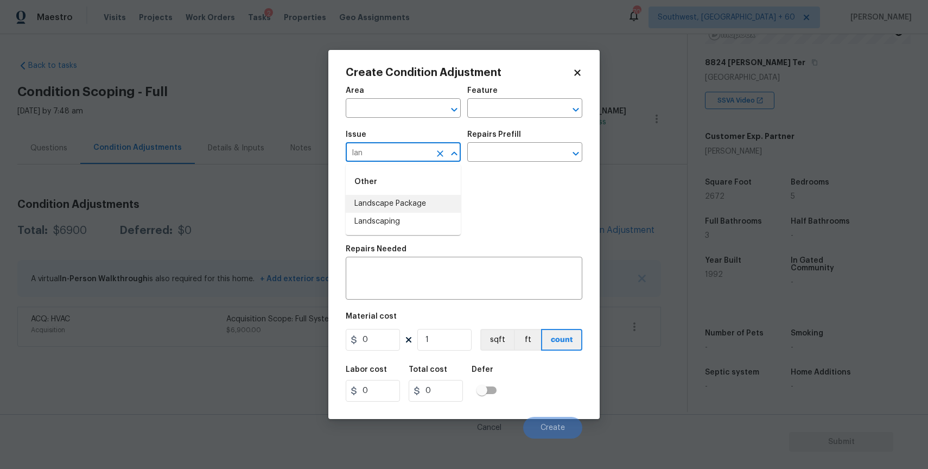
click at [419, 212] on li "Landscape Package" at bounding box center [403, 204] width 115 height 18
type input "Landscape Package"
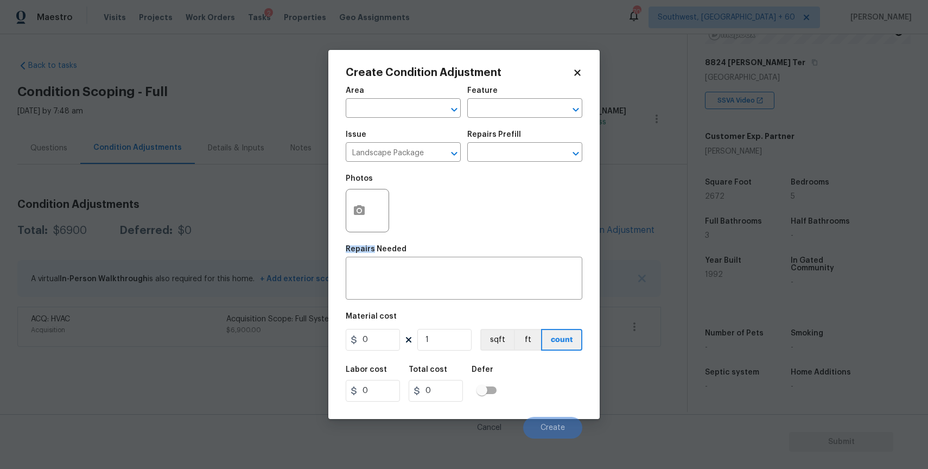
click at [419, 212] on div "Photos" at bounding box center [464, 203] width 237 height 71
click at [496, 156] on input "text" at bounding box center [509, 153] width 85 height 17
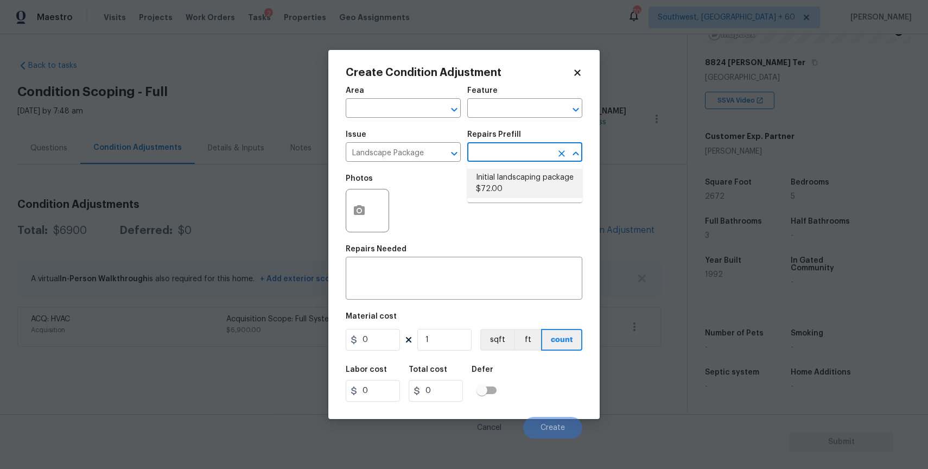
click at [520, 185] on li "Initial landscaping package $72.00" at bounding box center [524, 183] width 115 height 29
type input "Home Readiness Packages"
type textarea "Mowing of grass up to 6" in height. Mow, edge along driveways & sidewalks, trim…"
type input "72"
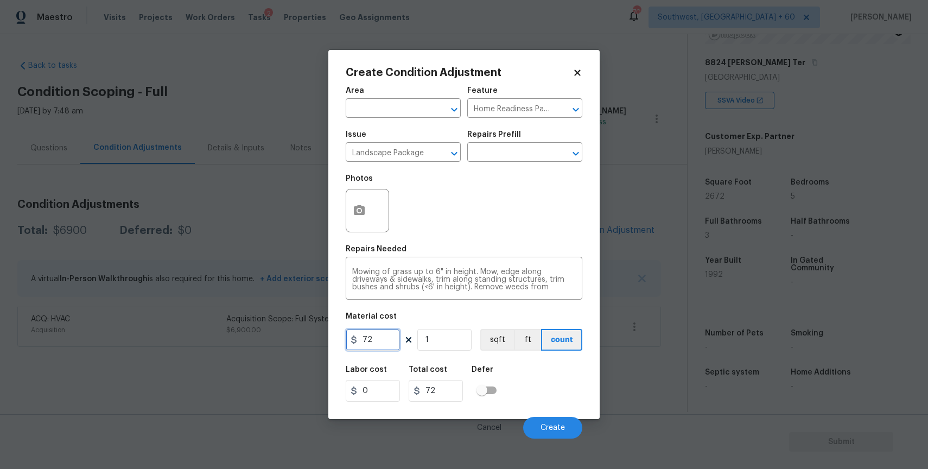
click at [388, 339] on input "72" at bounding box center [373, 340] width 54 height 22
type input "300"
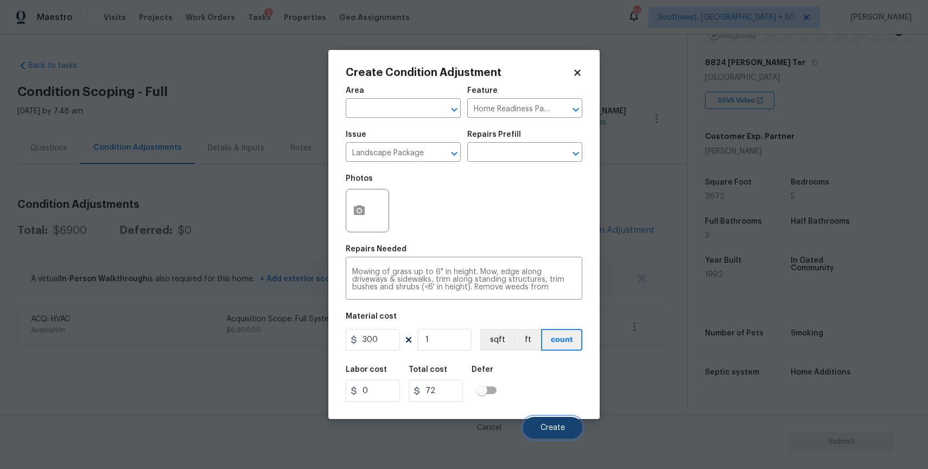
click at [545, 425] on span "Create" at bounding box center [553, 428] width 24 height 8
type input "300"
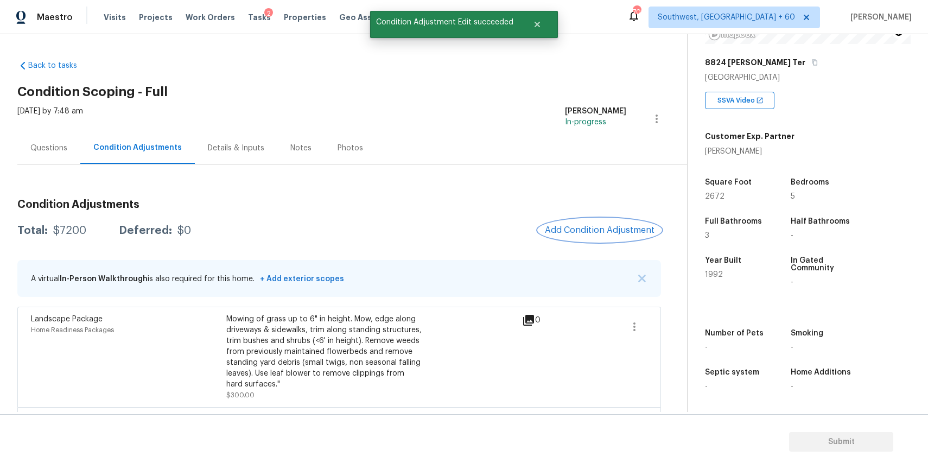
click at [629, 225] on span "Add Condition Adjustment" at bounding box center [600, 230] width 110 height 10
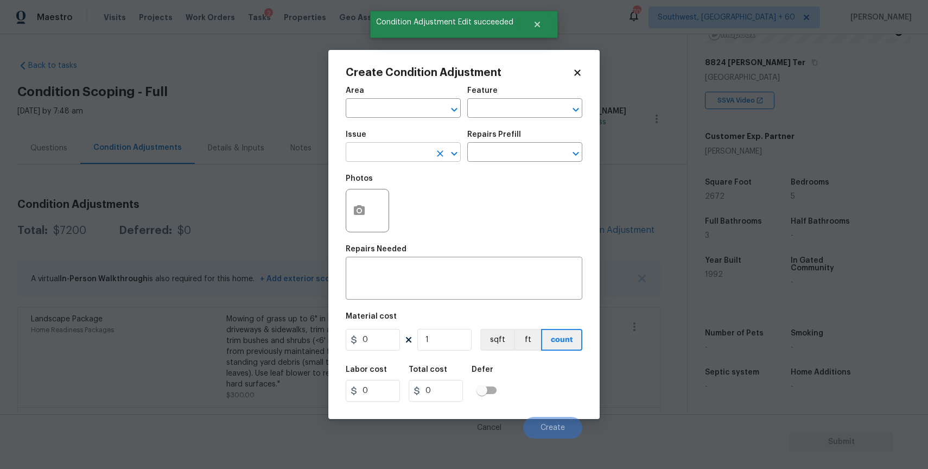
click at [368, 157] on input "text" at bounding box center [388, 153] width 85 height 17
click at [406, 201] on li "Pressure Washing" at bounding box center [403, 204] width 115 height 18
type input "Pressure Washing"
click at [406, 201] on div "Photos" at bounding box center [464, 203] width 237 height 71
click at [505, 151] on input "text" at bounding box center [509, 153] width 85 height 17
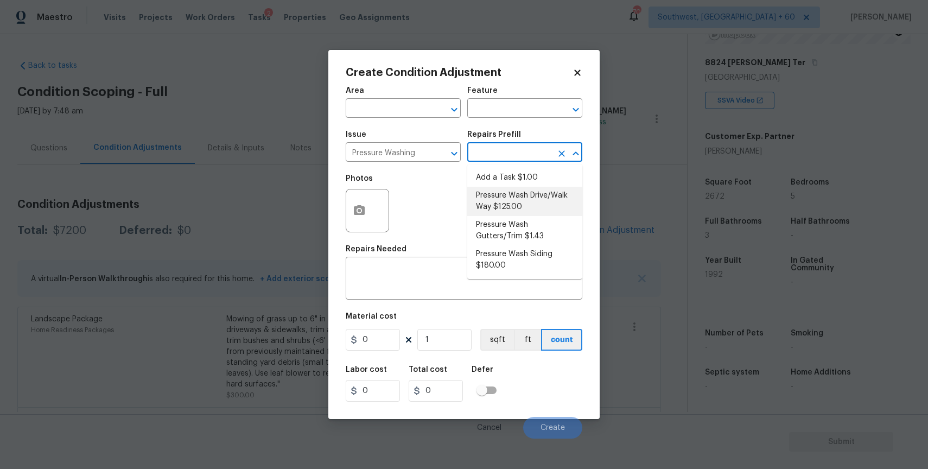
click at [536, 199] on li "Pressure Wash Drive/Walk Way $125.00" at bounding box center [524, 201] width 115 height 29
type input "Siding"
type textarea "Pressure wash the driveways/walkways as directed by the PM. Ensure that all deb…"
type input "125"
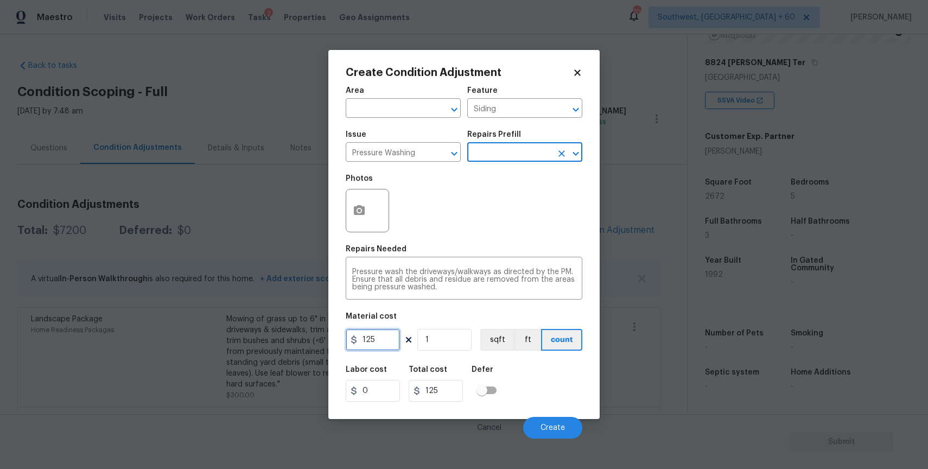
click at [381, 344] on input "125" at bounding box center [373, 340] width 54 height 22
type input "300"
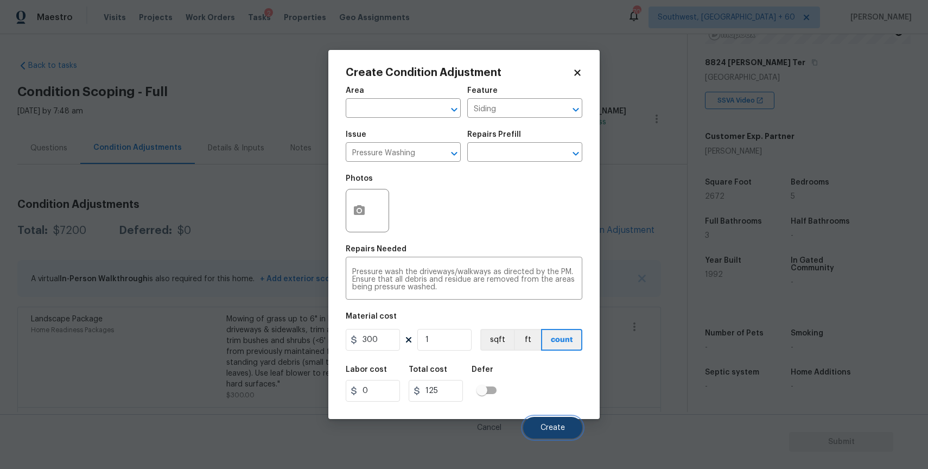
type input "300"
click at [570, 419] on button "Create" at bounding box center [552, 428] width 59 height 22
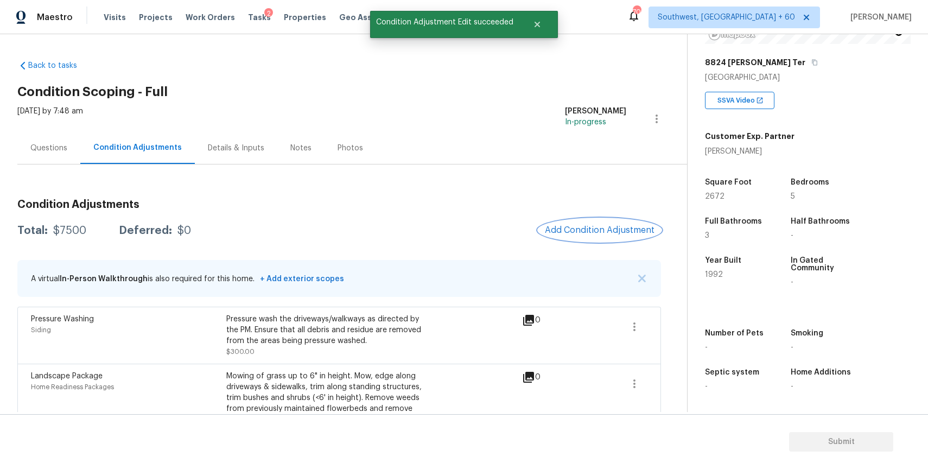
scroll to position [96, 0]
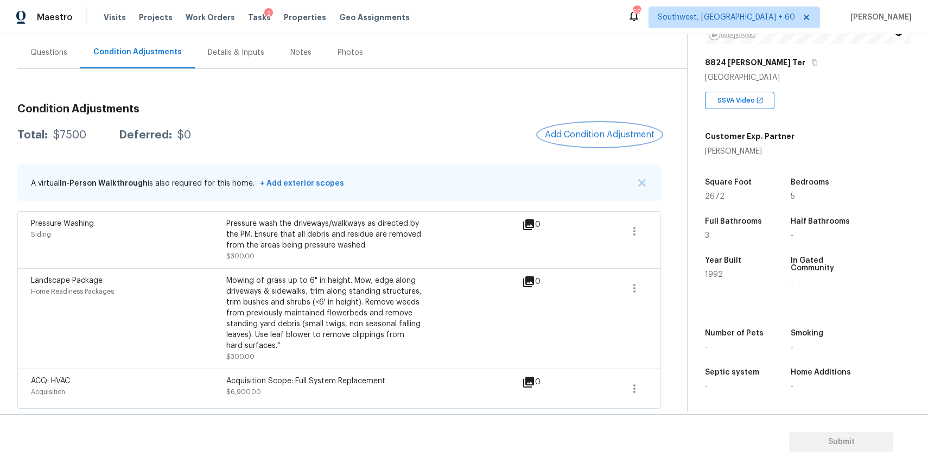
click at [586, 128] on button "Add Condition Adjustment" at bounding box center [600, 134] width 123 height 23
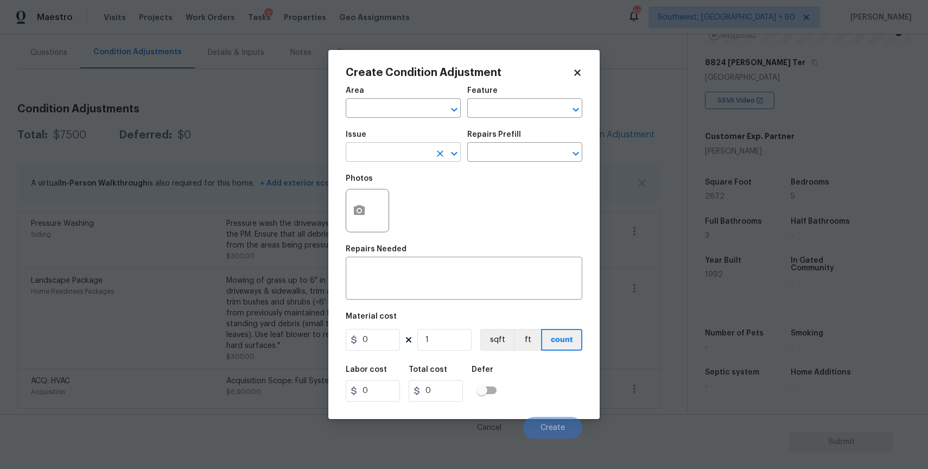
click at [388, 150] on input "text" at bounding box center [388, 153] width 85 height 17
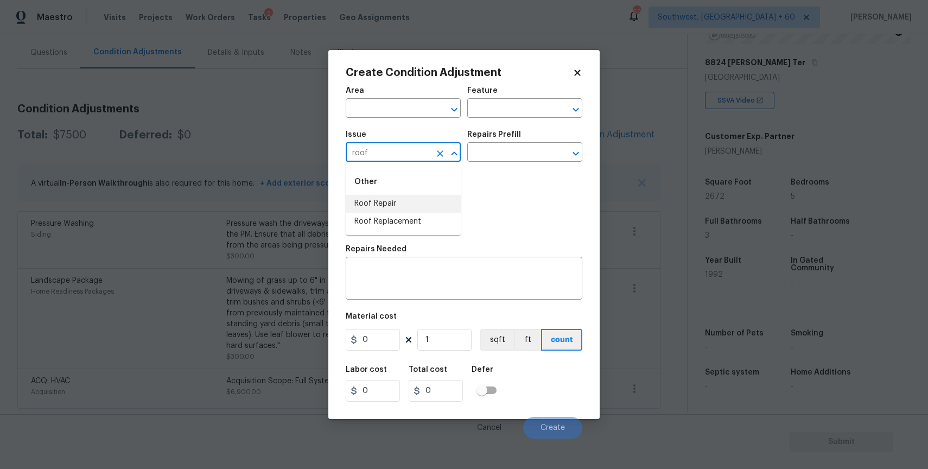
click at [413, 200] on li "Roof Repair" at bounding box center [403, 204] width 115 height 18
type input "Roof Repair"
click at [489, 157] on input "text" at bounding box center [509, 153] width 85 height 17
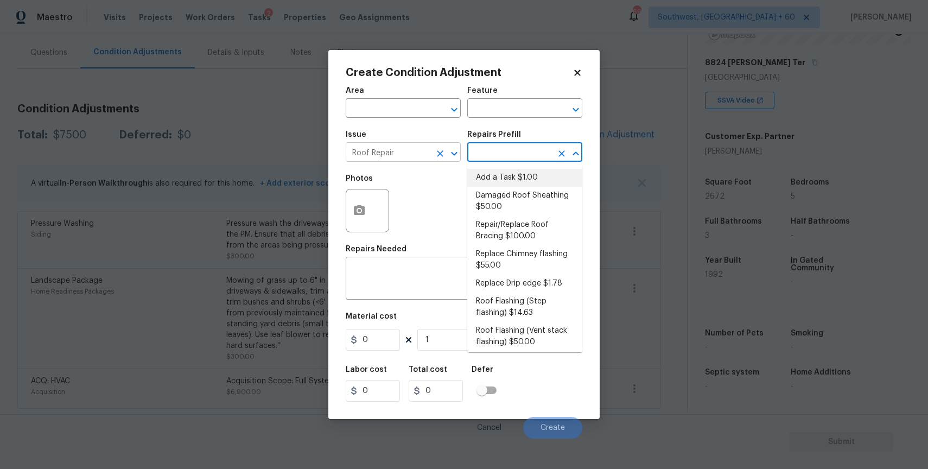
click at [426, 149] on input "Roof Repair" at bounding box center [388, 153] width 85 height 17
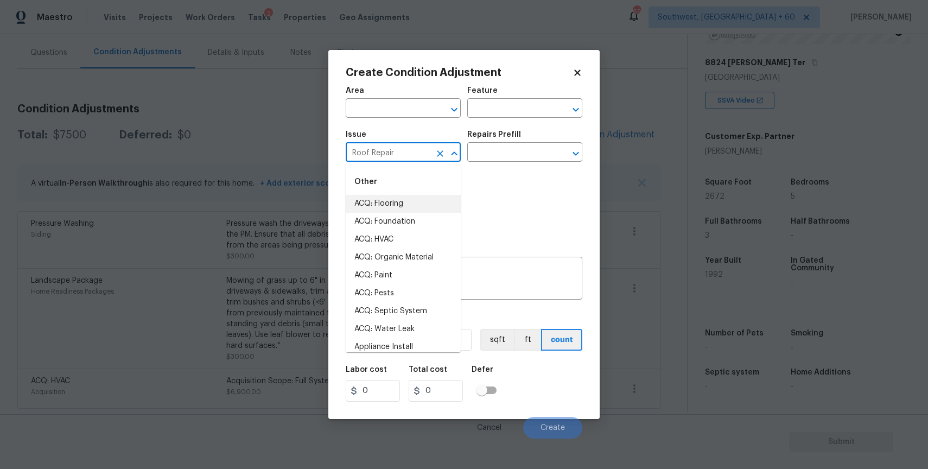
click at [444, 154] on icon "Clear" at bounding box center [440, 153] width 11 height 11
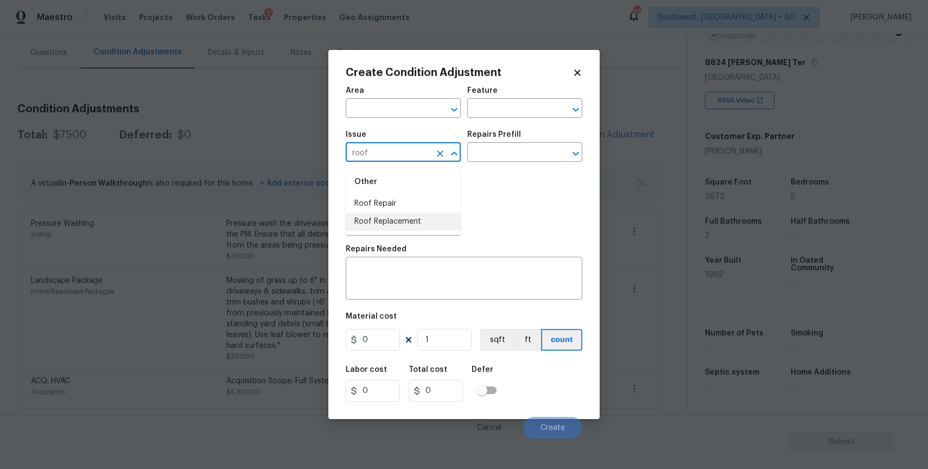
click at [414, 219] on li "Roof Replacement" at bounding box center [403, 222] width 115 height 18
type input "Roof Replacement"
click at [511, 158] on input "text" at bounding box center [509, 153] width 85 height 17
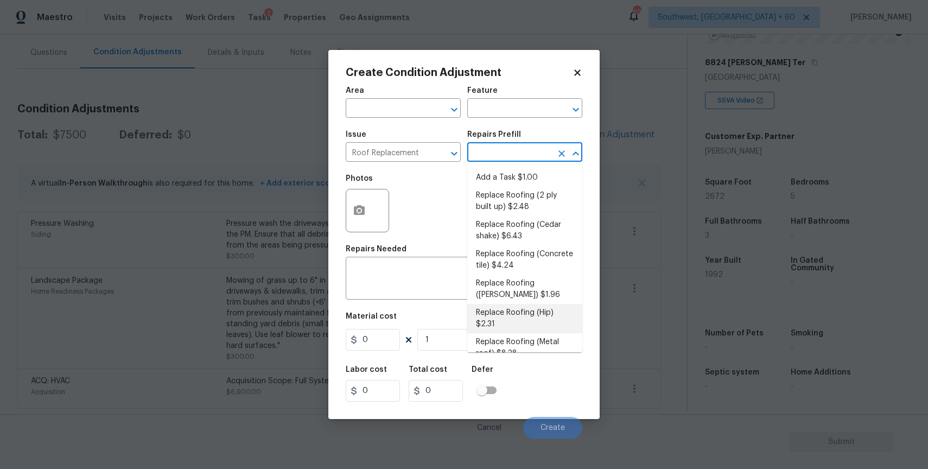
scroll to position [62, 0]
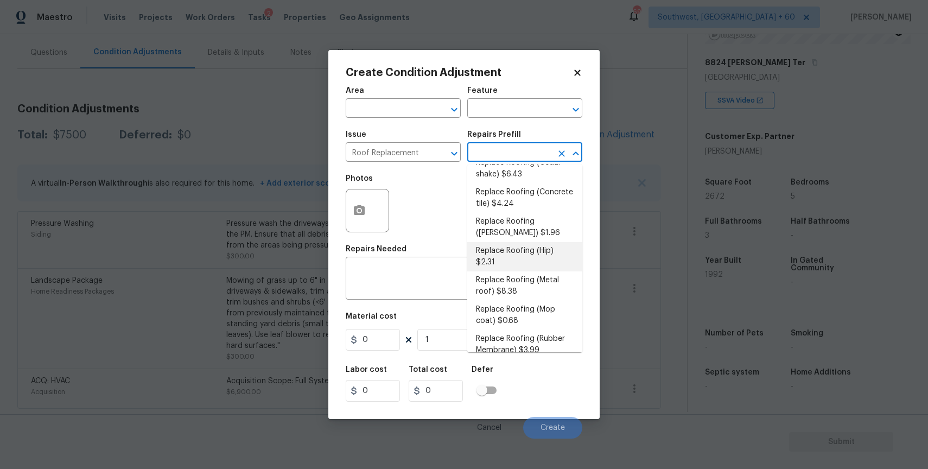
click at [601, 90] on body "Maestro Visits Projects Work Orders Tasks 2 Properties Geo Assignments 694 Sout…" at bounding box center [464, 234] width 928 height 469
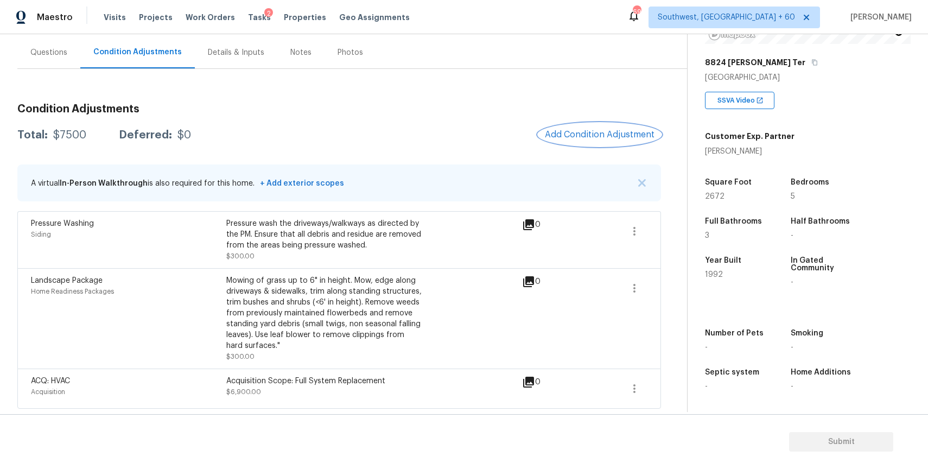
click at [622, 134] on span "Add Condition Adjustment" at bounding box center [600, 135] width 110 height 10
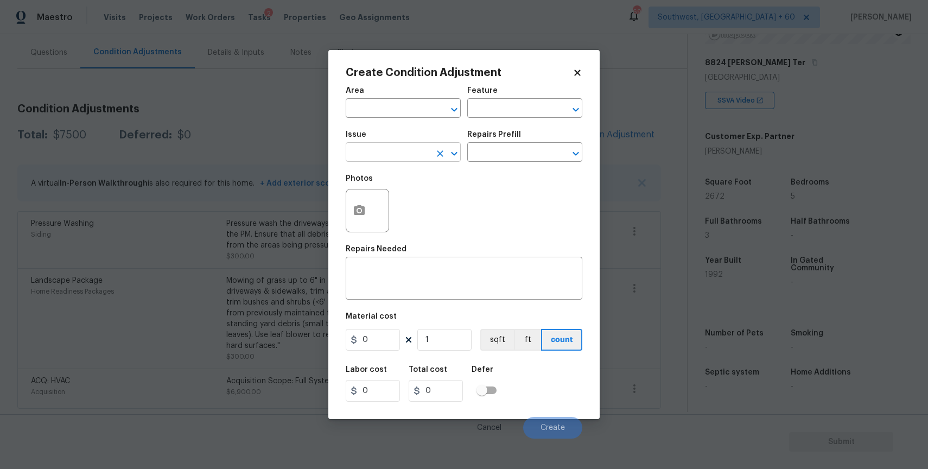
click at [370, 158] on input "text" at bounding box center [388, 153] width 85 height 17
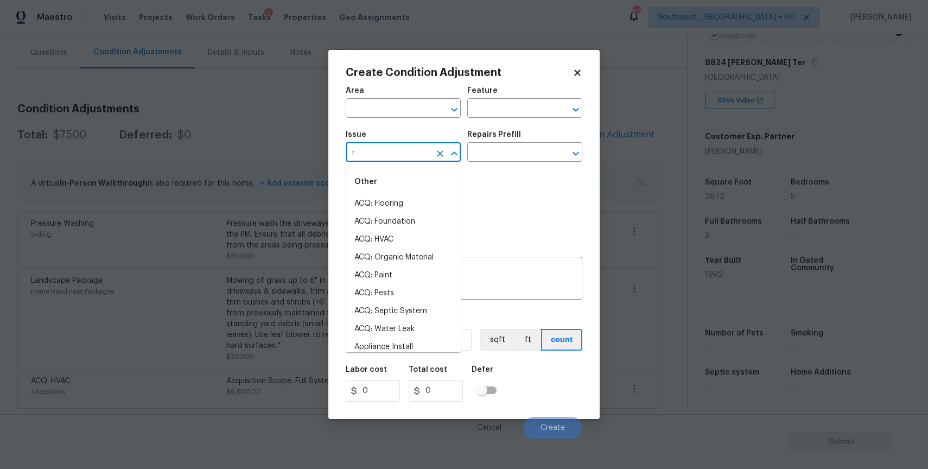
click at [380, 173] on div "Other" at bounding box center [403, 182] width 115 height 26
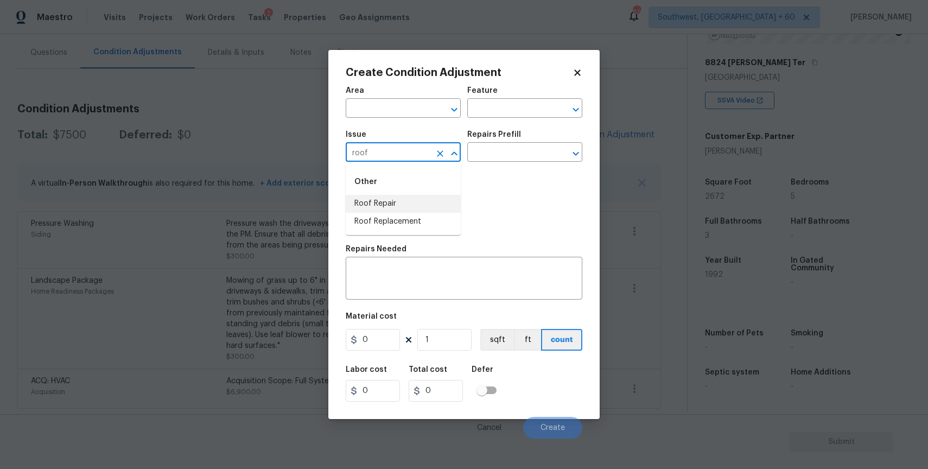
click at [430, 201] on li "Roof Repair" at bounding box center [403, 204] width 115 height 18
type input "Roof Repair"
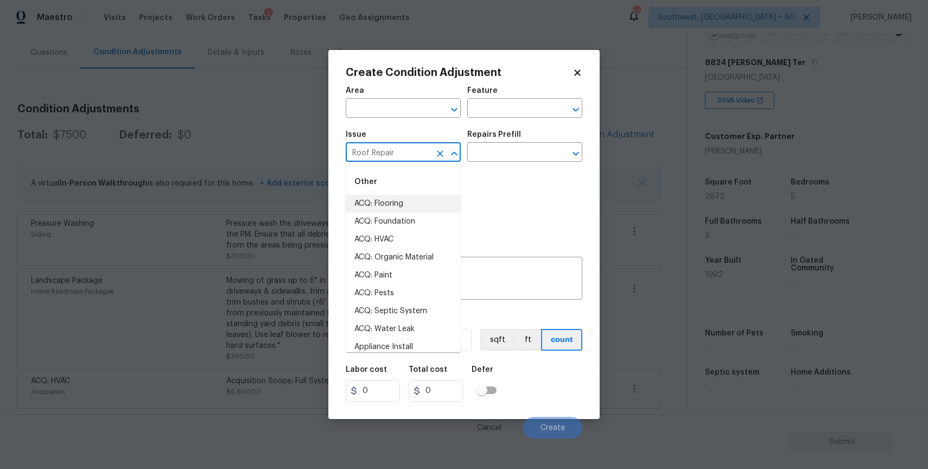
click at [521, 218] on div "Photos" at bounding box center [464, 203] width 237 height 71
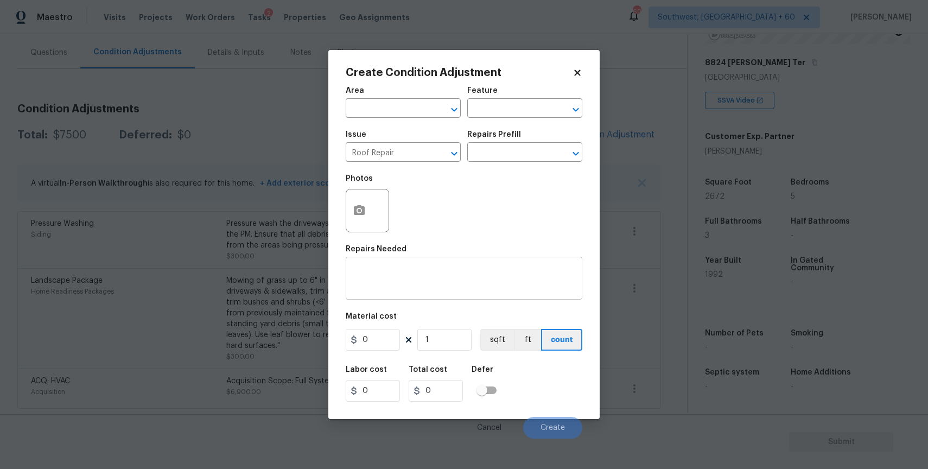
click at [452, 280] on textarea at bounding box center [464, 279] width 224 height 23
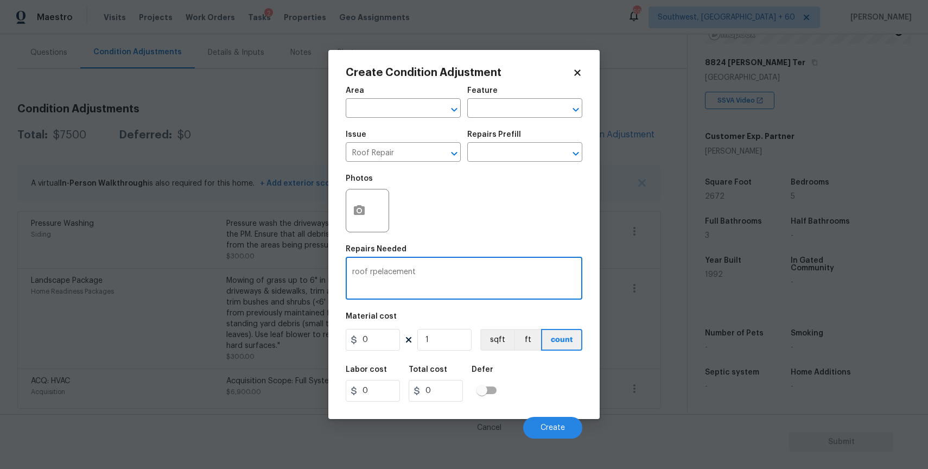
type textarea "roof rpelacement"
click at [363, 346] on input "0" at bounding box center [373, 340] width 54 height 22
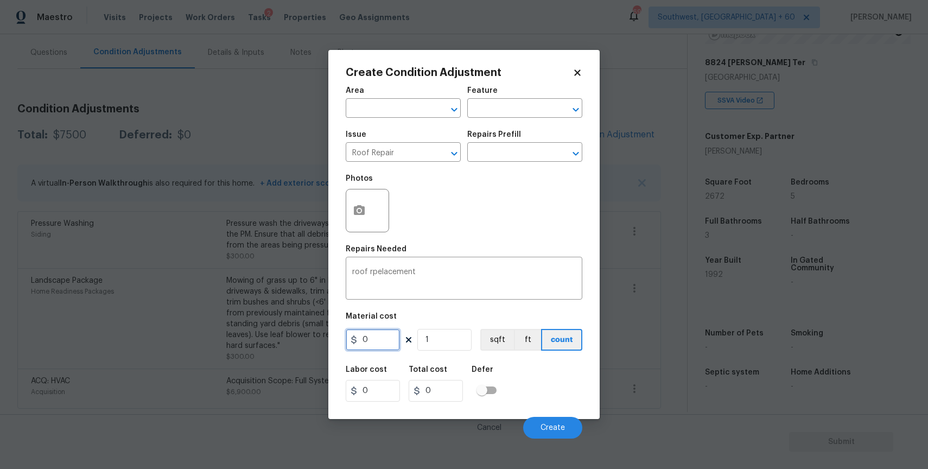
click at [363, 346] on input "0" at bounding box center [373, 340] width 54 height 22
type input "12190"
click at [427, 270] on textarea "roof rpelacement" at bounding box center [464, 279] width 224 height 23
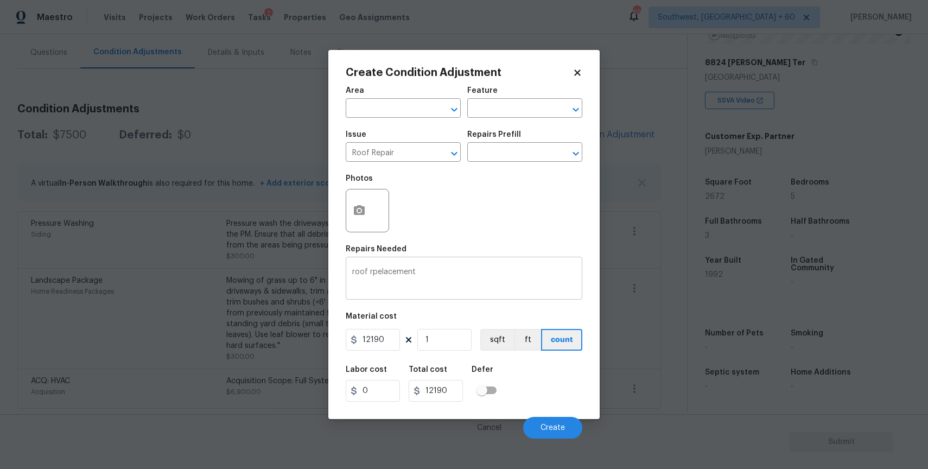
click at [427, 270] on textarea "roof rpelacement" at bounding box center [464, 279] width 224 height 23
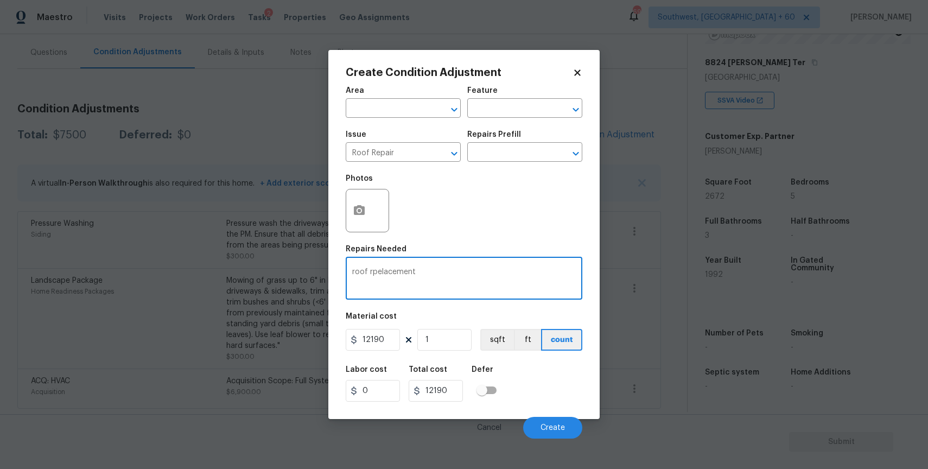
click at [427, 270] on textarea "roof rpelacement" at bounding box center [464, 279] width 224 height 23
click at [398, 275] on textarea "roof rpelacement" at bounding box center [464, 279] width 224 height 23
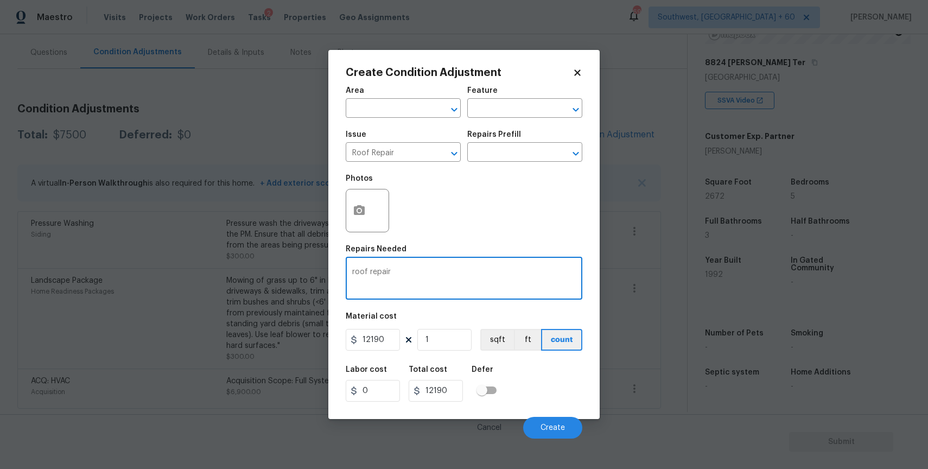
type textarea "roof repair"
click at [381, 337] on input "12190" at bounding box center [373, 340] width 54 height 22
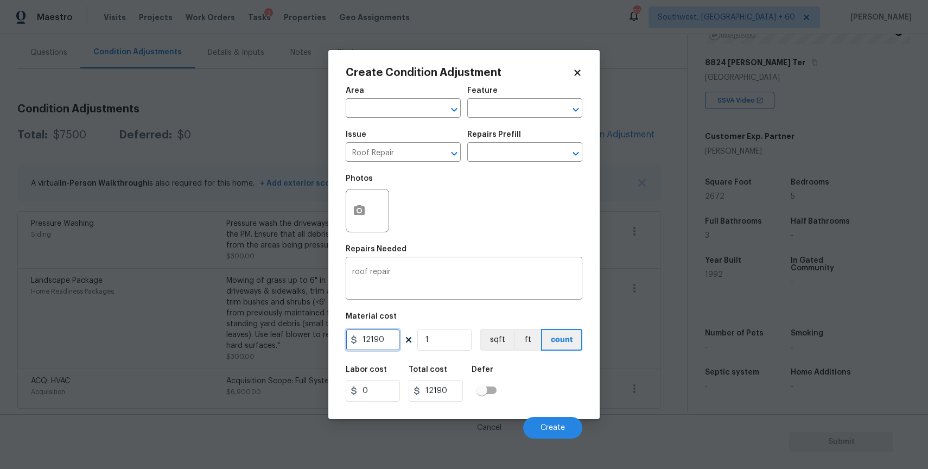
click at [381, 337] on input "12190" at bounding box center [373, 340] width 54 height 22
type input "2500"
click at [359, 219] on button "button" at bounding box center [359, 210] width 26 height 42
type input "2500"
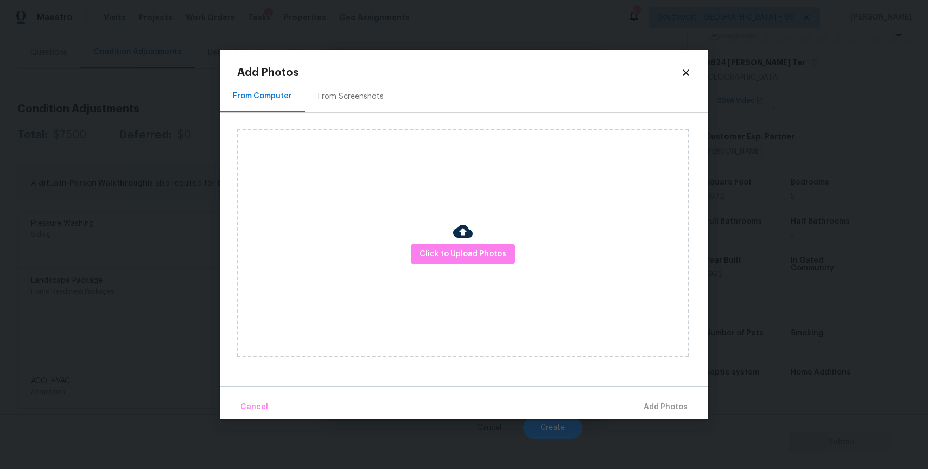
click at [447, 237] on div "Click to Upload Photos" at bounding box center [463, 243] width 452 height 228
click at [461, 252] on span "Click to Upload Photos" at bounding box center [463, 255] width 87 height 14
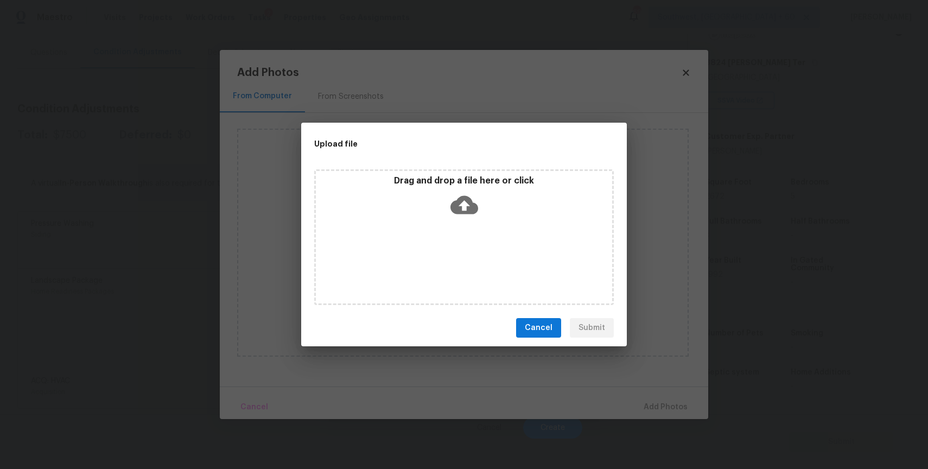
click at [461, 252] on div "Drag and drop a file here or click" at bounding box center [464, 237] width 300 height 136
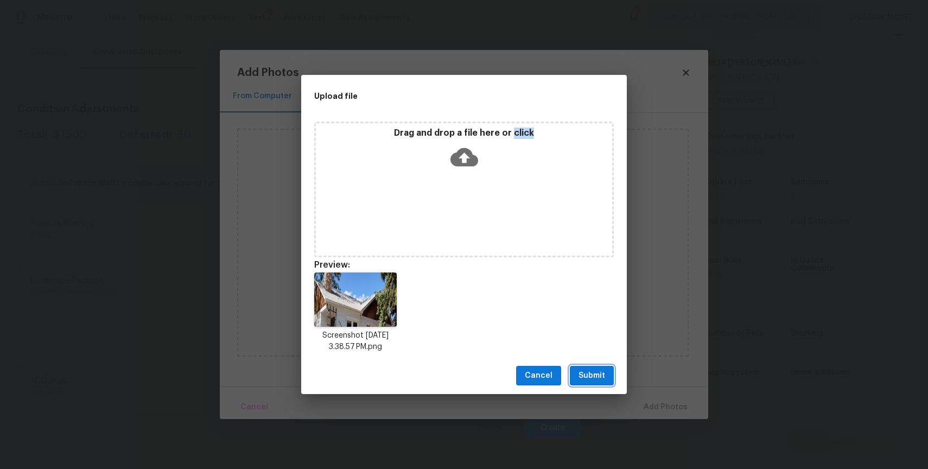
click at [611, 371] on button "Submit" at bounding box center [592, 376] width 44 height 20
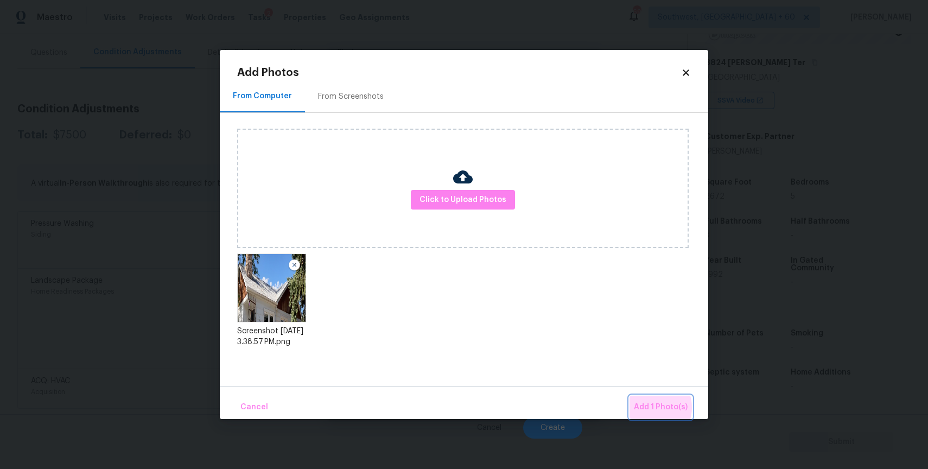
click at [650, 408] on span "Add 1 Photo(s)" at bounding box center [661, 408] width 54 height 14
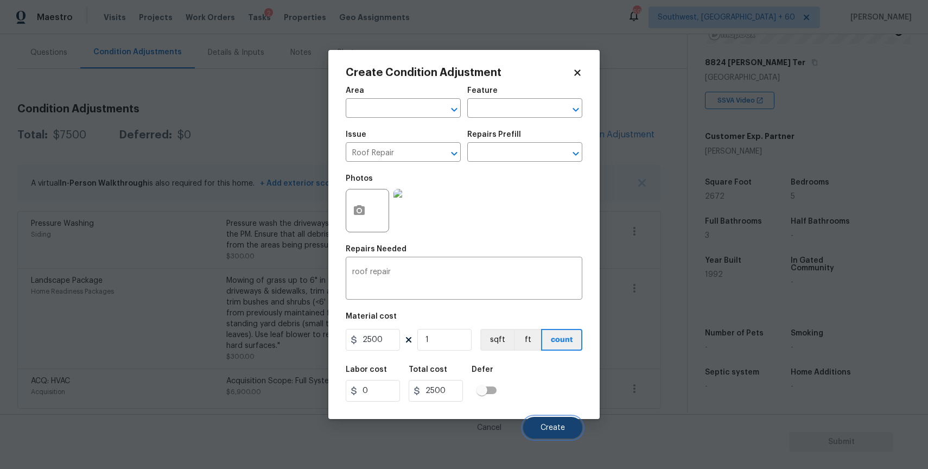
click at [556, 427] on span "Create" at bounding box center [553, 428] width 24 height 8
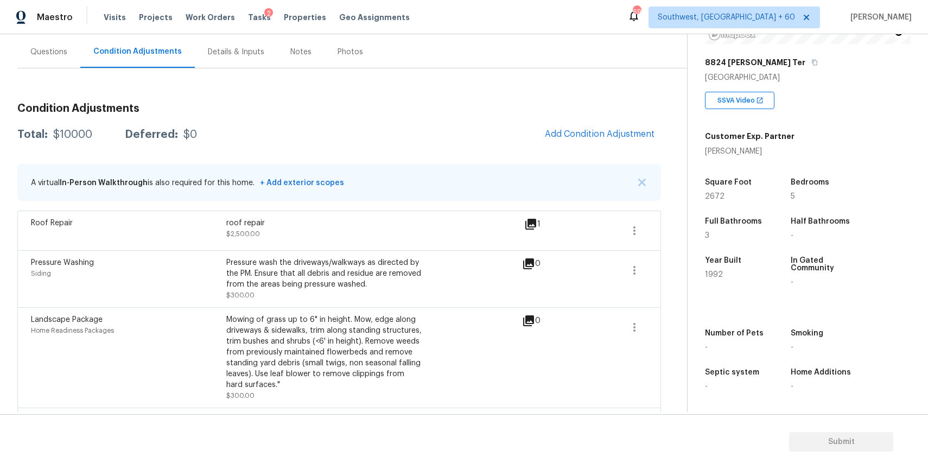
click at [598, 120] on div "Condition Adjustments Total: $10000 Deferred: $0 Add Condition Adjustment A vir…" at bounding box center [339, 270] width 644 height 353
click at [599, 128] on button "Add Condition Adjustment" at bounding box center [600, 134] width 123 height 23
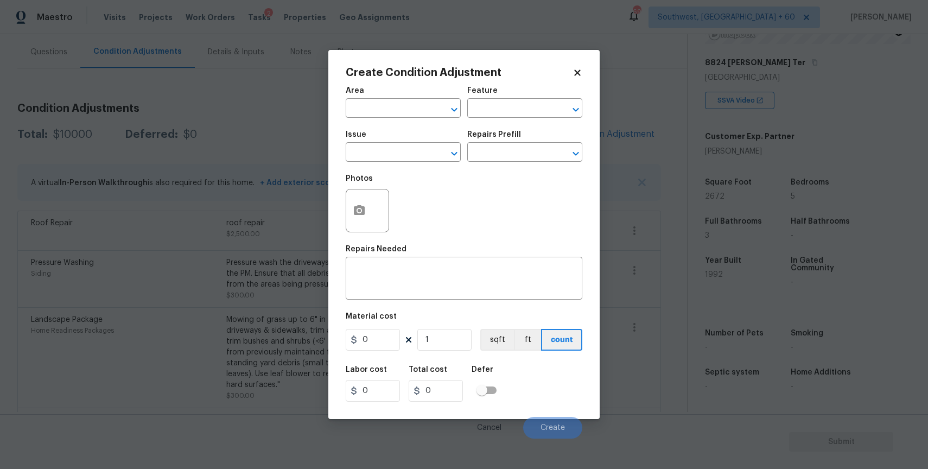
click at [344, 134] on div "Create Condition Adjustment Area ​ Feature ​ Issue ​ Repairs Prefill ​ Photos R…" at bounding box center [463, 234] width 271 height 369
click at [388, 149] on input "text" at bounding box center [388, 153] width 85 height 17
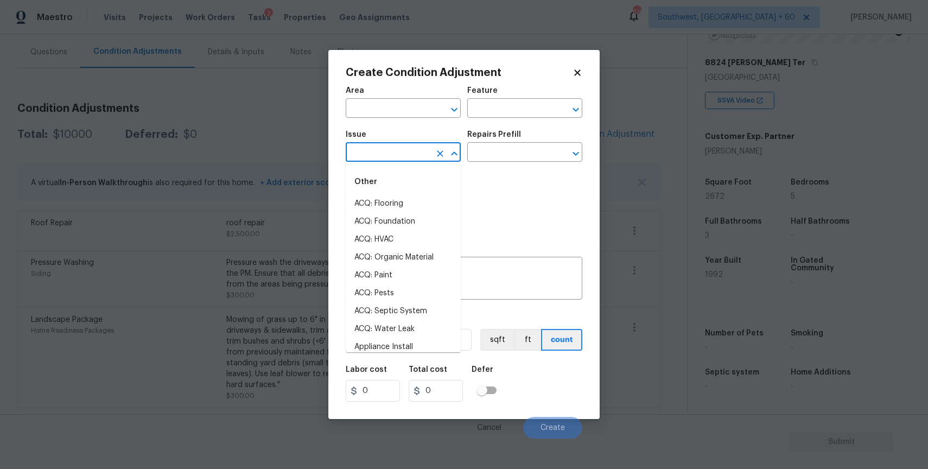
click at [388, 149] on input "text" at bounding box center [388, 153] width 85 height 17
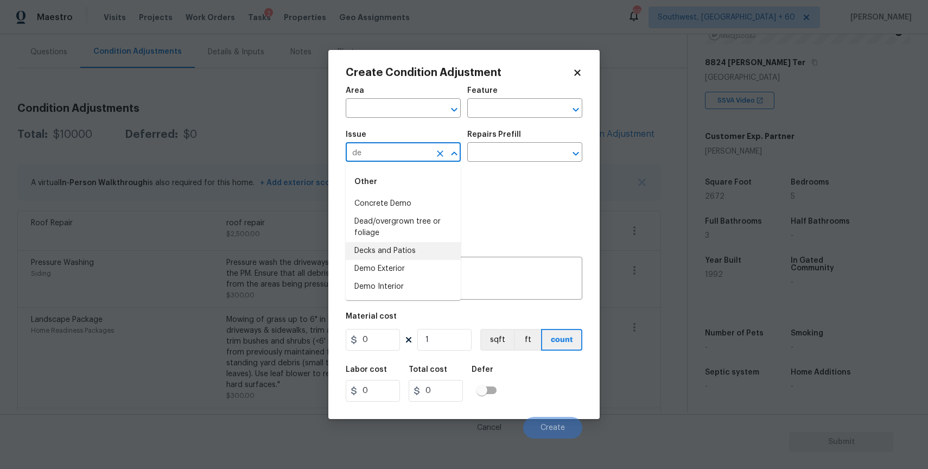
click at [411, 248] on li "Decks and Patios" at bounding box center [403, 251] width 115 height 18
type input "Decks and Patios"
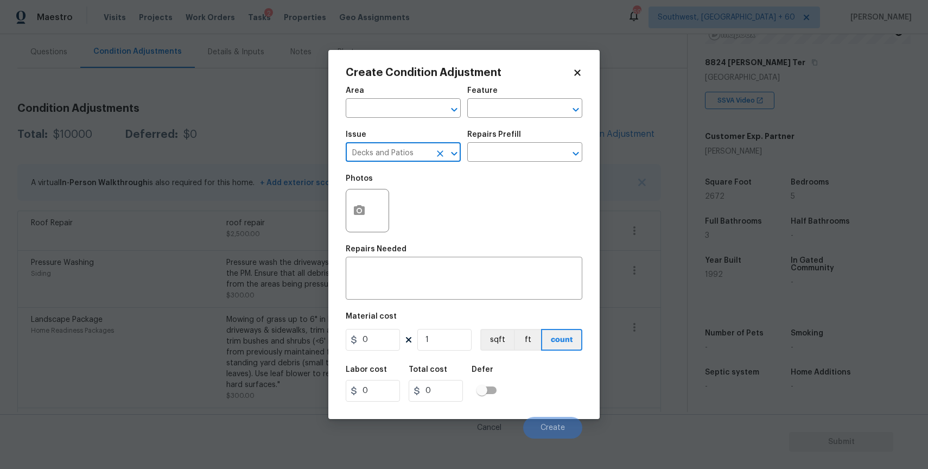
click at [441, 149] on icon "Clear" at bounding box center [440, 153] width 11 height 11
type input "d"
type input "deb"
click at [461, 141] on div "Issue ​ Repairs Prefill ​" at bounding box center [464, 146] width 237 height 44
click at [431, 155] on div "​" at bounding box center [403, 153] width 115 height 17
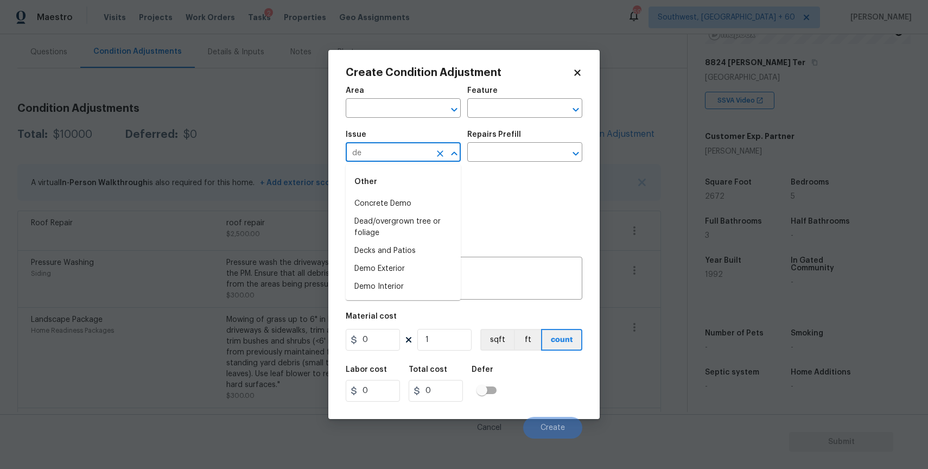
type input "d"
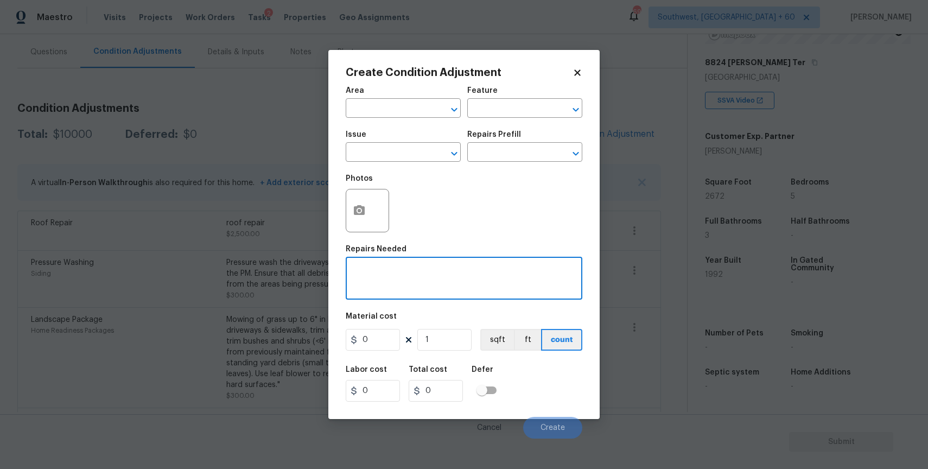
click at [501, 275] on textarea at bounding box center [464, 279] width 224 height 23
click at [518, 284] on textarea at bounding box center [464, 279] width 224 height 23
type textarea "debris removal"
click at [357, 338] on icon at bounding box center [354, 340] width 9 height 9
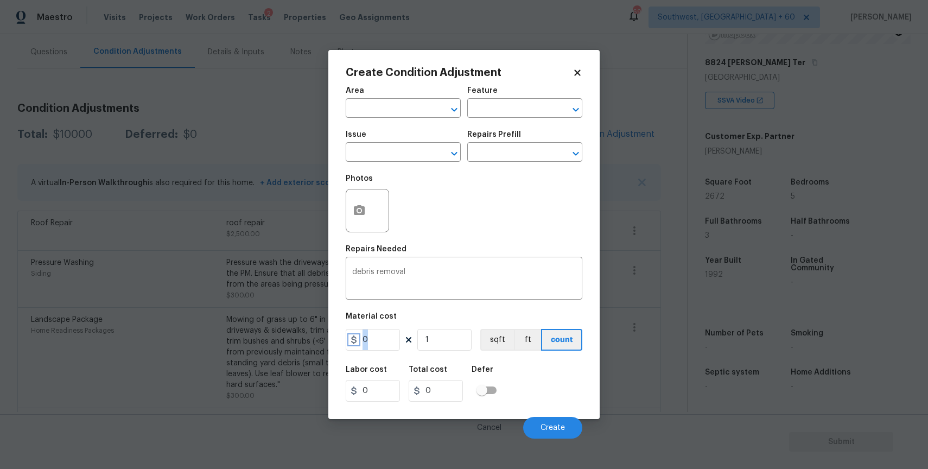
click at [357, 338] on icon at bounding box center [354, 340] width 9 height 9
click at [394, 333] on input "0" at bounding box center [373, 340] width 54 height 22
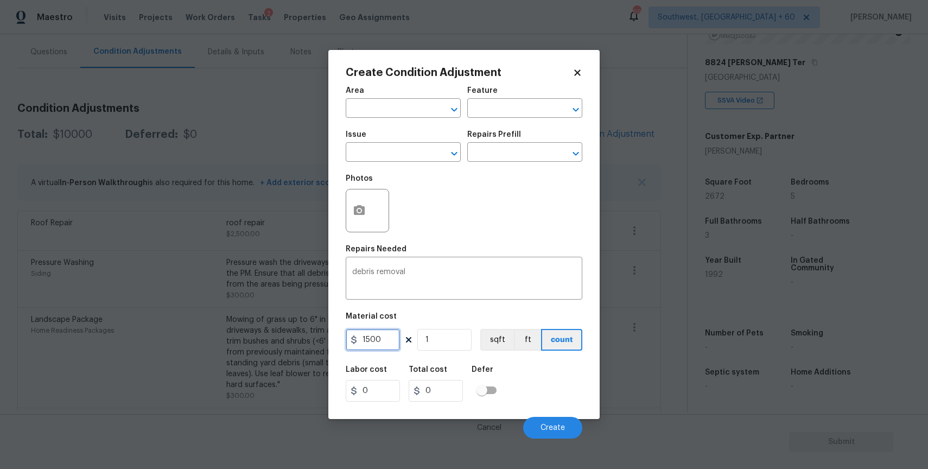
drag, startPoint x: 394, startPoint y: 333, endPoint x: 469, endPoint y: 375, distance: 85.5
click at [469, 375] on div "Area ​ Feature ​ Issue ​ Repairs Prefill ​ Photos Repairs Needed debris removal…" at bounding box center [464, 259] width 237 height 358
type input "1500"
click at [361, 202] on button "button" at bounding box center [359, 210] width 26 height 42
type input "1500"
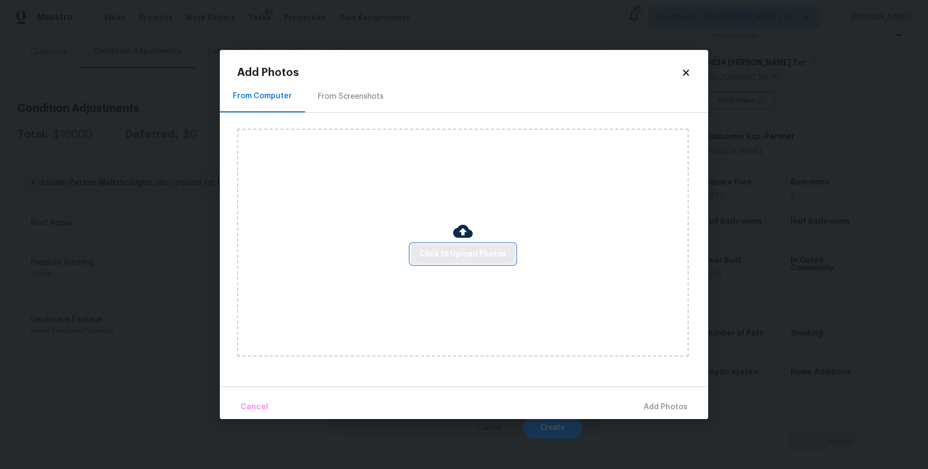
click at [492, 254] on span "Click to Upload Photos" at bounding box center [463, 255] width 87 height 14
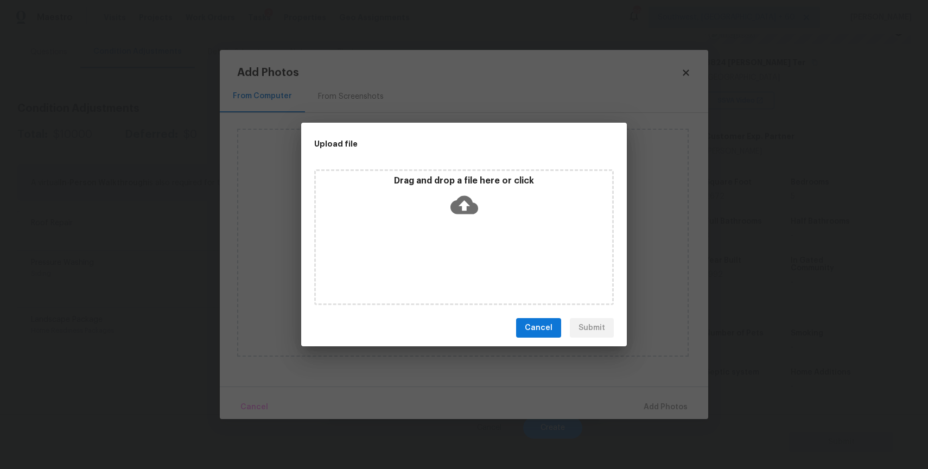
click at [492, 254] on div "Drag and drop a file here or click" at bounding box center [464, 237] width 300 height 136
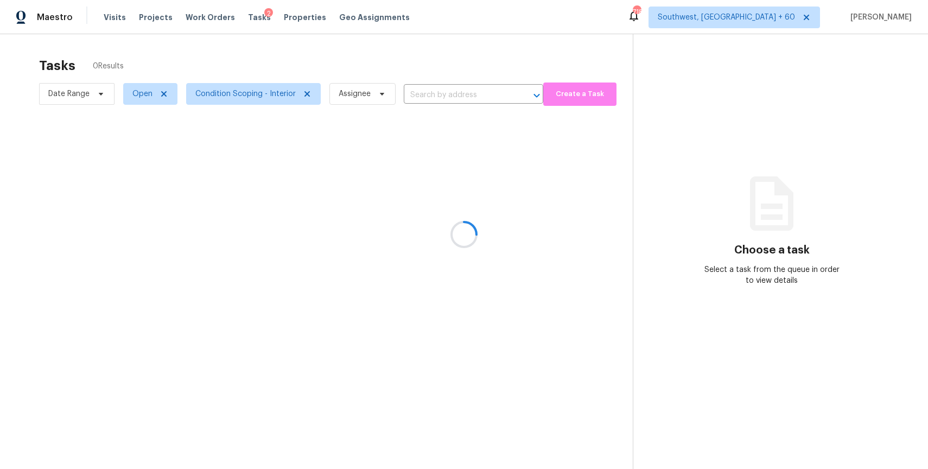
click at [268, 93] on div at bounding box center [464, 234] width 928 height 469
click at [263, 104] on div at bounding box center [464, 234] width 928 height 469
click at [281, 88] on div at bounding box center [464, 234] width 928 height 469
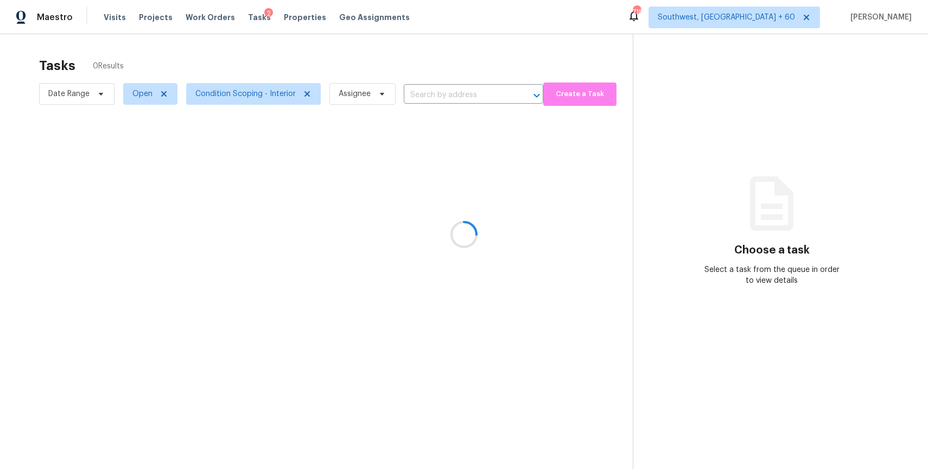
click at [281, 88] on div at bounding box center [464, 234] width 928 height 469
click at [281, 88] on span "Condition Scoping - Interior" at bounding box center [245, 93] width 100 height 11
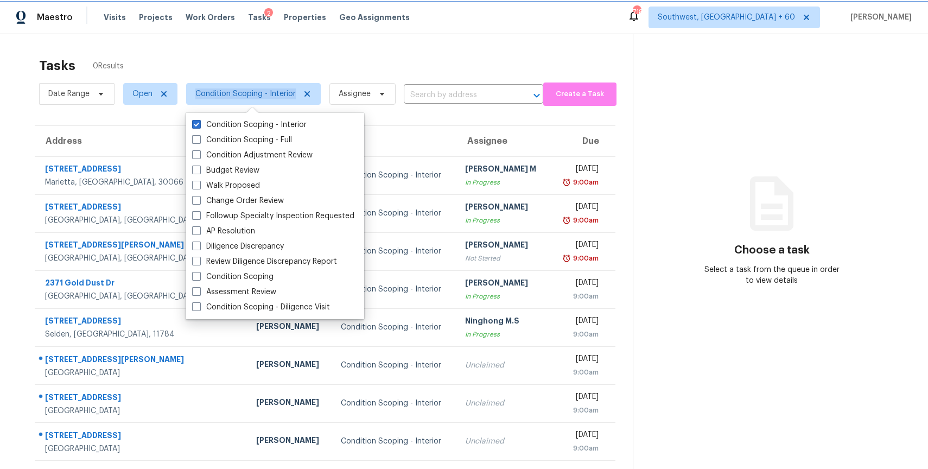
click at [281, 88] on span "Condition Scoping - Interior" at bounding box center [245, 93] width 100 height 11
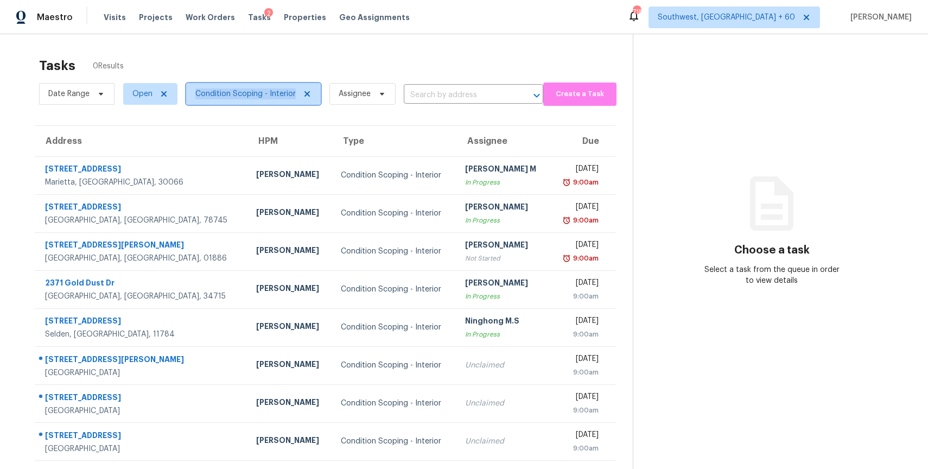
click at [281, 88] on span "Condition Scoping - Interior" at bounding box center [245, 93] width 100 height 11
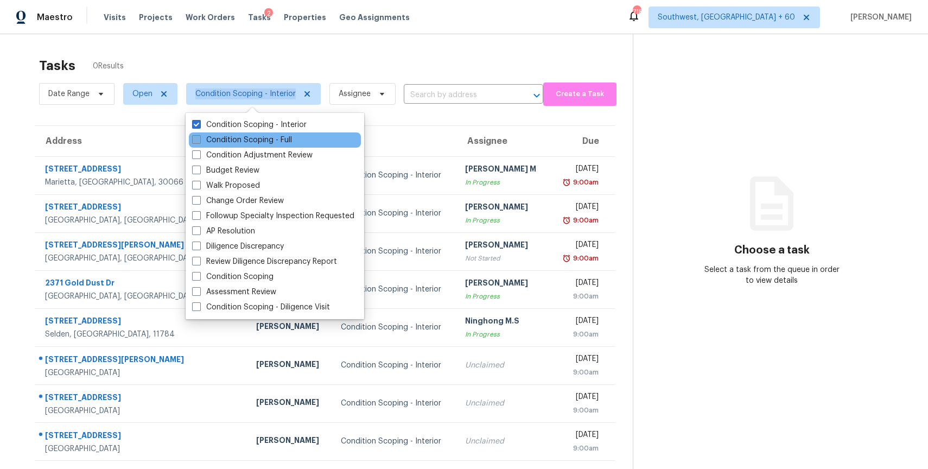
click at [255, 143] on label "Condition Scoping - Full" at bounding box center [242, 140] width 100 height 11
click at [199, 142] on input "Condition Scoping - Full" at bounding box center [195, 138] width 7 height 7
checkbox input "true"
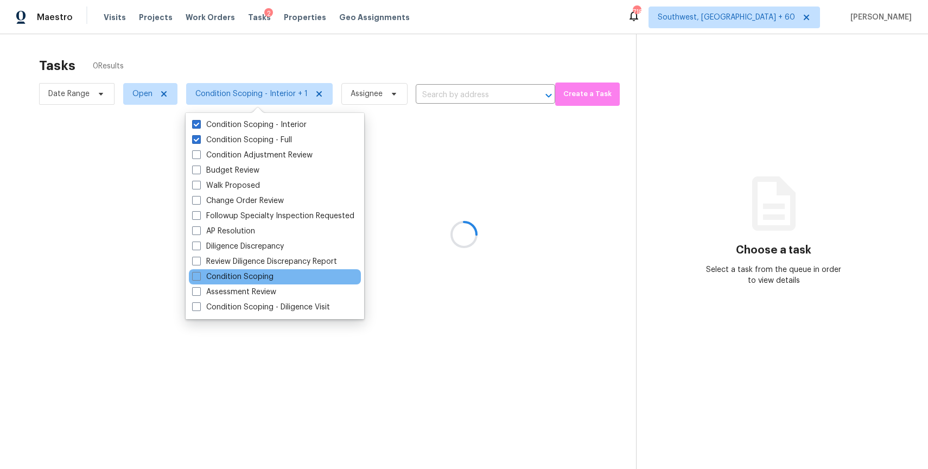
click at [287, 279] on div "Condition Scoping" at bounding box center [275, 276] width 172 height 15
click at [276, 279] on div "Condition Scoping" at bounding box center [275, 276] width 172 height 15
click at [262, 274] on label "Condition Scoping" at bounding box center [232, 276] width 81 height 11
click at [199, 274] on input "Condition Scoping" at bounding box center [195, 274] width 7 height 7
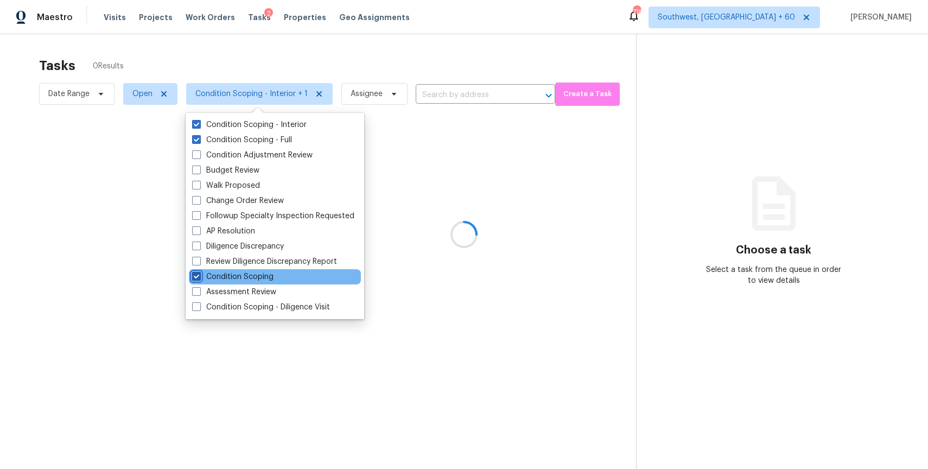
checkbox input "true"
click at [383, 58] on div at bounding box center [464, 234] width 928 height 469
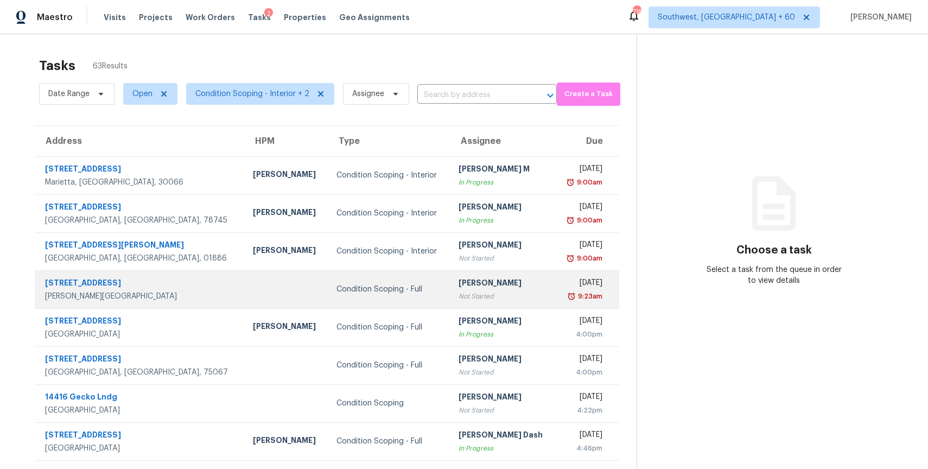
scroll to position [96, 0]
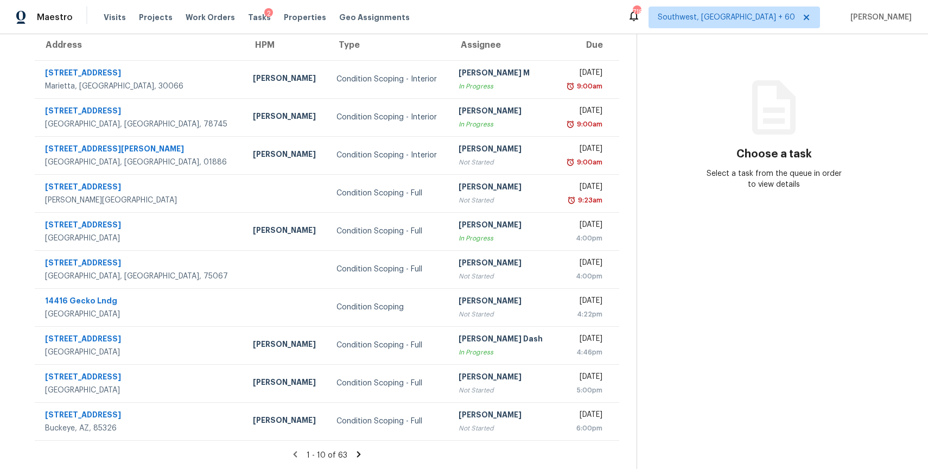
click at [355, 451] on icon at bounding box center [359, 455] width 10 height 10
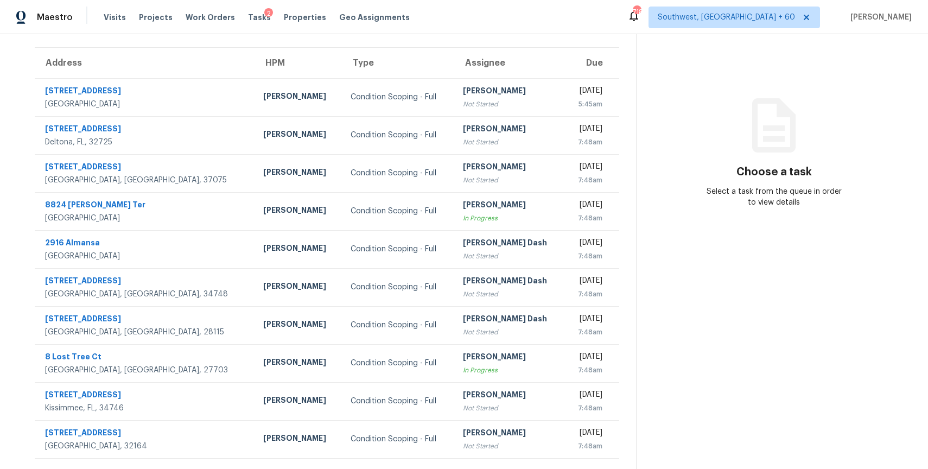
scroll to position [0, 0]
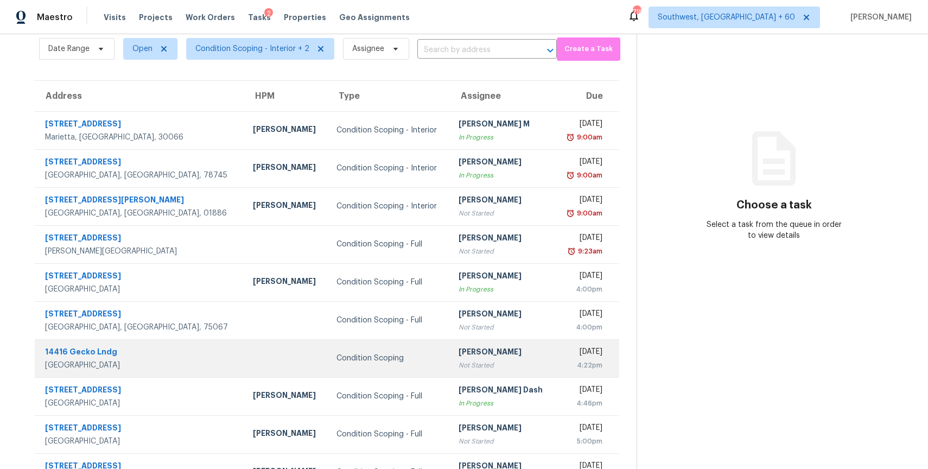
scroll to position [96, 0]
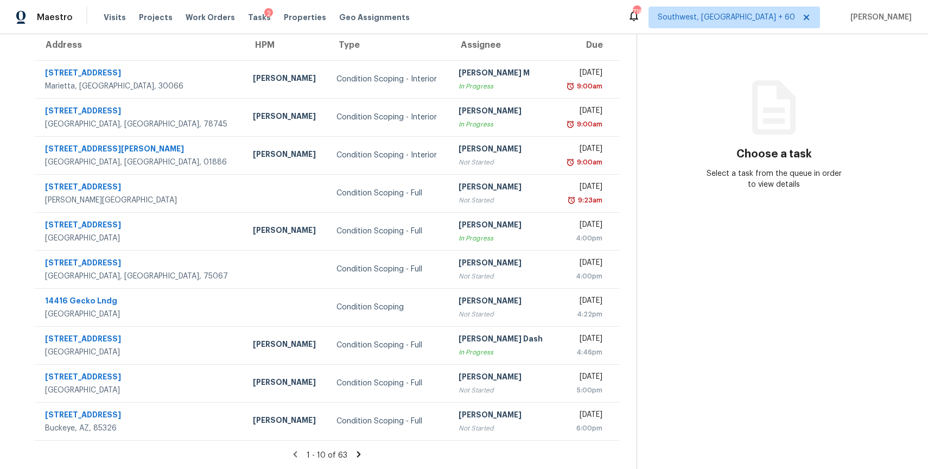
click at [356, 454] on icon at bounding box center [359, 455] width 10 height 10
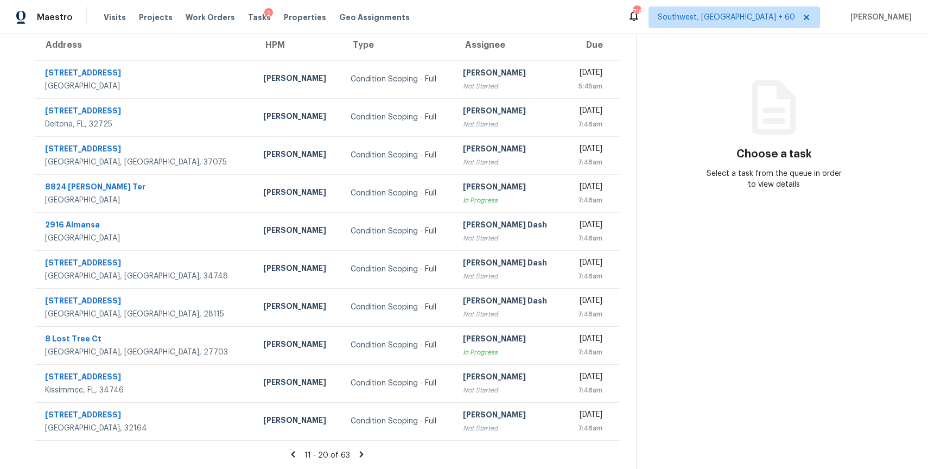
click at [359, 451] on icon at bounding box center [361, 454] width 4 height 6
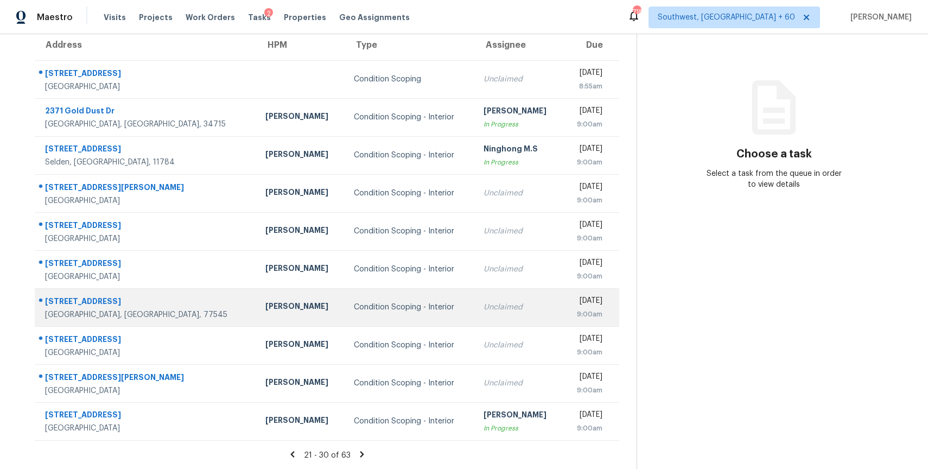
scroll to position [0, 0]
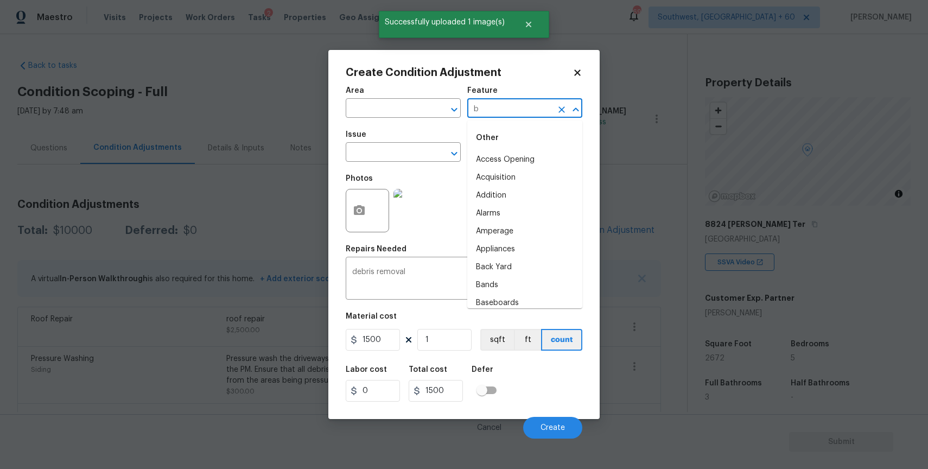
scroll to position [162, 0]
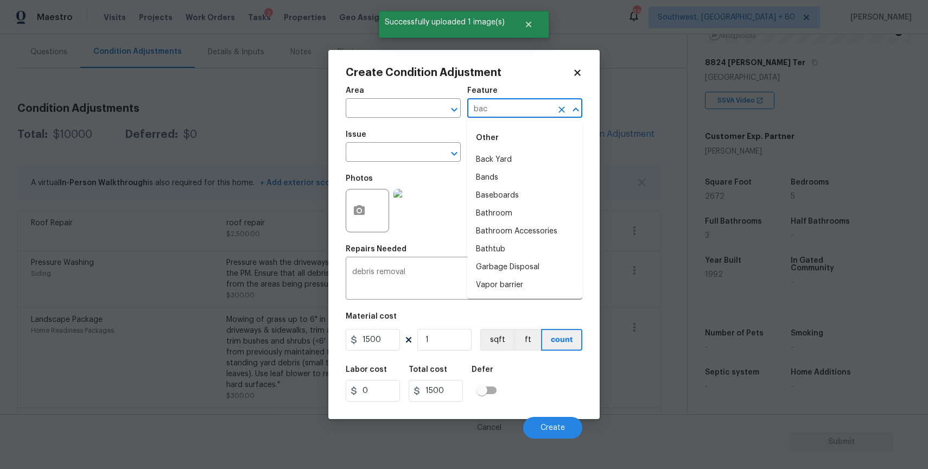
type input "back"
click at [511, 73] on h2 "Create Condition Adjustment" at bounding box center [459, 72] width 227 height 11
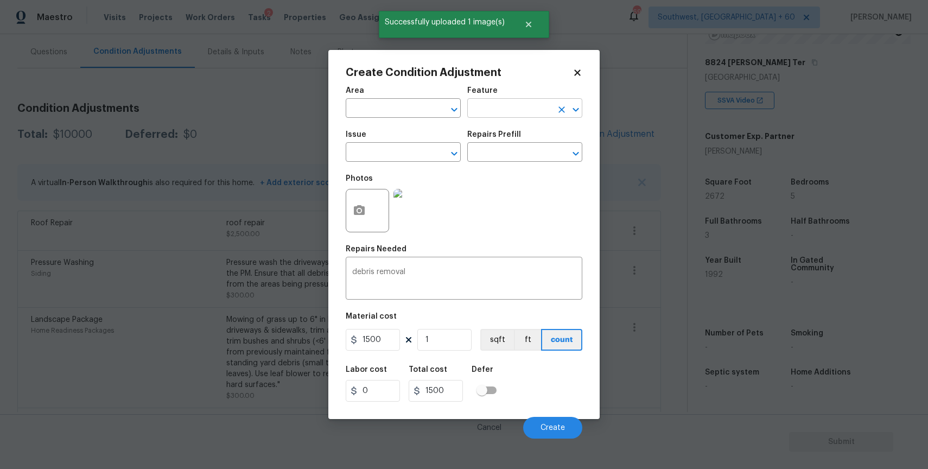
click at [491, 102] on input "text" at bounding box center [509, 109] width 85 height 17
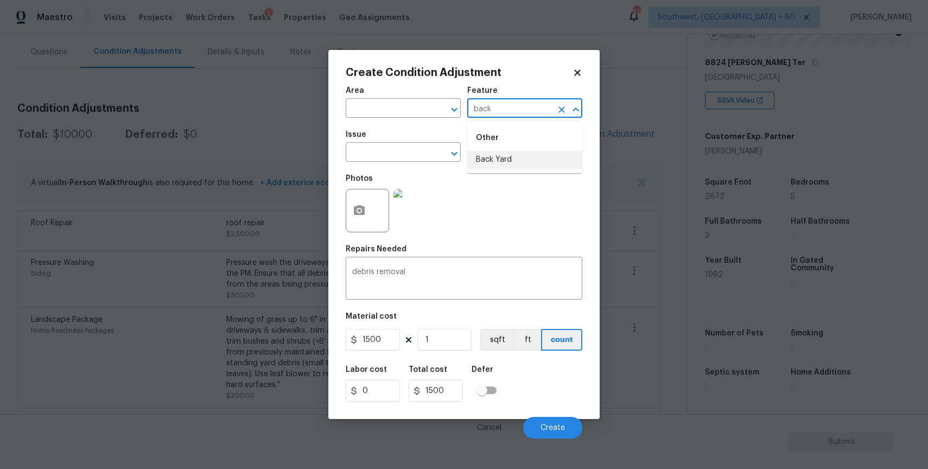
click at [534, 155] on li "Back Yard" at bounding box center [524, 160] width 115 height 18
type input "Back Yard"
click at [555, 436] on button "Create" at bounding box center [552, 428] width 59 height 22
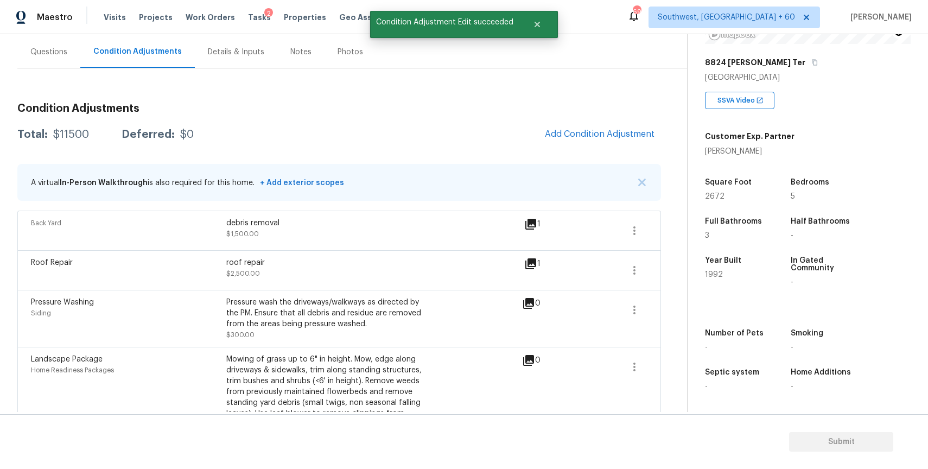
click at [574, 115] on div "Condition Adjustments Total: $11500 Deferred: $0 Add Condition Adjustment A vir…" at bounding box center [339, 290] width 644 height 393
click at [593, 128] on button "Add Condition Adjustment" at bounding box center [600, 134] width 123 height 23
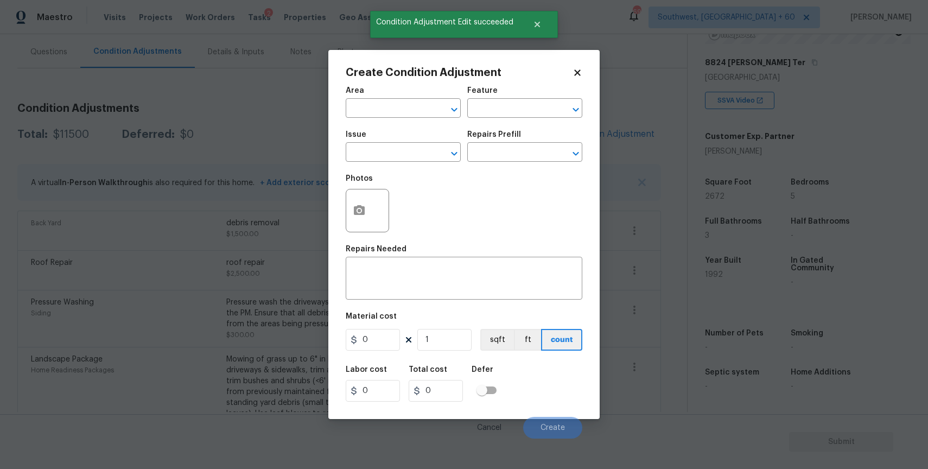
click at [333, 220] on div "Create Condition Adjustment Area ​ Feature ​ Issue ​ Repairs Prefill ​ Photos R…" at bounding box center [463, 234] width 271 height 369
click at [353, 215] on icon "button" at bounding box center [359, 210] width 13 height 13
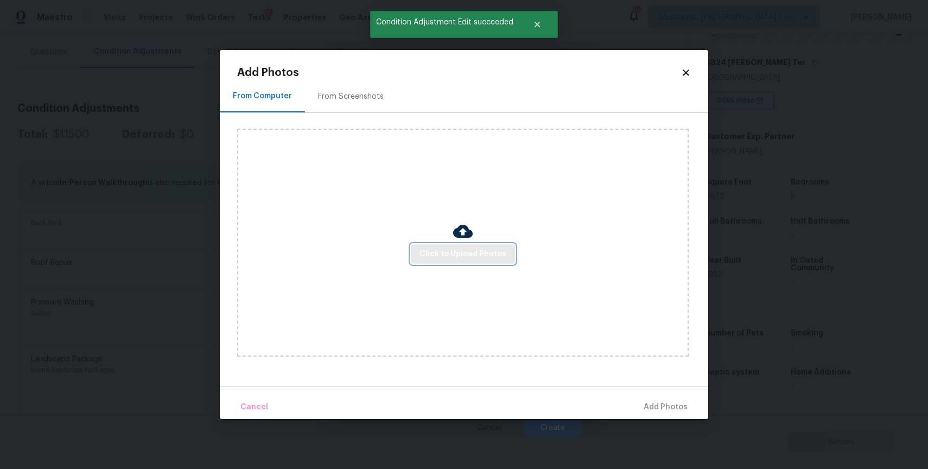
click at [434, 252] on span "Click to Upload Photos" at bounding box center [463, 255] width 87 height 14
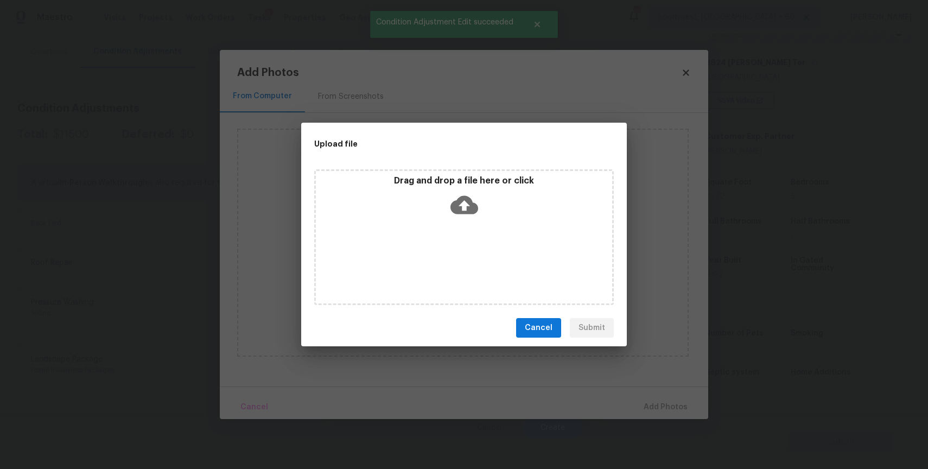
click at [434, 252] on div "Drag and drop a file here or click" at bounding box center [464, 237] width 300 height 136
click at [764, 365] on div "Upload file Drag and drop a file here or click Cancel Submit" at bounding box center [464, 234] width 928 height 469
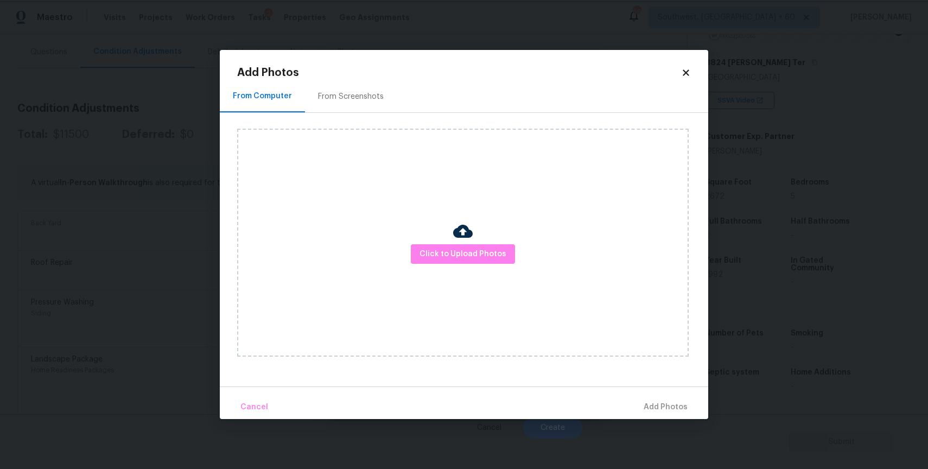
click at [762, 346] on body "Maestro Visits Projects Work Orders Tasks 2 Properties Geo Assignments 693 Sout…" at bounding box center [464, 234] width 928 height 469
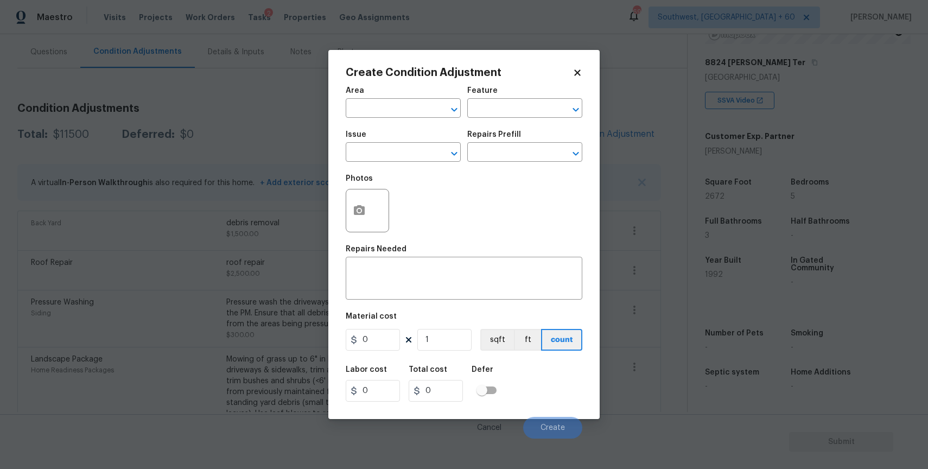
click at [629, 168] on body "Maestro Visits Projects Work Orders Tasks 2 Properties Geo Assignments 693 Sout…" at bounding box center [464, 234] width 928 height 469
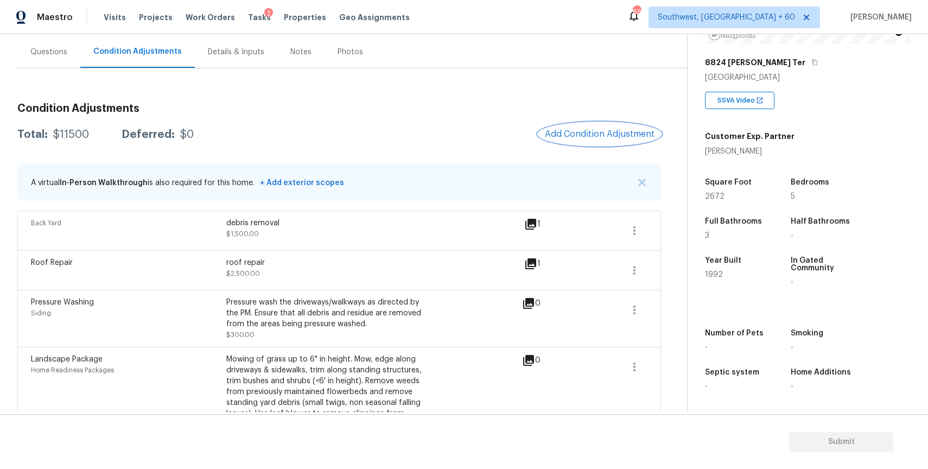
scroll to position [175, 0]
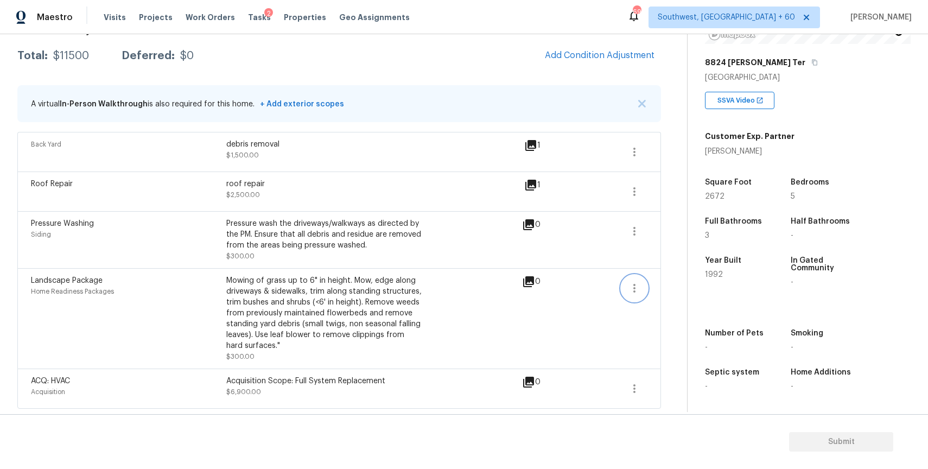
click at [636, 287] on icon "button" at bounding box center [634, 288] width 13 height 13
click at [680, 288] on div "Edit" at bounding box center [696, 286] width 85 height 11
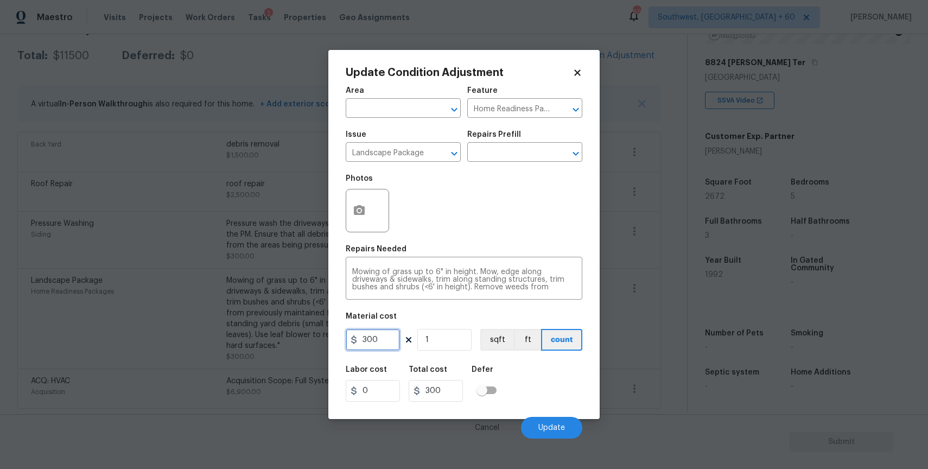
click at [374, 339] on input "300" at bounding box center [373, 340] width 54 height 22
type input "1000"
click at [357, 212] on icon "button" at bounding box center [359, 210] width 11 height 10
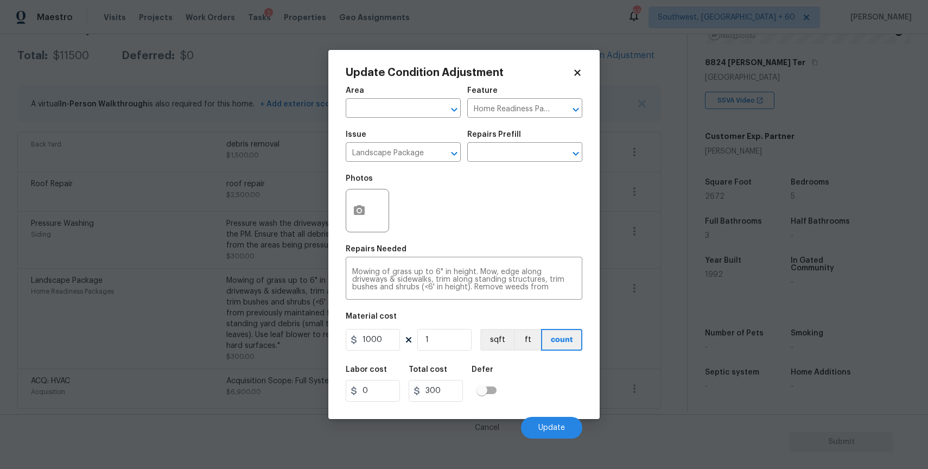
type input "1000"
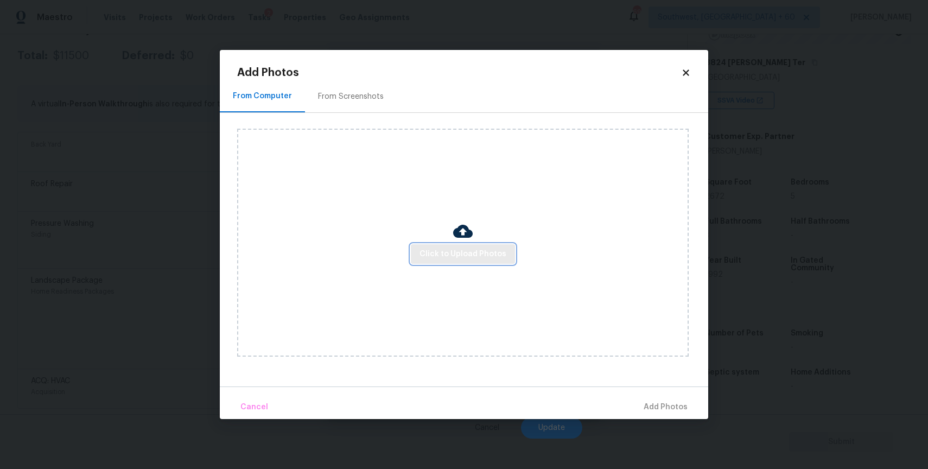
click at [493, 254] on span "Click to Upload Photos" at bounding box center [463, 255] width 87 height 14
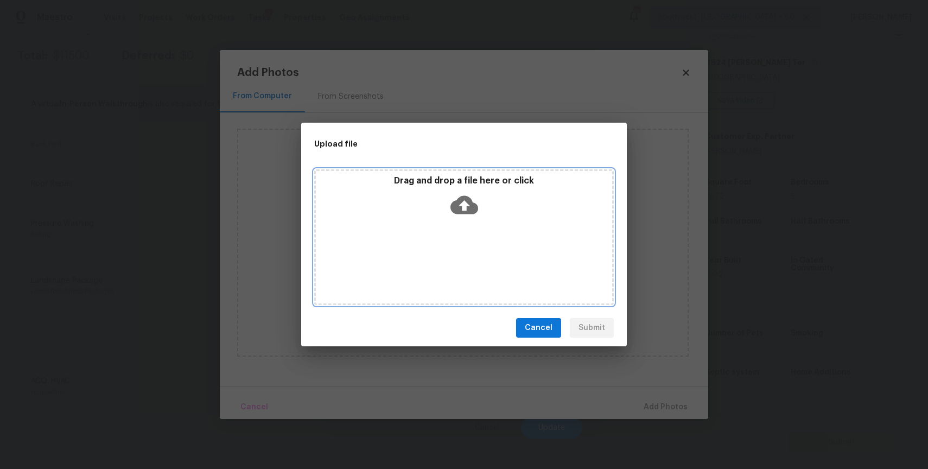
click at [493, 254] on div "Drag and drop a file here or click" at bounding box center [464, 237] width 300 height 136
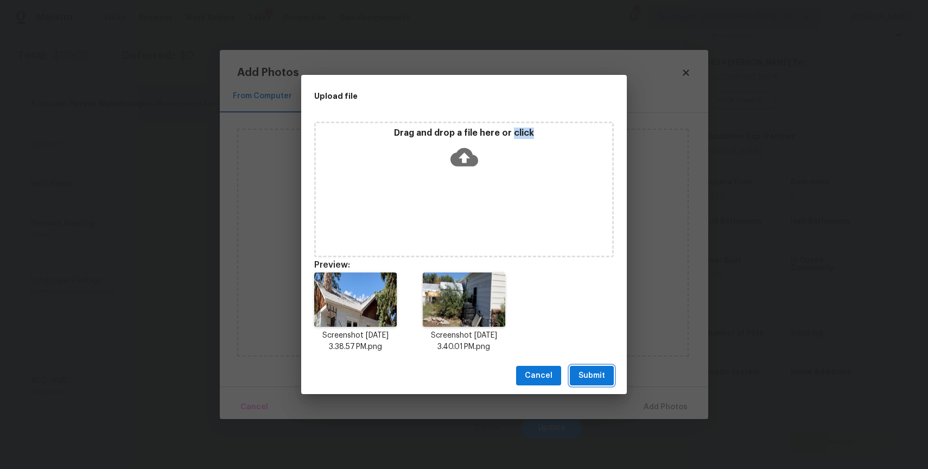
click at [589, 375] on span "Submit" at bounding box center [592, 376] width 27 height 14
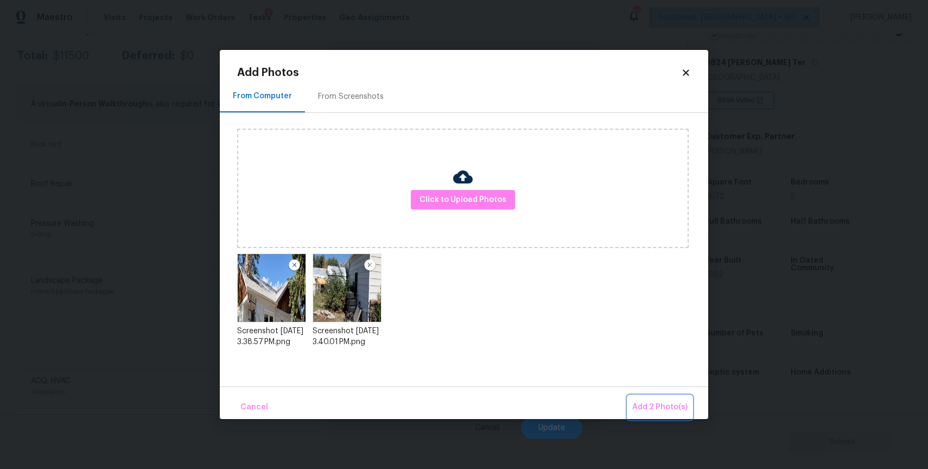
click at [669, 397] on button "Add 2 Photo(s)" at bounding box center [660, 407] width 64 height 23
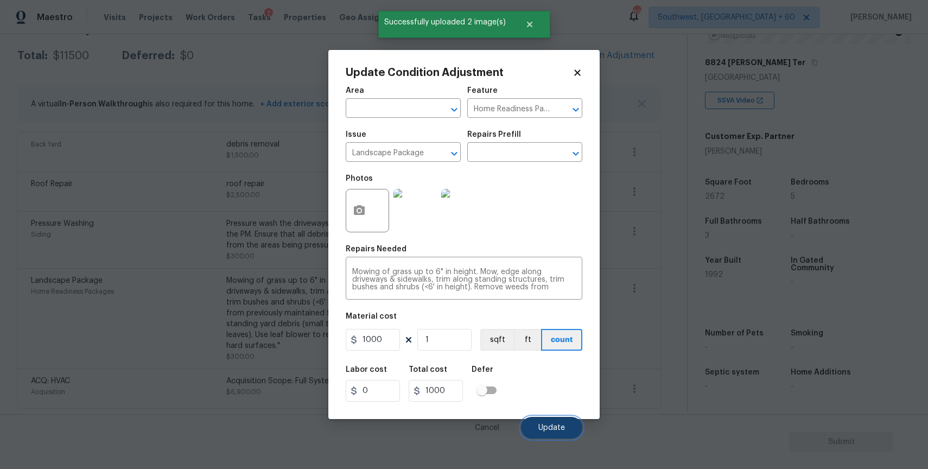
click at [565, 423] on button "Update" at bounding box center [551, 428] width 61 height 22
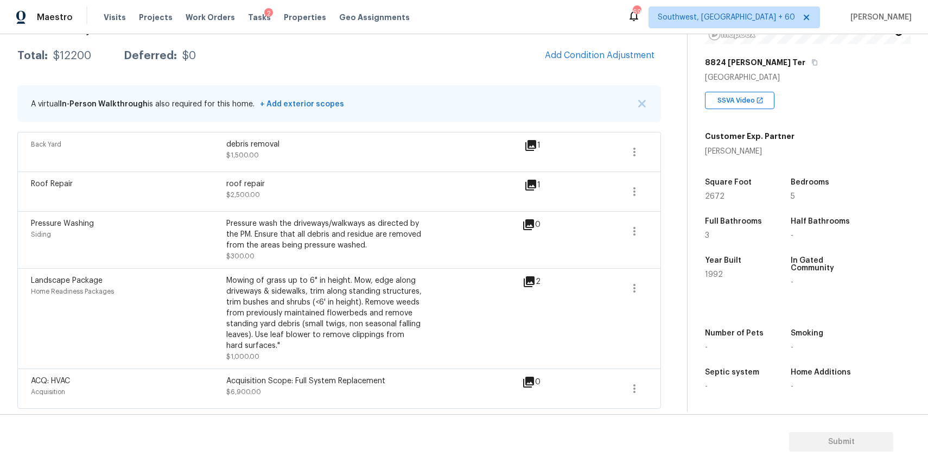
scroll to position [0, 0]
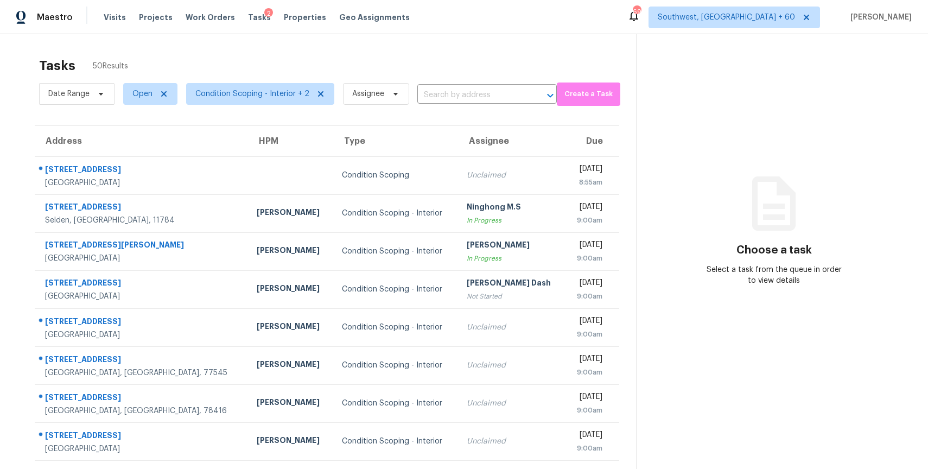
click at [407, 75] on div "Tasks 50 Results" at bounding box center [338, 66] width 598 height 28
click at [448, 94] on input "text" at bounding box center [472, 95] width 109 height 17
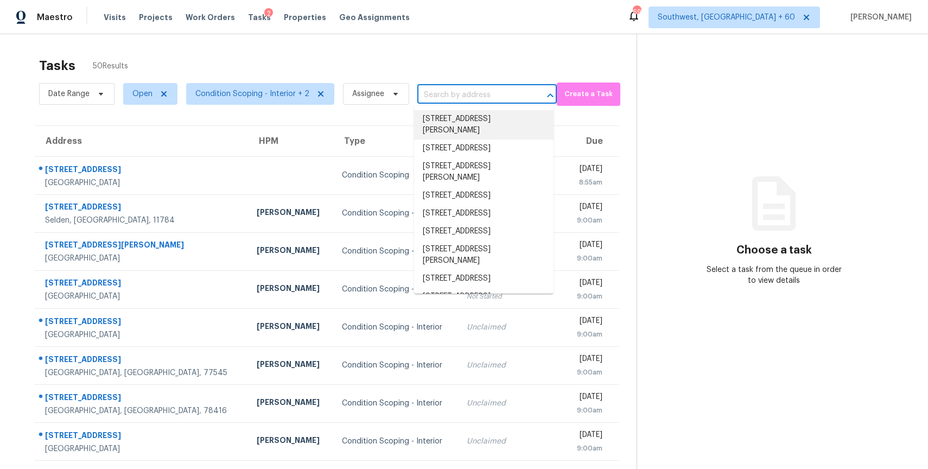
paste input "[STREET_ADDRESS]"
type input "[STREET_ADDRESS]"
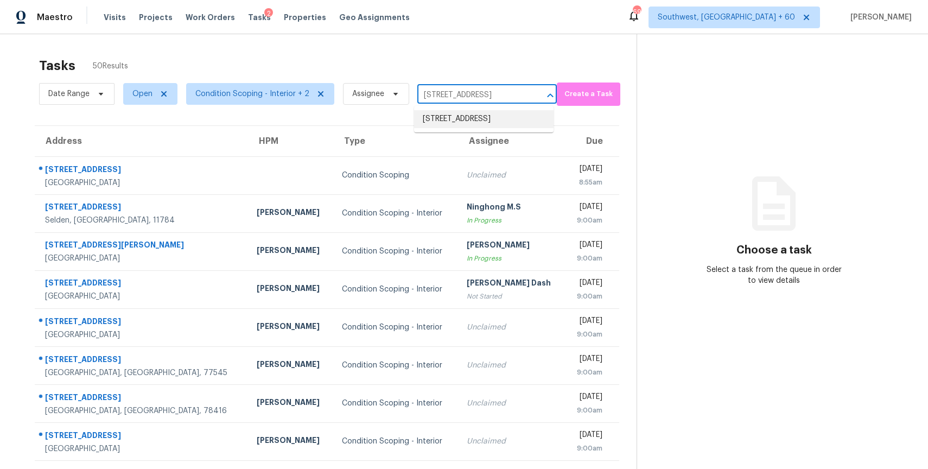
click at [486, 128] on li "[STREET_ADDRESS]" at bounding box center [484, 119] width 140 height 18
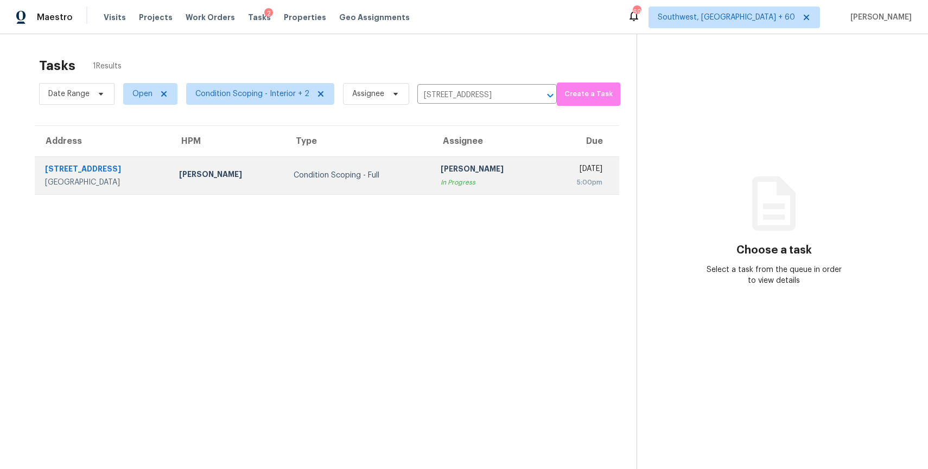
click at [438, 194] on td "[PERSON_NAME] P In Progress" at bounding box center [489, 175] width 115 height 38
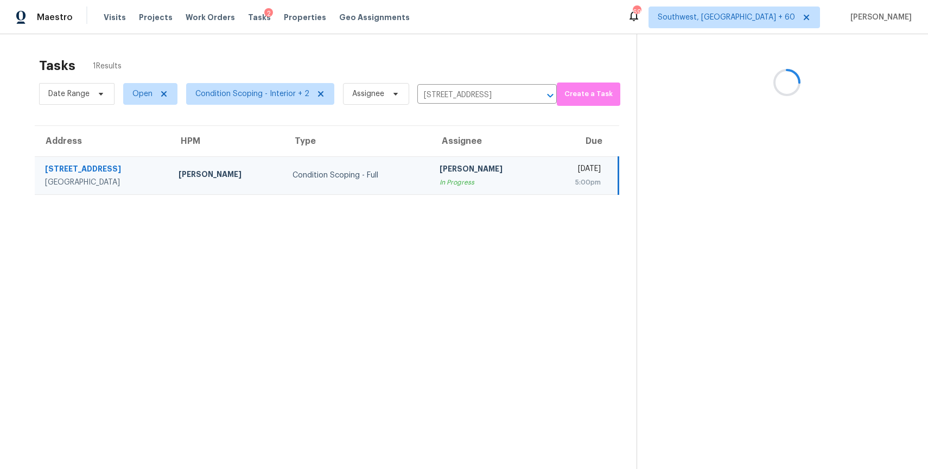
click at [470, 174] on div "[PERSON_NAME]" at bounding box center [488, 170] width 97 height 14
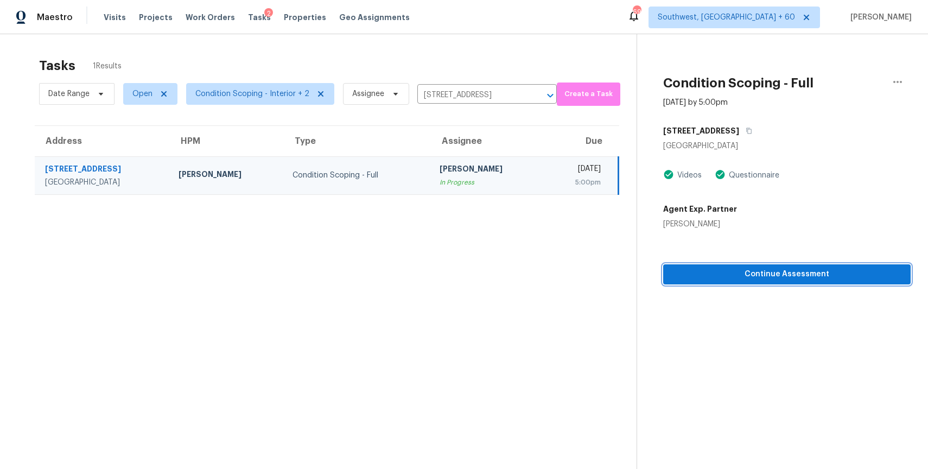
click at [775, 283] on button "Continue Assessment" at bounding box center [787, 274] width 248 height 20
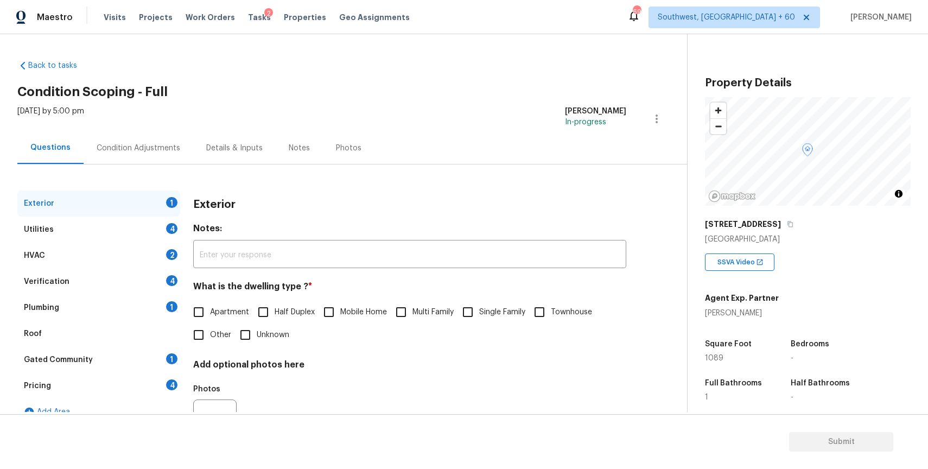
click at [153, 144] on div "Condition Adjustments" at bounding box center [139, 148] width 84 height 11
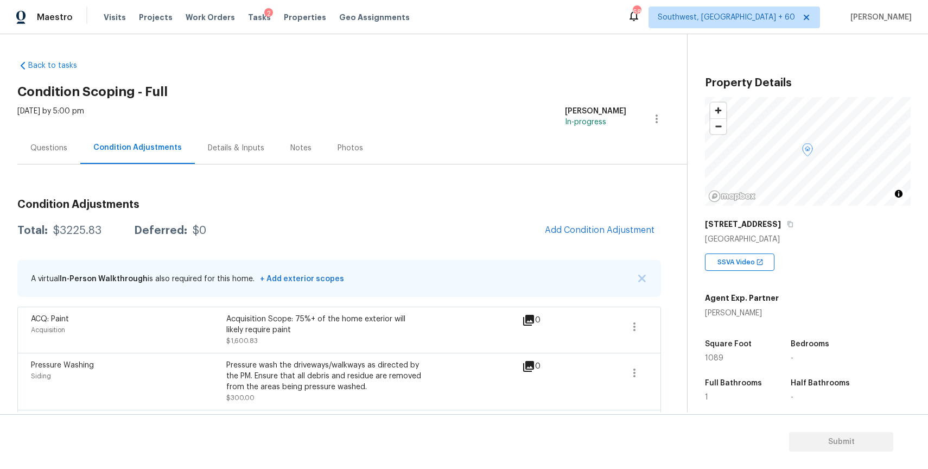
scroll to position [142, 0]
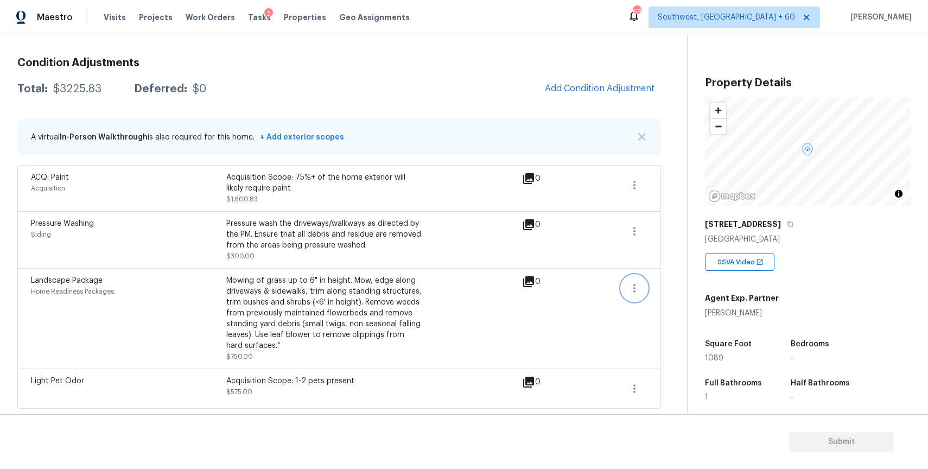
click at [640, 283] on icon "button" at bounding box center [634, 288] width 13 height 13
click at [686, 287] on div "Edit" at bounding box center [696, 286] width 85 height 11
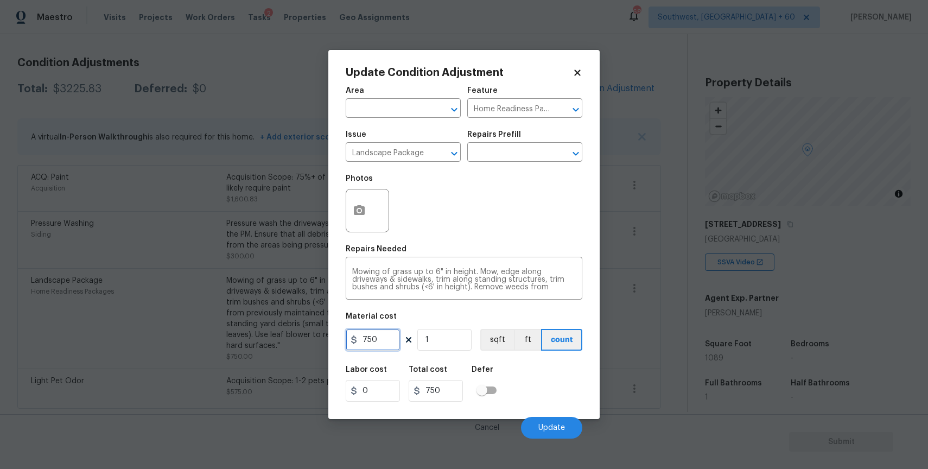
click at [372, 338] on input "750" at bounding box center [373, 340] width 54 height 22
type input "1000"
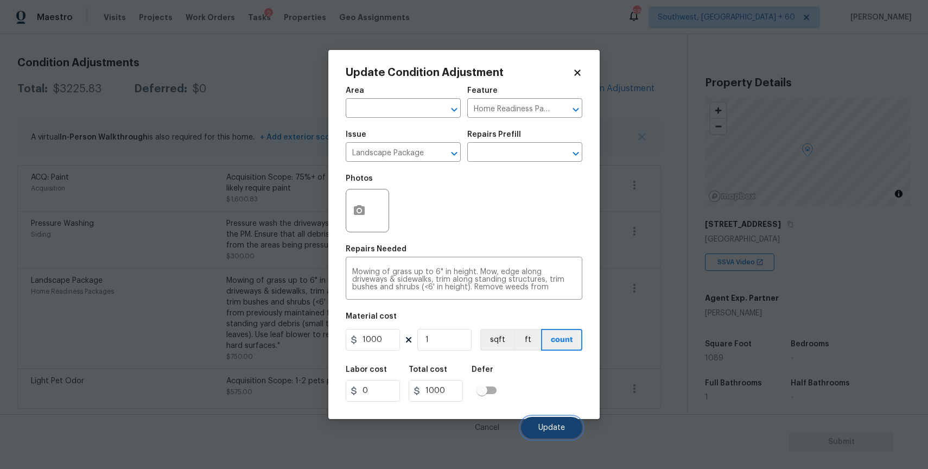
click at [553, 430] on span "Update" at bounding box center [552, 428] width 27 height 8
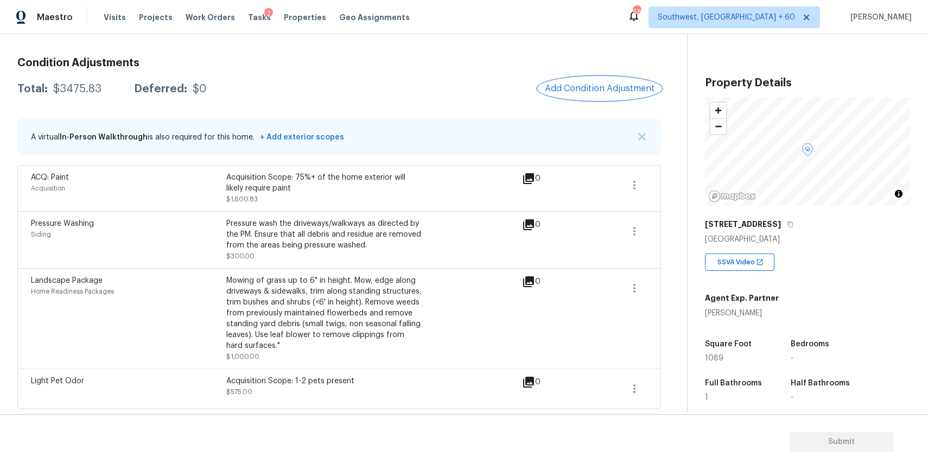
click at [615, 92] on button "Add Condition Adjustment" at bounding box center [600, 88] width 123 height 23
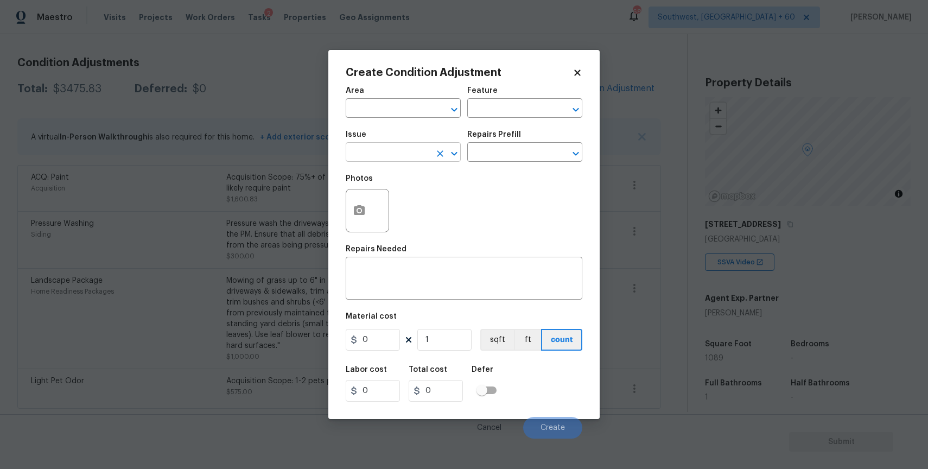
click at [418, 146] on input "text" at bounding box center [388, 153] width 85 height 17
click at [406, 203] on li "Debris/garbage on site" at bounding box center [403, 204] width 115 height 18
type input "Debris/garbage on site"
click at [482, 169] on div "Photos" at bounding box center [464, 203] width 237 height 71
click at [498, 161] on input "text" at bounding box center [509, 153] width 85 height 17
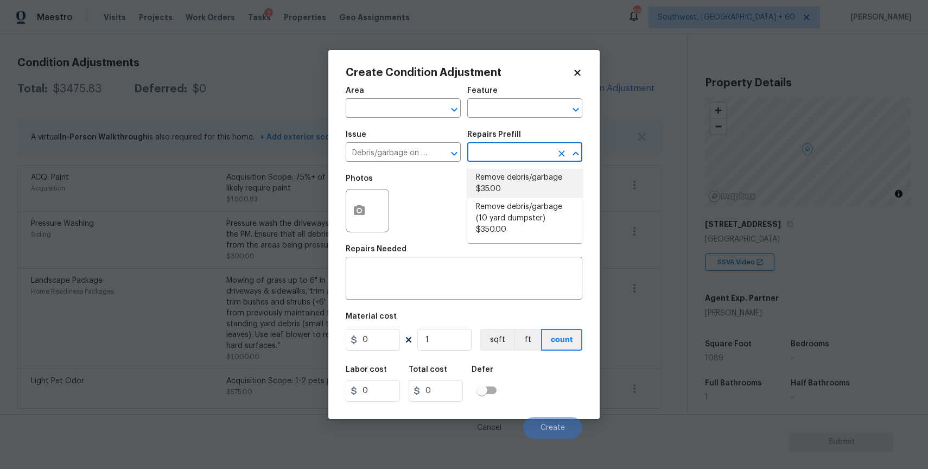
click at [538, 188] on li "Remove debris/garbage $35.00" at bounding box center [524, 183] width 115 height 29
type textarea "Remove, haul off, and properly dispose of any debris left by seller to offsite …"
type input "35"
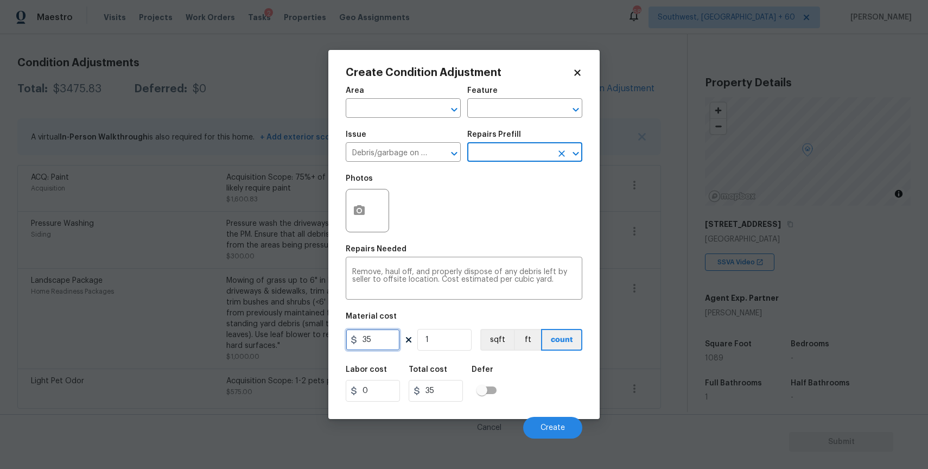
click at [372, 349] on input "35" at bounding box center [373, 340] width 54 height 22
click at [372, 349] on input "351" at bounding box center [373, 340] width 54 height 22
type input "1500"
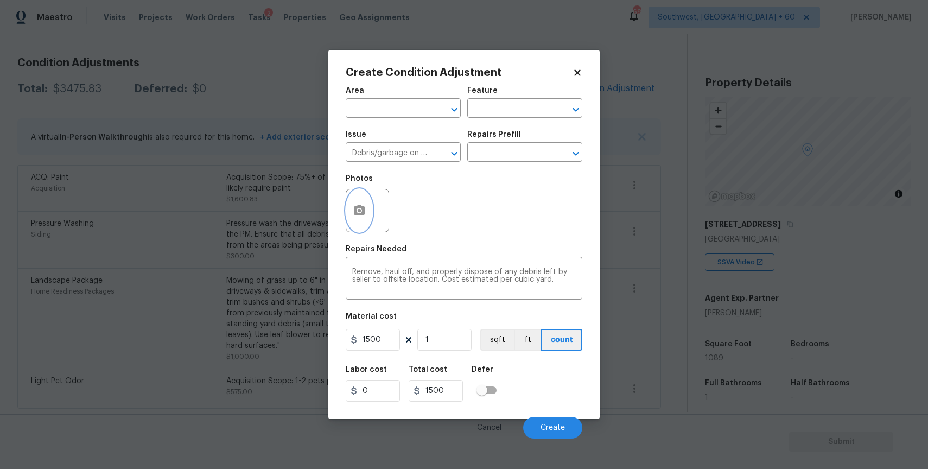
click at [360, 197] on button "button" at bounding box center [359, 210] width 26 height 42
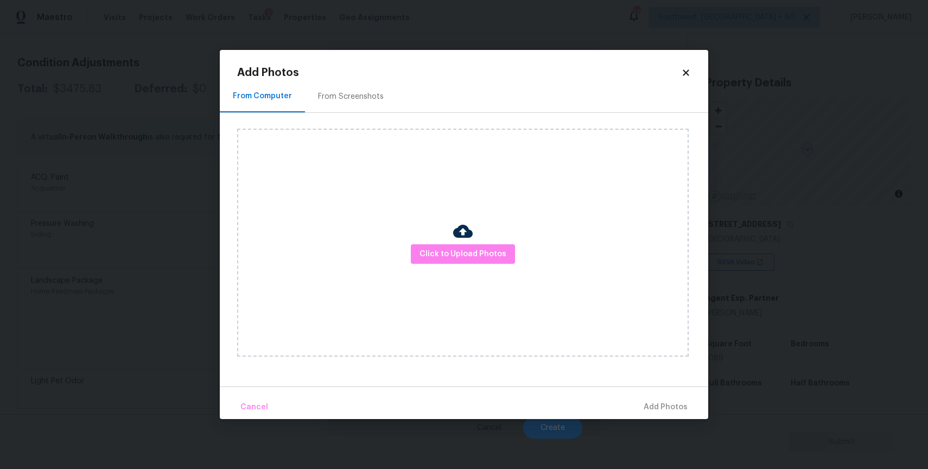
click at [457, 241] on img at bounding box center [463, 232] width 20 height 20
click at [459, 244] on button "Click to Upload Photos" at bounding box center [463, 254] width 104 height 20
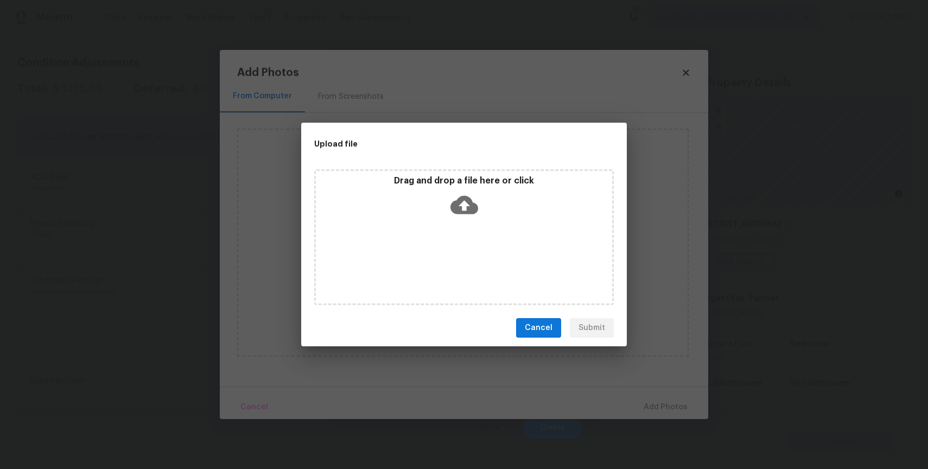
click at [459, 244] on div "Drag and drop a file here or click" at bounding box center [464, 237] width 300 height 136
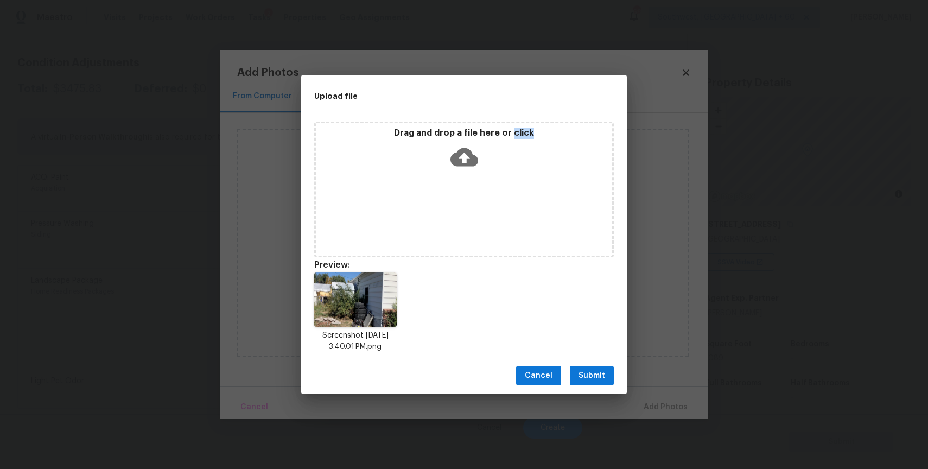
click at [606, 375] on button "Submit" at bounding box center [592, 376] width 44 height 20
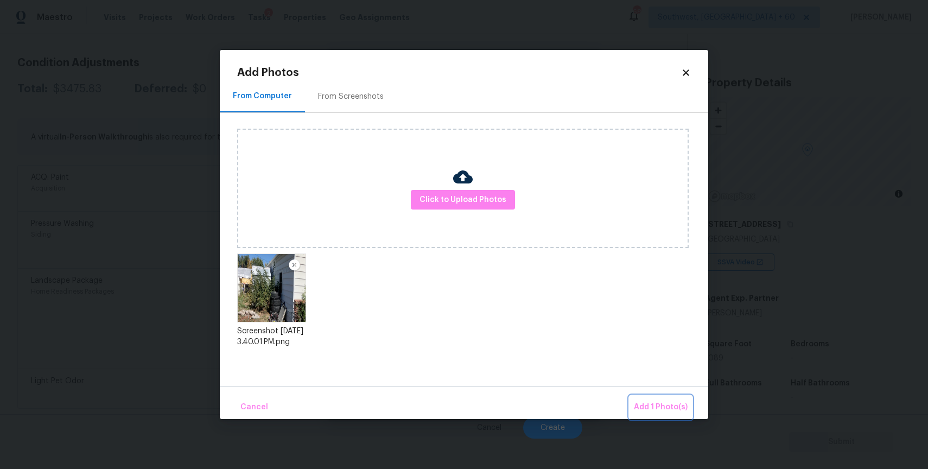
click at [647, 401] on span "Add 1 Photo(s)" at bounding box center [661, 408] width 54 height 14
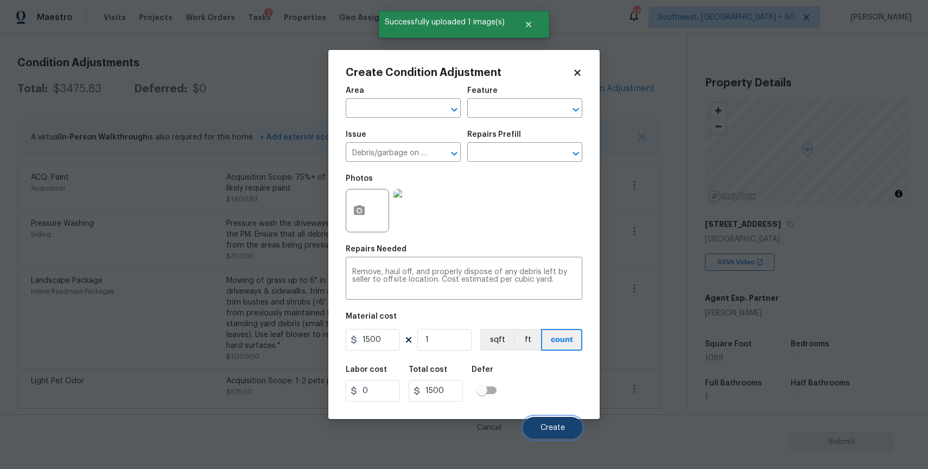
click at [552, 427] on span "Create" at bounding box center [553, 428] width 24 height 8
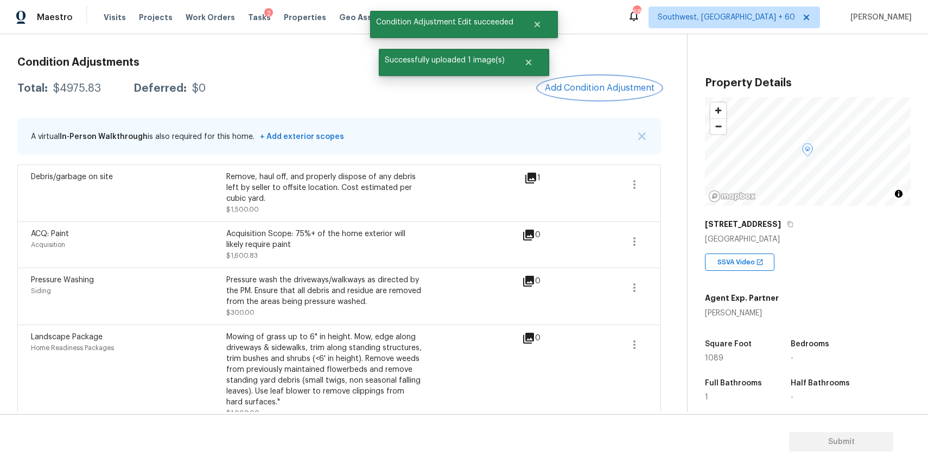
click at [604, 83] on span "Add Condition Adjustment" at bounding box center [600, 88] width 110 height 10
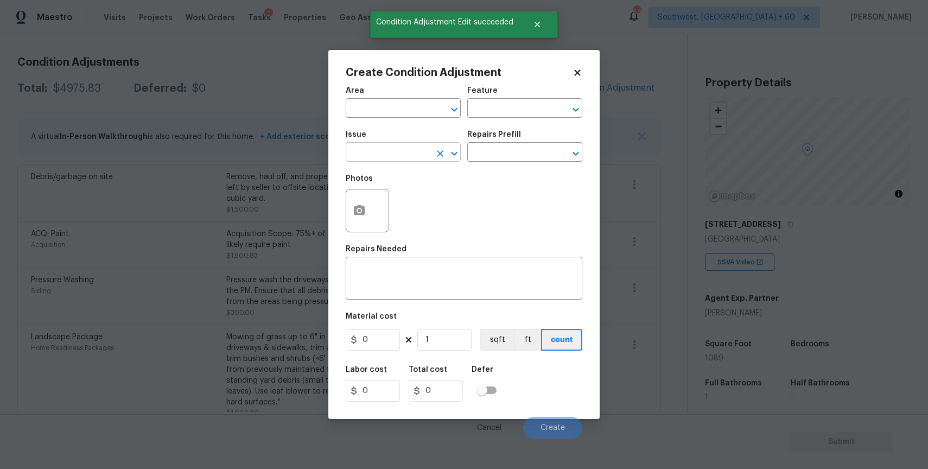
click at [378, 150] on input "text" at bounding box center [388, 153] width 85 height 17
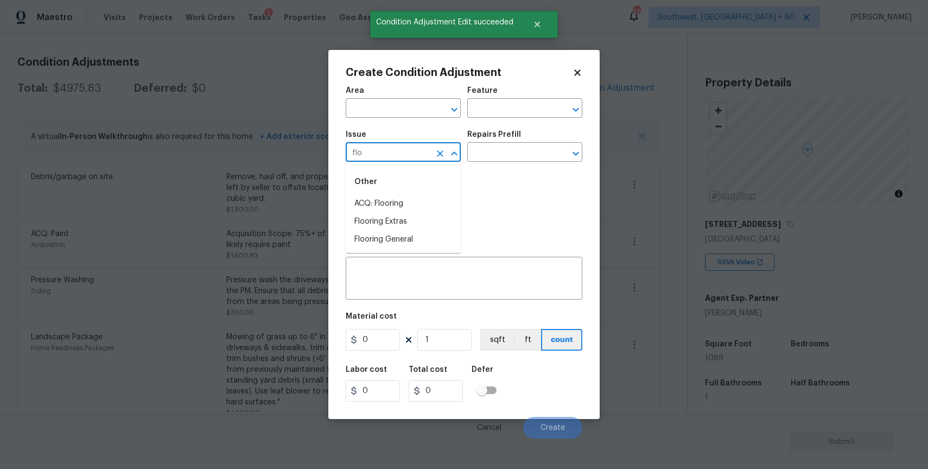
type input "flo"
click at [624, 180] on body "Maestro Visits Projects Work Orders Tasks 2 Properties Geo Assignments 689 Sout…" at bounding box center [464, 234] width 928 height 469
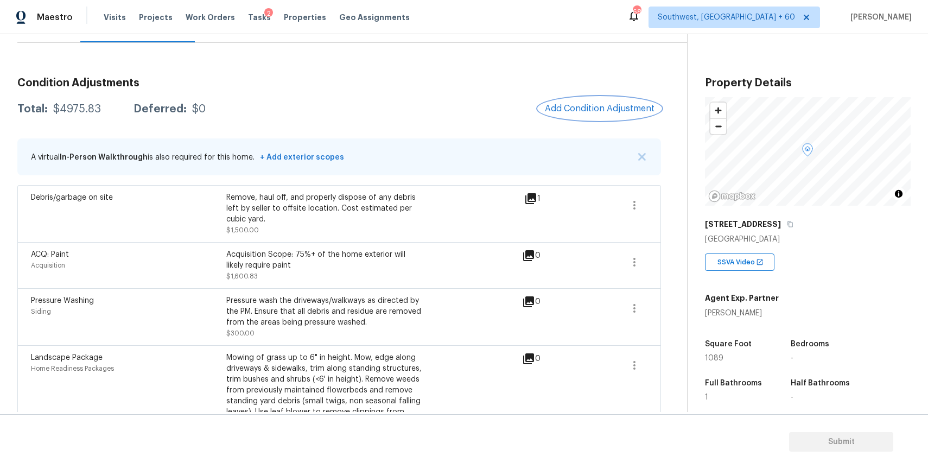
scroll to position [26, 0]
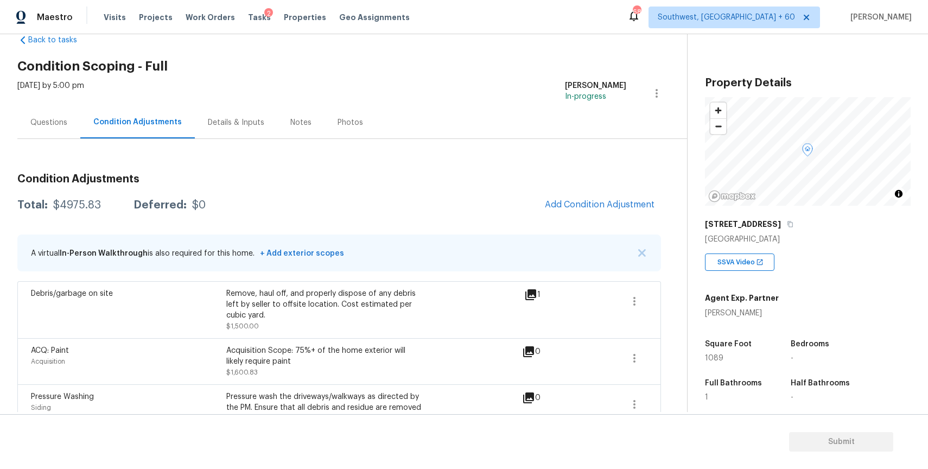
click at [619, 217] on span "Add Condition Adjustment" at bounding box center [600, 205] width 123 height 24
click at [578, 189] on div "Condition Adjustments Total: $4975.83 Deferred: $0 Add Condition Adjustment A v…" at bounding box center [339, 373] width 644 height 417
click at [610, 194] on button "Add Condition Adjustment" at bounding box center [600, 204] width 123 height 23
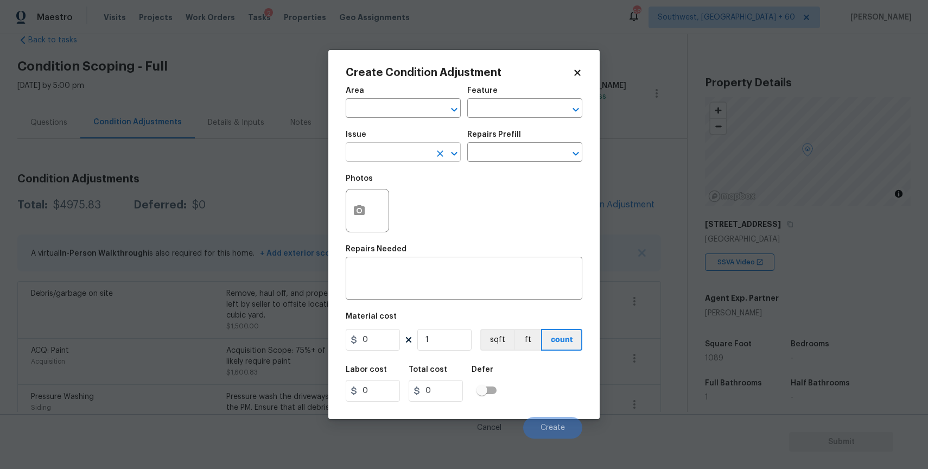
click at [377, 151] on input "text" at bounding box center [388, 153] width 85 height 17
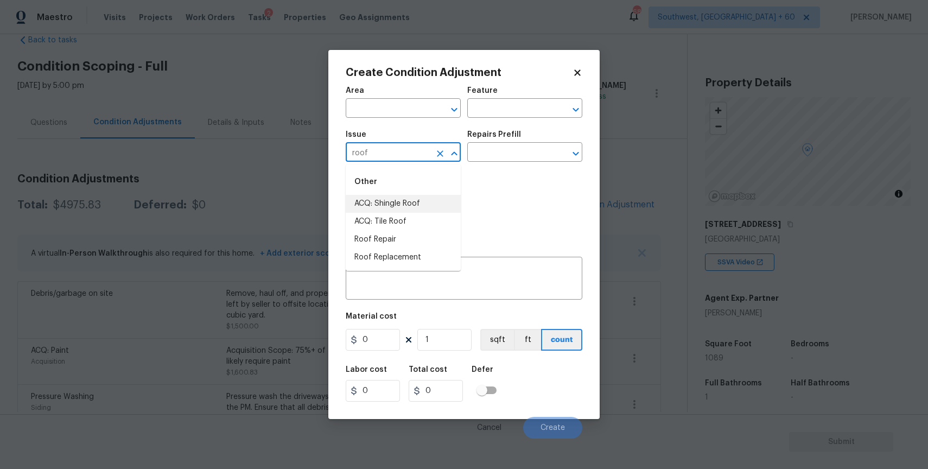
click at [404, 201] on li "ACQ: Shingle Roof" at bounding box center [403, 204] width 115 height 18
type input "ACQ: Shingle Roof"
click at [496, 152] on input "text" at bounding box center [509, 153] width 85 height 17
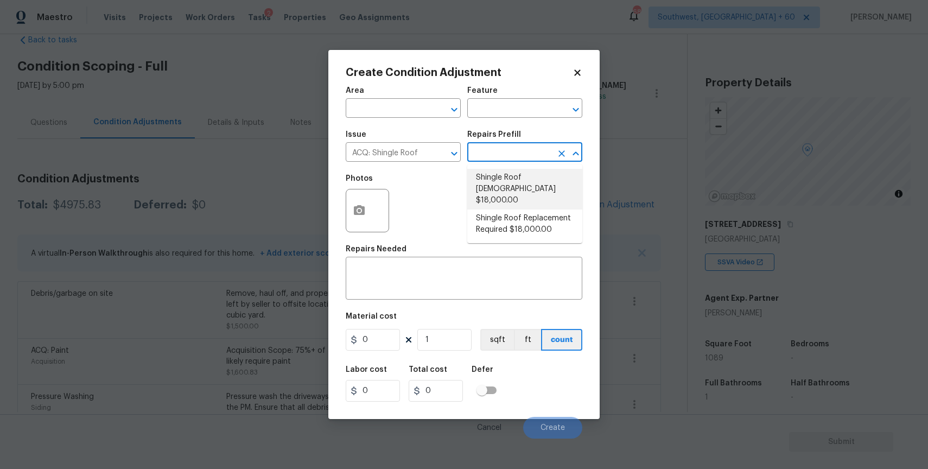
click at [537, 181] on li "Shingle Roof [DEMOGRAPHIC_DATA] $18,000.00" at bounding box center [524, 189] width 115 height 41
type input "Acquisition"
type textarea "Asphalt Roof active leaks immediate replacement required"
type input "18000"
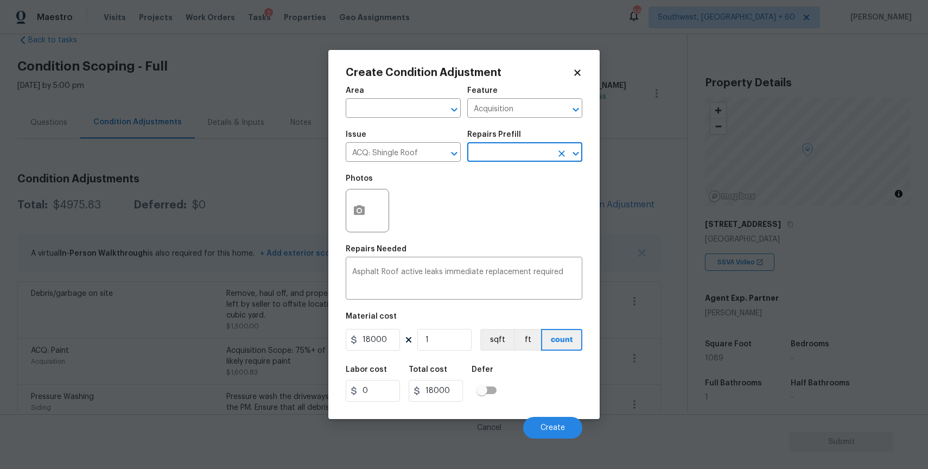
click at [522, 149] on input "text" at bounding box center [509, 153] width 85 height 17
click at [543, 210] on li "Shingle Roof Replacement Required $18,000.00" at bounding box center [524, 224] width 115 height 29
type textarea "Acquisition Scope: Shingle Roof Replacement required."
click at [394, 337] on input "18000" at bounding box center [373, 340] width 54 height 22
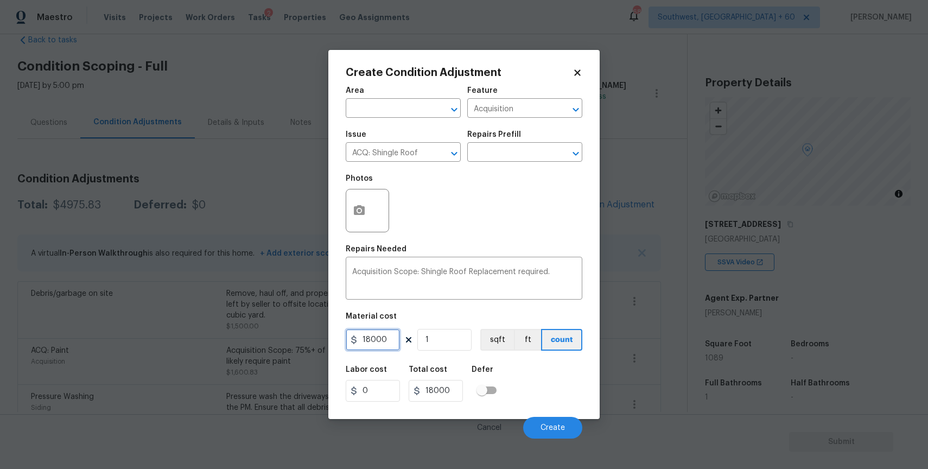
click at [394, 337] on input "18000" at bounding box center [373, 340] width 54 height 22
type input "3000"
click at [350, 198] on button "button" at bounding box center [359, 210] width 26 height 42
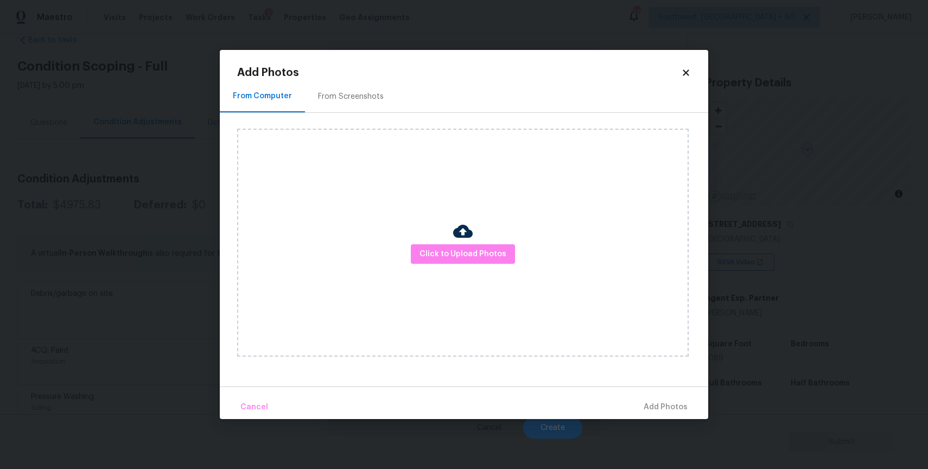
click at [438, 243] on div "Click to Upload Photos" at bounding box center [463, 243] width 452 height 228
click at [442, 249] on span "Click to Upload Photos" at bounding box center [463, 255] width 87 height 14
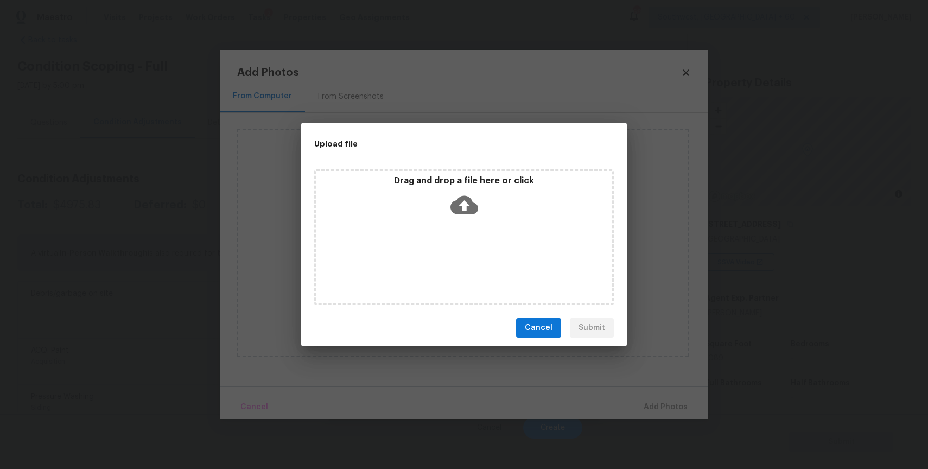
click at [442, 249] on div "Drag and drop a file here or click" at bounding box center [464, 237] width 300 height 136
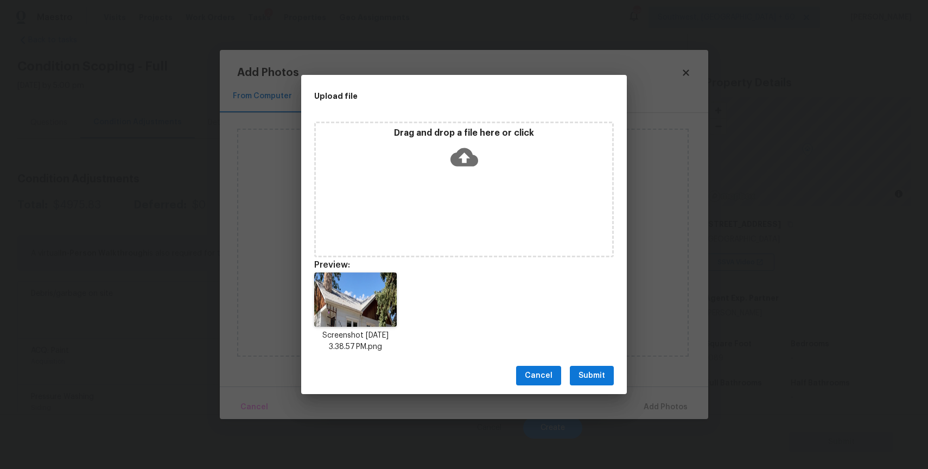
click at [593, 375] on span "Submit" at bounding box center [592, 376] width 27 height 14
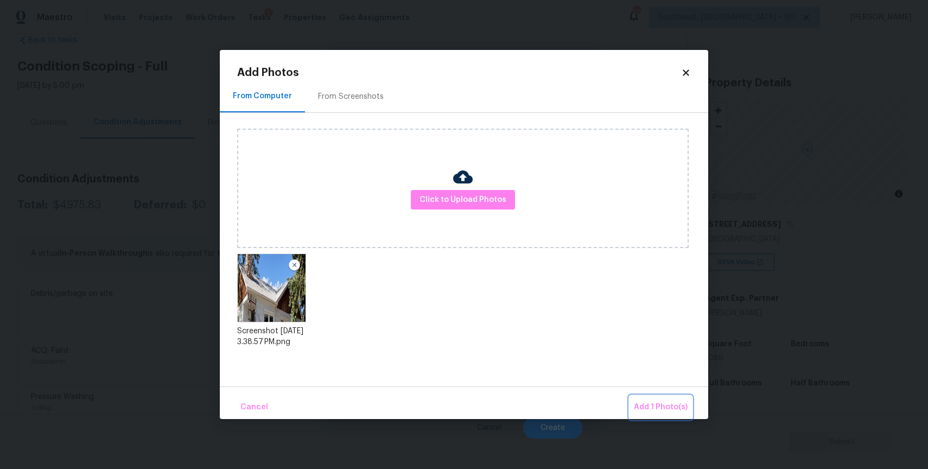
click at [675, 404] on span "Add 1 Photo(s)" at bounding box center [661, 408] width 54 height 14
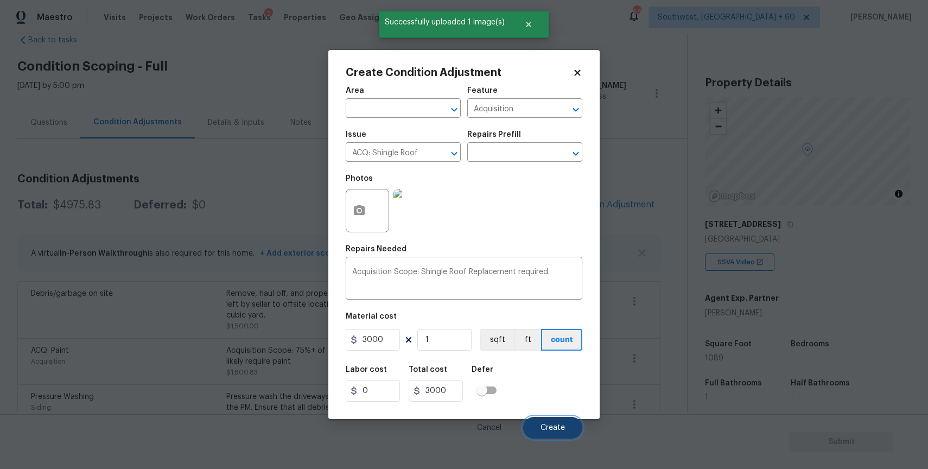
click at [555, 432] on span "Create" at bounding box center [553, 428] width 24 height 8
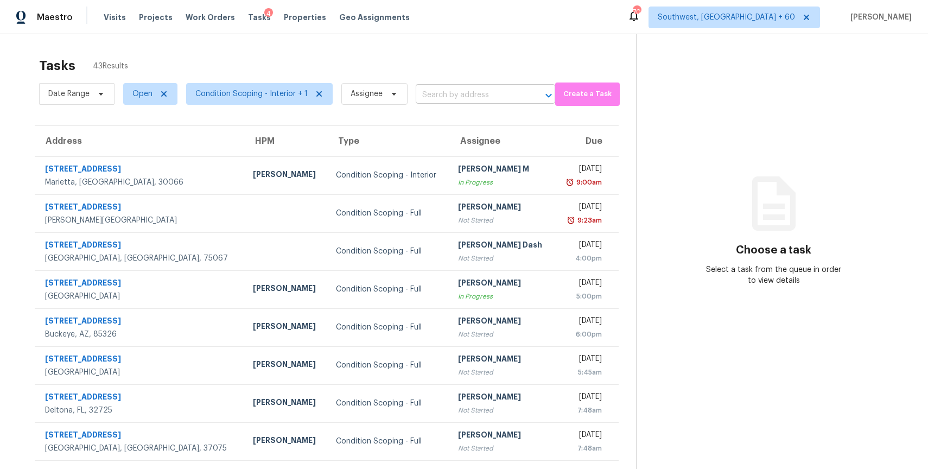
click at [490, 97] on input "text" at bounding box center [470, 95] width 109 height 17
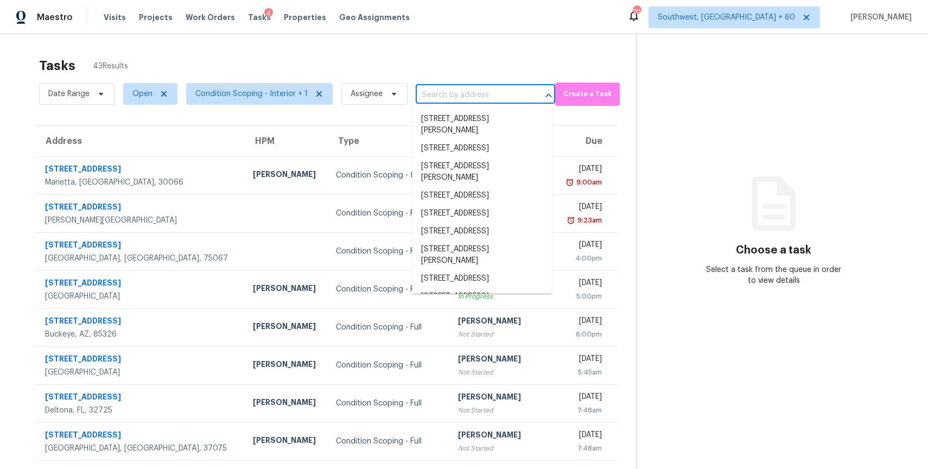
click at [490, 97] on input "text" at bounding box center [470, 95] width 109 height 17
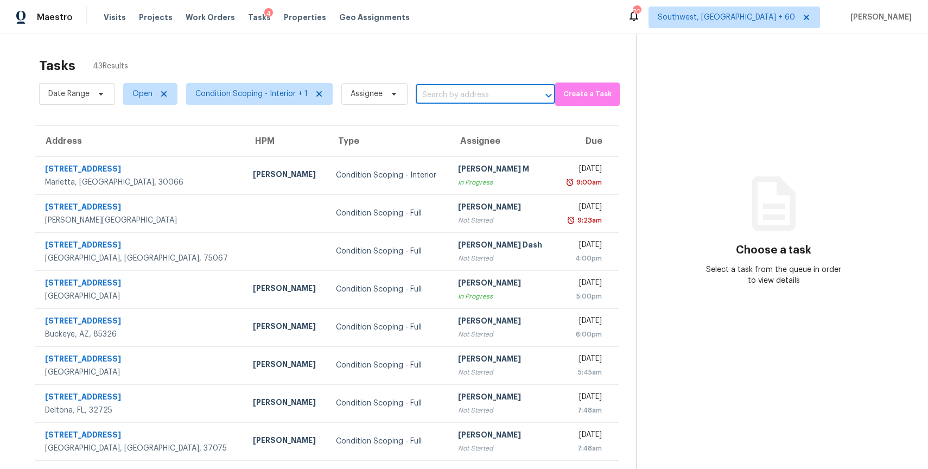
paste input "[STREET_ADDRESS][PERSON_NAME]"
type input "[STREET_ADDRESS][PERSON_NAME]"
click at [514, 118] on li "[STREET_ADDRESS][PERSON_NAME]" at bounding box center [483, 124] width 140 height 29
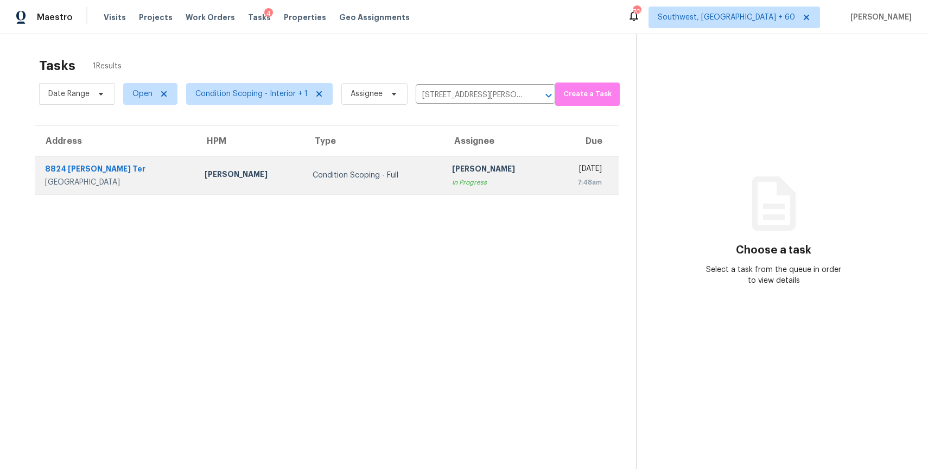
click at [552, 180] on td "[DATE] 7:48am" at bounding box center [585, 175] width 67 height 38
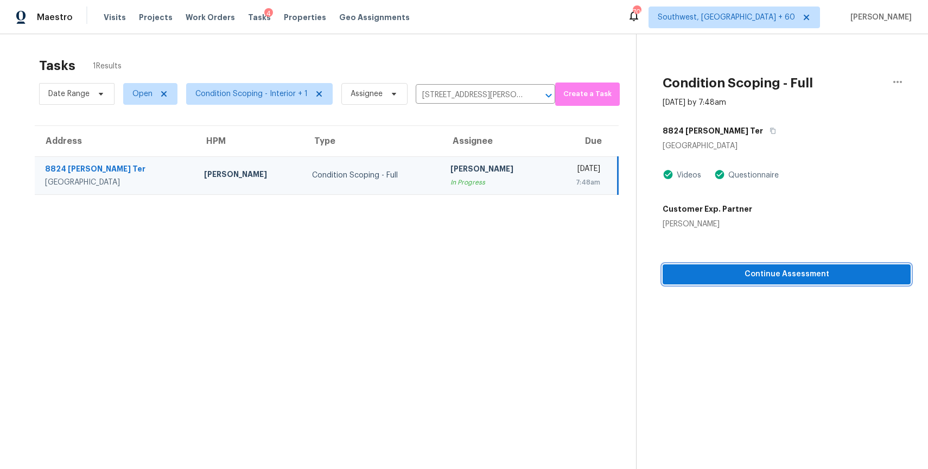
click at [817, 269] on span "Continue Assessment" at bounding box center [787, 275] width 231 height 14
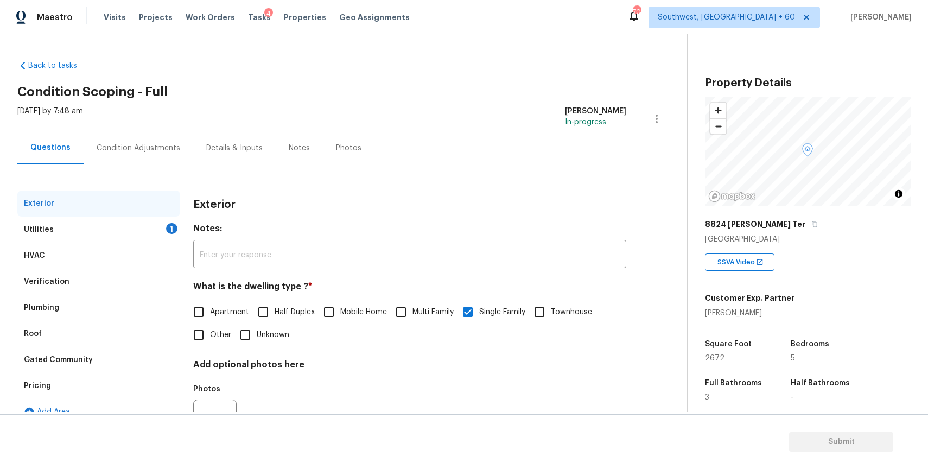
click at [128, 148] on div "Condition Adjustments" at bounding box center [139, 148] width 84 height 11
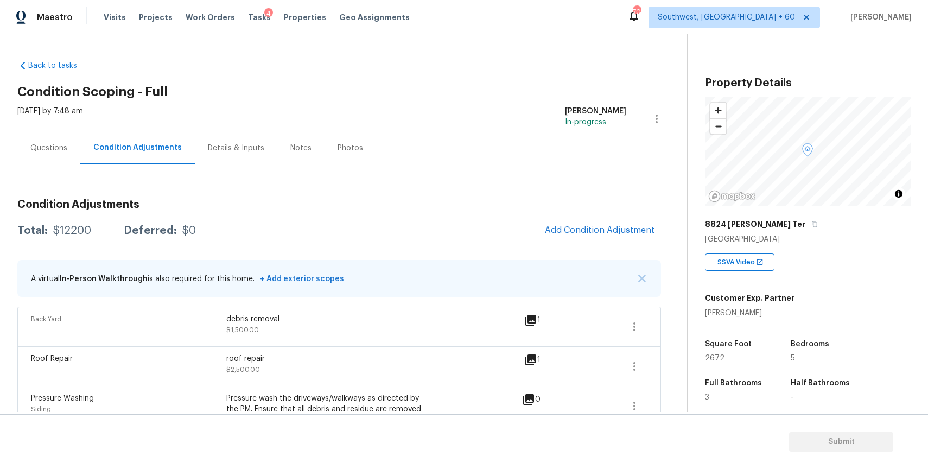
scroll to position [175, 0]
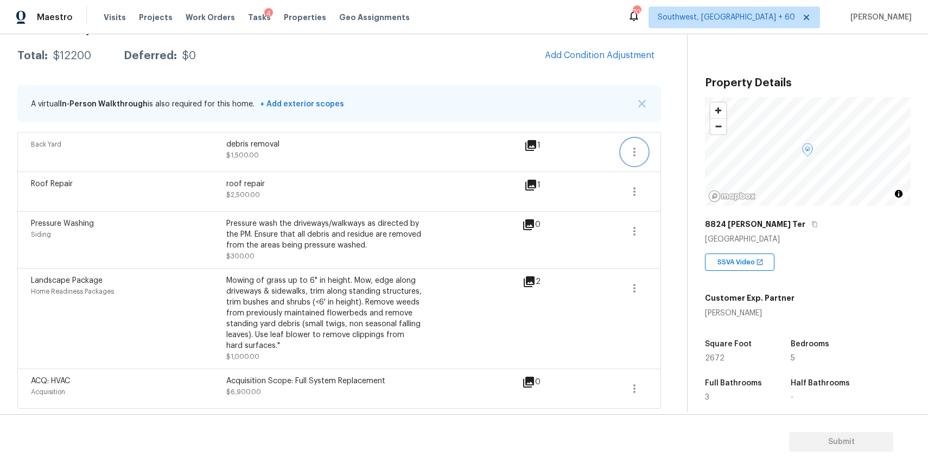
click at [637, 159] on button "button" at bounding box center [635, 152] width 26 height 26
click at [668, 156] on link "Edit" at bounding box center [696, 149] width 92 height 16
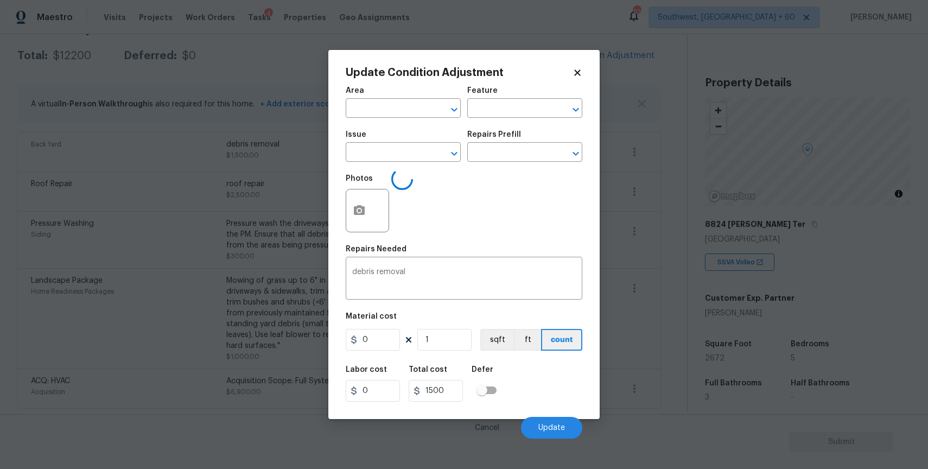
type input "Back Yard"
click at [412, 335] on div "1500 1 sqft ft count" at bounding box center [464, 340] width 237 height 22
click at [383, 347] on input "1500" at bounding box center [373, 340] width 54 height 22
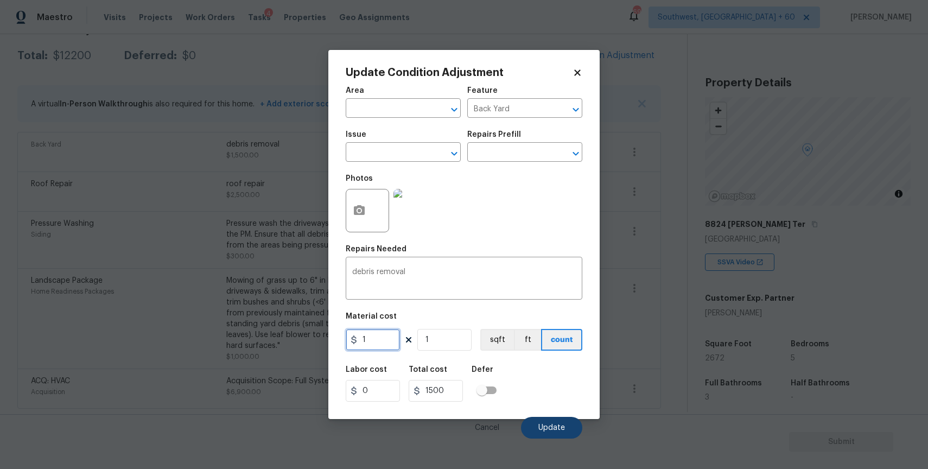
type input "1"
click at [549, 428] on span "Update" at bounding box center [552, 428] width 27 height 8
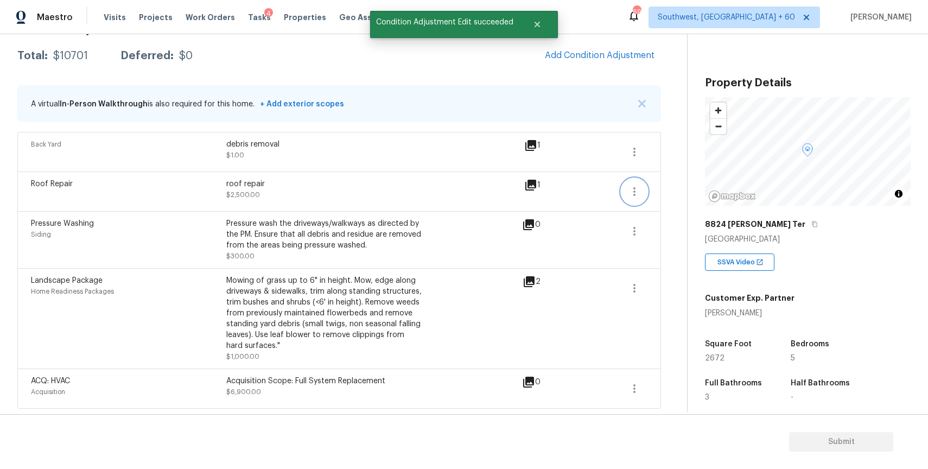
click at [629, 197] on icon "button" at bounding box center [634, 191] width 13 height 13
click at [676, 193] on div "Edit" at bounding box center [696, 189] width 85 height 11
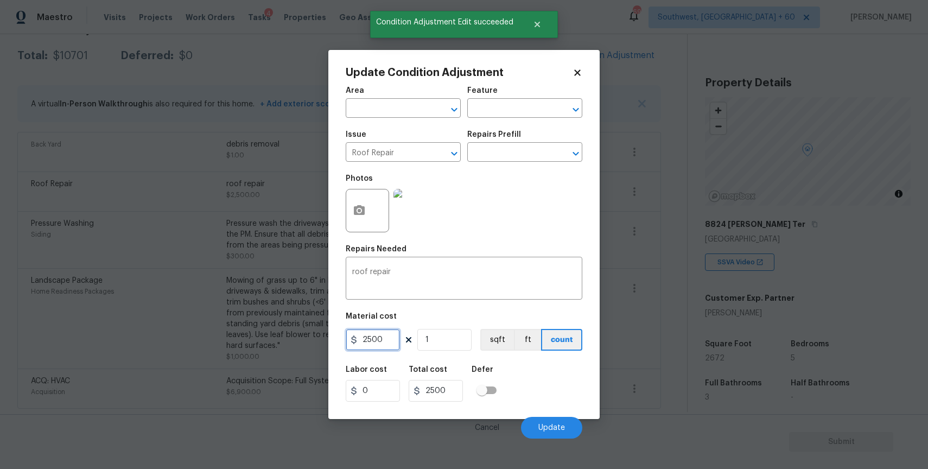
click at [384, 343] on input "2500" at bounding box center [373, 340] width 54 height 22
type input "1"
click at [555, 429] on span "Update" at bounding box center [552, 428] width 27 height 8
type input "1"
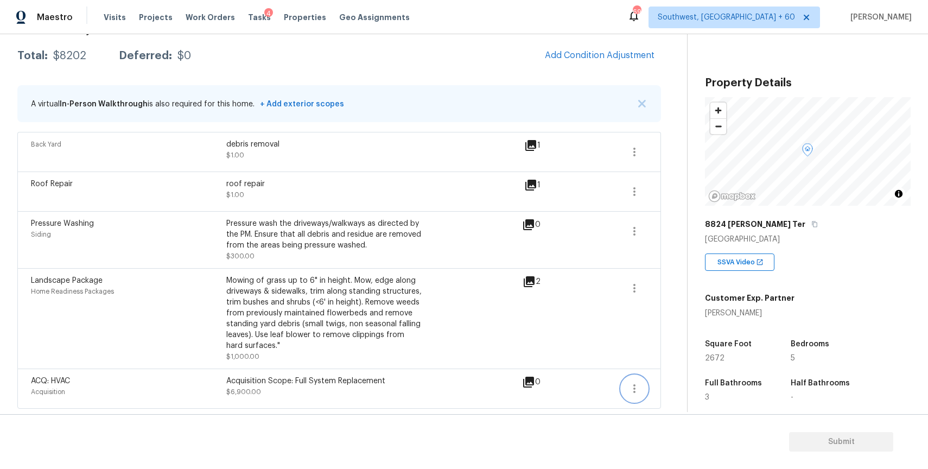
click at [636, 389] on icon "button" at bounding box center [635, 388] width 2 height 9
click at [688, 381] on div "Edit" at bounding box center [696, 386] width 85 height 11
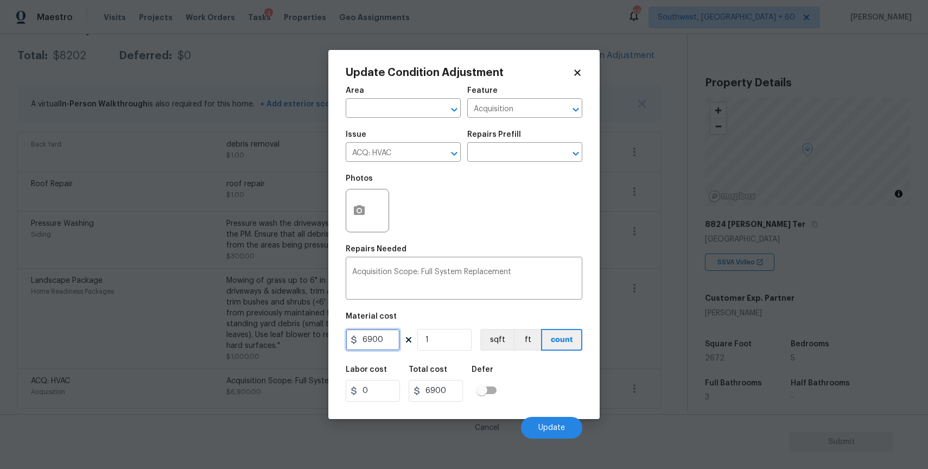
click at [392, 338] on input "6900" at bounding box center [373, 340] width 54 height 22
type input "1"
click at [558, 437] on button "Update" at bounding box center [551, 428] width 61 height 22
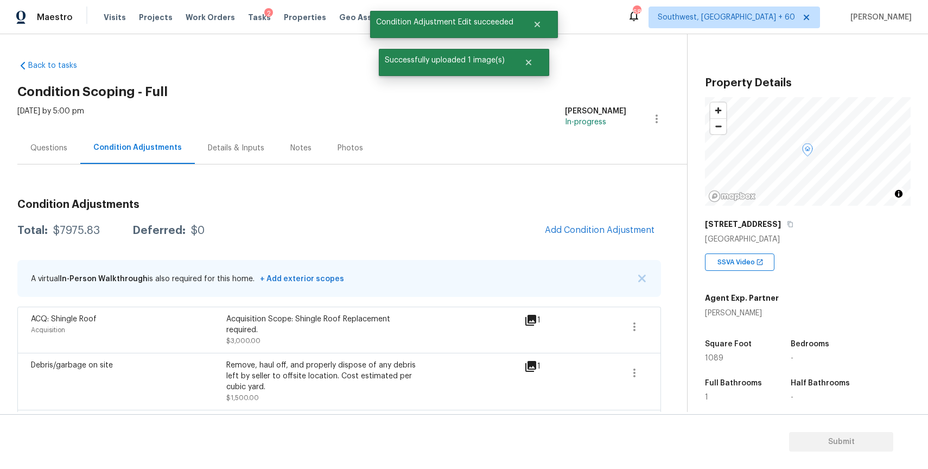
scroll to position [26, 0]
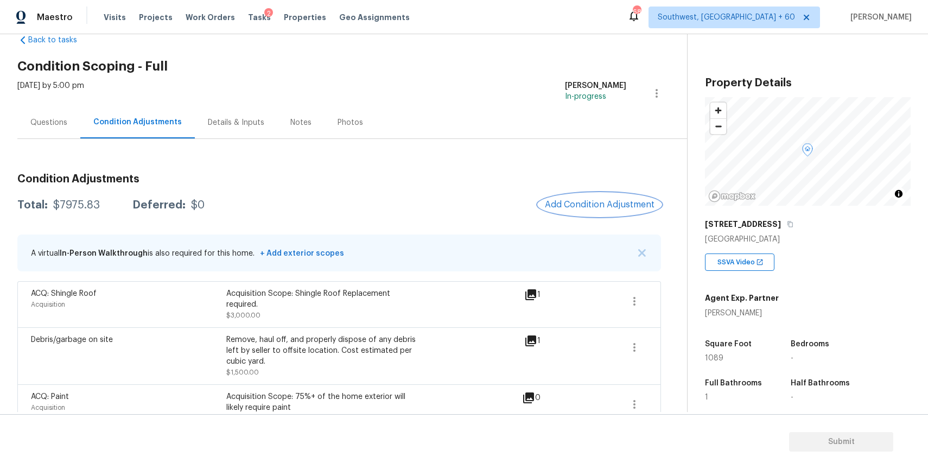
click at [596, 198] on button "Add Condition Adjustment" at bounding box center [600, 204] width 123 height 23
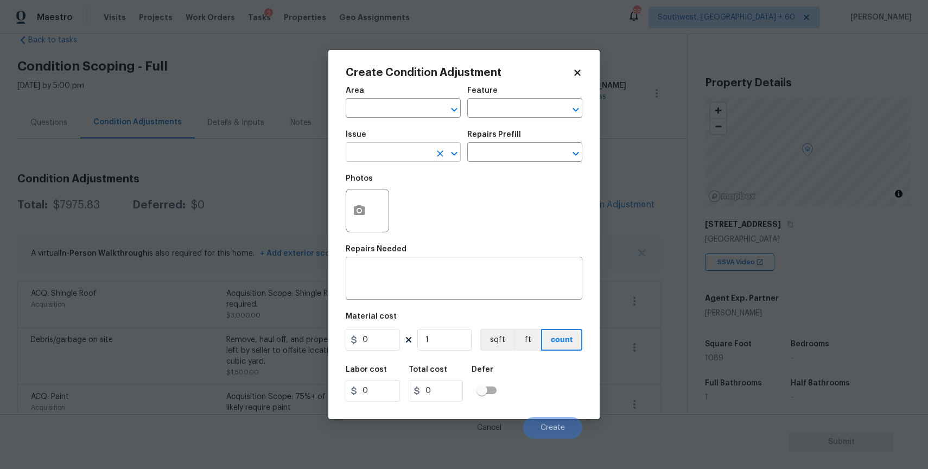
click at [418, 159] on input "text" at bounding box center [388, 153] width 85 height 17
click at [426, 198] on li "ACQ: HVAC" at bounding box center [403, 204] width 115 height 18
type input "ACQ: HVAC"
click at [499, 154] on input "text" at bounding box center [509, 153] width 85 height 17
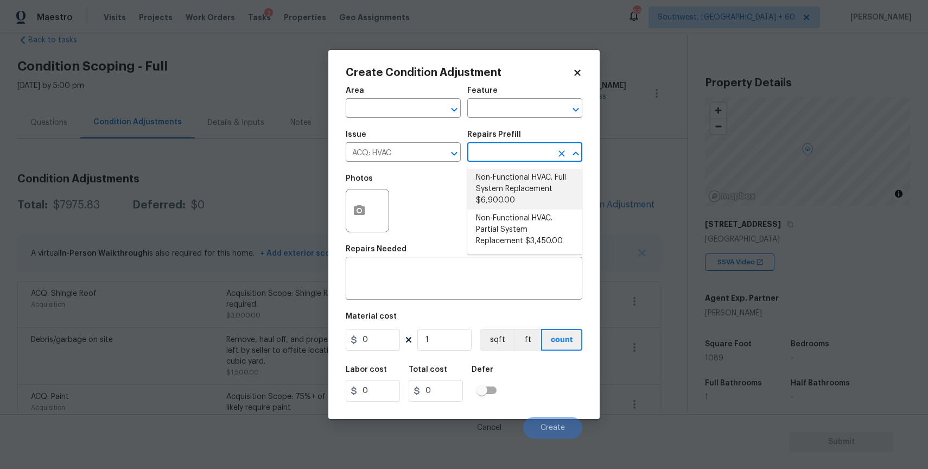
click at [536, 192] on li "Non-Functional HVAC. Full System Replacement $6,900.00" at bounding box center [524, 189] width 115 height 41
type input "Acquisition"
type textarea "Acquisition Scope: Full System Replacement"
type input "6900"
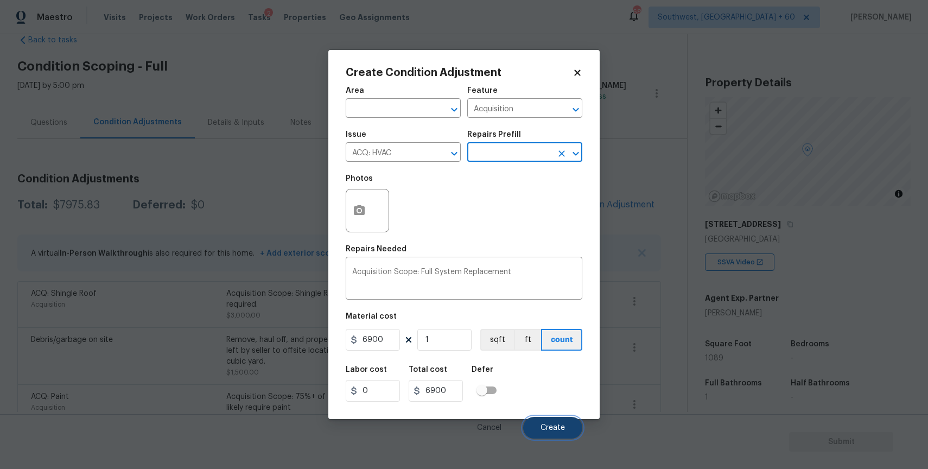
click at [555, 418] on button "Create" at bounding box center [552, 428] width 59 height 22
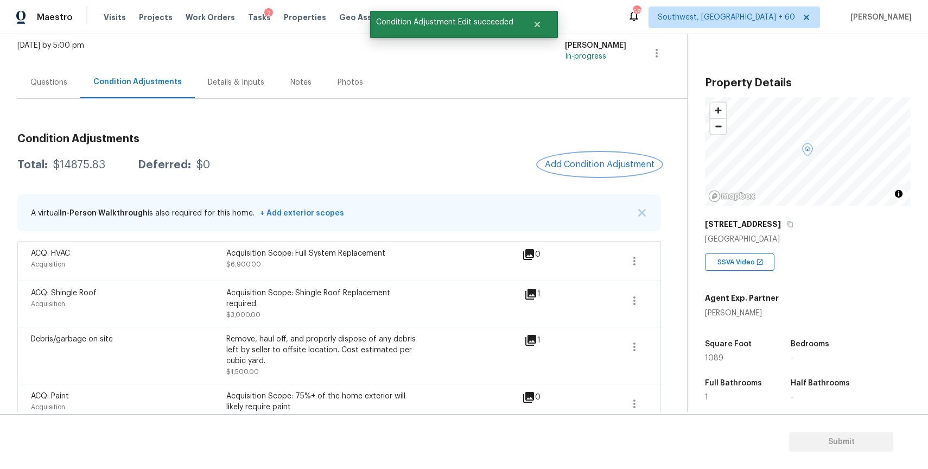
scroll to position [0, 0]
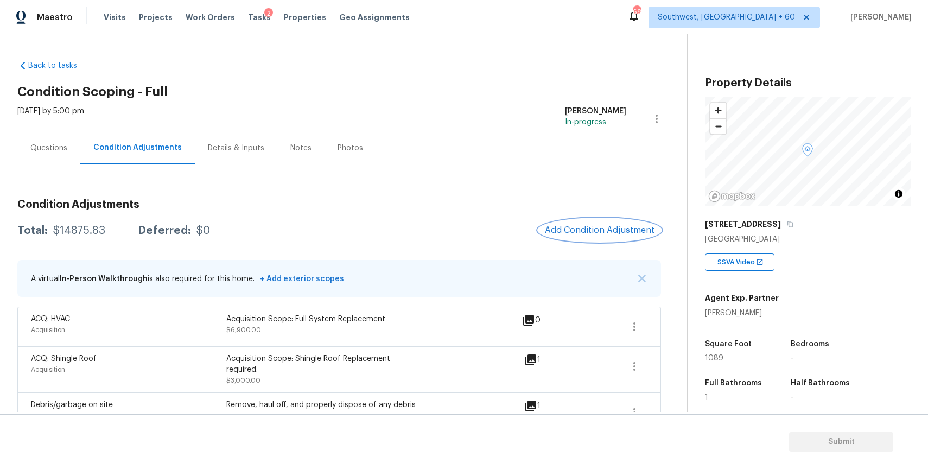
click at [623, 224] on button "Add Condition Adjustment" at bounding box center [600, 230] width 123 height 23
click at [623, 224] on body "Maestro Visits Projects Work Orders Tasks 2 Properties Geo Assignments 686 Sout…" at bounding box center [464, 234] width 928 height 469
click at [581, 233] on span "Add Condition Adjustment" at bounding box center [600, 230] width 110 height 10
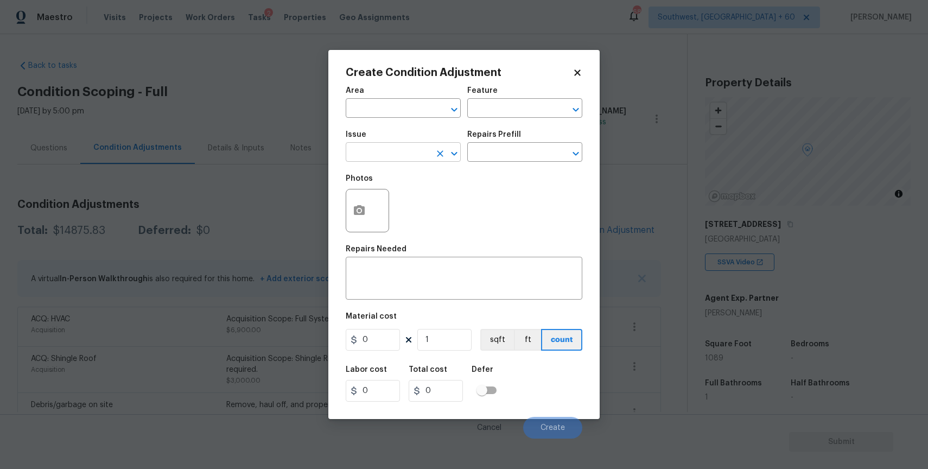
click at [347, 149] on input "text" at bounding box center [388, 153] width 85 height 17
click at [418, 206] on li "ACQ: Water Leak" at bounding box center [403, 204] width 115 height 18
type input "ACQ: Water Leak"
click at [505, 150] on input "text" at bounding box center [509, 153] width 85 height 17
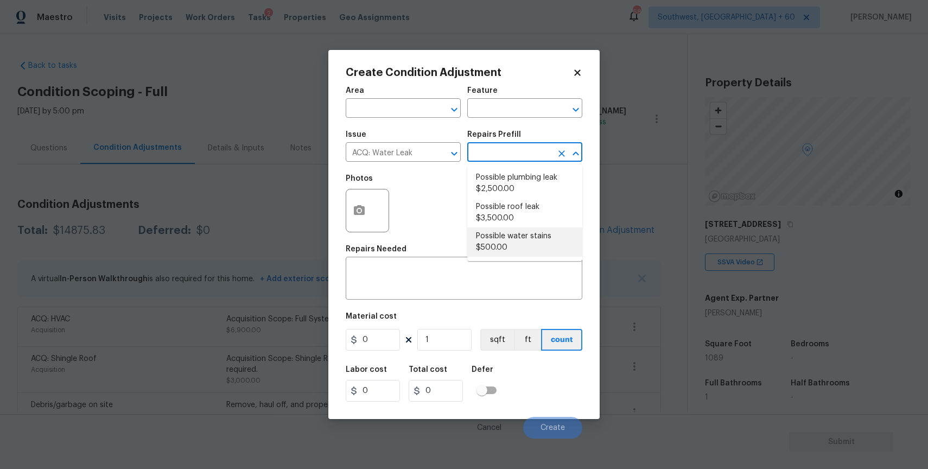
click at [408, 303] on div "Area ​ Feature ​ Issue ACQ: Water Leak ​ Repairs Prefill ​ Photos Repairs Neede…" at bounding box center [464, 259] width 237 height 358
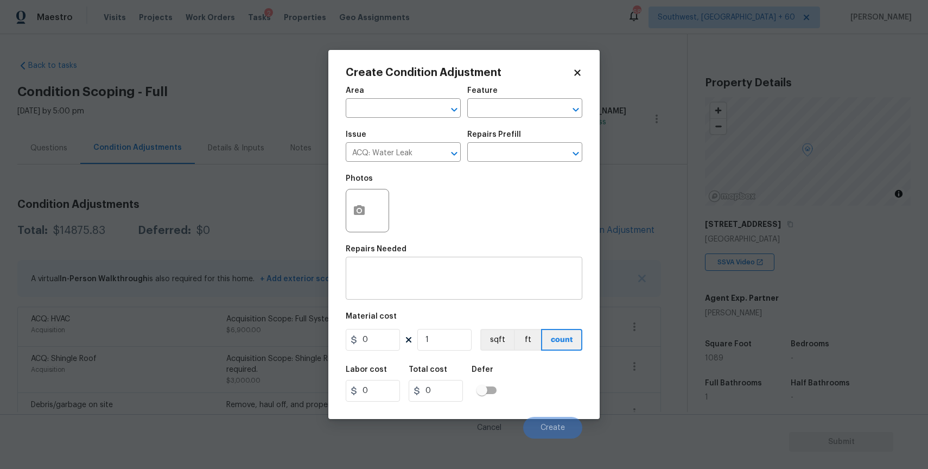
click at [433, 283] on textarea at bounding box center [464, 279] width 224 height 23
drag, startPoint x: 491, startPoint y: 253, endPoint x: 453, endPoint y: 257, distance: 38.8
click at [454, 253] on div "Repairs Needed" at bounding box center [464, 252] width 237 height 14
click at [472, 277] on textarea "water leak in the basmentr" at bounding box center [464, 279] width 224 height 23
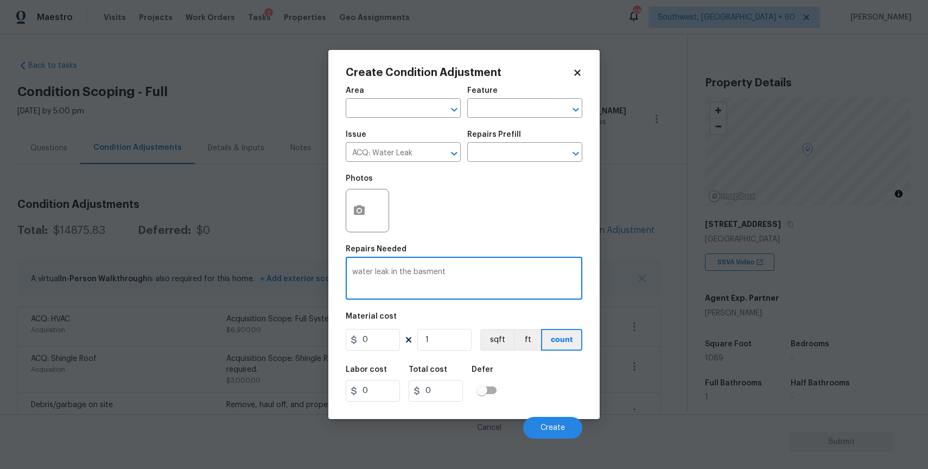
type textarea "water leak in the basment"
click at [386, 334] on input "0" at bounding box center [373, 340] width 54 height 22
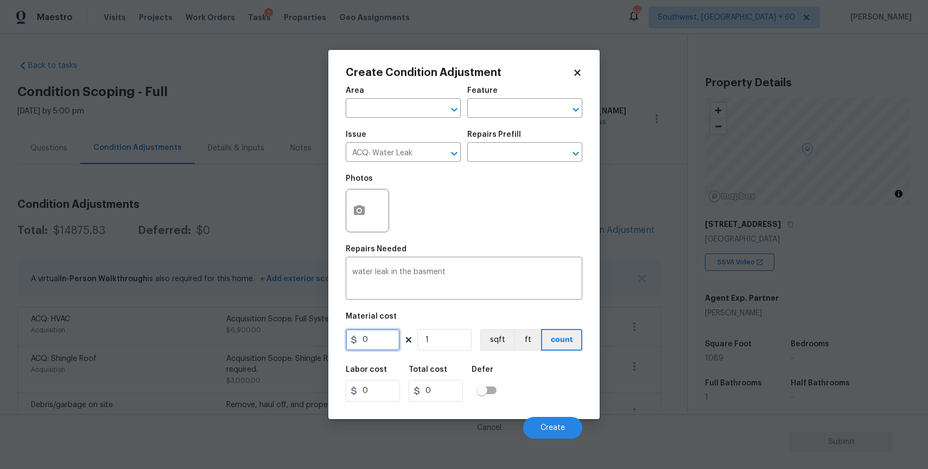
click at [386, 334] on input "0" at bounding box center [373, 340] width 54 height 22
type input "2500"
click at [372, 194] on div at bounding box center [367, 210] width 43 height 43
click at [362, 217] on icon "button" at bounding box center [359, 210] width 13 height 13
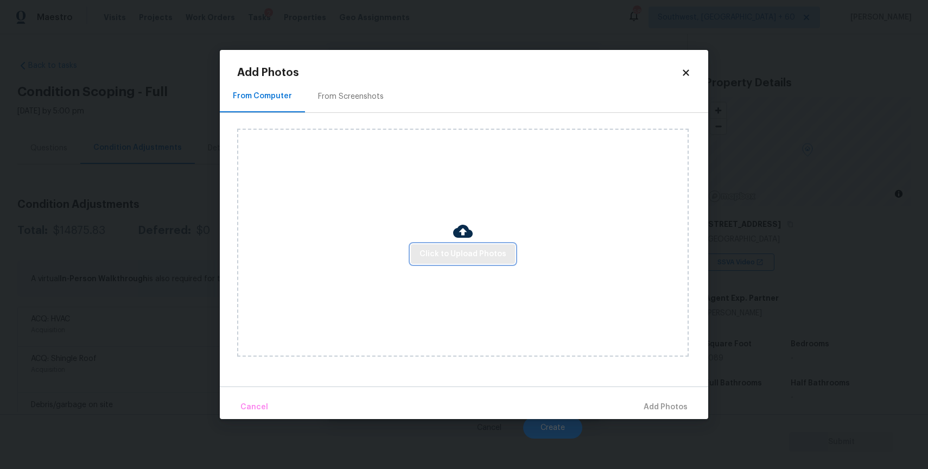
click at [490, 249] on span "Click to Upload Photos" at bounding box center [463, 255] width 87 height 14
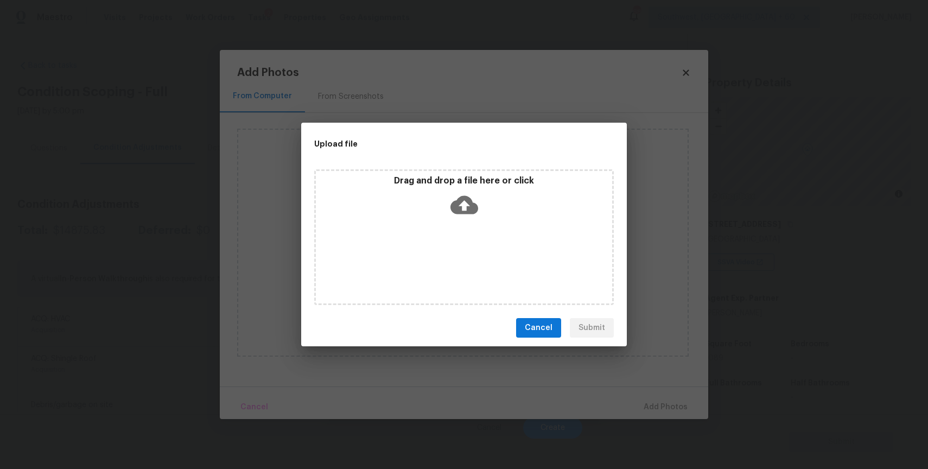
click at [490, 249] on div "Drag and drop a file here or click" at bounding box center [464, 237] width 300 height 136
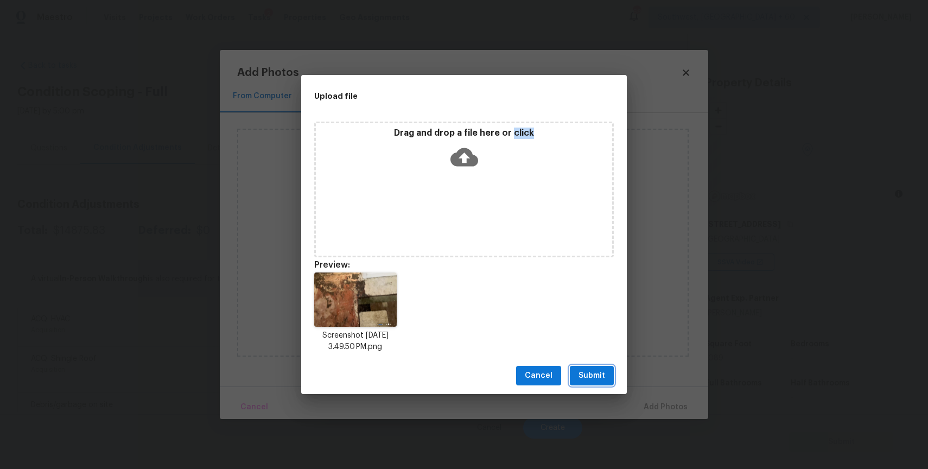
click at [604, 371] on span "Submit" at bounding box center [592, 376] width 27 height 14
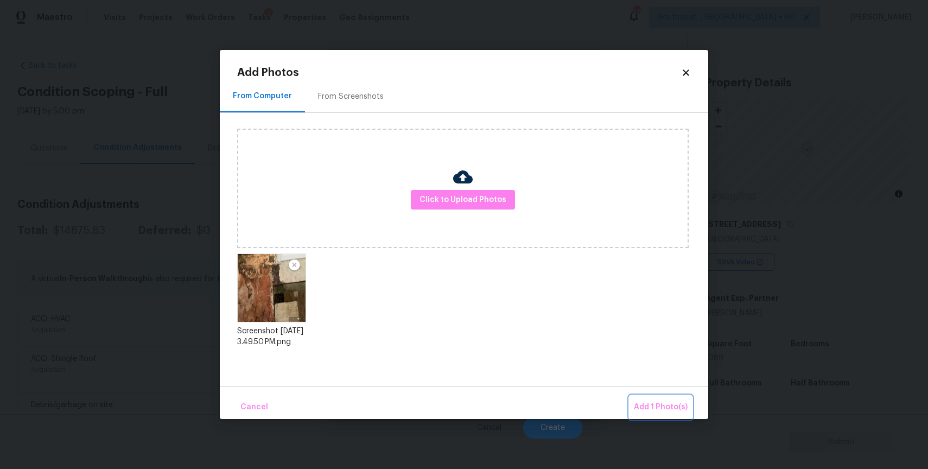
click at [679, 407] on span "Add 1 Photo(s)" at bounding box center [661, 408] width 54 height 14
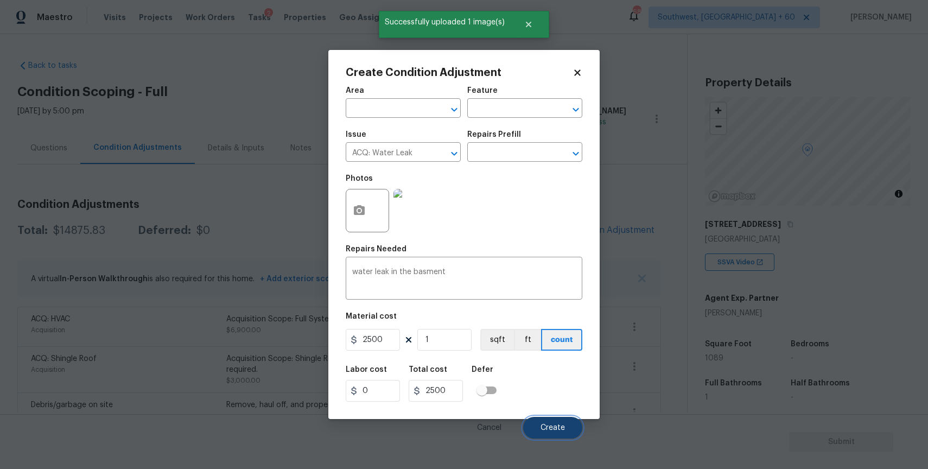
click at [547, 431] on span "Create" at bounding box center [553, 428] width 24 height 8
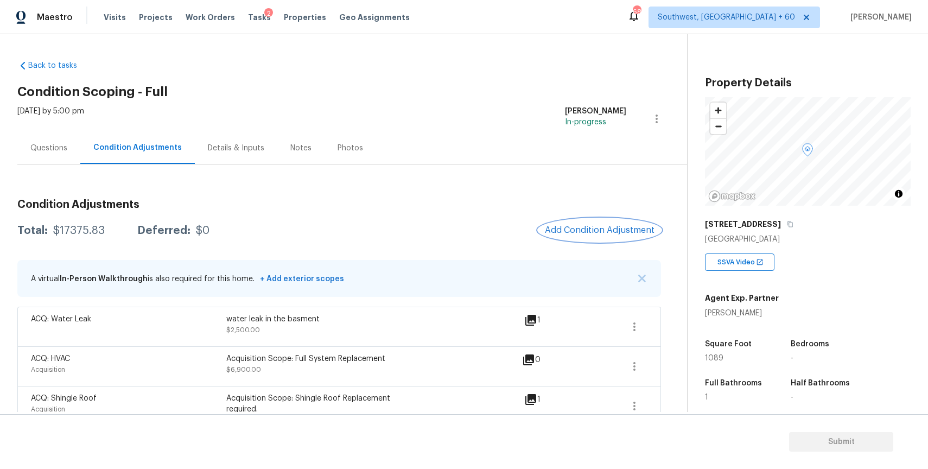
click at [653, 226] on span "Add Condition Adjustment" at bounding box center [600, 230] width 110 height 10
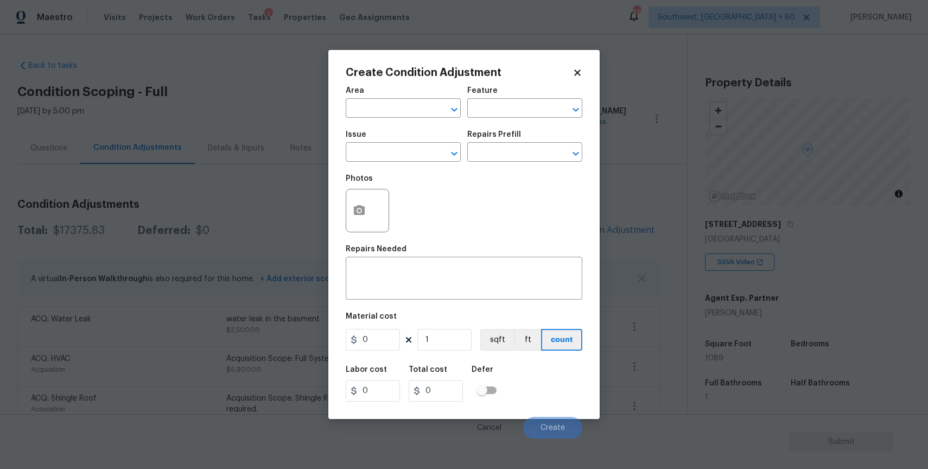
click at [428, 162] on span "Issue ​" at bounding box center [403, 146] width 115 height 44
click at [416, 160] on input "text" at bounding box center [388, 153] width 85 height 17
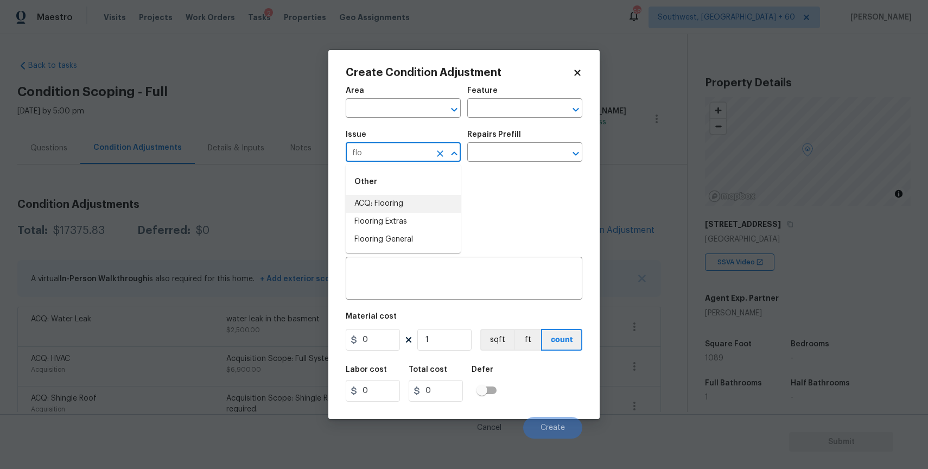
click at [418, 203] on li "ACQ: Flooring" at bounding box center [403, 204] width 115 height 18
type input "ACQ: Flooring"
click at [527, 154] on input "text" at bounding box center [509, 153] width 85 height 17
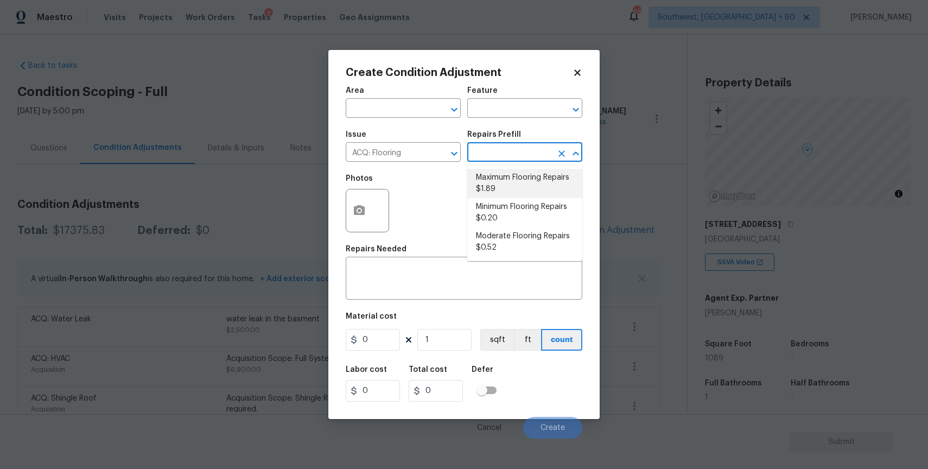
click at [509, 187] on li "Maximum Flooring Repairs $1.89" at bounding box center [524, 183] width 115 height 29
type input "Acquisition"
type textarea "Acquisition Scope: Maximum flooring repairs"
type input "1.89"
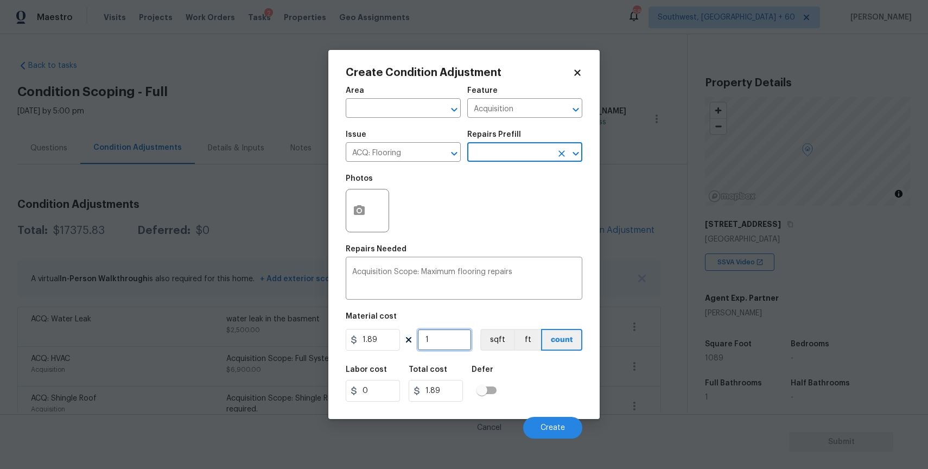
click at [430, 339] on input "1" at bounding box center [445, 340] width 54 height 22
type input "0"
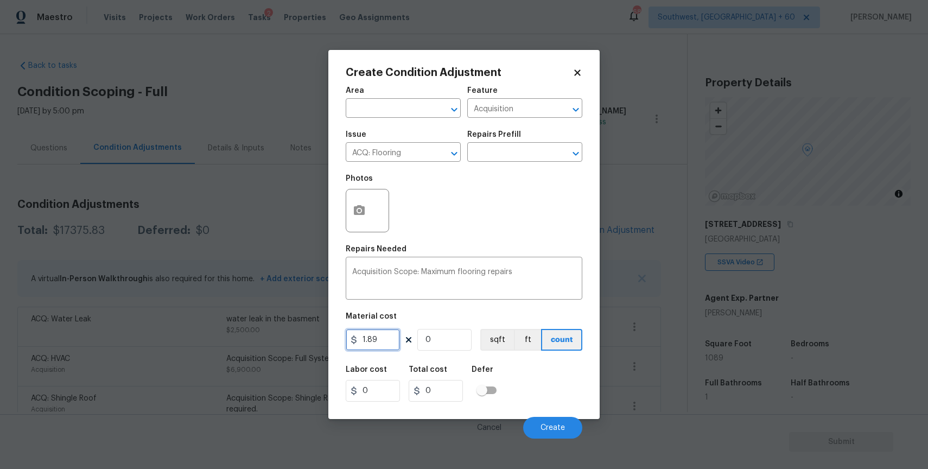
click at [376, 340] on input "1.89" at bounding box center [373, 340] width 54 height 22
click at [426, 345] on input "0" at bounding box center [445, 340] width 54 height 22
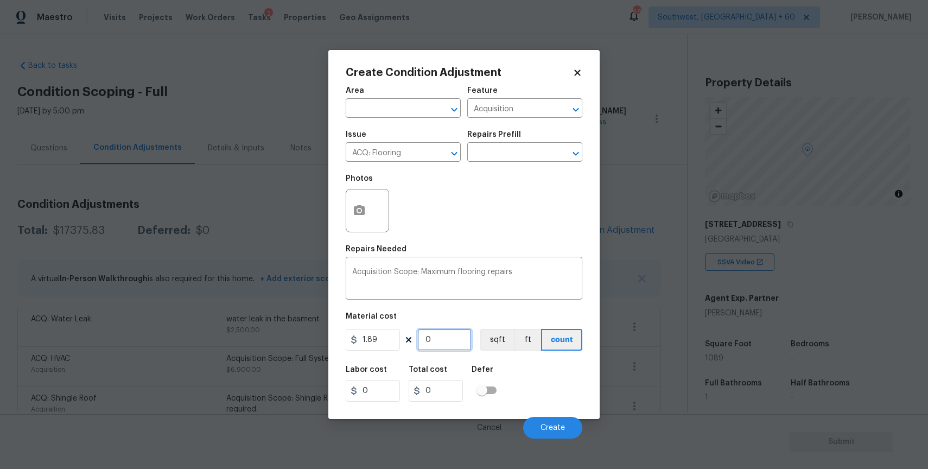
type input "2"
type input "3.78"
type input "23"
type input "43.47"
type input "232"
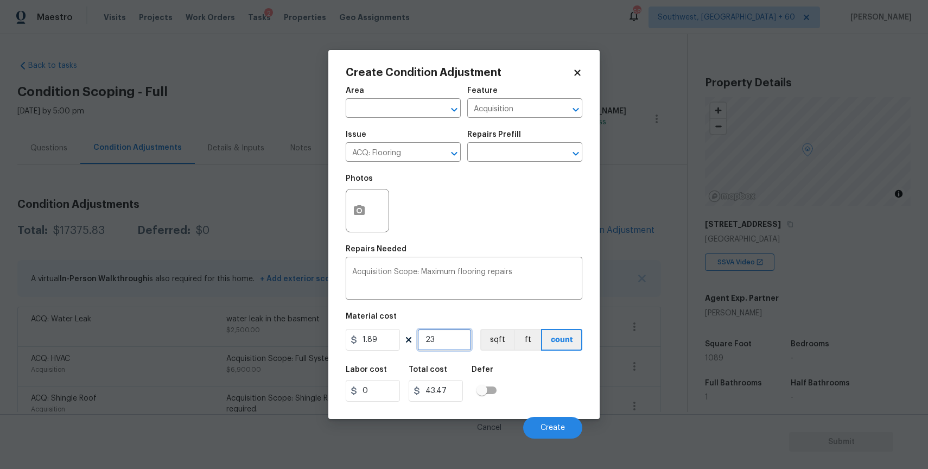
type input "438.48"
type input "23"
type input "43.47"
type input "231"
type input "436.59"
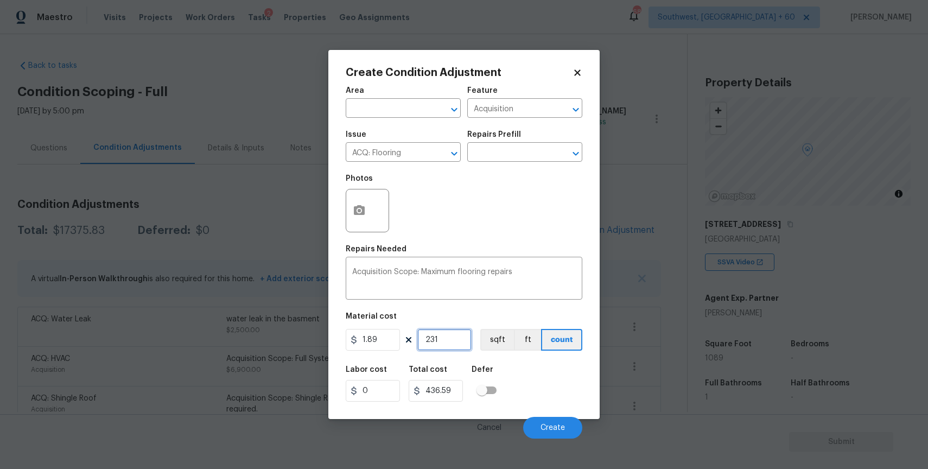
type input "231"
click at [362, 220] on button "button" at bounding box center [359, 210] width 26 height 42
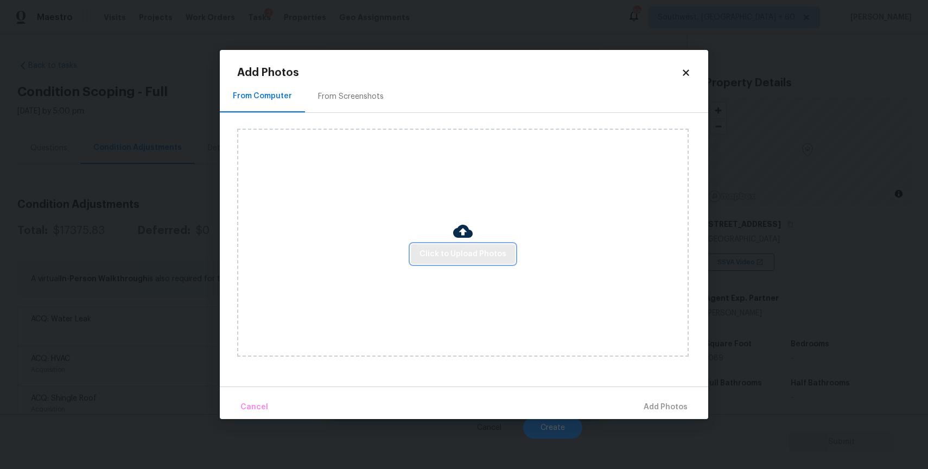
click at [424, 249] on span "Click to Upload Photos" at bounding box center [463, 255] width 87 height 14
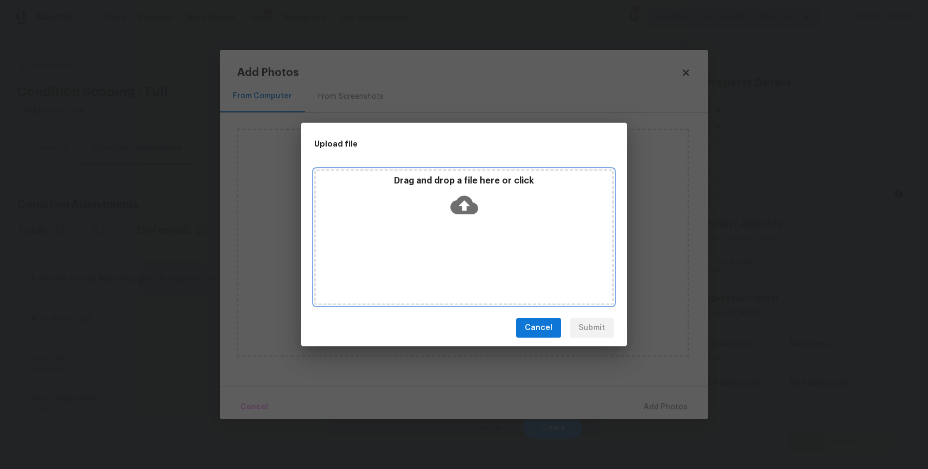
click at [424, 249] on div "Drag and drop a file here or click" at bounding box center [464, 237] width 300 height 136
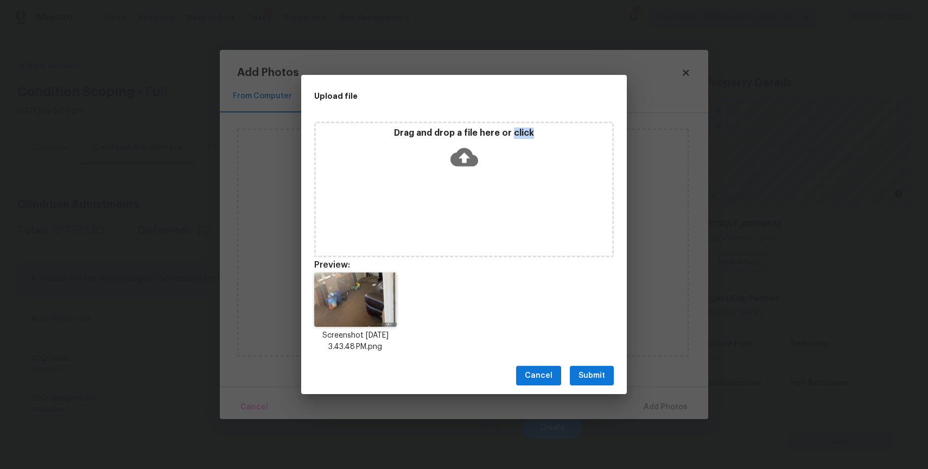
click at [590, 385] on button "Submit" at bounding box center [592, 376] width 44 height 20
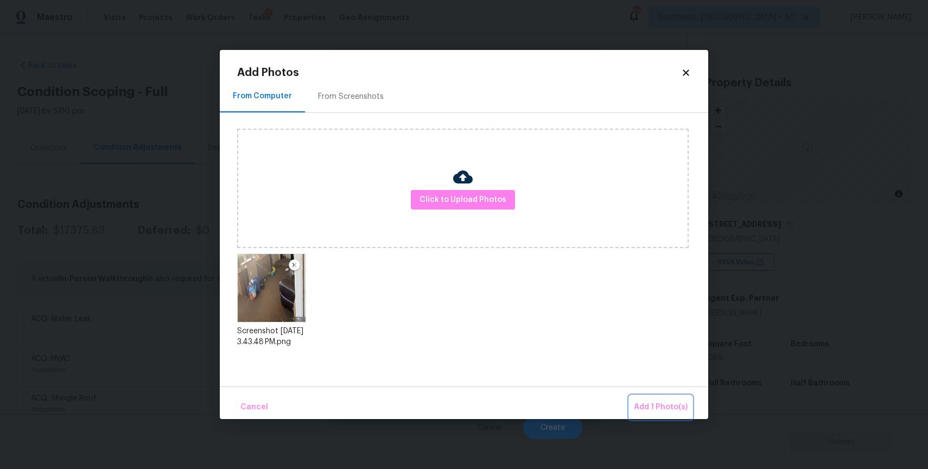
click at [668, 403] on span "Add 1 Photo(s)" at bounding box center [661, 408] width 54 height 14
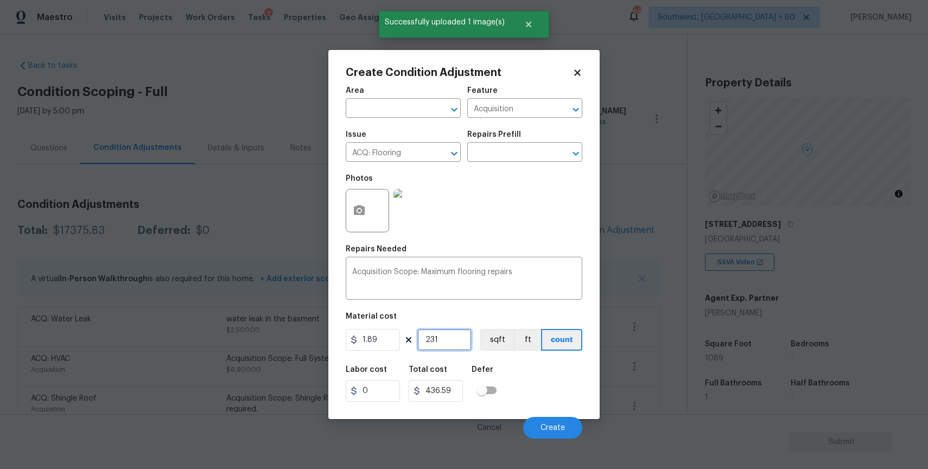
click at [430, 340] on input "231" at bounding box center [445, 340] width 54 height 22
click at [557, 425] on span "Create" at bounding box center [553, 428] width 24 height 8
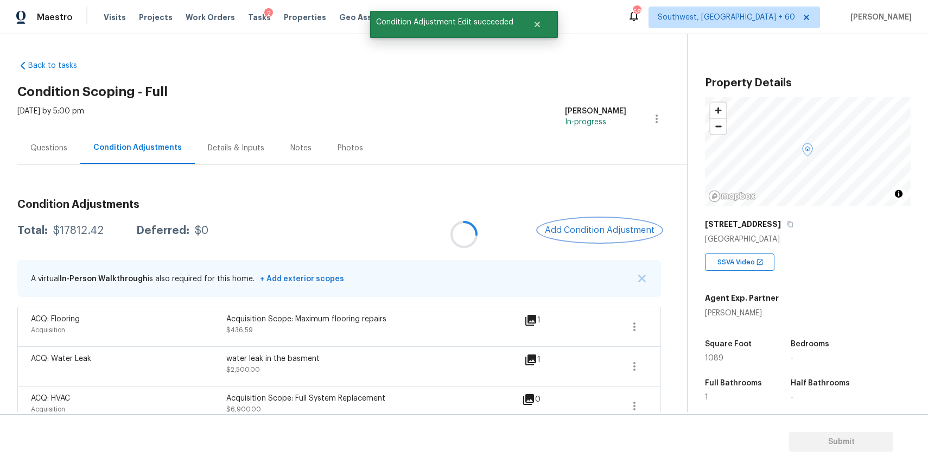
click at [610, 226] on span "Add Condition Adjustment" at bounding box center [600, 230] width 110 height 10
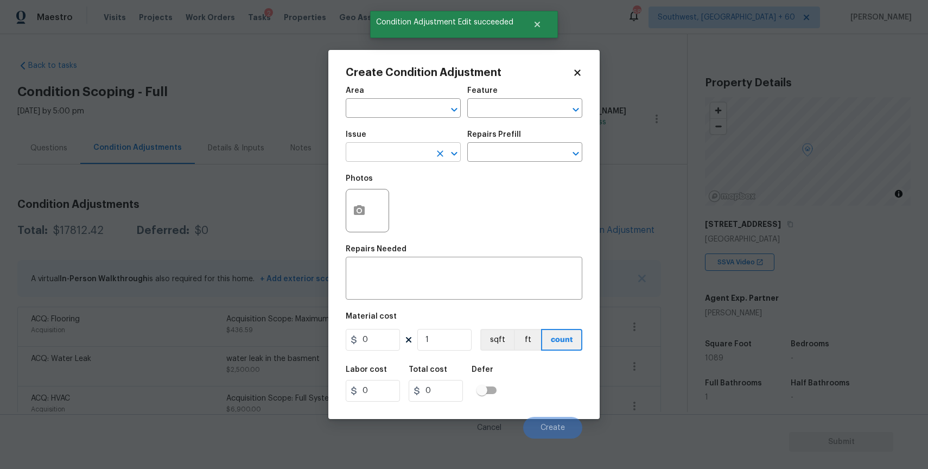
click at [398, 147] on input "text" at bounding box center [388, 153] width 85 height 17
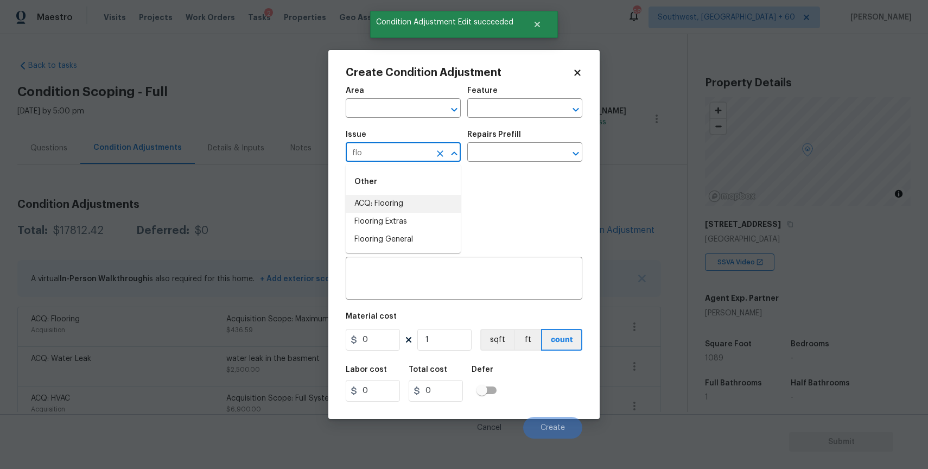
click at [409, 208] on li "ACQ: Flooring" at bounding box center [403, 204] width 115 height 18
type input "ACQ: Flooring"
click at [502, 165] on div "Issue ACQ: Flooring ​ Repairs Prefill ​" at bounding box center [464, 146] width 237 height 44
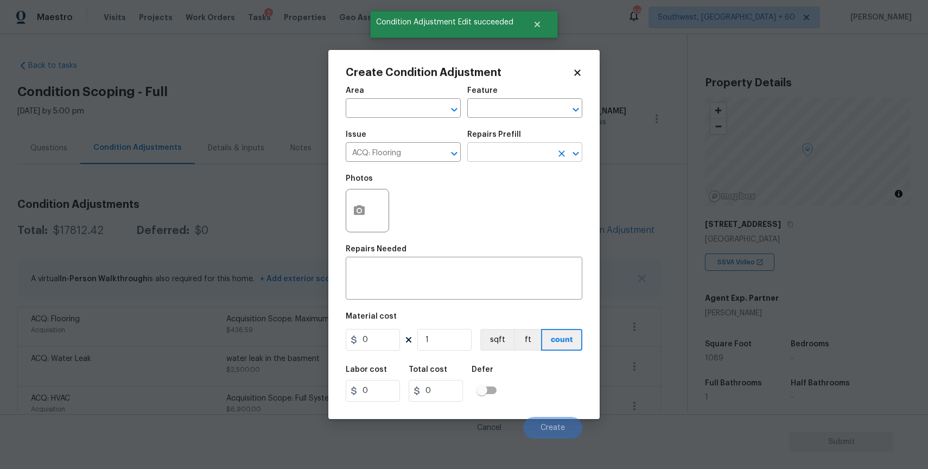
click at [520, 151] on input "text" at bounding box center [509, 153] width 85 height 17
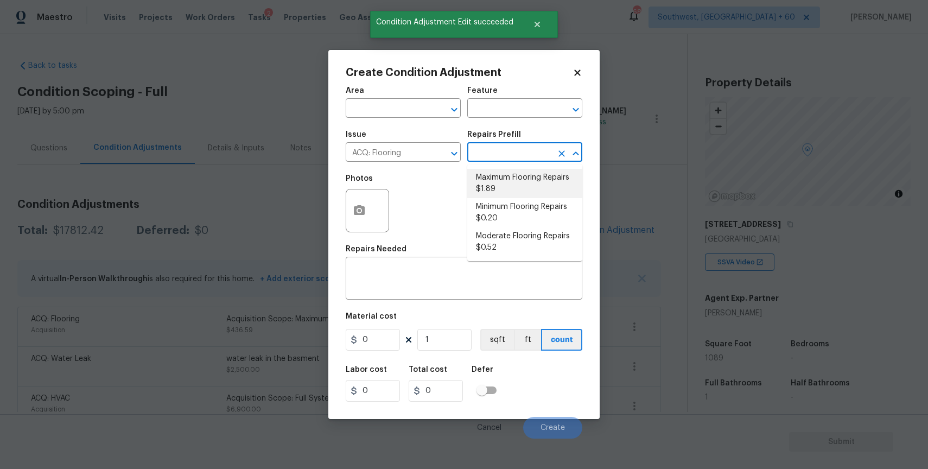
click at [552, 181] on li "Maximum Flooring Repairs $1.89" at bounding box center [524, 183] width 115 height 29
type input "Acquisition"
type textarea "Acquisition Scope: Maximum flooring repairs"
type input "1.89"
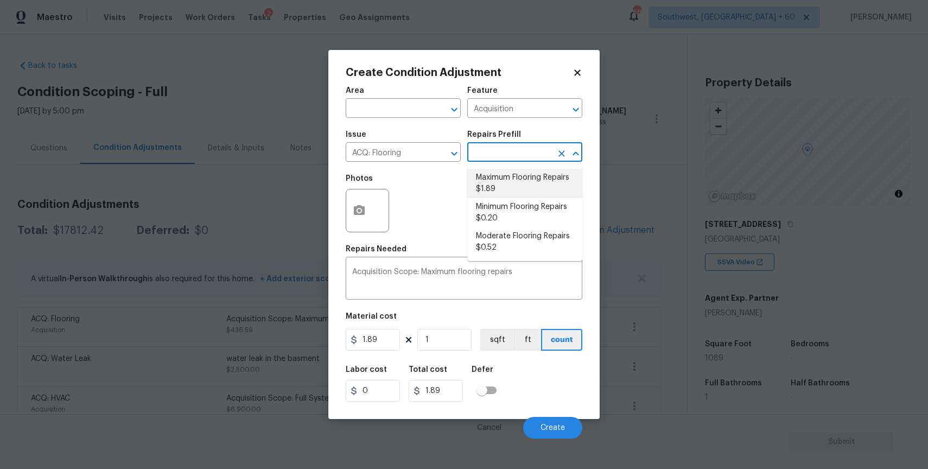
click at [522, 154] on input "text" at bounding box center [509, 153] width 85 height 17
click at [443, 153] on icon "Clear" at bounding box center [440, 153] width 11 height 11
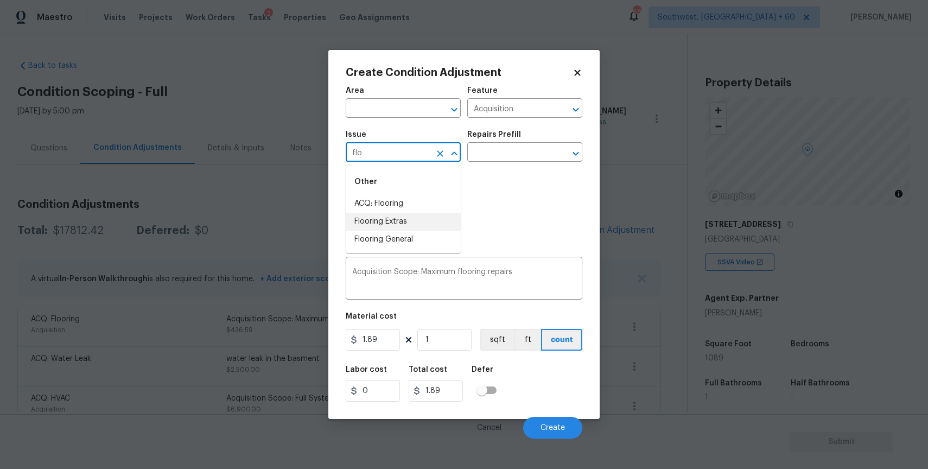
click at [413, 222] on li "Flooring Extras" at bounding box center [403, 222] width 115 height 18
type input "Flooring Extras"
click at [509, 166] on div "Issue Flooring Extras ​ Repairs Prefill ​" at bounding box center [464, 146] width 237 height 44
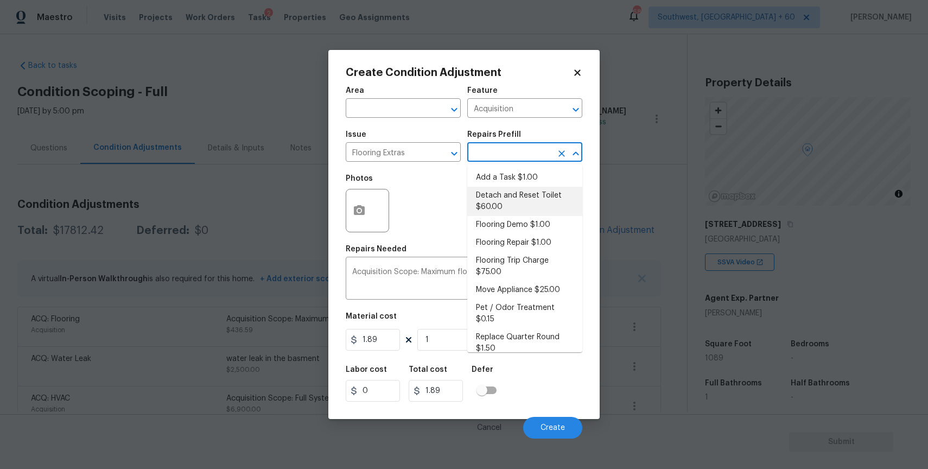
click at [389, 255] on div "Repairs Needed" at bounding box center [464, 252] width 237 height 14
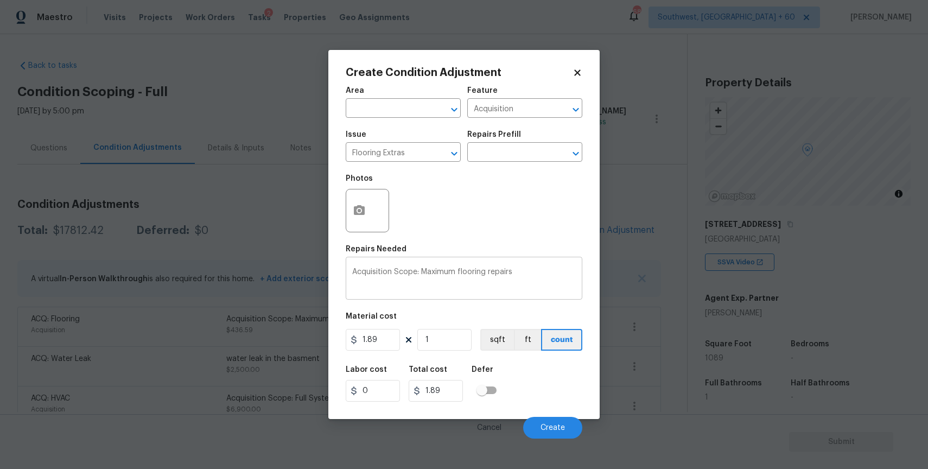
click at [397, 267] on div "Acquisition Scope: Maximum flooring repairs x ​" at bounding box center [464, 280] width 237 height 40
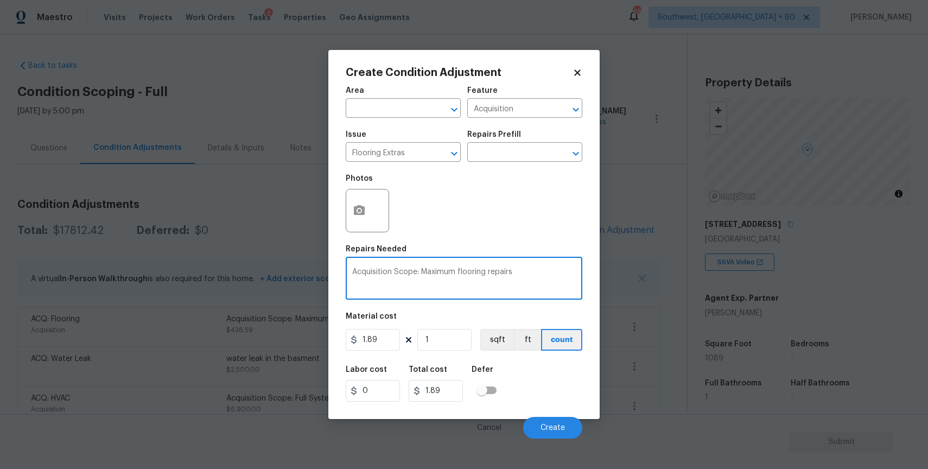
click at [397, 267] on div "Acquisition Scope: Maximum flooring repairs x ​" at bounding box center [464, 280] width 237 height 40
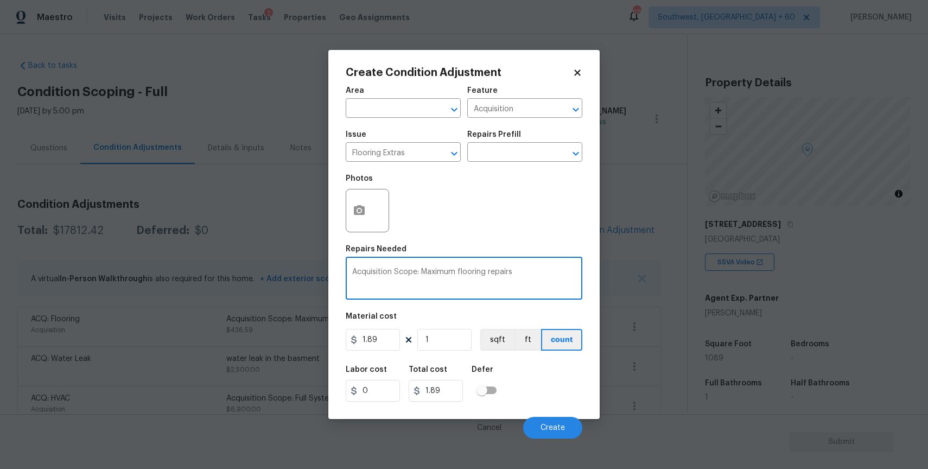
click at [415, 286] on textarea "Acquisition Scope: Maximum flooring repairs" at bounding box center [464, 279] width 224 height 23
click at [426, 276] on textarea "Acquisition Scope: Maximum flooring repairs" at bounding box center [464, 279] width 224 height 23
click at [476, 269] on textarea "Acquisition Scope: Maximum flooring repairsl" at bounding box center [464, 279] width 224 height 23
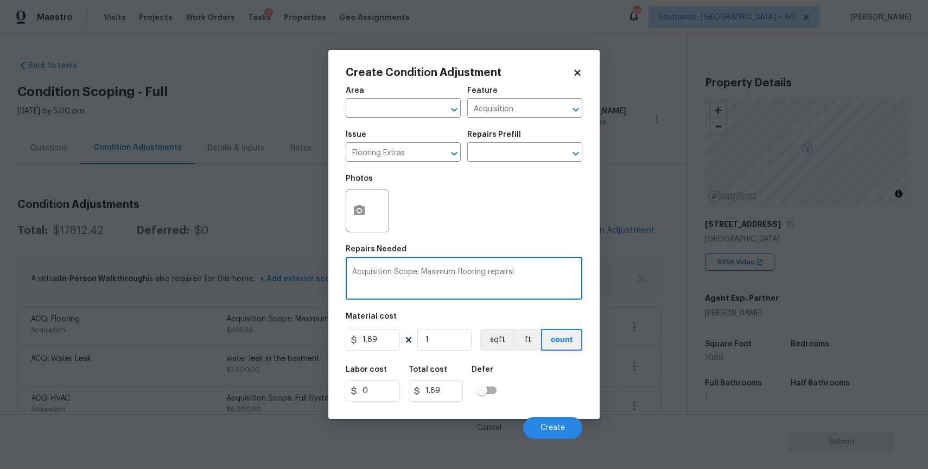
click at [476, 269] on textarea "Acquisition Scope: Maximum flooring repairsl" at bounding box center [464, 279] width 224 height 23
type textarea "lvp replacement"
click at [369, 328] on figure "Material cost 1.89 1 sqft ft count" at bounding box center [464, 333] width 237 height 40
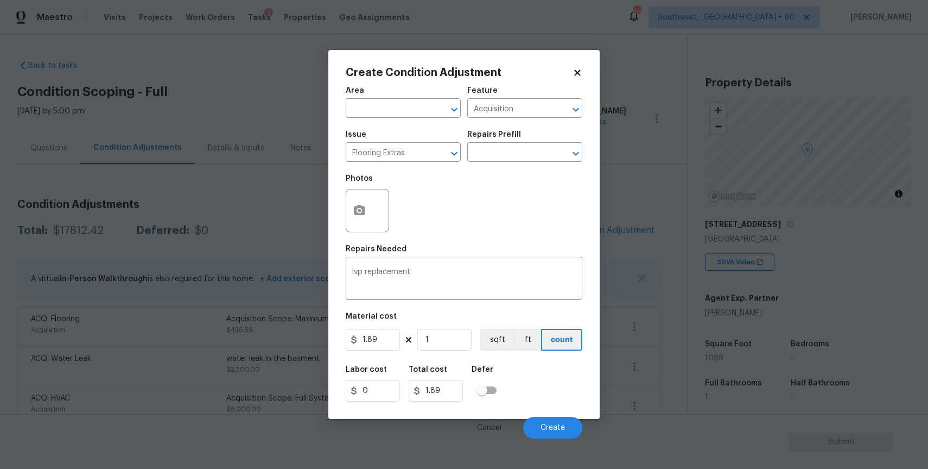
click at [369, 328] on figure "Material cost 1.89 1 sqft ft count" at bounding box center [464, 333] width 237 height 40
click at [388, 336] on input "1.89" at bounding box center [373, 340] width 54 height 22
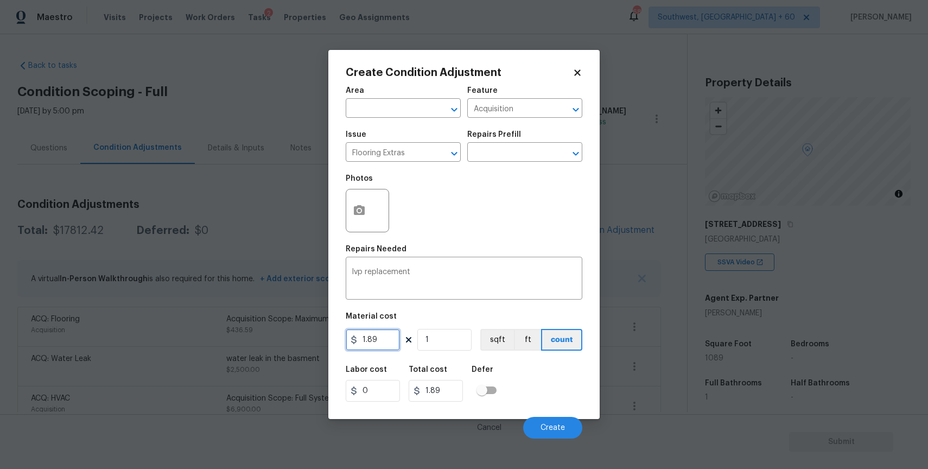
click at [388, 336] on input "1.89" at bounding box center [373, 340] width 54 height 22
type input "5"
click at [457, 335] on input "1" at bounding box center [445, 340] width 54 height 22
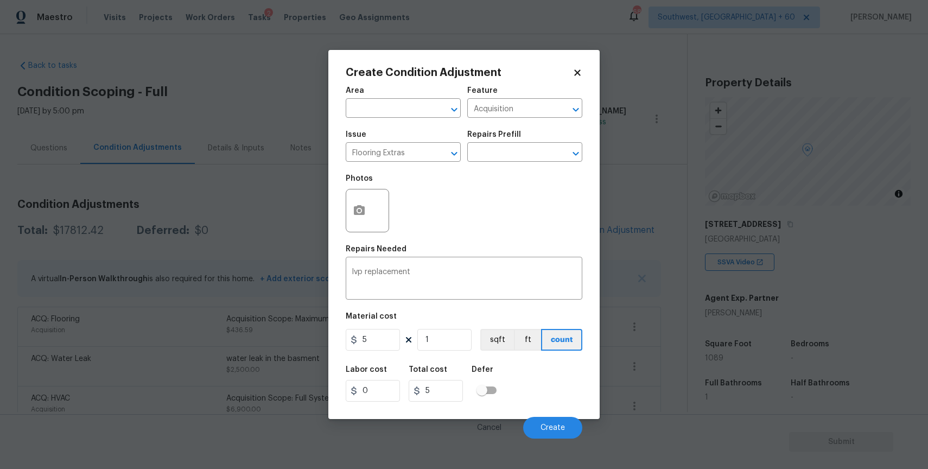
click at [451, 358] on div "Area ​ Feature Acquisition ​ Issue Flooring Extras ​ Repairs Prefill ​ Photos R…" at bounding box center [464, 259] width 237 height 358
click at [440, 347] on input "1" at bounding box center [445, 340] width 54 height 22
type input "12"
type input "60"
type input "120"
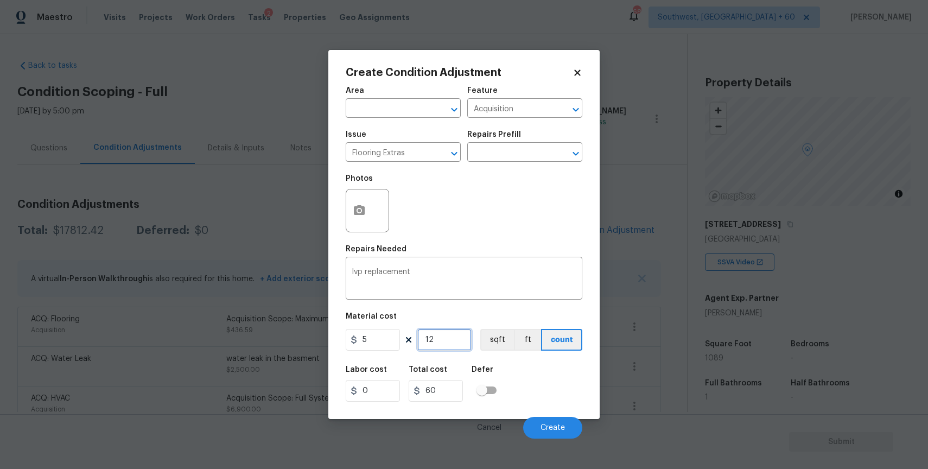
type input "600"
type input "1200"
type input "6000"
type input "1200"
click at [354, 220] on button "button" at bounding box center [359, 210] width 26 height 42
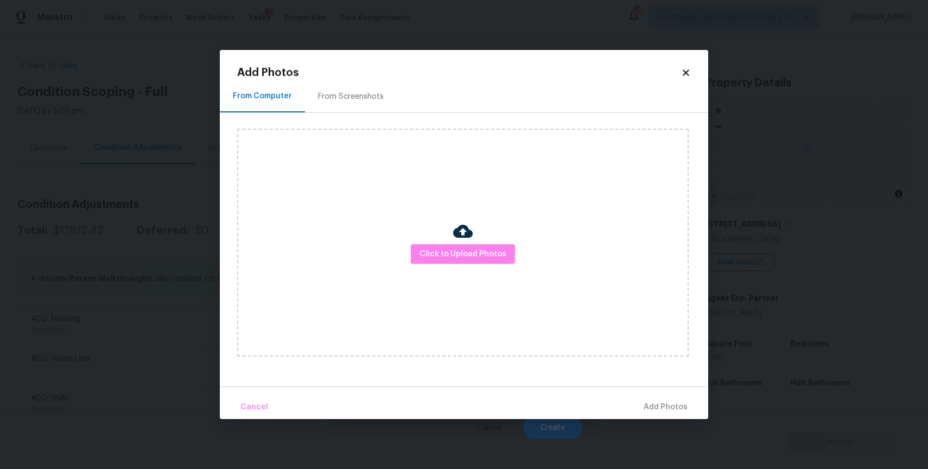
click at [441, 242] on div "Click to Upload Photos" at bounding box center [463, 243] width 452 height 228
click at [458, 254] on span "Click to Upload Photos" at bounding box center [463, 255] width 87 height 14
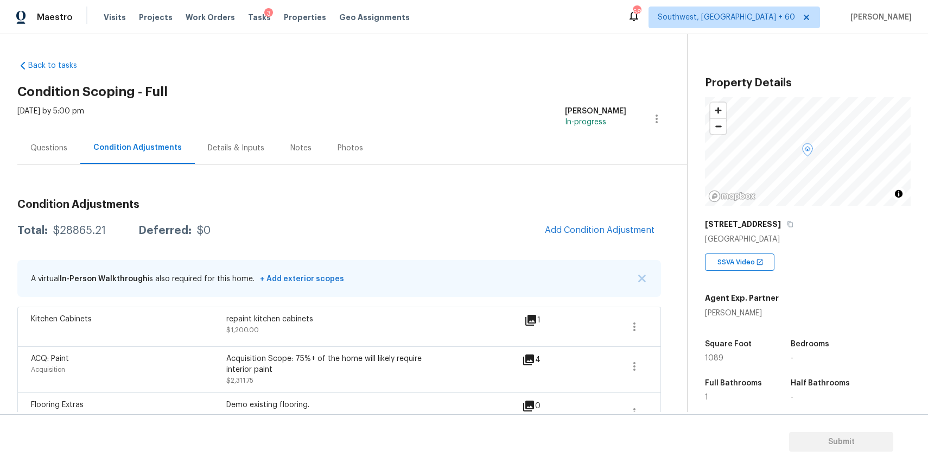
click at [69, 147] on div "Questions" at bounding box center [48, 148] width 63 height 32
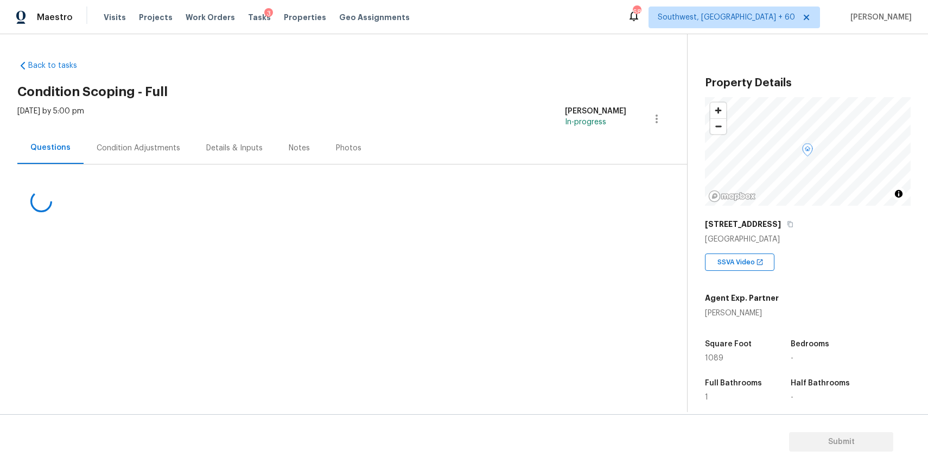
click at [212, 28] on div "Maestro Visits Projects Work Orders Tasks 3 Properties Geo Assignments 687 Sout…" at bounding box center [464, 17] width 928 height 34
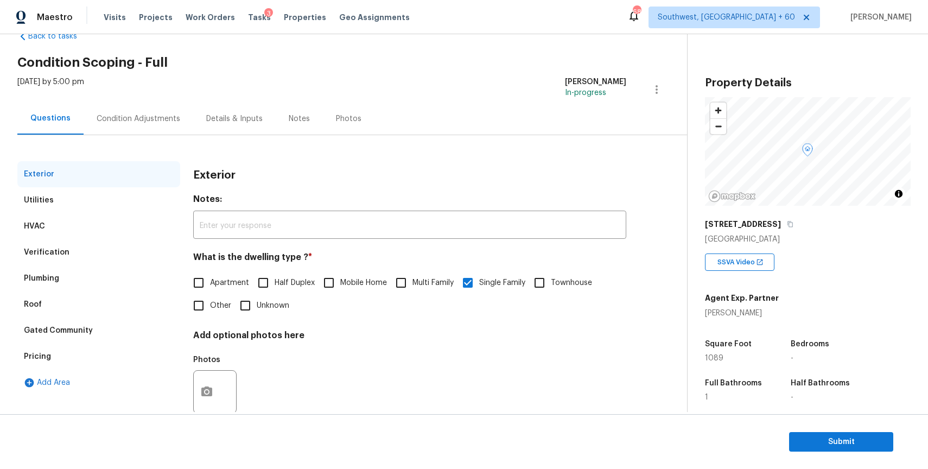
scroll to position [54, 0]
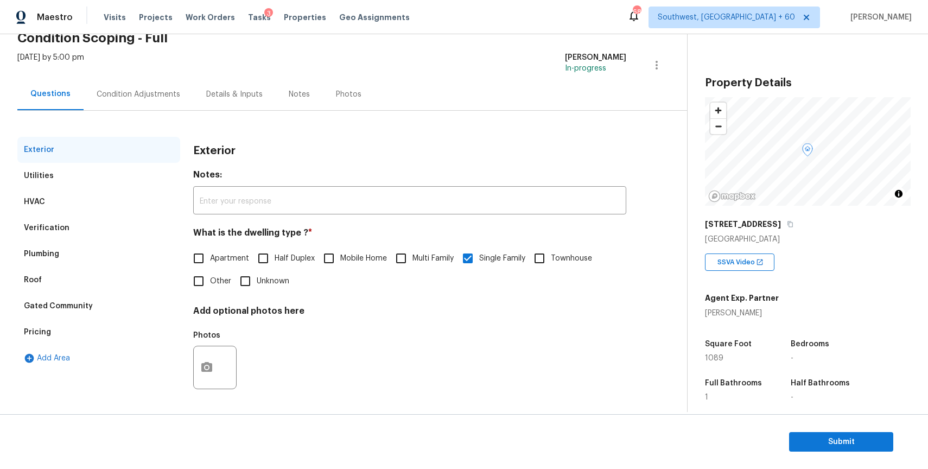
click at [91, 224] on div "Verification" at bounding box center [98, 228] width 163 height 26
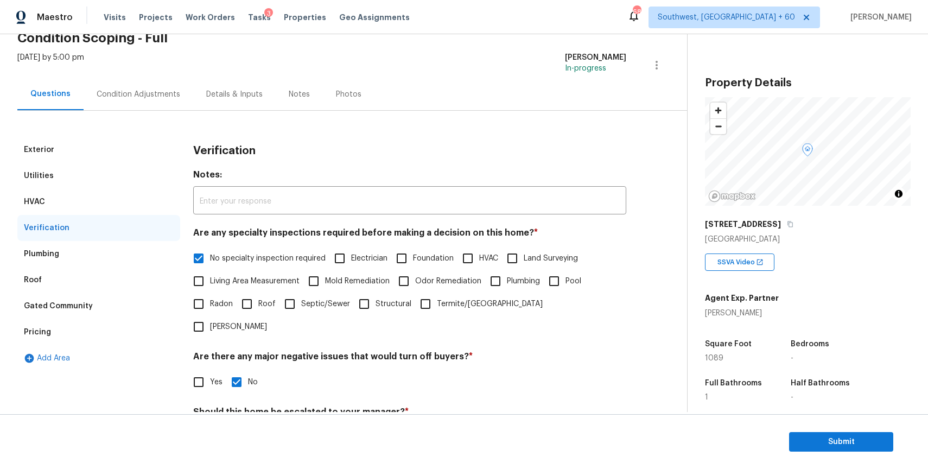
scroll to position [254, 0]
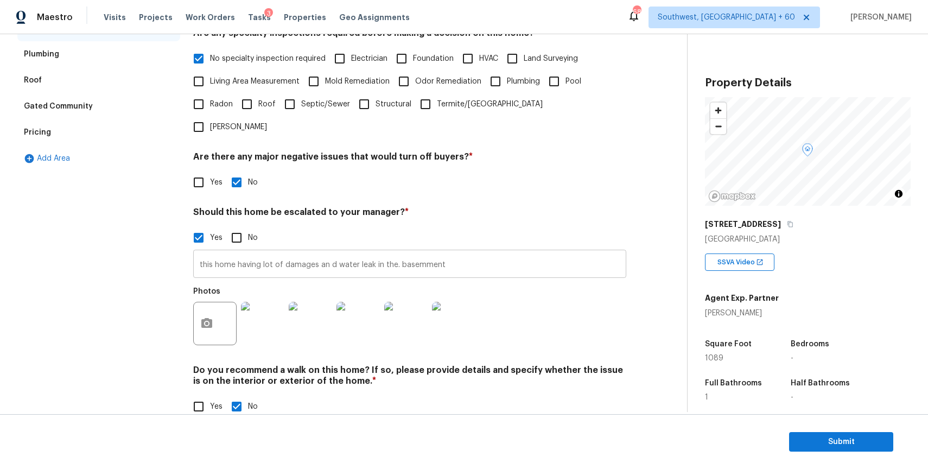
click at [297, 252] on input "this home having lot of damages an d water leak in the. basemment" at bounding box center [409, 265] width 433 height 26
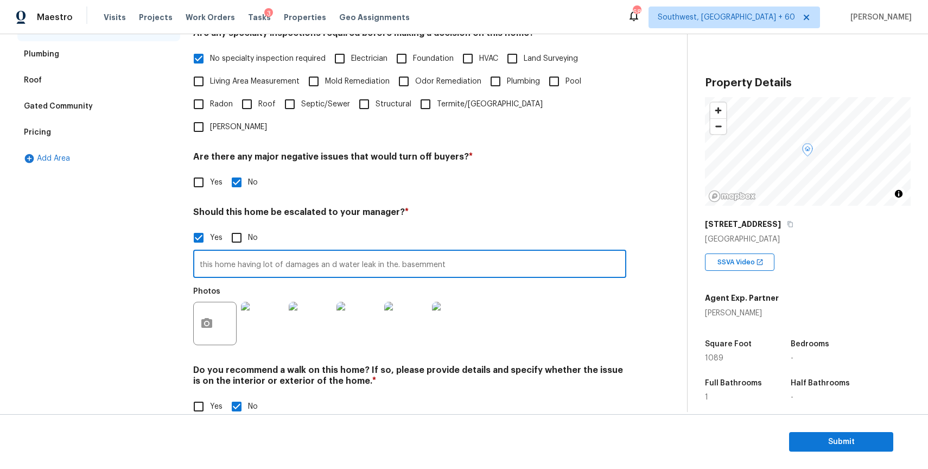
click at [297, 252] on input "this home having lot of damages an d water leak in the. basemment" at bounding box center [409, 265] width 433 height 26
click at [440, 181] on div "Verification Notes: ​ Are any specialty inspections required before making a de…" at bounding box center [409, 184] width 433 height 494
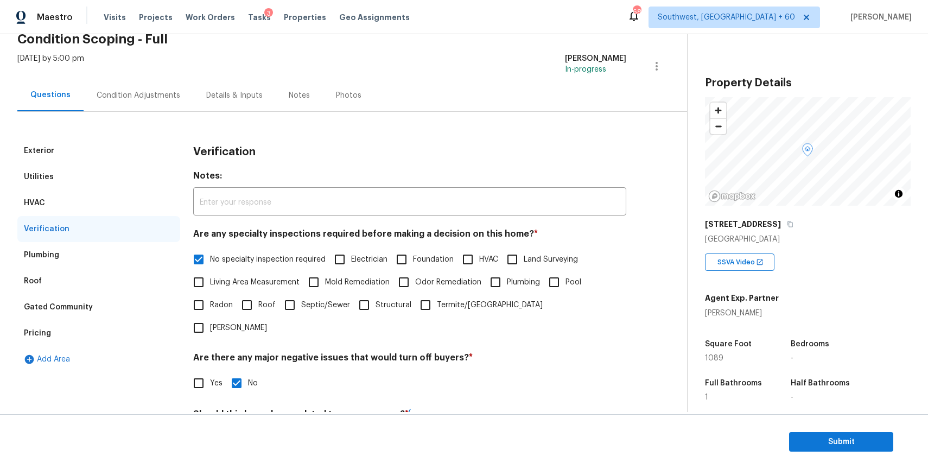
scroll to position [0, 0]
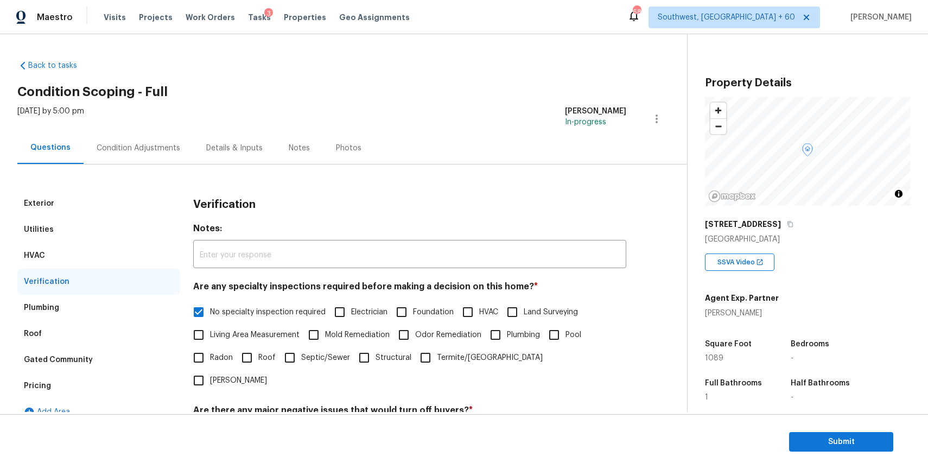
click at [143, 144] on div "Condition Adjustments" at bounding box center [139, 148] width 84 height 11
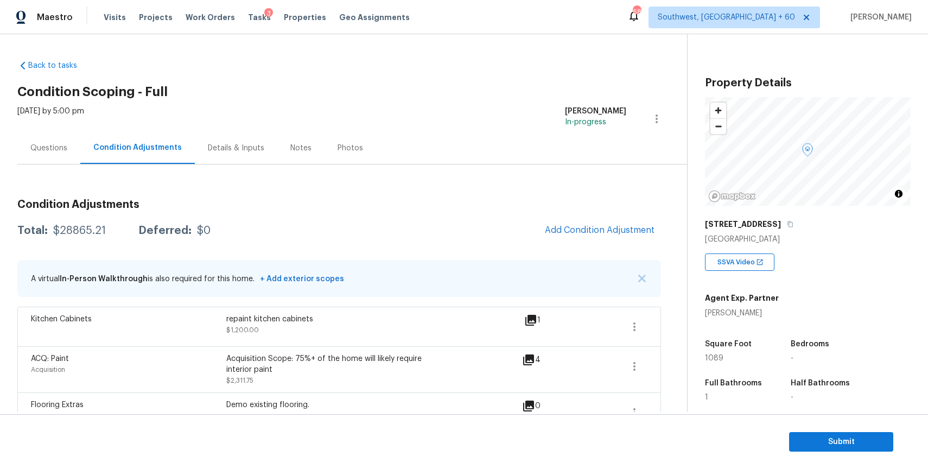
click at [93, 233] on div "$28865.21" at bounding box center [79, 230] width 53 height 11
copy div "$28865.21"
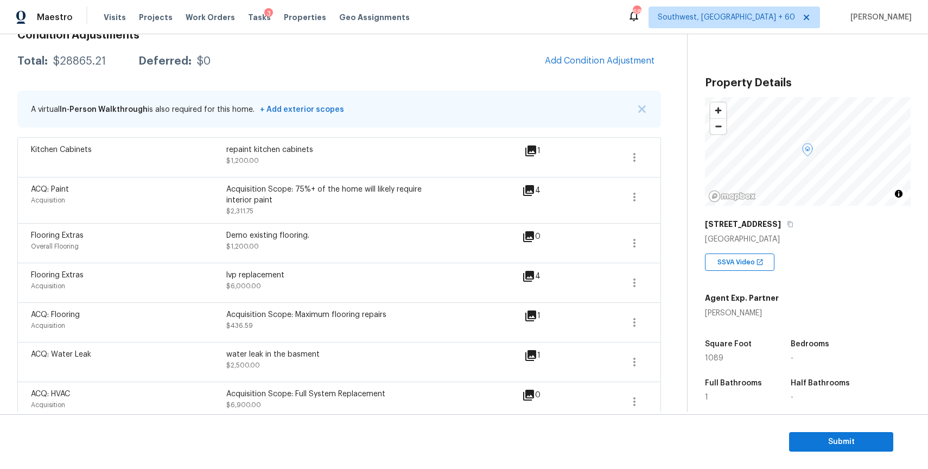
scroll to position [76, 0]
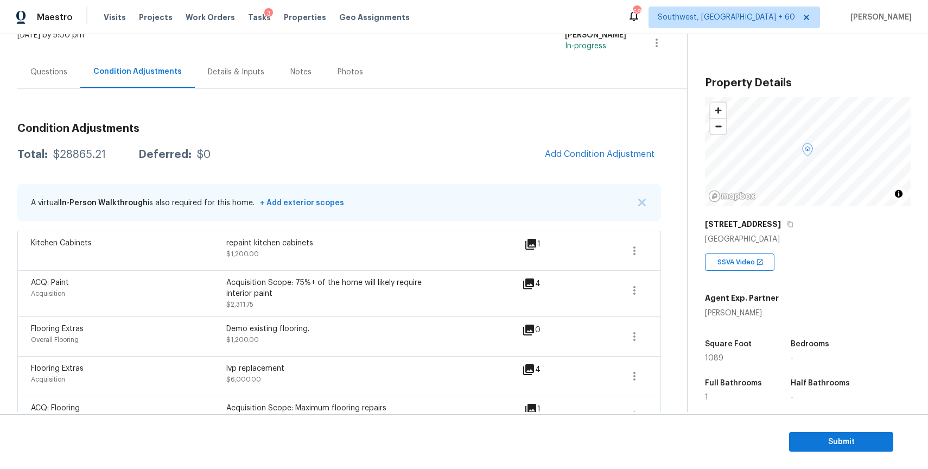
click at [71, 54] on div "Tue, Oct 07 2025 by 5:00 pm" at bounding box center [50, 43] width 67 height 26
click at [71, 86] on div "Questions" at bounding box center [48, 72] width 63 height 32
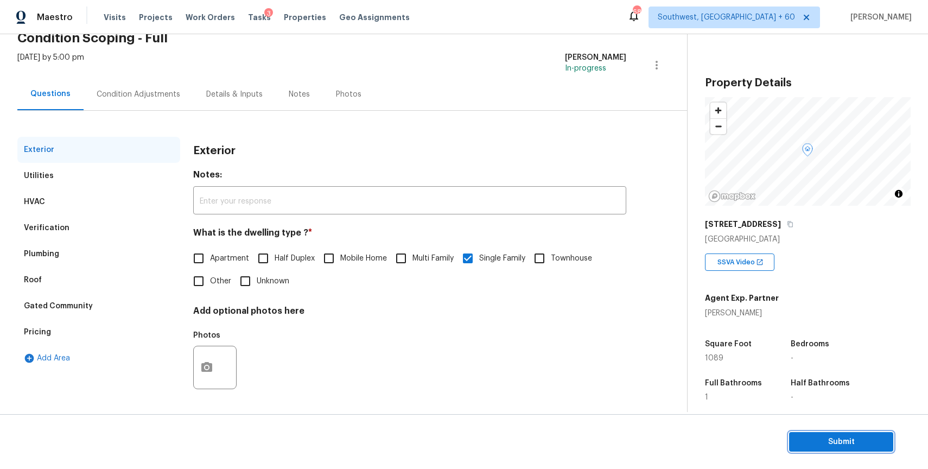
click at [810, 444] on span "Submit" at bounding box center [841, 442] width 87 height 14
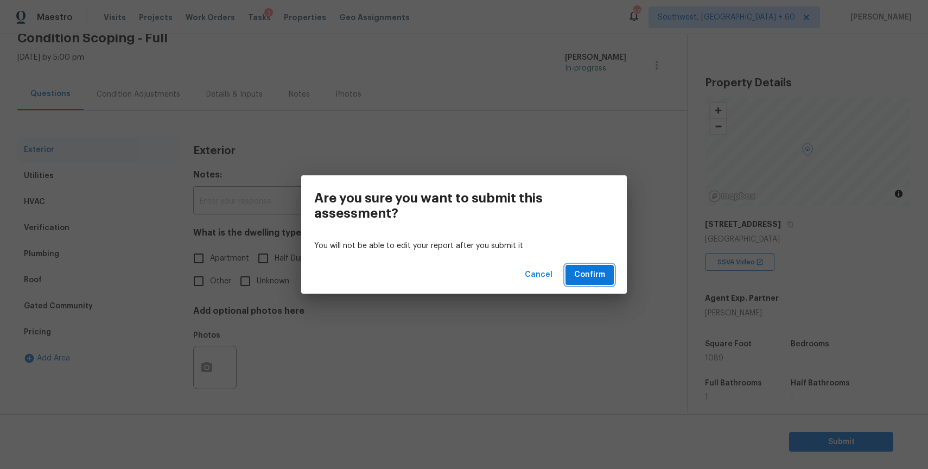
click at [604, 281] on span "Confirm" at bounding box center [589, 275] width 31 height 14
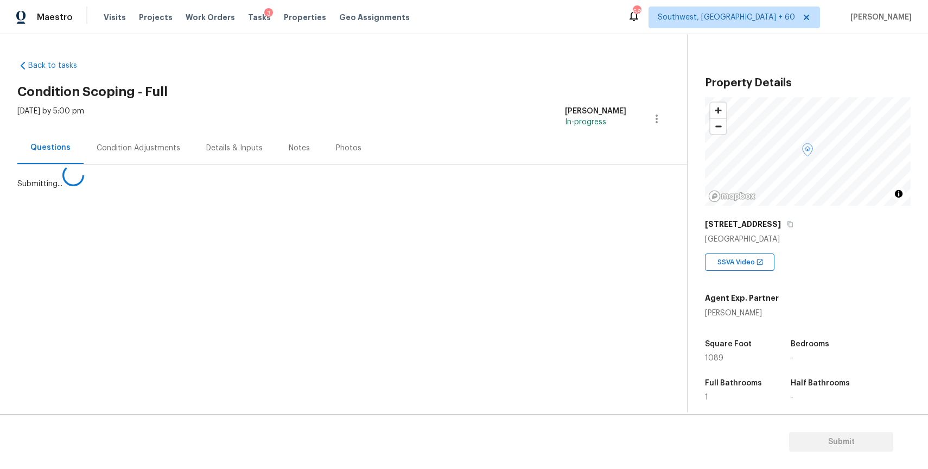
scroll to position [0, 0]
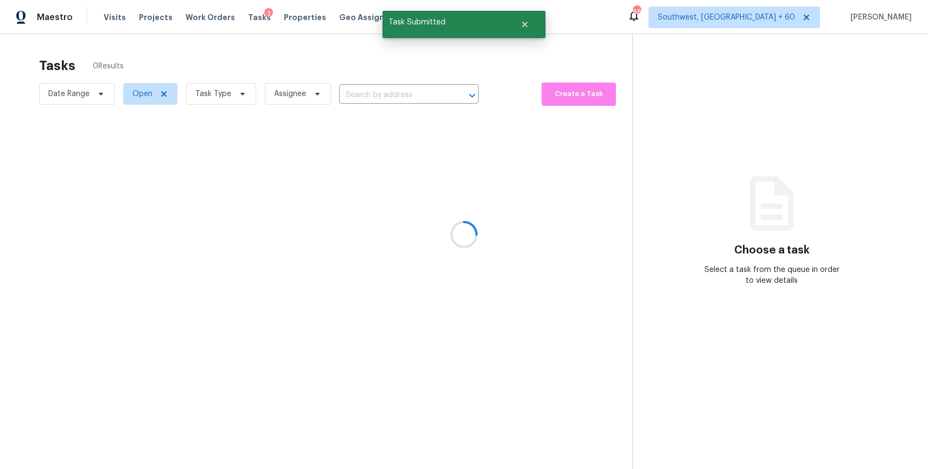
click at [228, 85] on div at bounding box center [464, 234] width 928 height 469
click at [219, 93] on div at bounding box center [464, 234] width 928 height 469
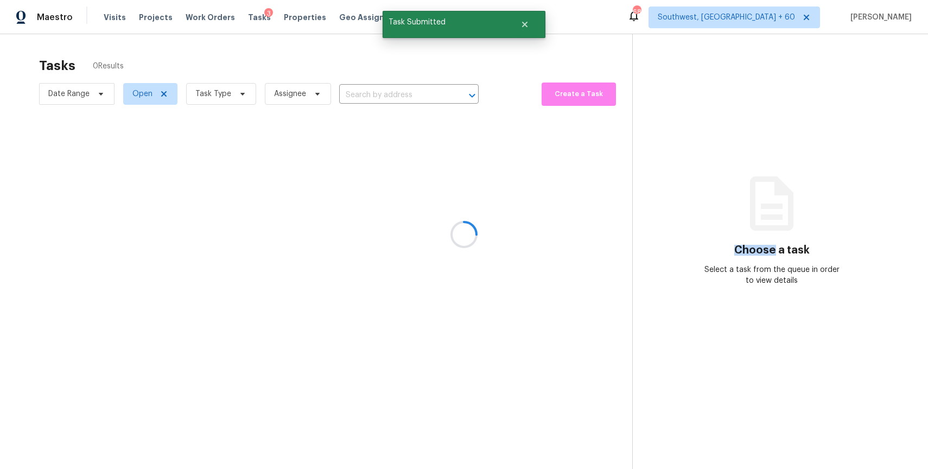
click at [219, 93] on div at bounding box center [464, 234] width 928 height 469
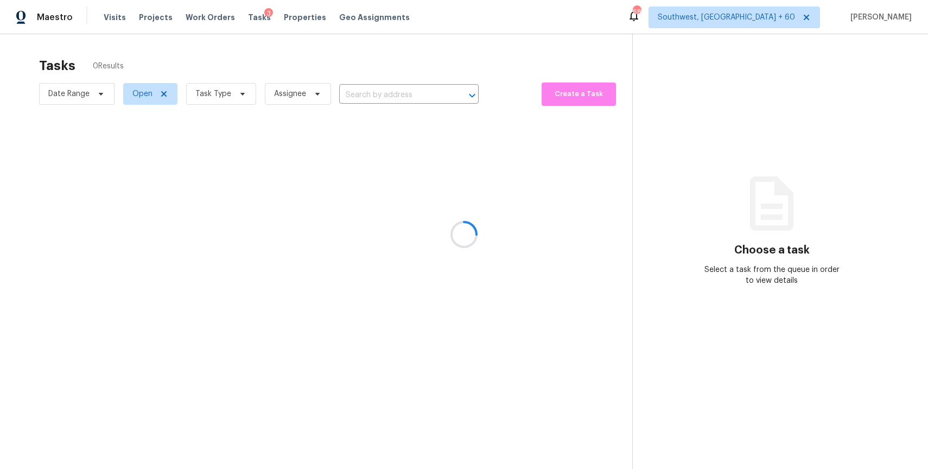
click at [219, 93] on div at bounding box center [464, 234] width 928 height 469
click at [217, 93] on div at bounding box center [464, 234] width 928 height 469
click at [231, 93] on div at bounding box center [464, 234] width 928 height 469
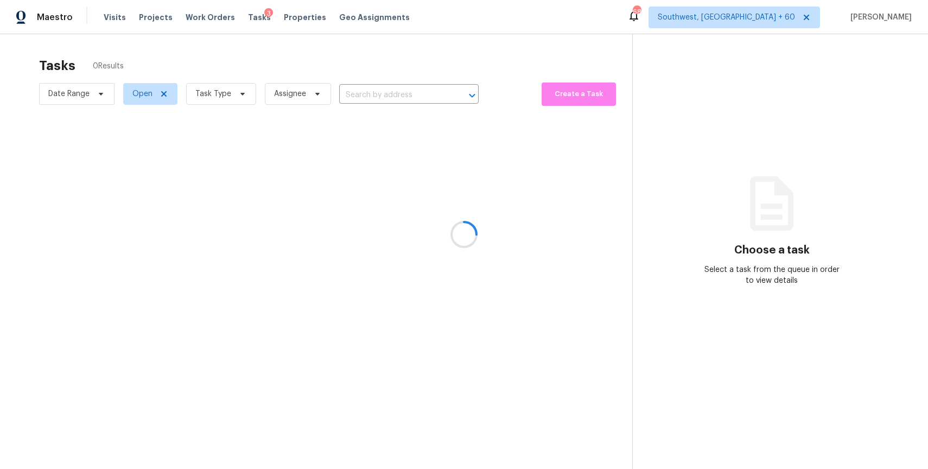
click at [231, 93] on div at bounding box center [464, 234] width 928 height 469
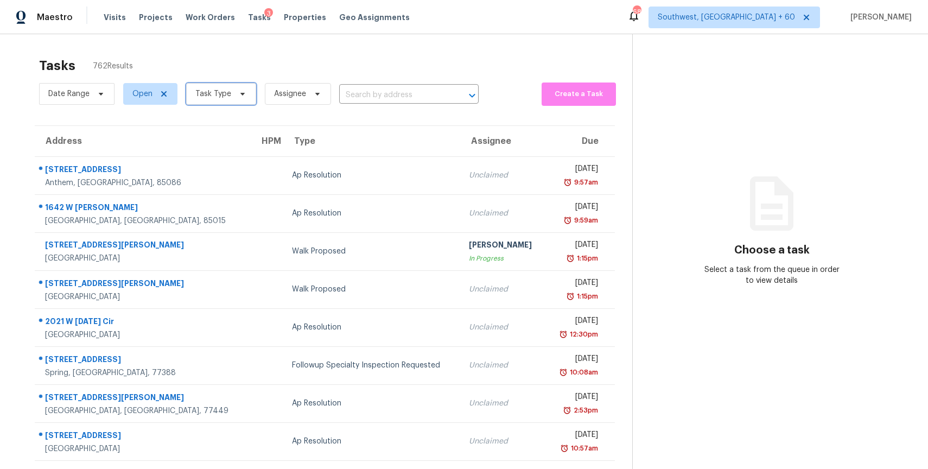
click at [220, 91] on span "Task Type" at bounding box center [213, 93] width 36 height 11
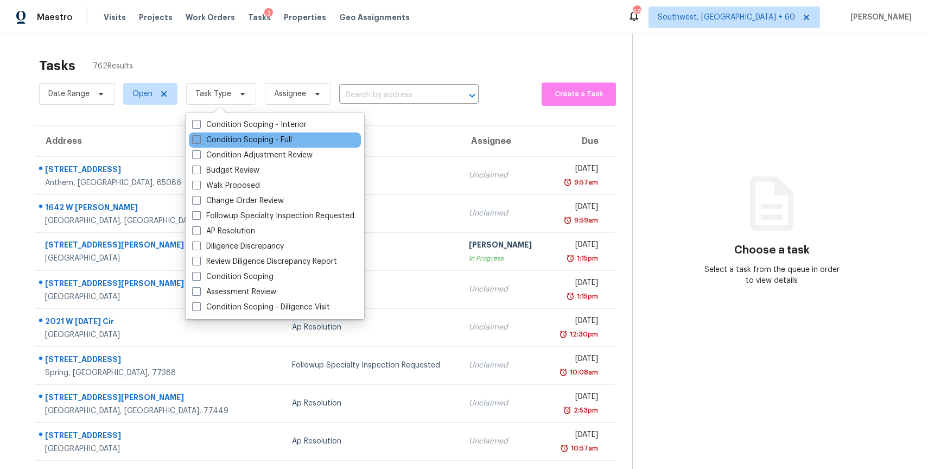
click at [250, 137] on label "Condition Scoping - Full" at bounding box center [242, 140] width 100 height 11
click at [199, 137] on input "Condition Scoping - Full" at bounding box center [195, 138] width 7 height 7
checkbox input "true"
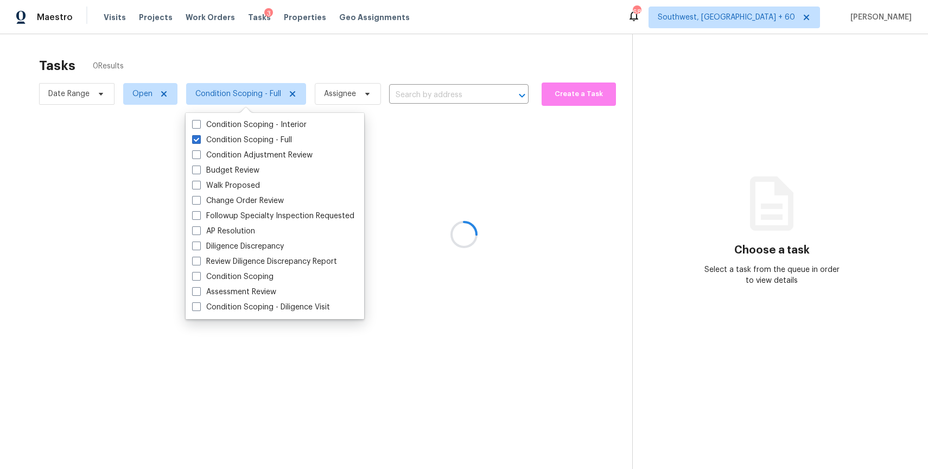
click at [319, 58] on div at bounding box center [464, 234] width 928 height 469
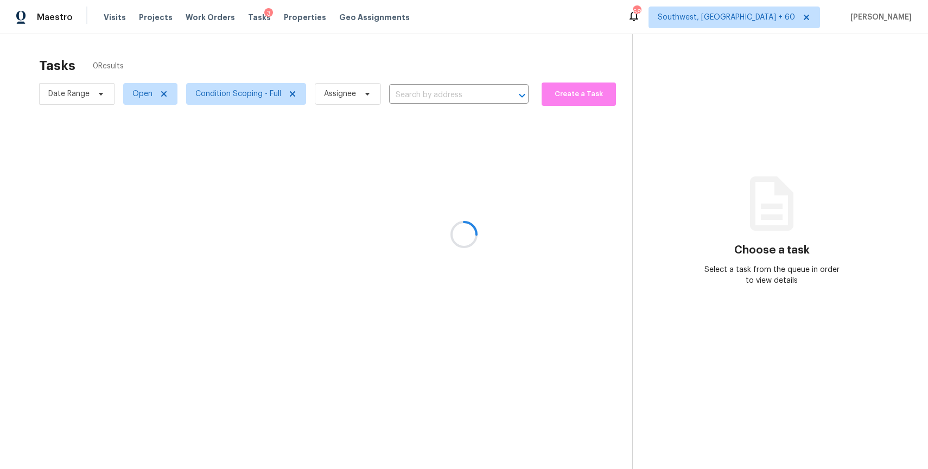
click at [428, 90] on div at bounding box center [464, 234] width 928 height 469
click at [513, 62] on div at bounding box center [464, 234] width 928 height 469
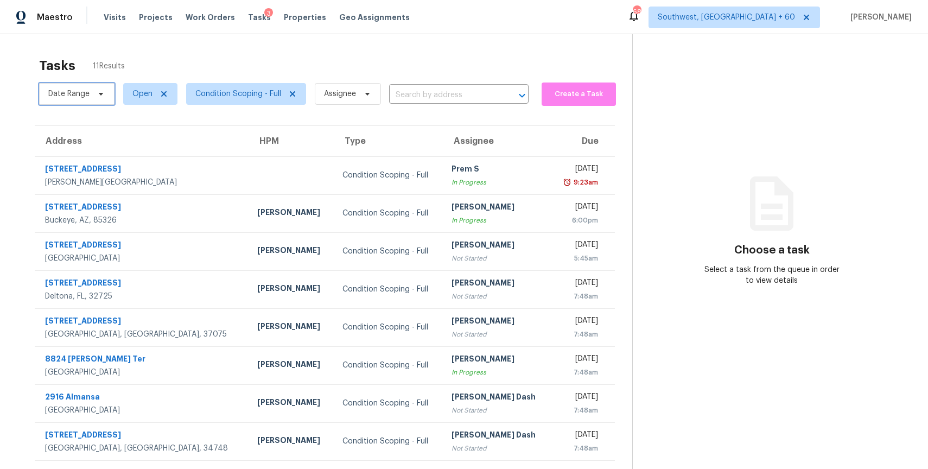
click at [88, 102] on span "Date Range" at bounding box center [76, 94] width 75 height 22
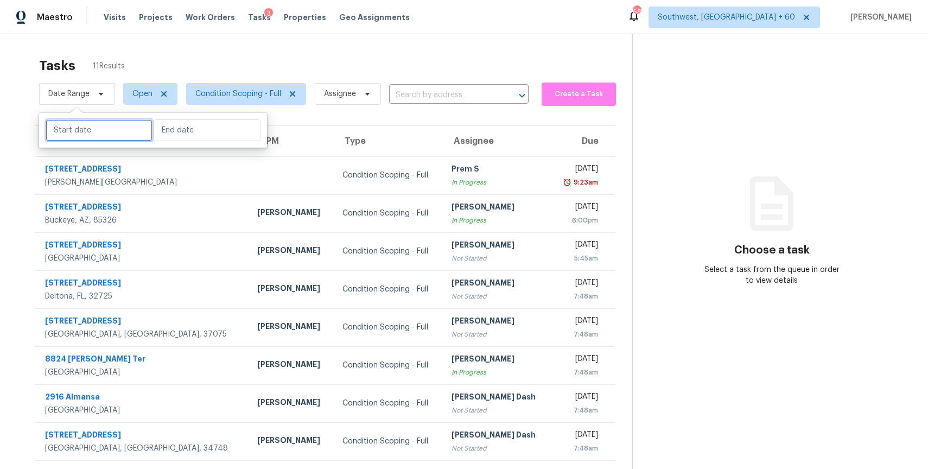
click at [118, 129] on input "text" at bounding box center [99, 130] width 107 height 22
select select "9"
select select "2025"
select select "10"
select select "2025"
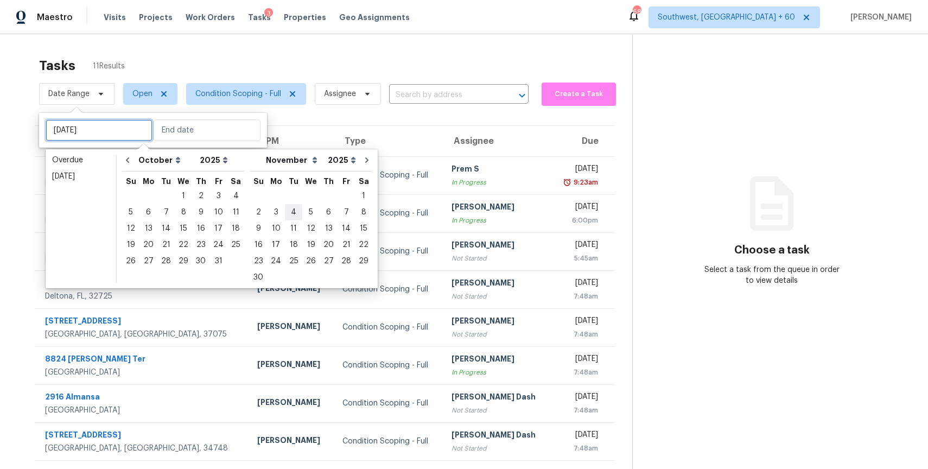
type input "Sat, Oct 11"
type input "Sun, Nov 09"
click at [164, 216] on div "7" at bounding box center [165, 212] width 17 height 15
type input "Tue, Oct 07"
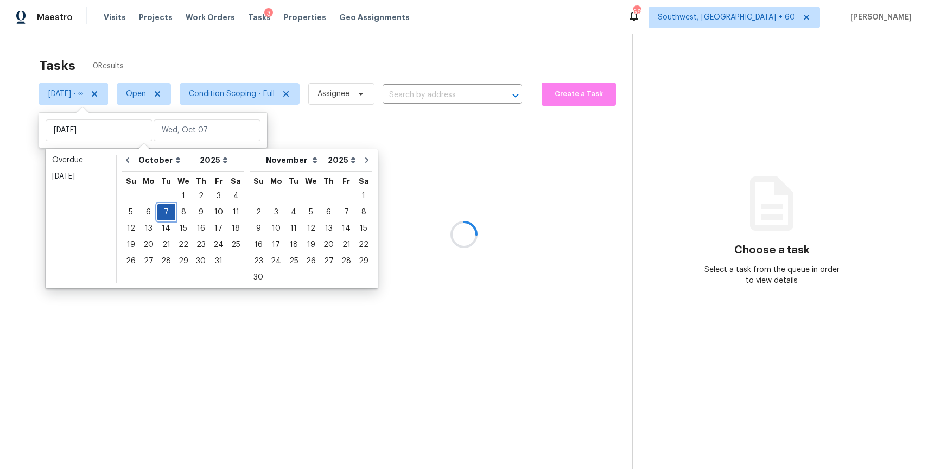
click at [164, 216] on div "7" at bounding box center [165, 212] width 17 height 15
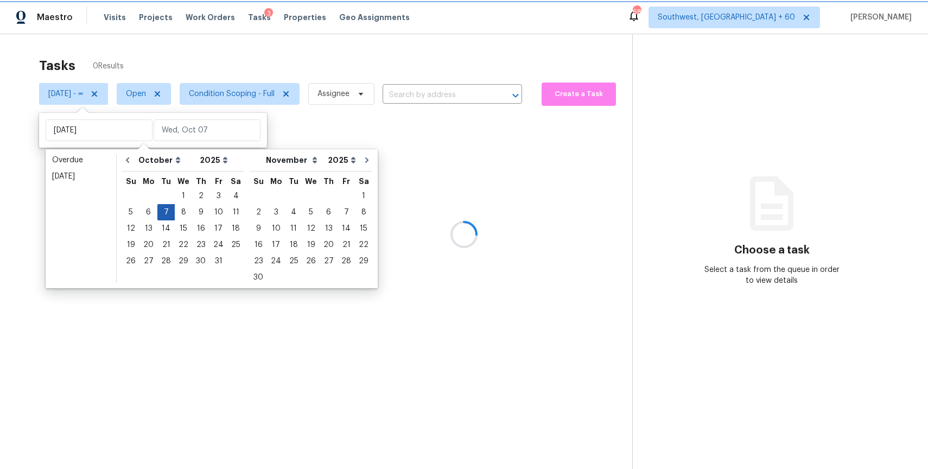
type input "Tue, Oct 07"
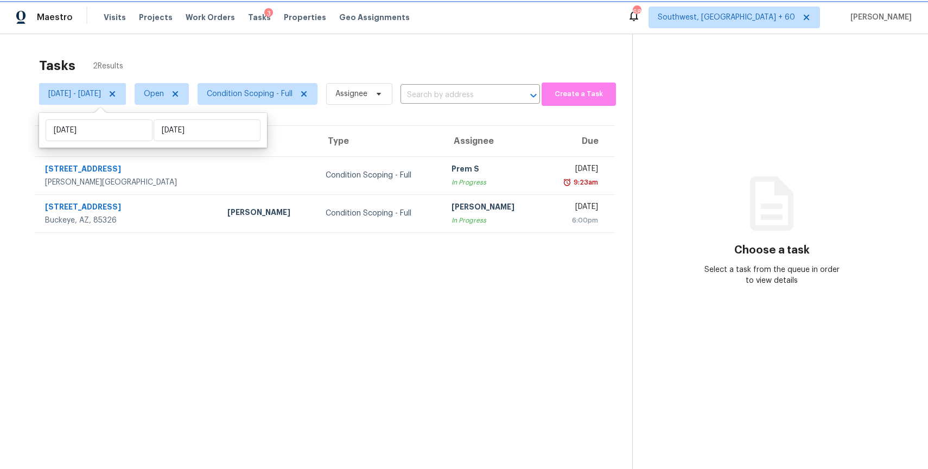
click at [101, 95] on span "Tue, Oct 07 - Tue, Oct 07" at bounding box center [74, 93] width 53 height 11
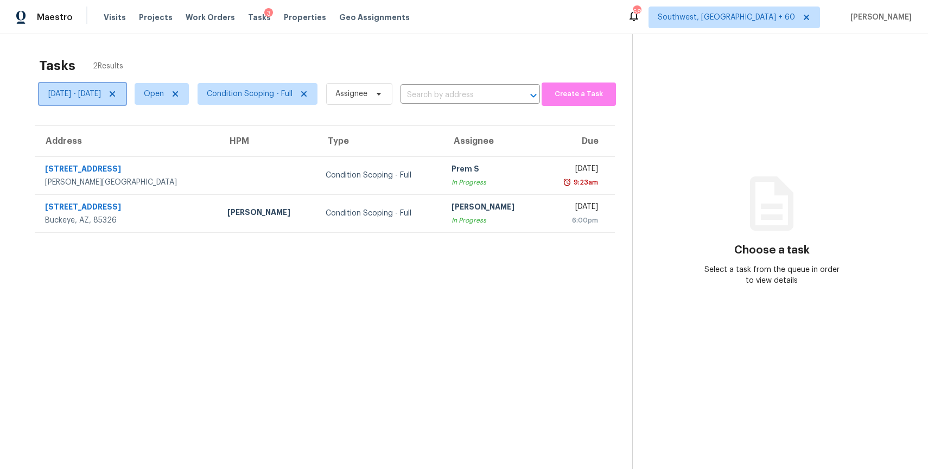
click at [101, 92] on span "Tue, Oct 07 - Tue, Oct 07" at bounding box center [74, 93] width 53 height 11
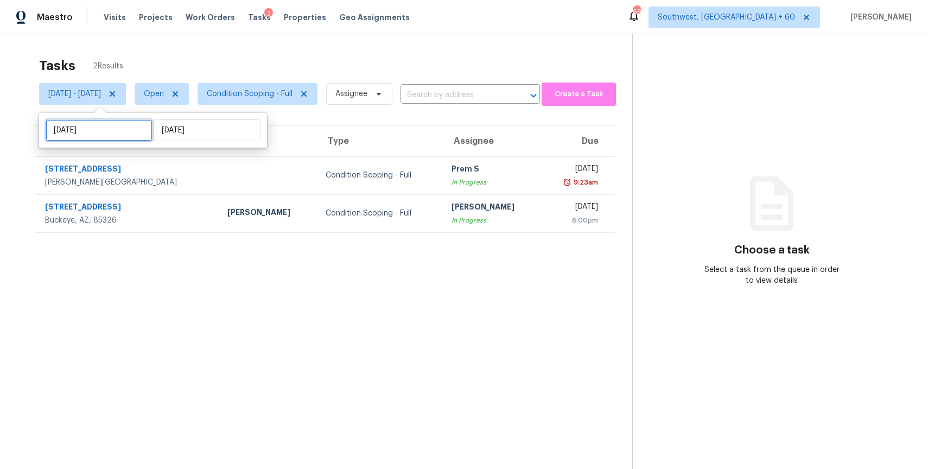
click at [116, 124] on input "Tue, Oct 07" at bounding box center [99, 130] width 107 height 22
select select "9"
select select "2025"
select select "10"
select select "2025"
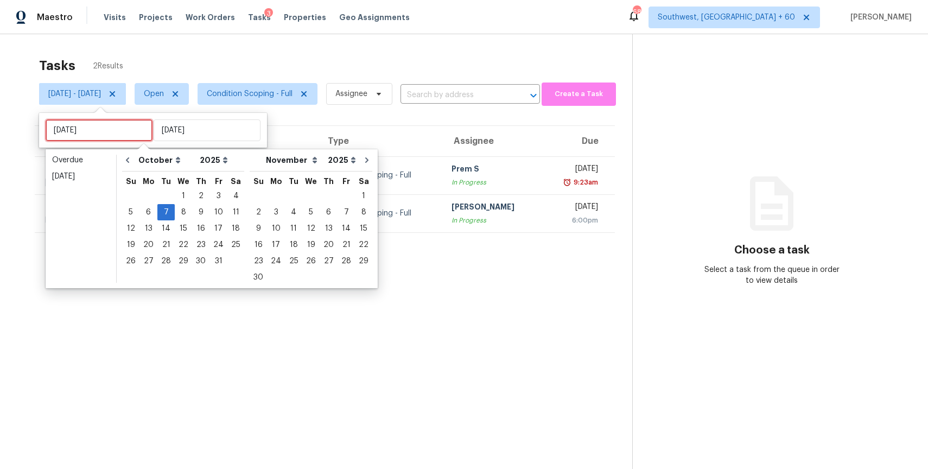
click at [116, 124] on input "Tue, Oct 07" at bounding box center [99, 130] width 107 height 22
type input "Wed, Oct 08"
click at [182, 211] on div "8" at bounding box center [183, 212] width 17 height 15
type input "Wed, Oct 08"
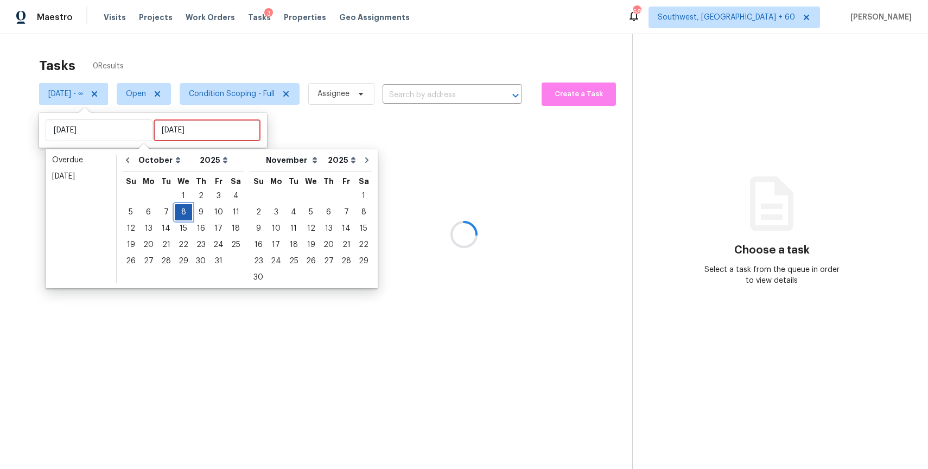
click at [182, 211] on div "8" at bounding box center [183, 212] width 17 height 15
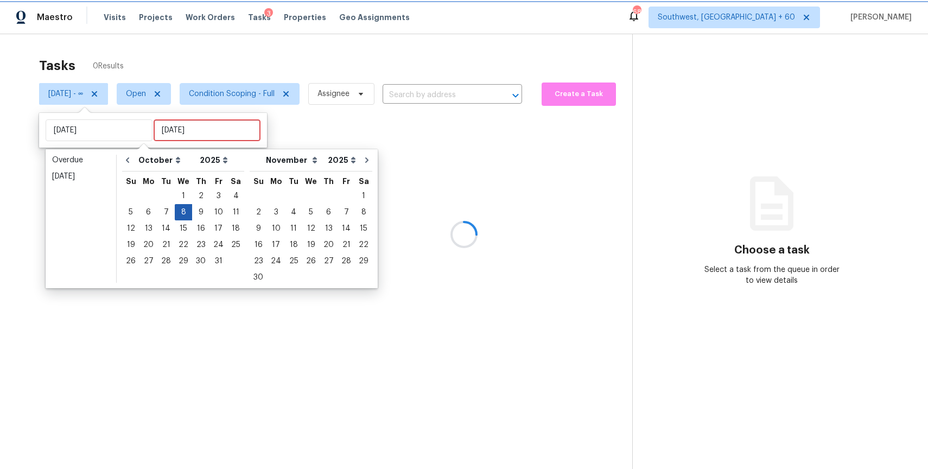
type input "Wed, Oct 08"
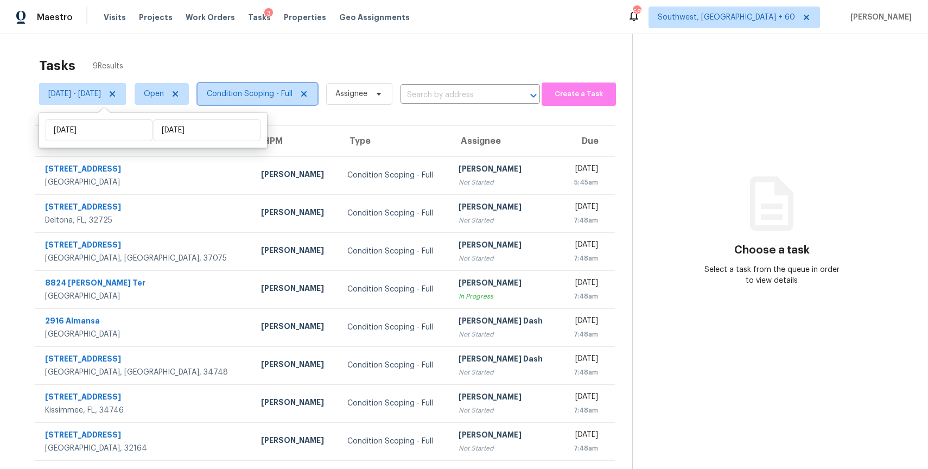
click at [265, 97] on span "Condition Scoping - Full" at bounding box center [250, 93] width 86 height 11
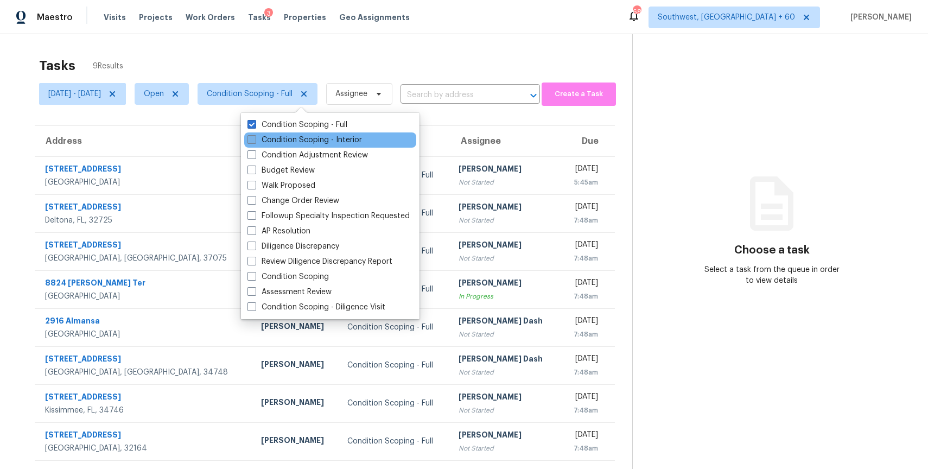
click at [333, 143] on label "Condition Scoping - Interior" at bounding box center [305, 140] width 115 height 11
click at [255, 142] on input "Condition Scoping - Interior" at bounding box center [251, 138] width 7 height 7
checkbox input "true"
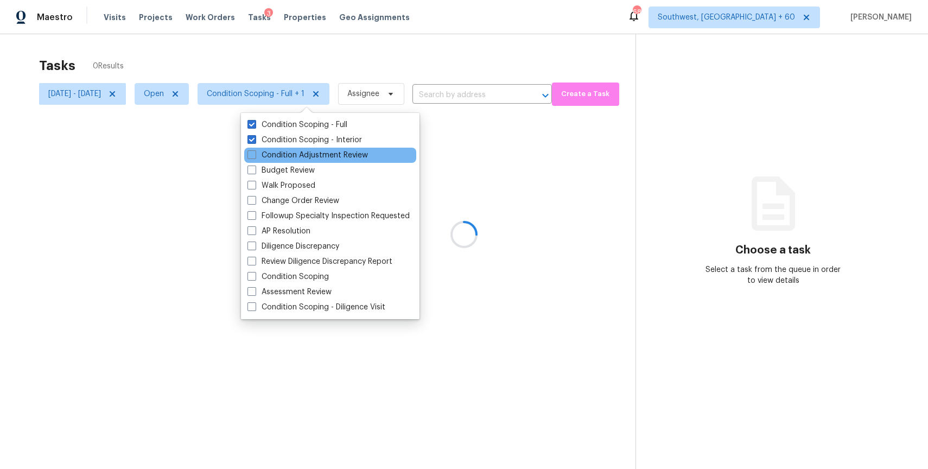
click at [333, 148] on div "Condition Adjustment Review" at bounding box center [330, 155] width 172 height 15
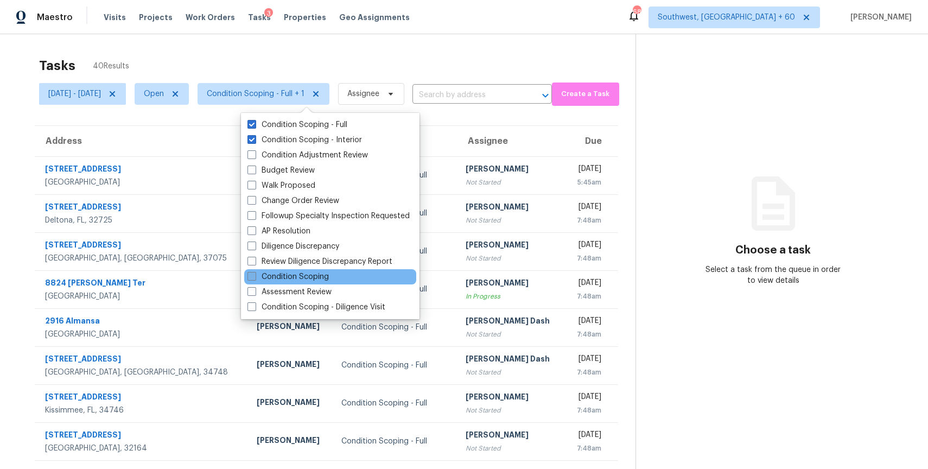
click at [303, 281] on label "Condition Scoping" at bounding box center [288, 276] width 81 height 11
click at [255, 279] on input "Condition Scoping" at bounding box center [251, 274] width 7 height 7
checkbox input "true"
click at [758, 229] on icon at bounding box center [773, 203] width 65 height 65
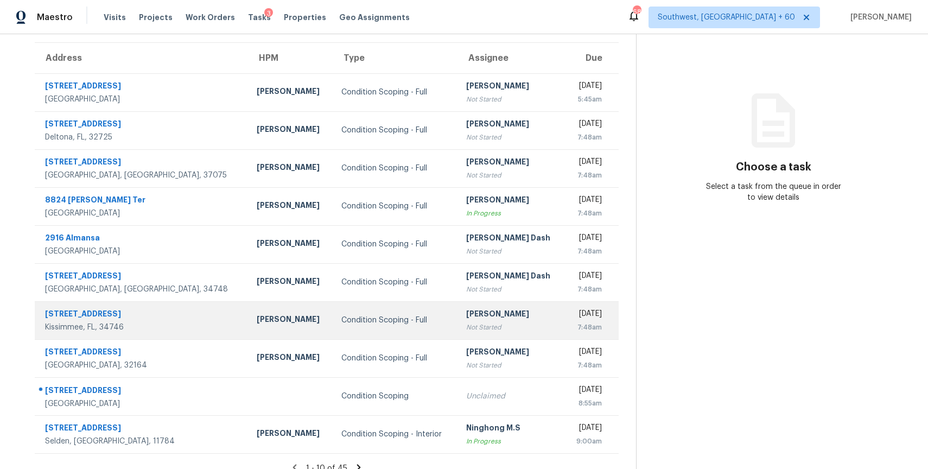
scroll to position [86, 0]
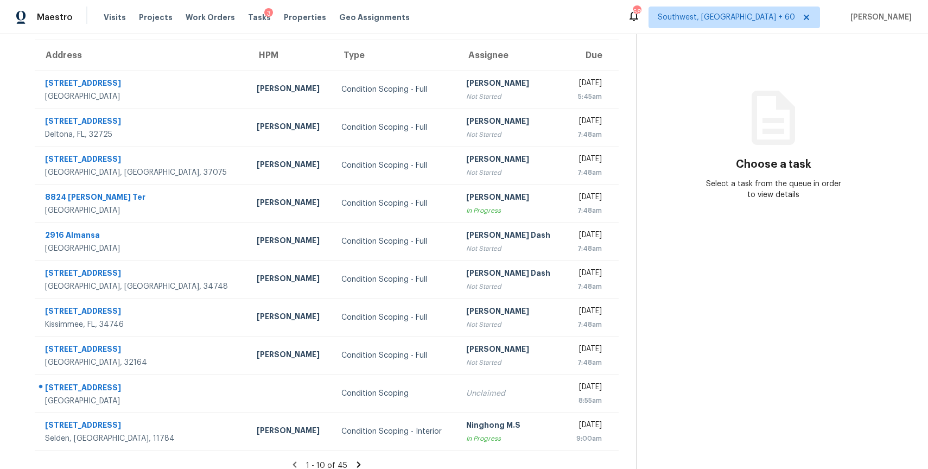
click at [362, 460] on icon at bounding box center [359, 465] width 10 height 10
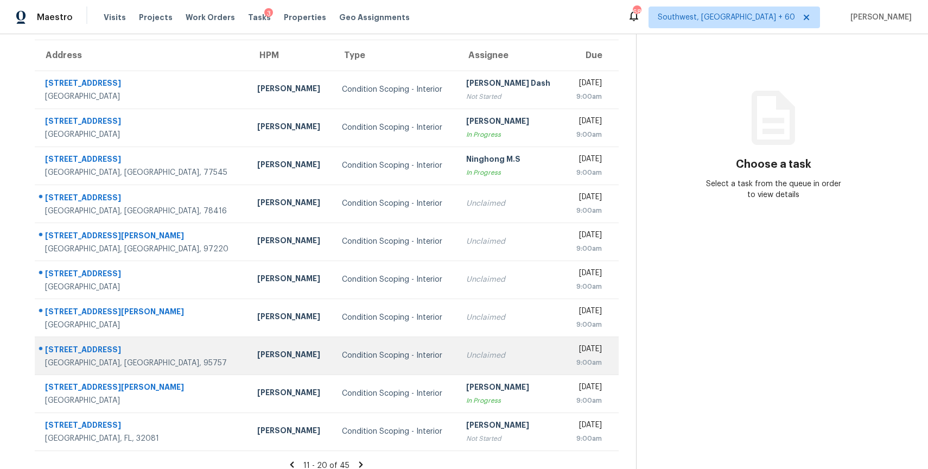
scroll to position [96, 0]
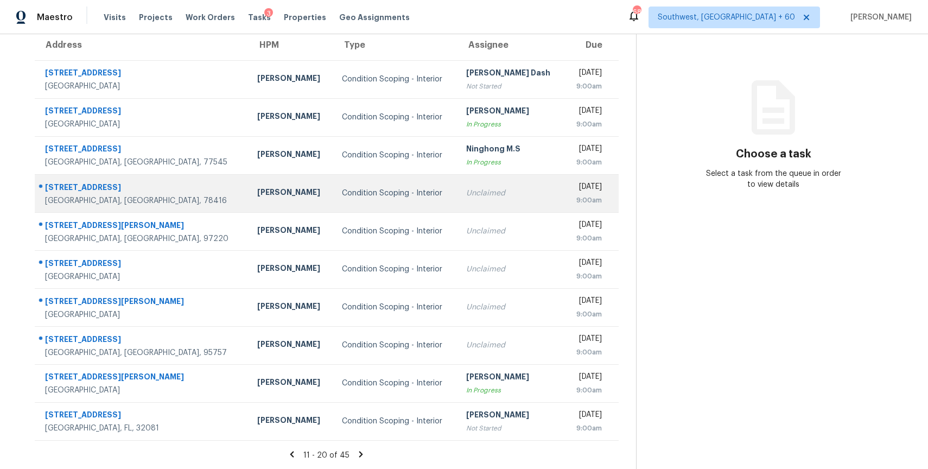
click at [488, 195] on div "Unclaimed" at bounding box center [511, 193] width 90 height 11
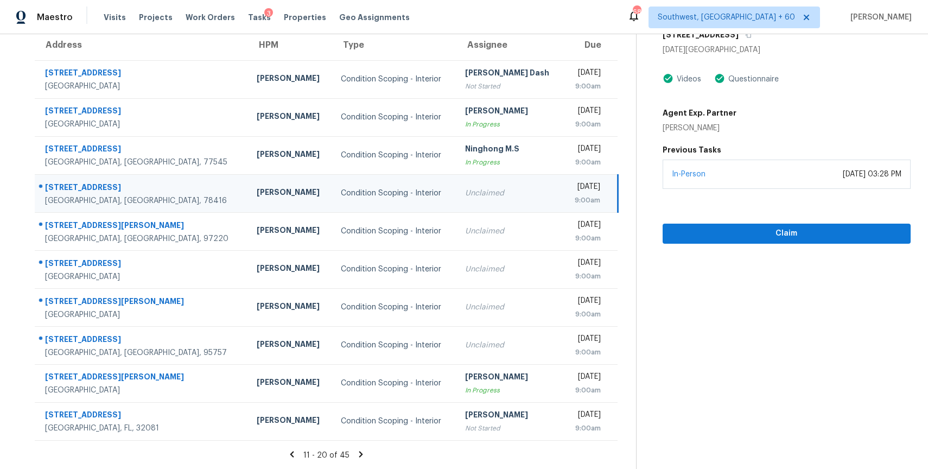
scroll to position [0, 0]
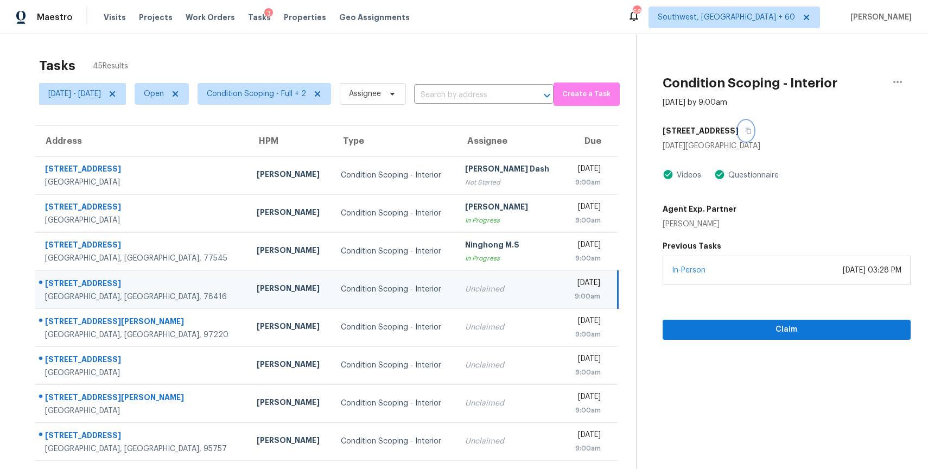
click at [745, 134] on icon "button" at bounding box center [748, 131] width 7 height 7
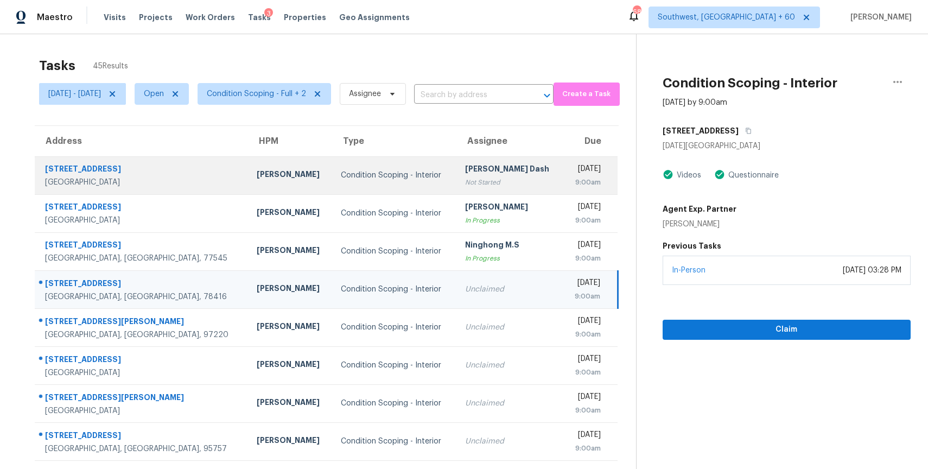
scroll to position [96, 0]
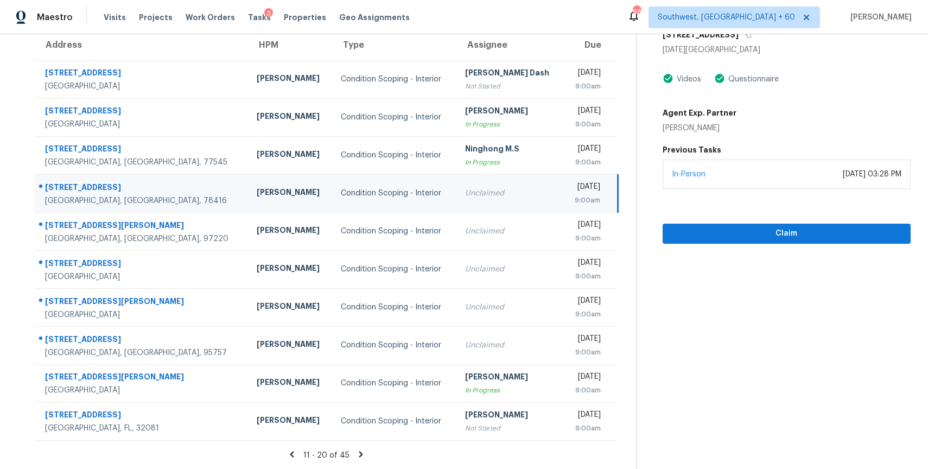
click at [360, 450] on icon at bounding box center [361, 455] width 10 height 10
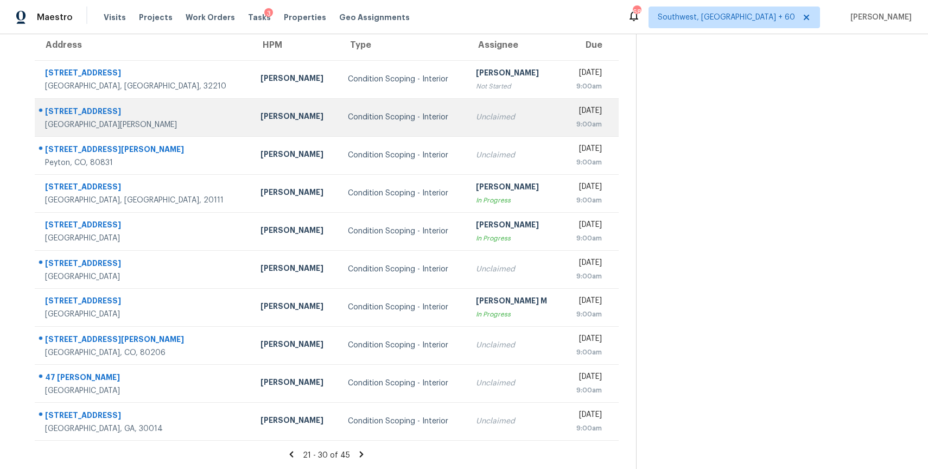
click at [474, 129] on td "Unclaimed" at bounding box center [515, 117] width 96 height 38
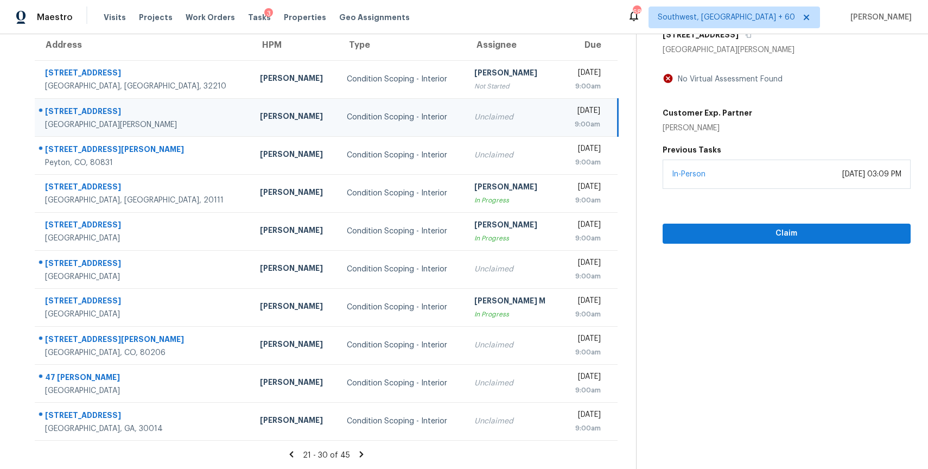
scroll to position [33, 0]
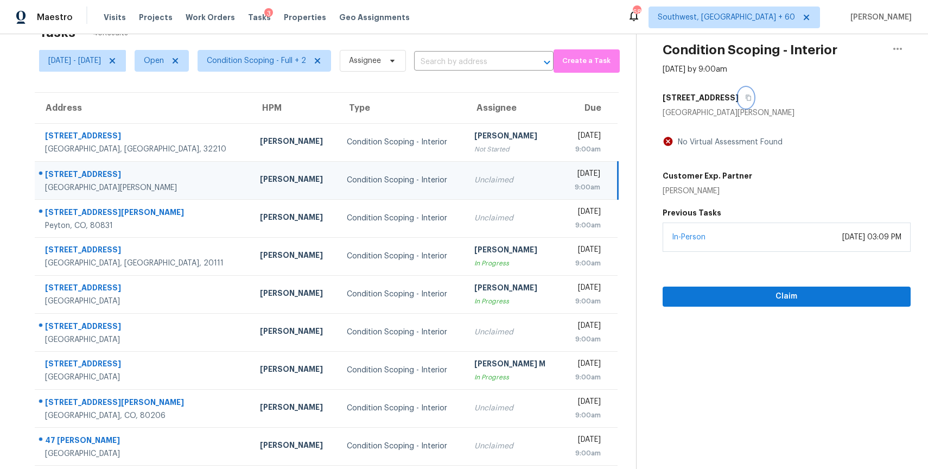
click at [751, 97] on icon "button" at bounding box center [748, 98] width 5 height 6
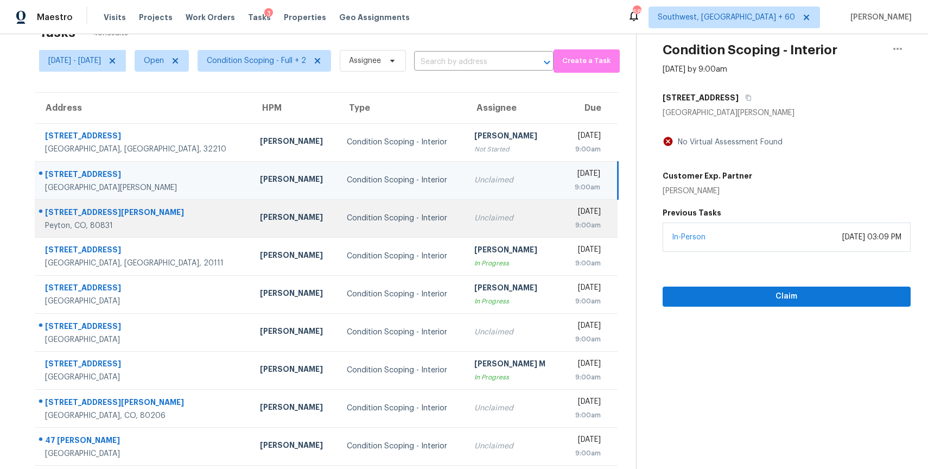
click at [466, 207] on td "Unclaimed" at bounding box center [514, 218] width 96 height 38
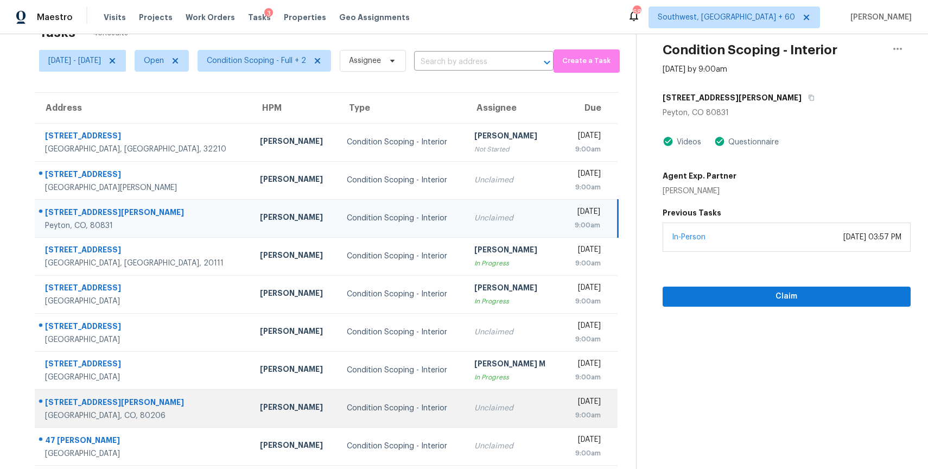
scroll to position [96, 0]
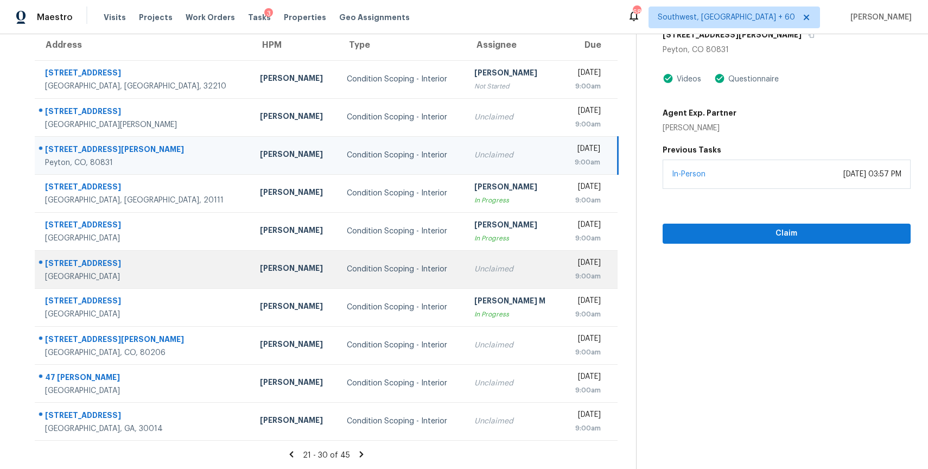
click at [510, 278] on td "Unclaimed" at bounding box center [514, 269] width 96 height 38
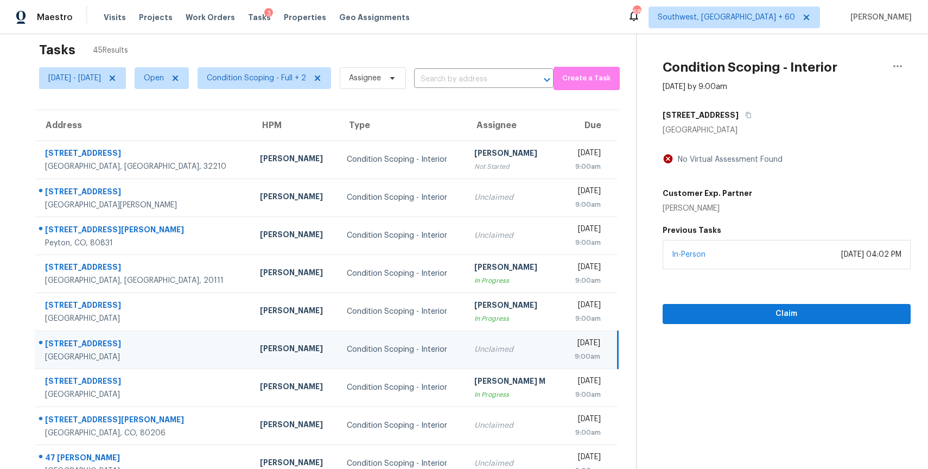
scroll to position [0, 0]
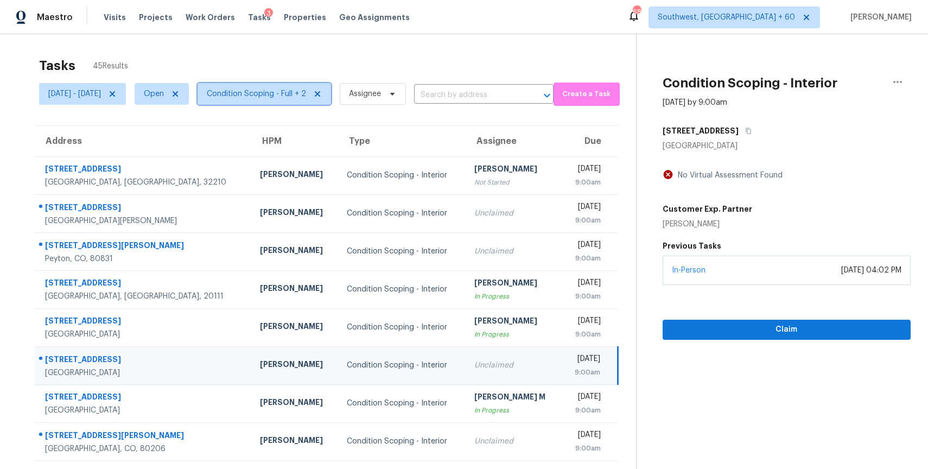
click at [293, 102] on span "Condition Scoping - Full + 2" at bounding box center [265, 94] width 134 height 22
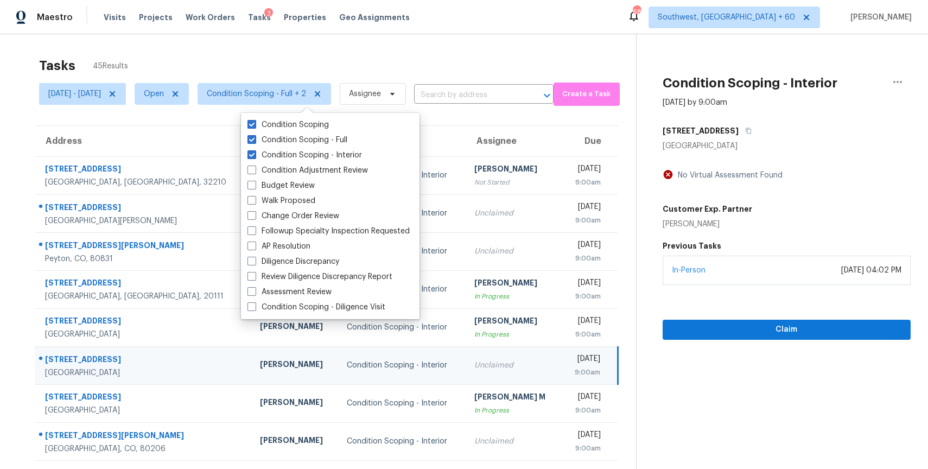
click at [436, 53] on div "Tasks 45 Results" at bounding box center [337, 66] width 597 height 28
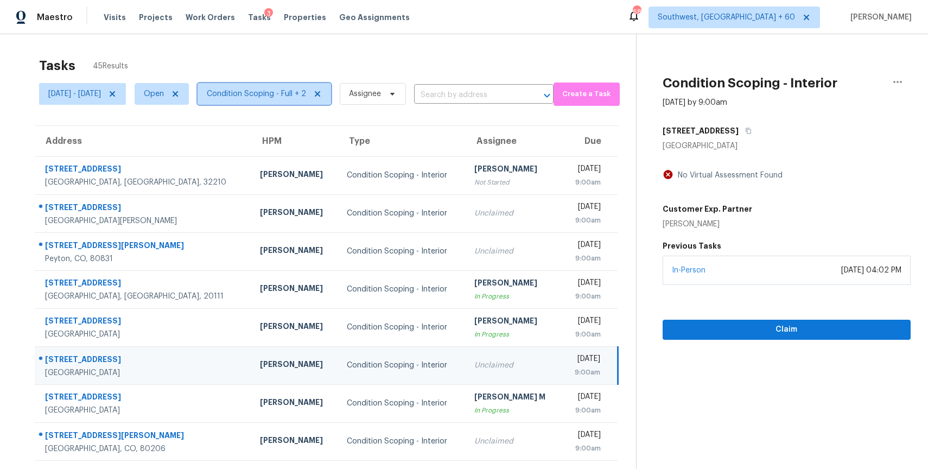
click at [288, 89] on span "Condition Scoping - Full + 2" at bounding box center [256, 93] width 99 height 11
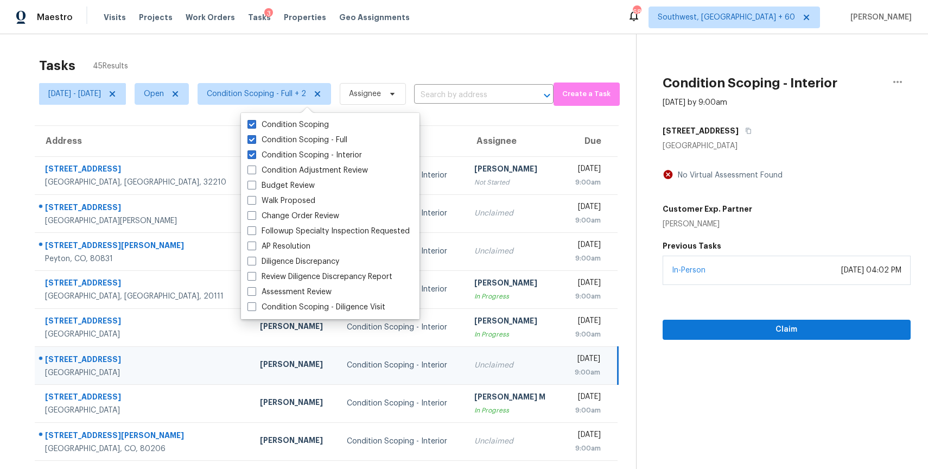
click at [356, 58] on div "Tasks 45 Results" at bounding box center [337, 66] width 597 height 28
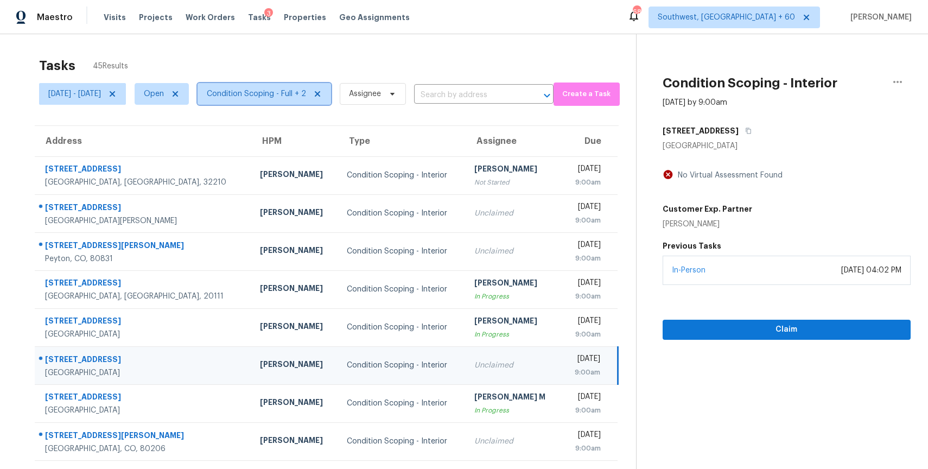
click at [306, 93] on span "Condition Scoping - Full + 2" at bounding box center [256, 93] width 99 height 11
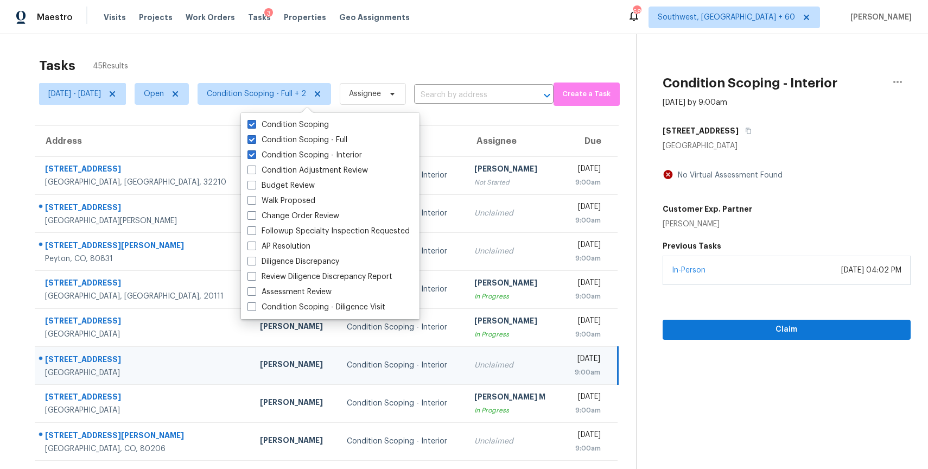
click at [276, 65] on div "Tasks 45 Results" at bounding box center [337, 66] width 597 height 28
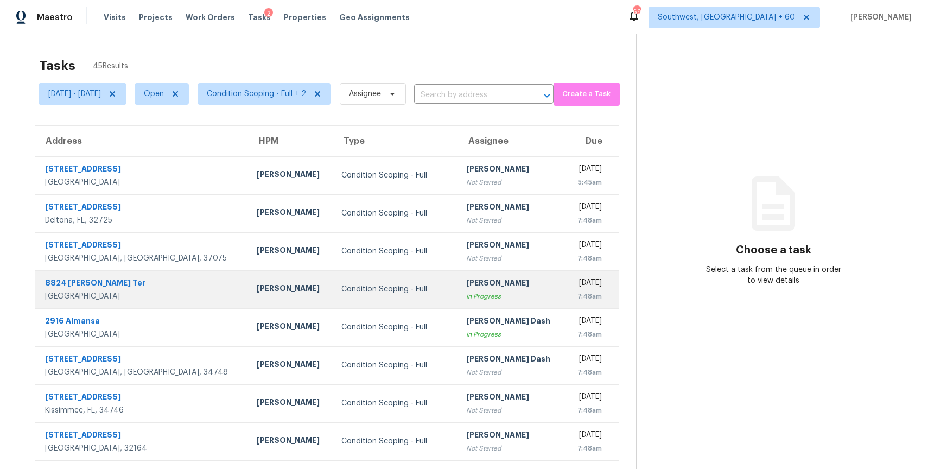
click at [466, 291] on div "In Progress" at bounding box center [511, 296] width 90 height 11
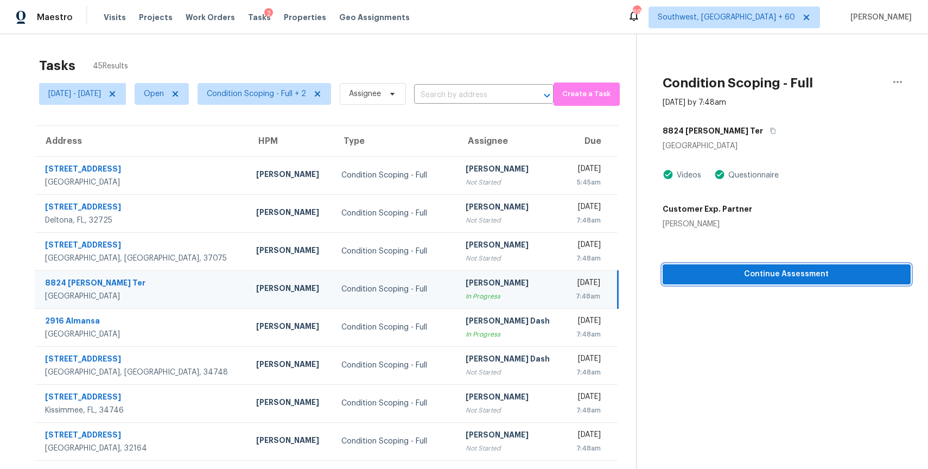
click at [745, 273] on span "Continue Assessment" at bounding box center [787, 275] width 231 height 14
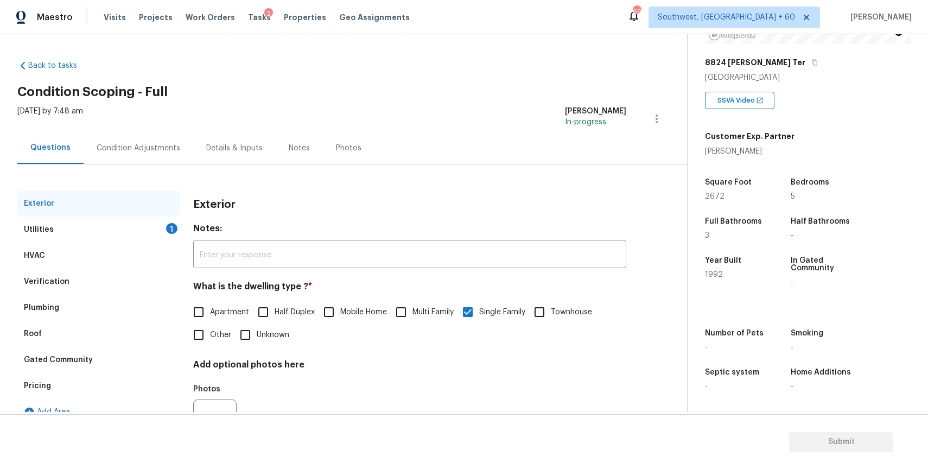
click at [147, 148] on div "Condition Adjustments" at bounding box center [139, 148] width 84 height 11
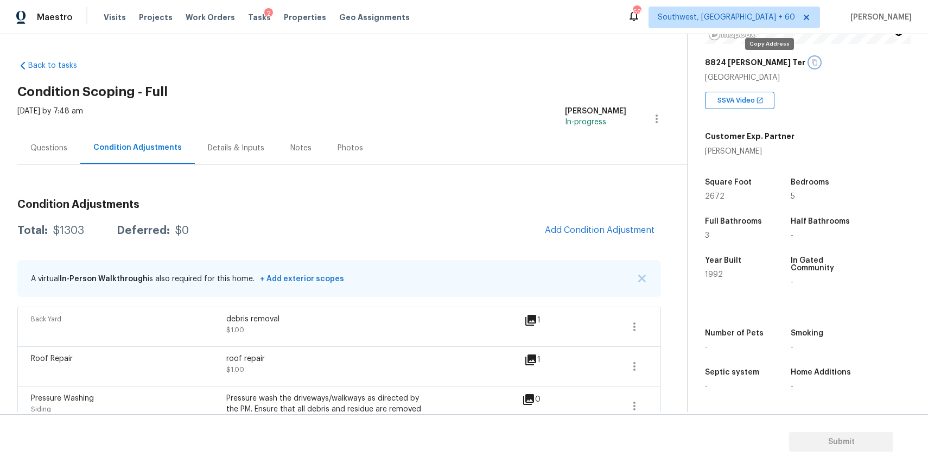
click at [812, 64] on icon "button" at bounding box center [815, 62] width 7 height 7
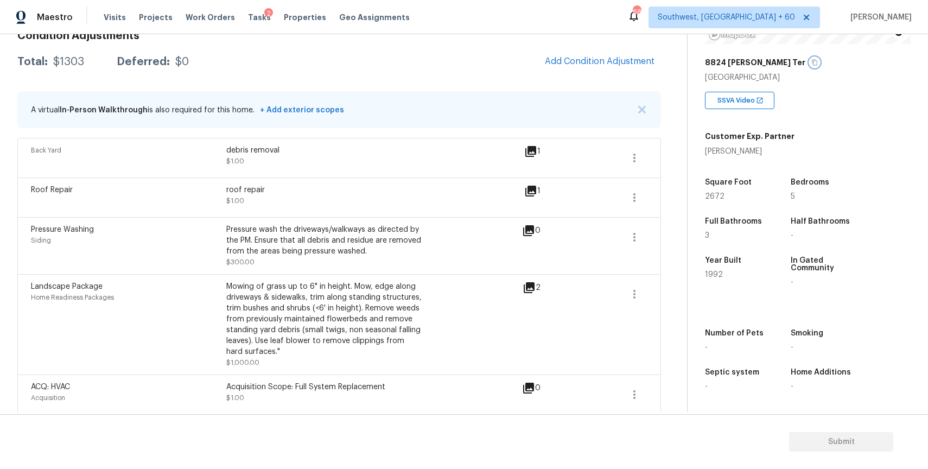
scroll to position [175, 0]
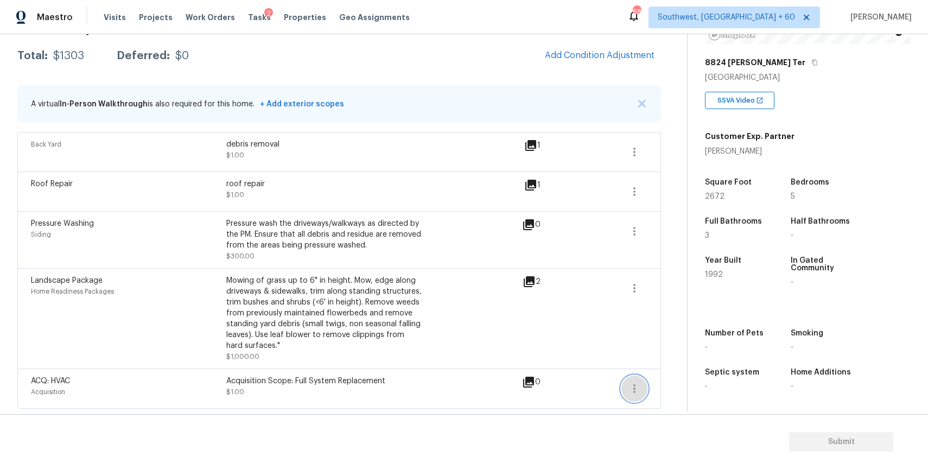
click at [630, 385] on icon "button" at bounding box center [634, 388] width 13 height 13
click at [681, 387] on div "Edit" at bounding box center [696, 386] width 85 height 11
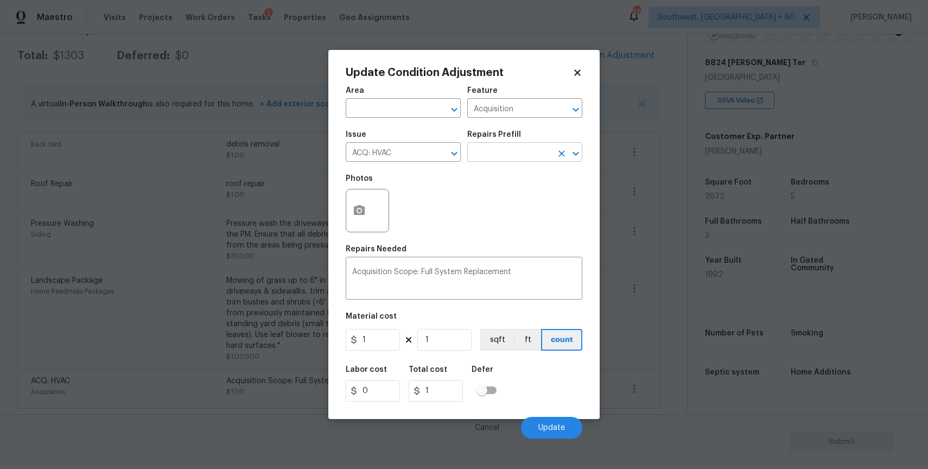
click at [517, 153] on input "text" at bounding box center [509, 153] width 85 height 17
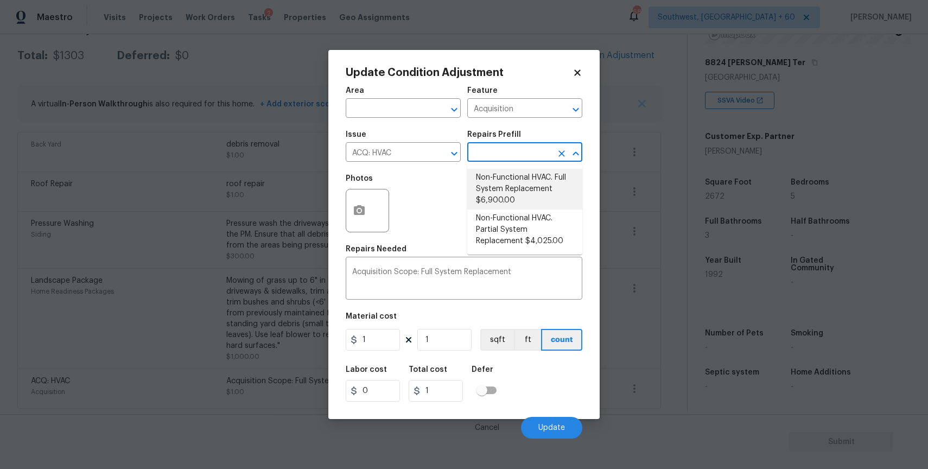
click at [555, 195] on li "Non-Functional HVAC. Full System Replacement $6,900.00" at bounding box center [524, 189] width 115 height 41
type input "6900"
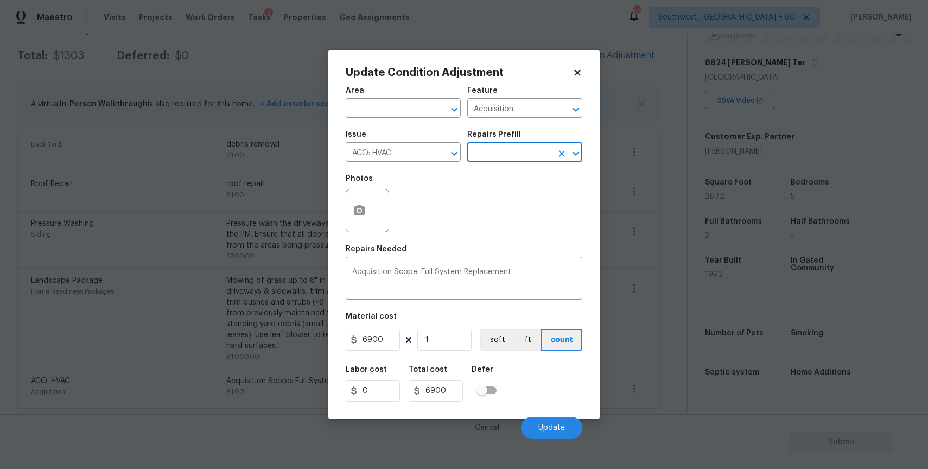
click at [555, 195] on div "Photos" at bounding box center [464, 203] width 237 height 71
click at [560, 422] on button "Update" at bounding box center [551, 428] width 61 height 22
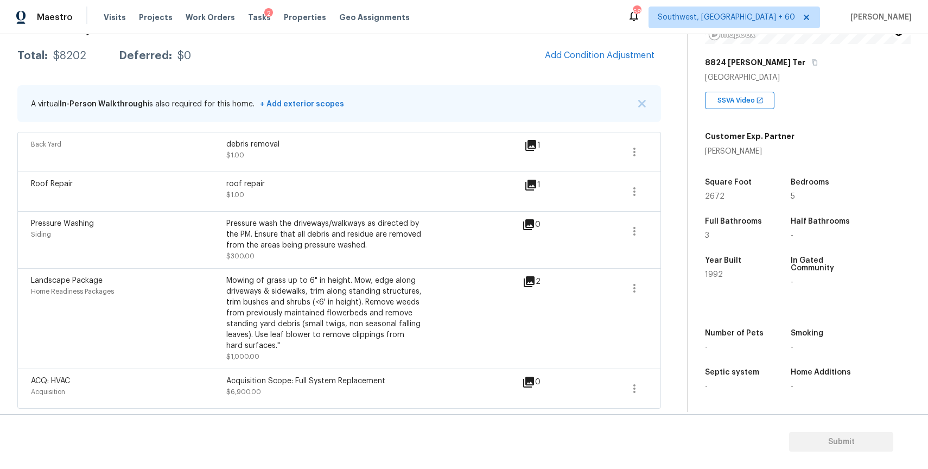
click at [525, 282] on icon at bounding box center [529, 281] width 11 height 11
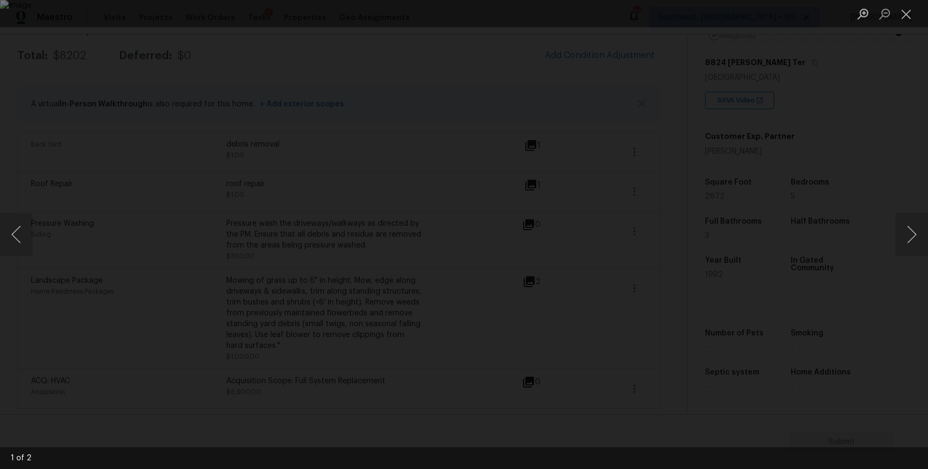
click at [817, 156] on div "Lightbox" at bounding box center [464, 234] width 928 height 469
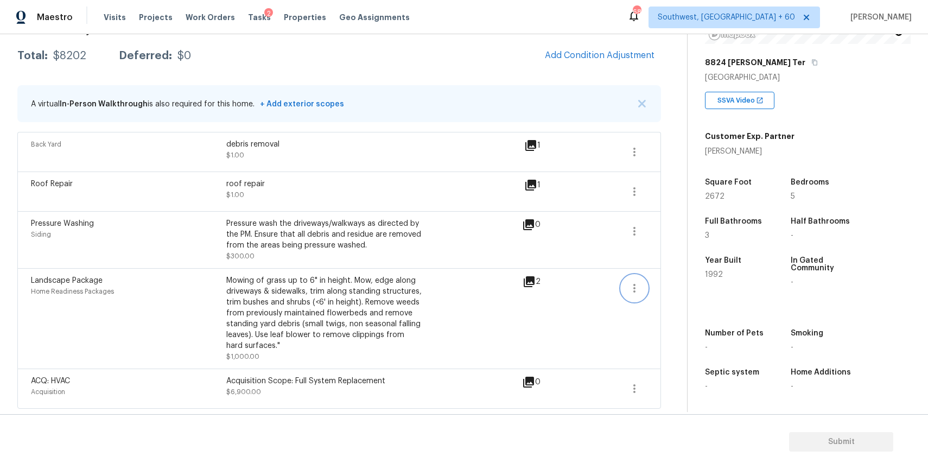
click at [633, 297] on button "button" at bounding box center [635, 288] width 26 height 26
click at [643, 249] on span at bounding box center [635, 239] width 26 height 43
click at [636, 282] on icon "button" at bounding box center [634, 288] width 13 height 13
click at [669, 288] on div "Edit" at bounding box center [696, 286] width 85 height 11
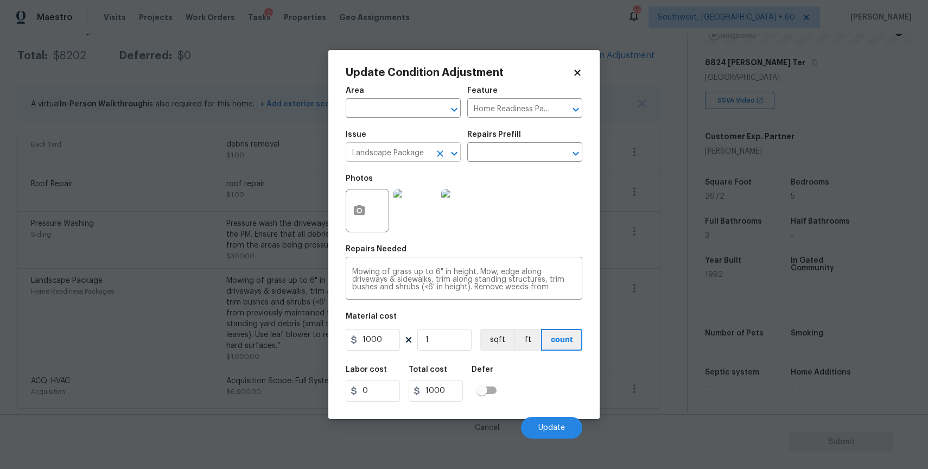
click at [398, 156] on input "Landscape Package" at bounding box center [388, 153] width 85 height 17
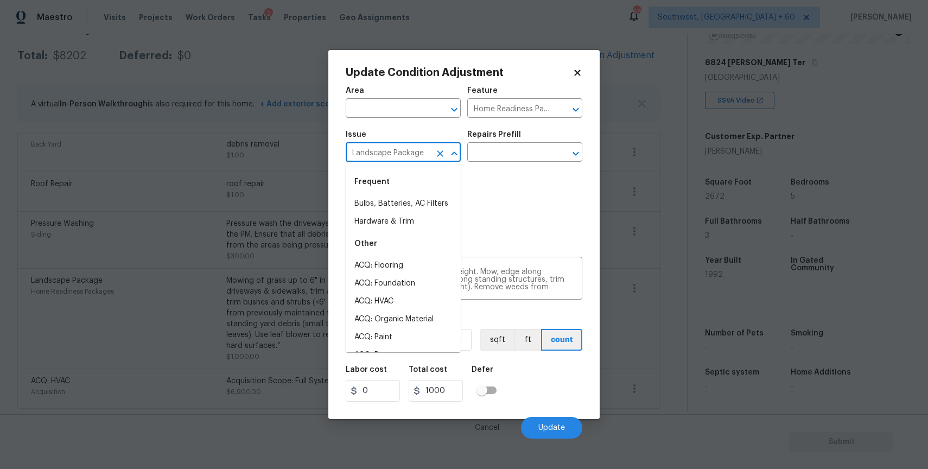
click at [398, 156] on input "Landscape Package" at bounding box center [388, 153] width 85 height 17
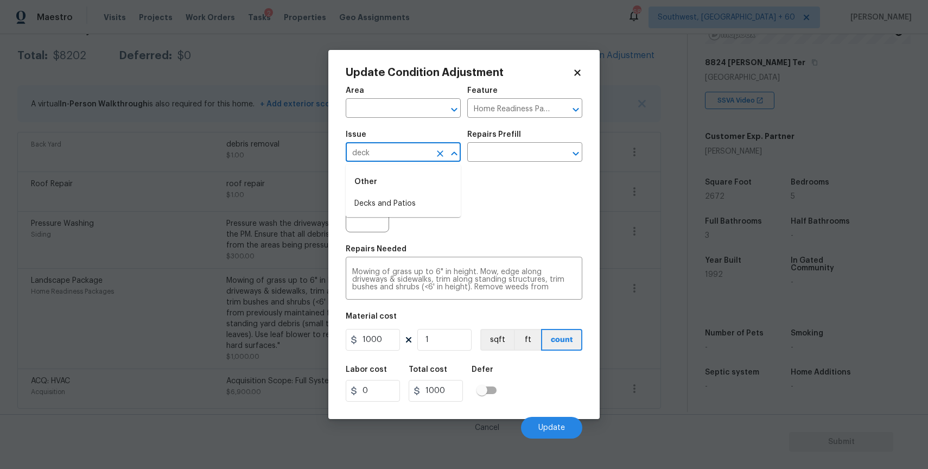
click at [401, 192] on div "Other" at bounding box center [403, 182] width 115 height 26
click at [414, 205] on li "Decks and Patios" at bounding box center [403, 204] width 115 height 18
type input "Decks and Patios"
click at [419, 255] on div "Repairs Needed" at bounding box center [464, 252] width 237 height 14
click at [438, 276] on textarea "Mowing of grass up to 6" in height. Mow, edge along driveways & sidewalks, trim…" at bounding box center [464, 279] width 224 height 23
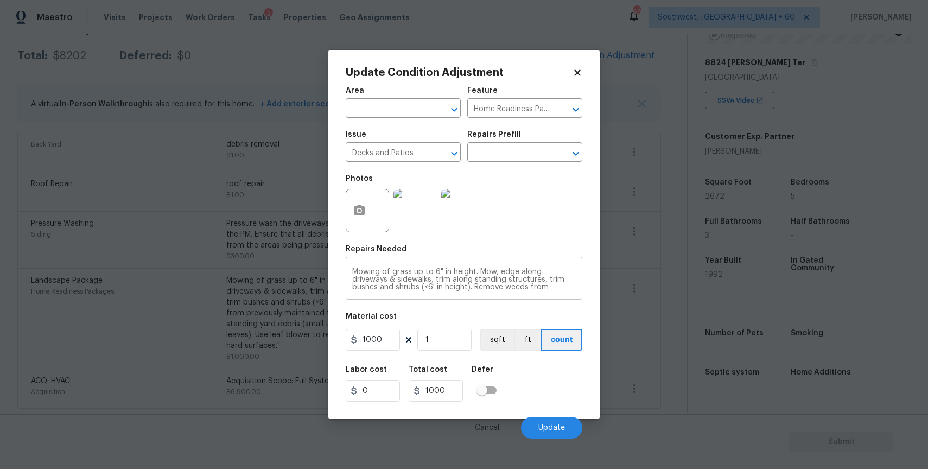
click at [438, 276] on textarea "Mowing of grass up to 6" in height. Mow, edge along driveways & sidewalks, trim…" at bounding box center [464, 279] width 224 height 23
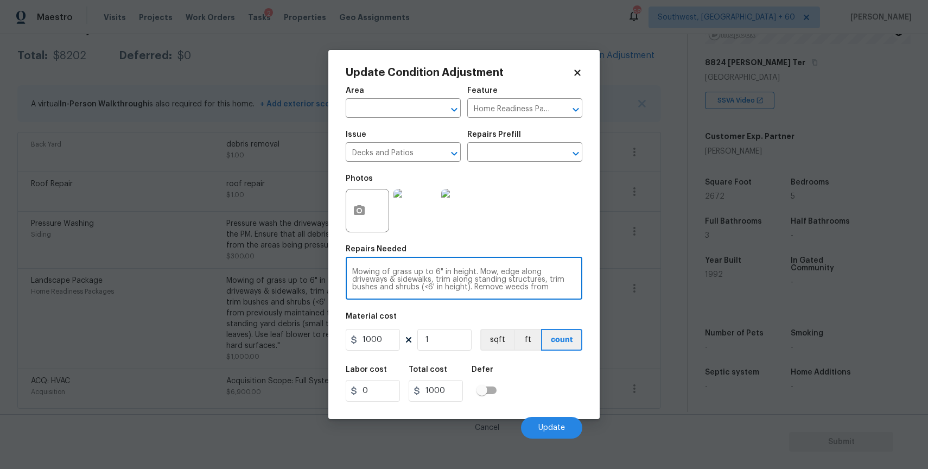
click at [438, 276] on textarea "Mowing of grass up to 6" in height. Mow, edge along driveways & sidewalks, trim…" at bounding box center [464, 279] width 224 height 23
click at [438, 276] on textarea "deck full repair" at bounding box center [464, 279] width 224 height 23
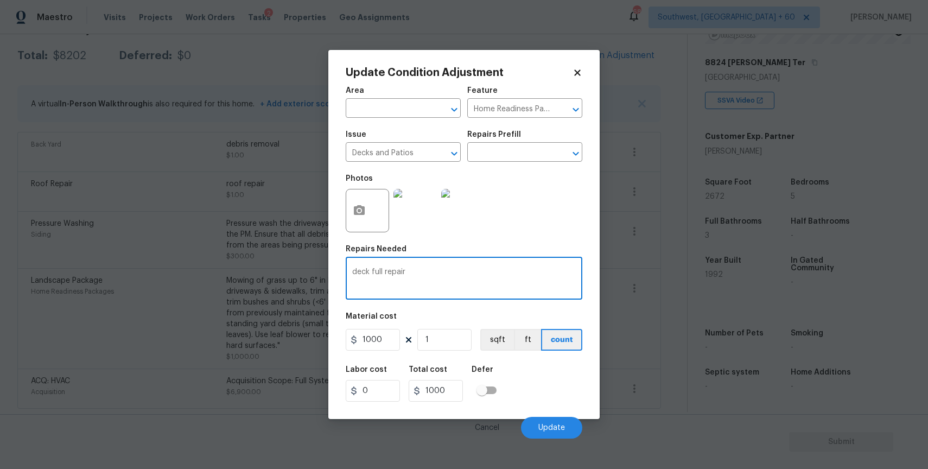
type textarea "deck full repair"
click at [377, 344] on input "1000" at bounding box center [373, 340] width 54 height 22
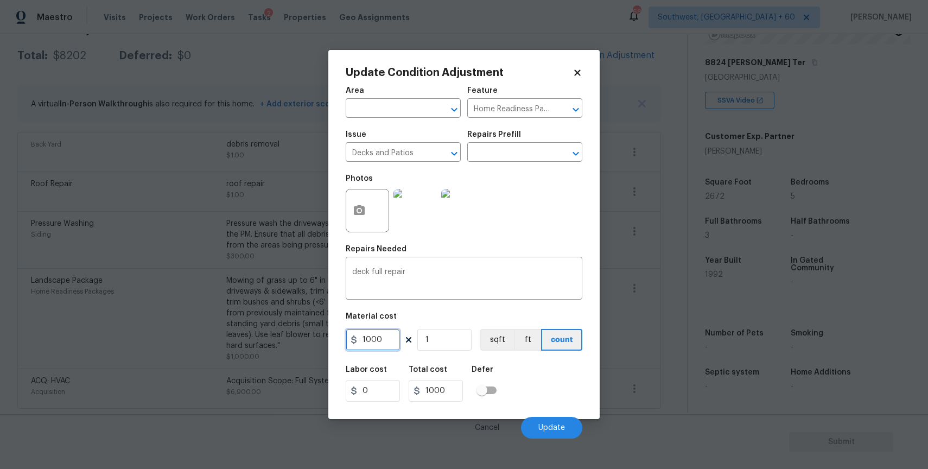
click at [377, 344] on input "1000" at bounding box center [373, 340] width 54 height 22
type input "5000"
click at [536, 433] on button "Update" at bounding box center [551, 428] width 61 height 22
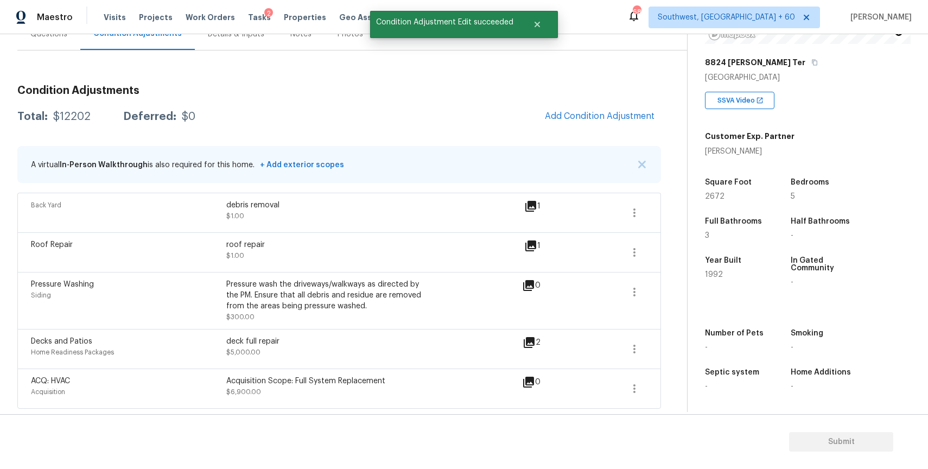
scroll to position [114, 0]
click at [647, 252] on button "button" at bounding box center [635, 252] width 26 height 26
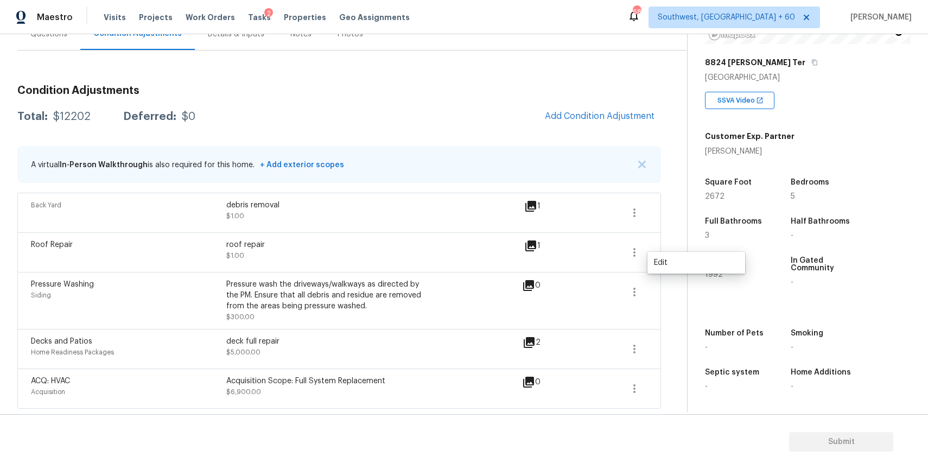
scroll to position [87, 0]
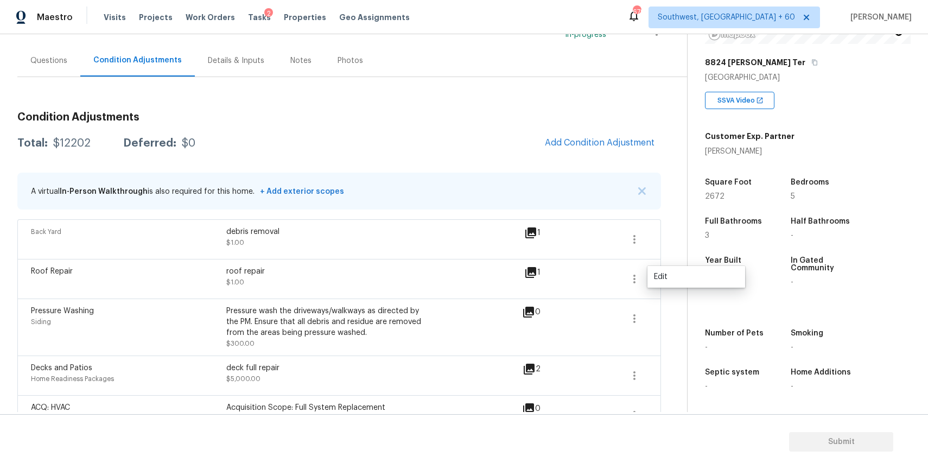
click at [49, 52] on div "Questions" at bounding box center [48, 61] width 63 height 32
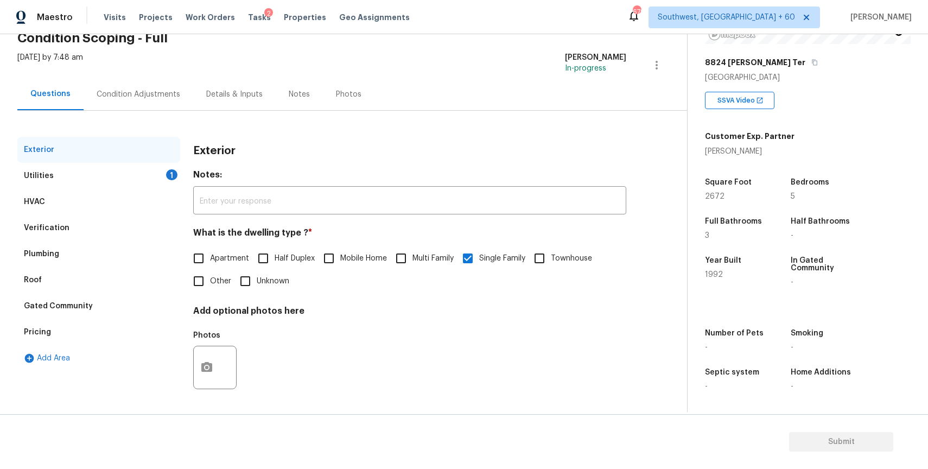
click at [134, 170] on div "Utilities 1" at bounding box center [98, 176] width 163 height 26
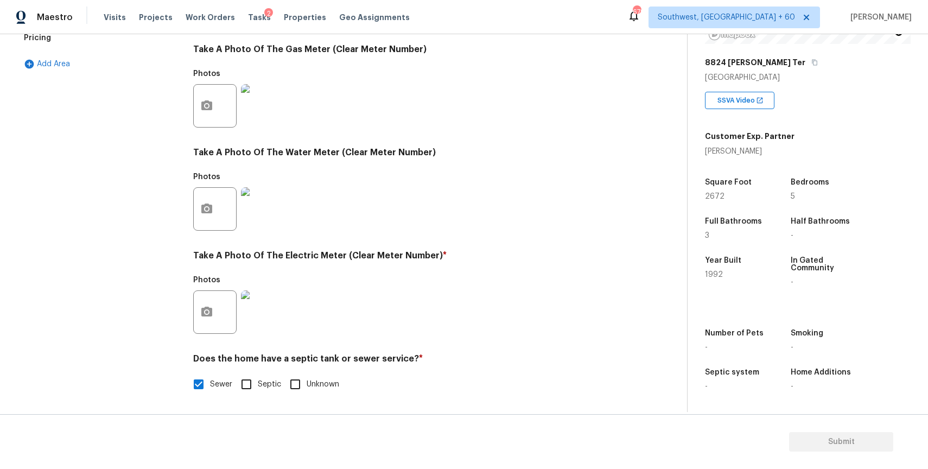
scroll to position [0, 0]
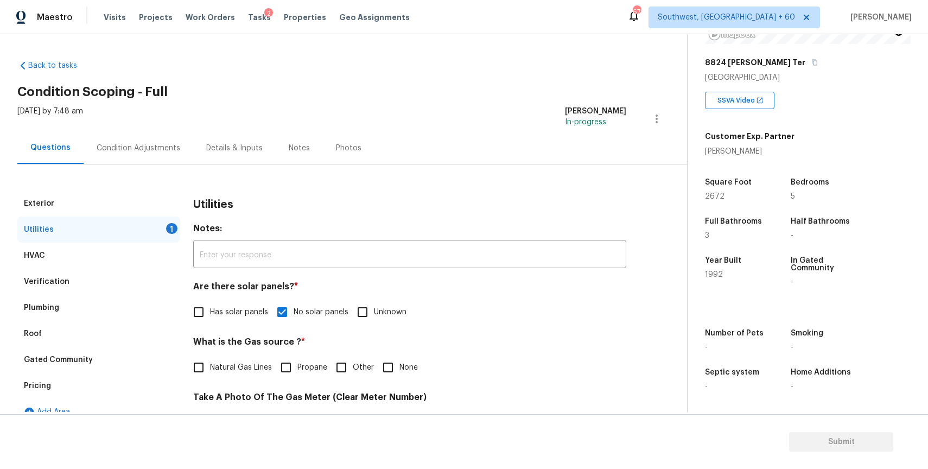
click at [135, 136] on div "Condition Adjustments" at bounding box center [139, 148] width 110 height 32
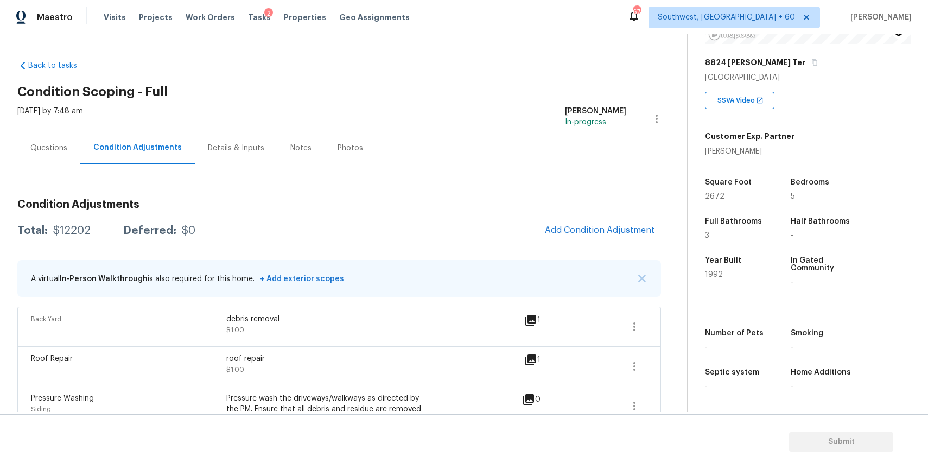
scroll to position [114, 0]
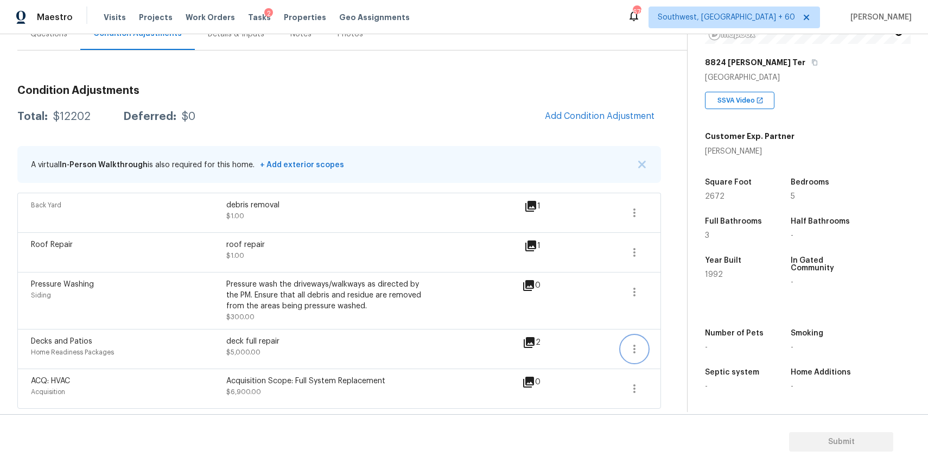
click at [636, 342] on button "button" at bounding box center [635, 349] width 26 height 26
click at [702, 344] on div "Edit" at bounding box center [696, 347] width 85 height 11
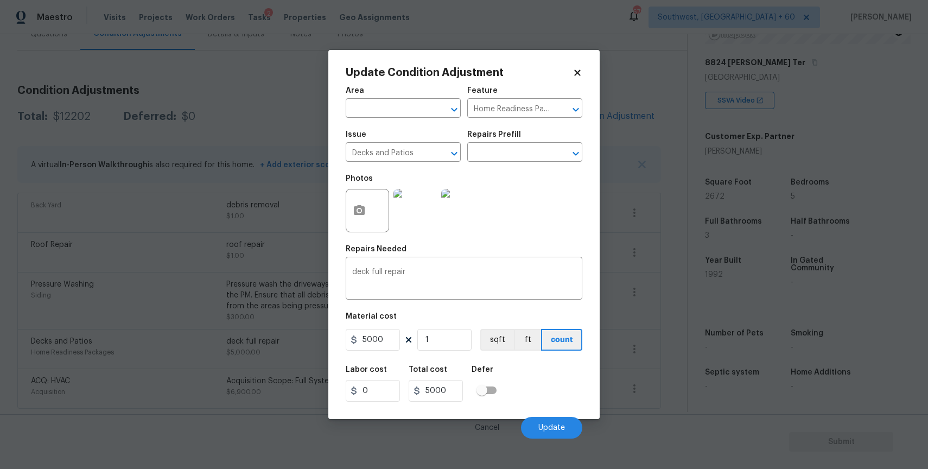
click at [374, 205] on div at bounding box center [367, 210] width 43 height 43
click at [363, 203] on button "button" at bounding box center [359, 210] width 26 height 42
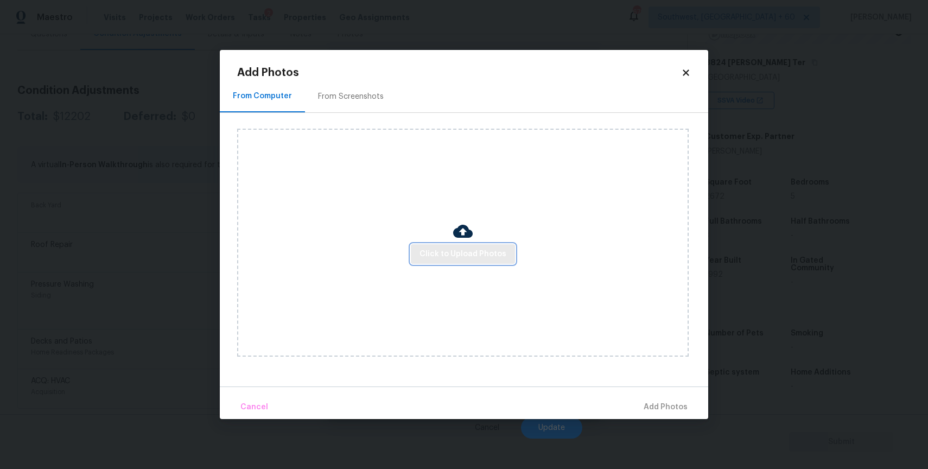
click at [480, 251] on span "Click to Upload Photos" at bounding box center [463, 255] width 87 height 14
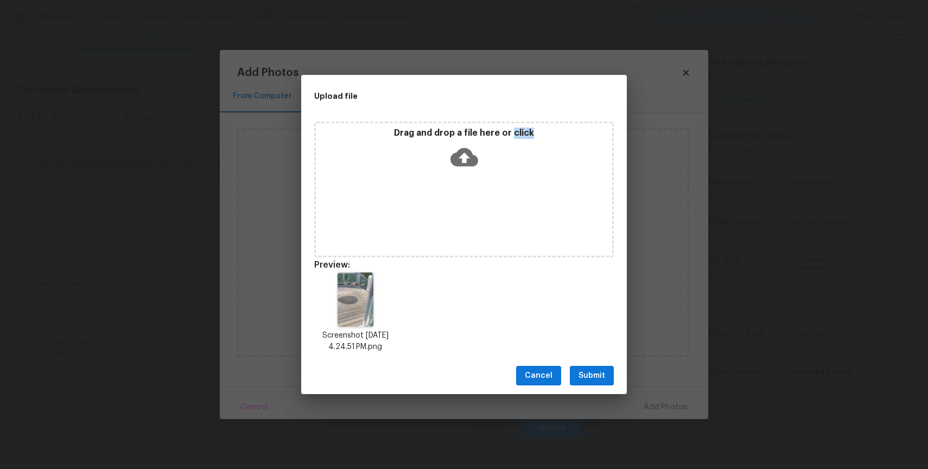
click at [586, 367] on button "Submit" at bounding box center [592, 376] width 44 height 20
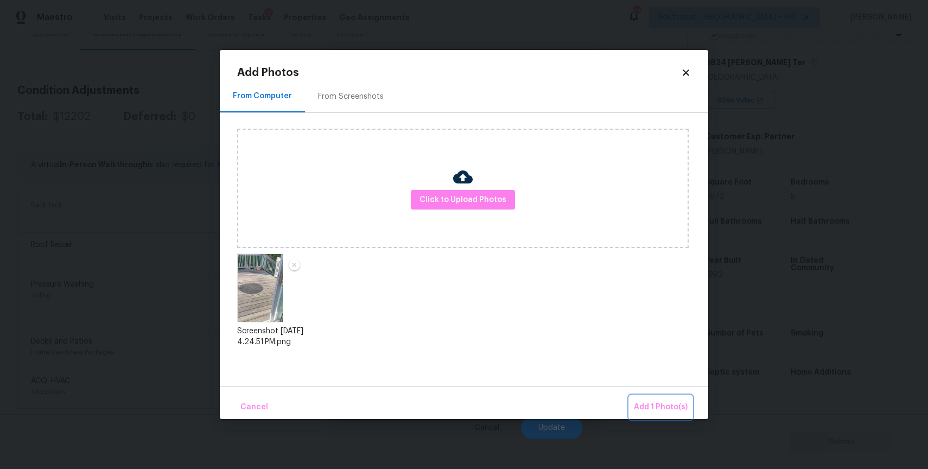
click at [654, 399] on button "Add 1 Photo(s)" at bounding box center [661, 407] width 62 height 23
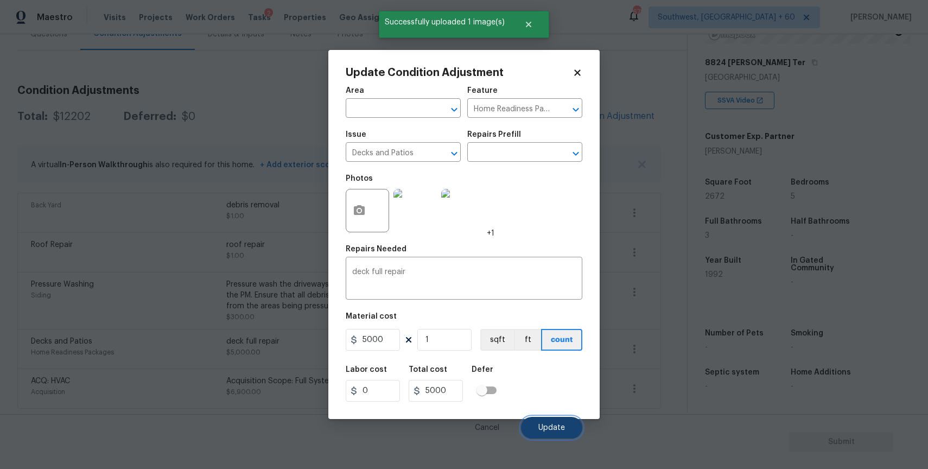
click at [560, 423] on button "Update" at bounding box center [551, 428] width 61 height 22
